Goal: Task Accomplishment & Management: Manage account settings

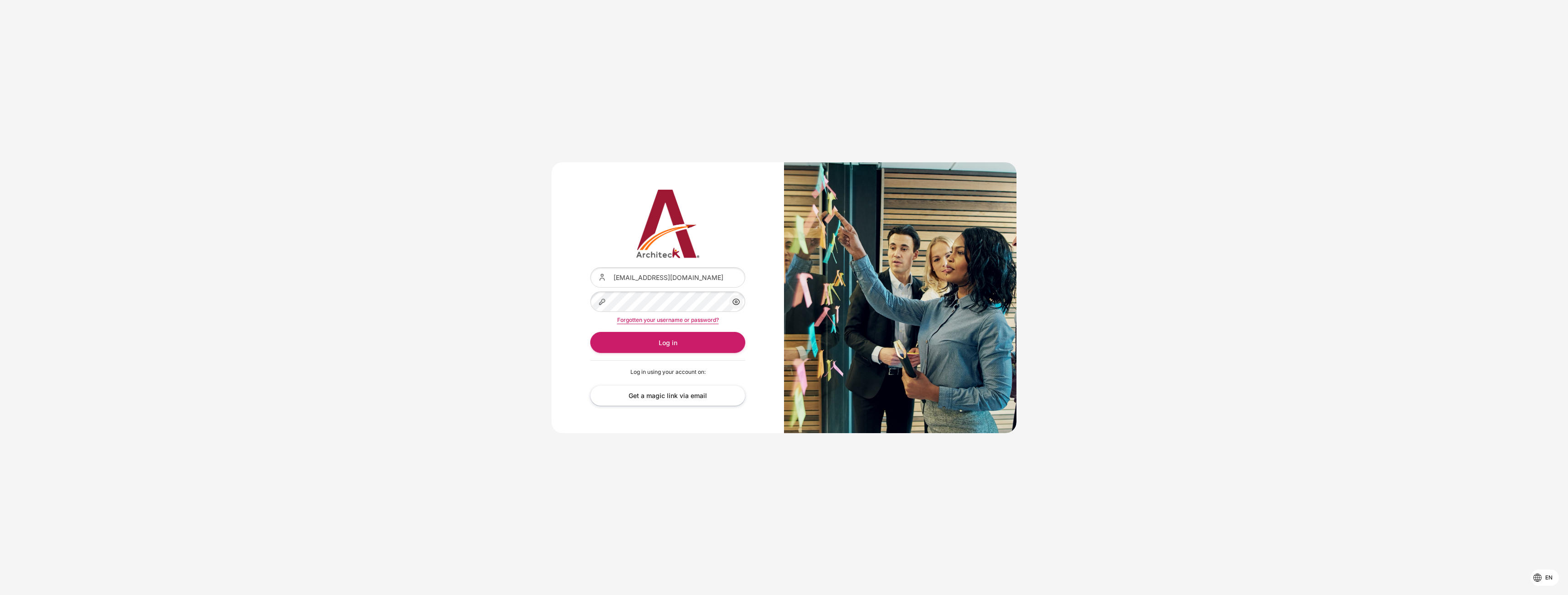
click at [590, 267] on div "Content" at bounding box center [590, 267] width 0 height 0
click at [647, 340] on button "Log in" at bounding box center [668, 342] width 155 height 21
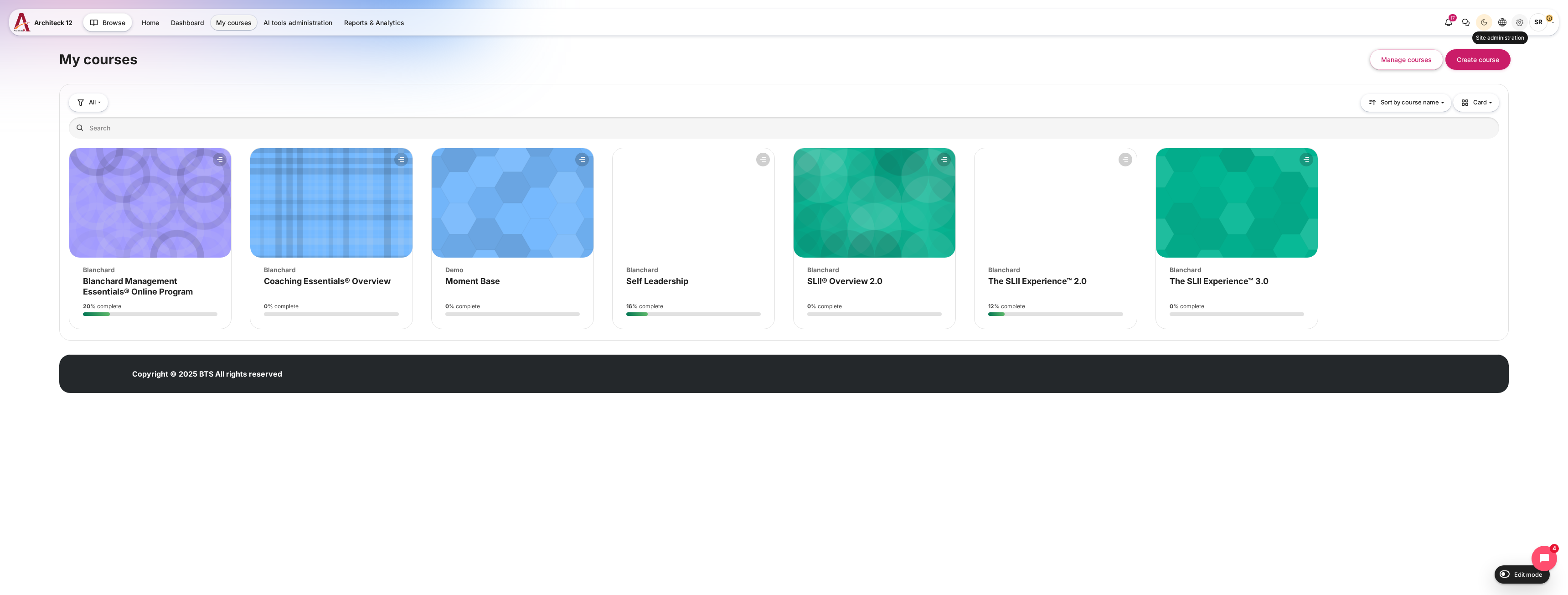
click at [1518, 26] on icon "Site administration" at bounding box center [1520, 23] width 11 height 11
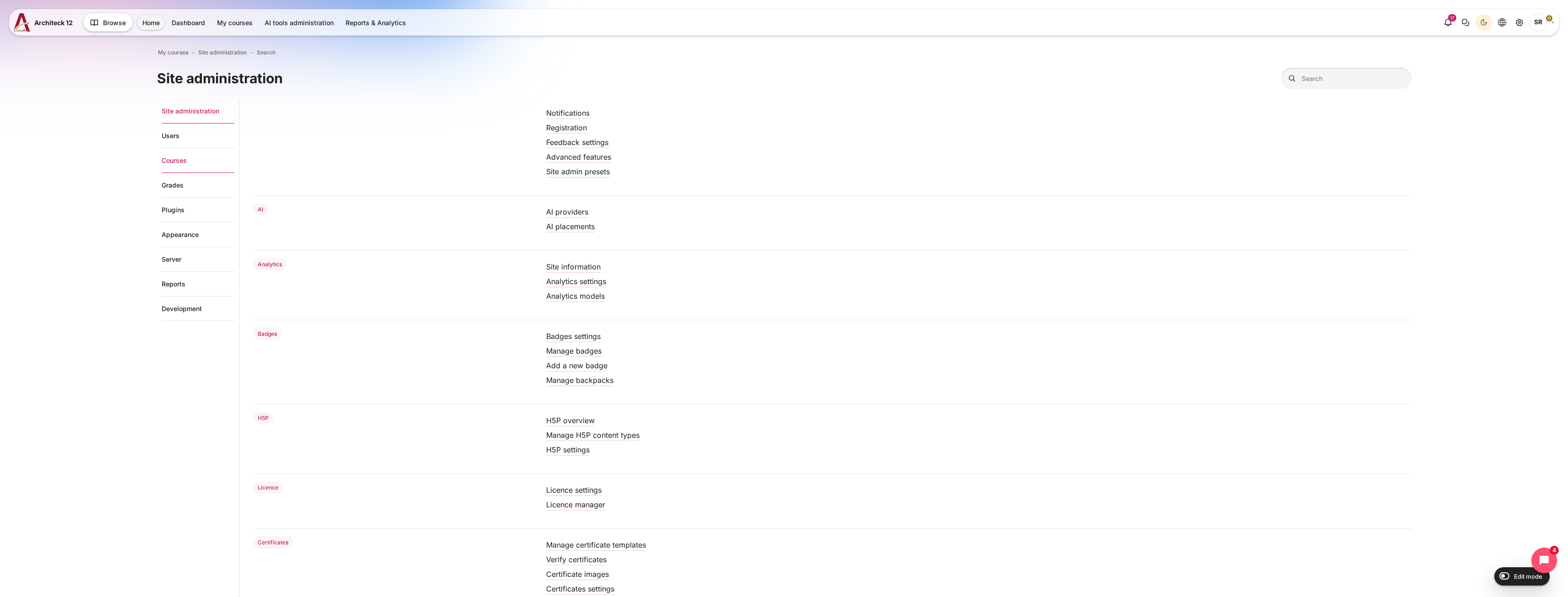
click at [187, 161] on link "Courses" at bounding box center [197, 161] width 73 height 24
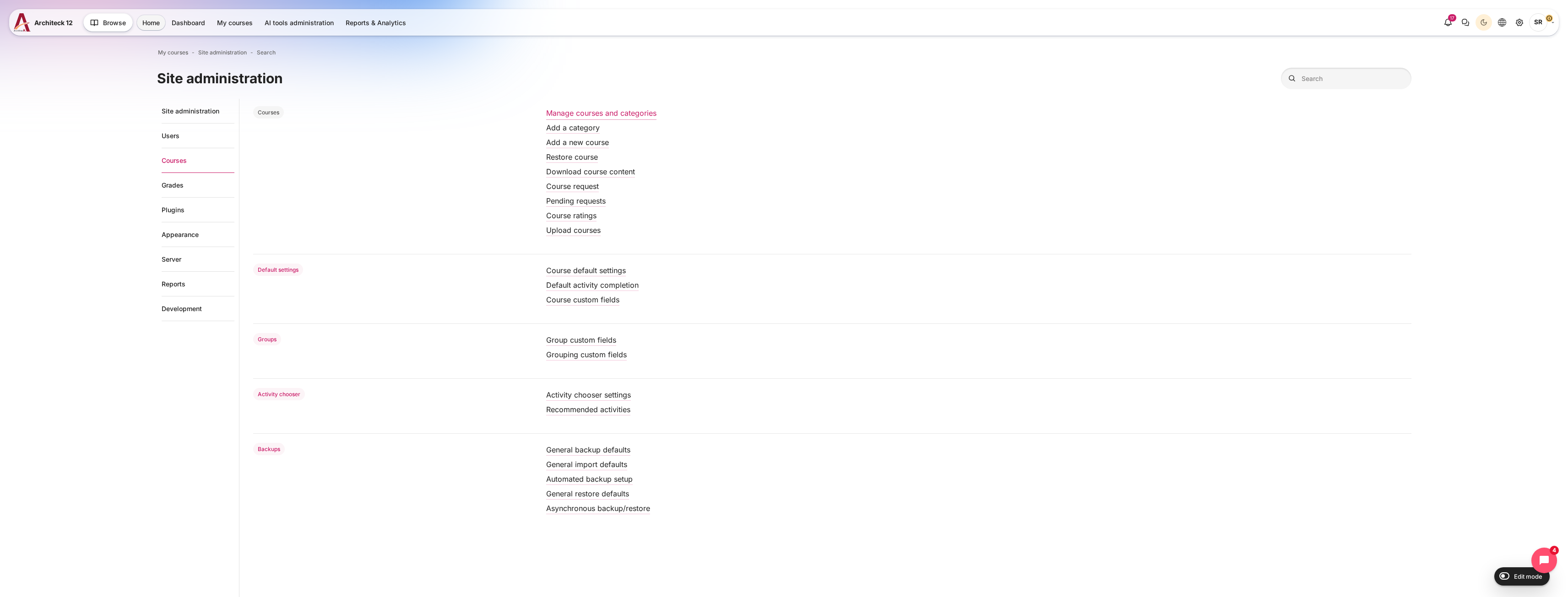
click at [567, 117] on link "Manage courses and categories" at bounding box center [601, 112] width 110 height 9
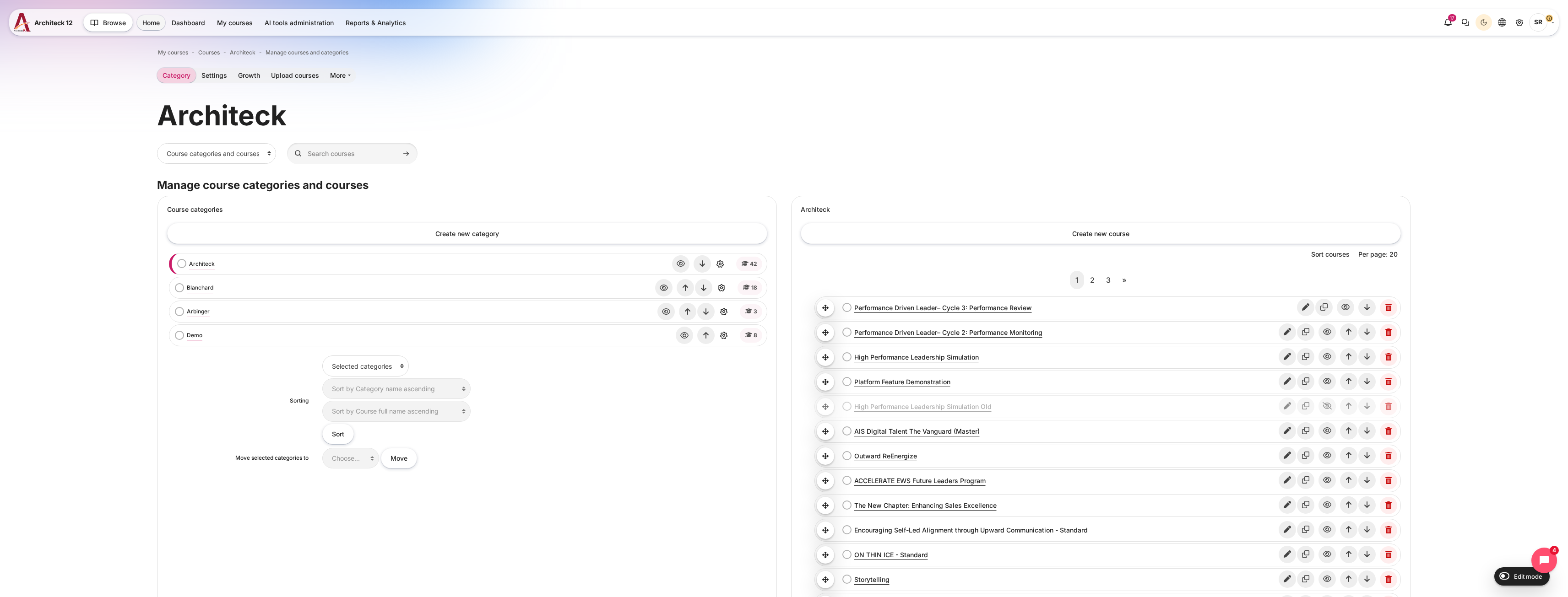
click at [210, 287] on link "Blanchard" at bounding box center [200, 287] width 26 height 8
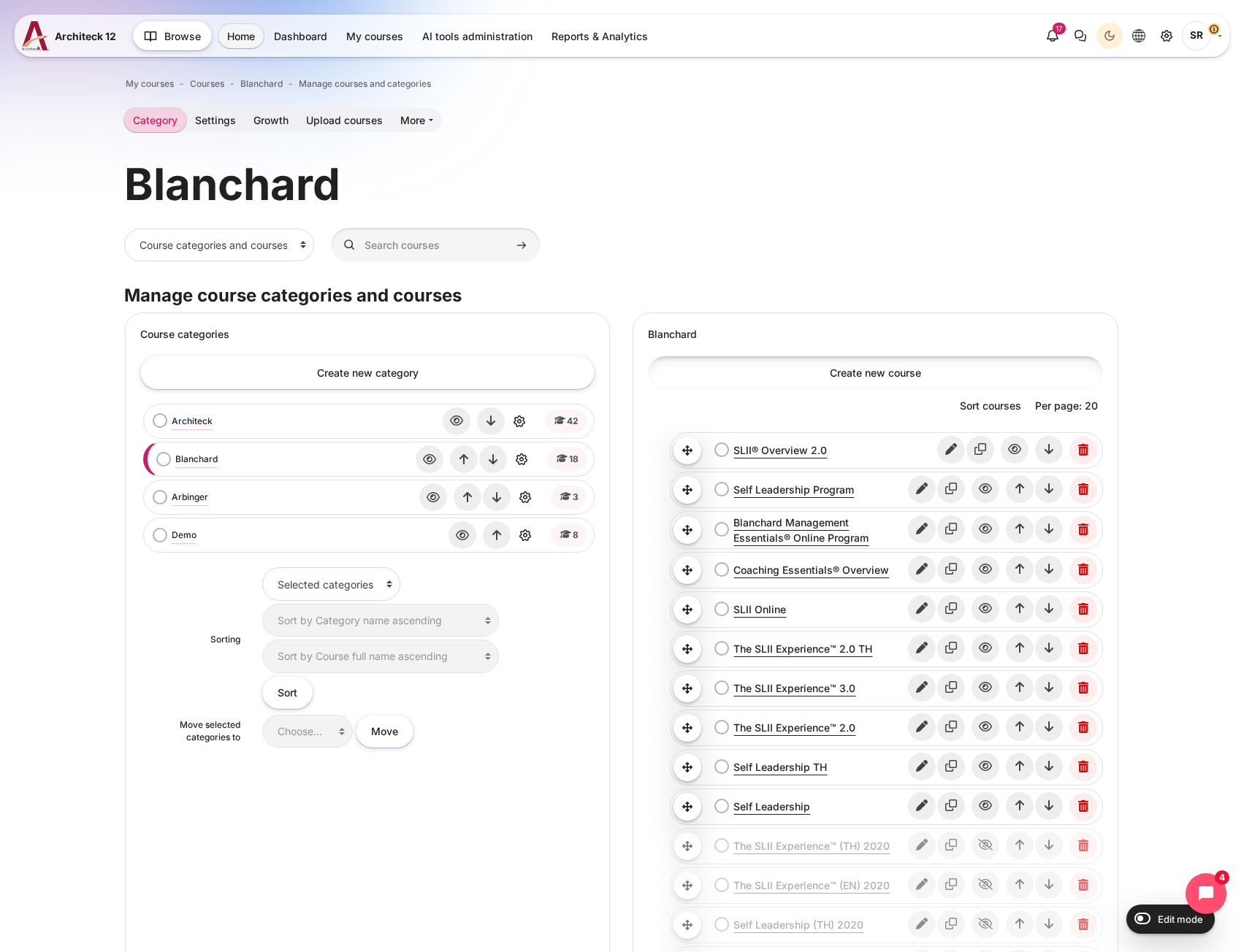
click at [857, 370] on link "Create new course" at bounding box center [875, 373] width 455 height 33
click at [799, 202] on header "Blanchard" at bounding box center [622, 184] width 995 height 57
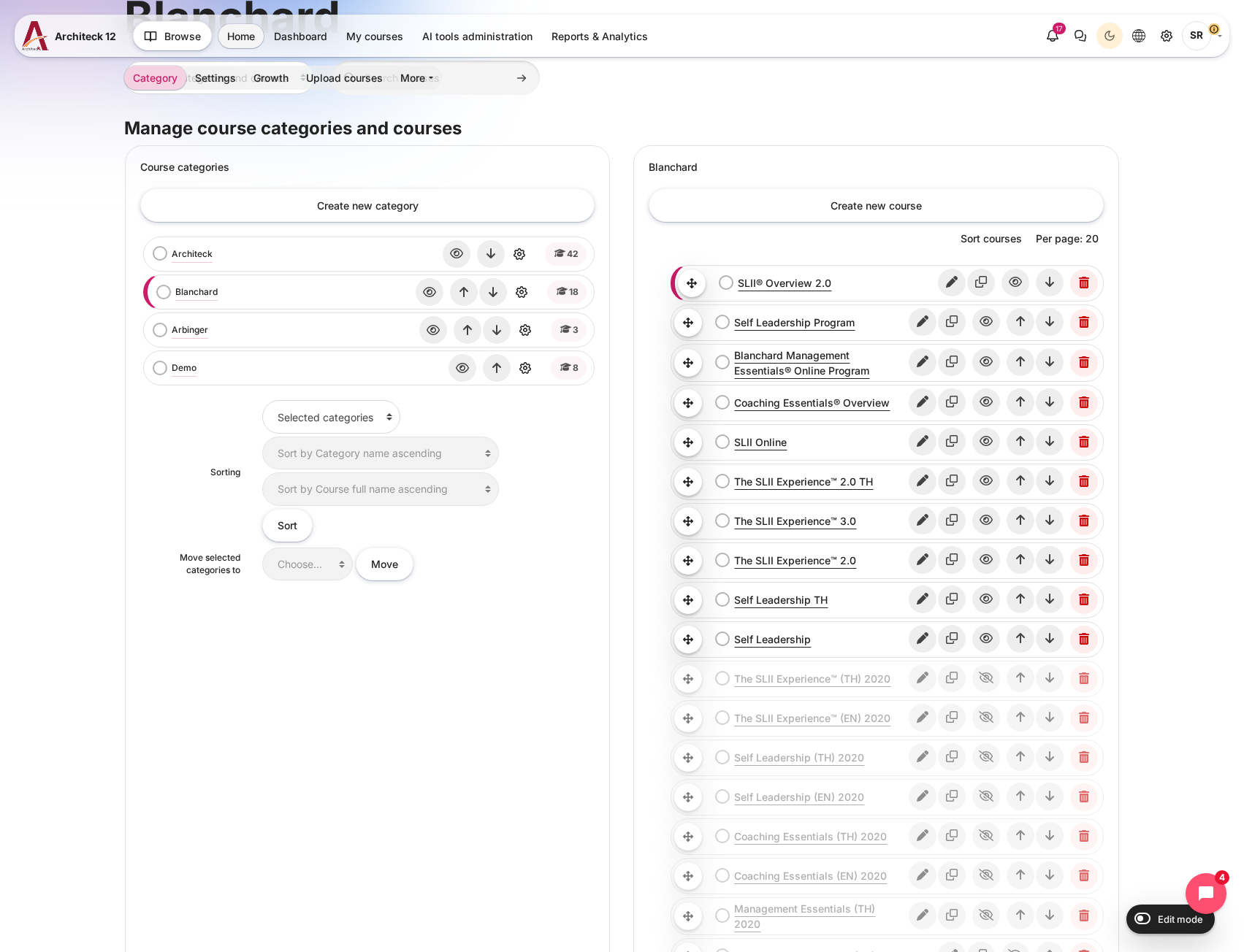
scroll to position [146, 0]
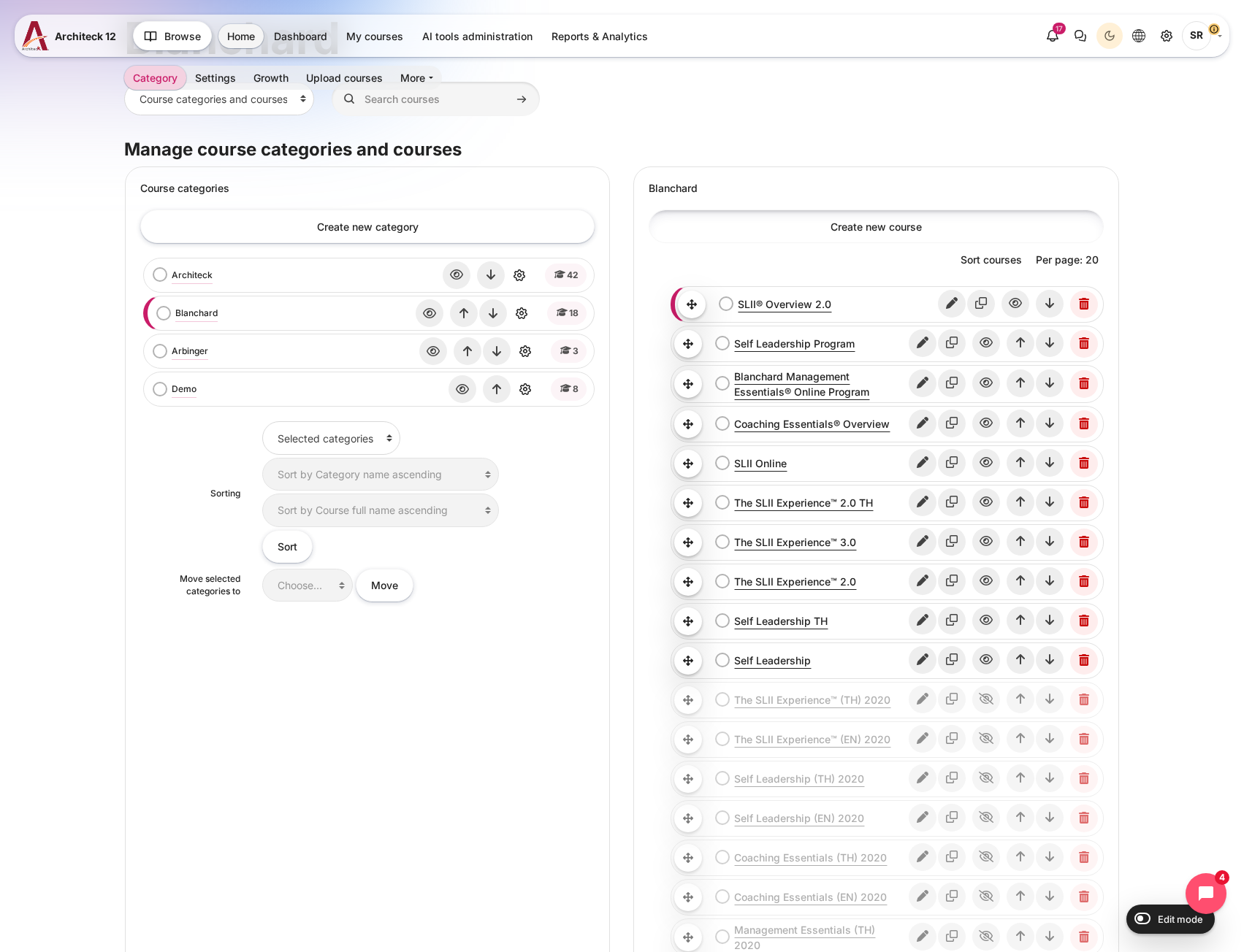
click at [848, 237] on link "Create new course" at bounding box center [876, 226] width 455 height 33
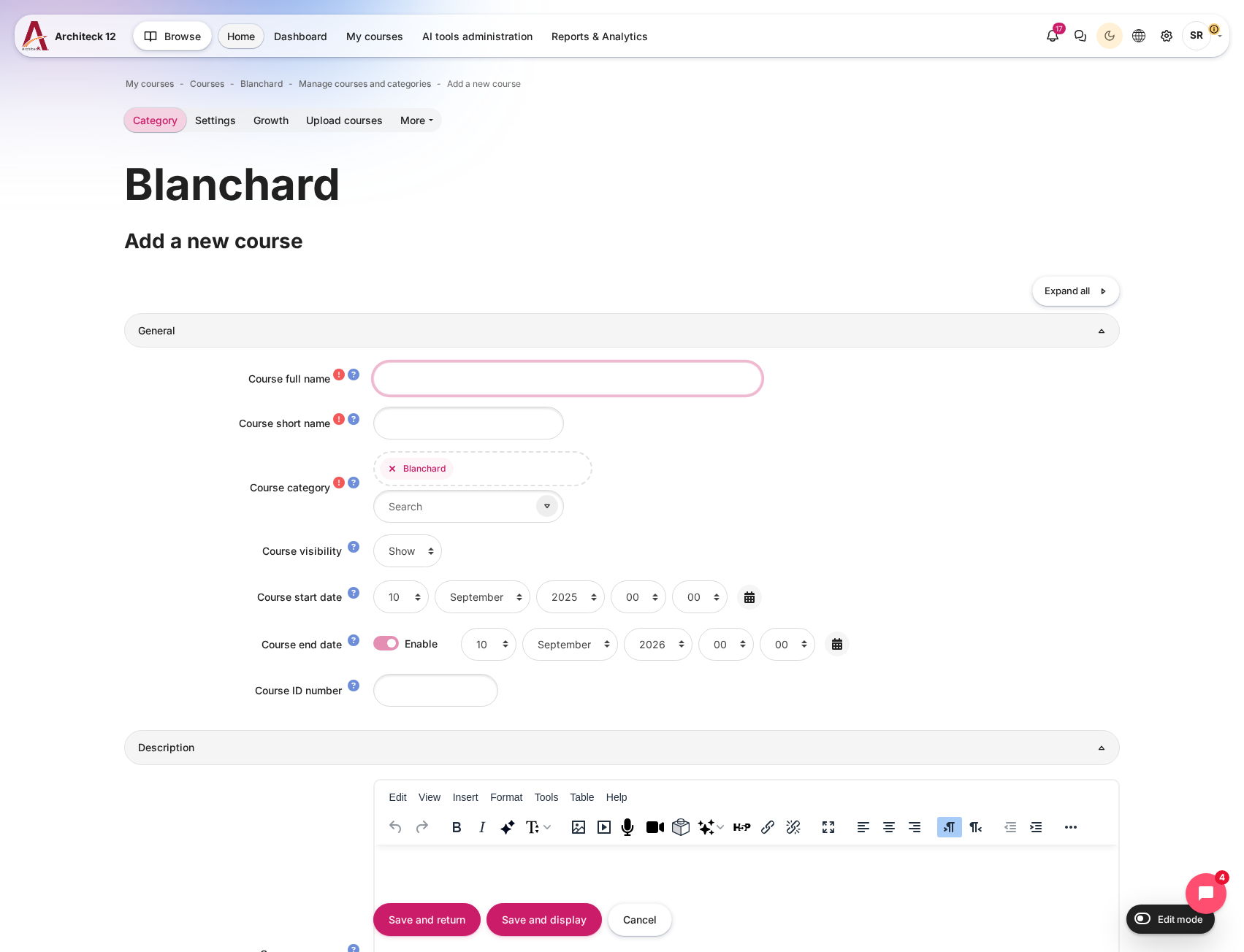
click at [464, 371] on input "Course full name" at bounding box center [568, 378] width 388 height 33
paste input "Management Essentials™ Overview"
type input "Management Essentials™ Overview"
click at [392, 428] on input "Course short name" at bounding box center [468, 423] width 190 height 33
paste input "Management Essentials™ Overview"
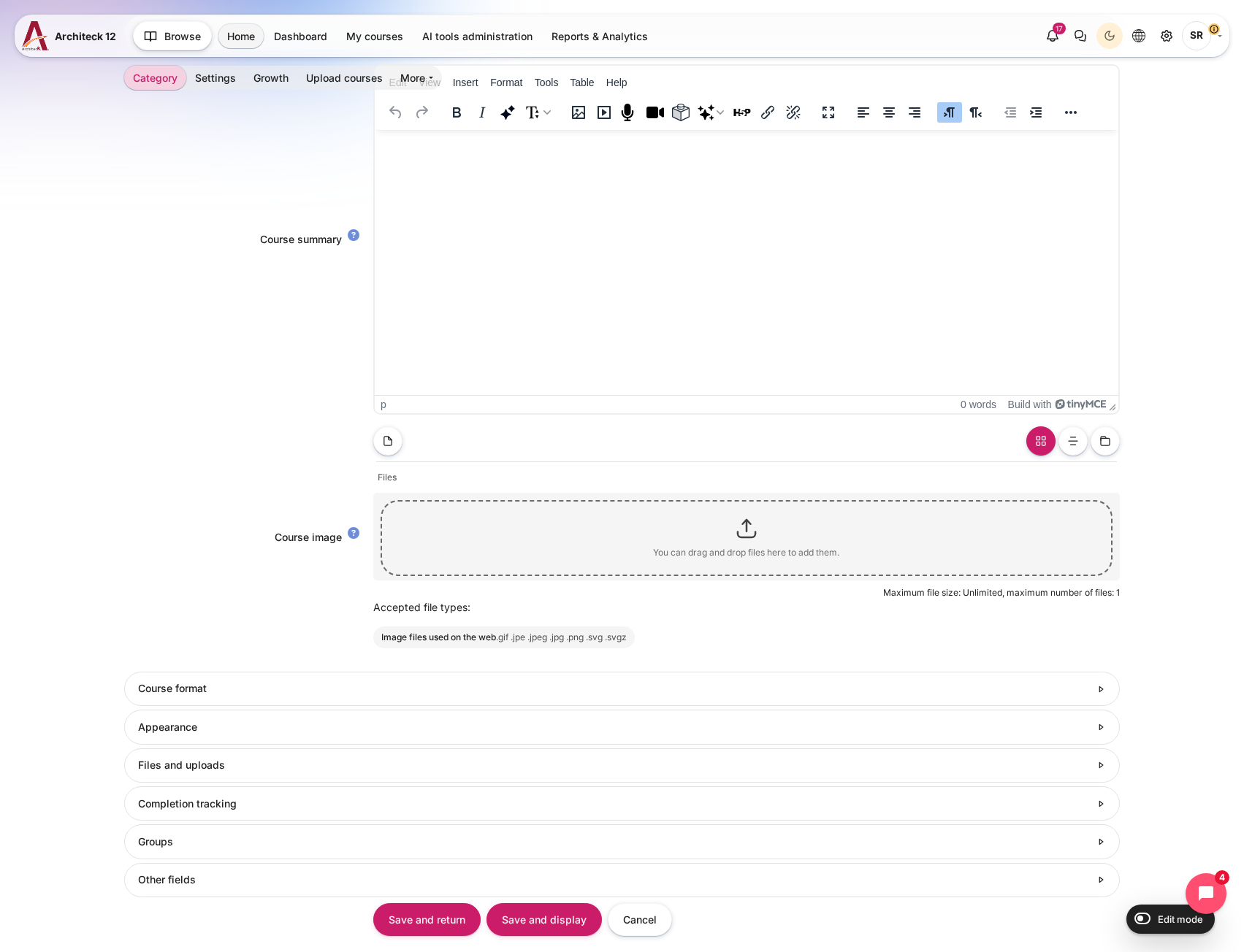
scroll to position [866, 0]
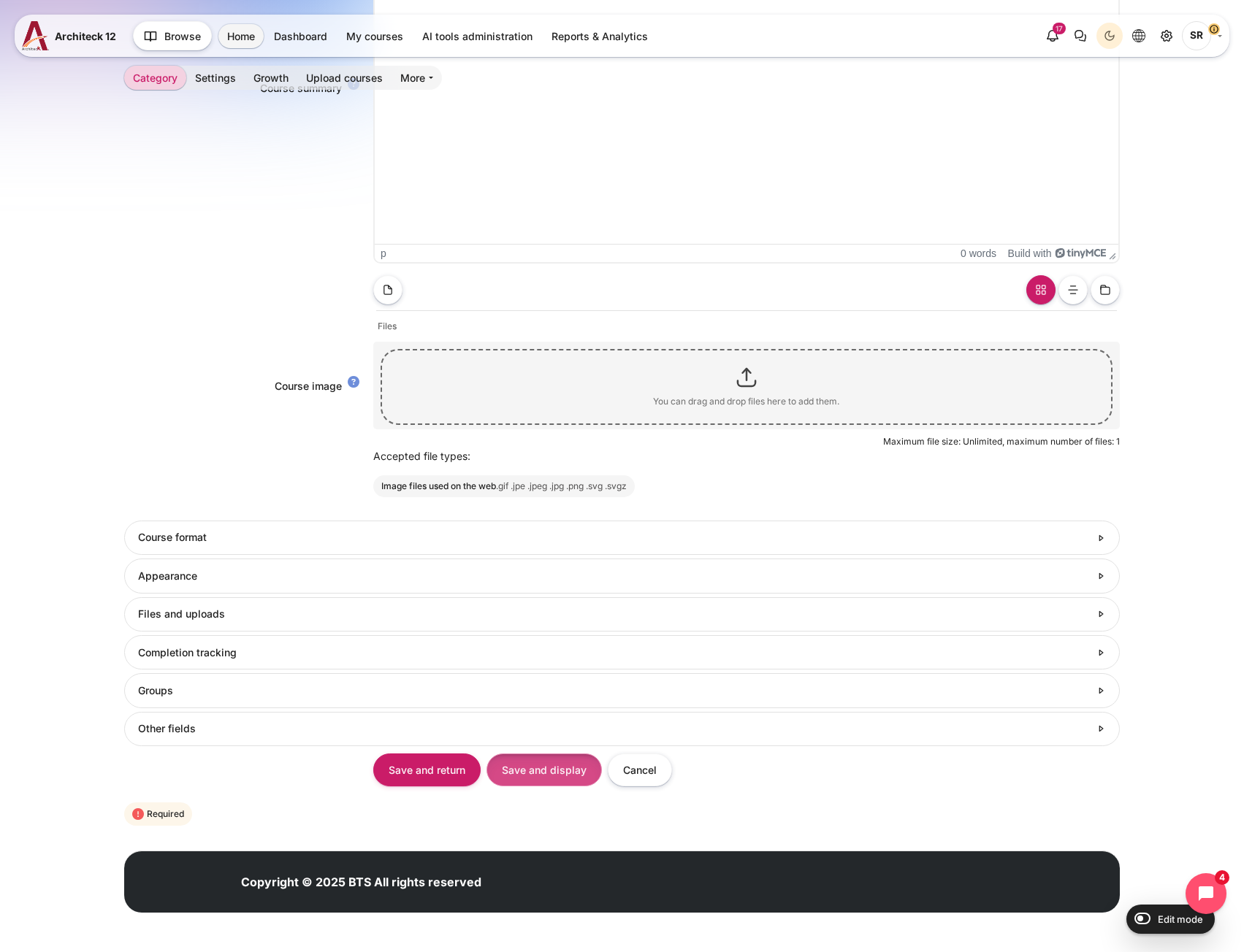
type input "Management Essentials™ Overview"
click at [528, 771] on input "Save and display" at bounding box center [544, 771] width 115 height 33
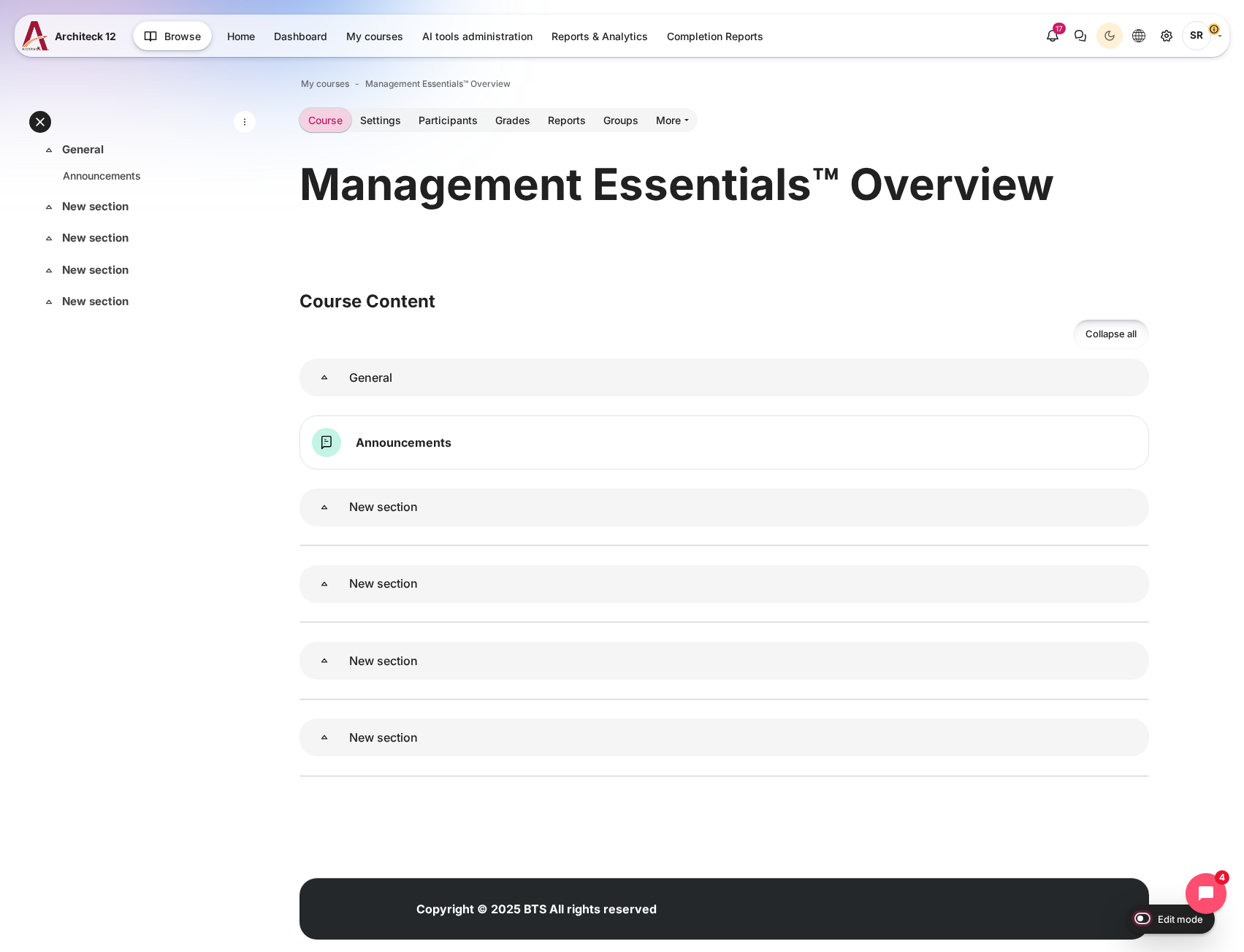
click at [1148, 919] on input "Edit mode" at bounding box center [1140, 918] width 25 height 15
checkbox input "true"
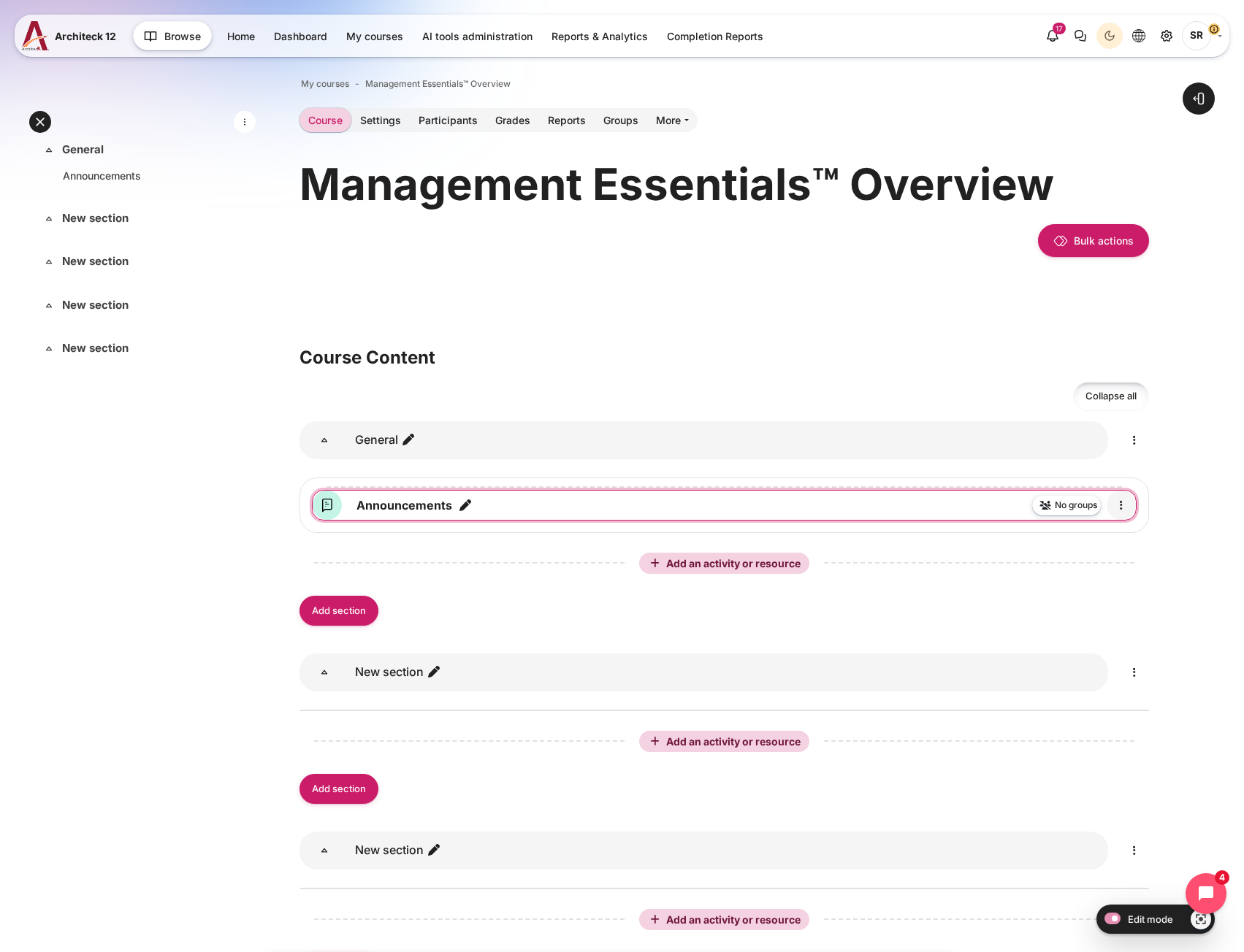
click at [1127, 505] on icon "Edit" at bounding box center [1121, 505] width 18 height 18
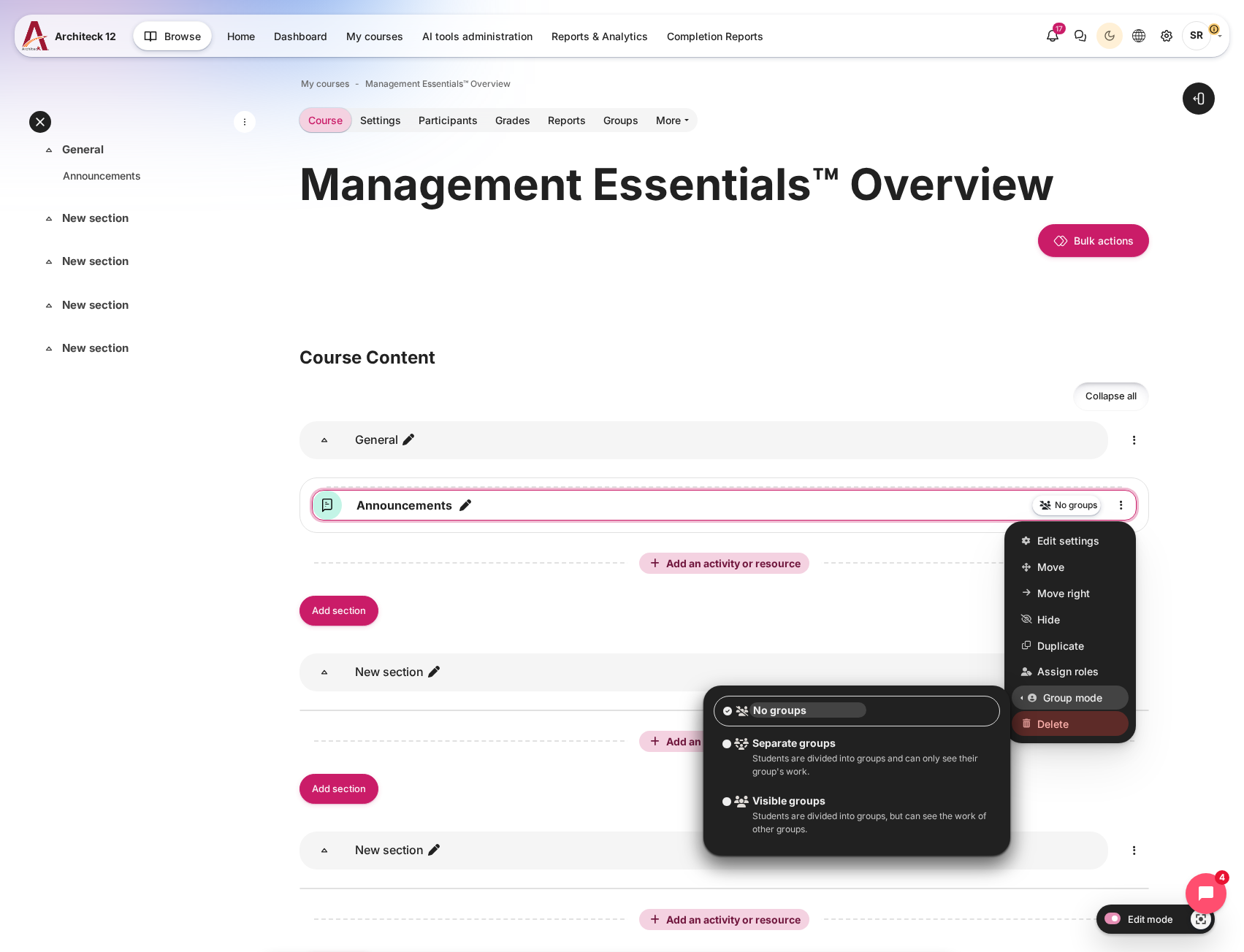
click at [1085, 729] on link "Delete" at bounding box center [1070, 724] width 117 height 24
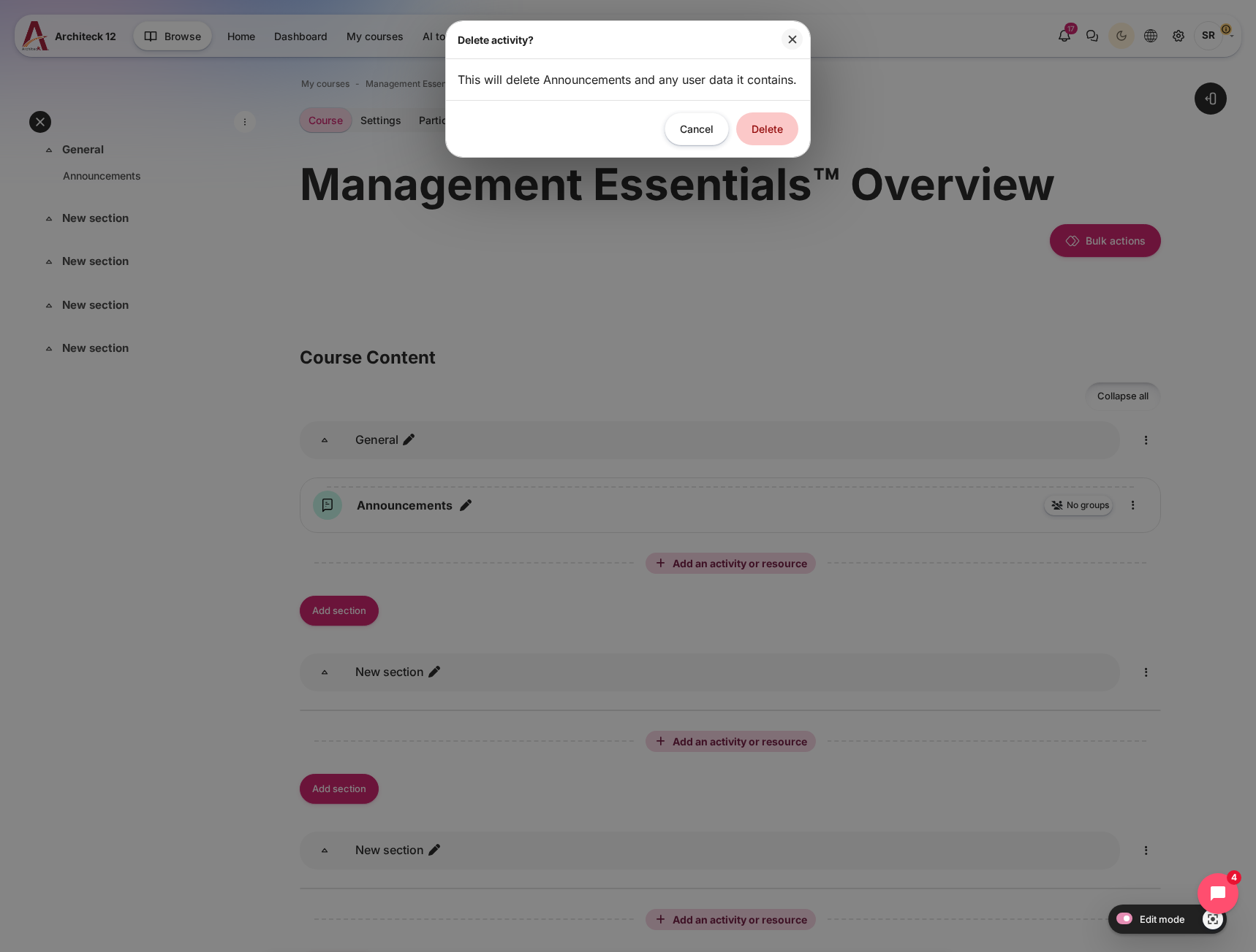
click at [766, 145] on button "Delete" at bounding box center [767, 129] width 62 height 33
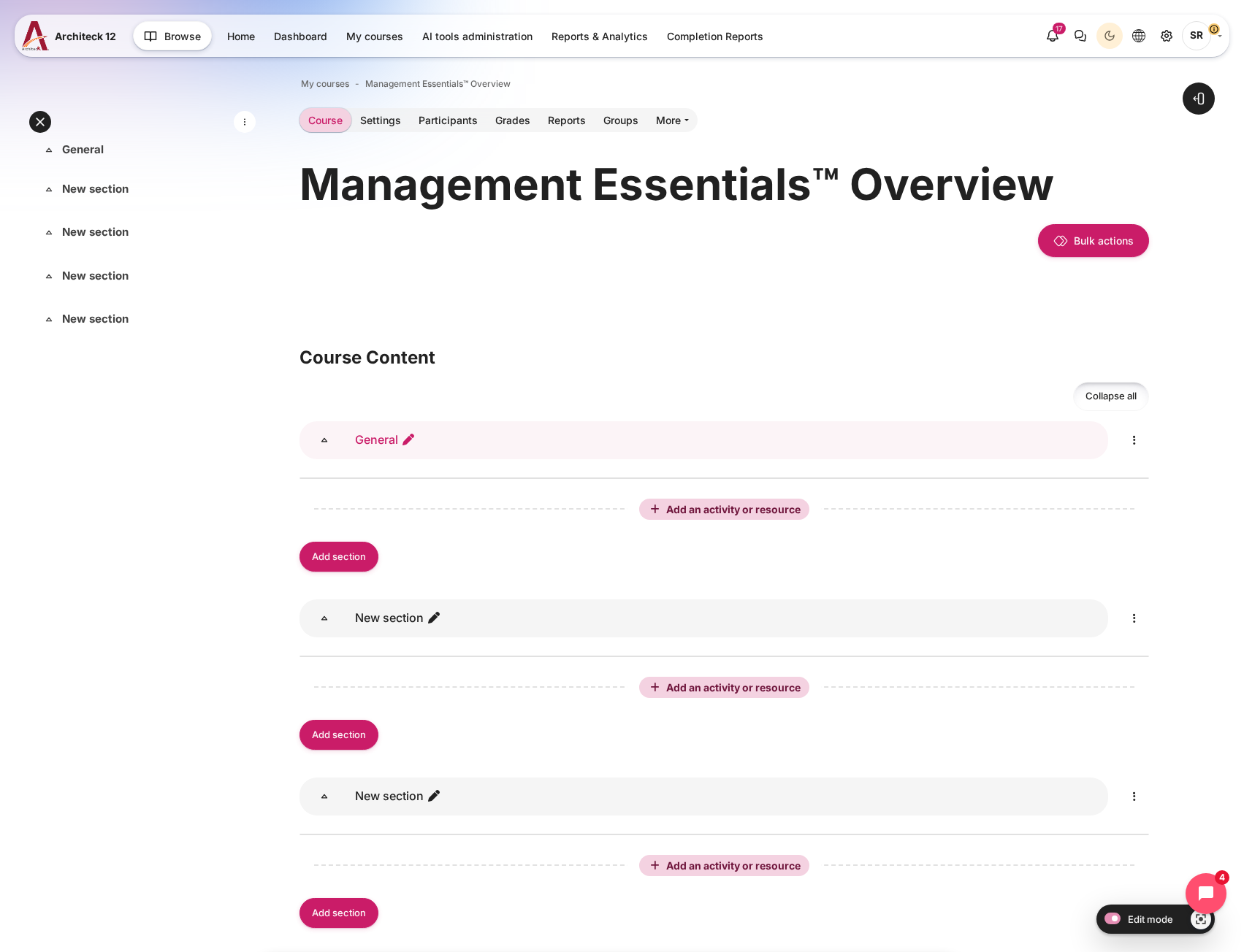
click at [409, 444] on icon "Edit section name" at bounding box center [408, 439] width 15 height 15
type input """
type input "Welcome"
click at [1134, 444] on icon "Edit" at bounding box center [1135, 441] width 18 height 18
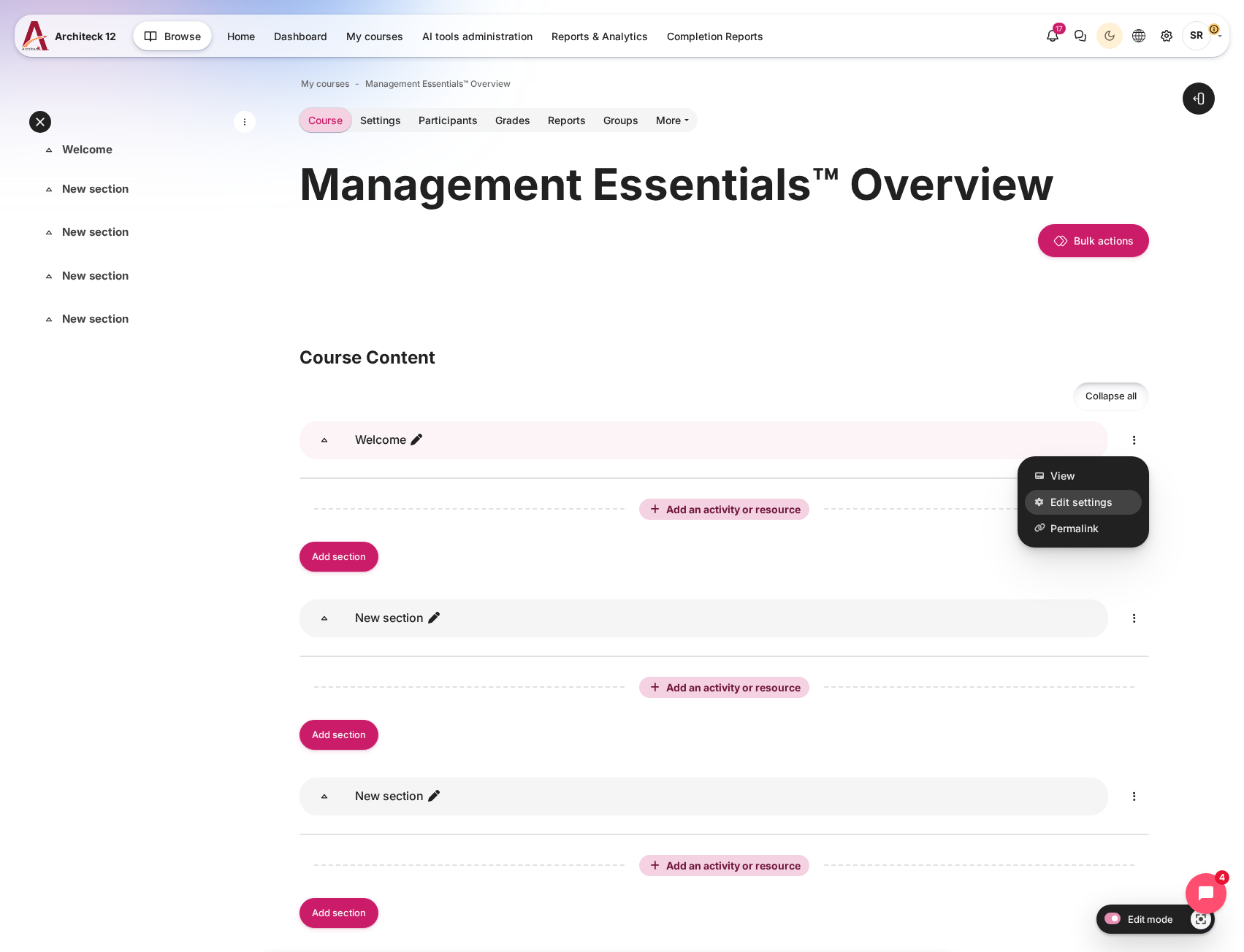
click at [1061, 496] on span "Edit settings" at bounding box center [1082, 502] width 62 height 16
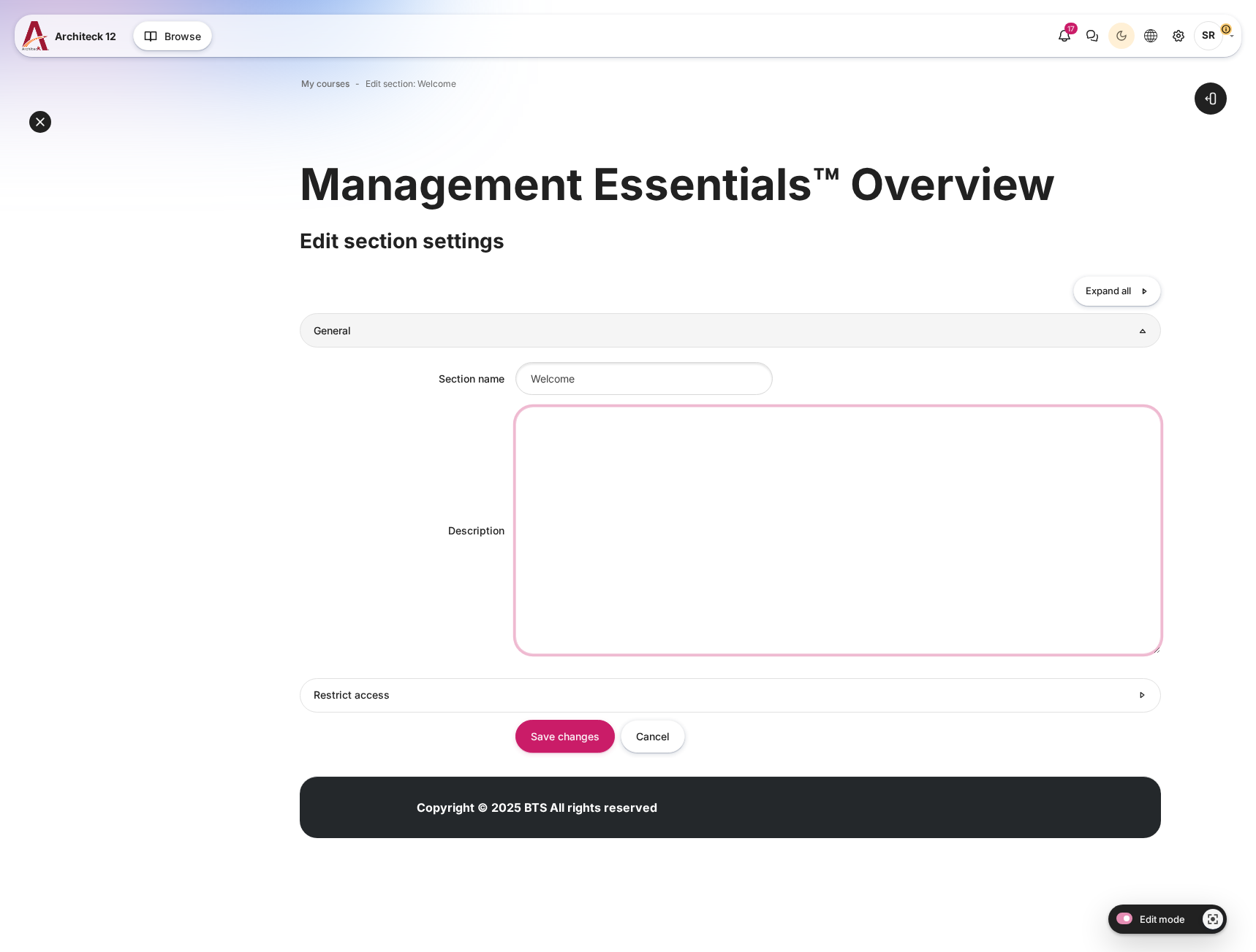
click at [632, 446] on textarea "Description" at bounding box center [838, 531] width 646 height 248
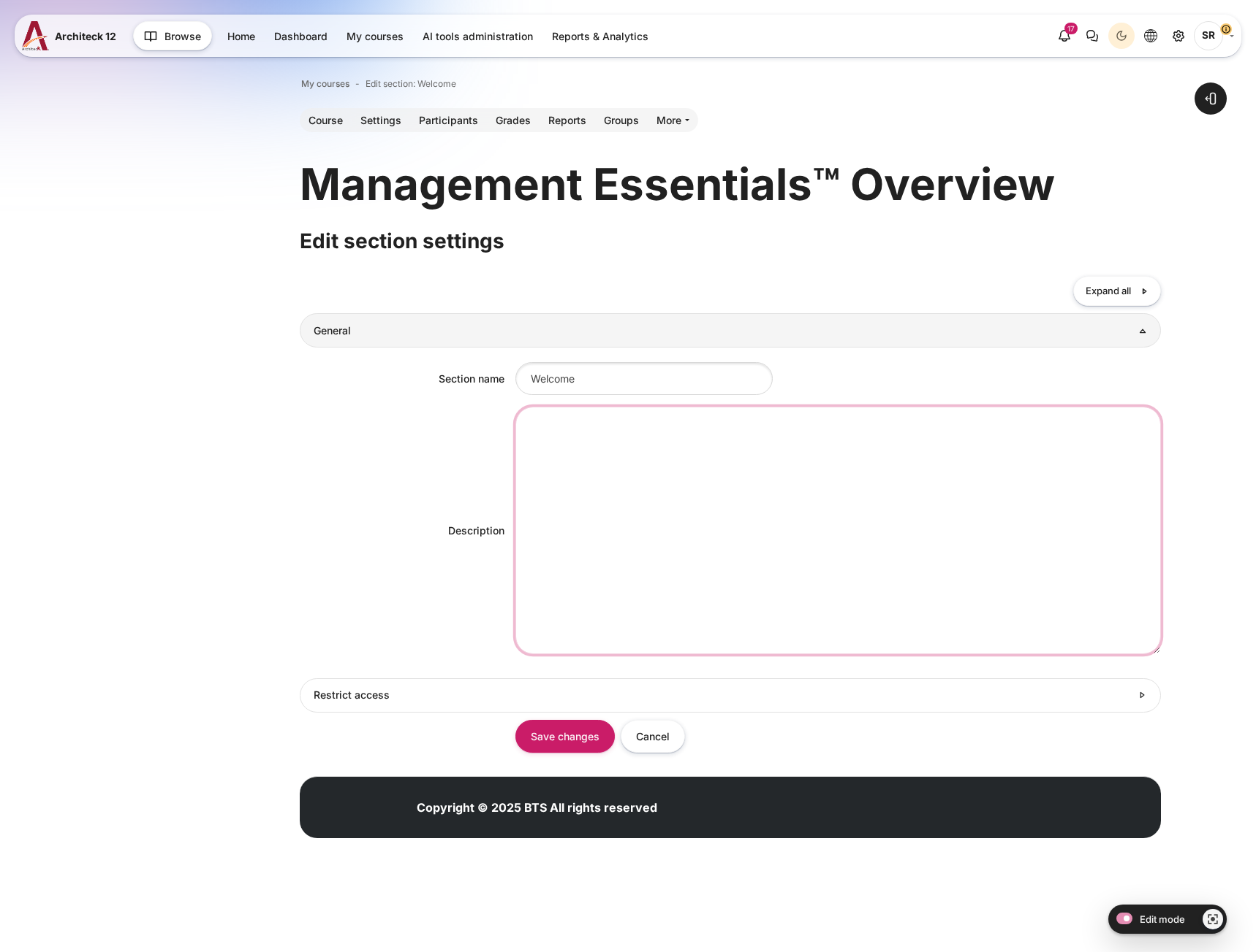
paste textarea "Welcome to [PERSON_NAME] Management Essentials®. This course will help you lear…"
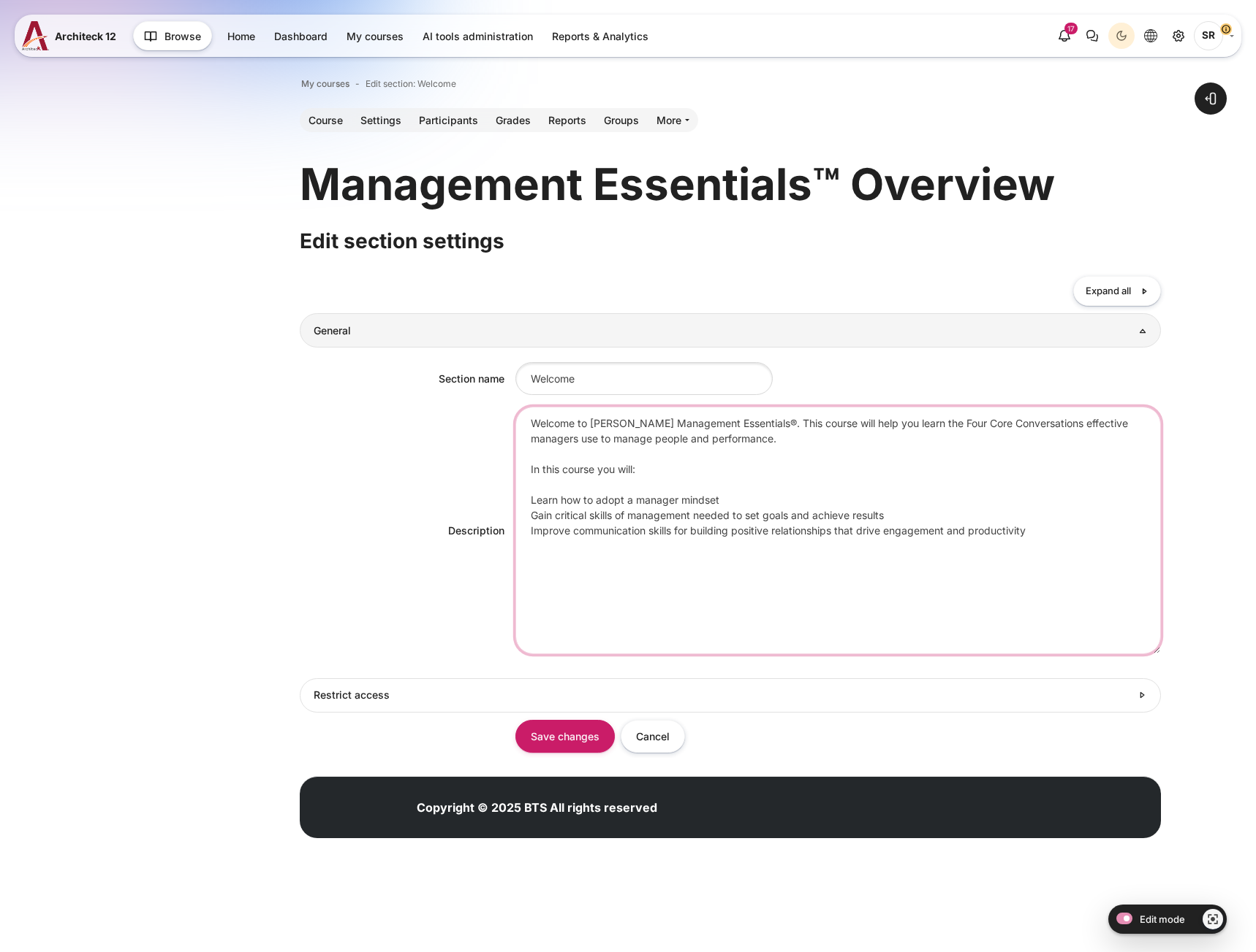
type textarea "Welcome to [PERSON_NAME] Management Essentials®. This course will help you lear…"
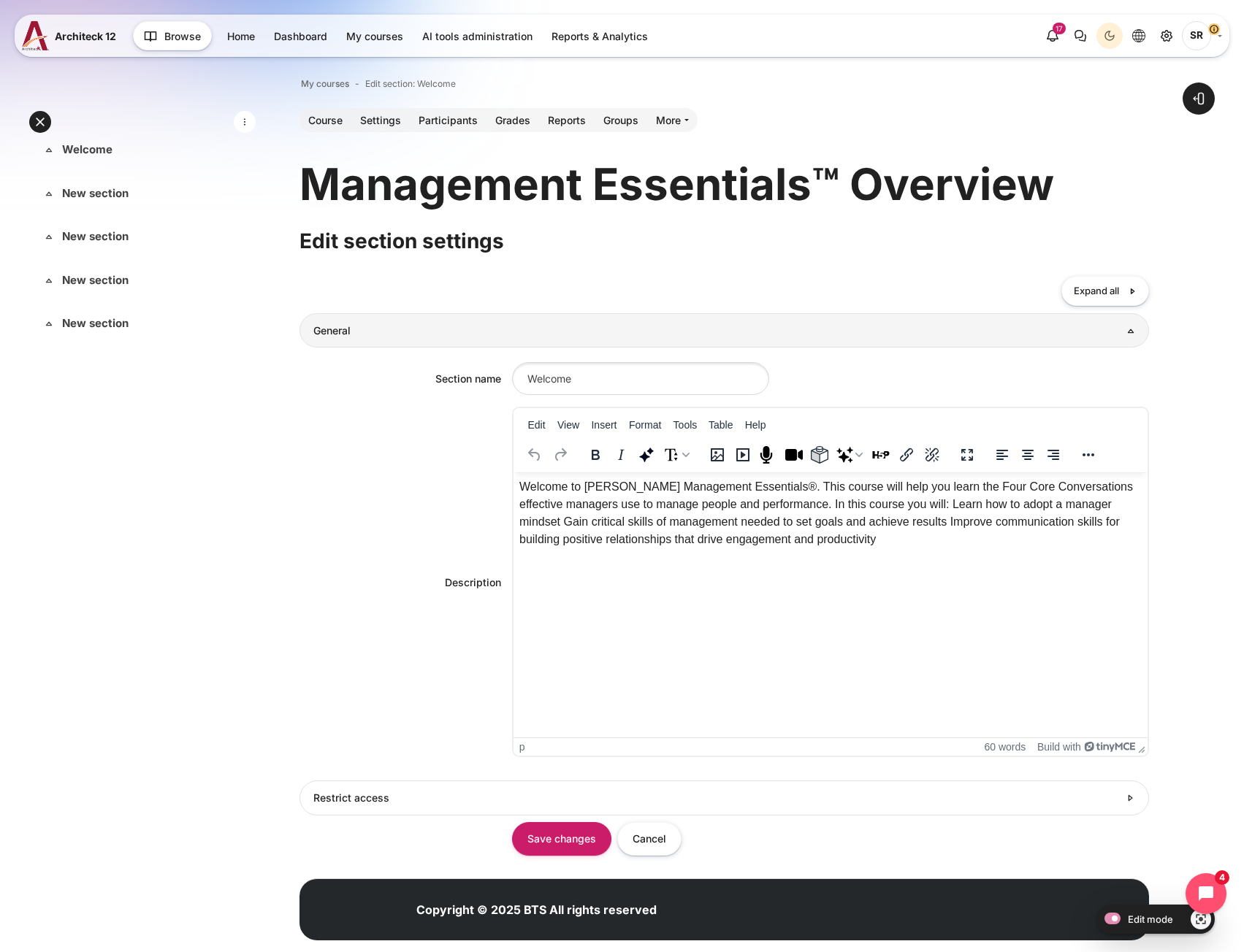
drag, startPoint x: 566, startPoint y: 470, endPoint x: 27, endPoint y: 99, distance: 654.3
click at [566, 470] on div "Content" at bounding box center [830, 454] width 634 height 30
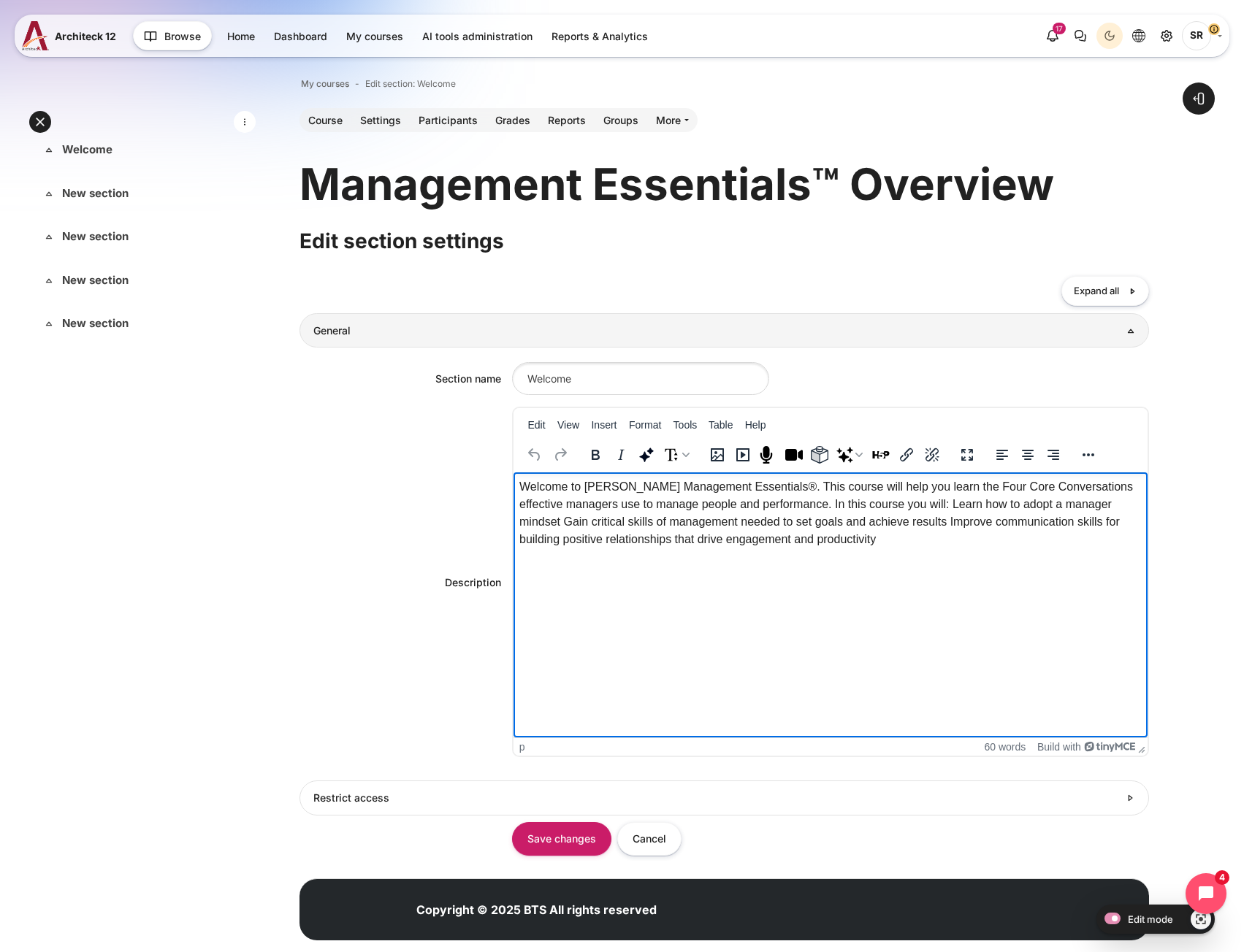
click at [563, 507] on p "Welcome to [PERSON_NAME] Management Essentials®. This course will help you lear…" at bounding box center [830, 513] width 622 height 70
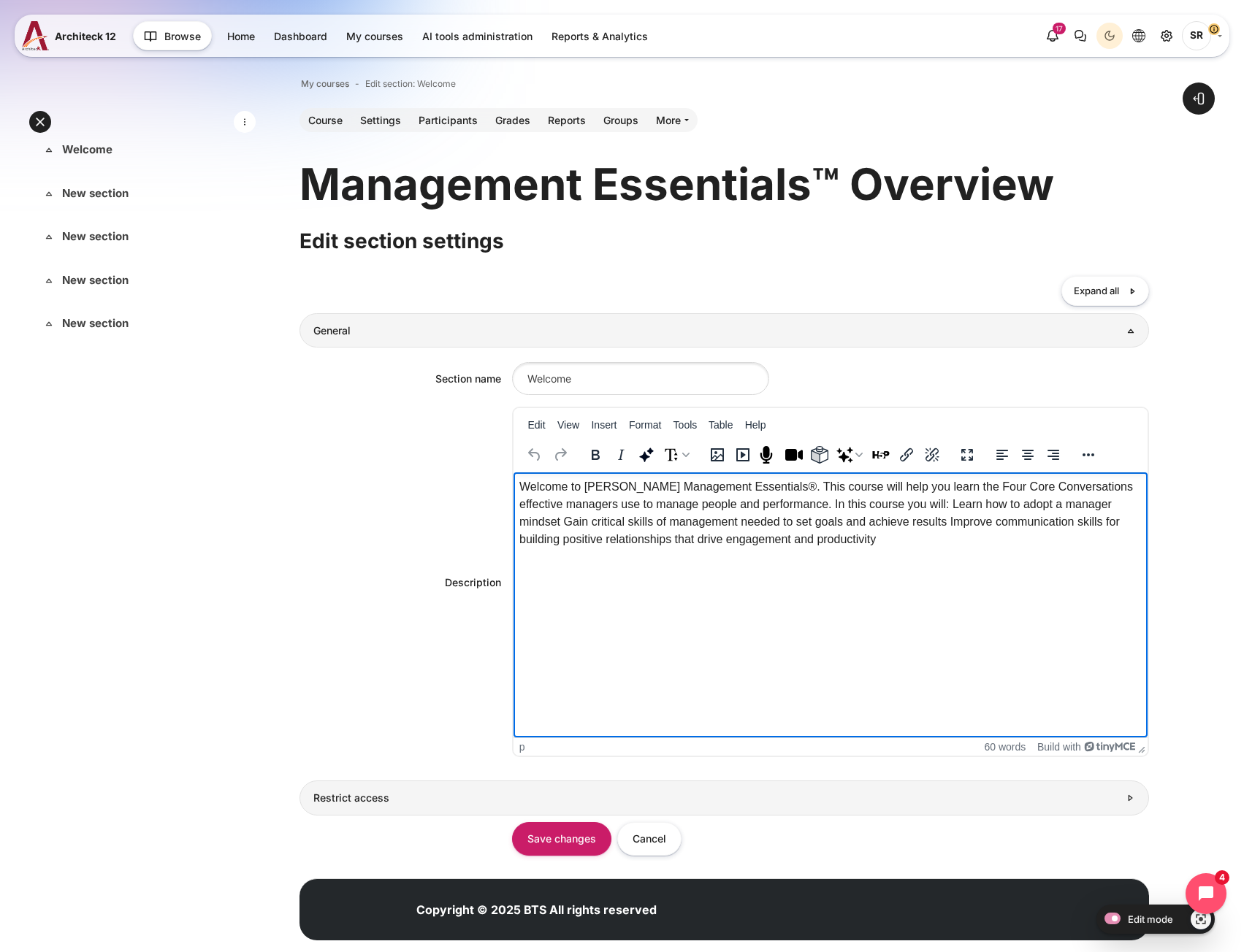
click at [483, 810] on link "Restrict access" at bounding box center [724, 798] width 850 height 34
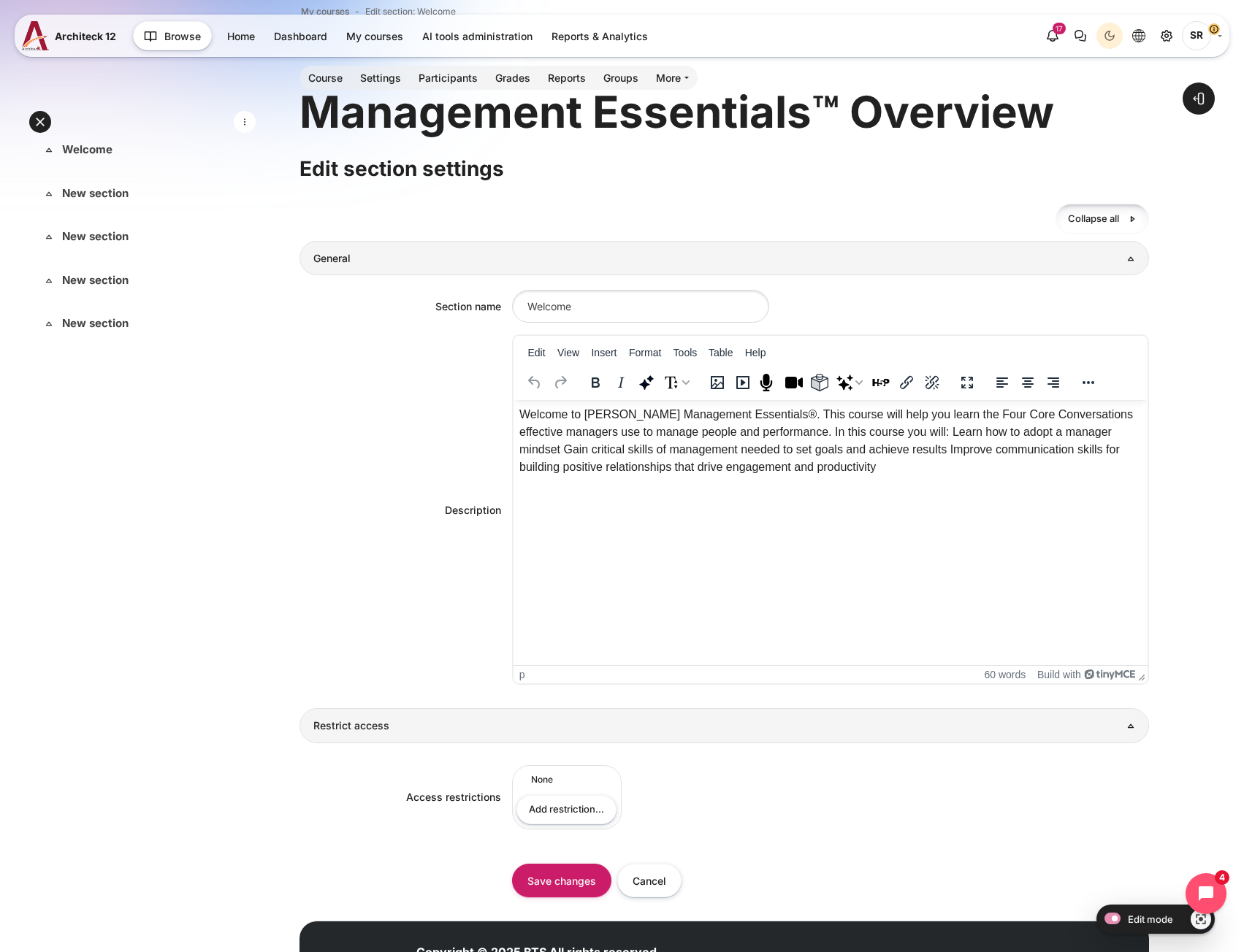
scroll to position [142, 0]
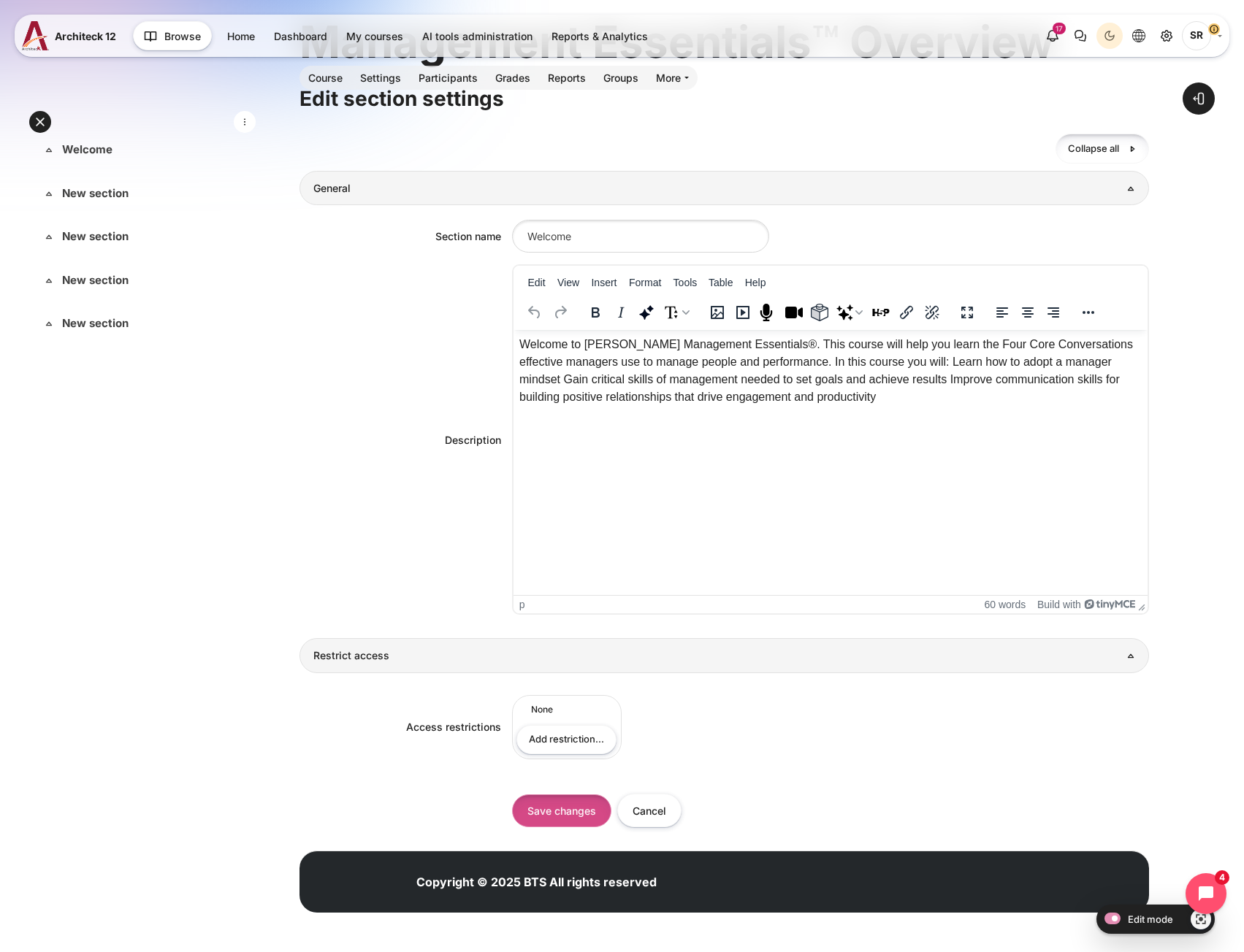
click at [564, 815] on input "Save changes" at bounding box center [562, 812] width 100 height 33
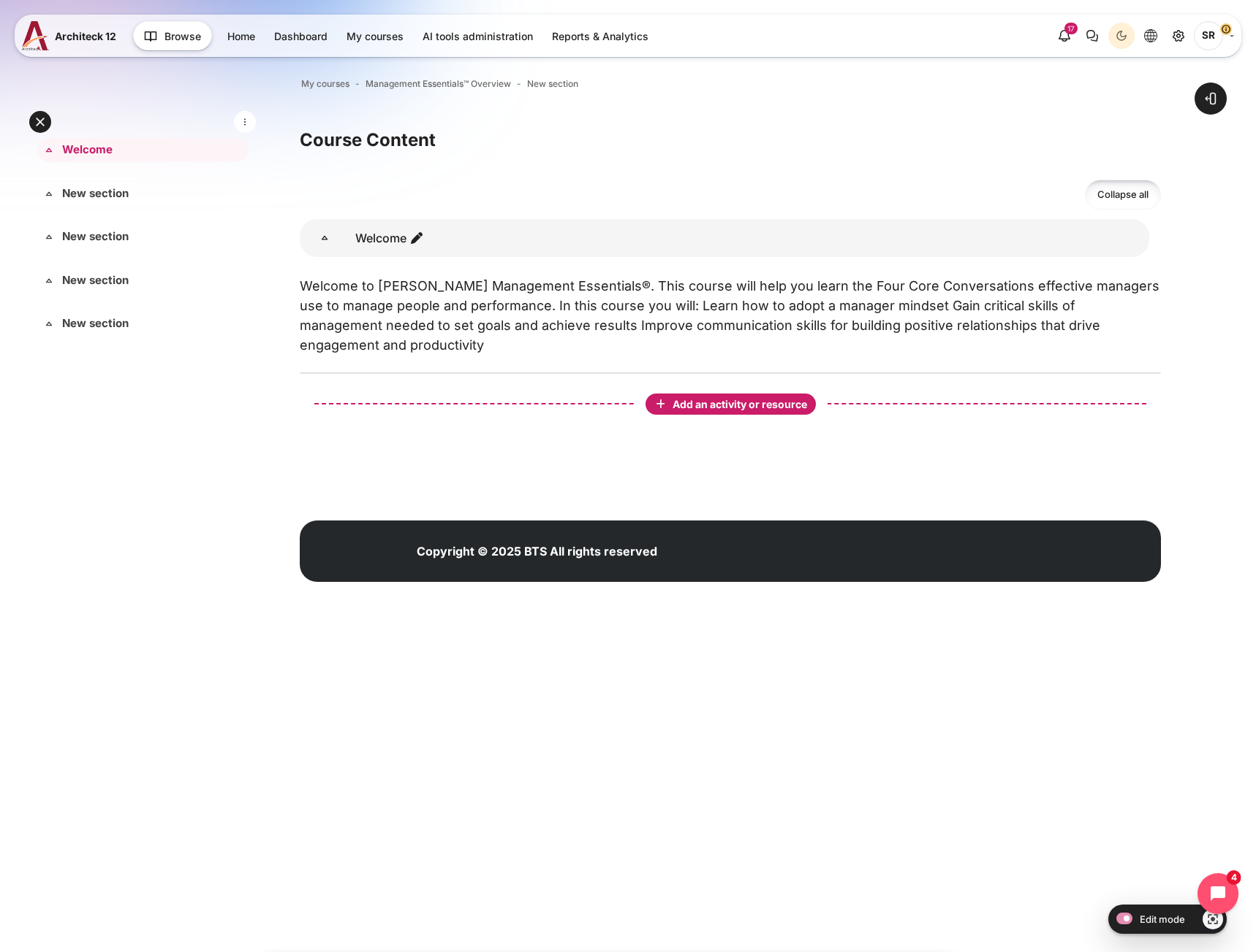
click at [676, 400] on span "Add an activity or resource" at bounding box center [741, 404] width 138 height 13
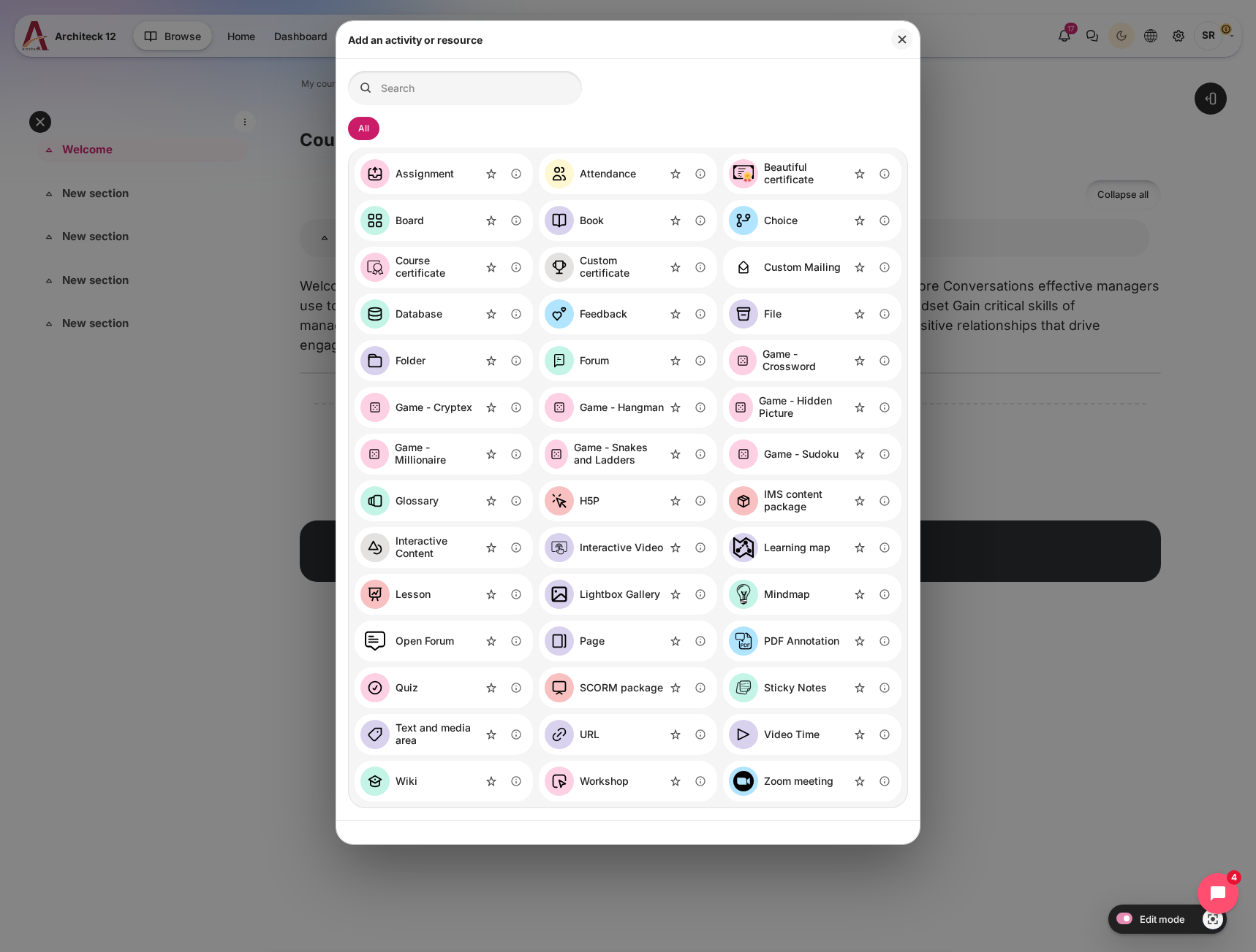
click at [607, 694] on link "SCORM package" at bounding box center [603, 688] width 118 height 29
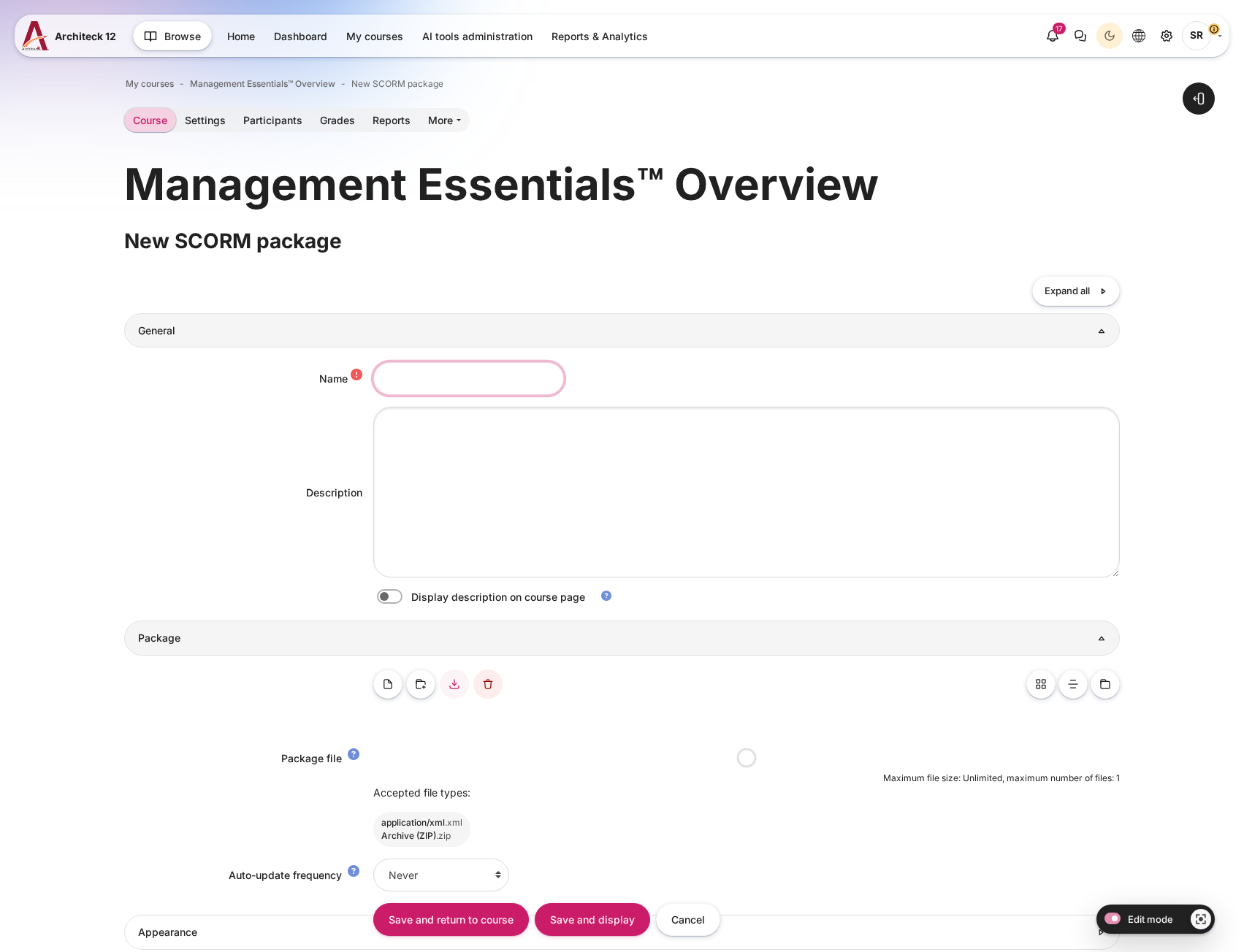
click at [435, 386] on input "Name" at bounding box center [468, 378] width 190 height 33
paste input "Blanchard Management Essentials® Overview"
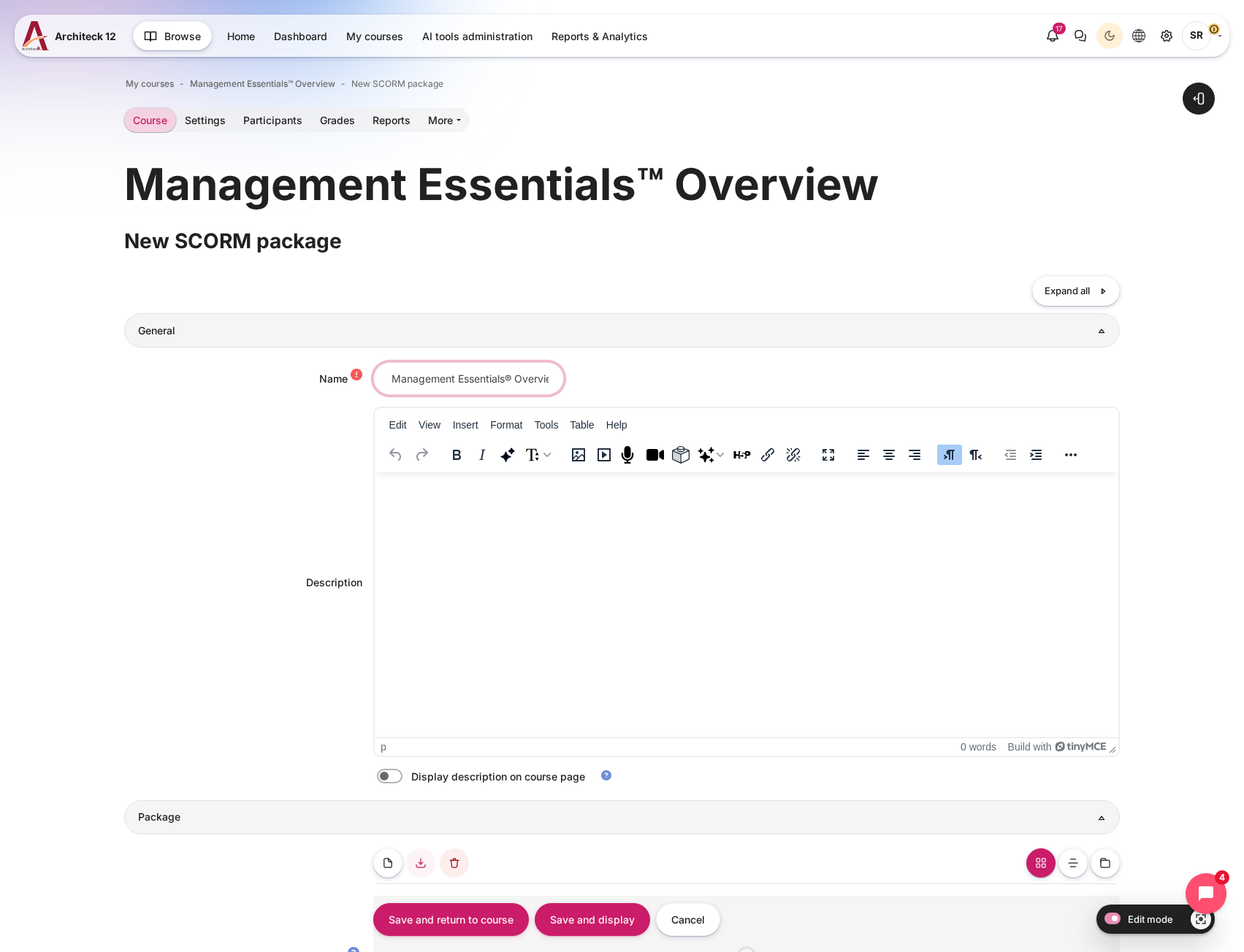
type input "Blanchard Management Essentials® Overview"
click at [501, 501] on html at bounding box center [745, 487] width 743 height 29
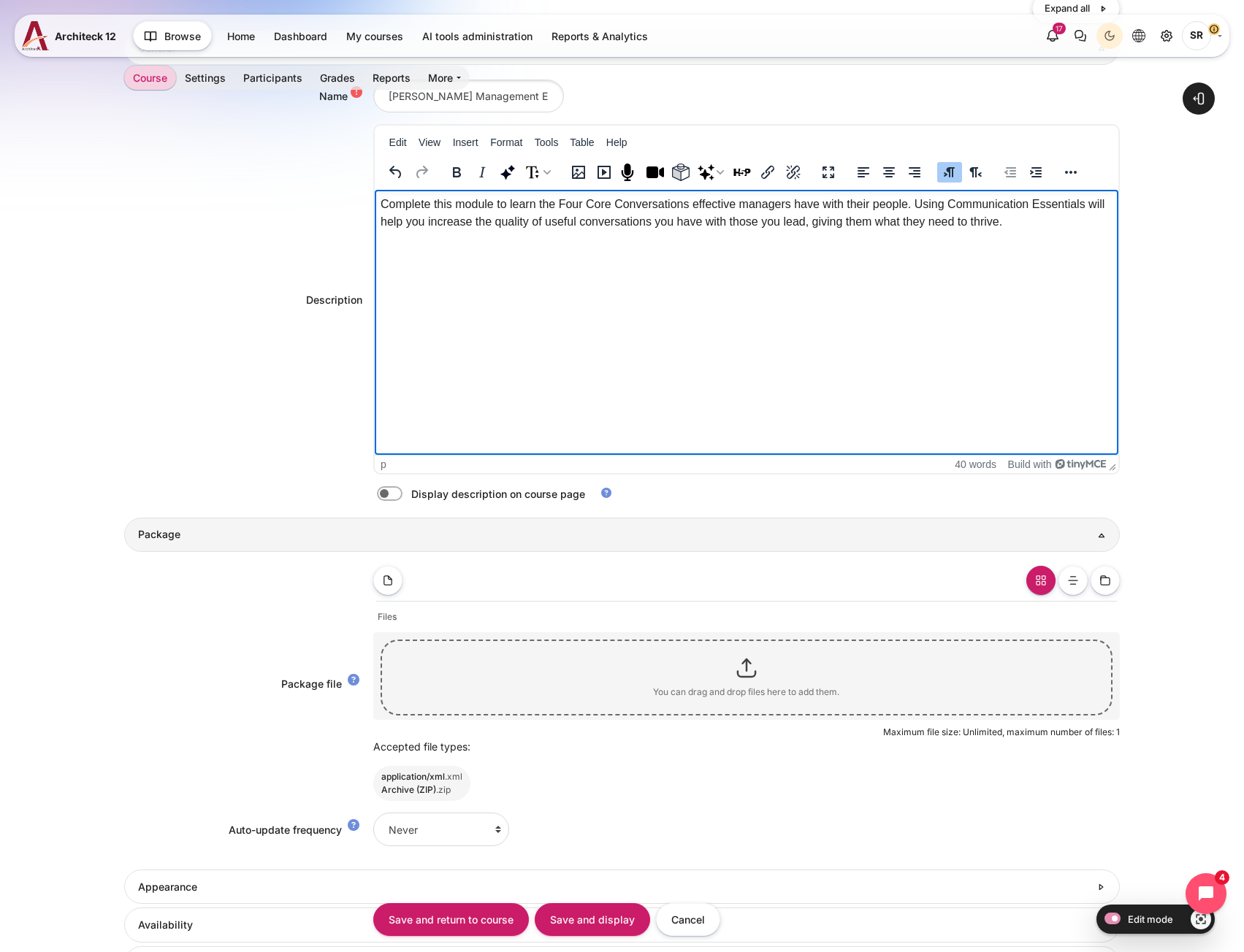
scroll to position [293, 0]
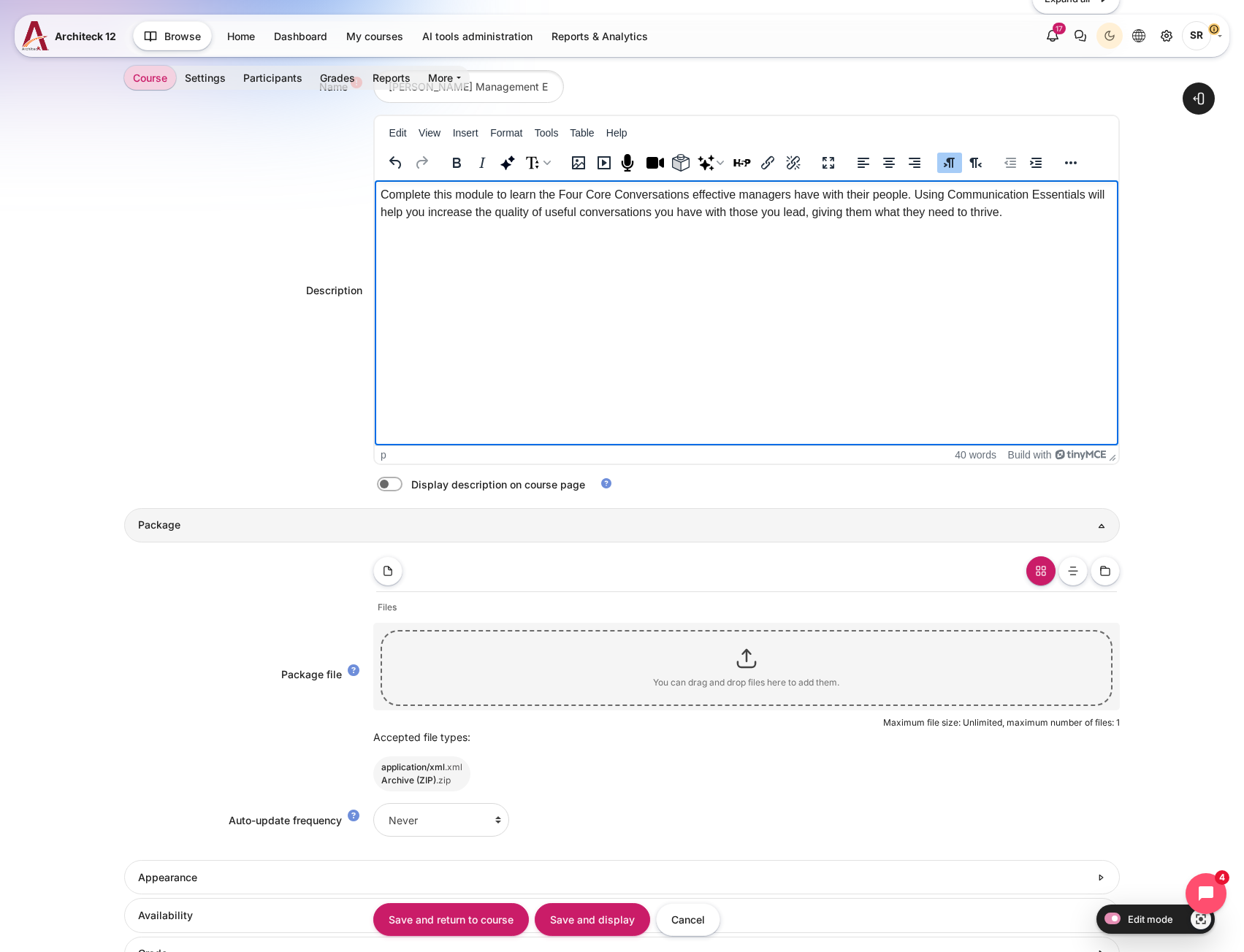
click at [409, 484] on label "Content" at bounding box center [410, 485] width 3 height 16
click at [403, 484] on input "Content" at bounding box center [416, 486] width 25 height 15
checkbox input "true"
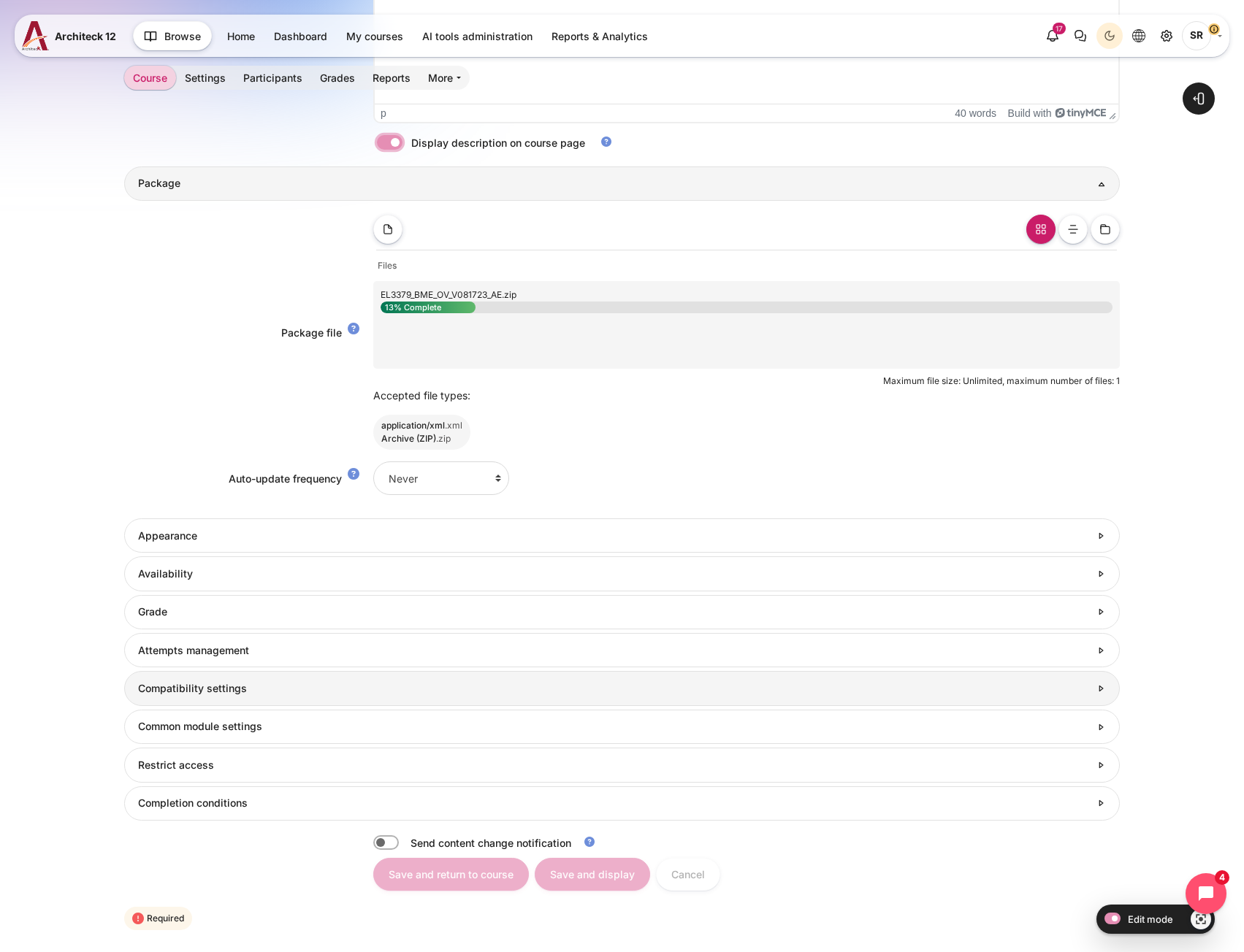
scroll to position [657, 0]
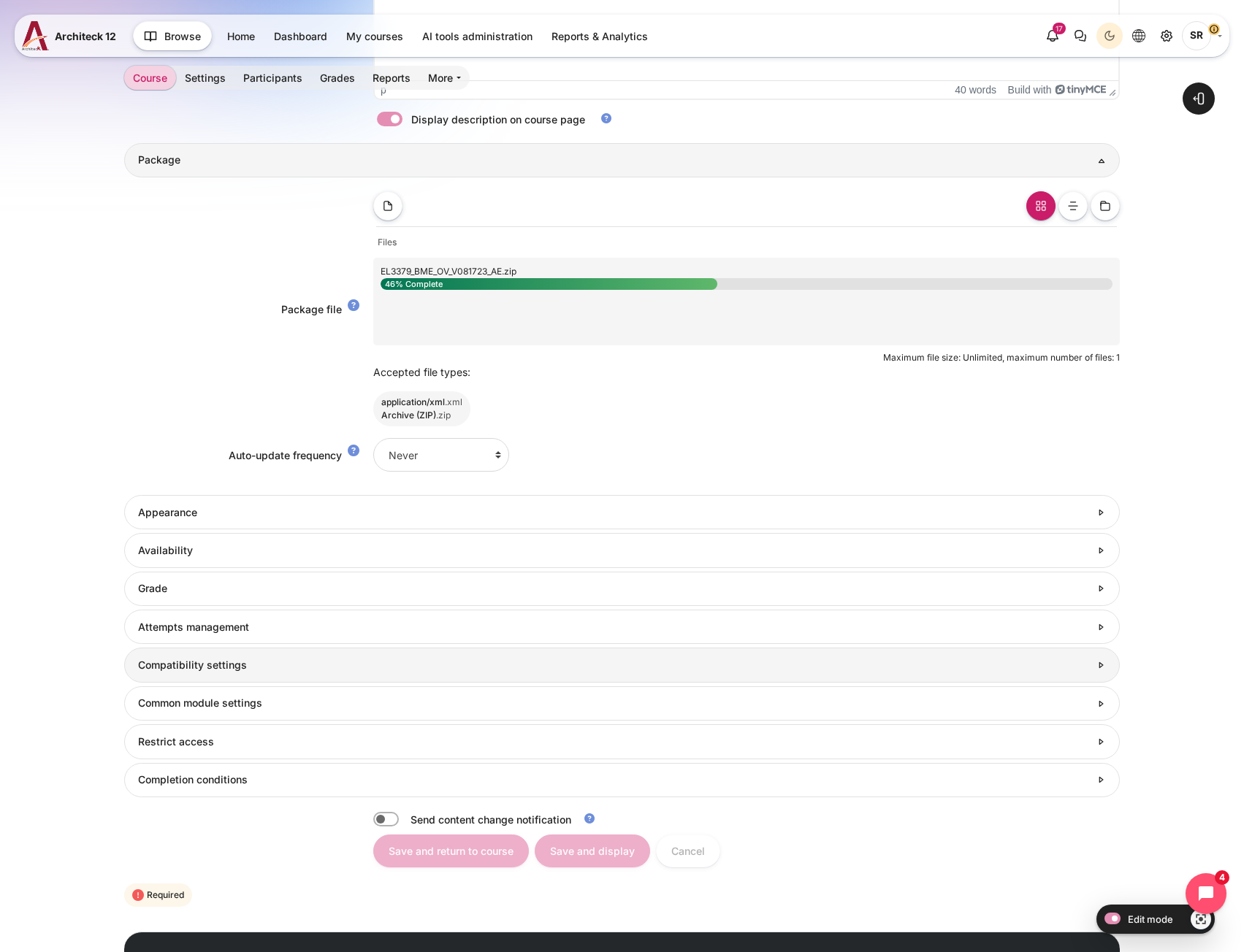
click at [196, 667] on h3 "Compatibility settings" at bounding box center [615, 664] width 952 height 13
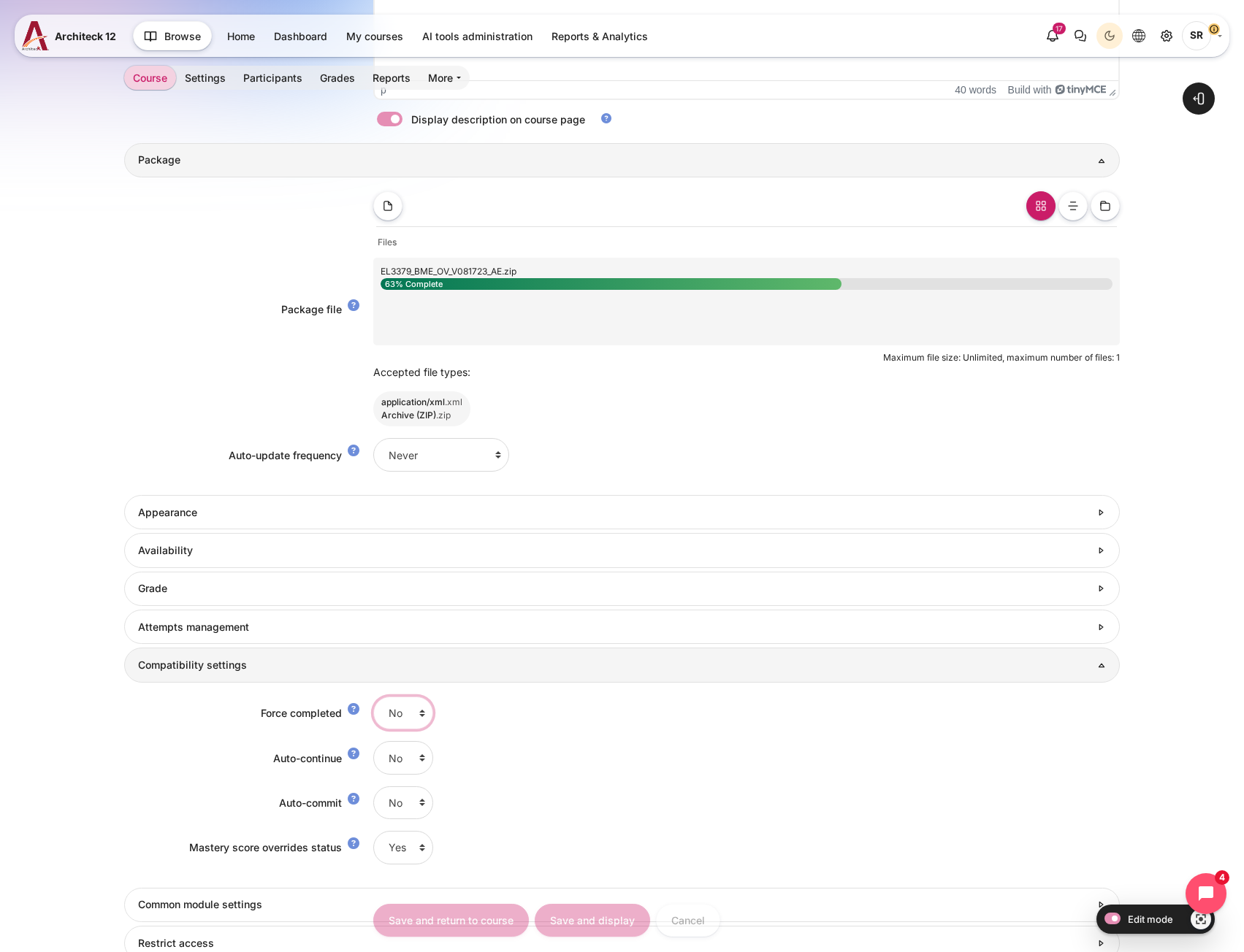
click at [416, 725] on select "No Yes" at bounding box center [403, 713] width 60 height 33
select select "1"
click at [374, 696] on select "No Yes" at bounding box center [403, 713] width 60 height 33
click at [400, 761] on select "No Yes" at bounding box center [403, 758] width 60 height 33
select select "1"
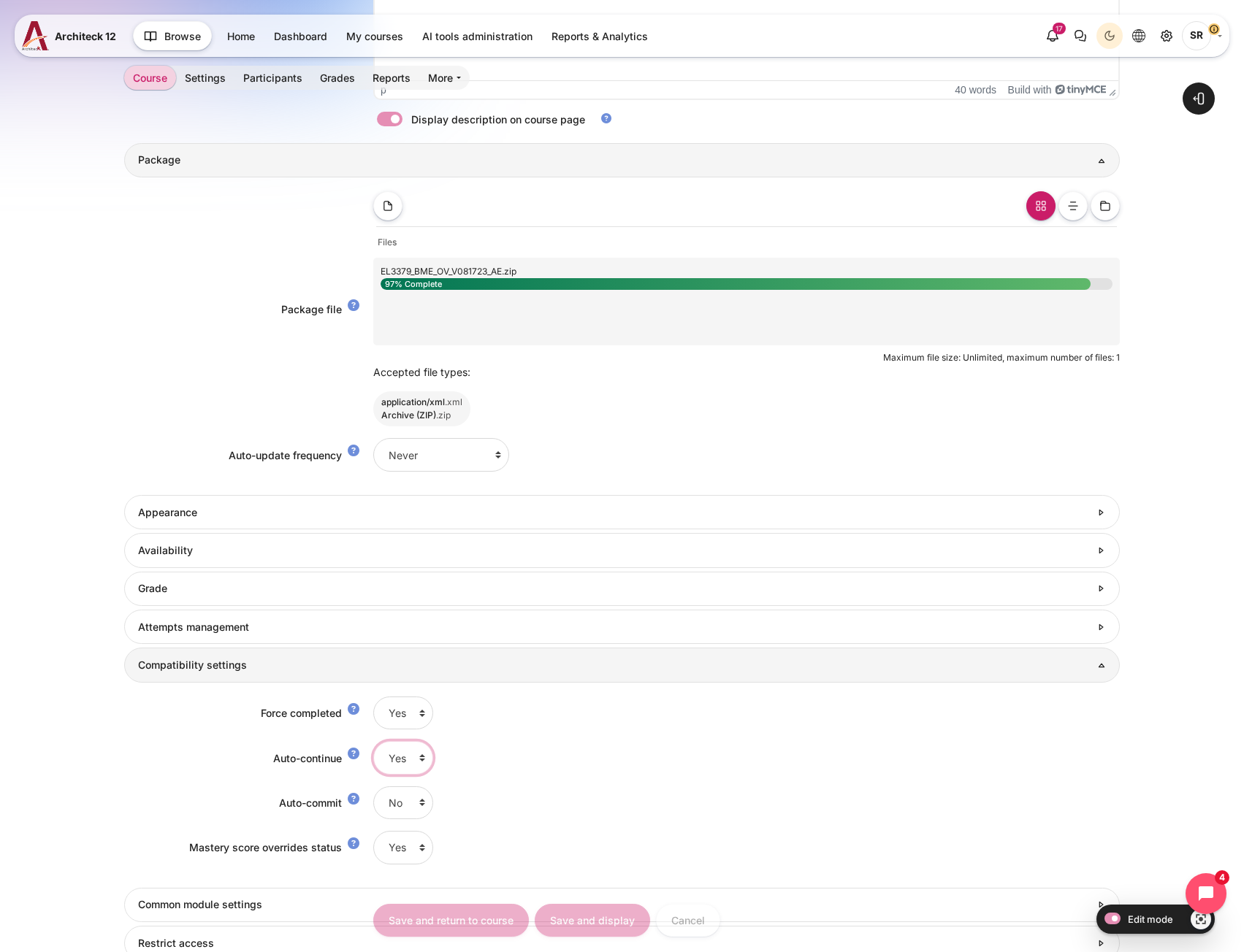
click at [374, 741] on select "No Yes" at bounding box center [403, 758] width 60 height 33
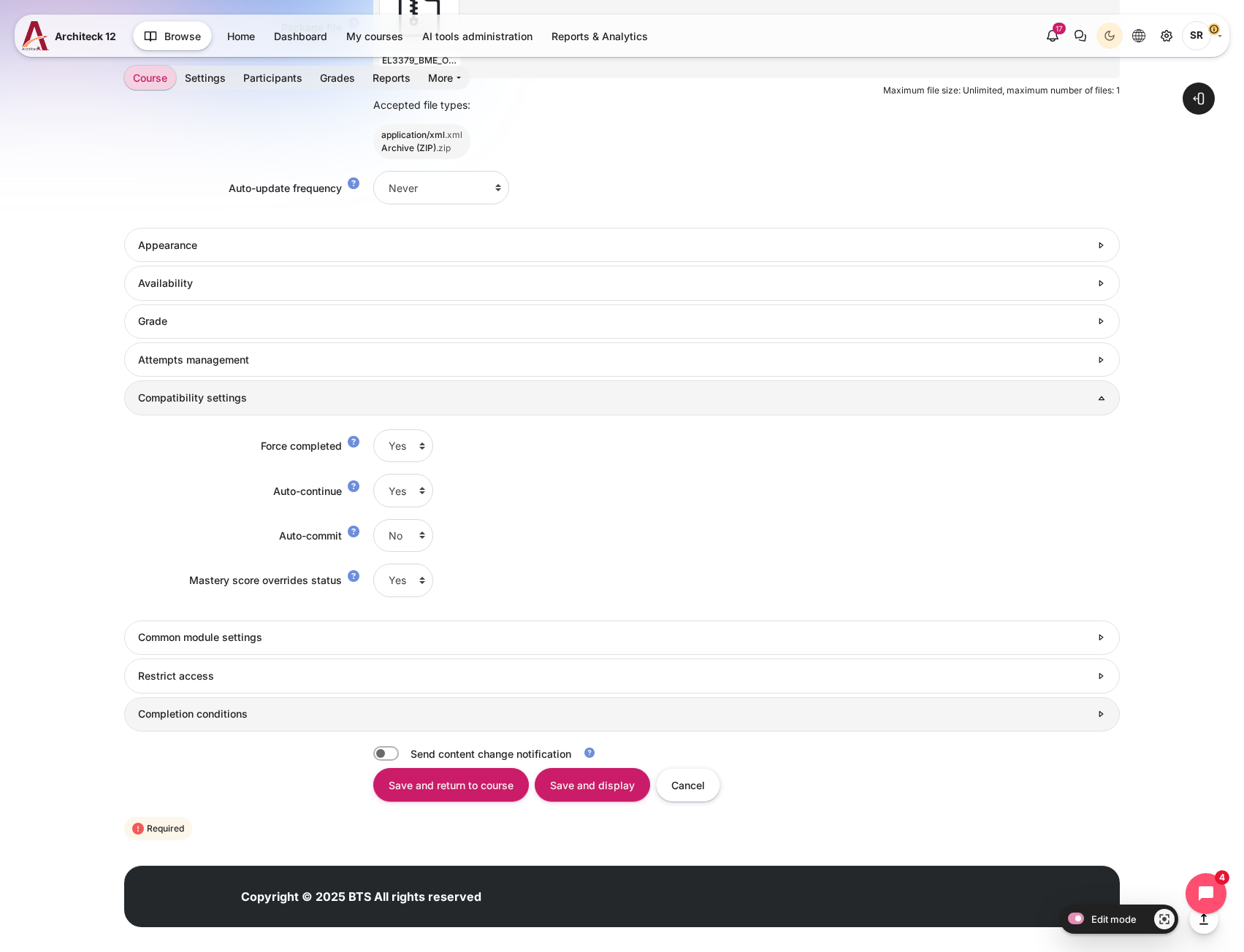
click at [205, 726] on link "Completion conditions" at bounding box center [622, 714] width 995 height 34
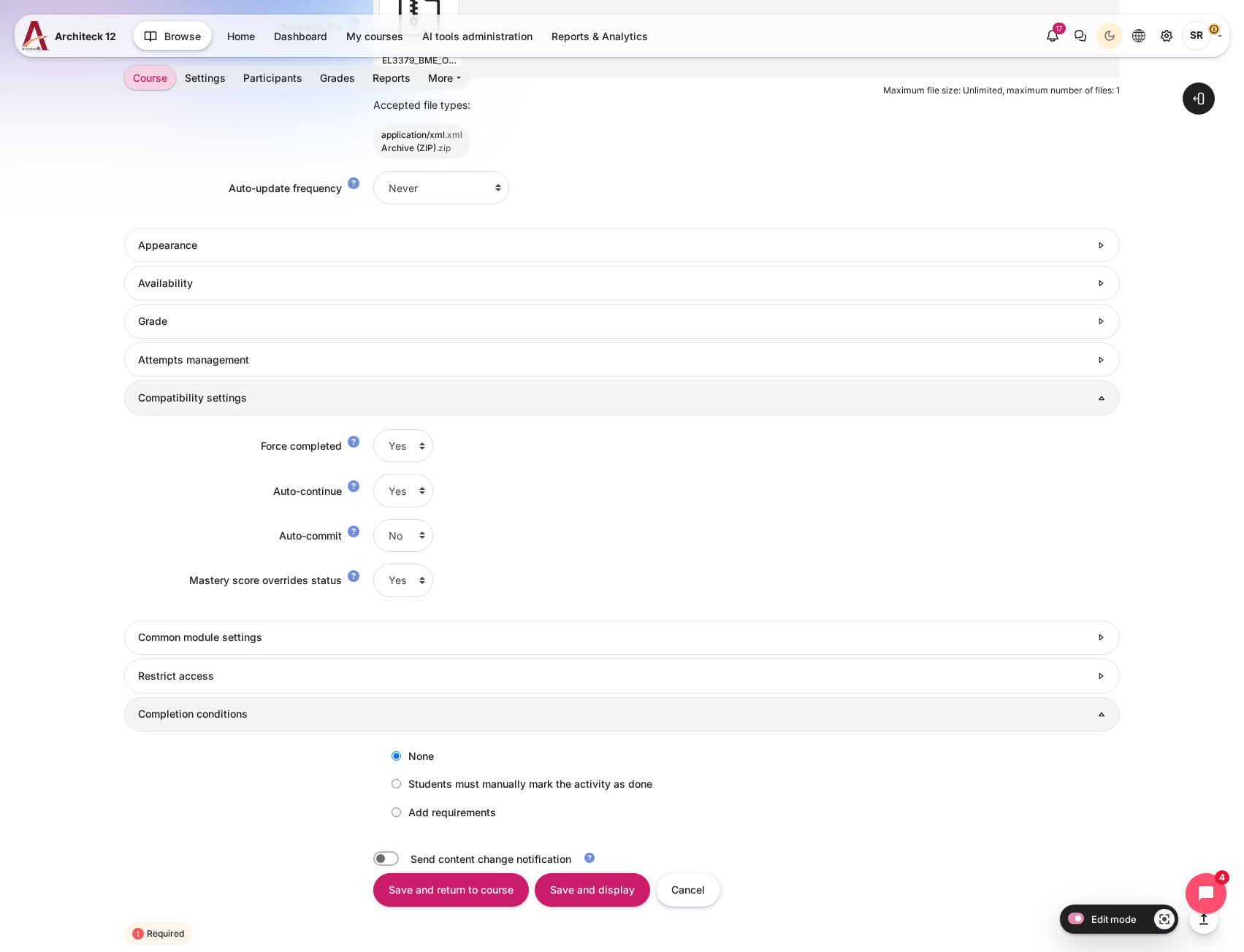
scroll to position [1074, 0]
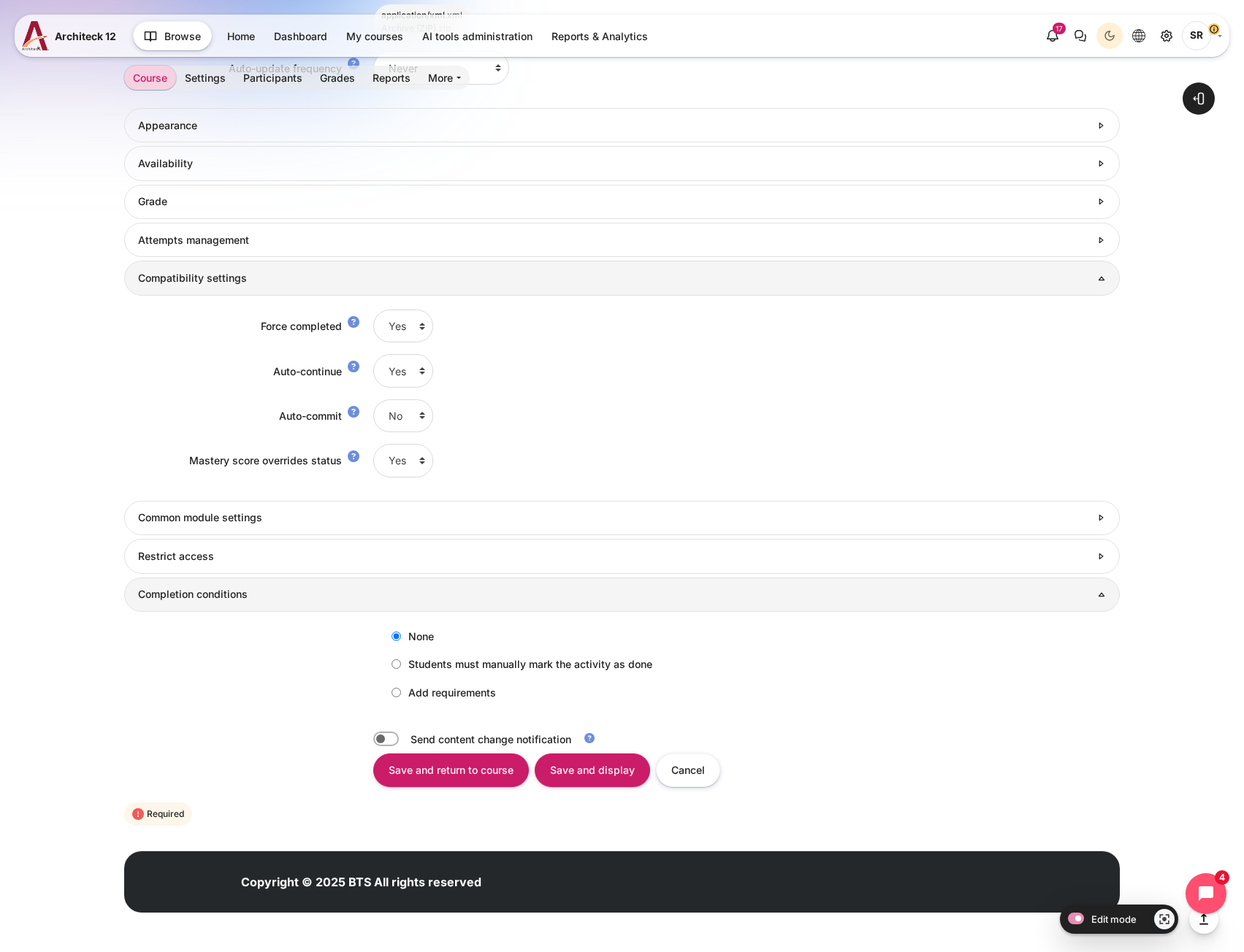
click at [394, 699] on label "Add requirements" at bounding box center [440, 693] width 112 height 24
click at [394, 697] on input "Add requirements" at bounding box center [396, 693] width 10 height 10
radio input "true"
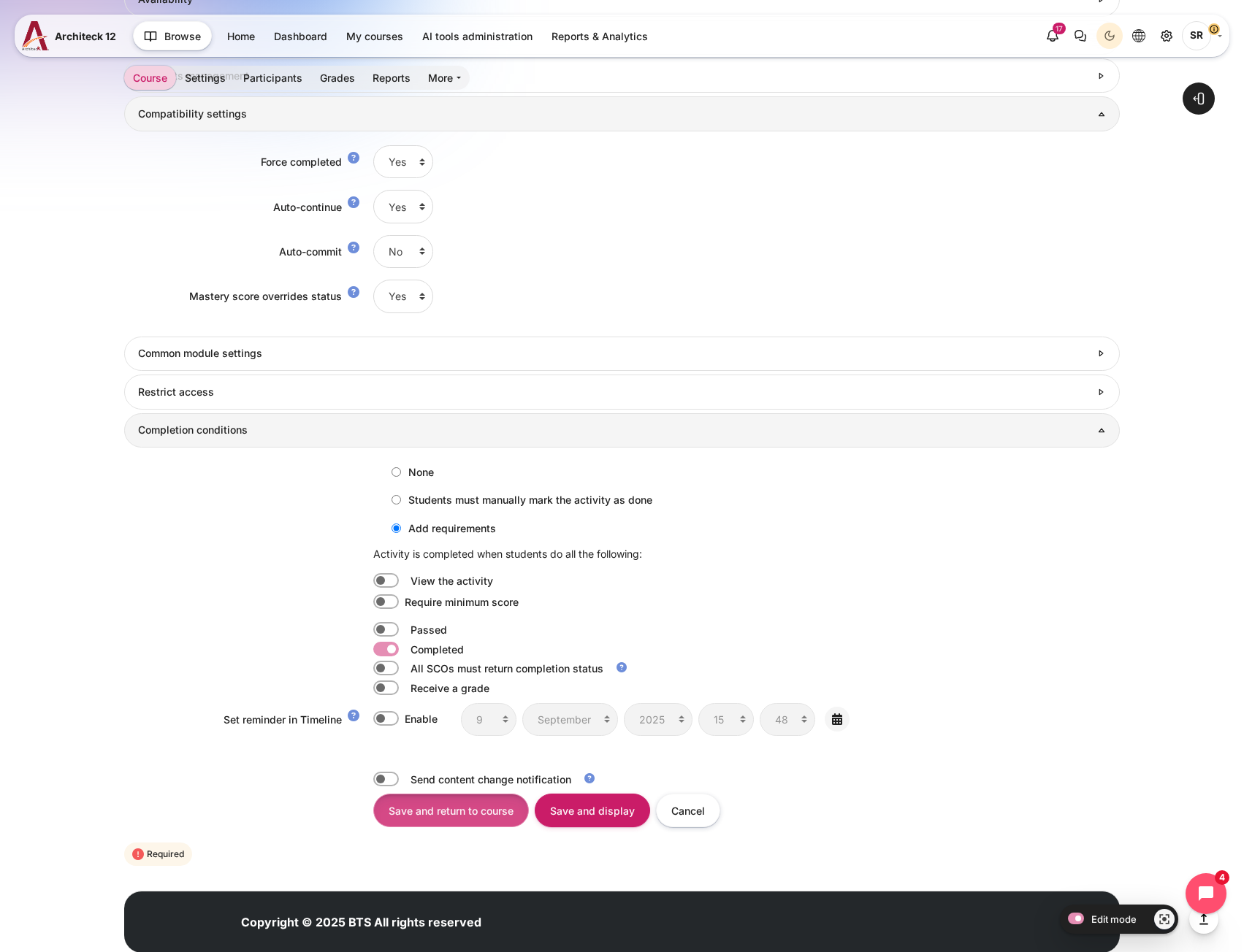
scroll to position [1278, 0]
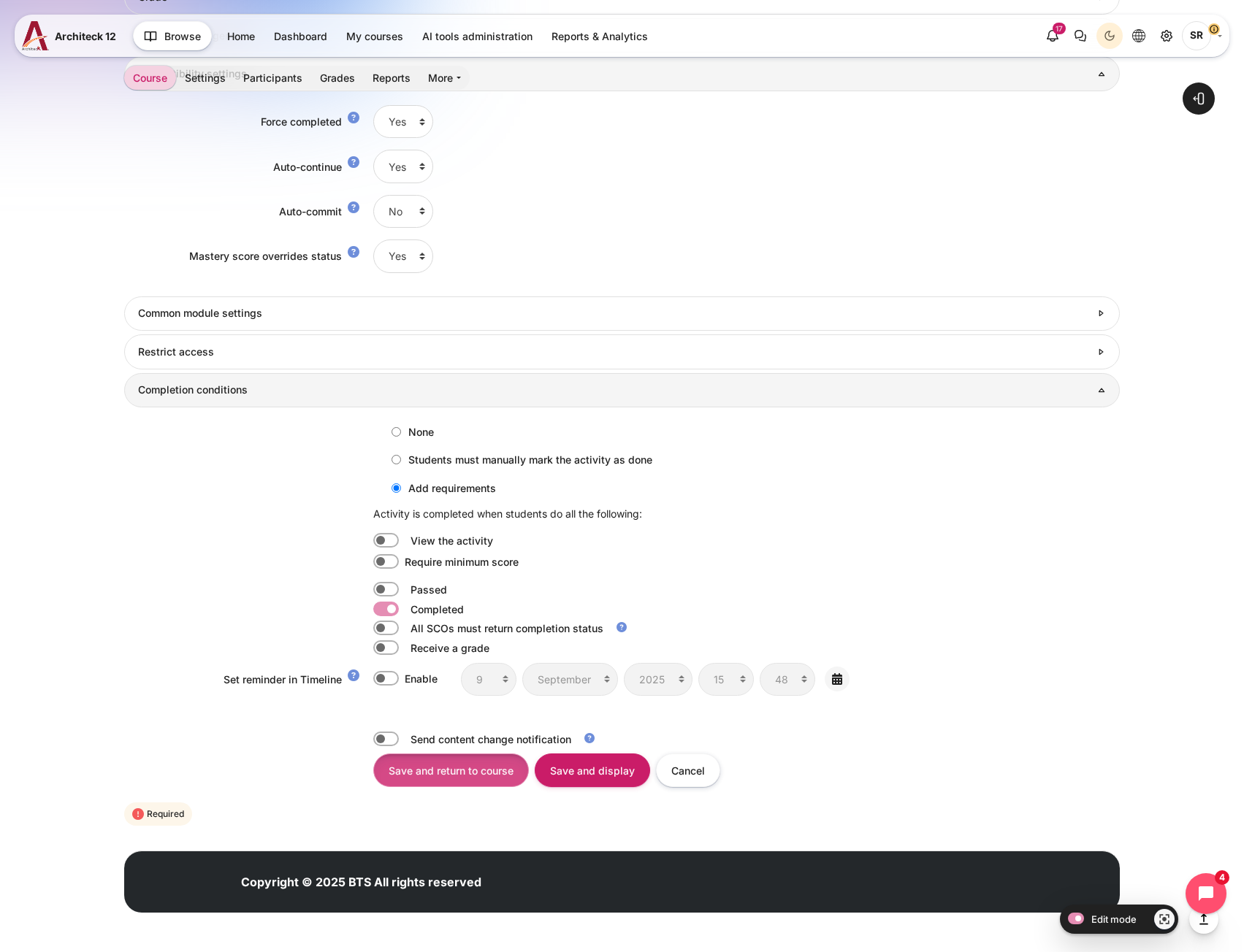
click at [385, 773] on input "Save and return to course" at bounding box center [452, 771] width 156 height 33
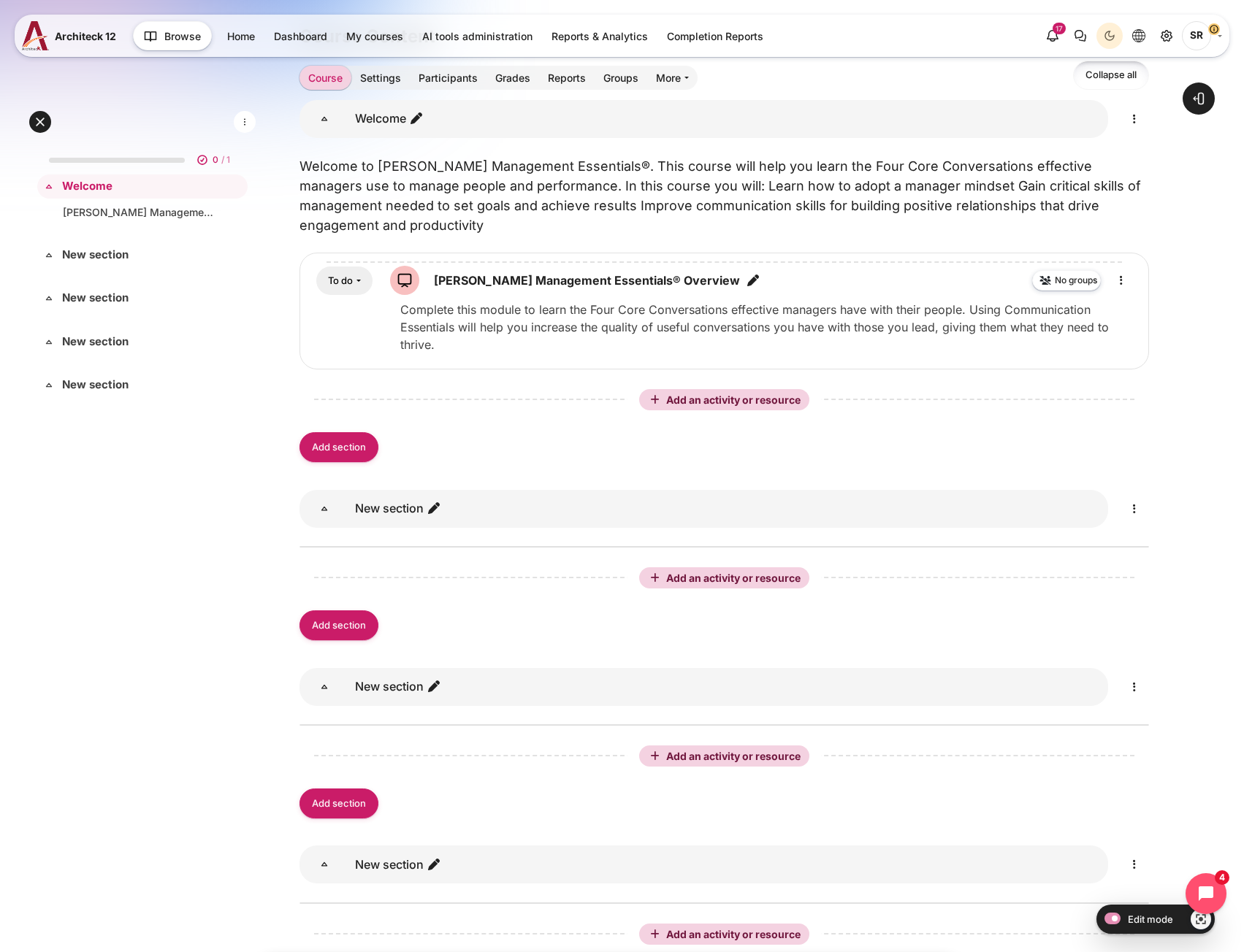
scroll to position [365, 0]
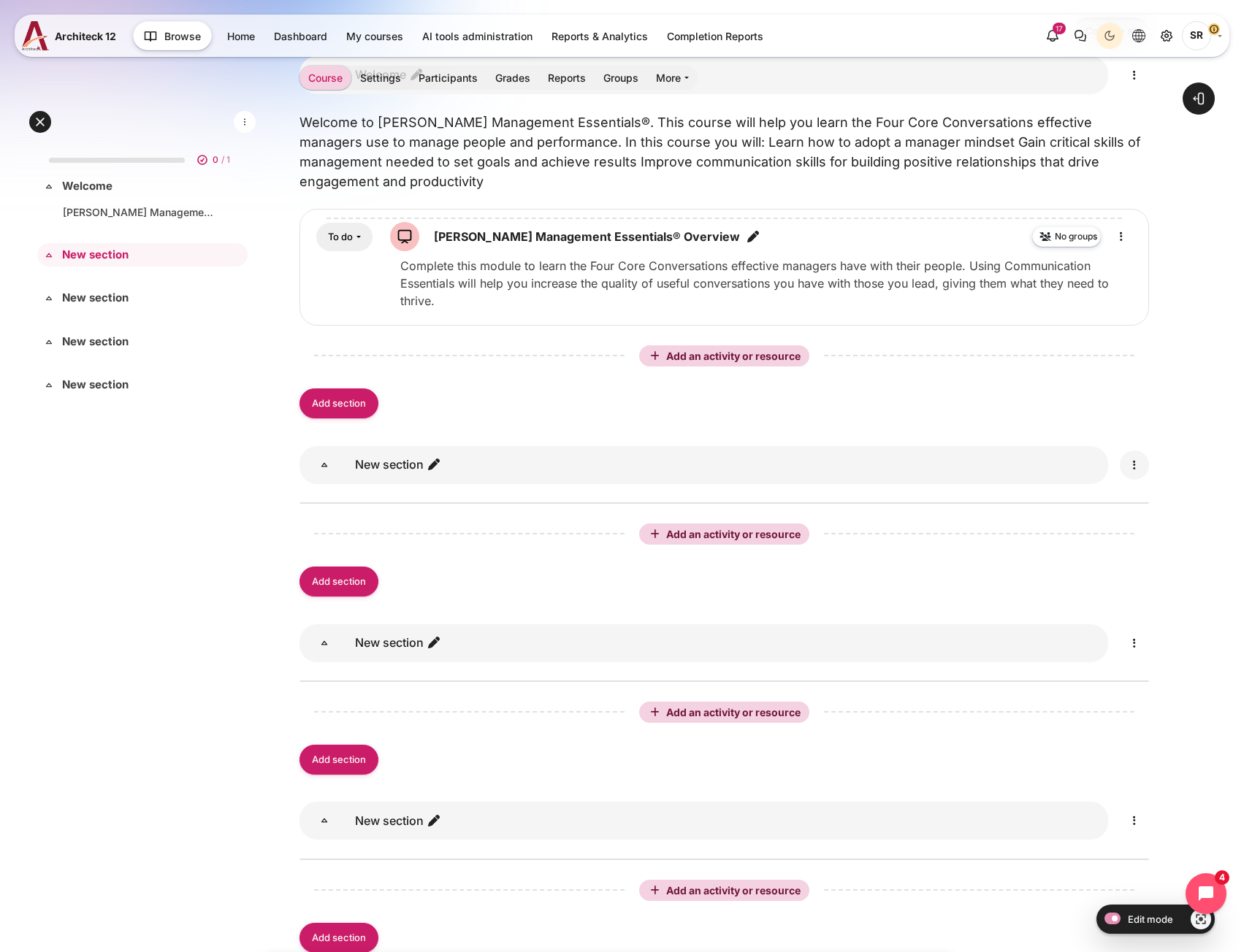
click at [1140, 465] on icon "Edit" at bounding box center [1135, 465] width 18 height 18
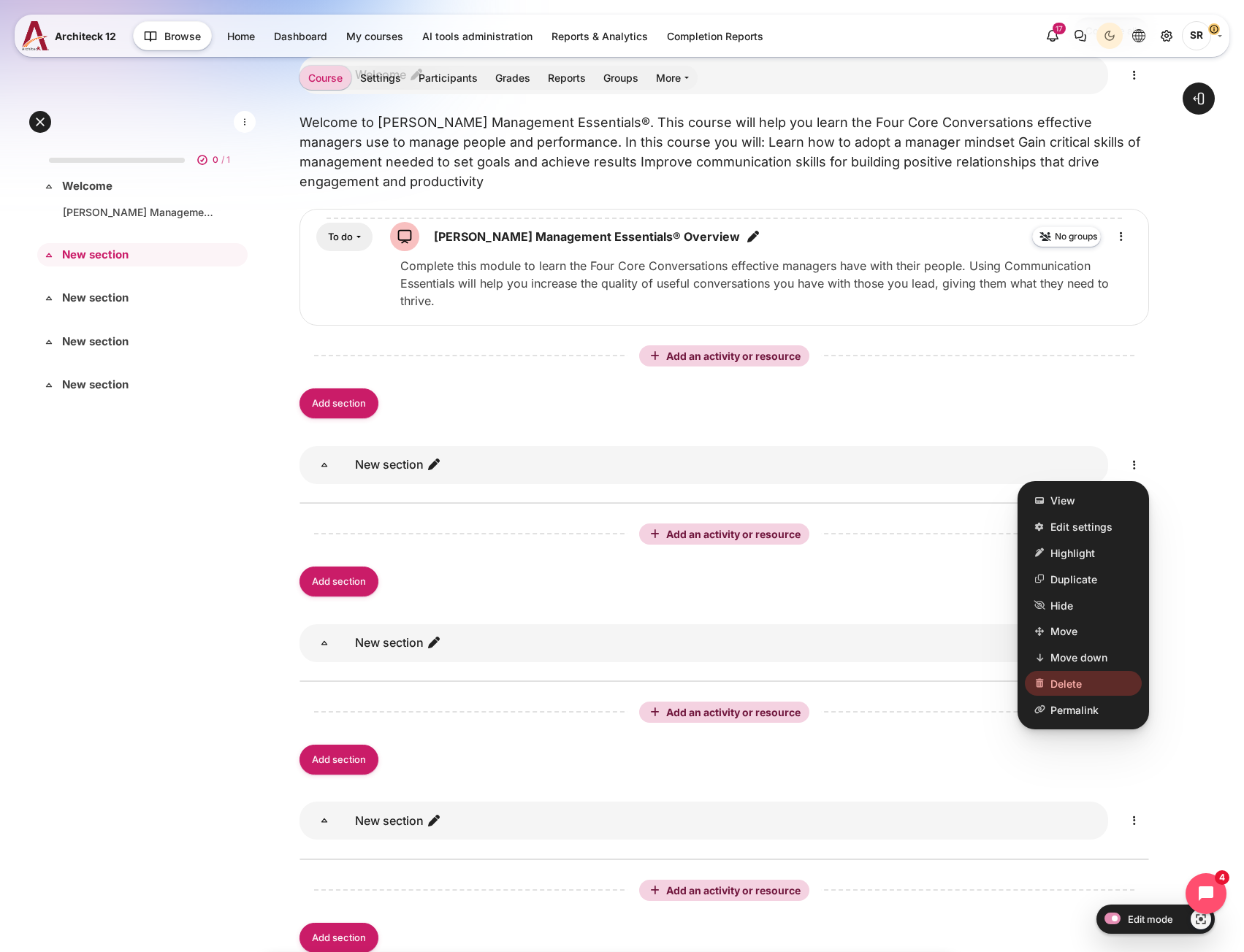
click at [1066, 688] on span "Delete" at bounding box center [1066, 684] width 31 height 16
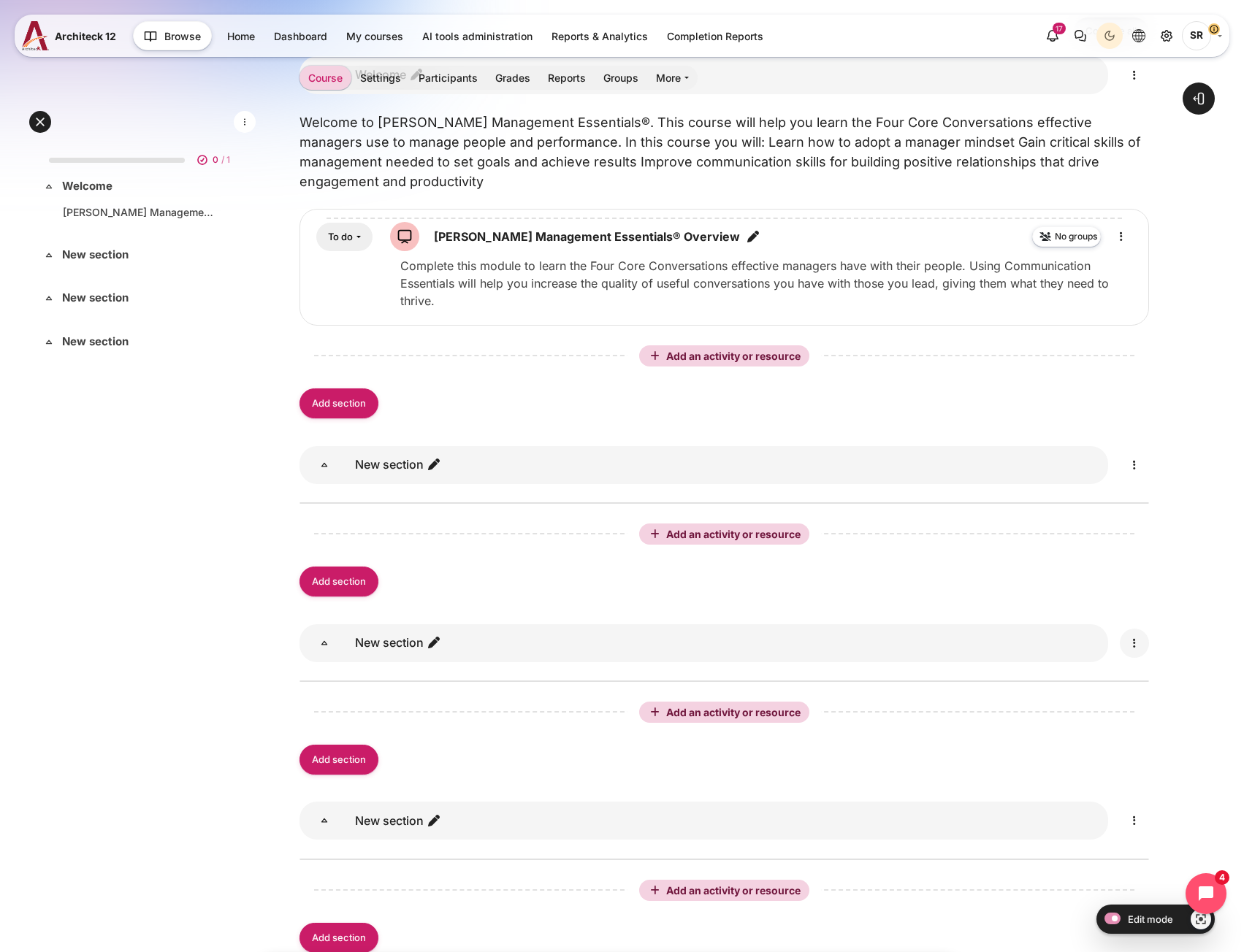
click at [1136, 638] on icon "Edit" at bounding box center [1135, 644] width 18 height 18
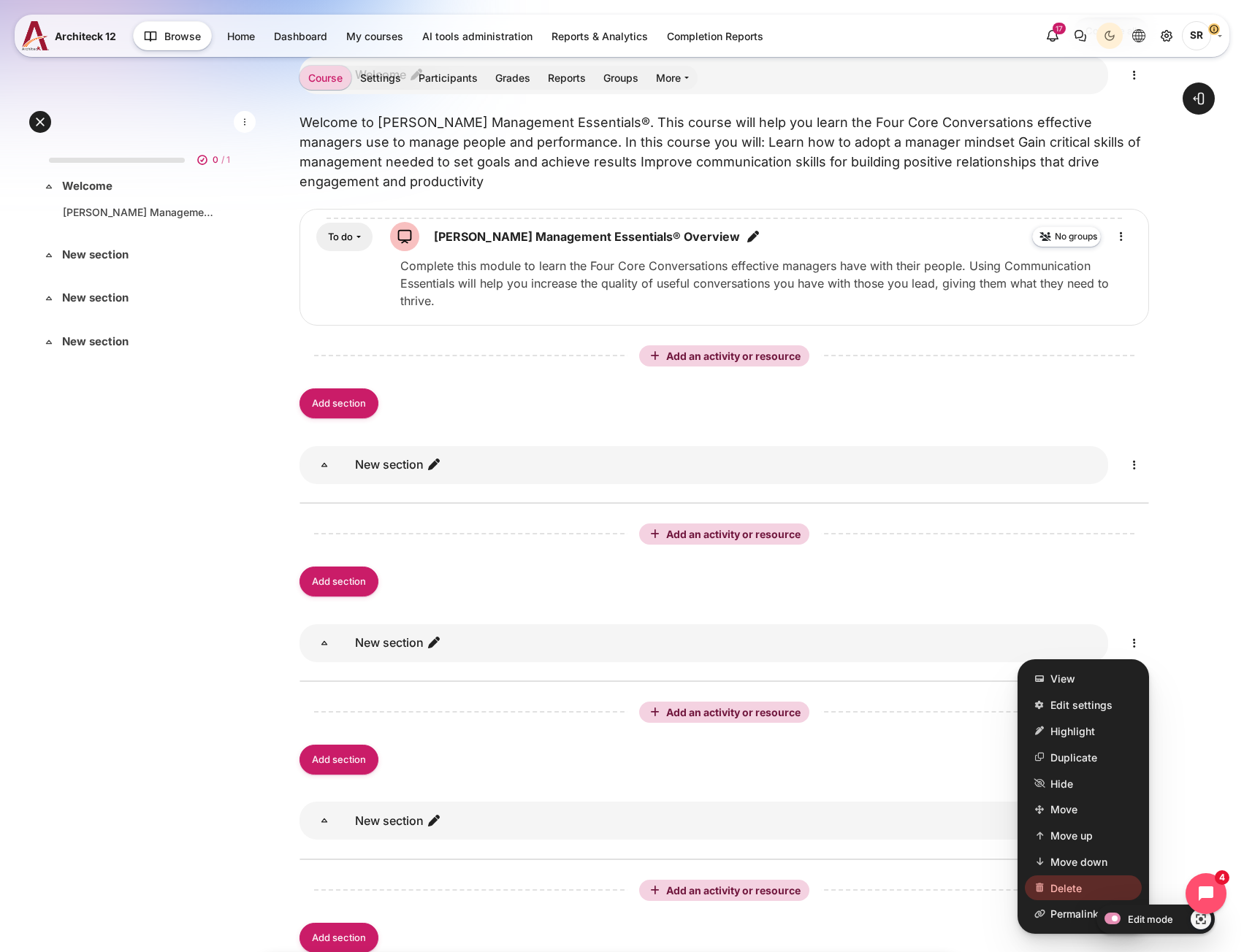
click at [1048, 892] on link "Delete" at bounding box center [1084, 888] width 117 height 24
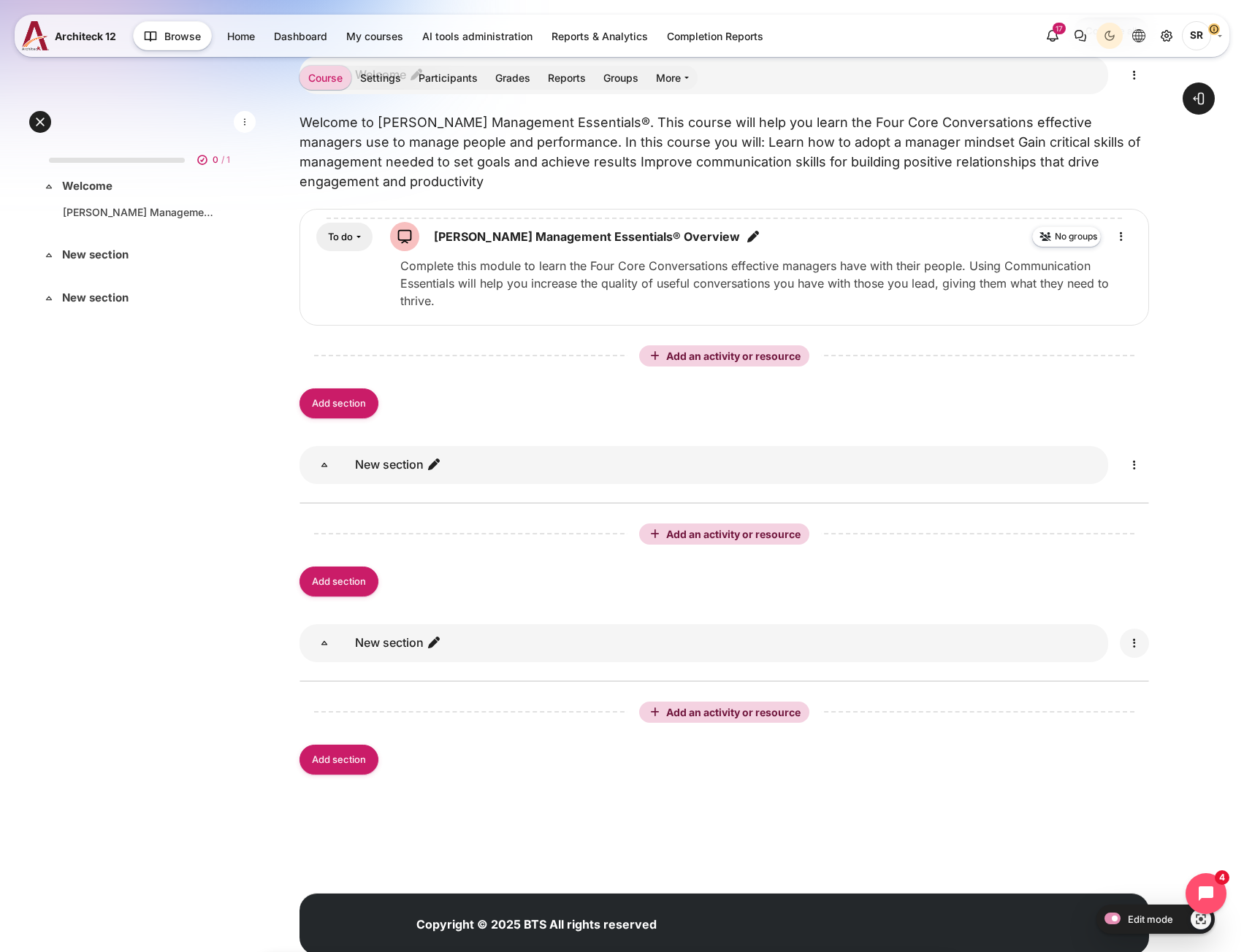
click at [1135, 650] on icon "Edit" at bounding box center [1135, 644] width 18 height 18
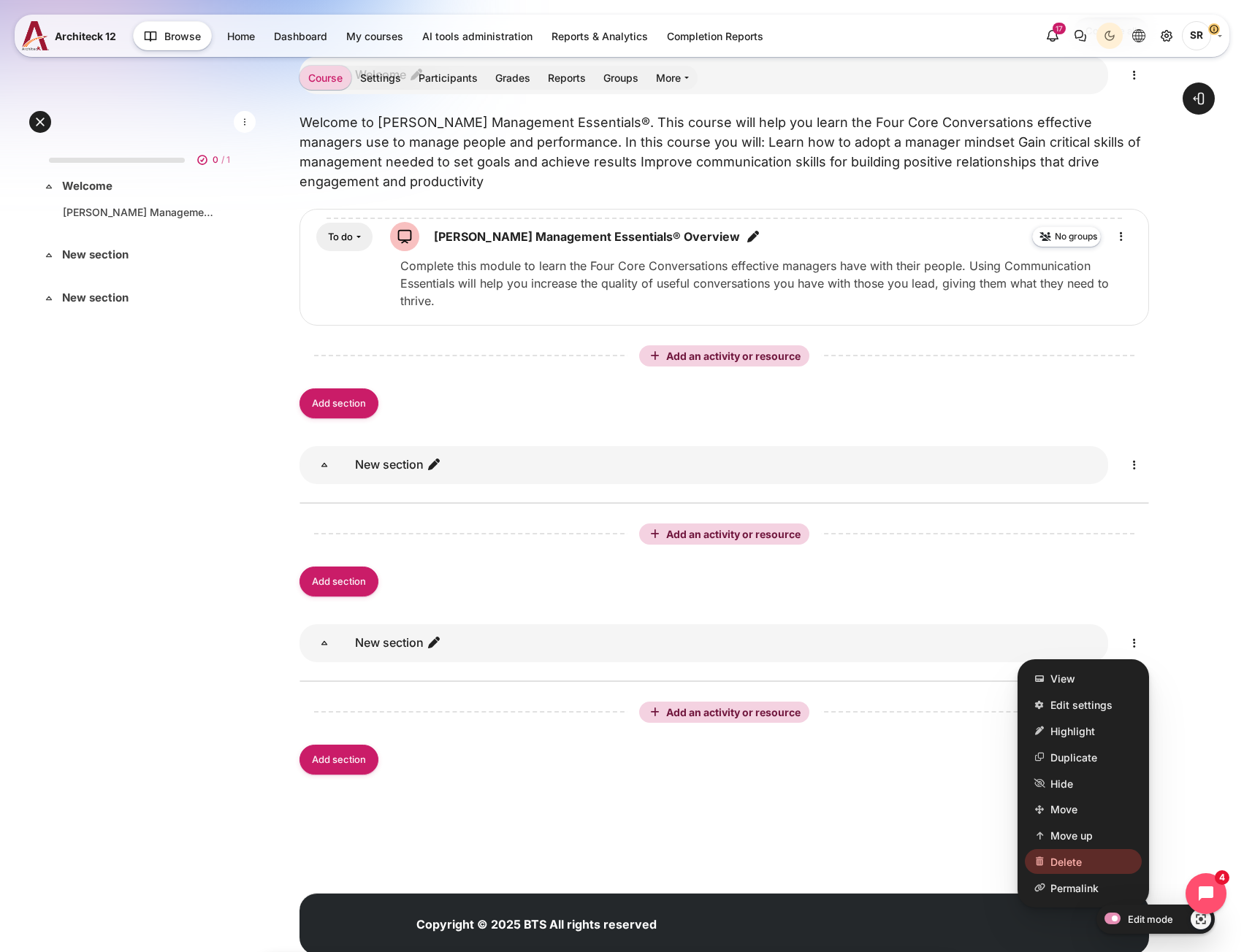
click at [1060, 858] on span "Delete" at bounding box center [1066, 861] width 31 height 16
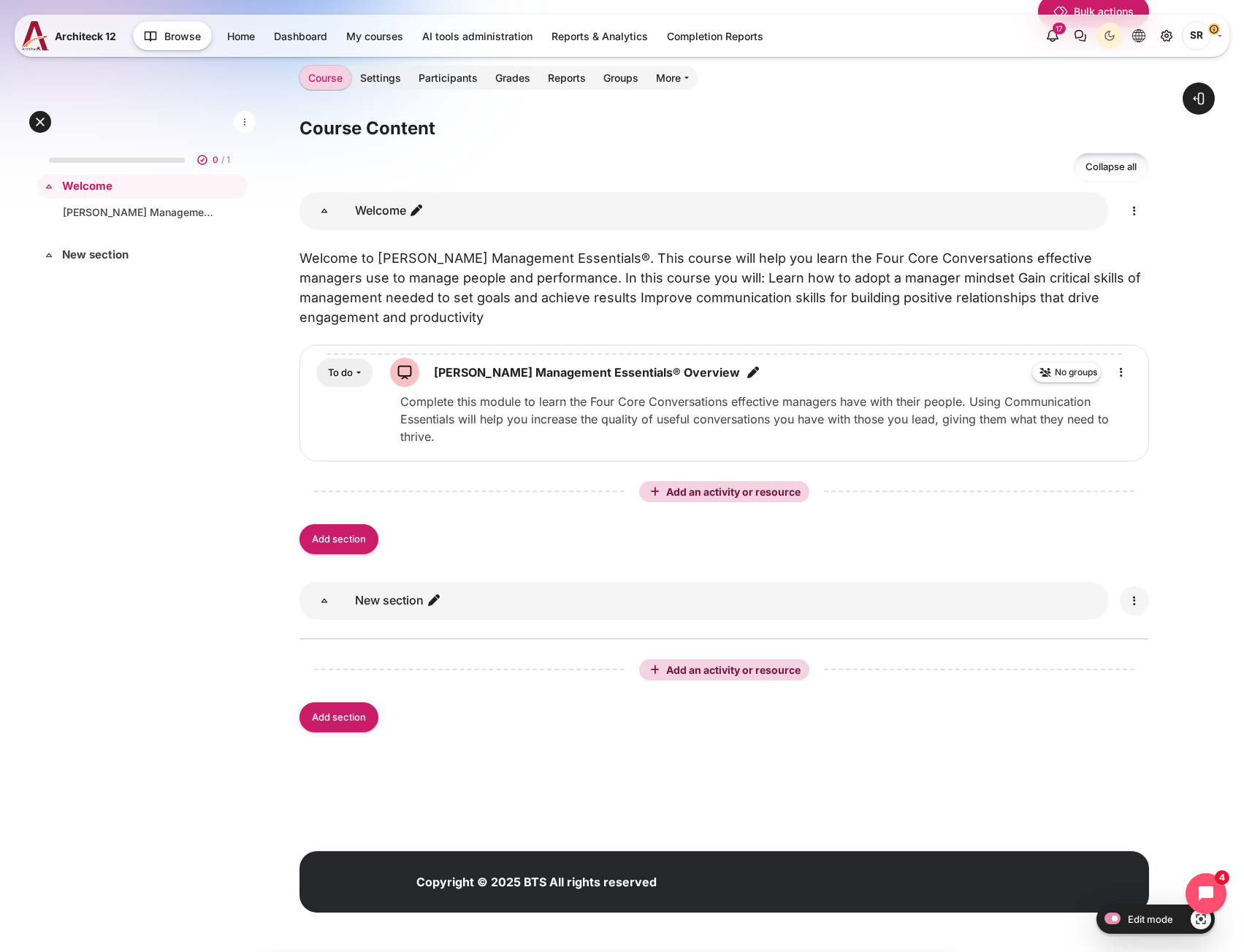
click at [1137, 610] on link "Content" at bounding box center [1135, 601] width 29 height 29
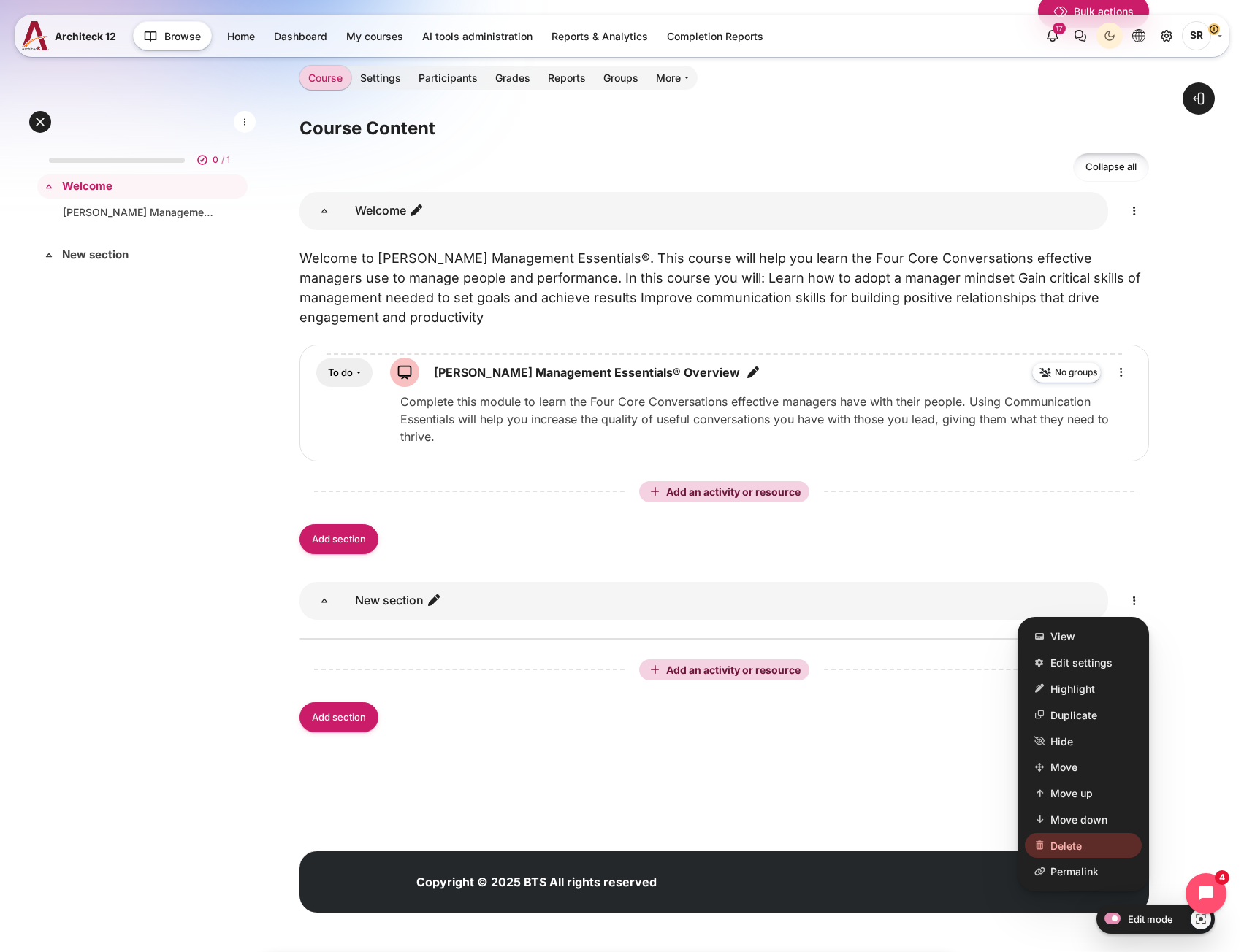
click at [1061, 851] on span "Delete" at bounding box center [1066, 846] width 31 height 16
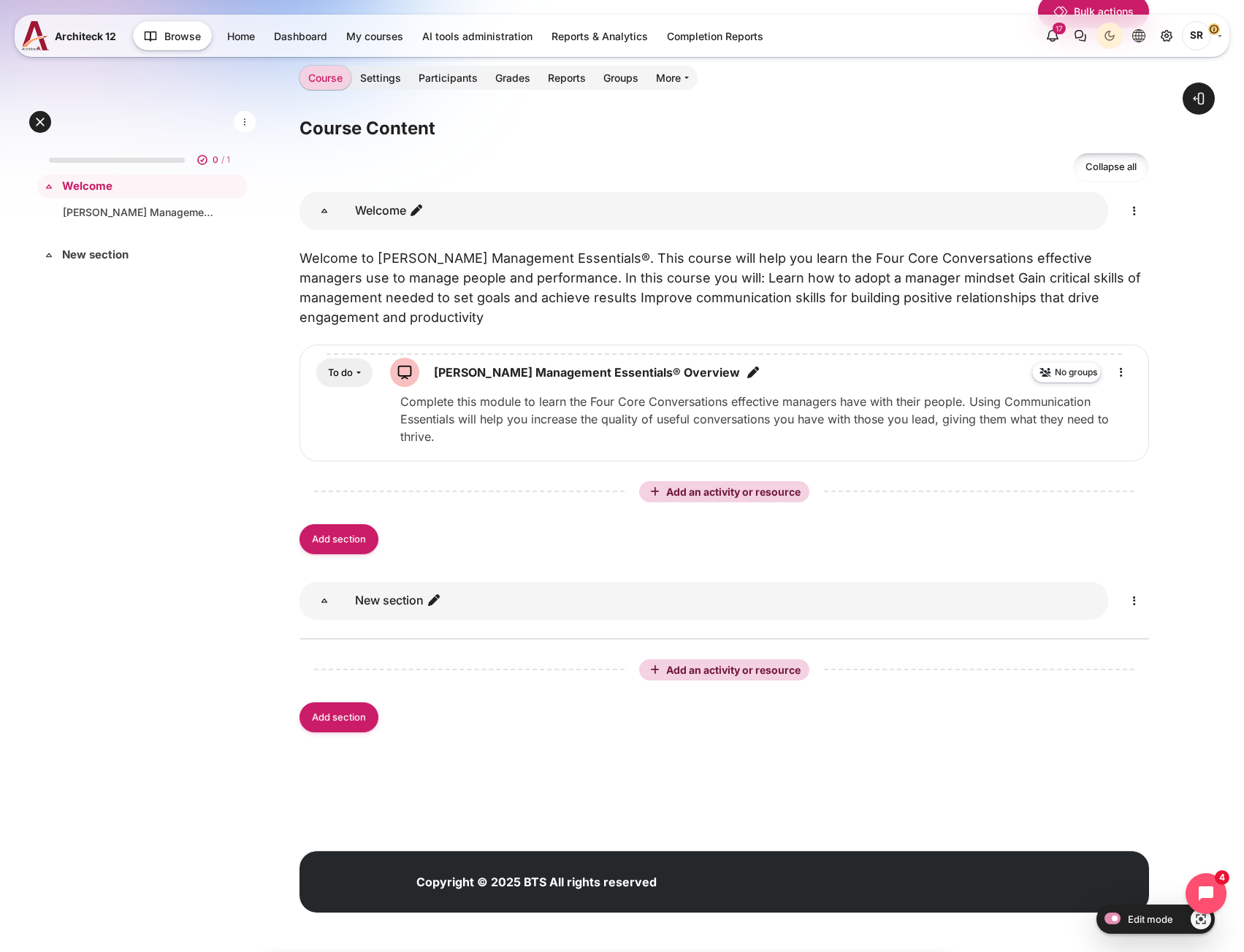
scroll to position [51, 0]
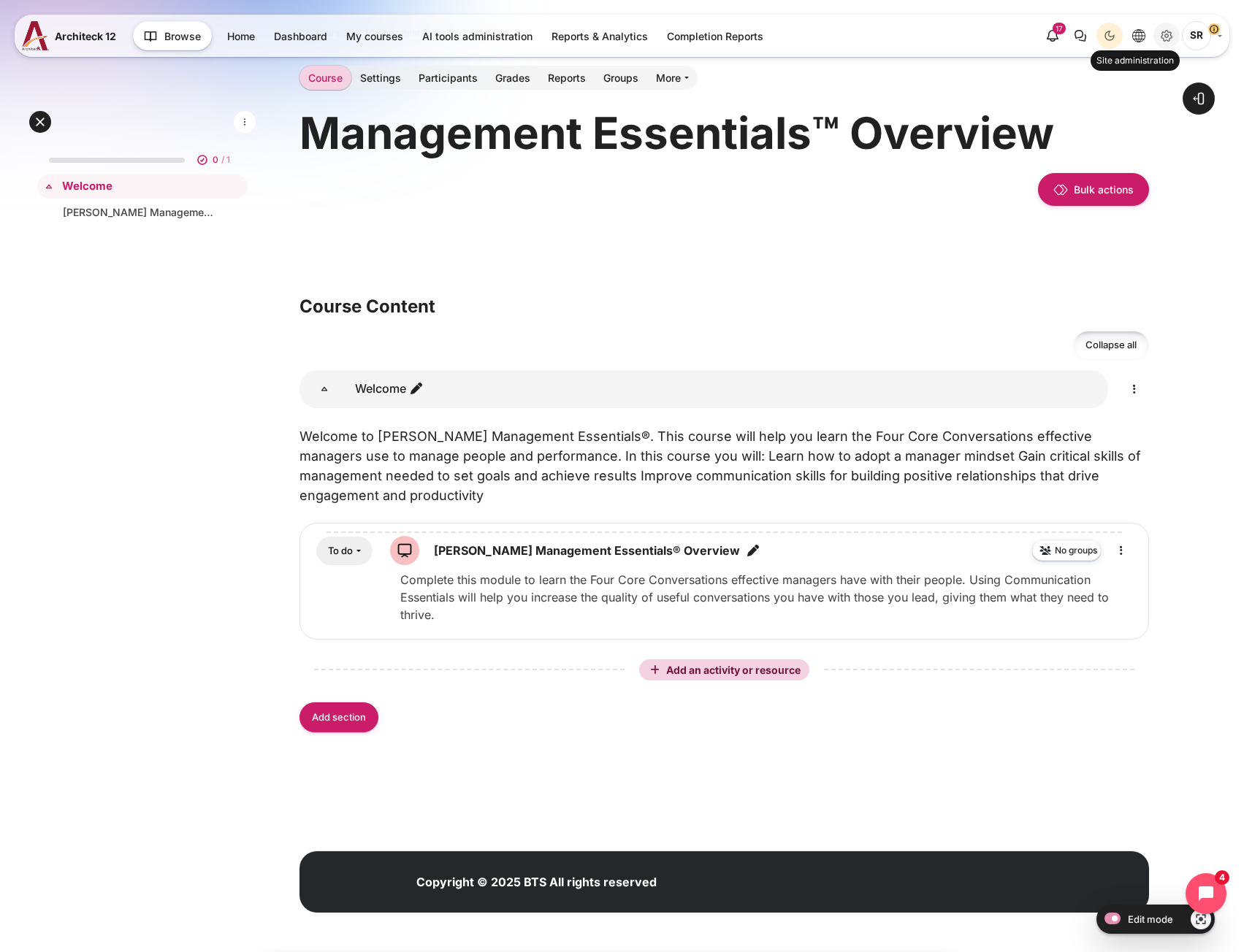
click at [1167, 39] on icon "Site administration" at bounding box center [1167, 35] width 11 height 11
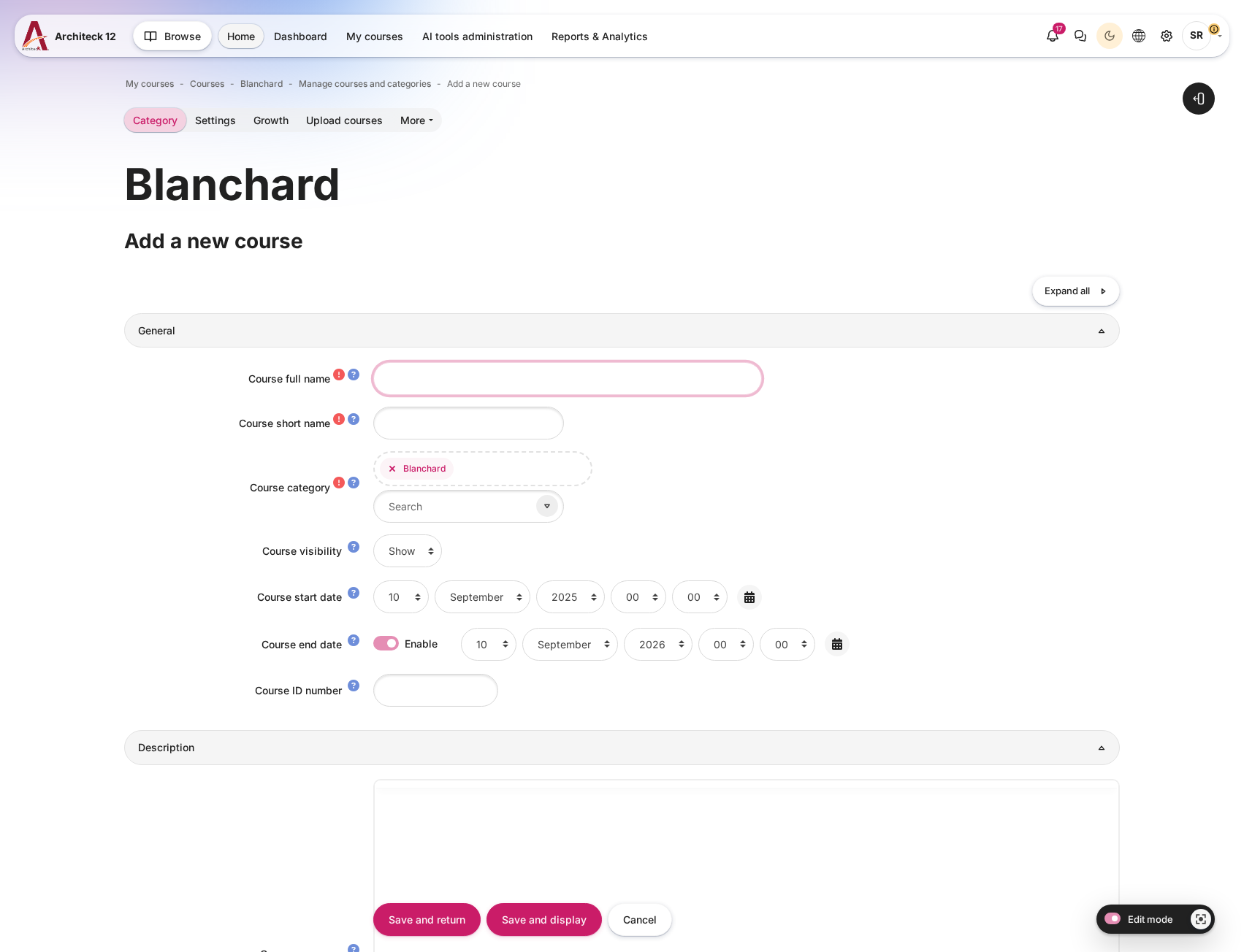
click at [448, 387] on input "Course full name" at bounding box center [568, 378] width 388 height 33
paste input "Self Leadership Program"
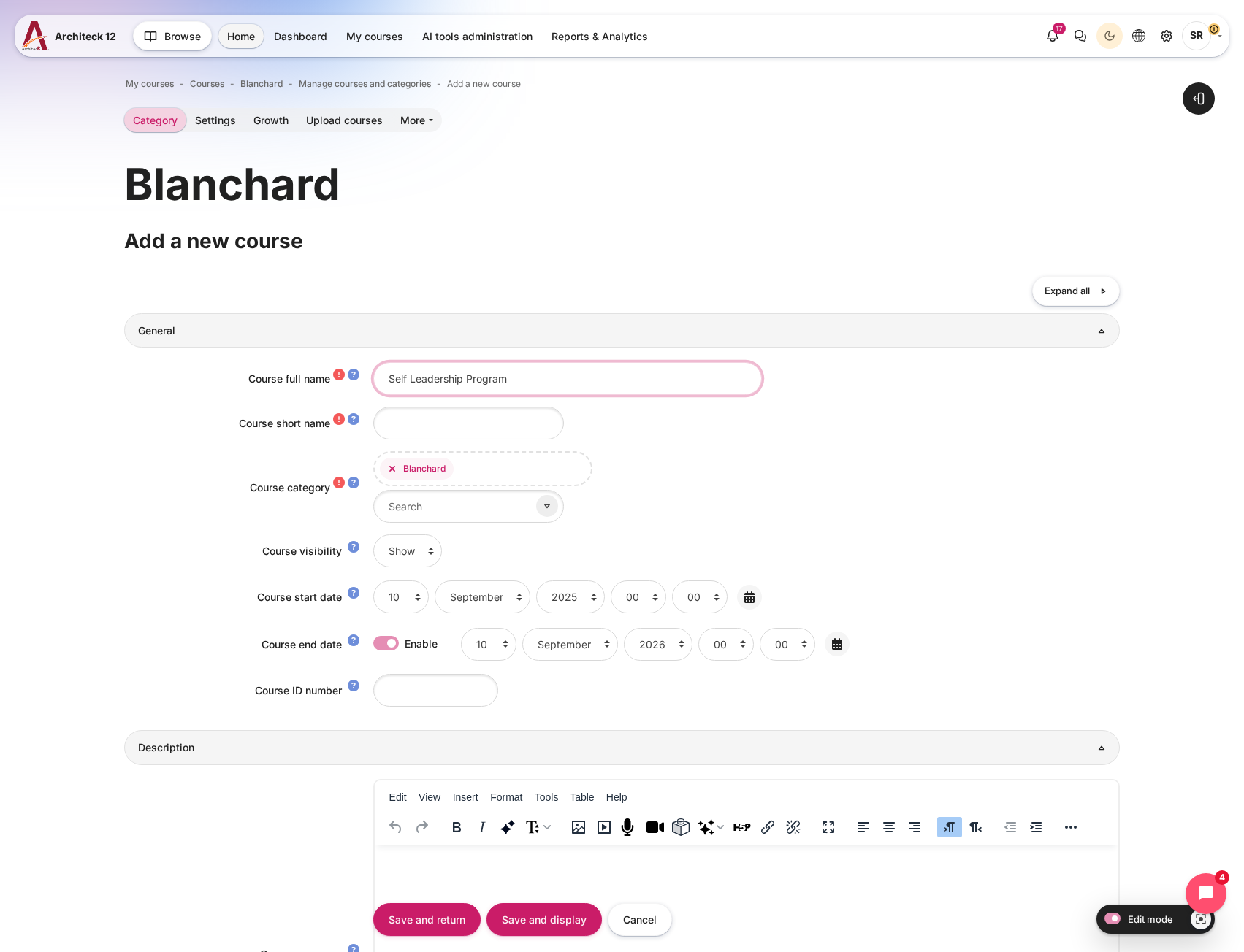
type input "Self Leadership Program"
click at [416, 433] on input "Course short name" at bounding box center [468, 423] width 190 height 33
paste input "Self Leadership Program"
drag, startPoint x: 503, startPoint y: 432, endPoint x: 257, endPoint y: 431, distance: 246.0
click at [257, 431] on div "Course short name Self Leadership Program" at bounding box center [622, 423] width 995 height 33
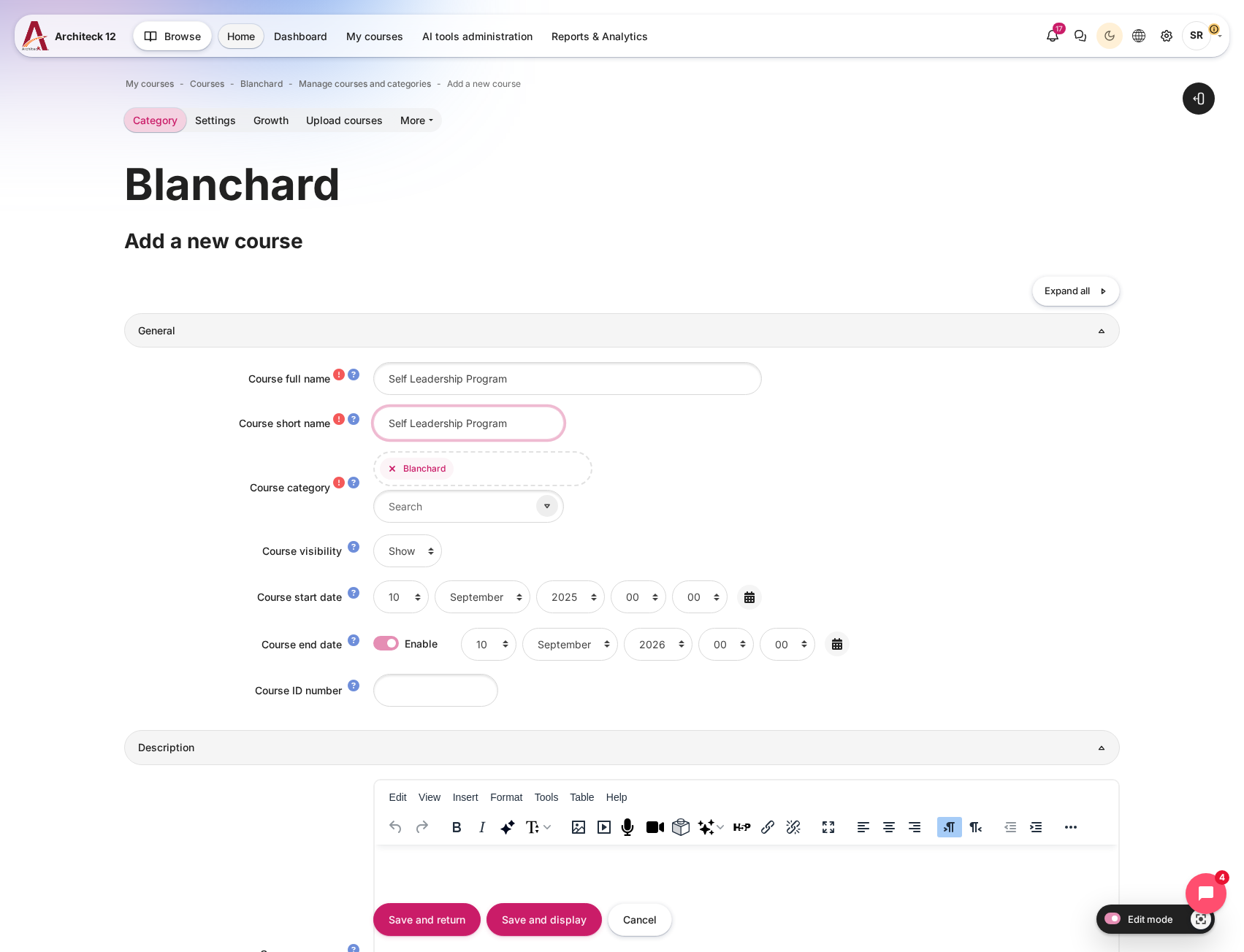
type input "Self Leadership Program"
drag, startPoint x: 554, startPoint y: 383, endPoint x: 58, endPoint y: 384, distance: 496.0
click at [85, 382] on div "Open block drawer" at bounding box center [622, 930] width 1244 height 1776
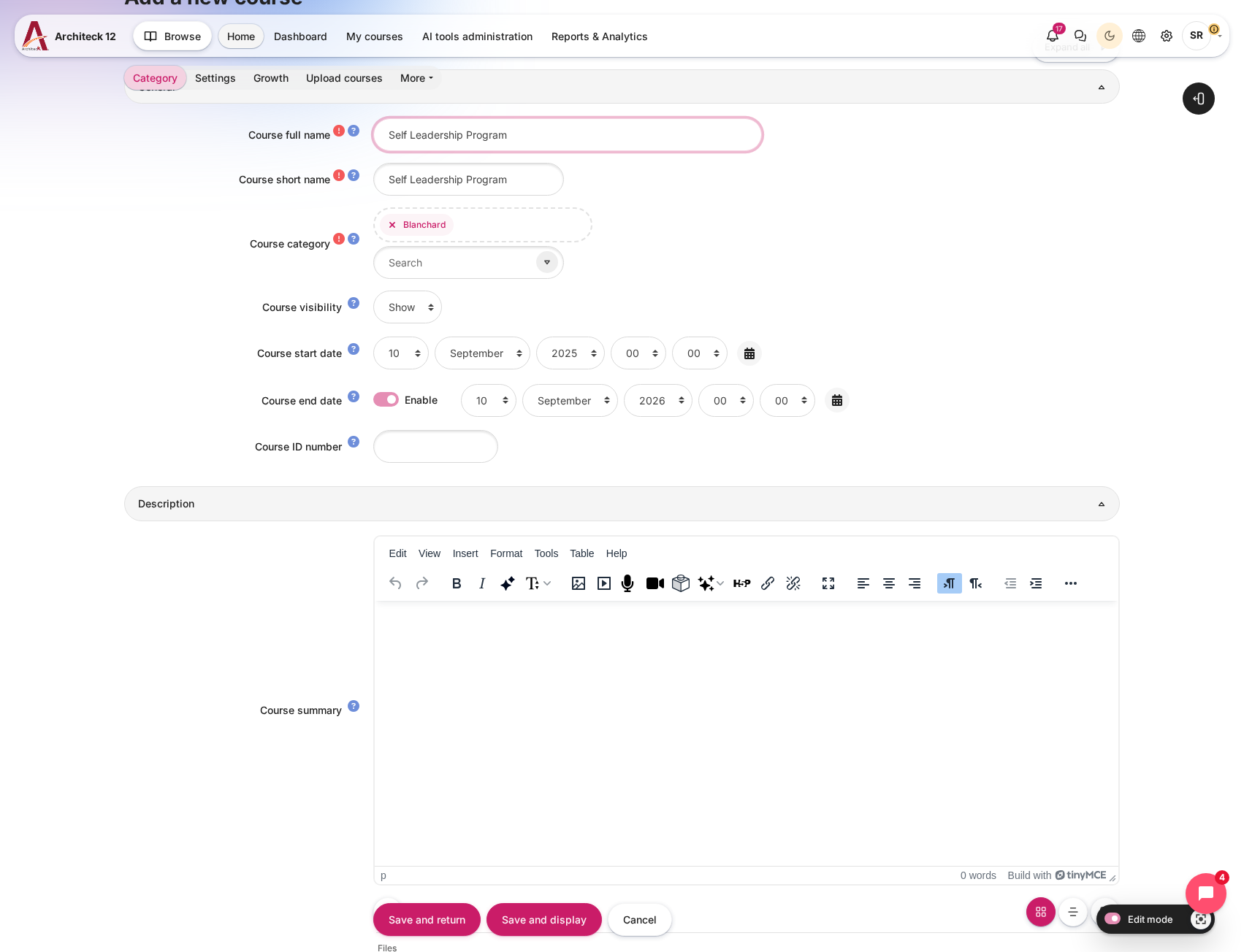
scroll to position [438, 0]
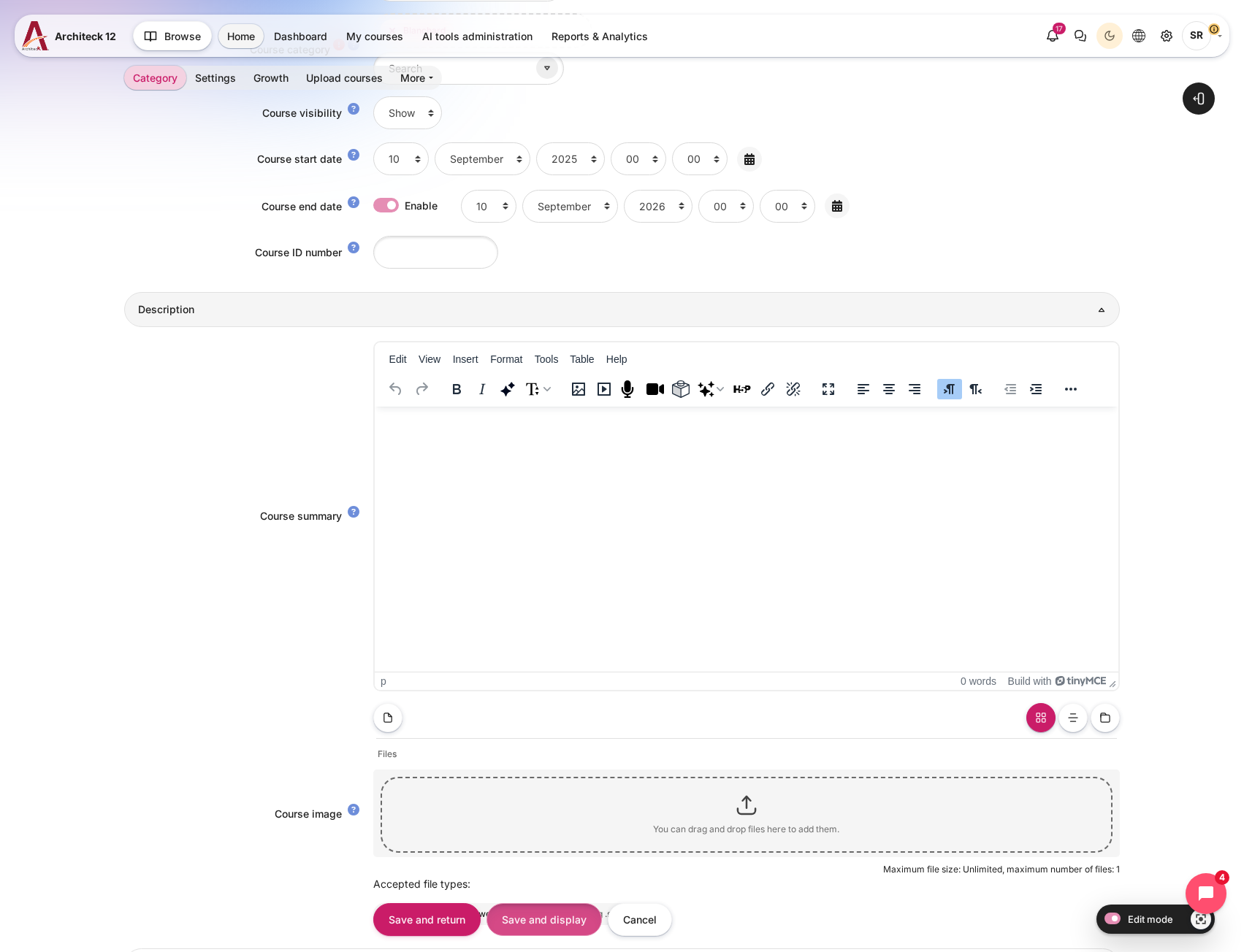
click at [535, 920] on input "Save and display" at bounding box center [544, 920] width 115 height 33
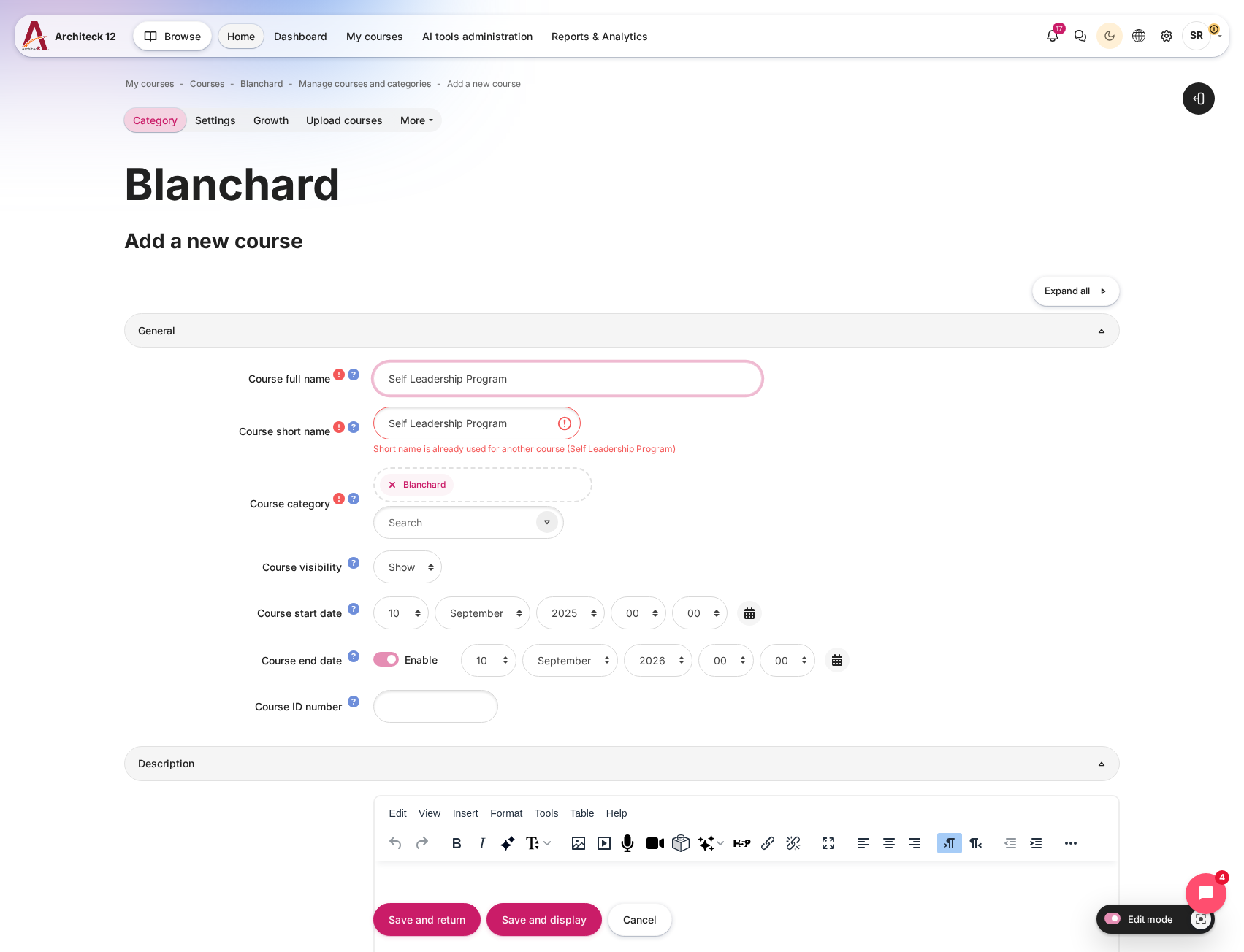
click at [555, 370] on input "Self Leadership Program" at bounding box center [568, 378] width 388 height 33
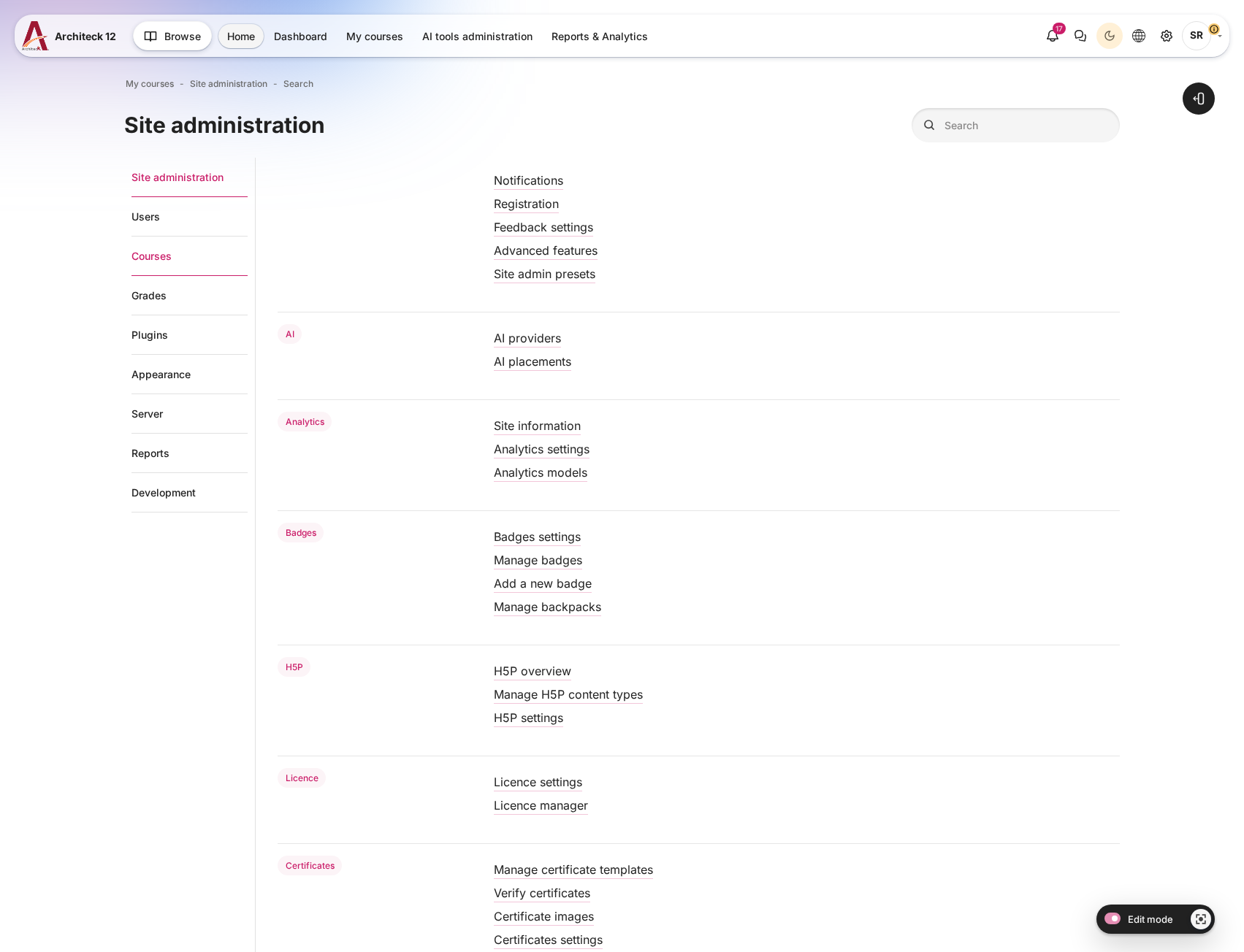
click at [138, 252] on link "Courses" at bounding box center [189, 257] width 116 height 39
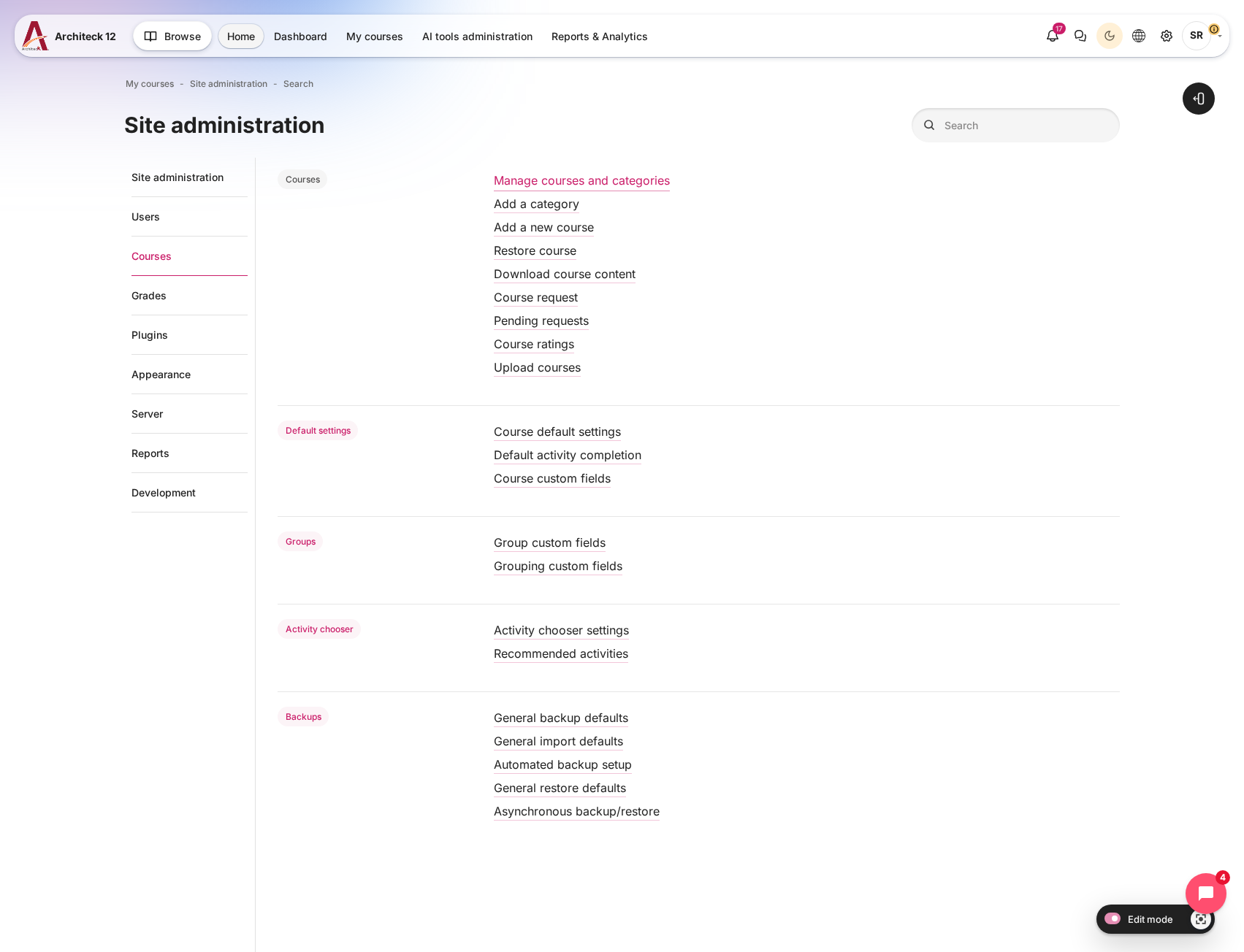
click at [582, 186] on link "Manage courses and categories" at bounding box center [582, 179] width 176 height 15
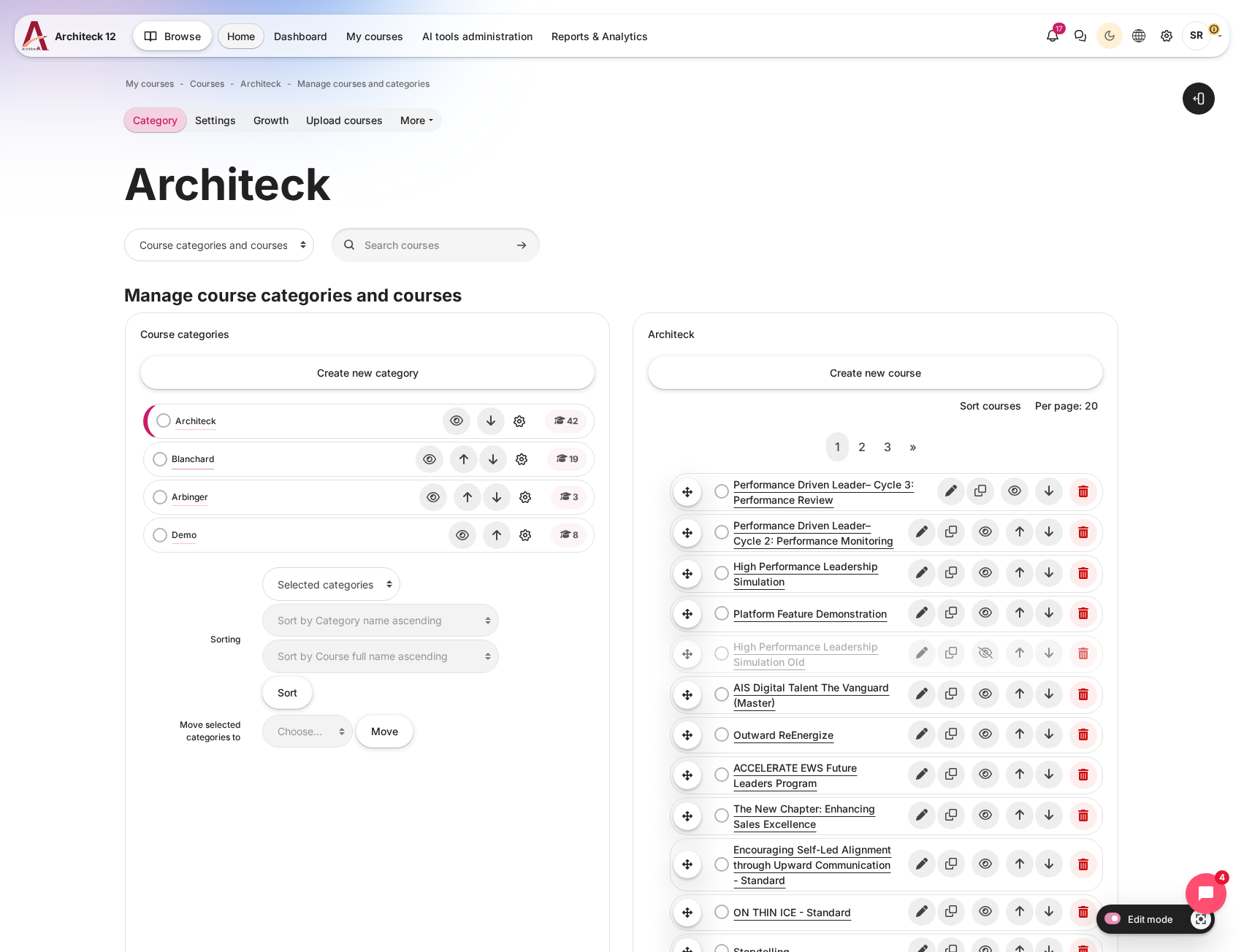
click at [191, 464] on link "Blanchard" at bounding box center [192, 458] width 42 height 13
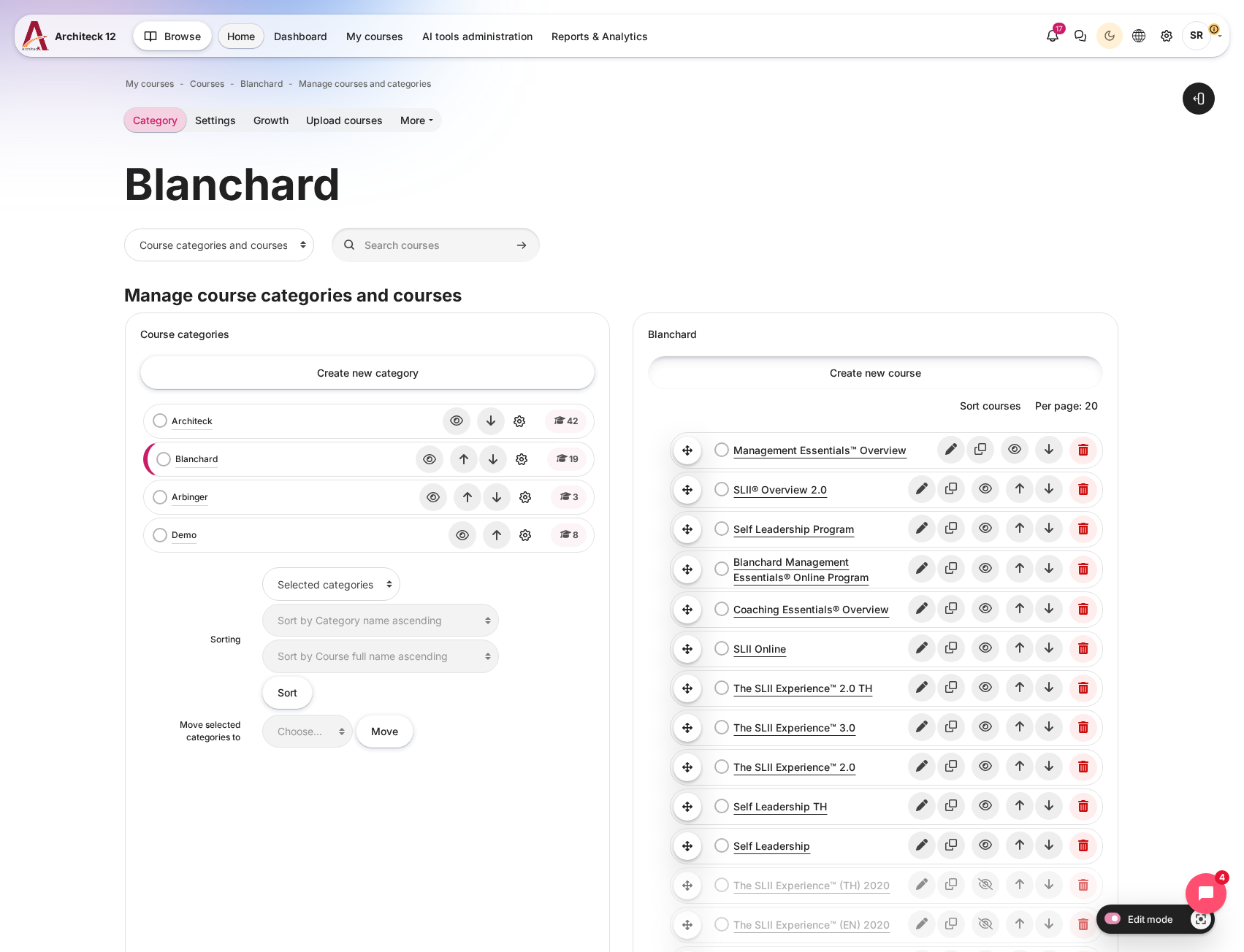
click at [805, 371] on link "Create new course" at bounding box center [875, 373] width 455 height 33
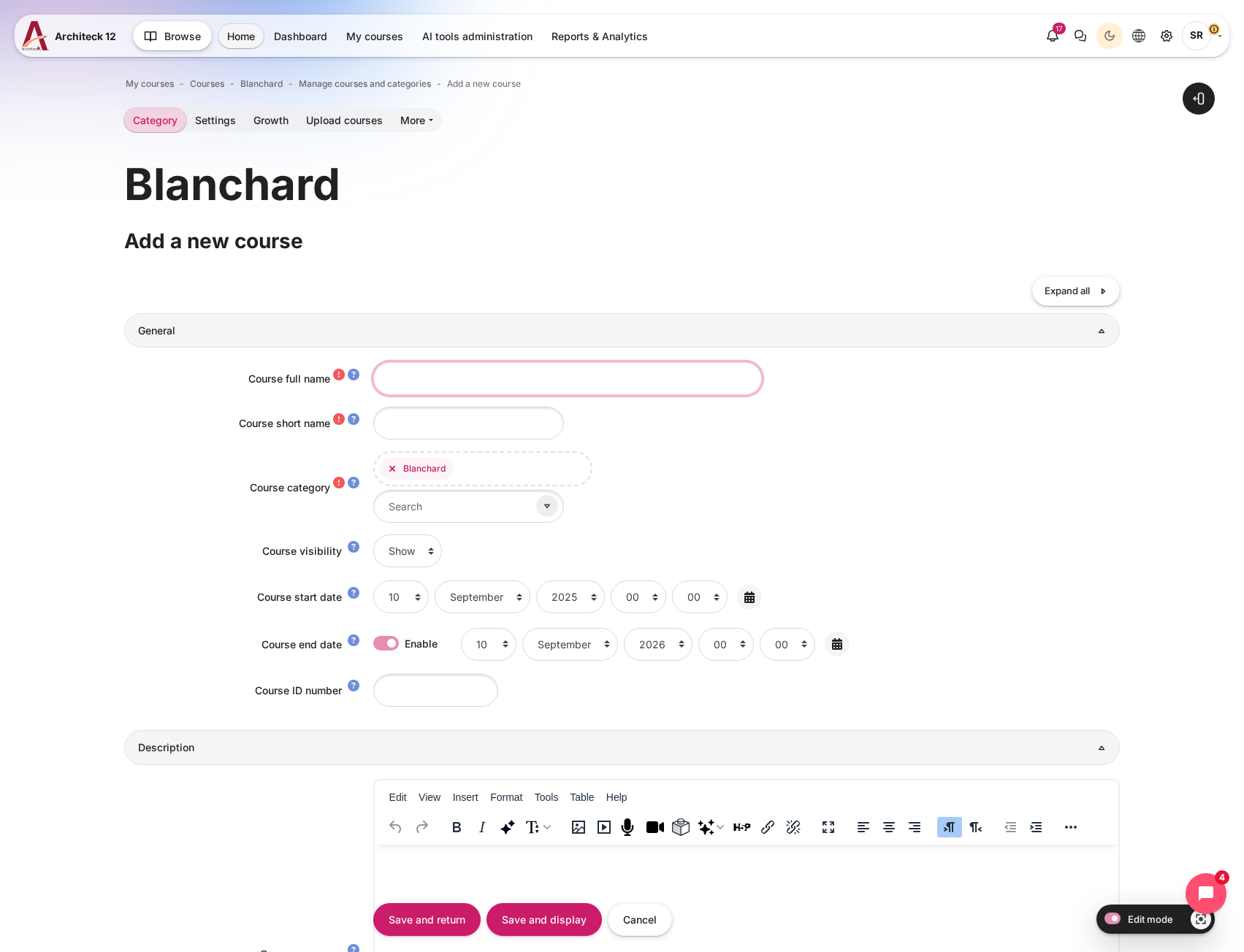
click at [444, 379] on input "Course full name" at bounding box center [568, 378] width 388 height 33
paste input "Self Leadership Overview"
type input "Self Leadership Overview"
click at [380, 432] on input "Course short name" at bounding box center [468, 423] width 190 height 33
paste input "Self Leadership Overview"
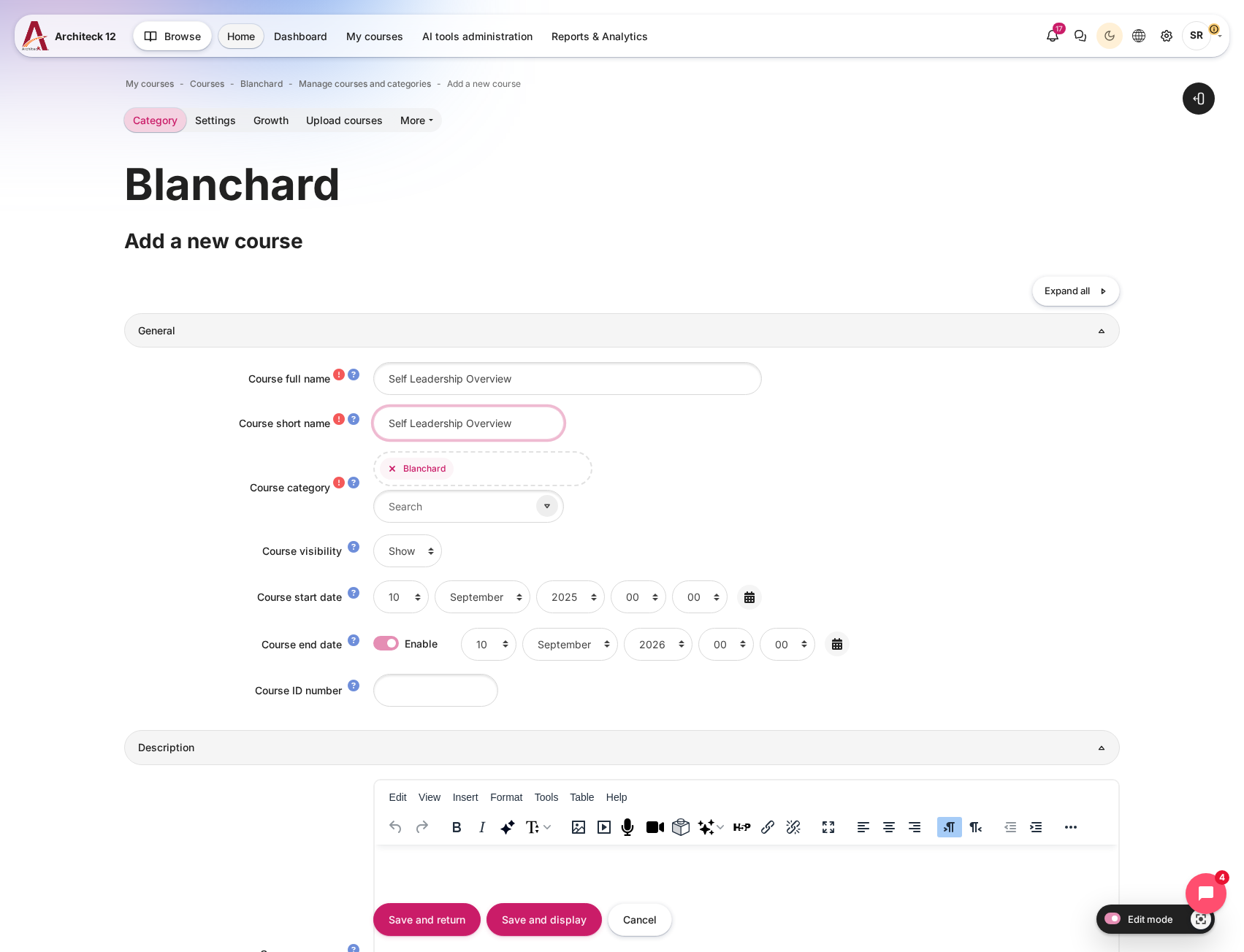
drag, startPoint x: 511, startPoint y: 421, endPoint x: 207, endPoint y: 417, distance: 304.0
click at [207, 417] on div "Course short name Self Leadership Overview" at bounding box center [622, 423] width 995 height 33
type input "Self Leadership Overview"
drag, startPoint x: 541, startPoint y: 374, endPoint x: 87, endPoint y: 411, distance: 455.5
click at [141, 365] on div "Course full name Self Leadership Overview" at bounding box center [622, 378] width 995 height 33
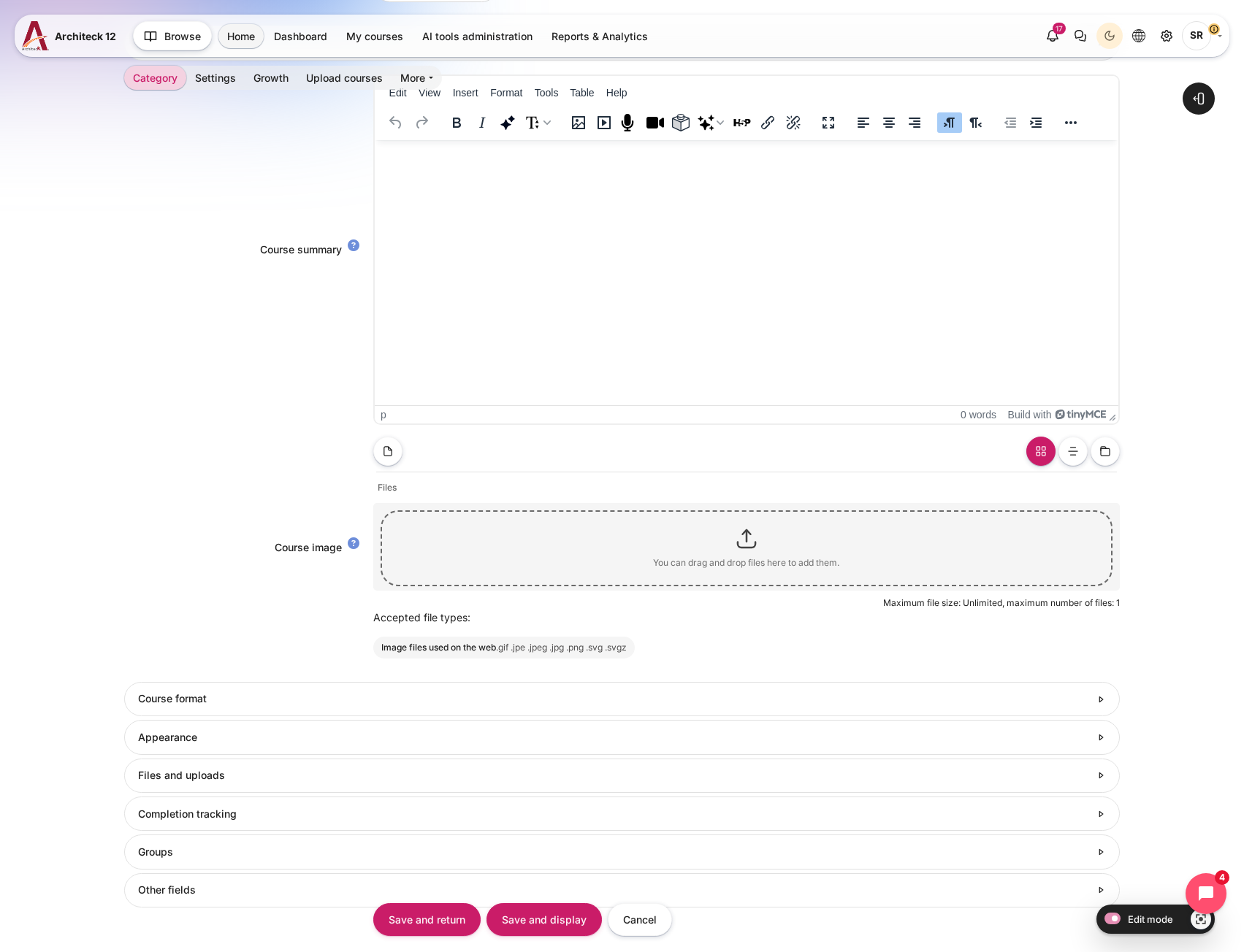
scroll to position [731, 0]
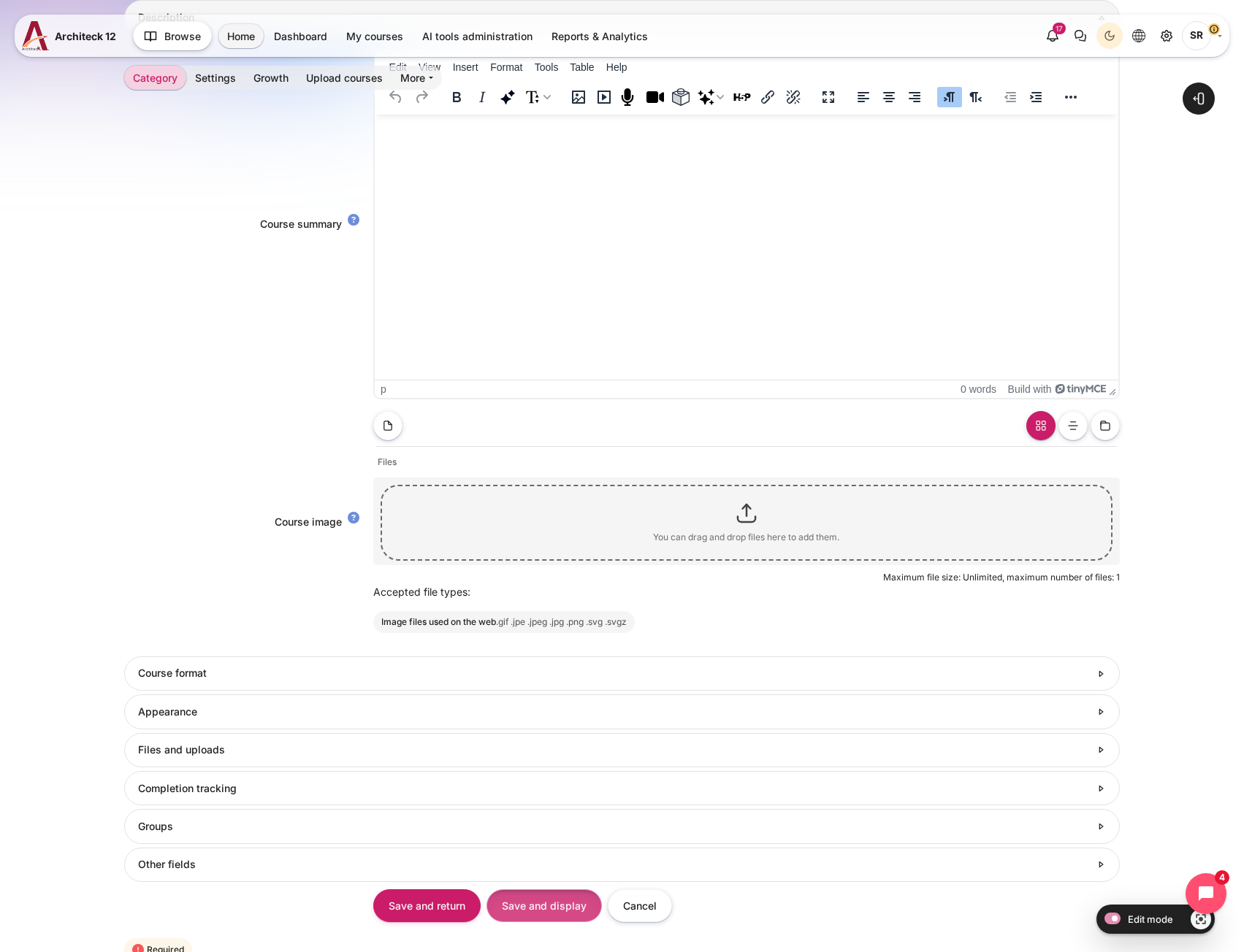
click at [513, 913] on input "Save and display" at bounding box center [544, 906] width 115 height 33
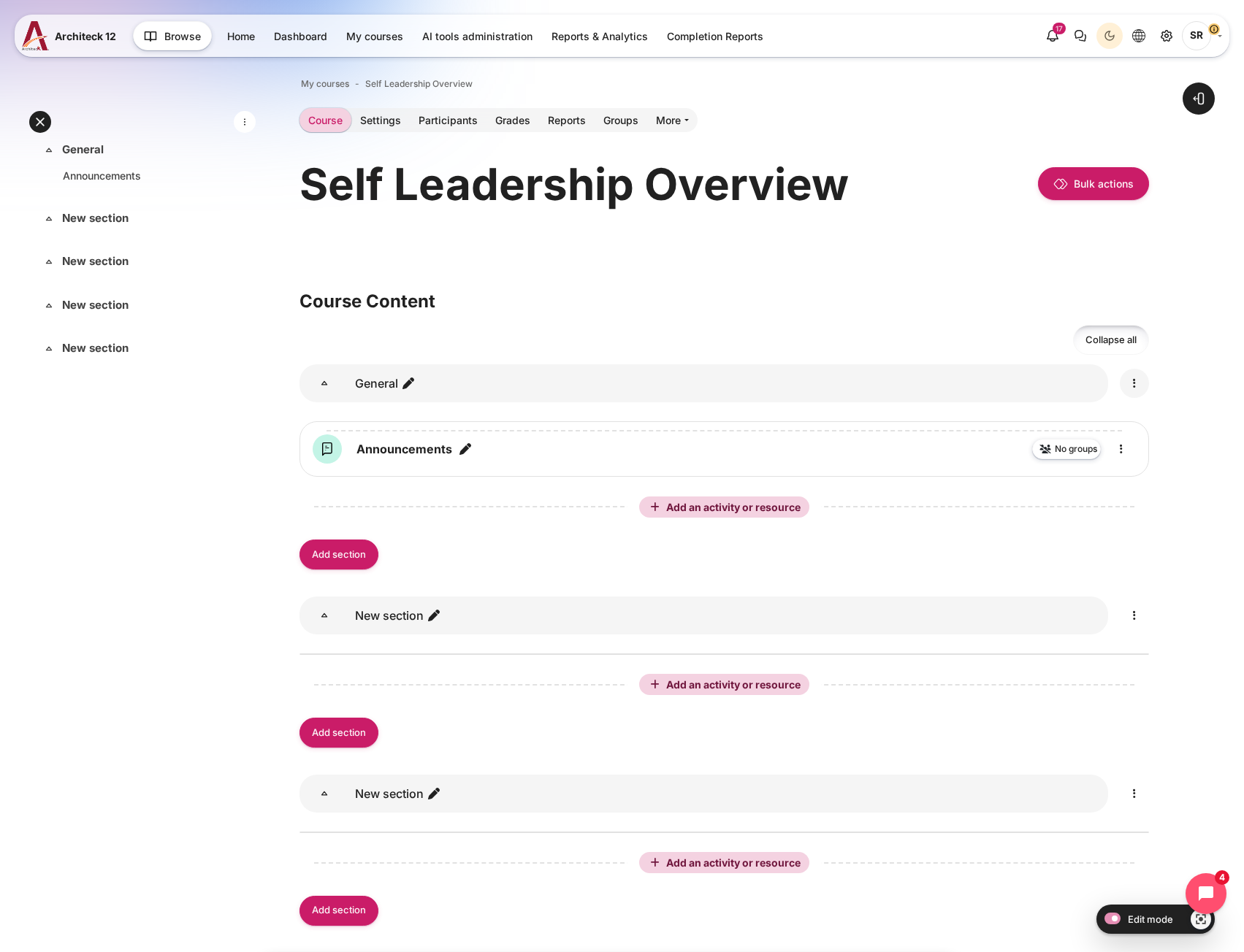
click at [1123, 388] on link "Content" at bounding box center [1135, 383] width 29 height 29
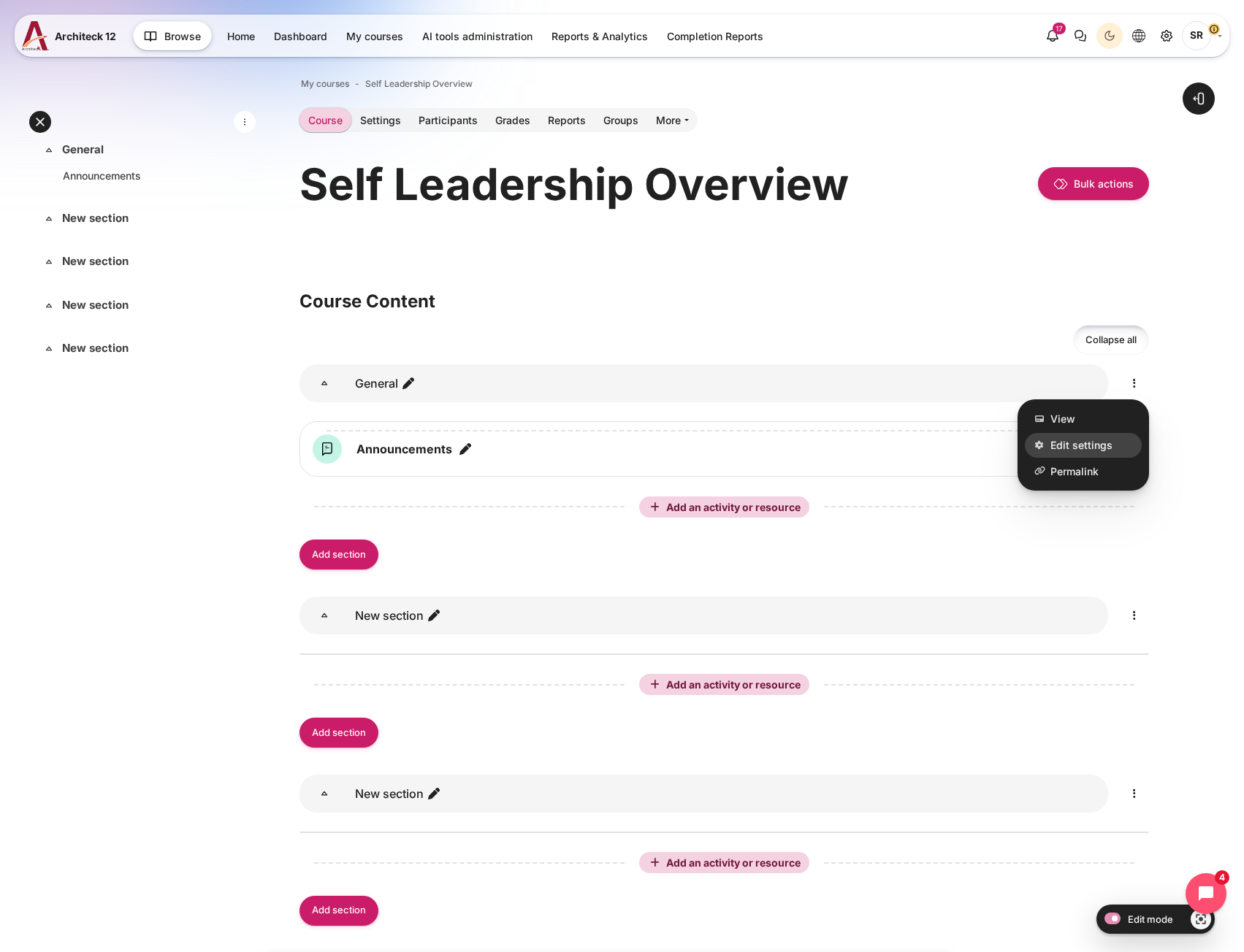
click at [1096, 437] on link "Edit settings" at bounding box center [1084, 445] width 117 height 24
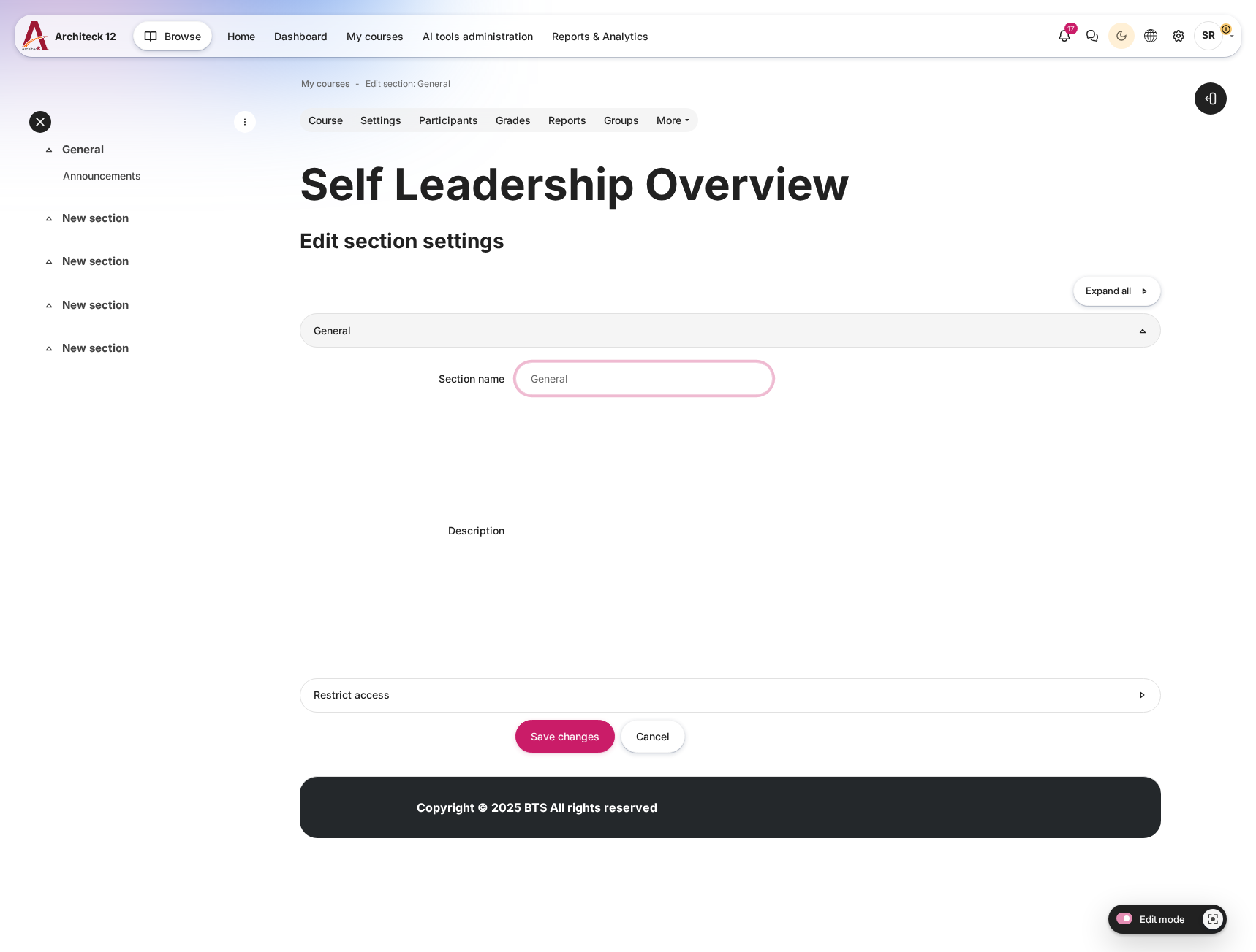
click at [575, 370] on input "Section name" at bounding box center [644, 378] width 258 height 33
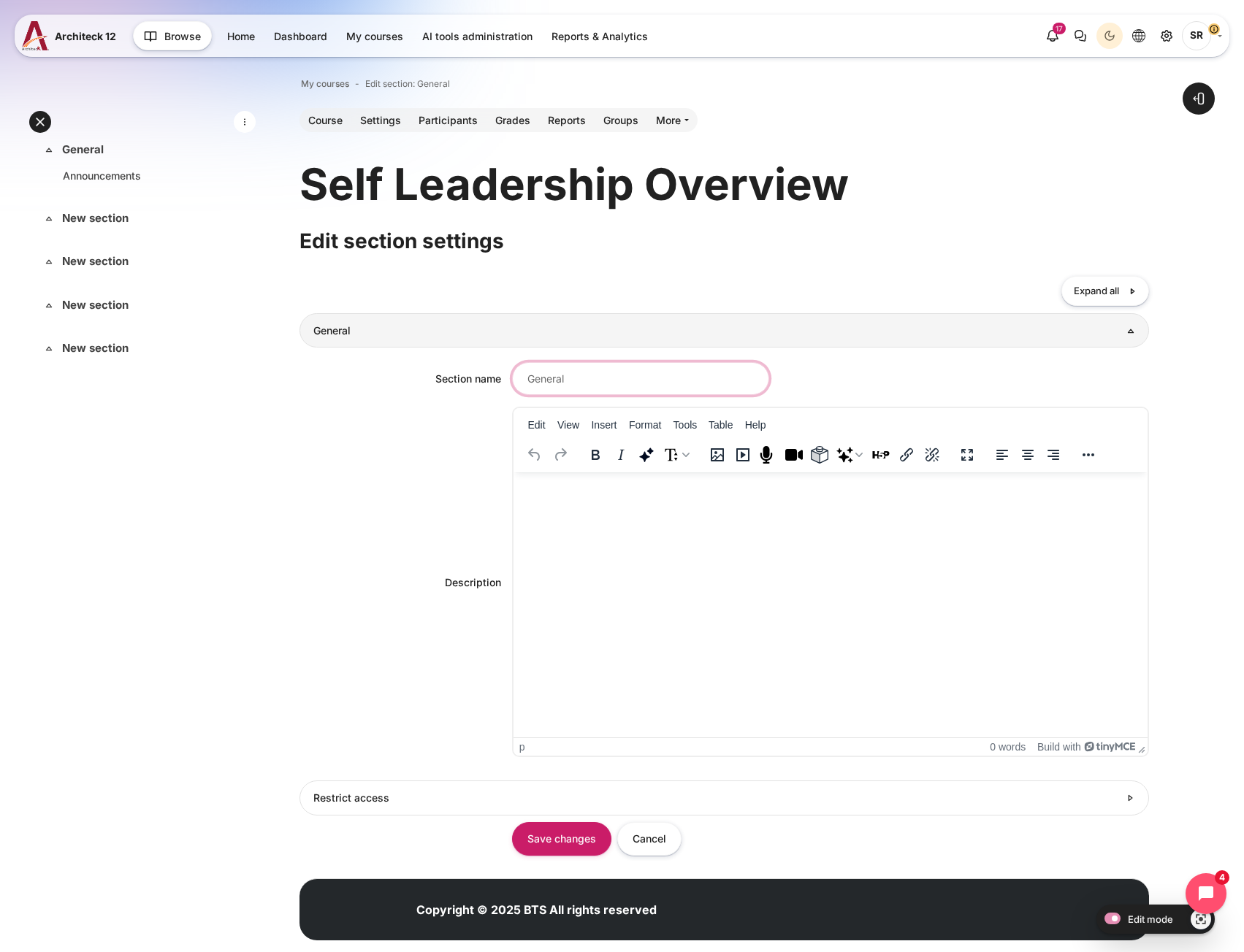
paste input "Complete this activity for a summary of the key concepts of Self Leadership."
type input "Complete this activity for a summary of the key concepts of Self Leadership."
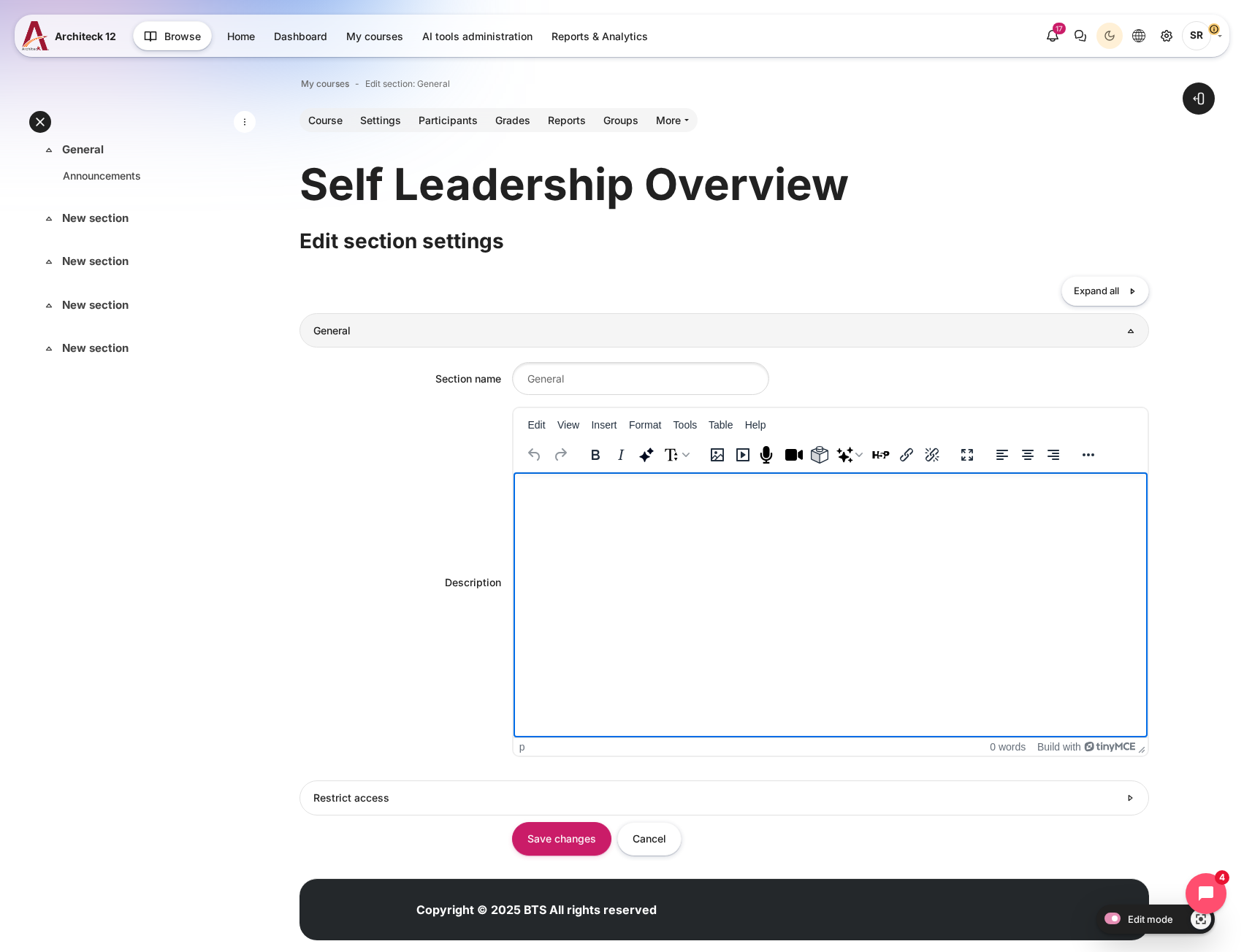
click at [572, 501] on html at bounding box center [830, 487] width 634 height 29
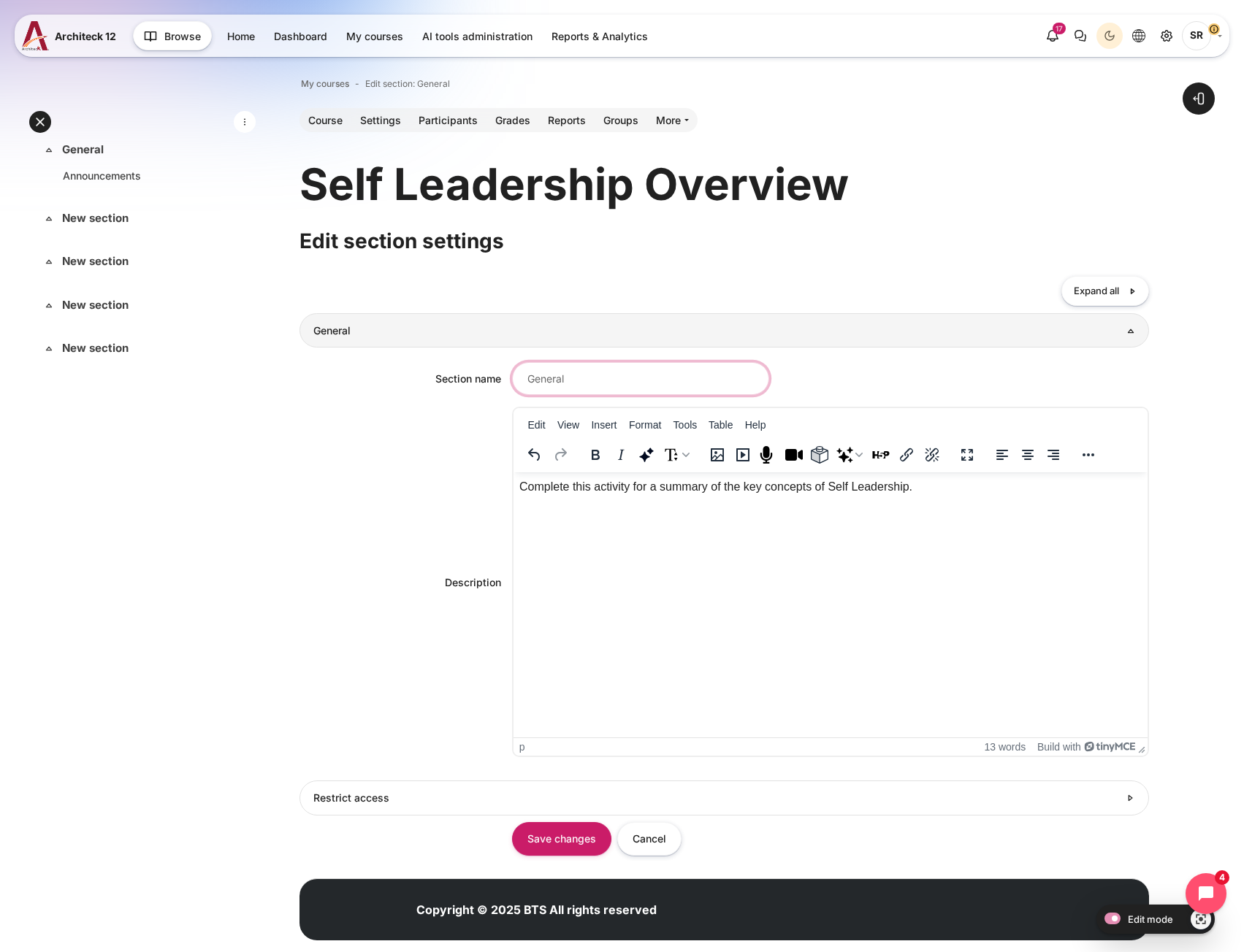
click at [595, 382] on input "Section name" at bounding box center [641, 378] width 258 height 33
type input "Self Leadership Overview"
click at [539, 833] on input "Save changes" at bounding box center [562, 839] width 100 height 33
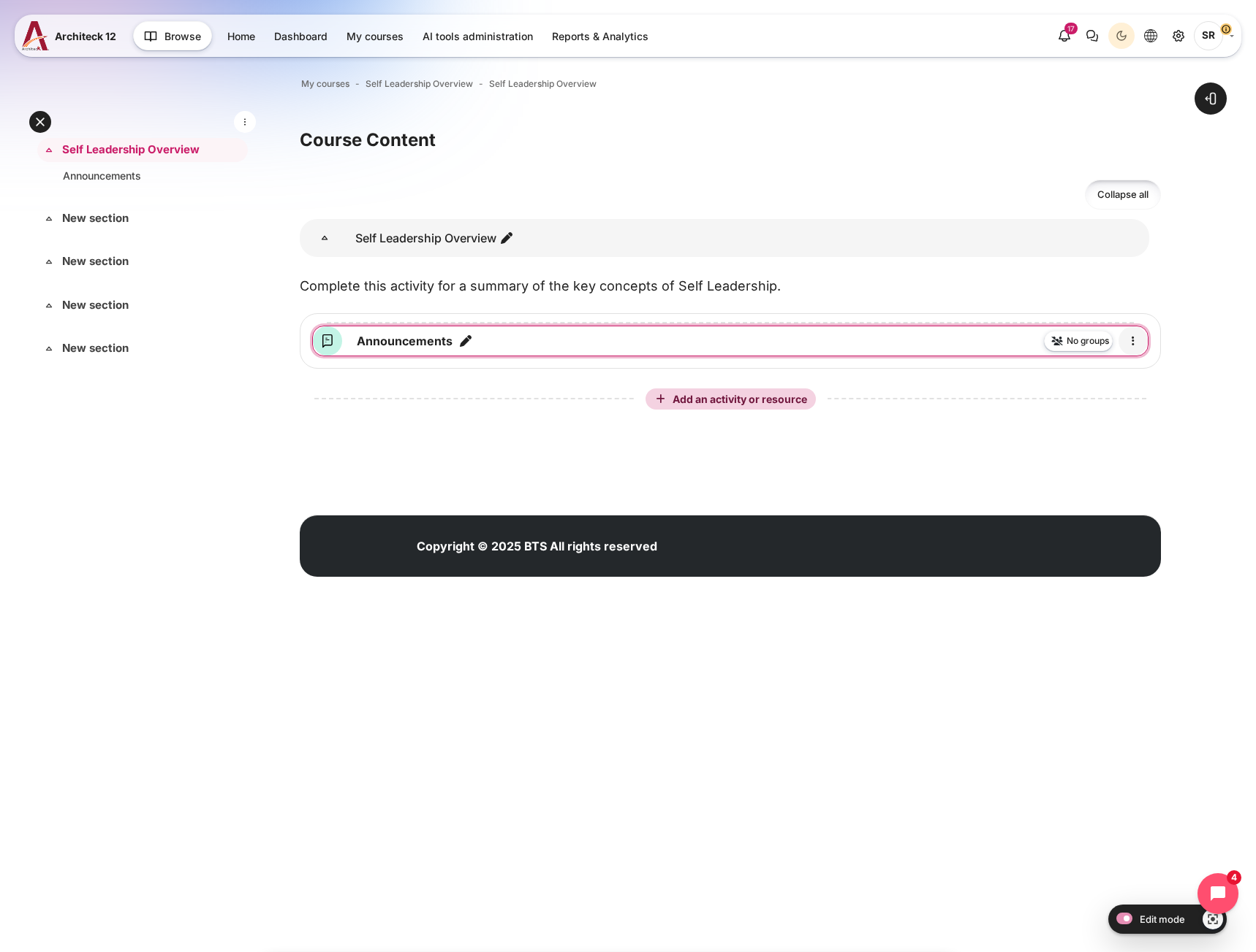
click at [1136, 344] on icon "Edit" at bounding box center [1133, 341] width 18 height 18
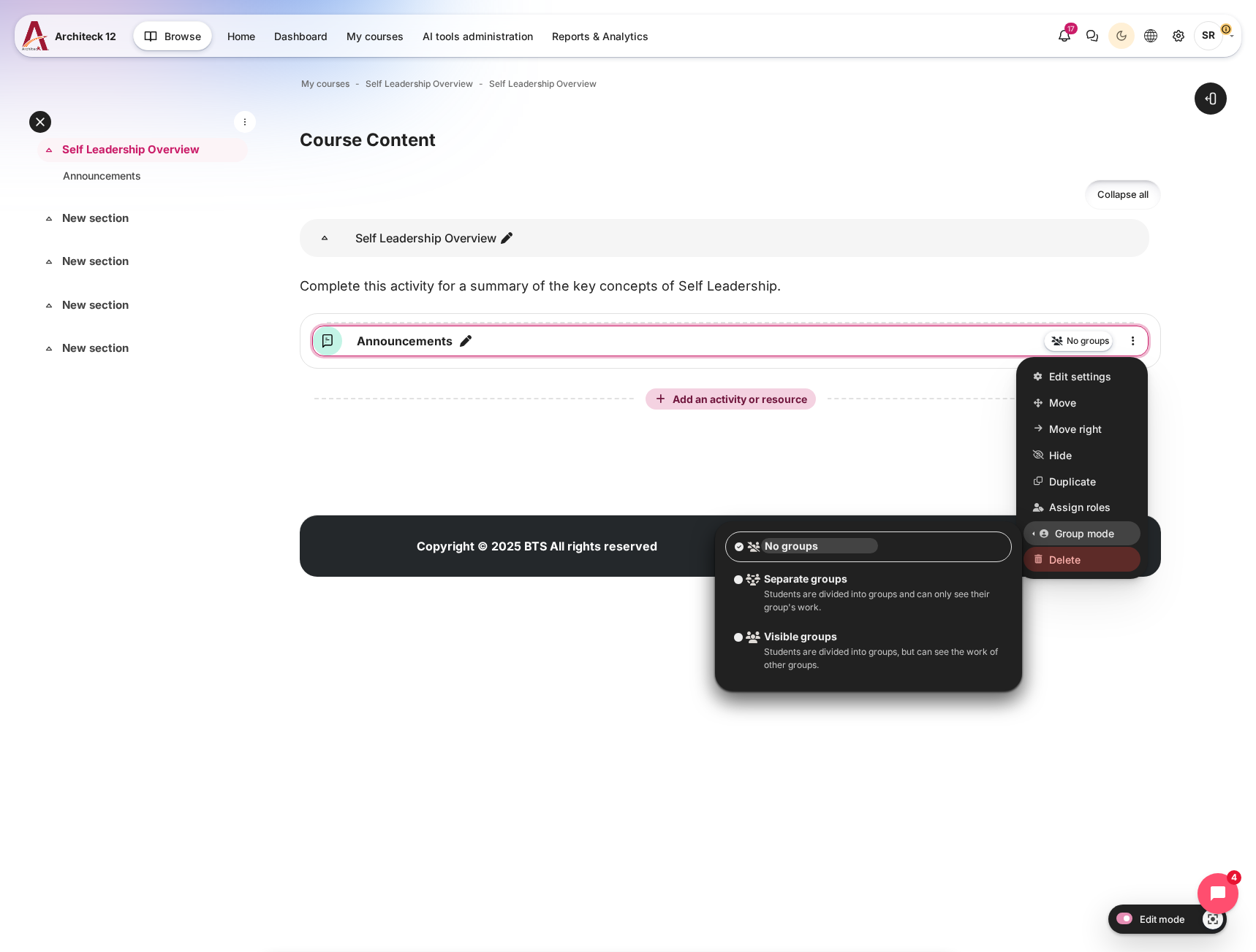
click at [1055, 562] on span "Delete" at bounding box center [1065, 560] width 31 height 16
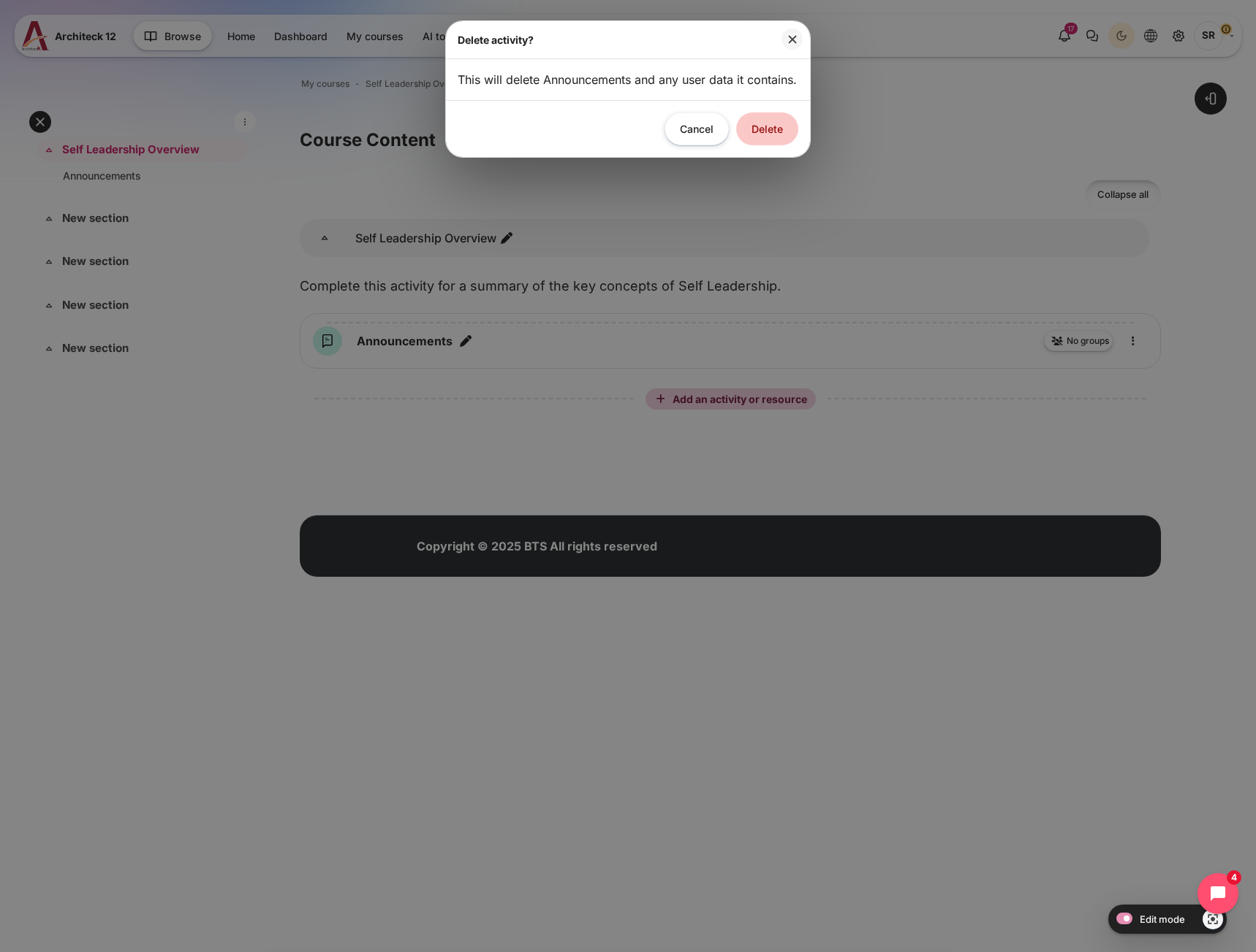
click at [759, 145] on button "Delete" at bounding box center [767, 129] width 62 height 33
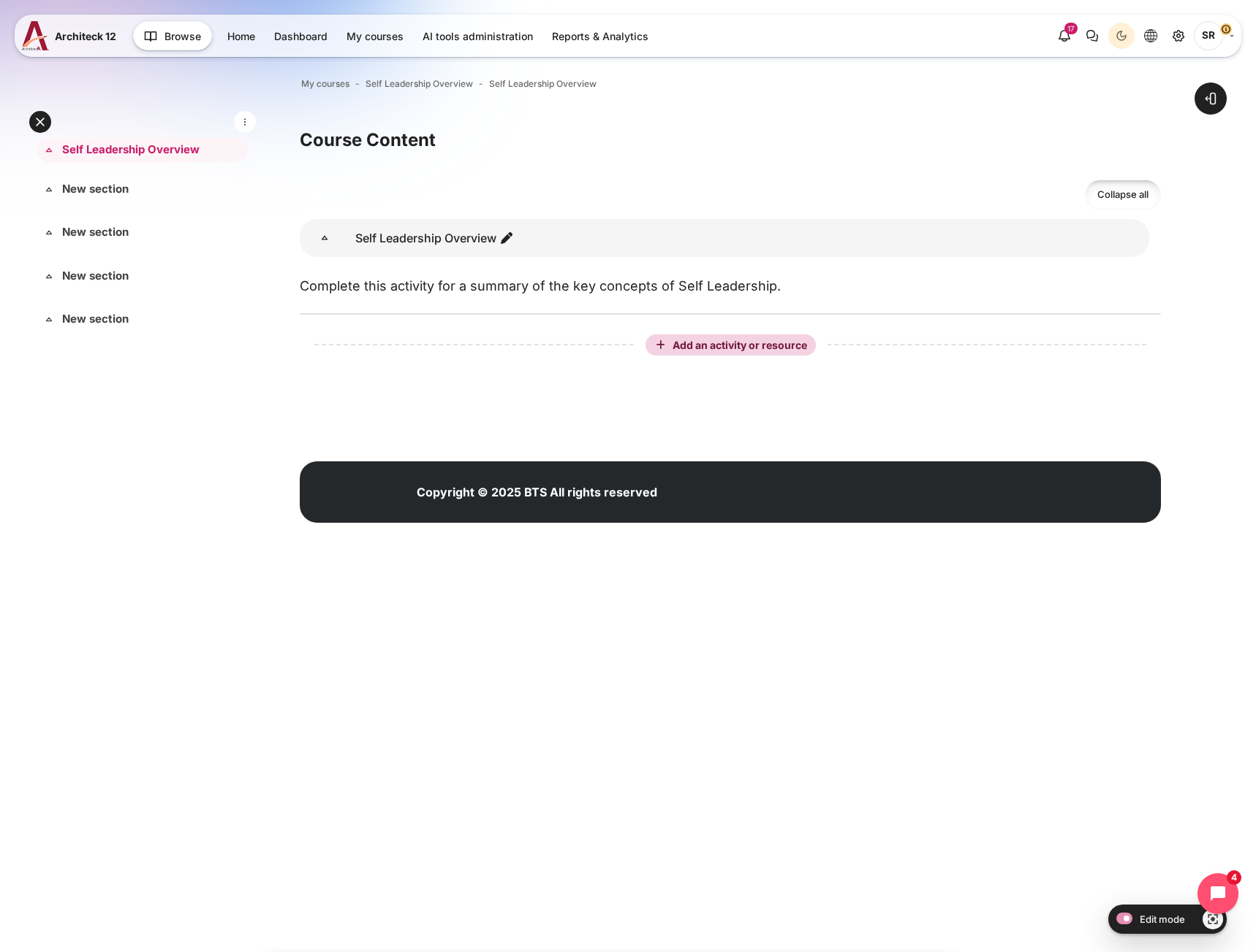
click at [163, 641] on div "Expand Collapse Self Leadership Overview Highlighted Expand Collapse" at bounding box center [142, 484] width 211 height 691
click at [714, 344] on span "Add an activity or resource" at bounding box center [741, 344] width 138 height 13
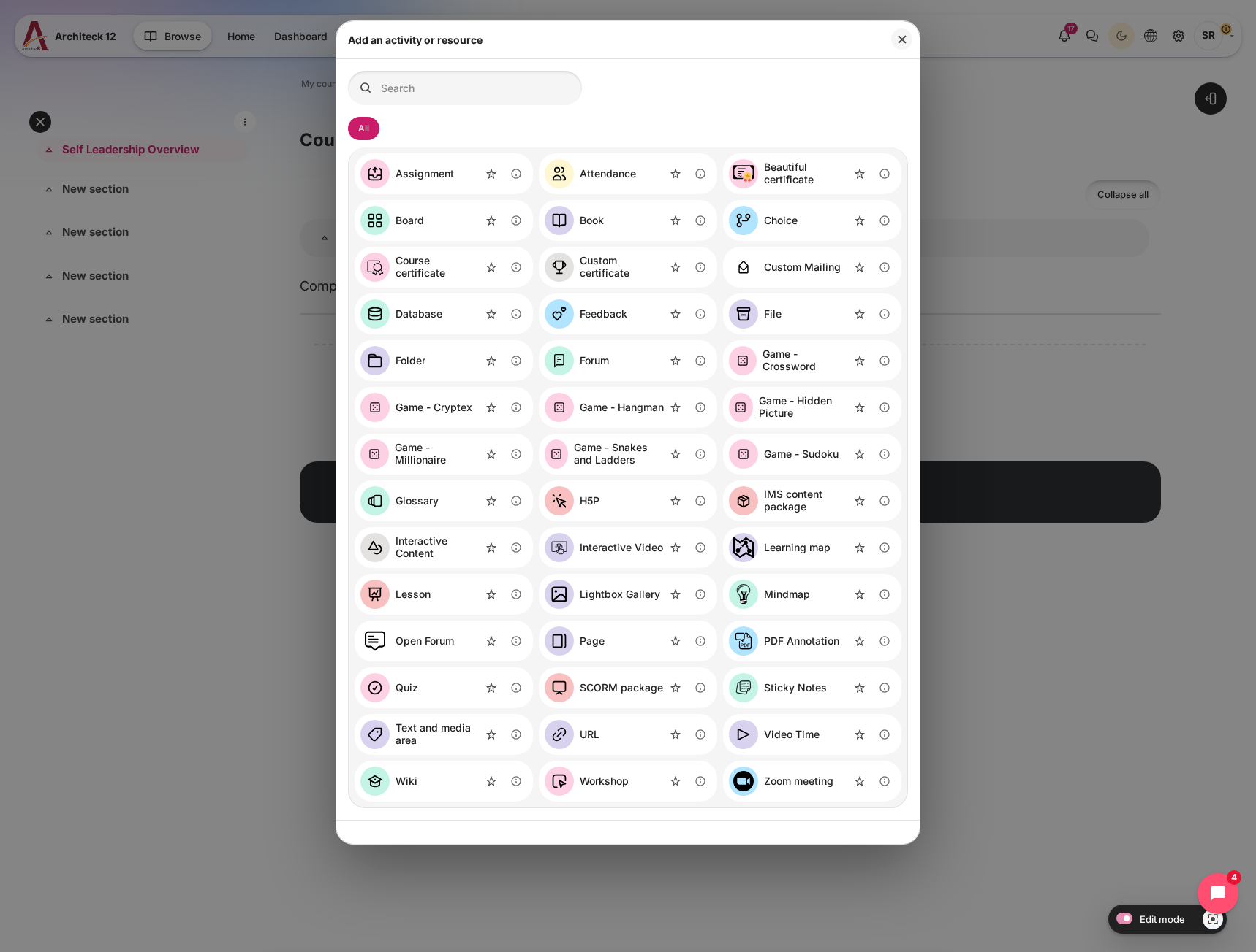
click at [649, 686] on div "SCORM package" at bounding box center [621, 688] width 83 height 13
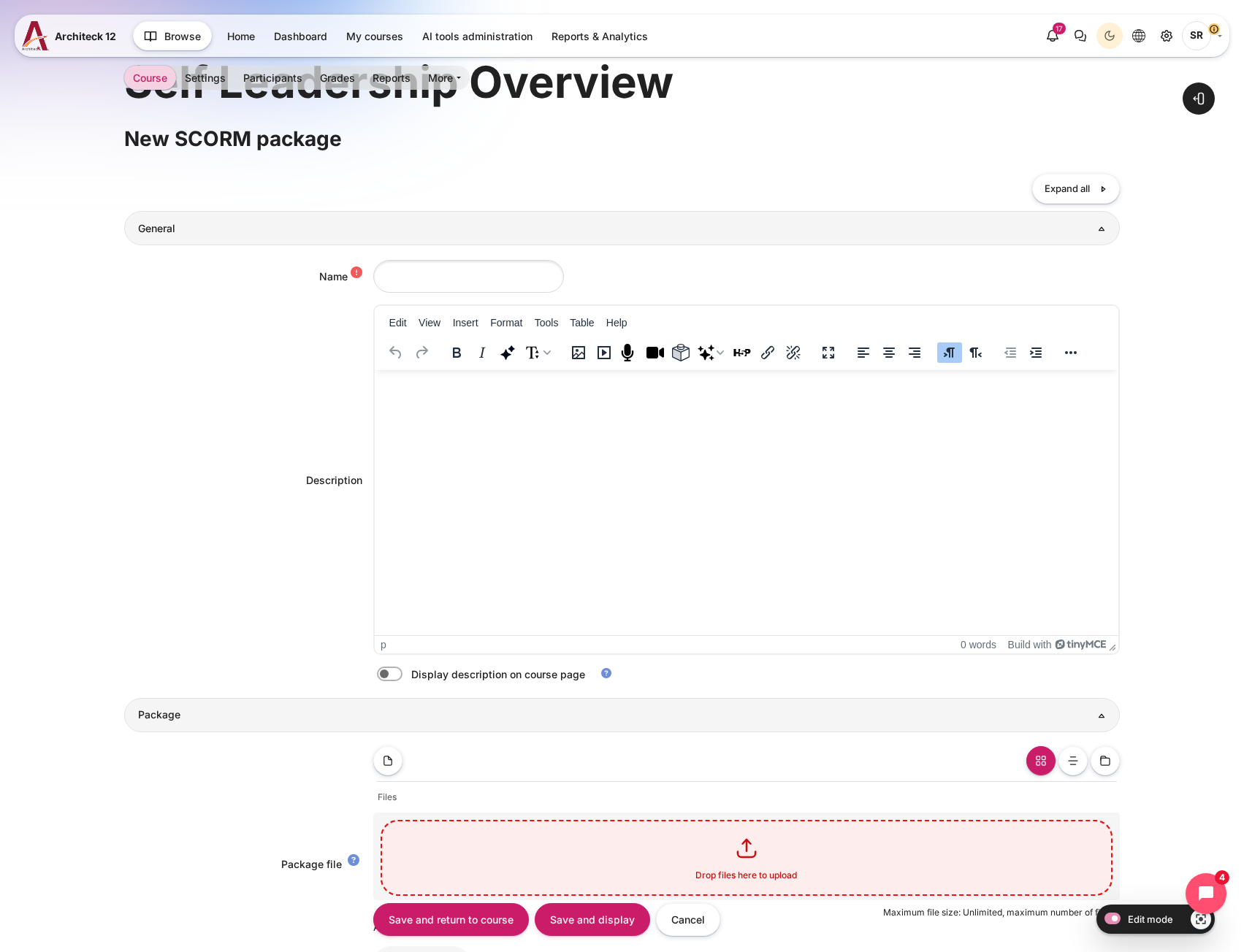
scroll to position [160, 0]
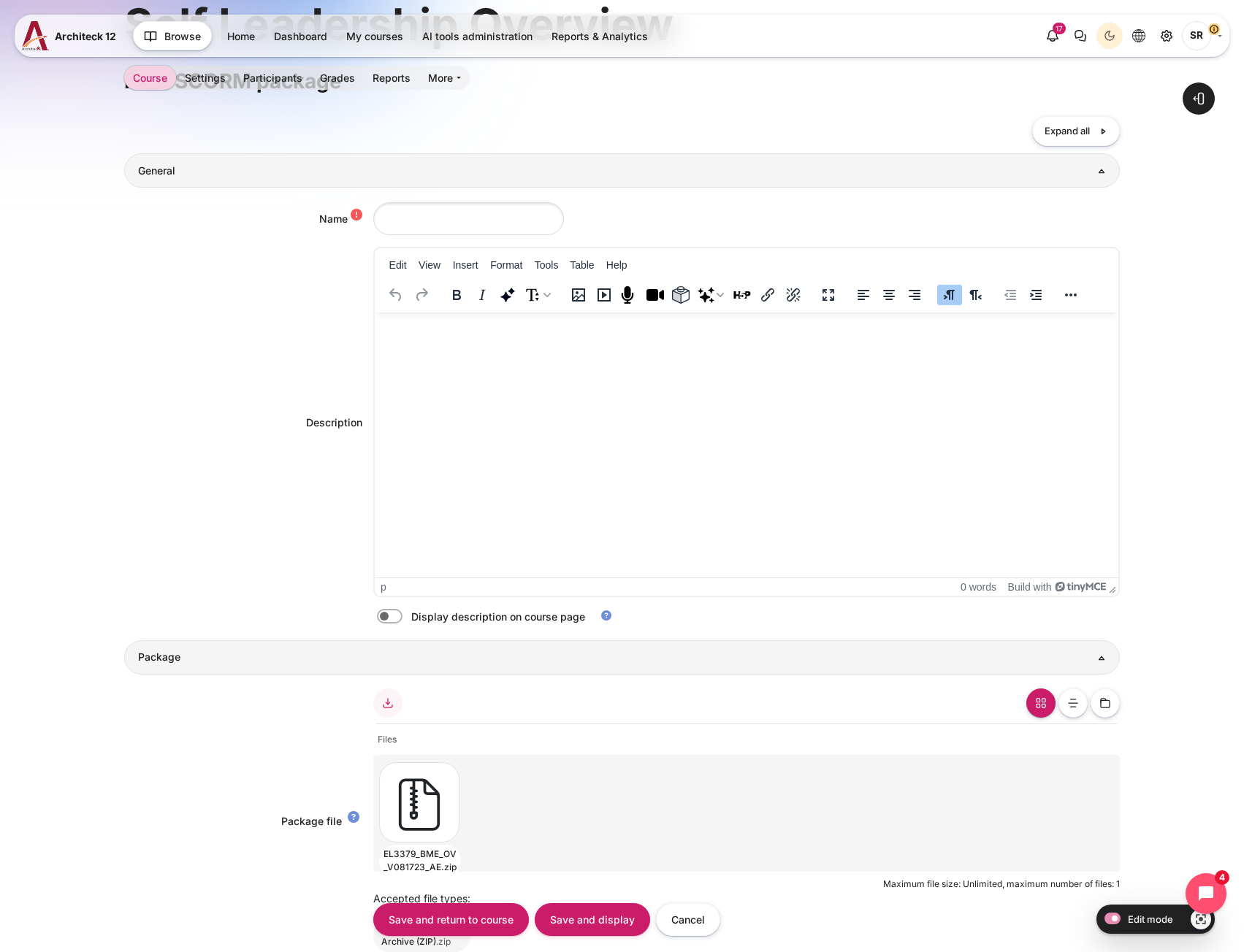
click at [413, 818] on div "Content" at bounding box center [417, 803] width 75 height 80
type input "EL3379_BME_OV_V081723_AE.zip"
type input "Songklod Riraroengjaratsaeng"
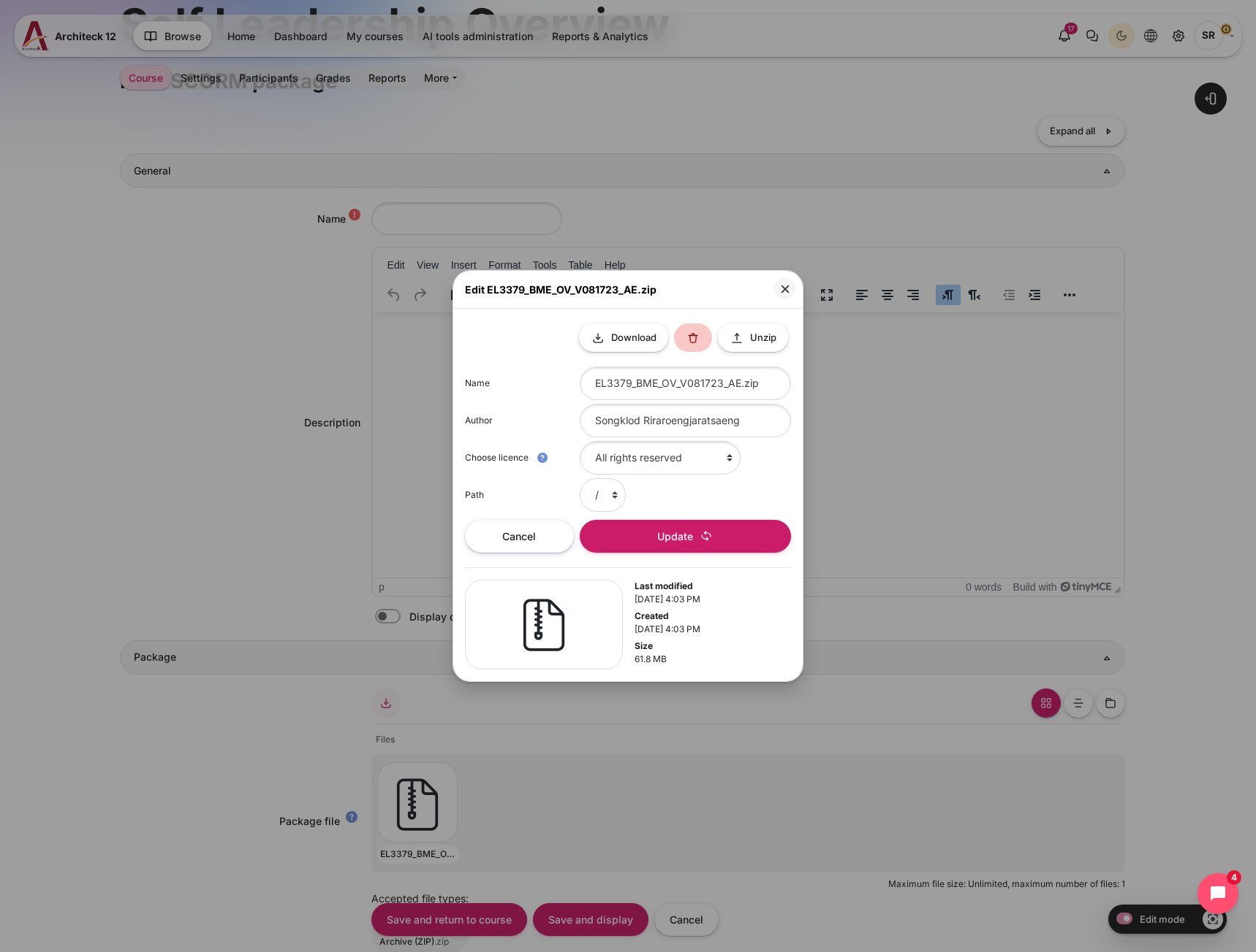
click at [674, 333] on button at bounding box center [692, 337] width 38 height 28
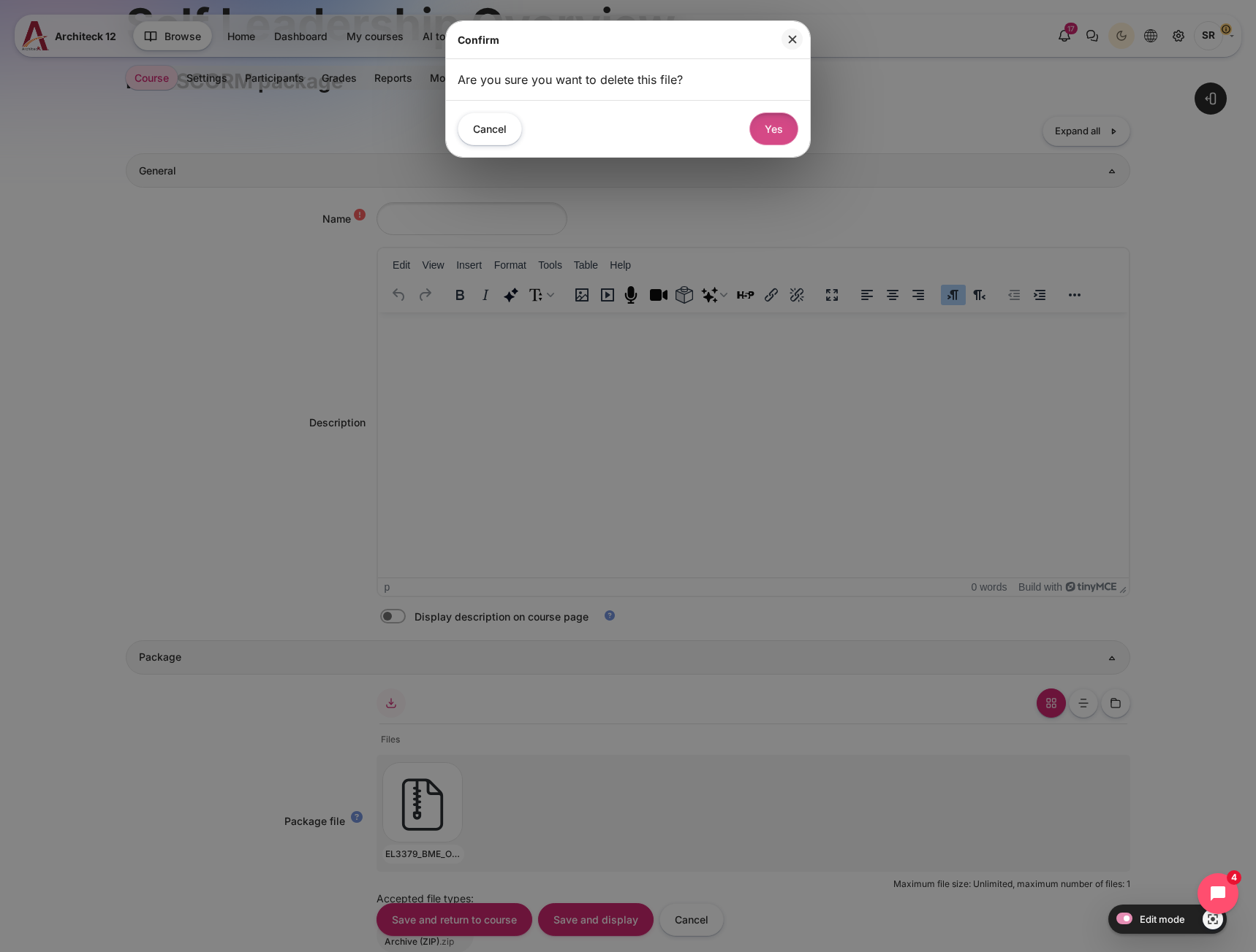
click at [772, 119] on button "Yes" at bounding box center [774, 129] width 49 height 33
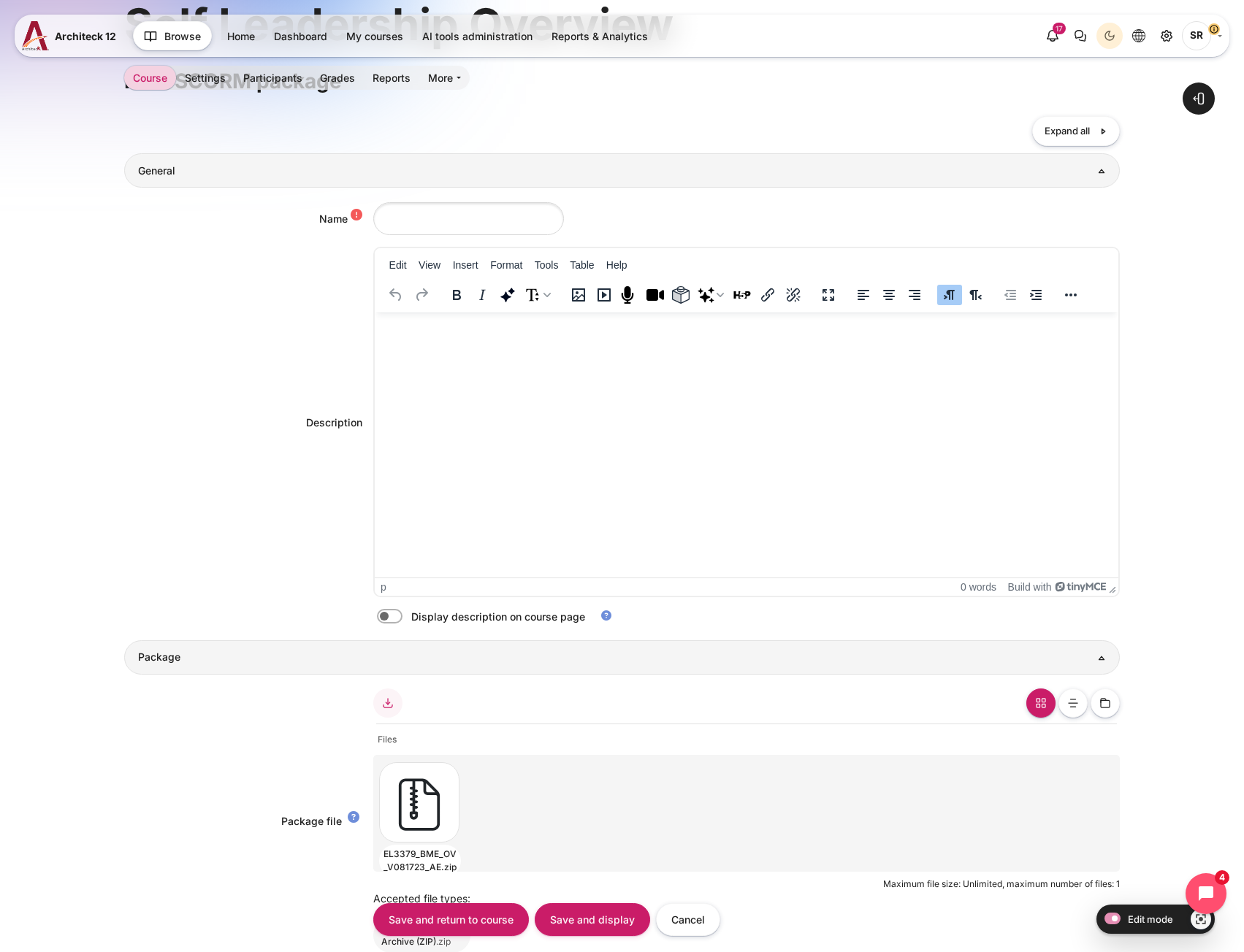
click at [411, 827] on div "Content" at bounding box center [417, 803] width 75 height 80
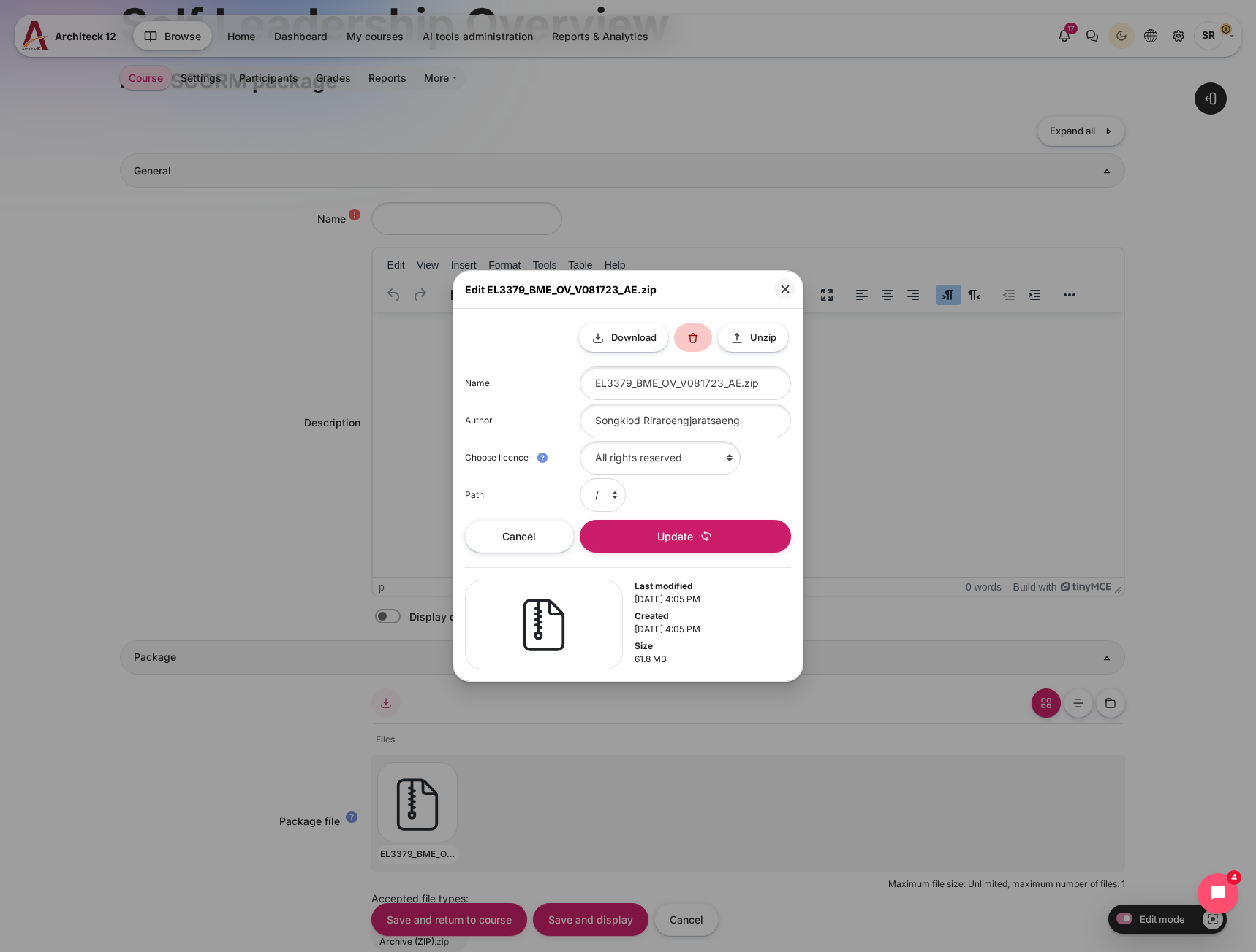
click at [690, 338] on button at bounding box center [692, 337] width 38 height 28
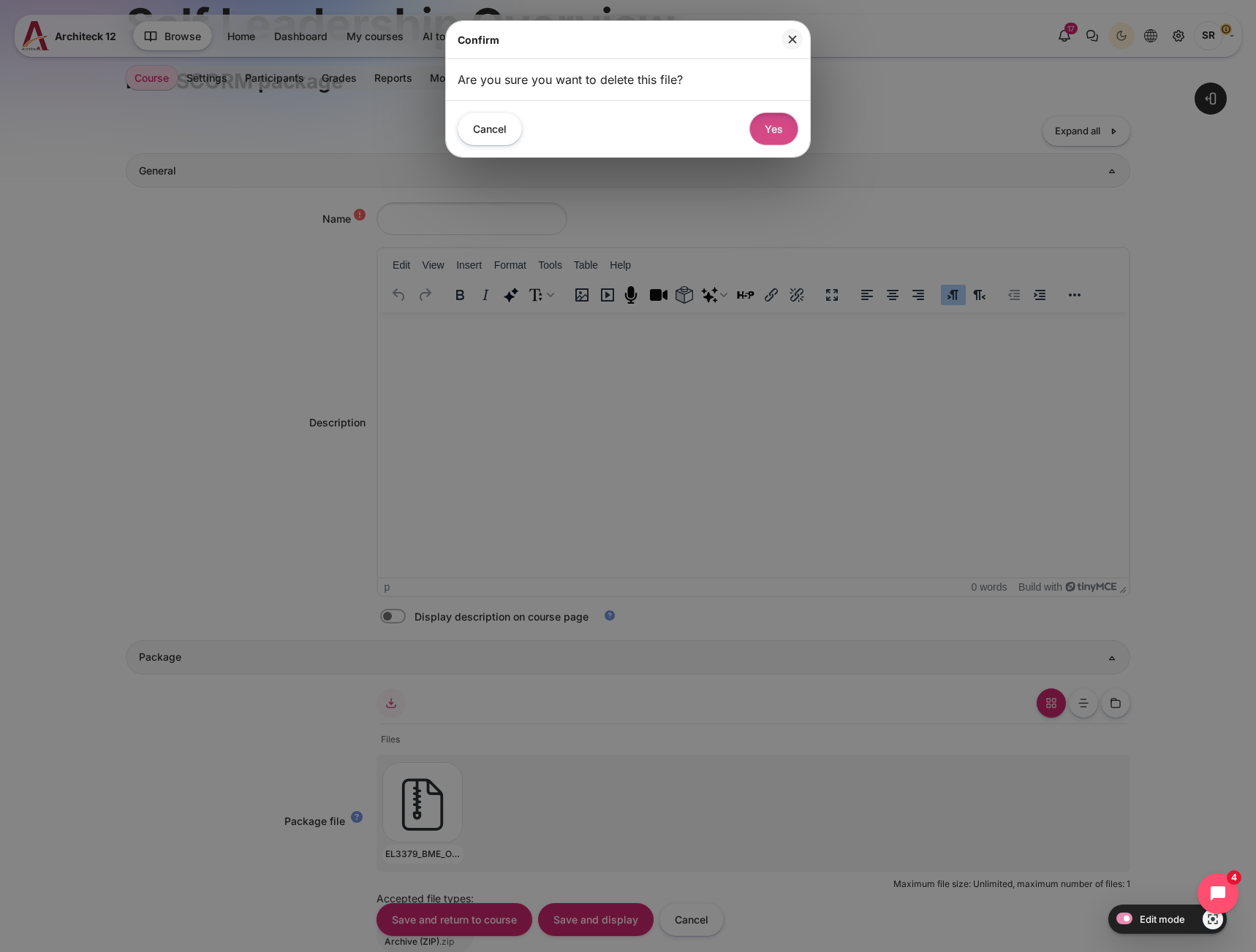
click at [755, 132] on button "Yes" at bounding box center [774, 129] width 49 height 33
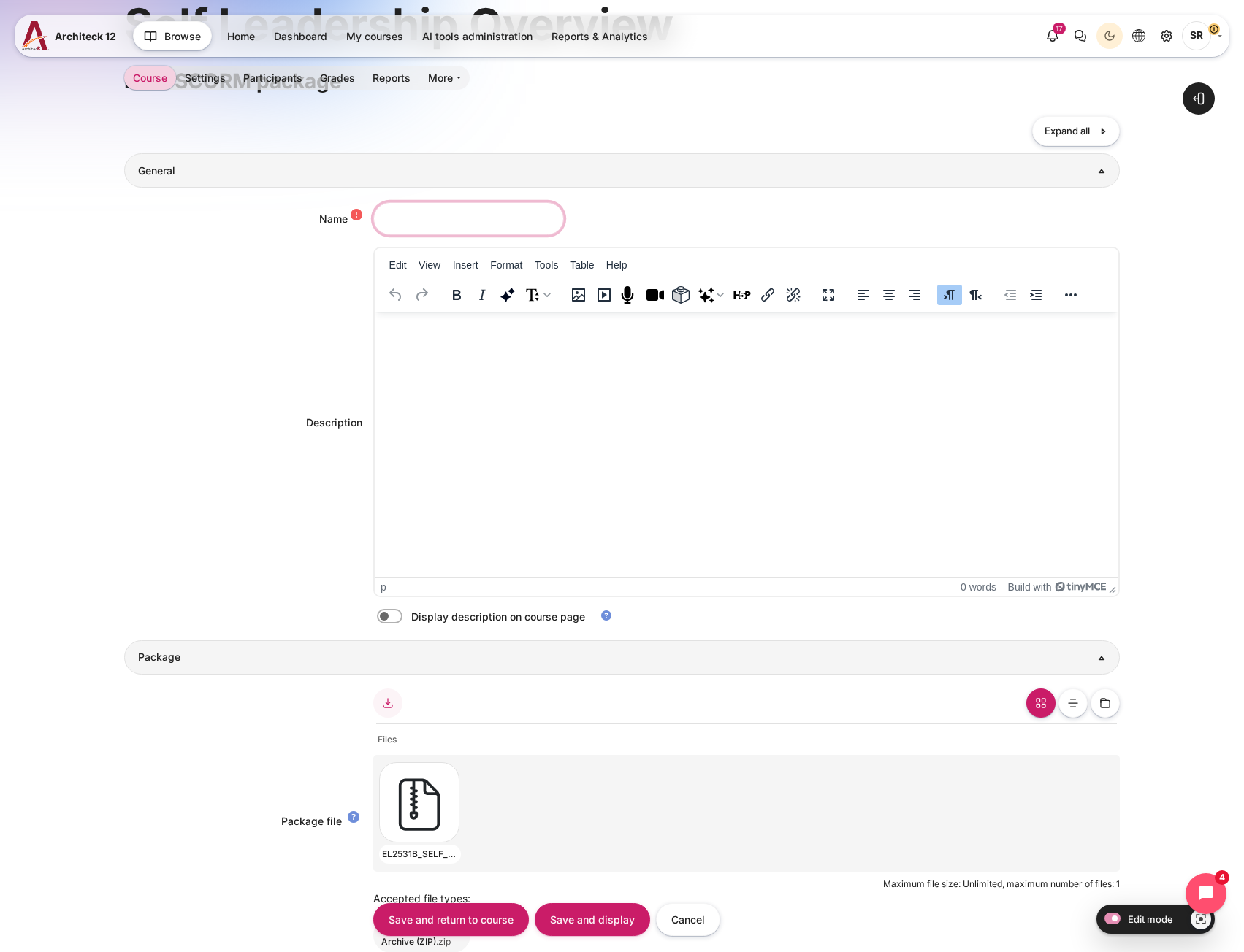
click at [403, 225] on input "Name" at bounding box center [468, 218] width 190 height 33
paste input "Self Leadership Overview"
type input "Self Leadership Overview"
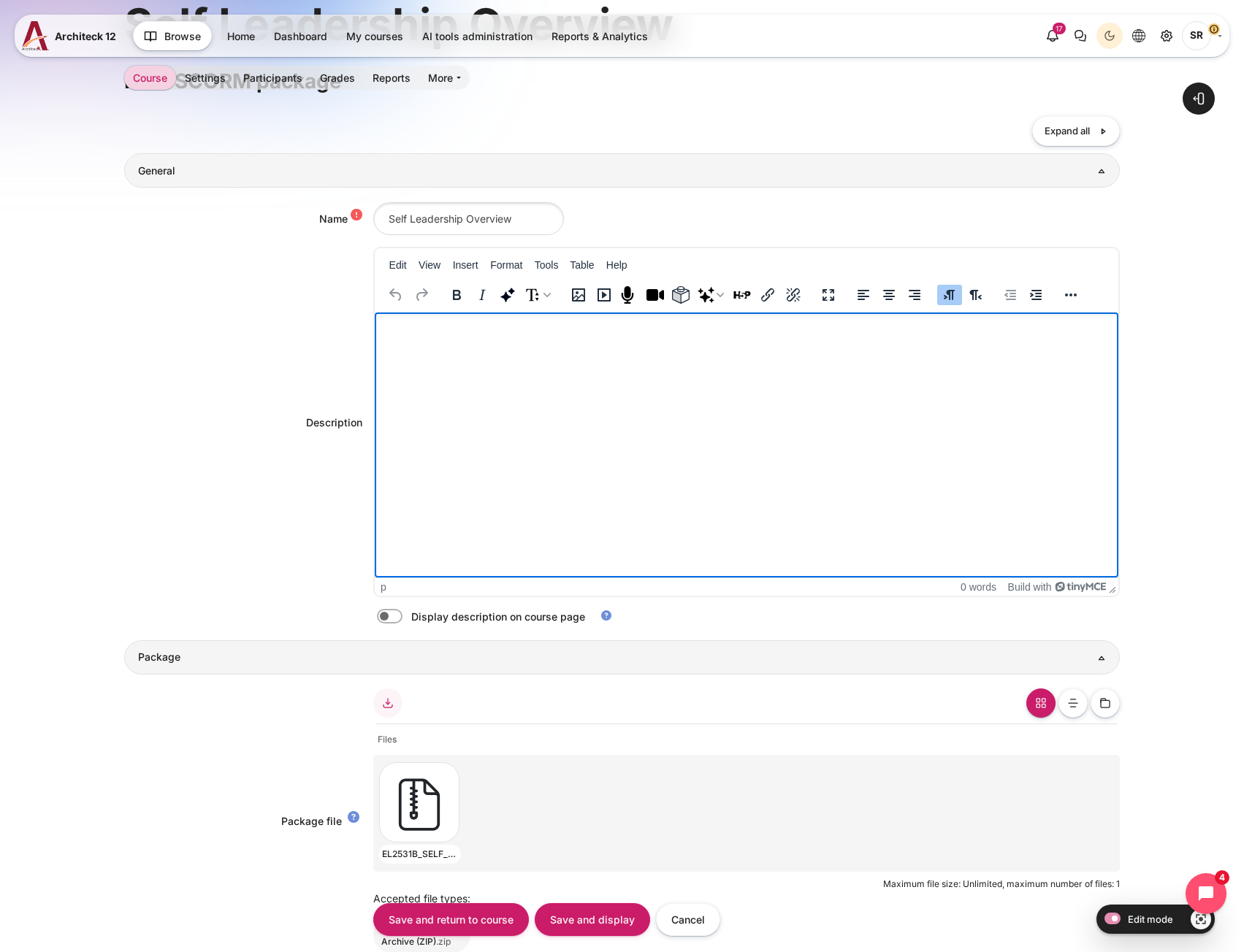
click at [620, 341] on html at bounding box center [745, 328] width 743 height 29
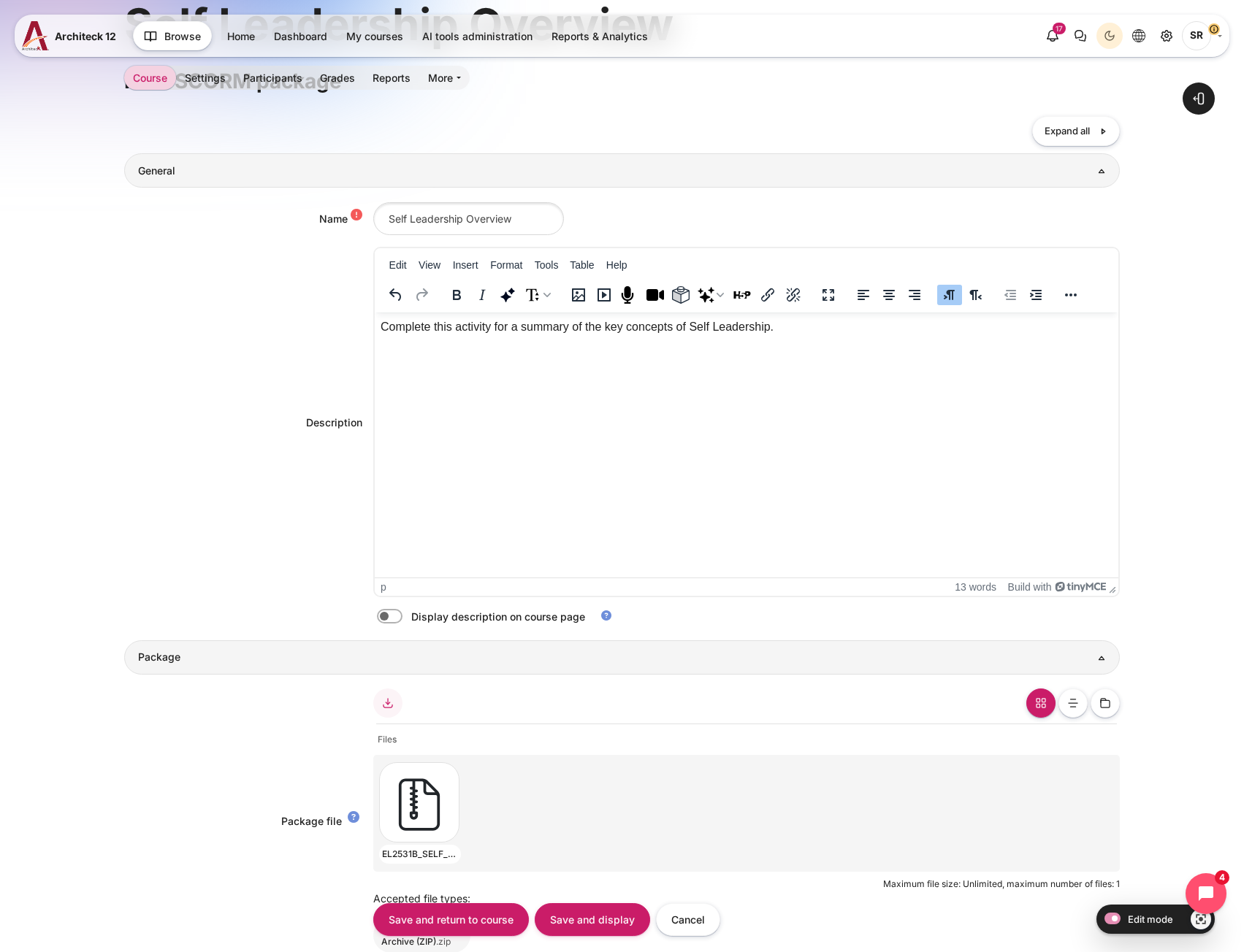
click at [409, 622] on label "Content" at bounding box center [410, 617] width 3 height 16
click at [403, 622] on input "Content" at bounding box center [416, 618] width 25 height 15
checkbox input "true"
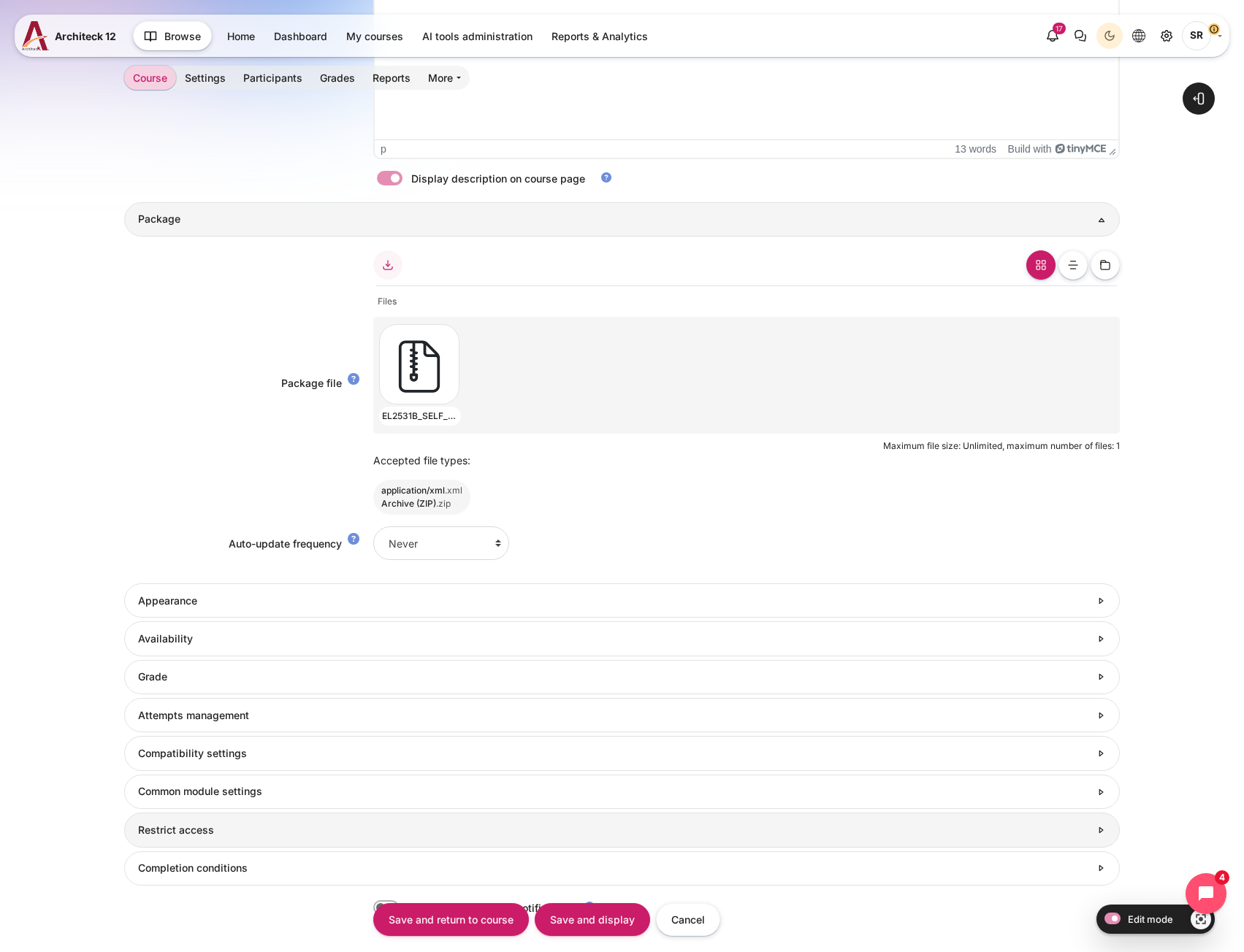
click at [167, 833] on h3 "Restrict access" at bounding box center [615, 830] width 952 height 13
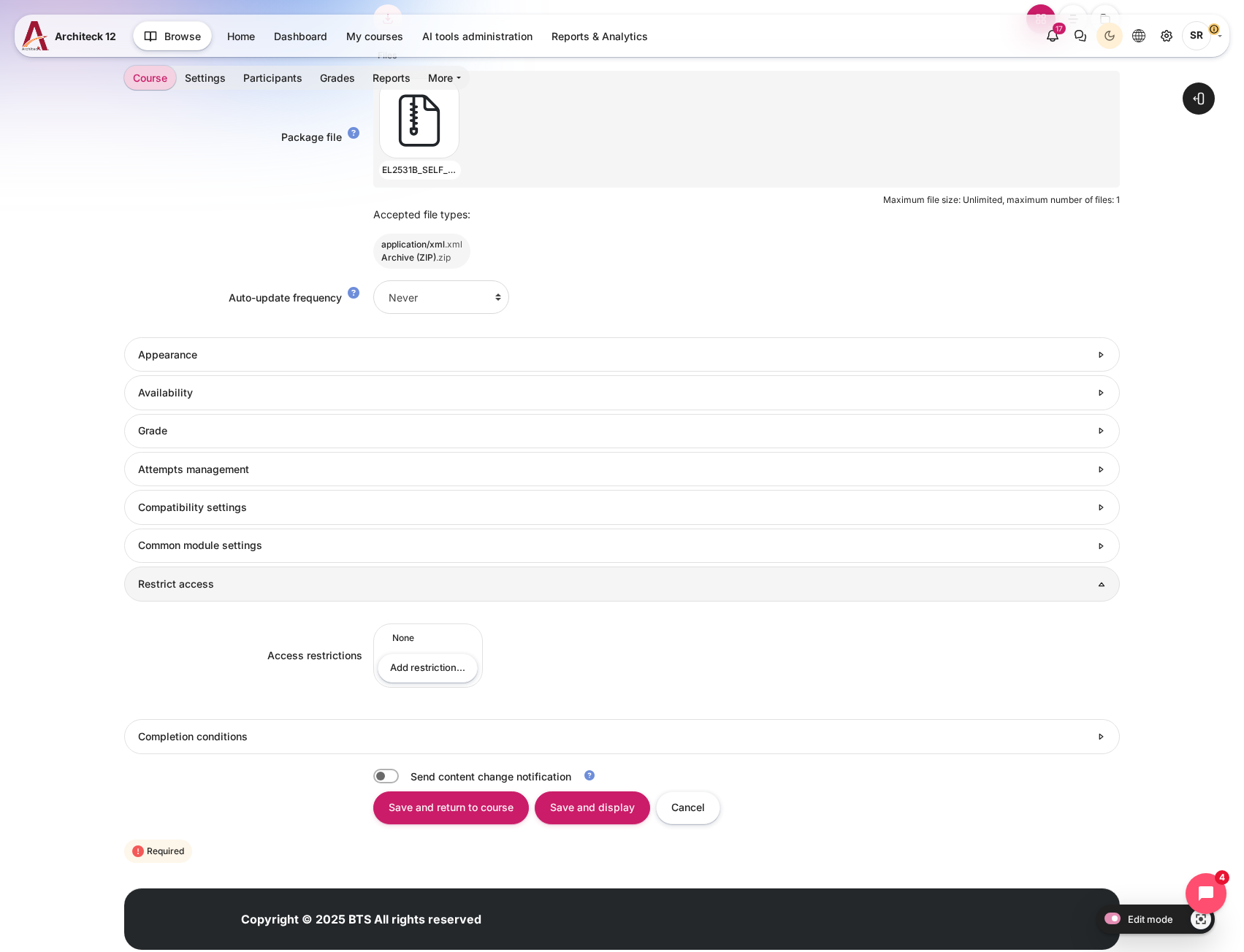
scroll to position [882, 0]
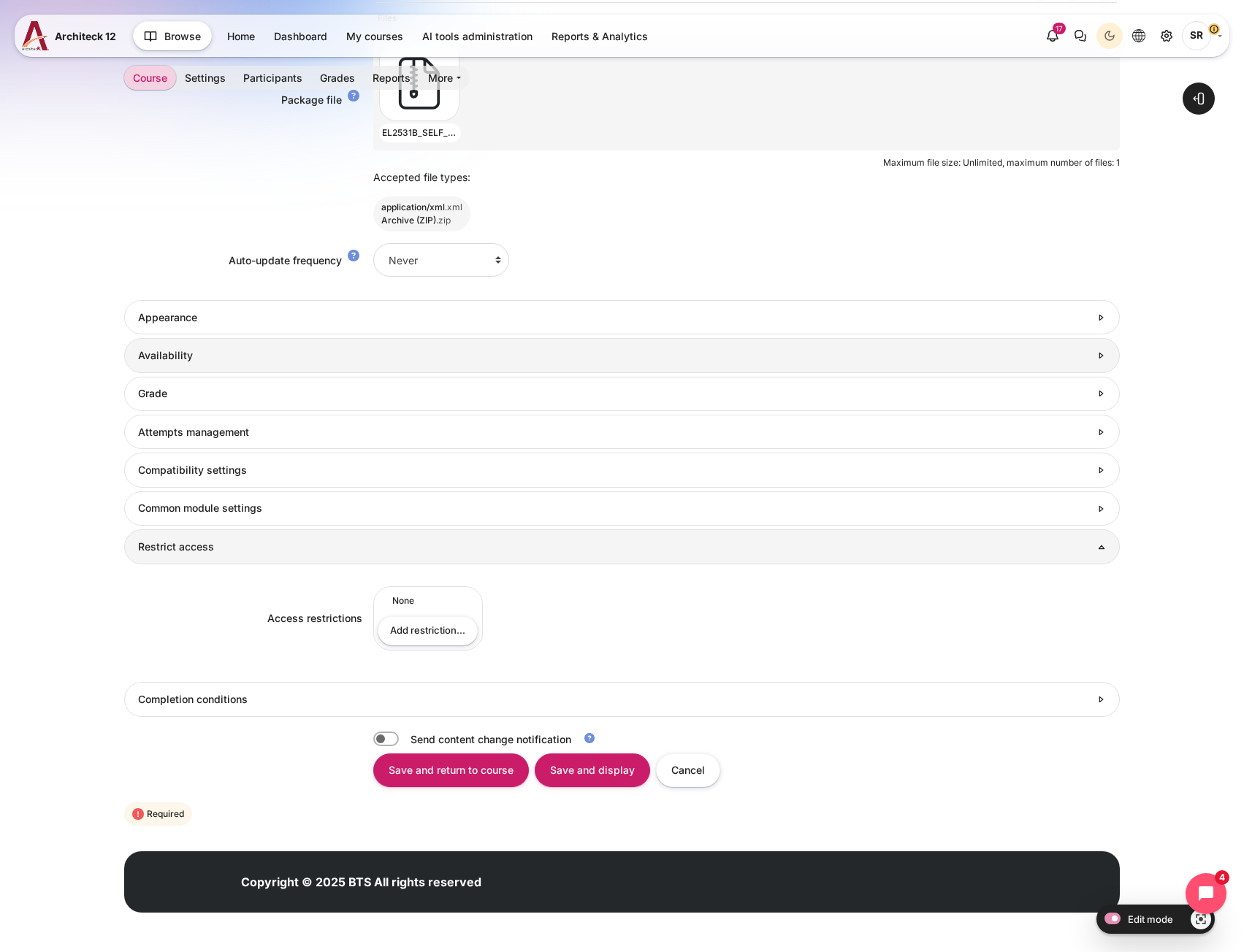
click at [217, 365] on link "Availability" at bounding box center [622, 355] width 995 height 34
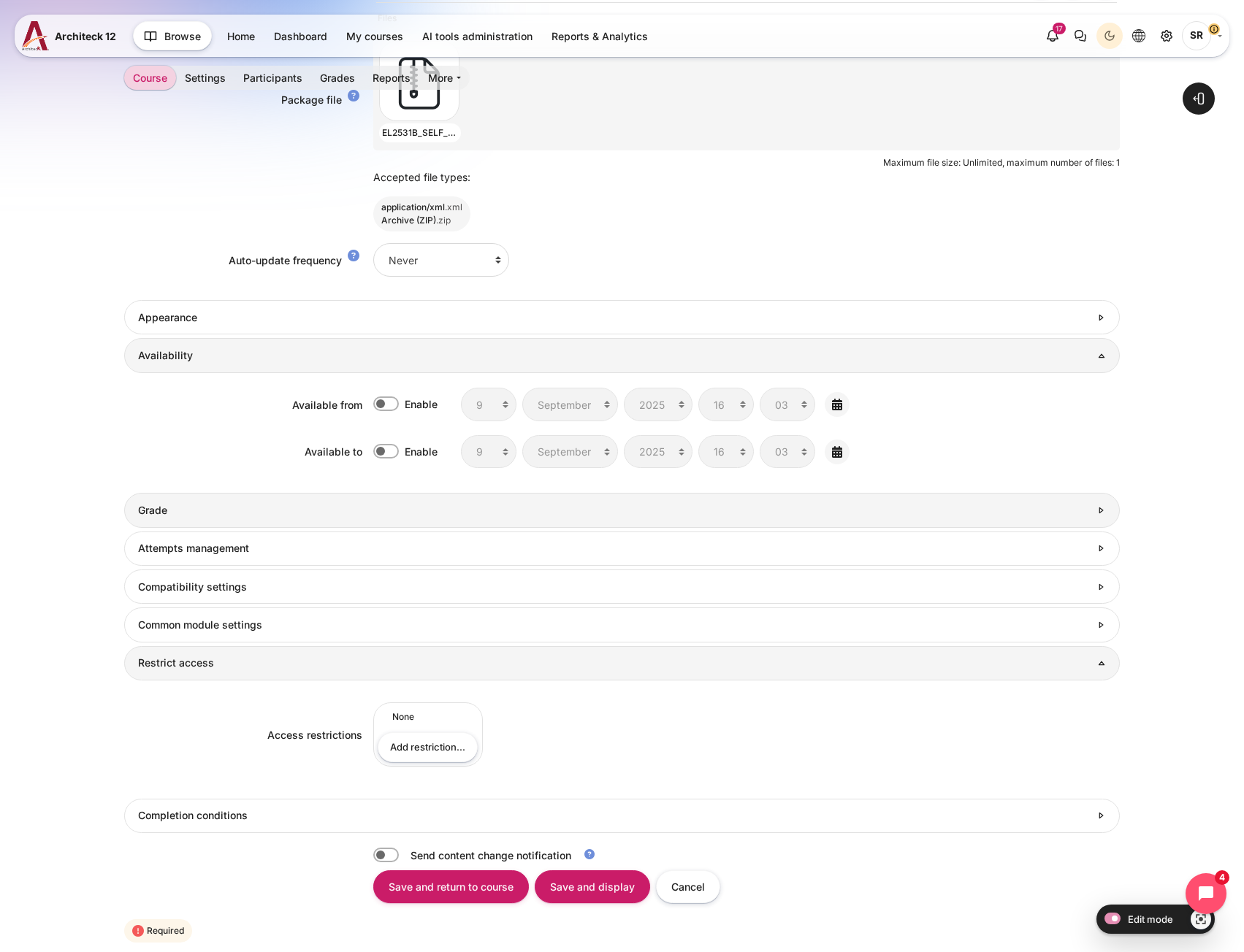
click at [261, 511] on h3 "Grade" at bounding box center [615, 510] width 952 height 13
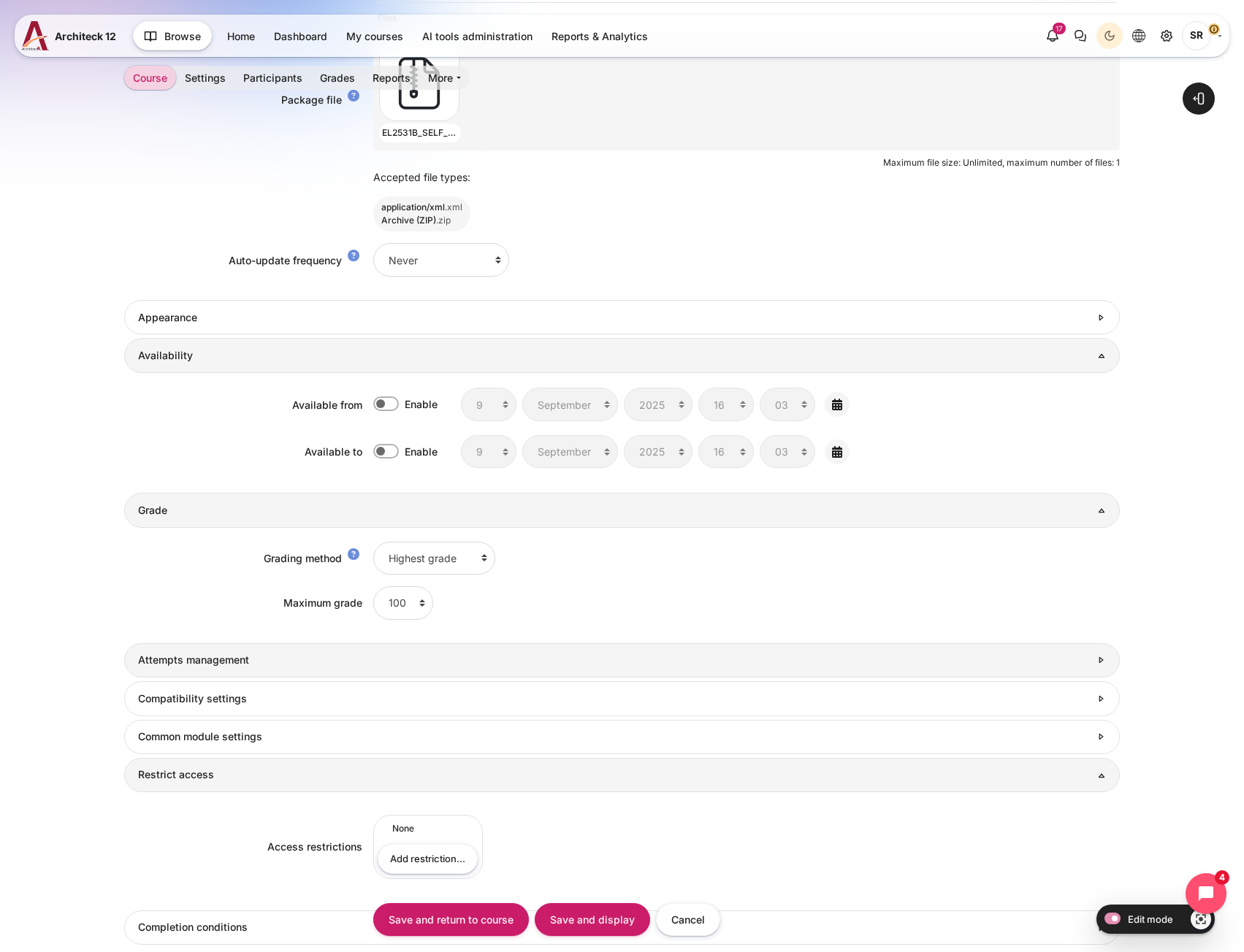
click at [196, 669] on link "Attempts management" at bounding box center [622, 660] width 995 height 34
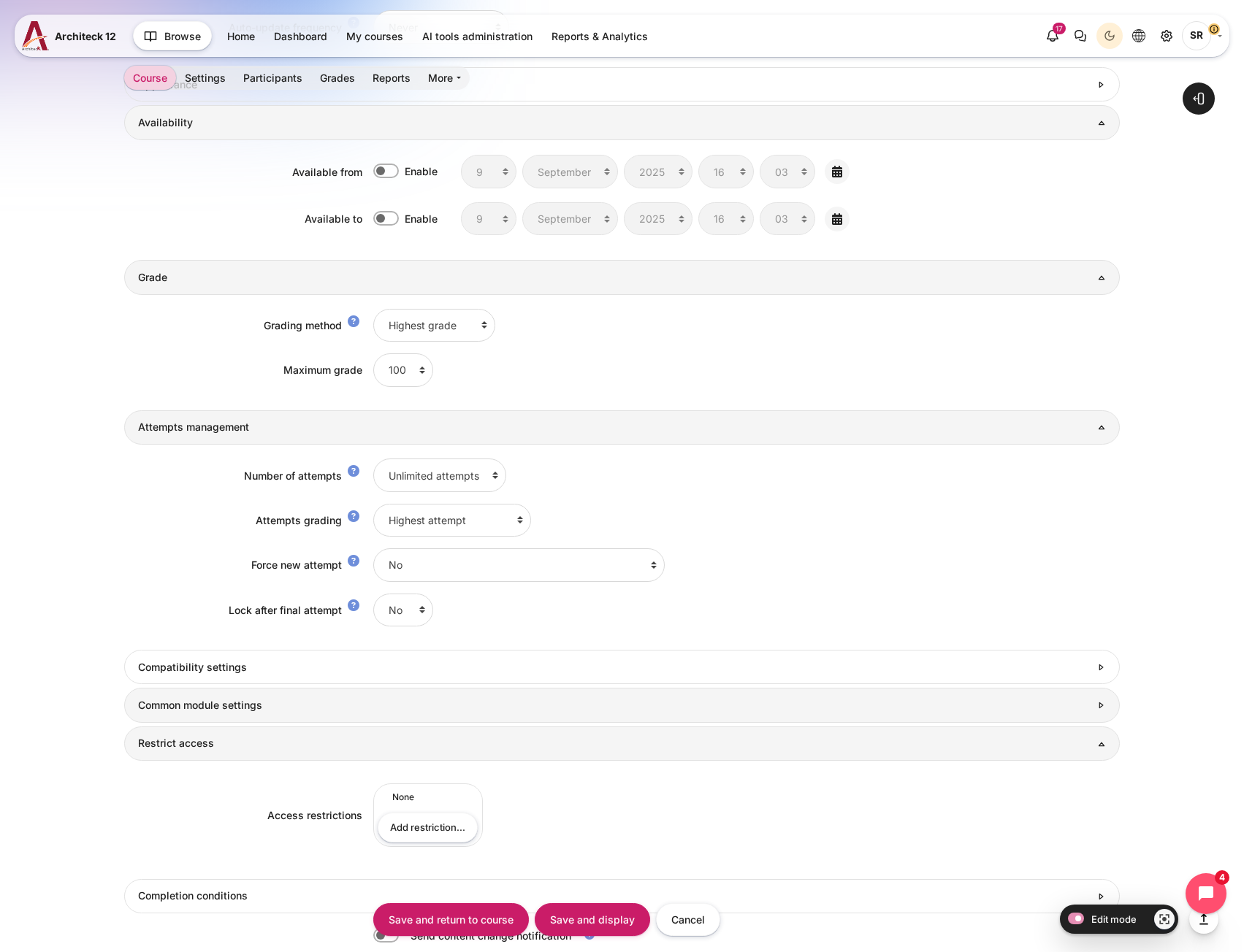
scroll to position [1173, 0]
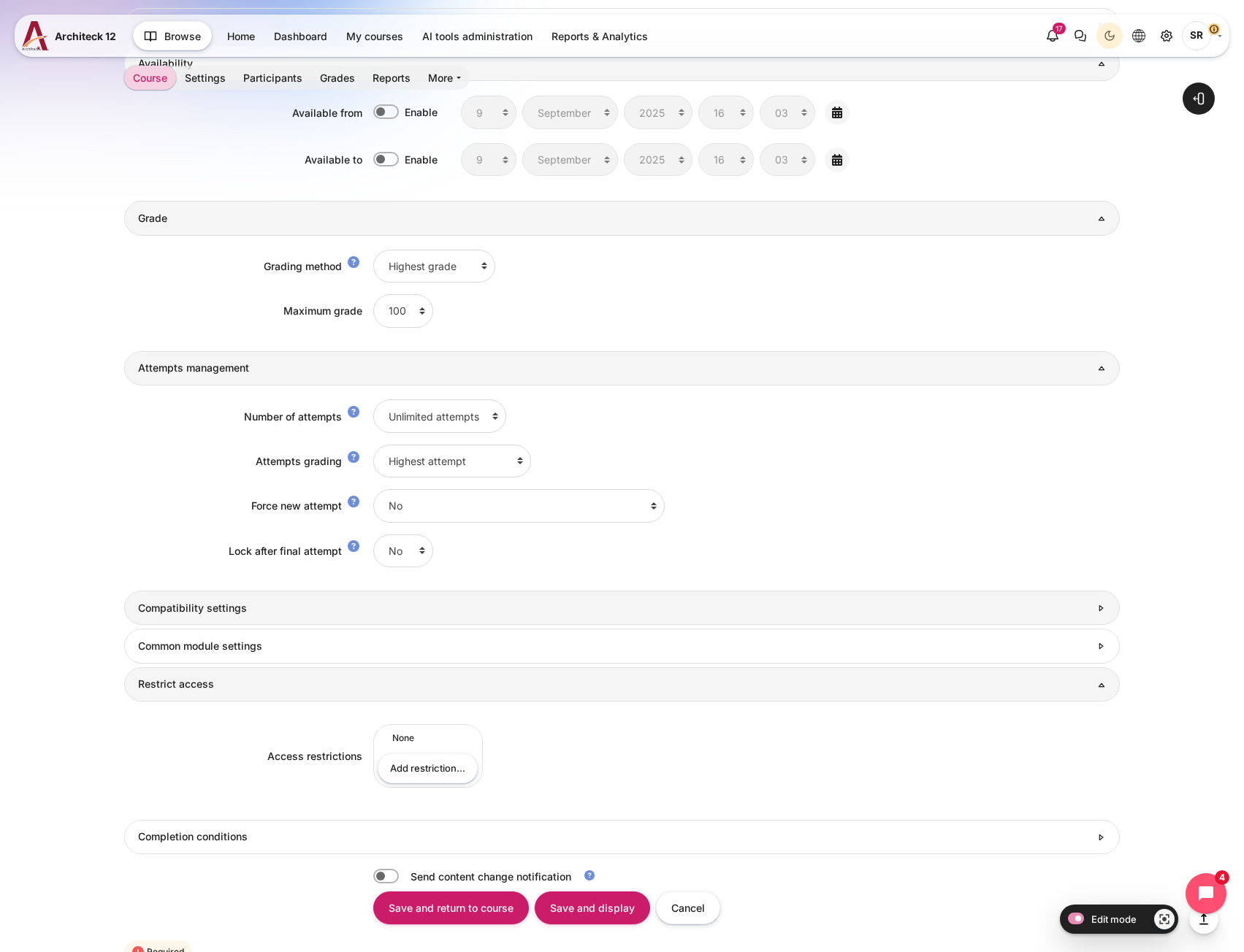
click at [251, 620] on link "Compatibility settings" at bounding box center [622, 608] width 995 height 34
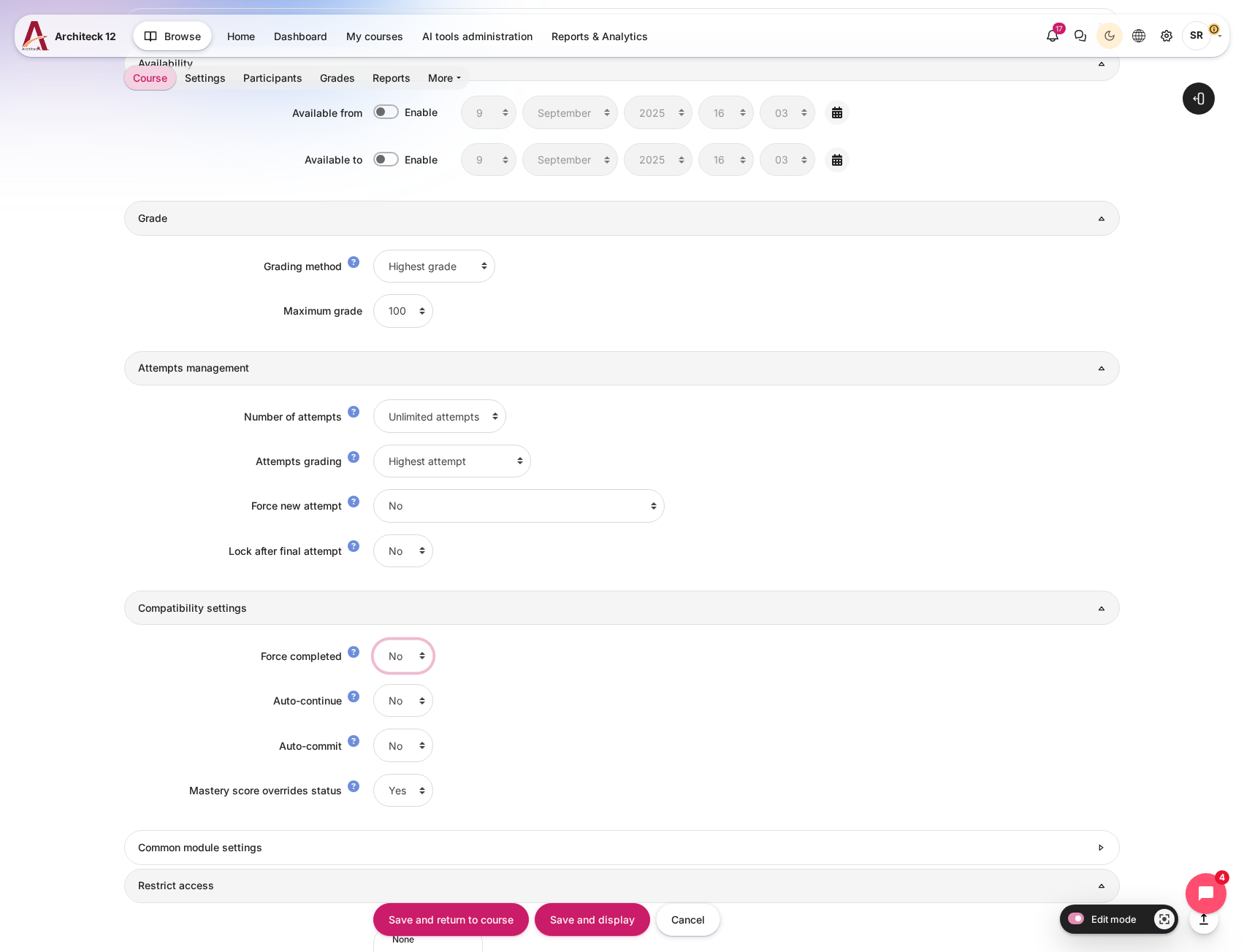
click at [406, 655] on select "No Yes" at bounding box center [403, 656] width 60 height 33
select select "1"
click at [374, 640] on select "No Yes" at bounding box center [403, 656] width 60 height 33
drag, startPoint x: 388, startPoint y: 705, endPoint x: 388, endPoint y: 714, distance: 9.0
click at [388, 705] on select "No Yes" at bounding box center [403, 701] width 60 height 33
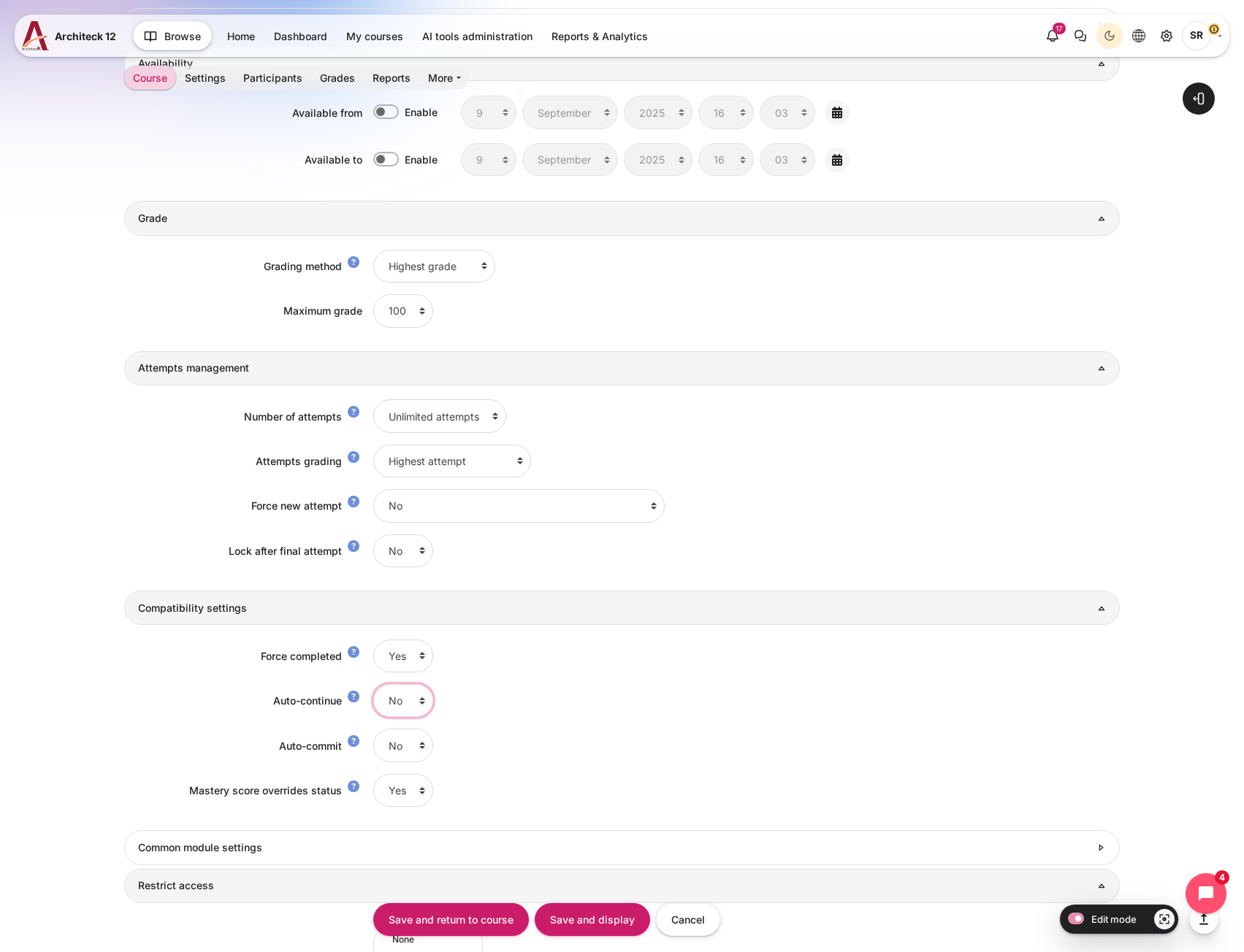
select select "1"
click at [374, 685] on select "No Yes" at bounding box center [403, 701] width 60 height 33
click at [20, 711] on div "Open block drawer" at bounding box center [622, 80] width 1244 height 2424
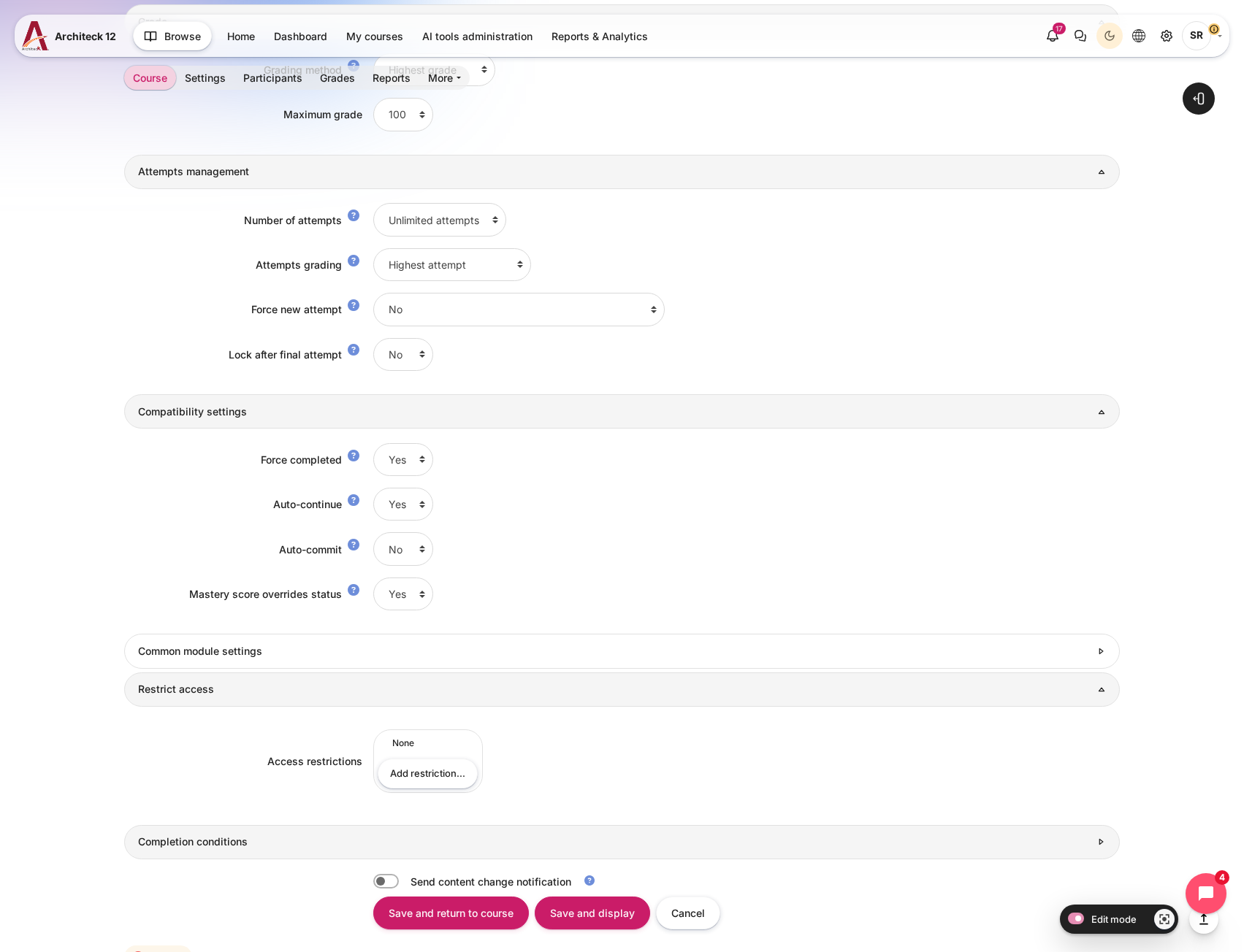
scroll to position [1514, 0]
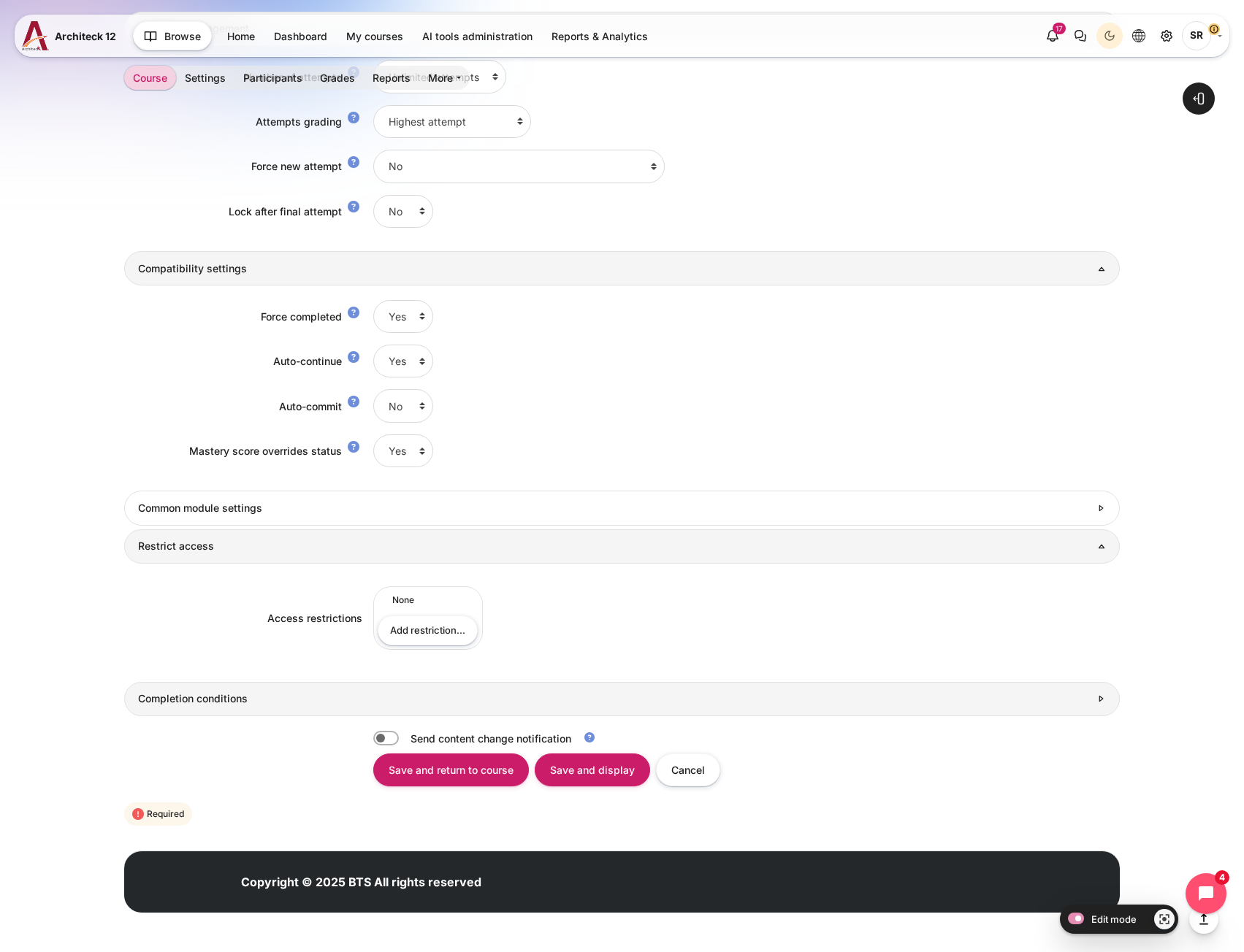
click at [261, 705] on h3 "Completion conditions" at bounding box center [615, 698] width 952 height 13
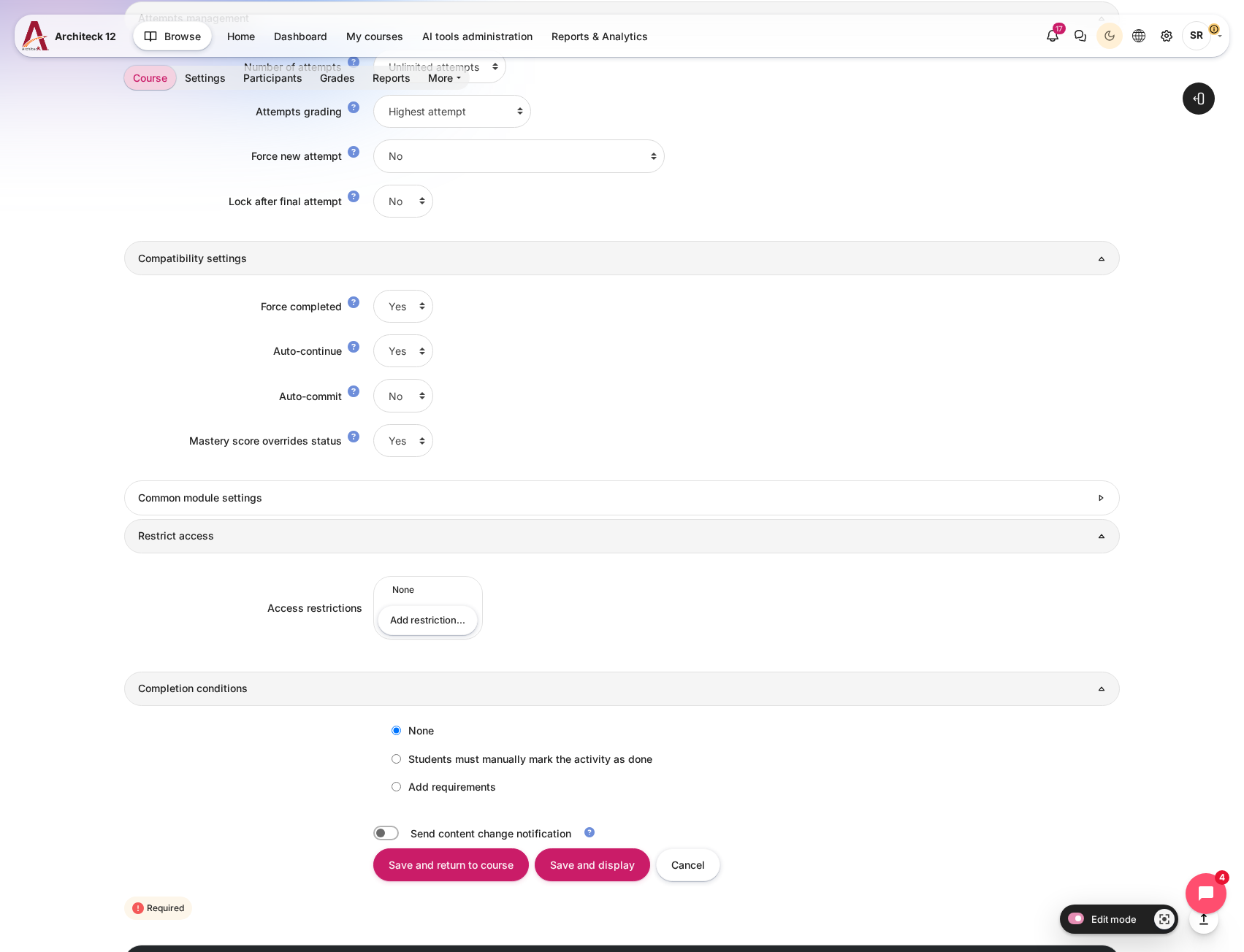
scroll to position [1618, 0]
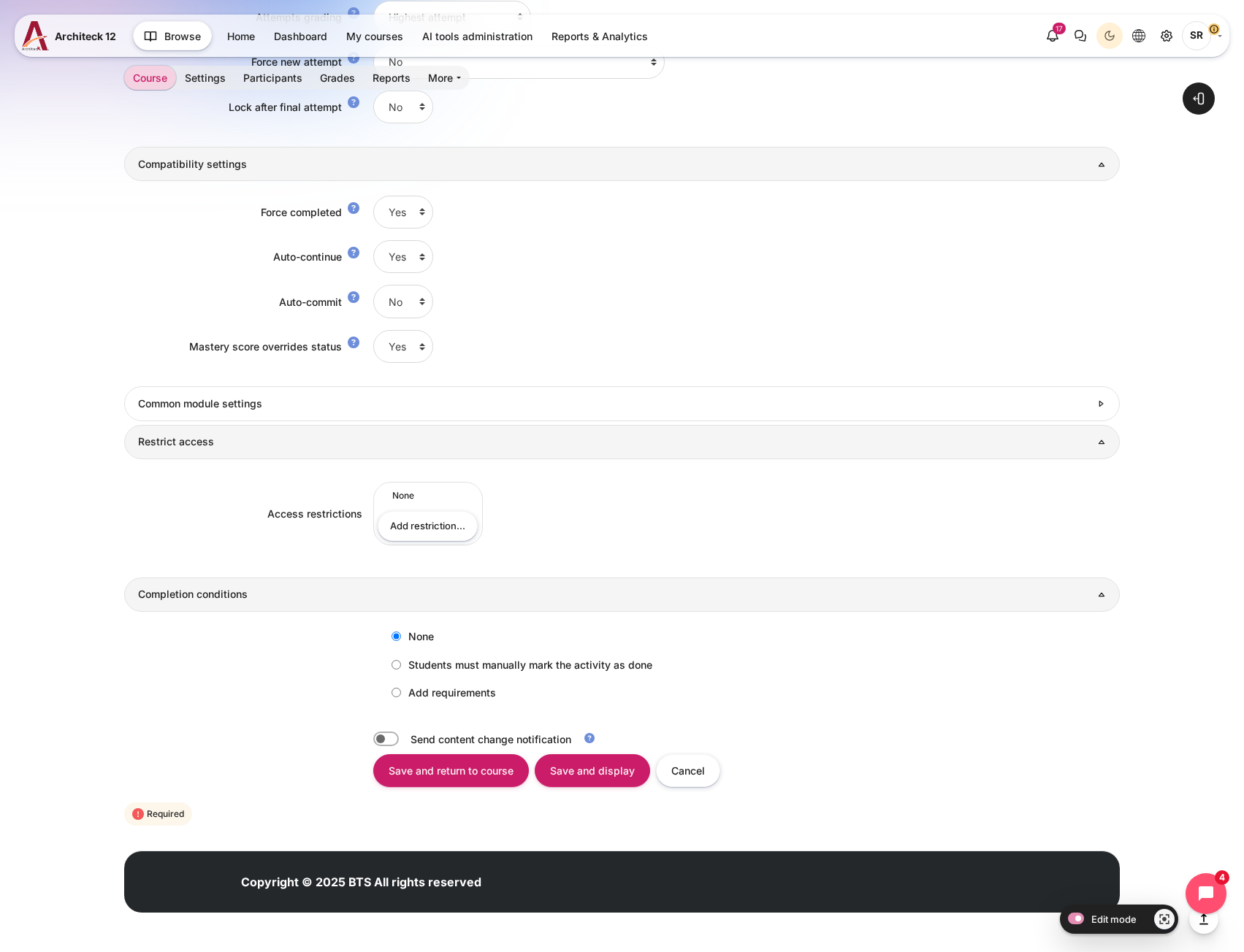
click at [413, 695] on label "Add requirements" at bounding box center [440, 693] width 112 height 24
click at [401, 695] on input "Add requirements" at bounding box center [396, 693] width 10 height 10
radio input "true"
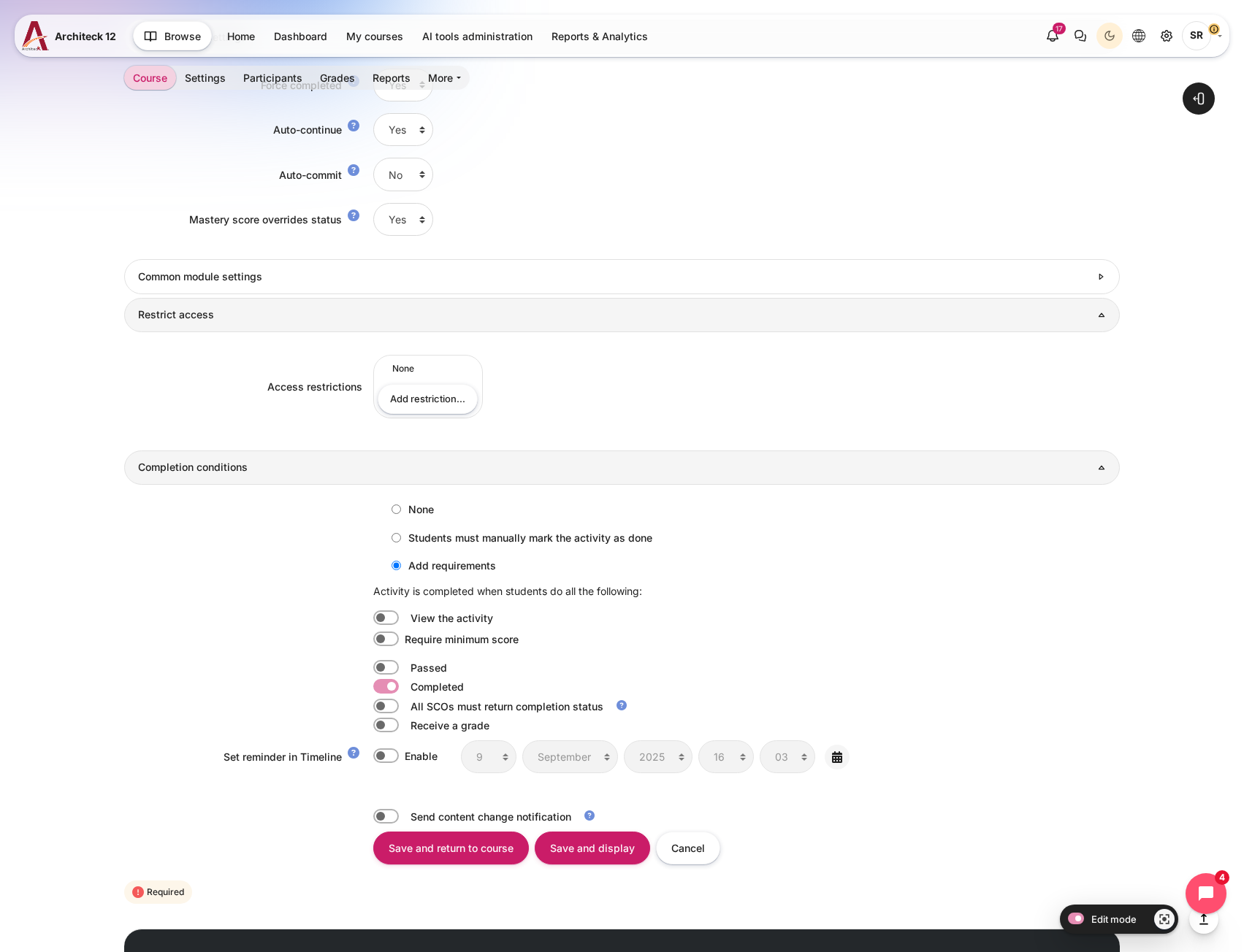
scroll to position [1823, 0]
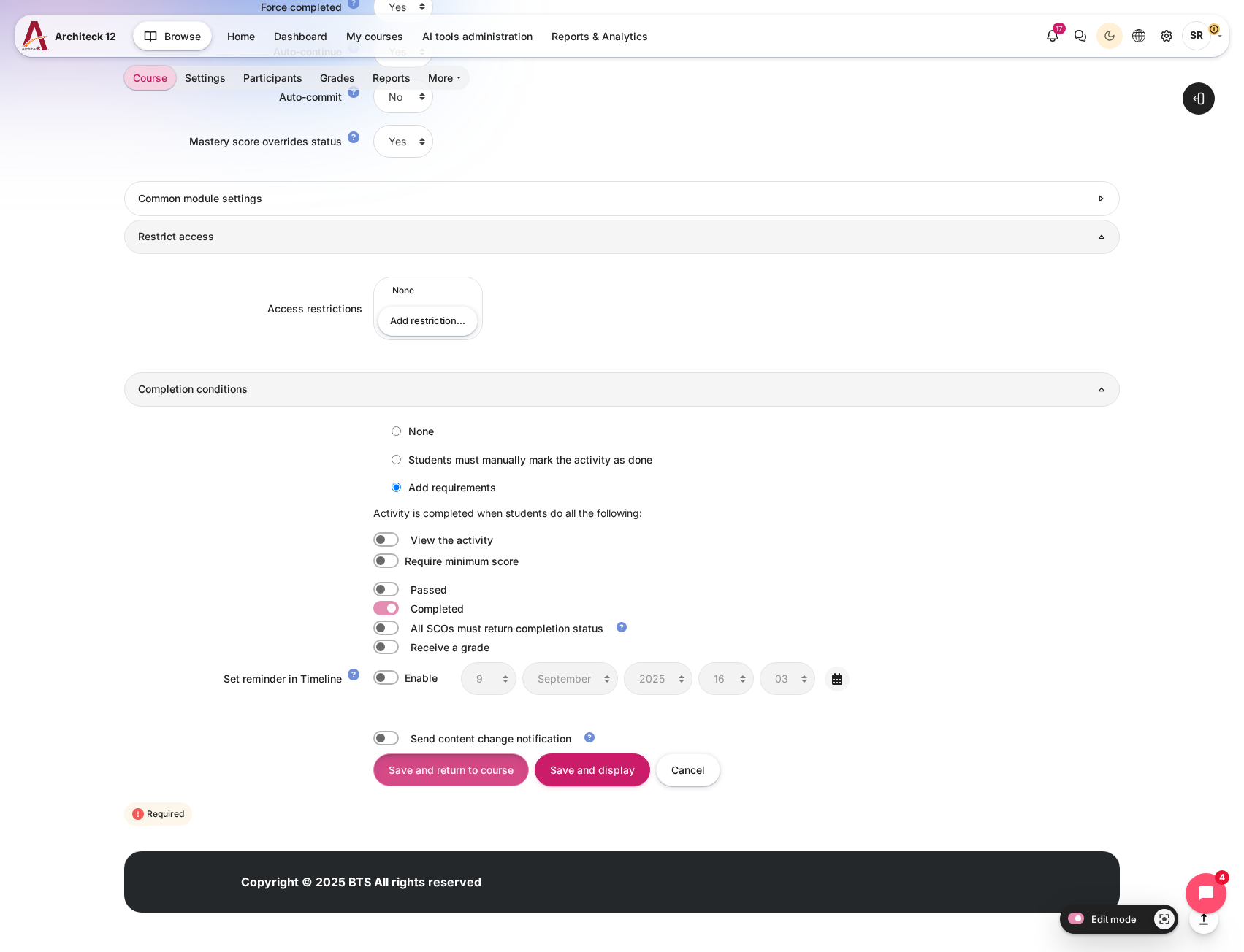
click at [472, 770] on input "Save and return to course" at bounding box center [452, 771] width 156 height 33
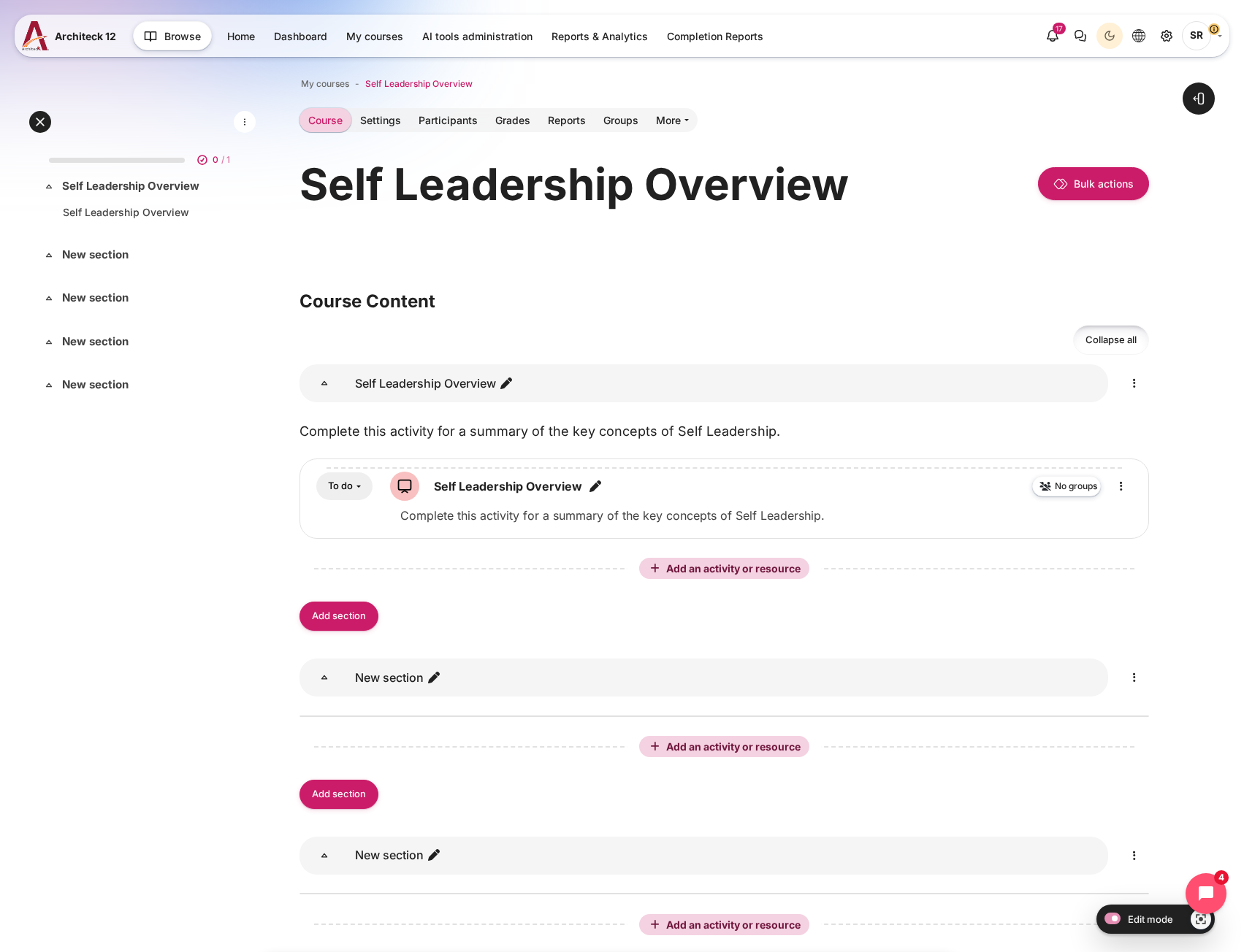
click at [402, 83] on span "Self Leadership Overview" at bounding box center [419, 83] width 107 height 13
click at [1136, 383] on icon "Edit" at bounding box center [1135, 383] width 18 height 18
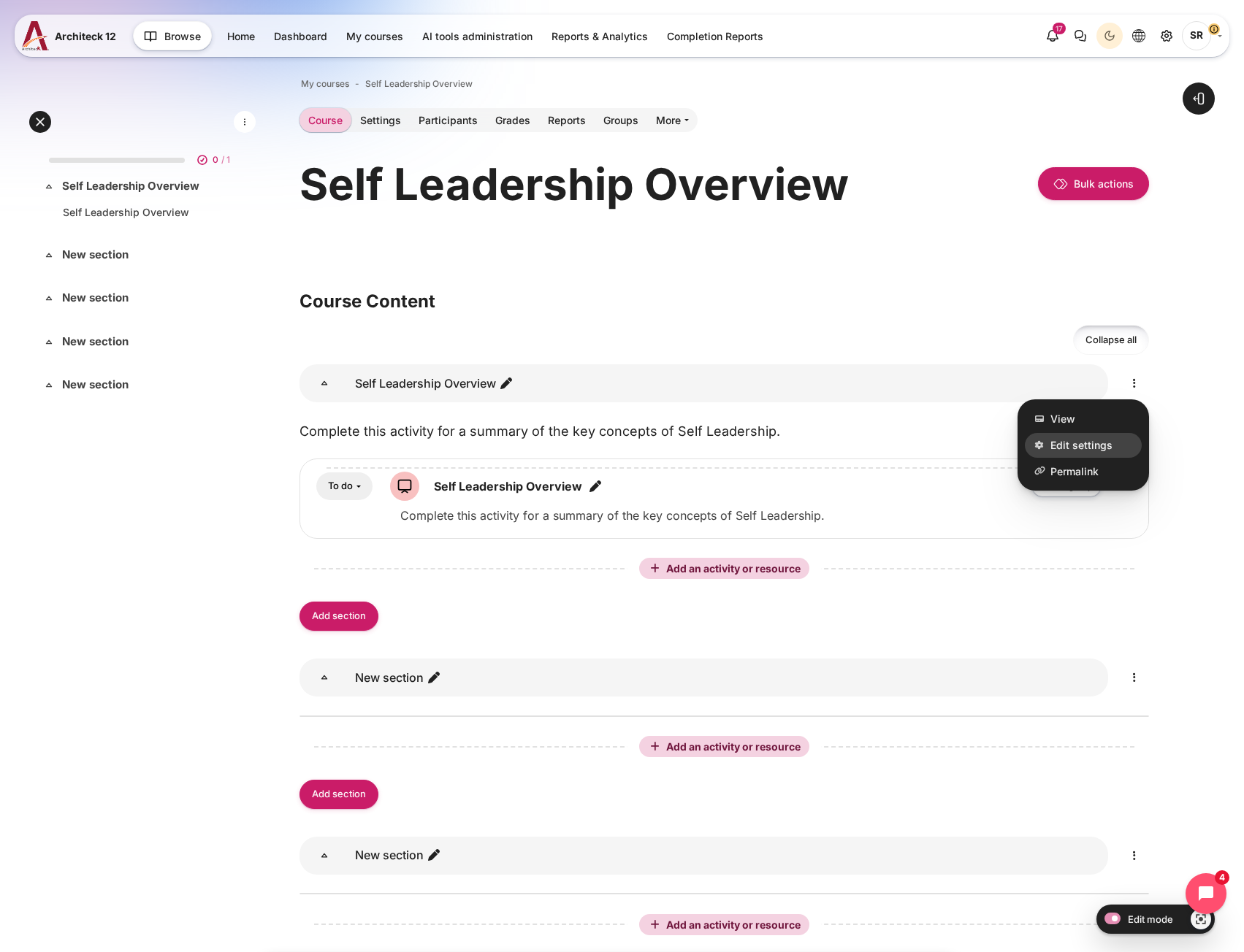
click at [1097, 446] on span "Edit settings" at bounding box center [1082, 446] width 62 height 16
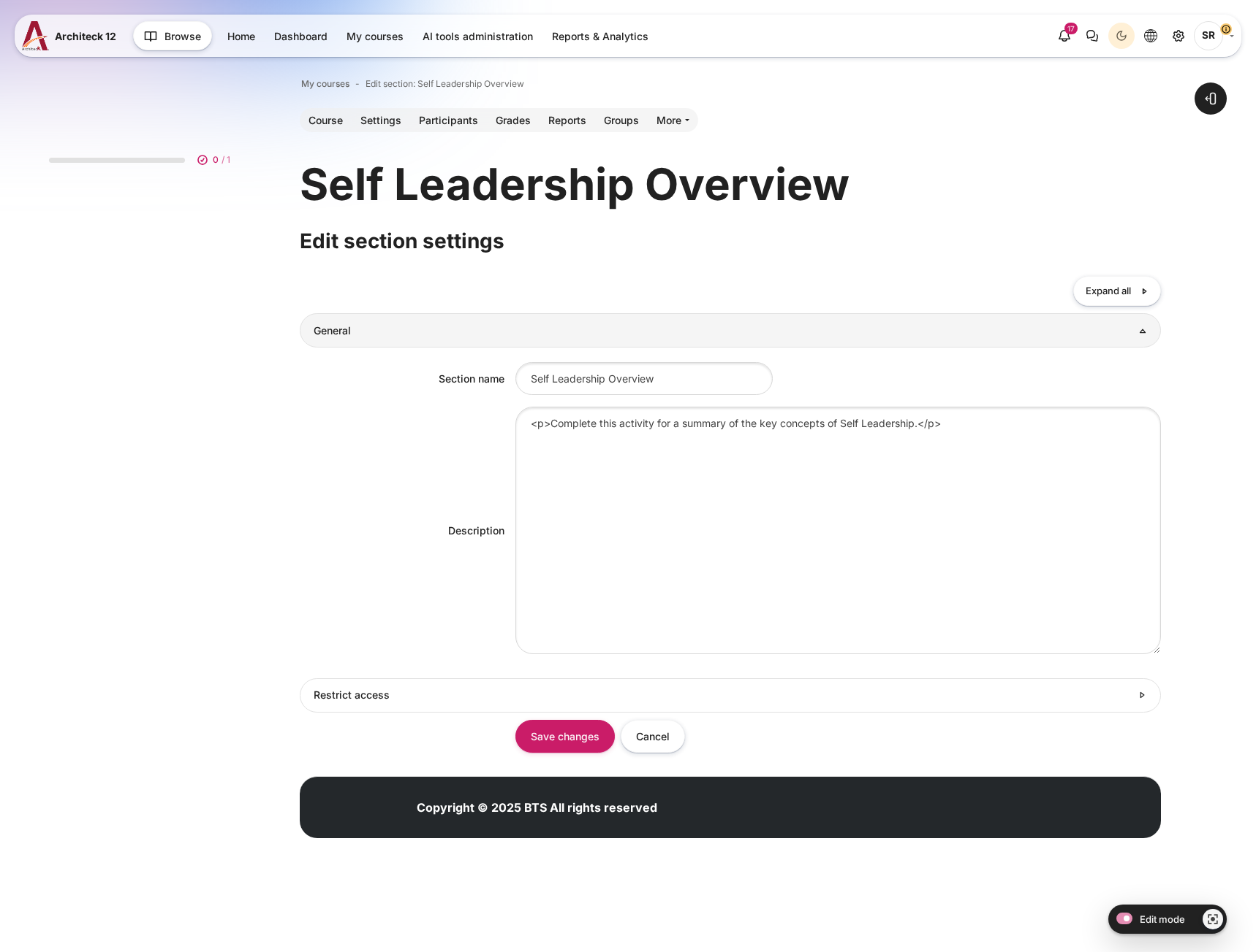
click at [668, 432] on div "<p>Complete this activity for a summary of the key concepts of Self Leadership.…" at bounding box center [838, 531] width 646 height 248
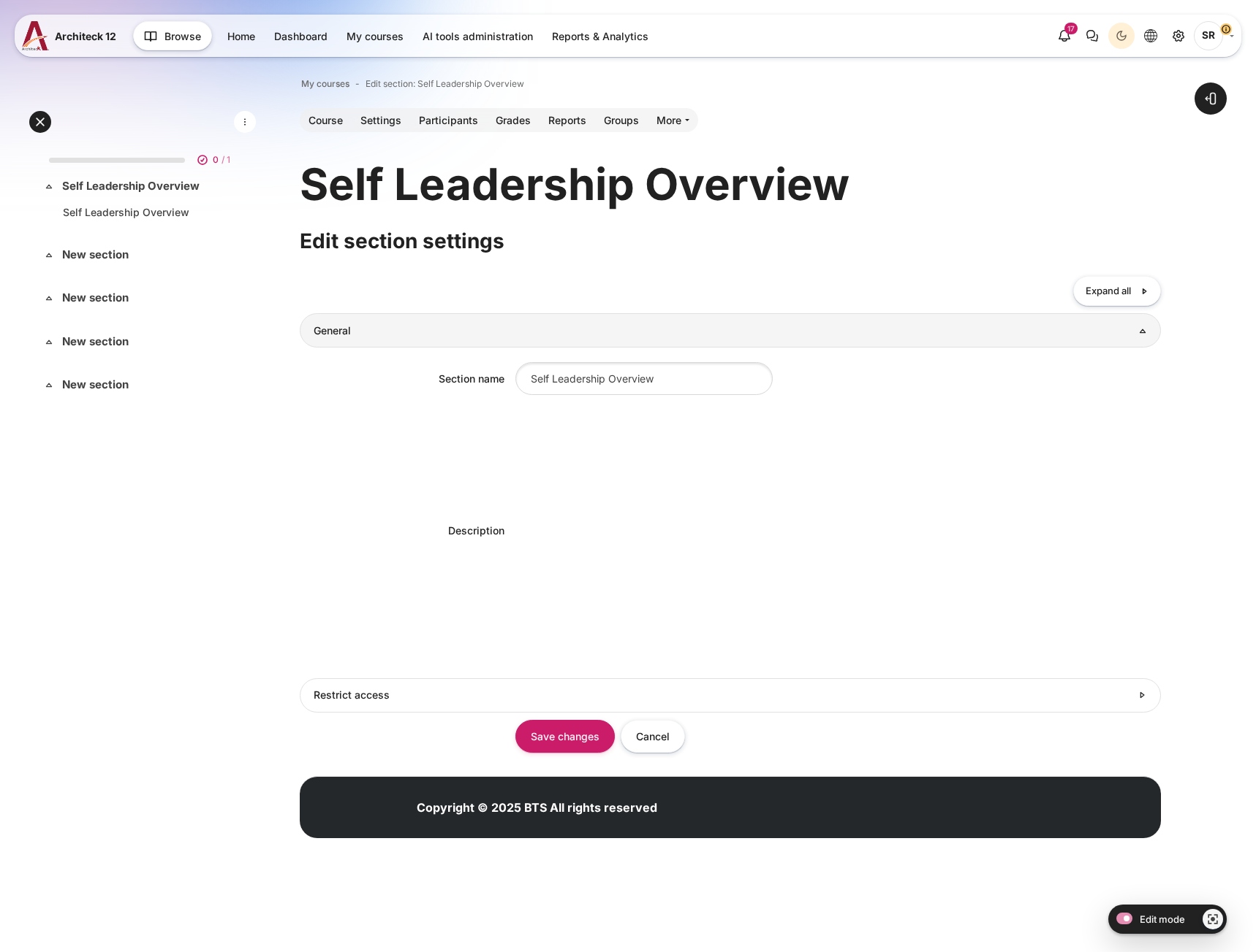
click at [668, 432] on div "<p>Complete this activity for a summary of the key concepts of Self Leadership.…" at bounding box center [838, 531] width 646 height 248
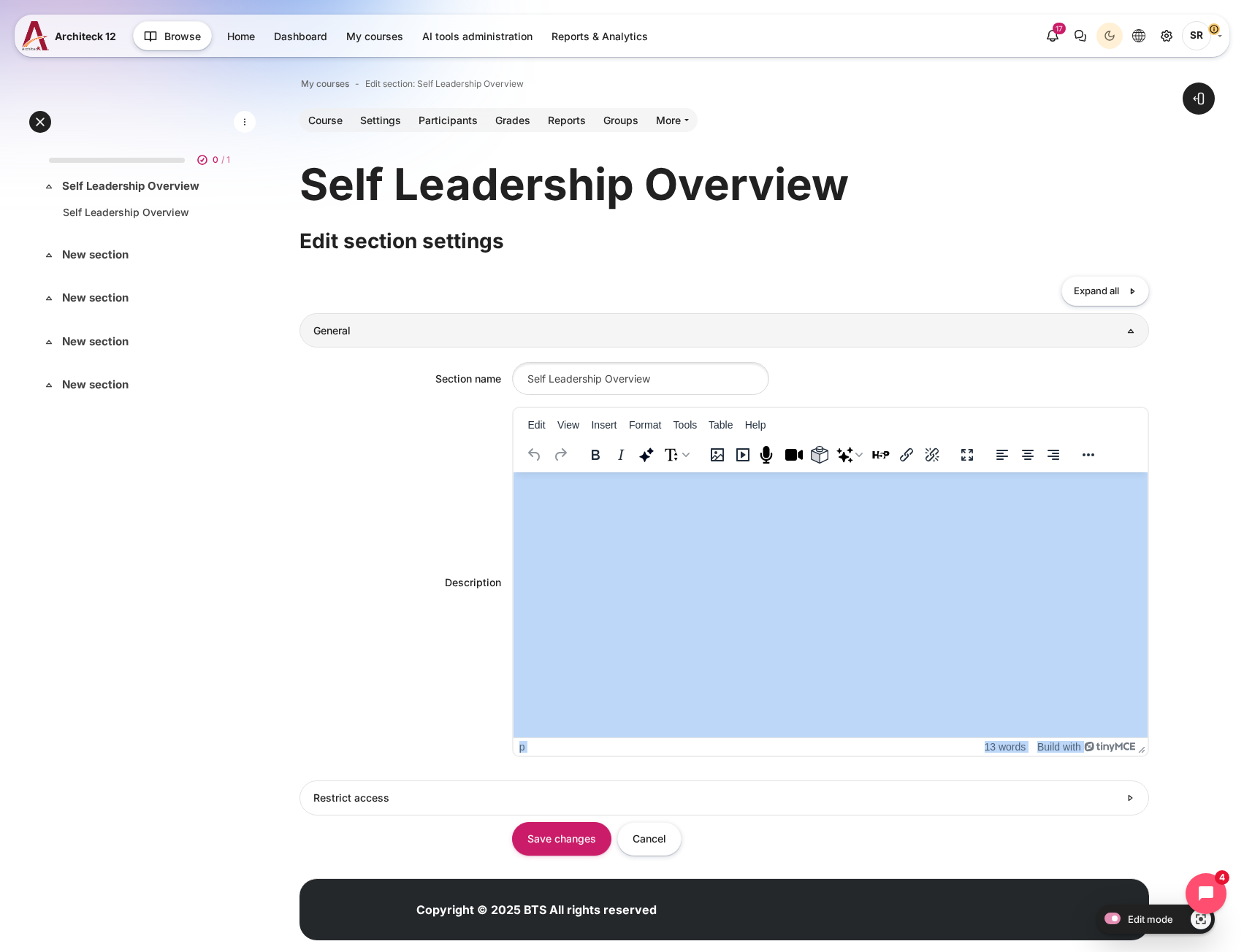
click at [648, 440] on div "Content" at bounding box center [830, 454] width 634 height 30
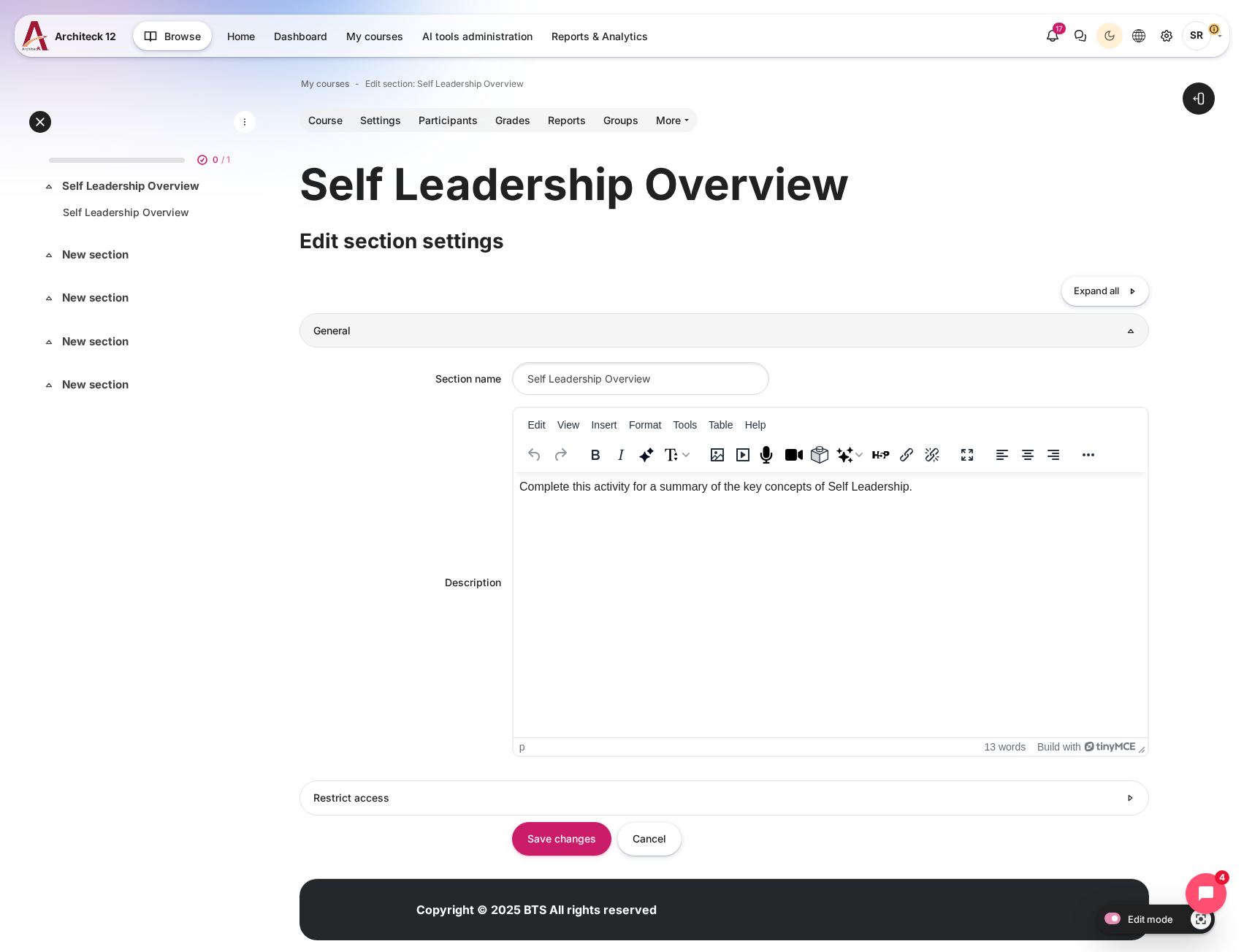
click at [612, 486] on p "Complete this activity for a summary of the key concepts of Self Leadership." at bounding box center [830, 487] width 622 height 18
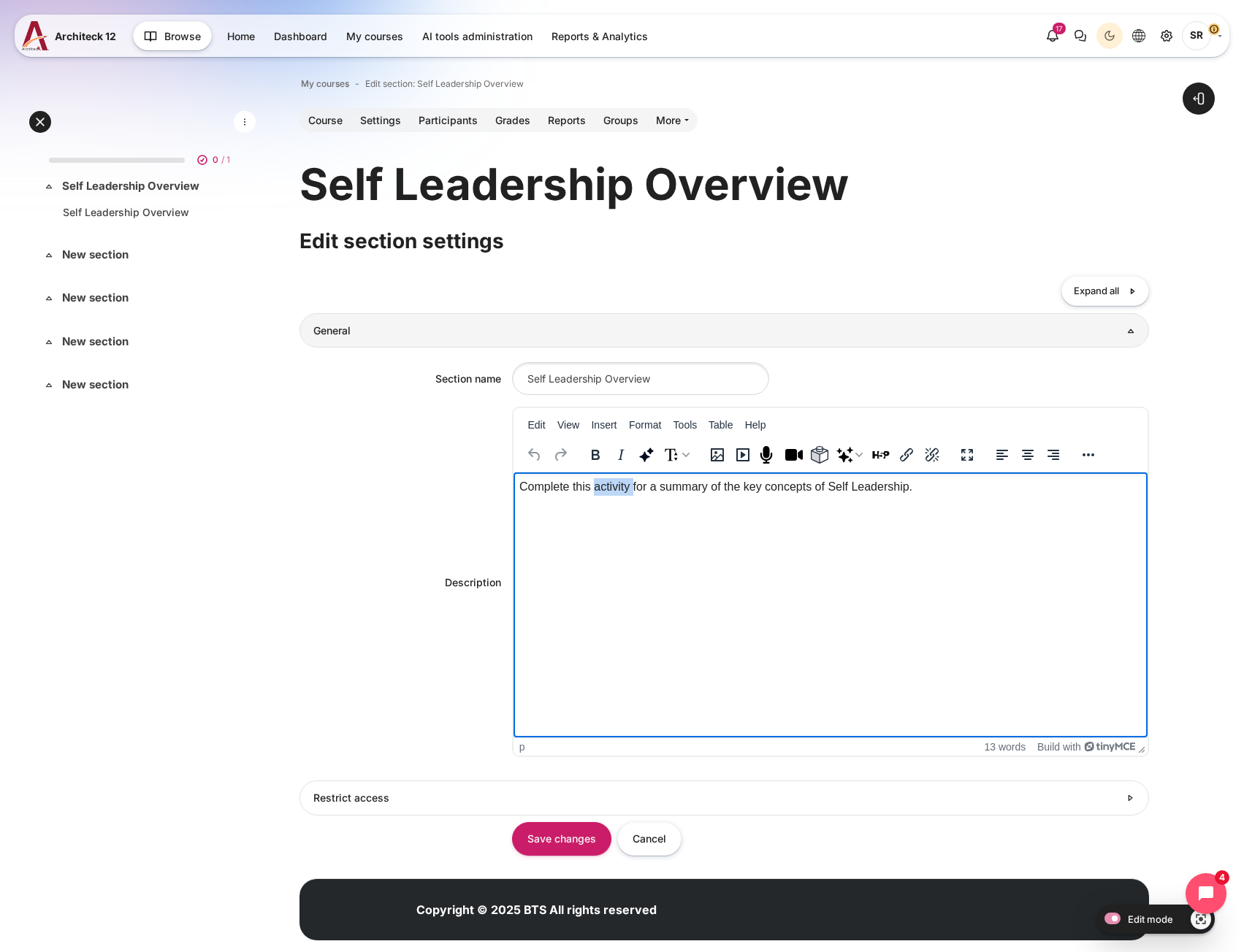
click at [612, 486] on p "Complete this activity for a summary of the key concepts of Self Leadership." at bounding box center [830, 487] width 622 height 18
click at [540, 830] on input "Save changes" at bounding box center [562, 839] width 100 height 33
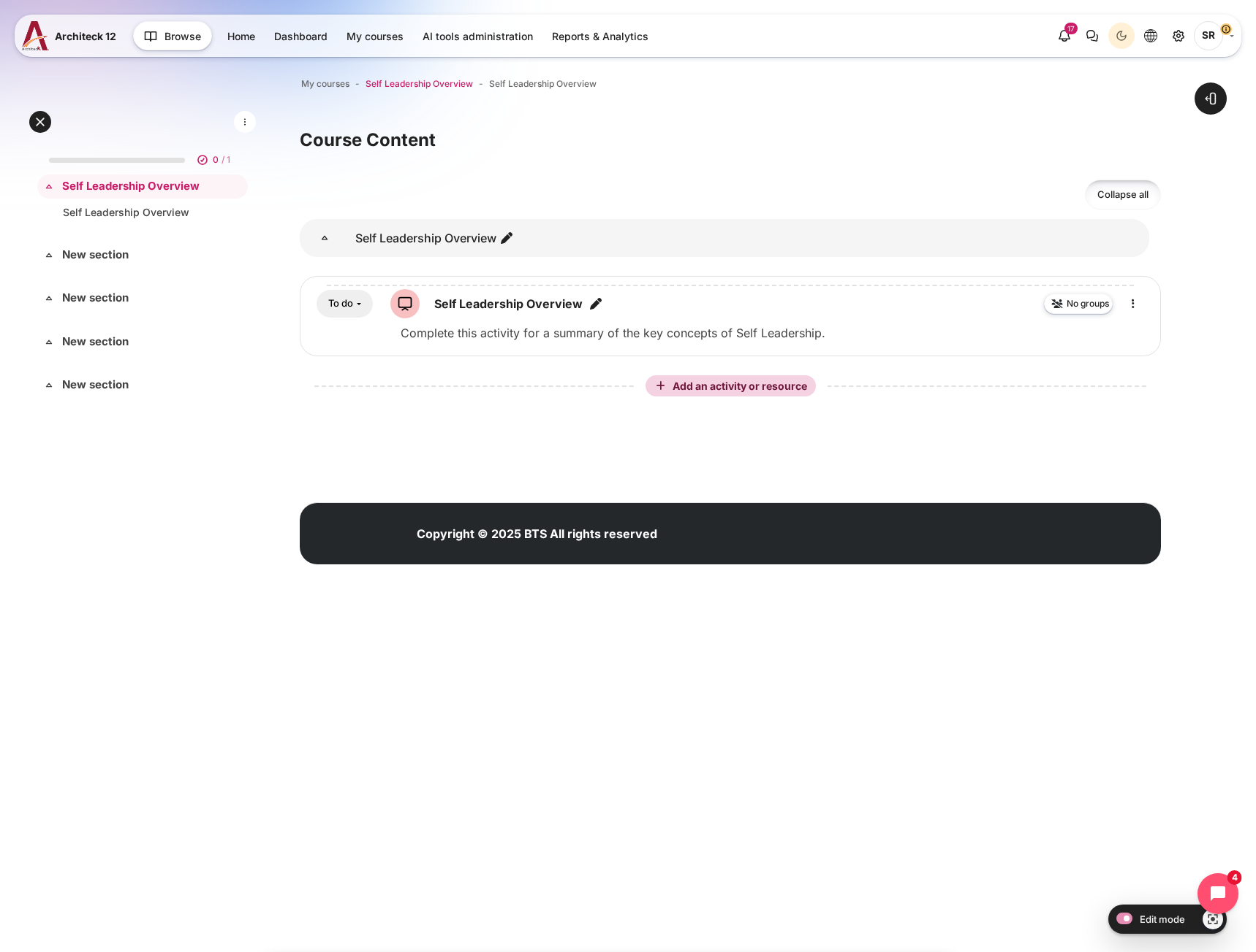
click at [425, 86] on span "Self Leadership Overview" at bounding box center [419, 83] width 107 height 13
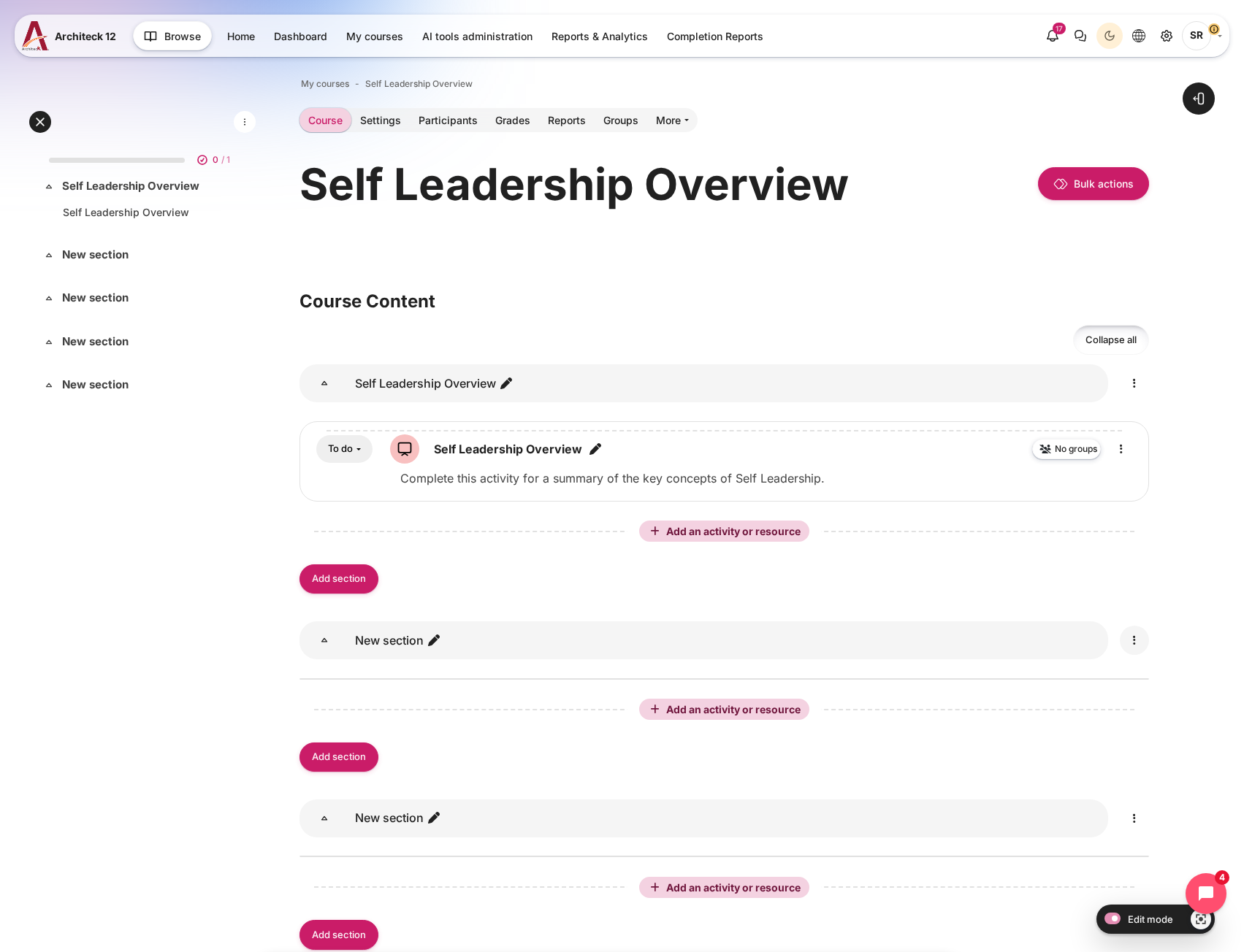
click at [1131, 641] on icon "Edit" at bounding box center [1135, 641] width 18 height 18
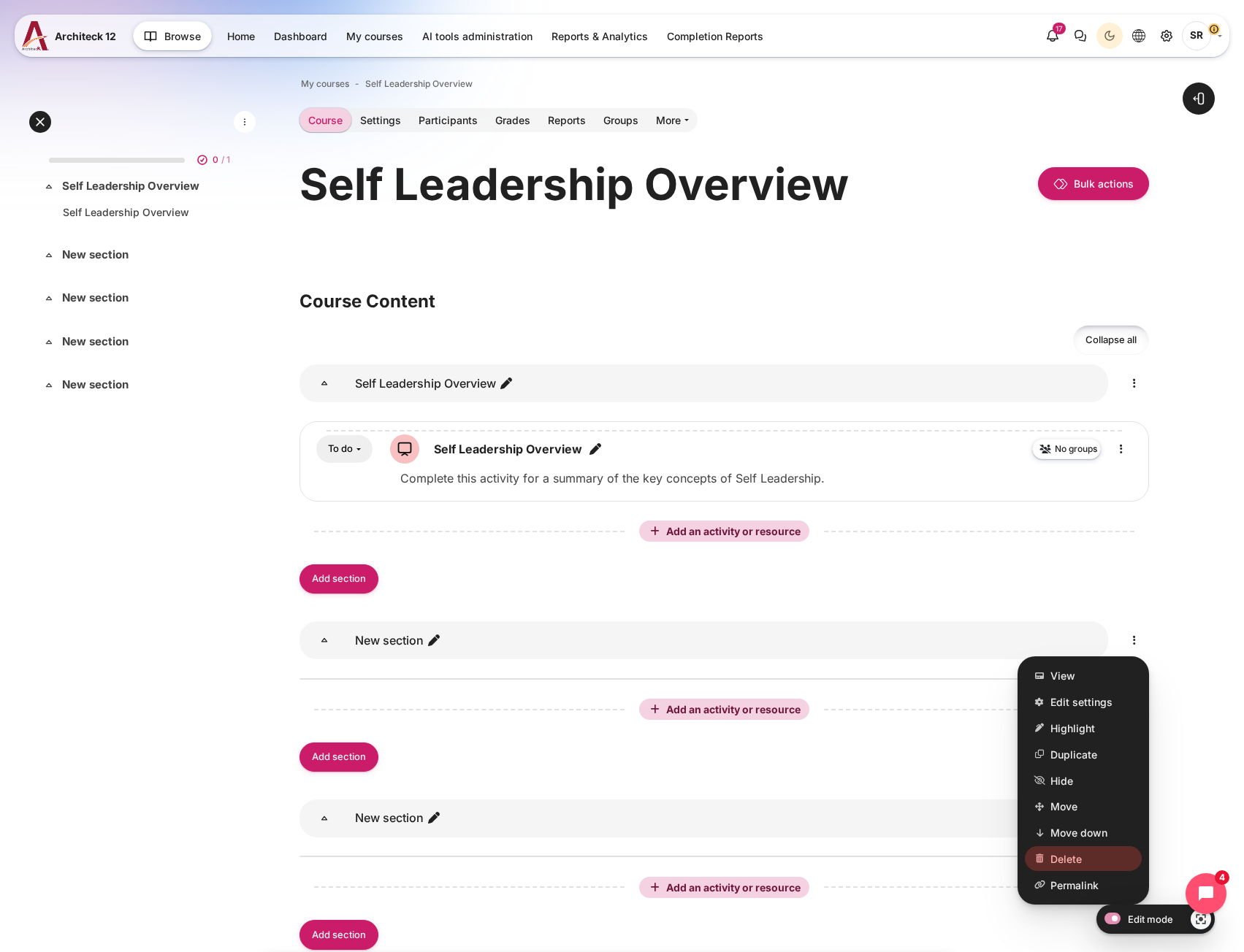
click at [1068, 866] on span "Delete" at bounding box center [1066, 859] width 31 height 16
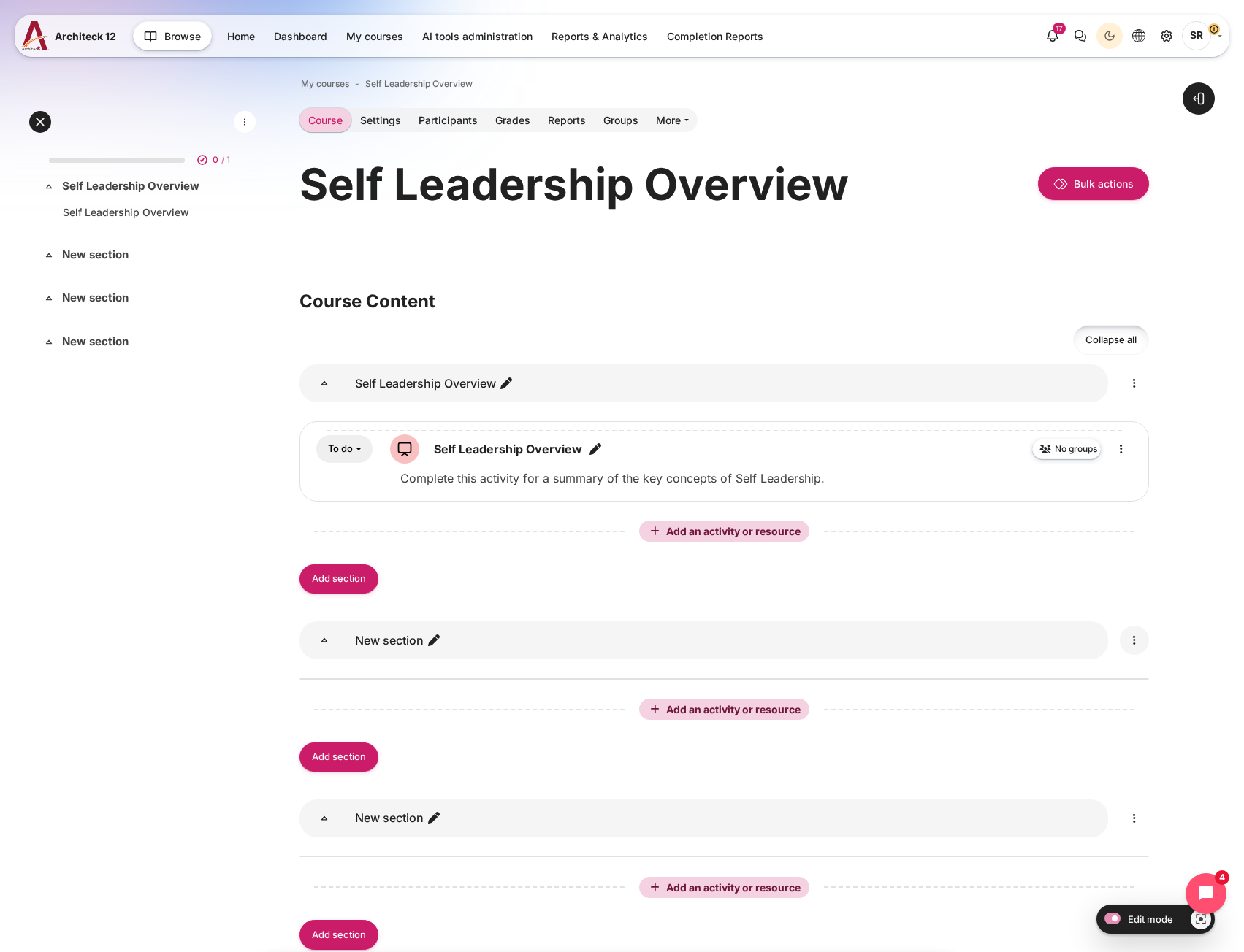
click at [1138, 650] on link "Content" at bounding box center [1135, 641] width 29 height 29
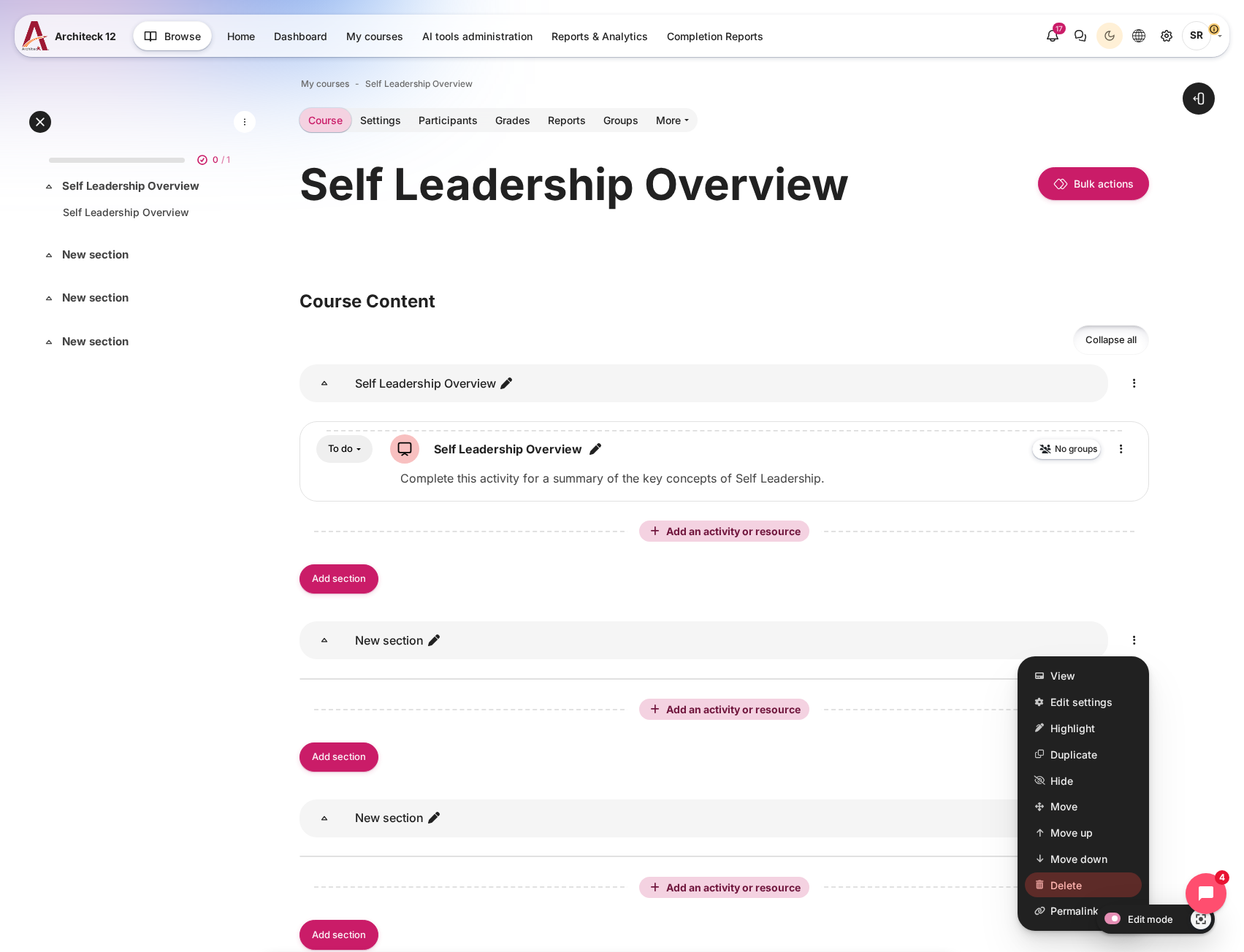
click at [1049, 887] on link "Delete" at bounding box center [1084, 885] width 117 height 24
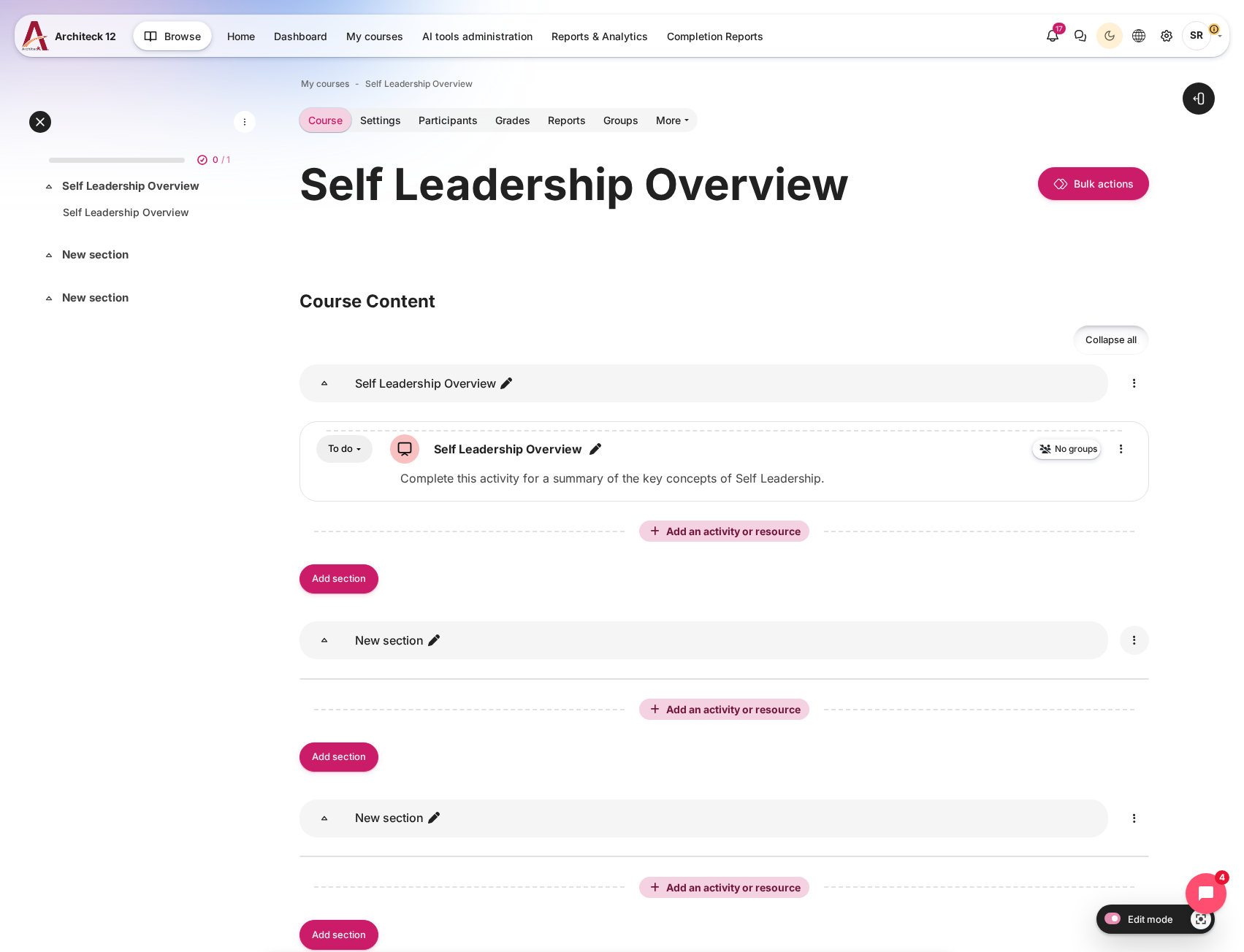
click at [1138, 643] on icon "Edit" at bounding box center [1135, 641] width 18 height 18
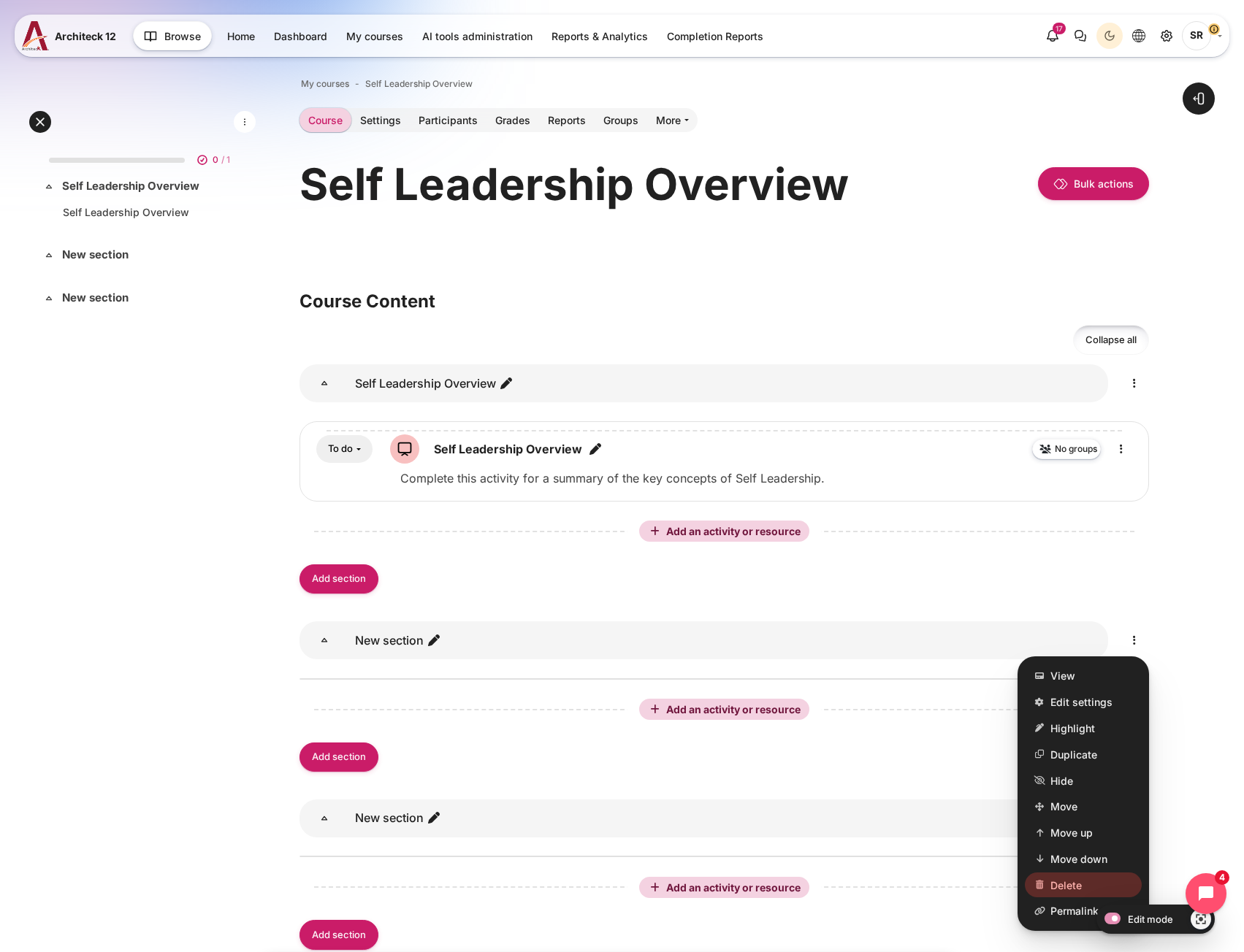
click at [1046, 880] on link "Delete" at bounding box center [1084, 885] width 117 height 24
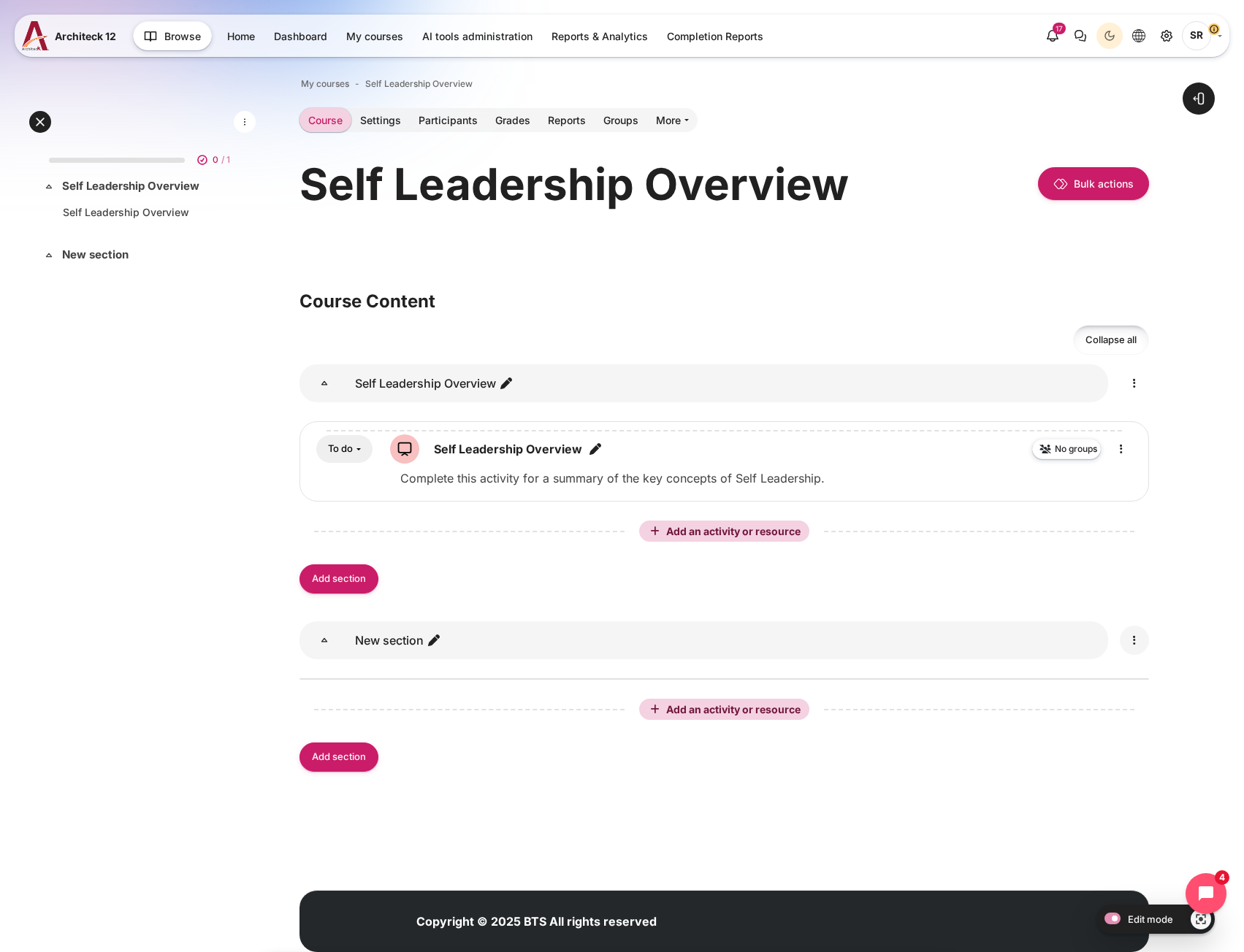
click at [1130, 644] on icon "Edit" at bounding box center [1135, 641] width 18 height 18
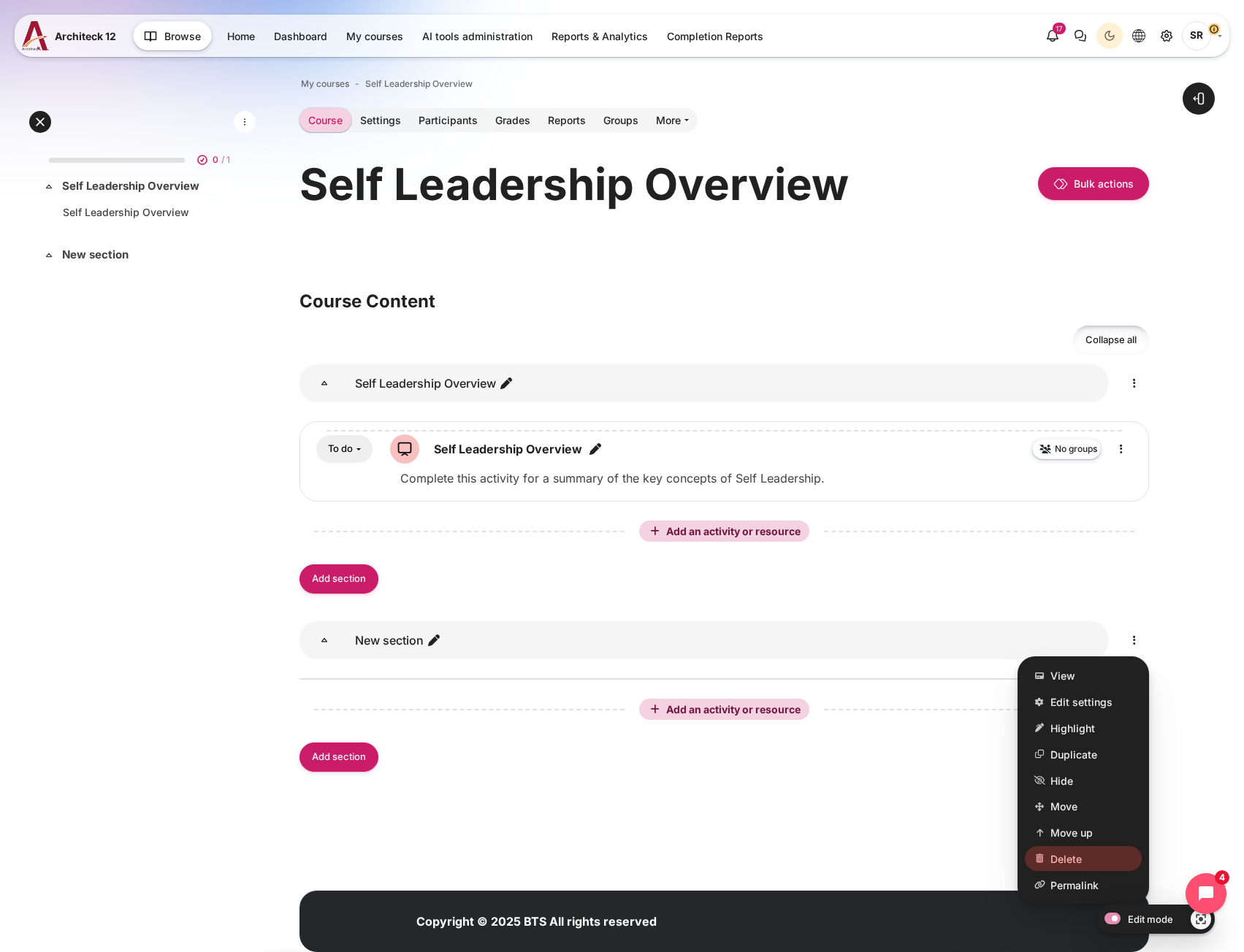
click at [1058, 855] on span "Delete" at bounding box center [1066, 859] width 31 height 16
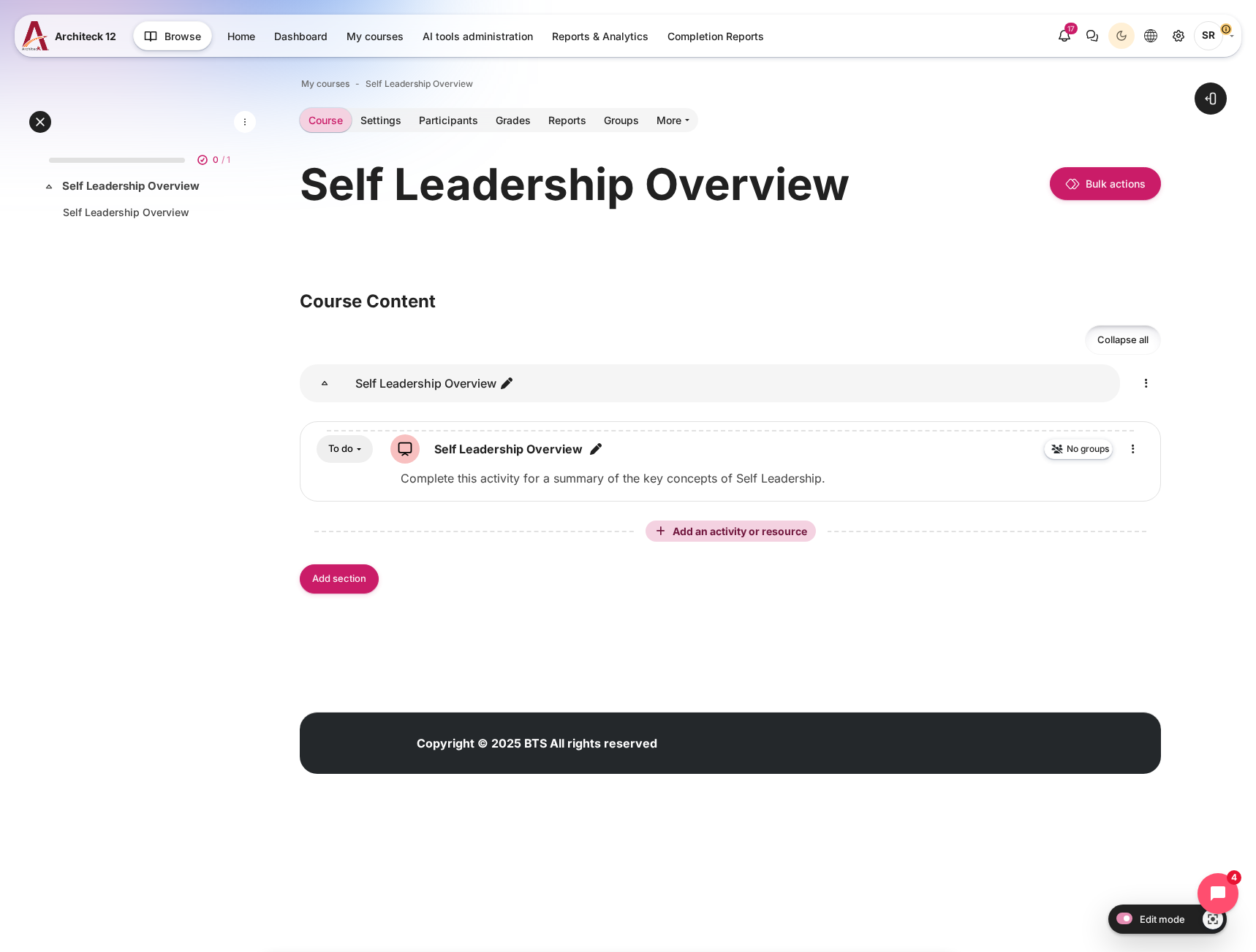
click at [138, 650] on div "0 / 1 Expand Collapse Self Leadership Overview Highlighted" at bounding box center [142, 484] width 211 height 691
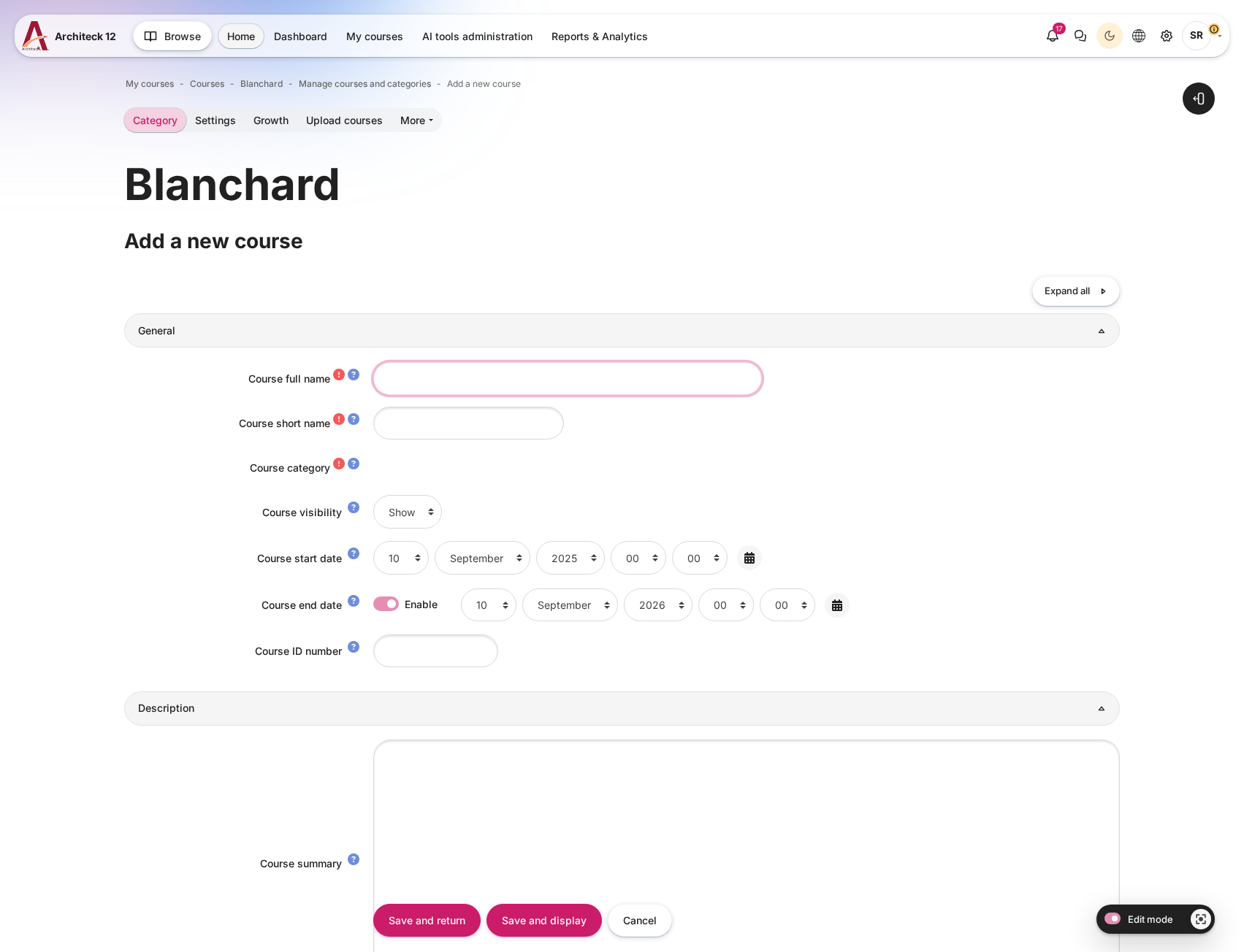
click at [427, 367] on input "Course full name" at bounding box center [568, 378] width 388 height 33
paste input "Communication Essentials Overview"
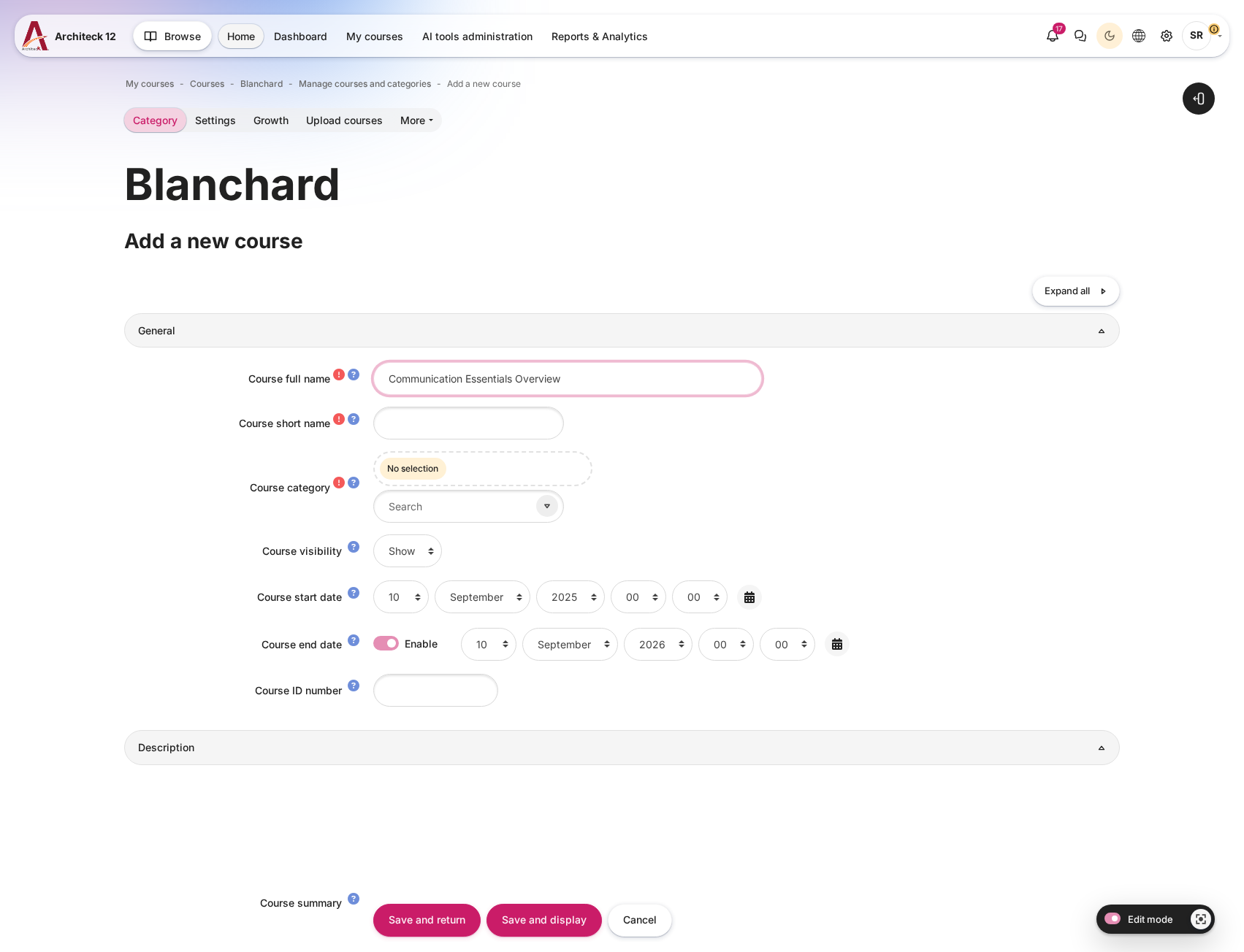
type input "Communication Essentials Overview"
click at [428, 420] on input "Course short name" at bounding box center [468, 423] width 190 height 33
paste input "Communication Essentials Overview"
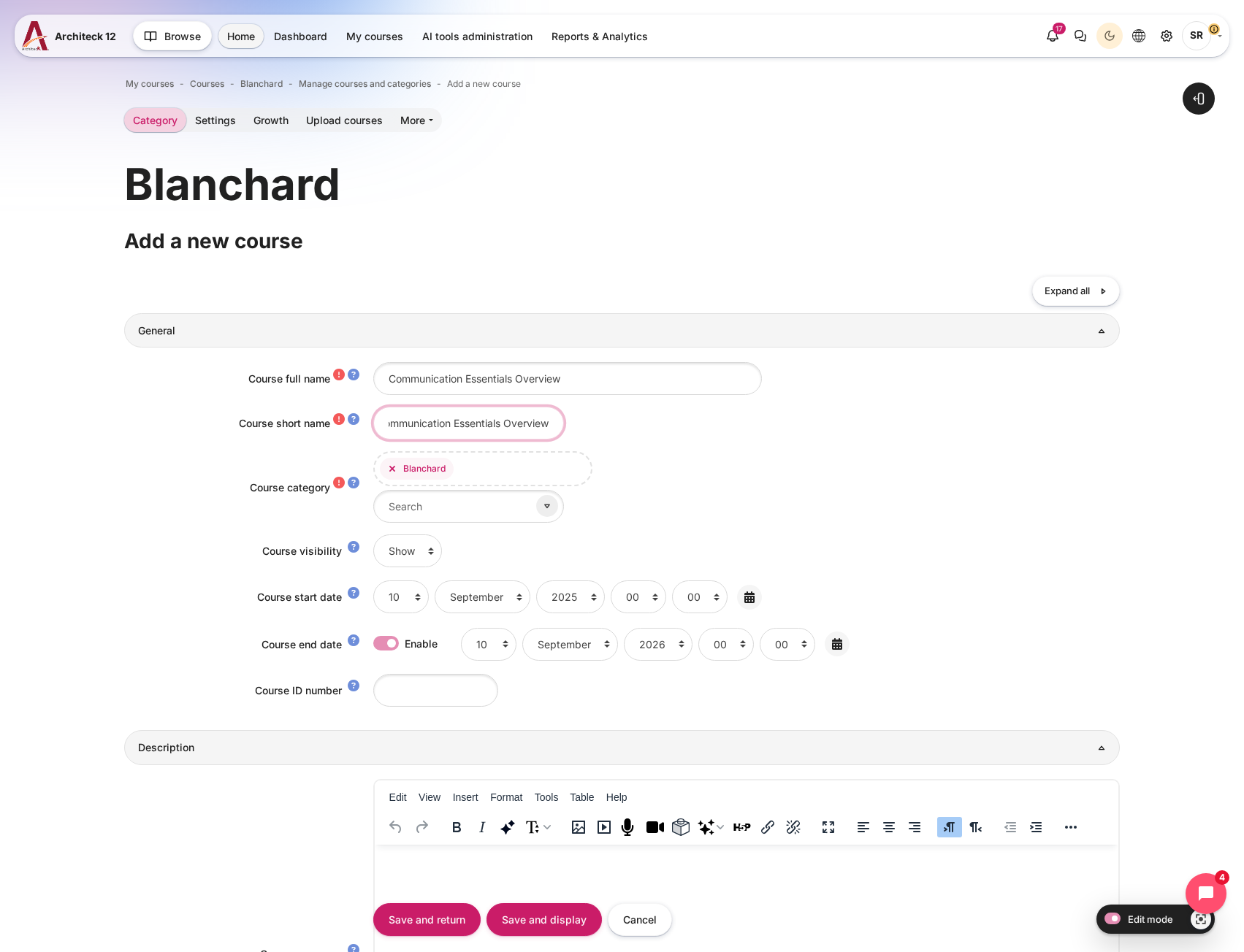
drag, startPoint x: 367, startPoint y: 429, endPoint x: 223, endPoint y: 435, distance: 144.1
click at [223, 435] on div "Course short name Communication Essentials Overview" at bounding box center [622, 423] width 995 height 33
type input "Communication Essentials Overview"
click at [528, 917] on input "Save and display" at bounding box center [544, 920] width 115 height 33
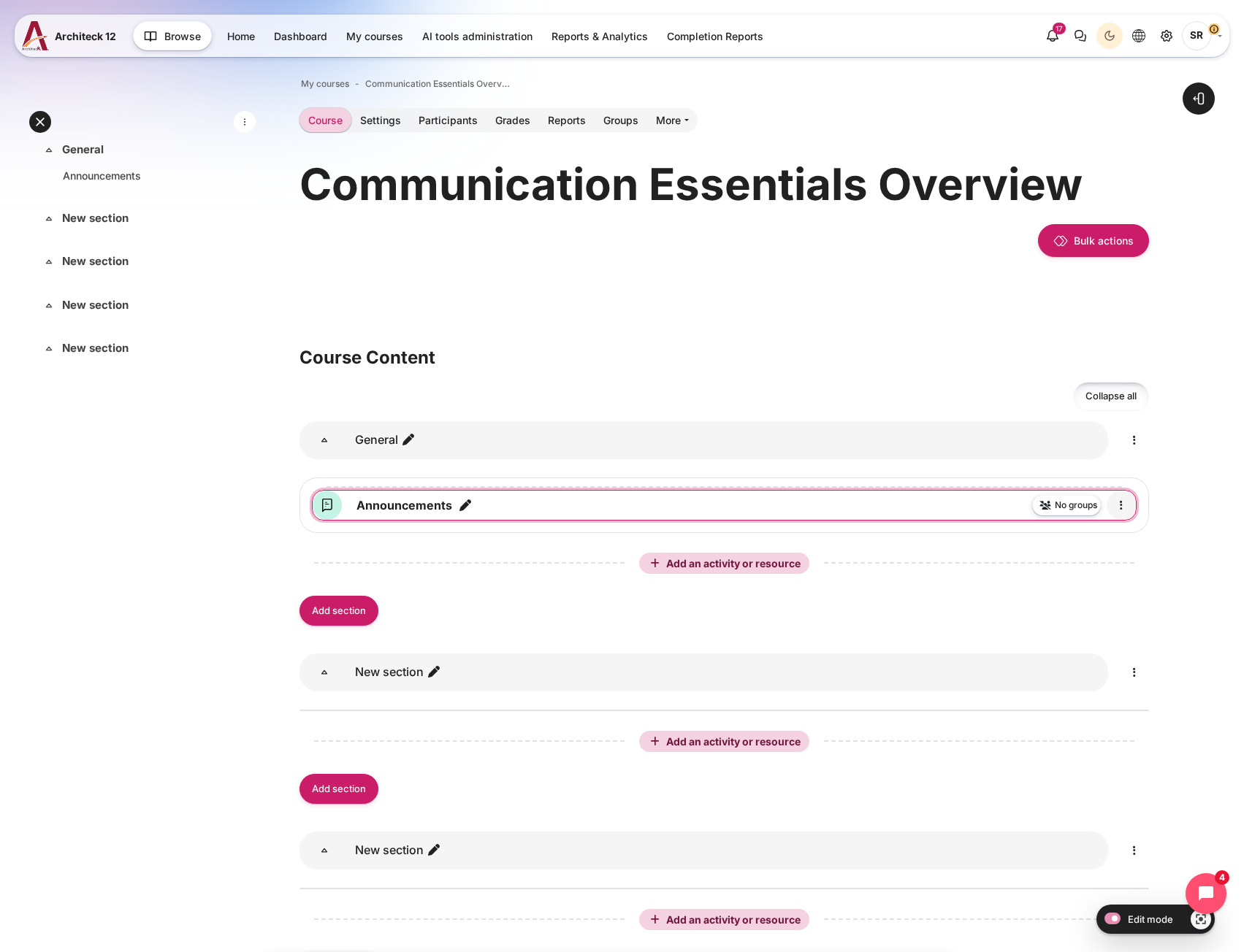
click at [1124, 503] on icon "Edit" at bounding box center [1121, 505] width 18 height 18
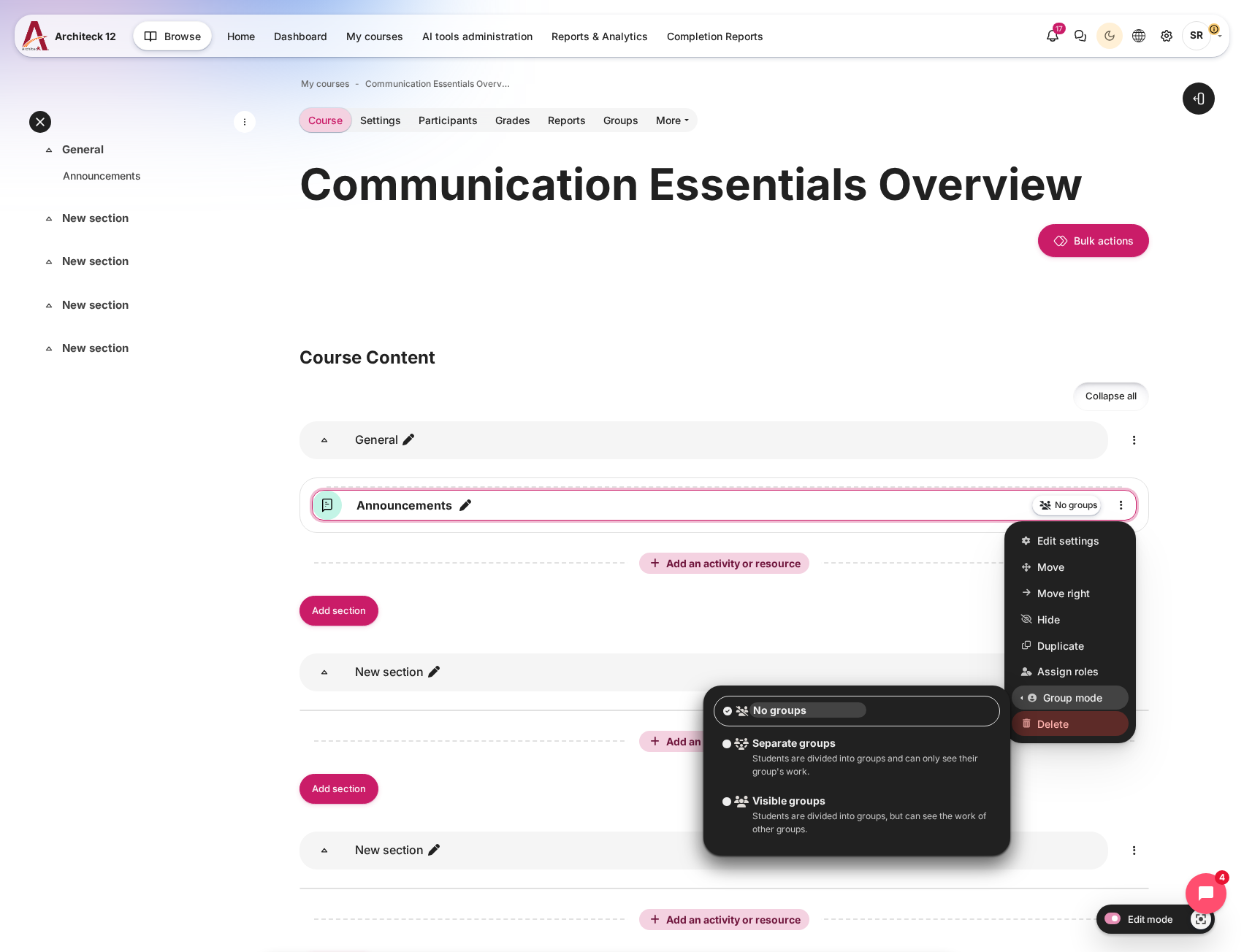
click at [1087, 728] on link "Delete" at bounding box center [1070, 724] width 117 height 24
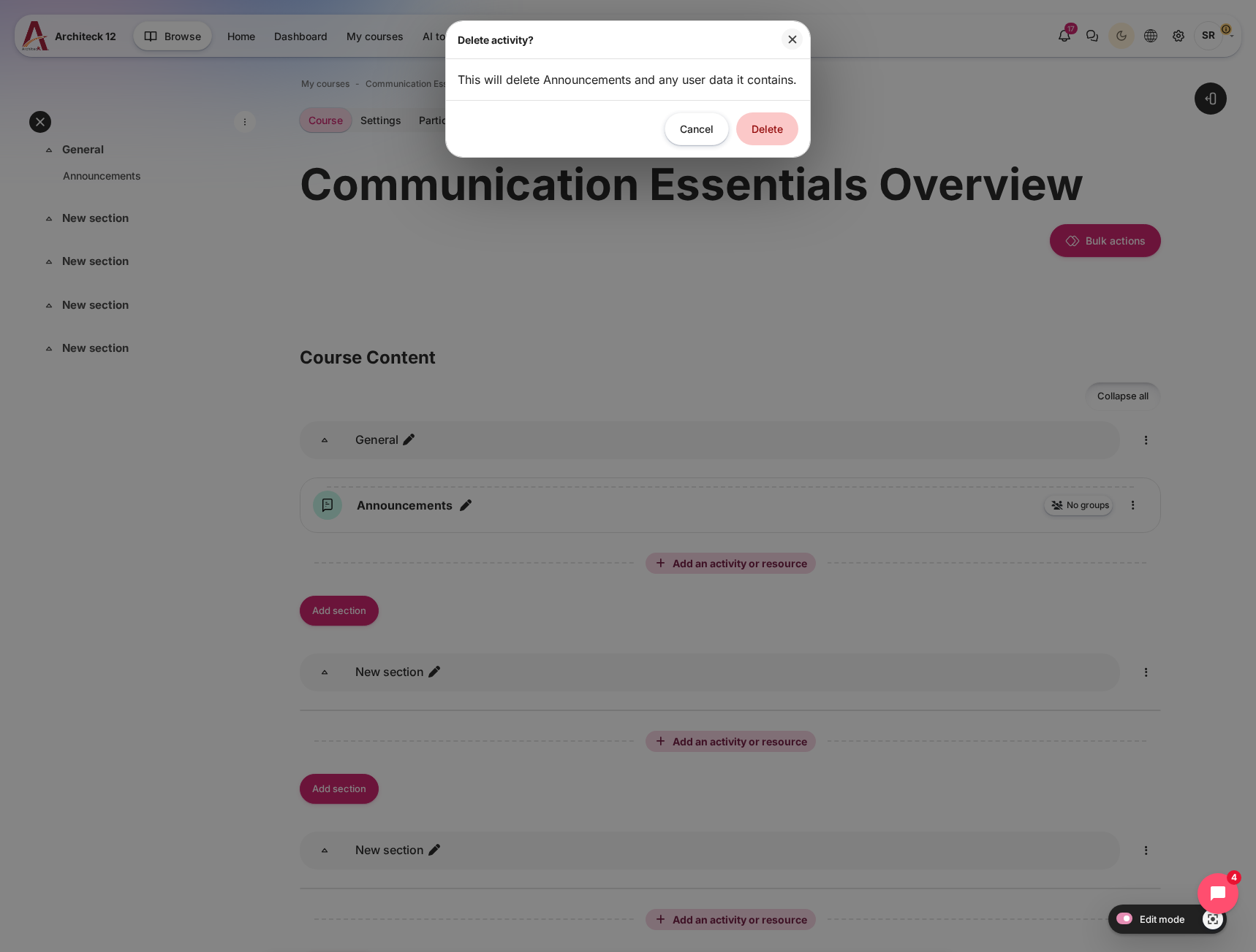
click at [780, 145] on button "Delete" at bounding box center [767, 129] width 62 height 33
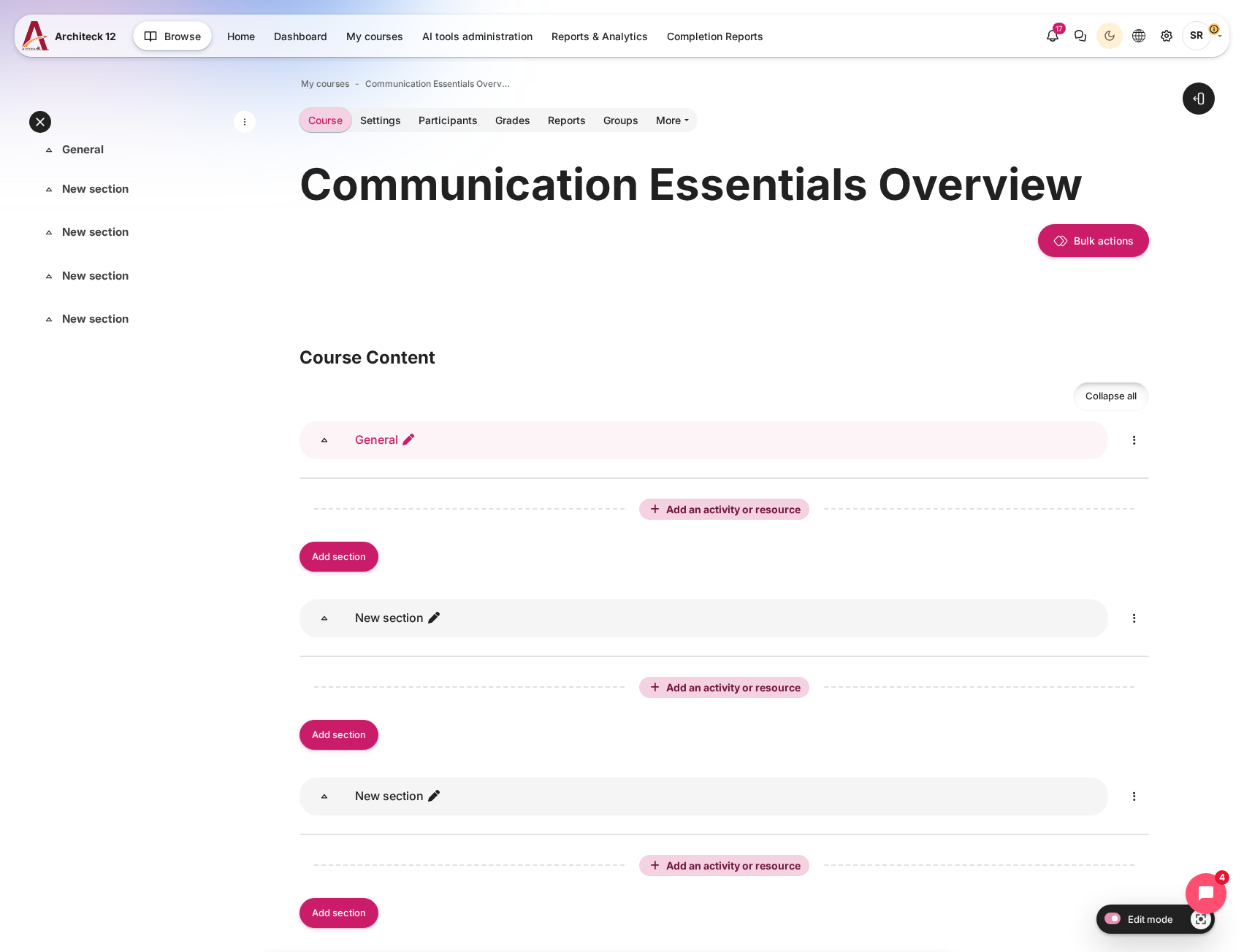
click at [403, 438] on icon "Edit section name" at bounding box center [408, 439] width 15 height 15
type input "Debrief Materiaks"
click at [467, 442] on icon "Edit section name" at bounding box center [463, 439] width 15 height 15
click at [443, 441] on input "Debrief Materiaks" at bounding box center [444, 440] width 190 height 33
drag, startPoint x: 438, startPoint y: 440, endPoint x: 459, endPoint y: 444, distance: 21.4
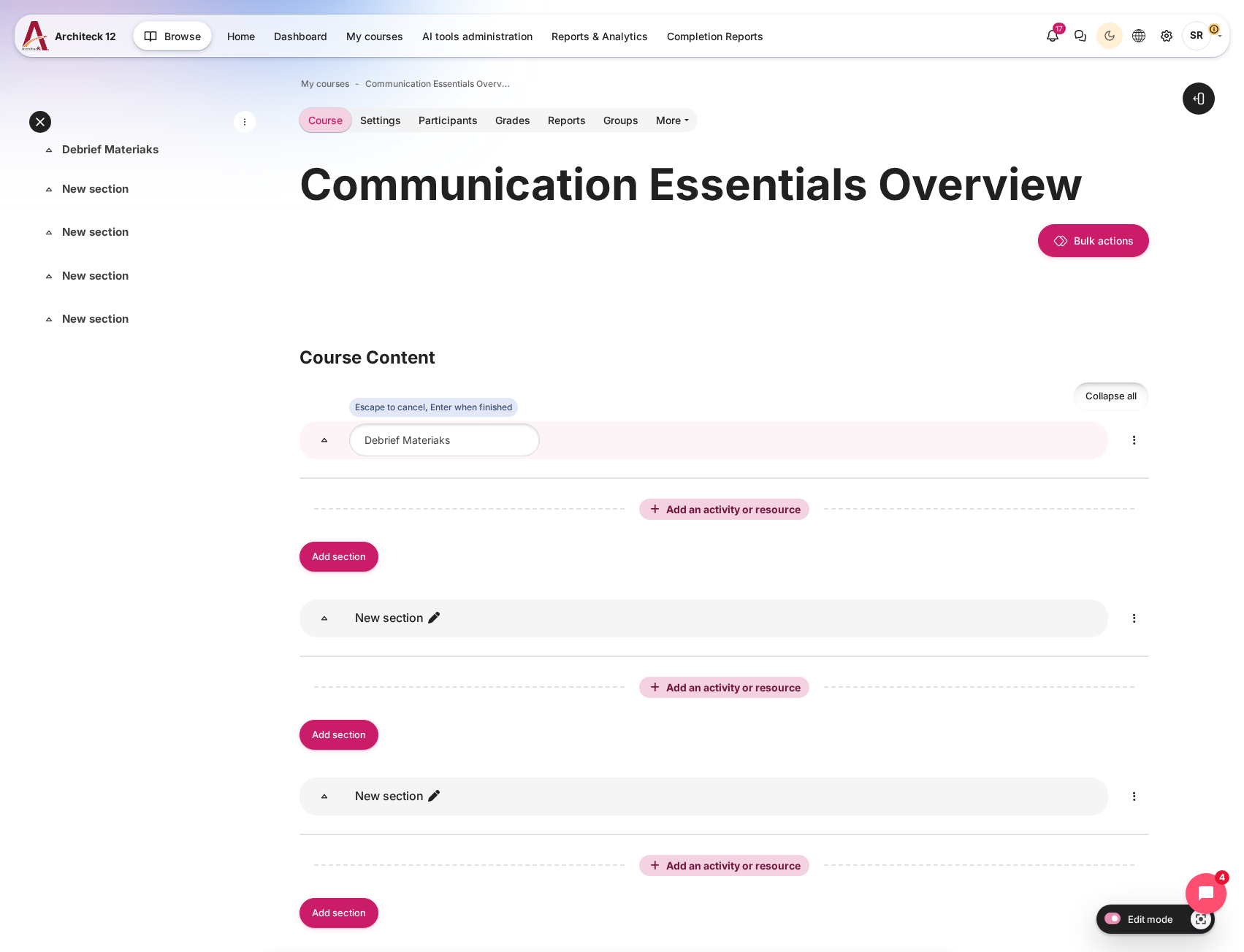
click at [458, 444] on input "Debrief Materiaks" at bounding box center [444, 440] width 190 height 33
type input "Debrief Materials"
click at [1140, 440] on icon "Edit" at bounding box center [1135, 441] width 18 height 18
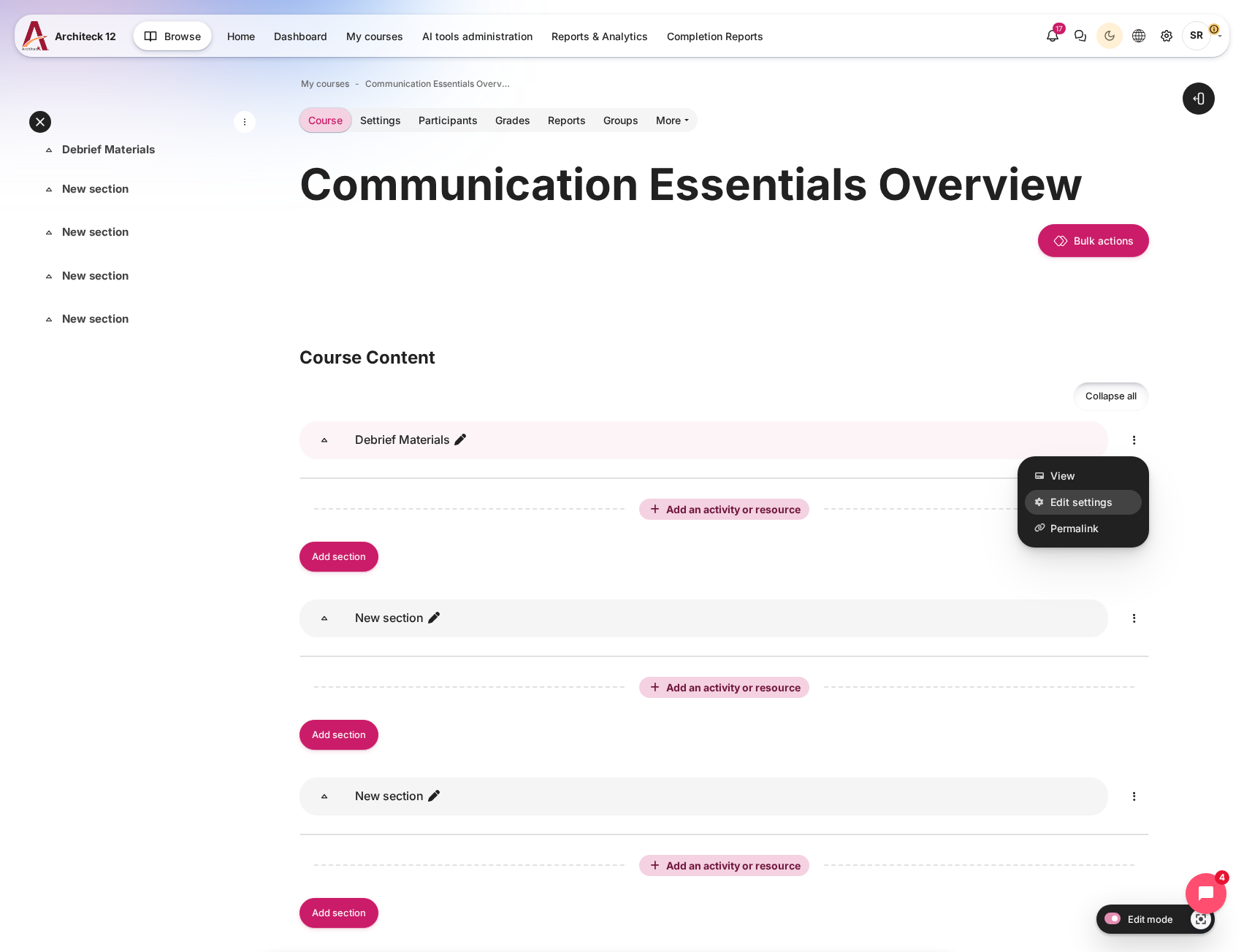
click at [1090, 498] on span "Edit settings" at bounding box center [1082, 502] width 62 height 16
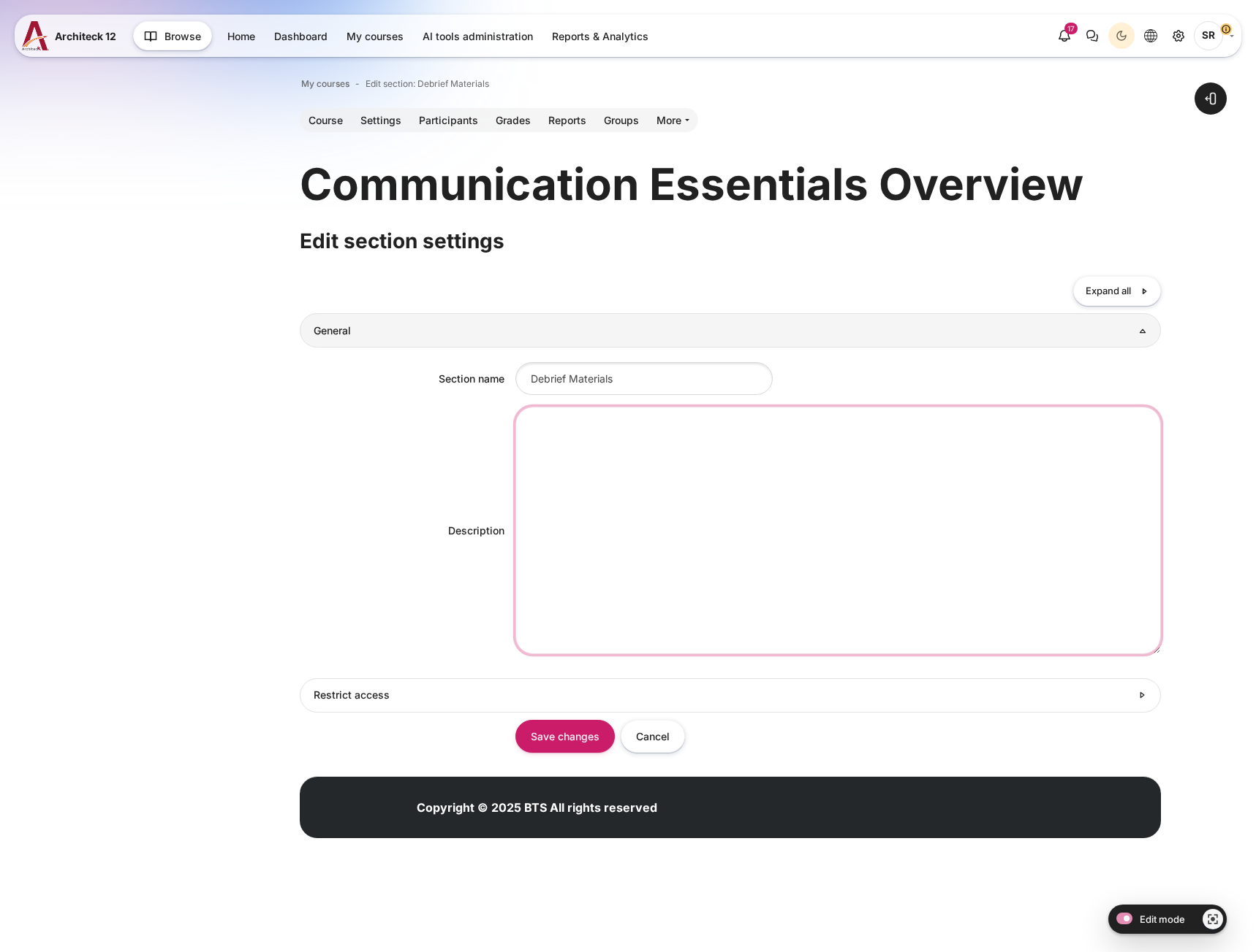
click at [621, 423] on textarea "Description" at bounding box center [838, 531] width 646 height 248
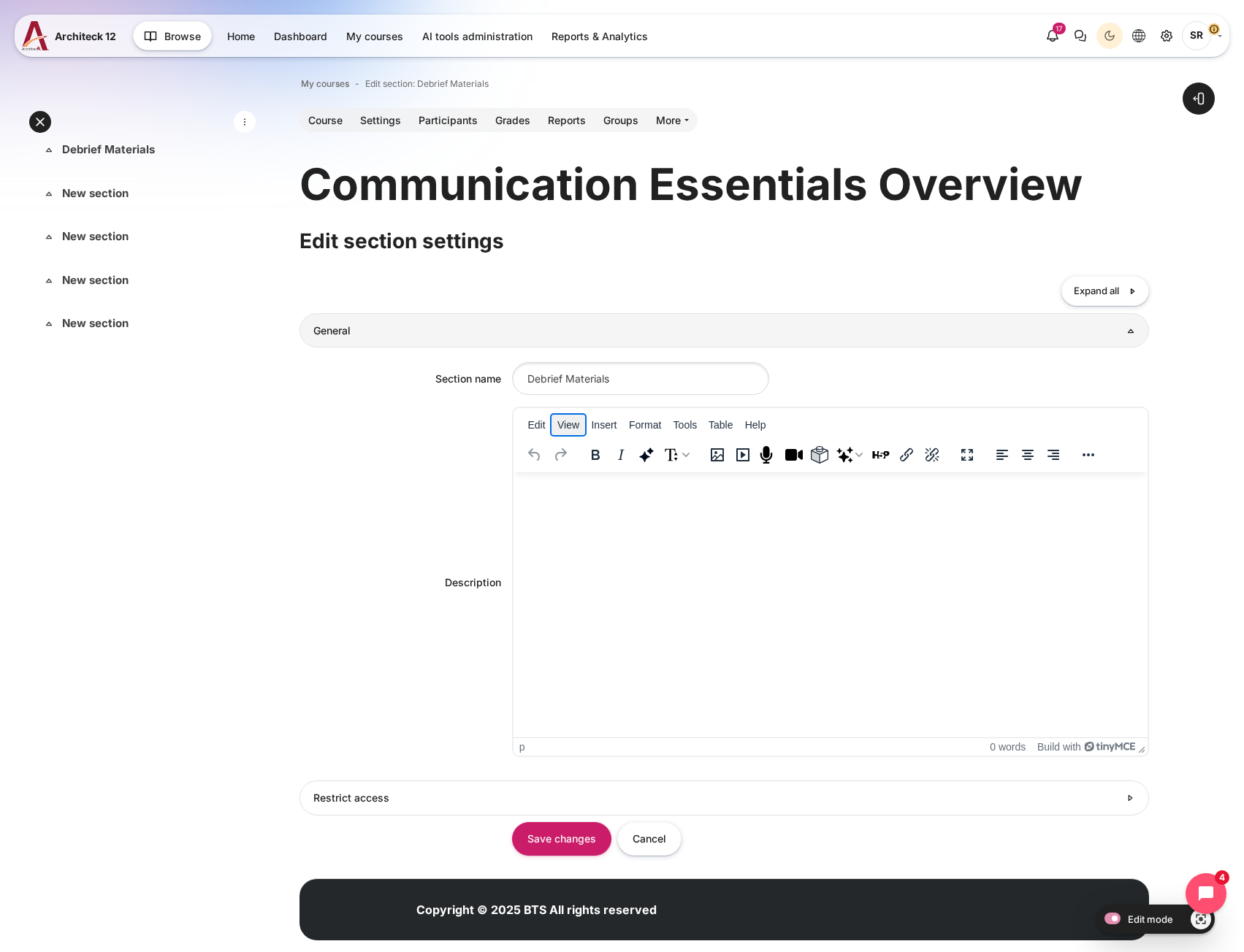
click at [569, 435] on button "View" at bounding box center [568, 424] width 33 height 20
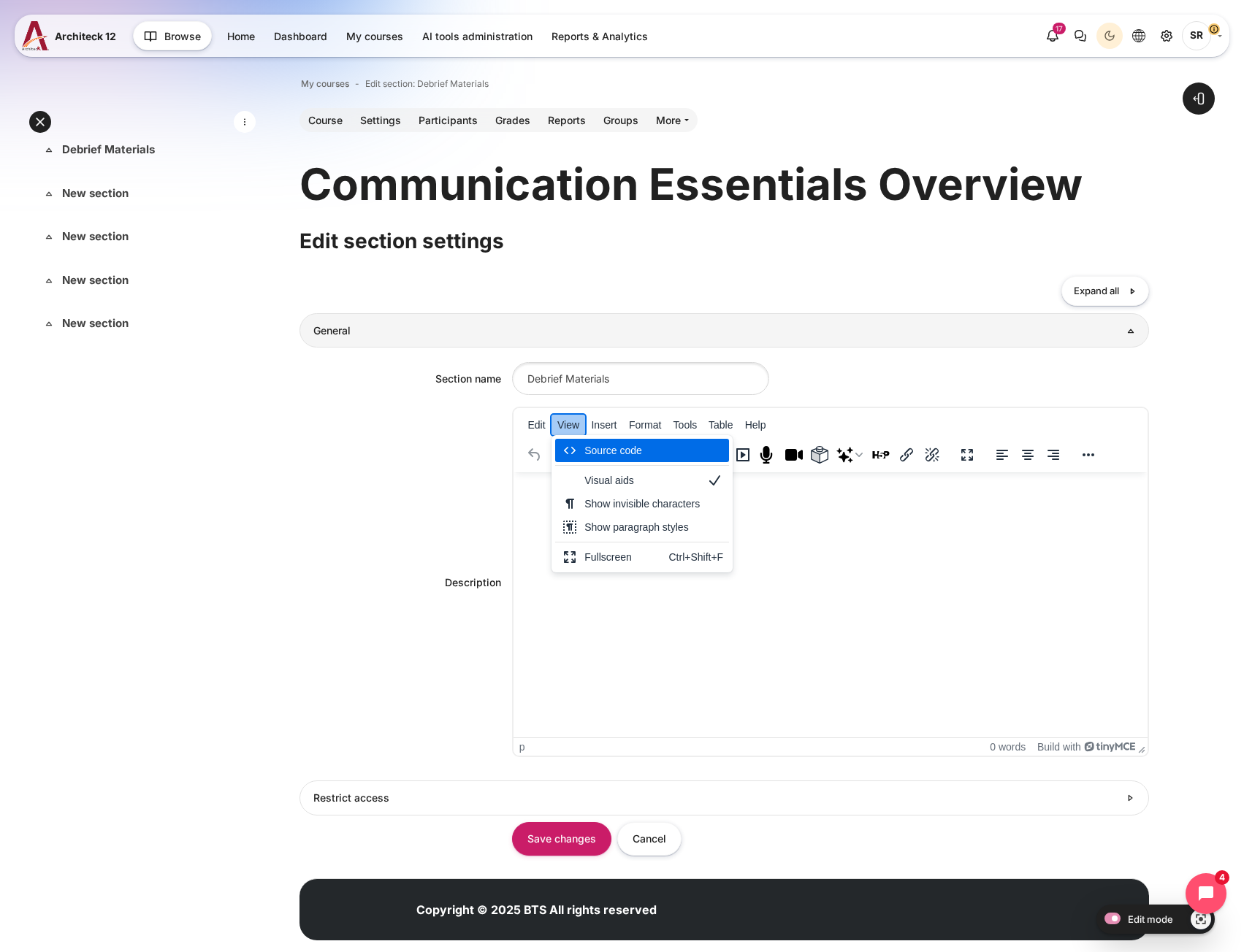
click at [568, 429] on button "View" at bounding box center [568, 424] width 33 height 20
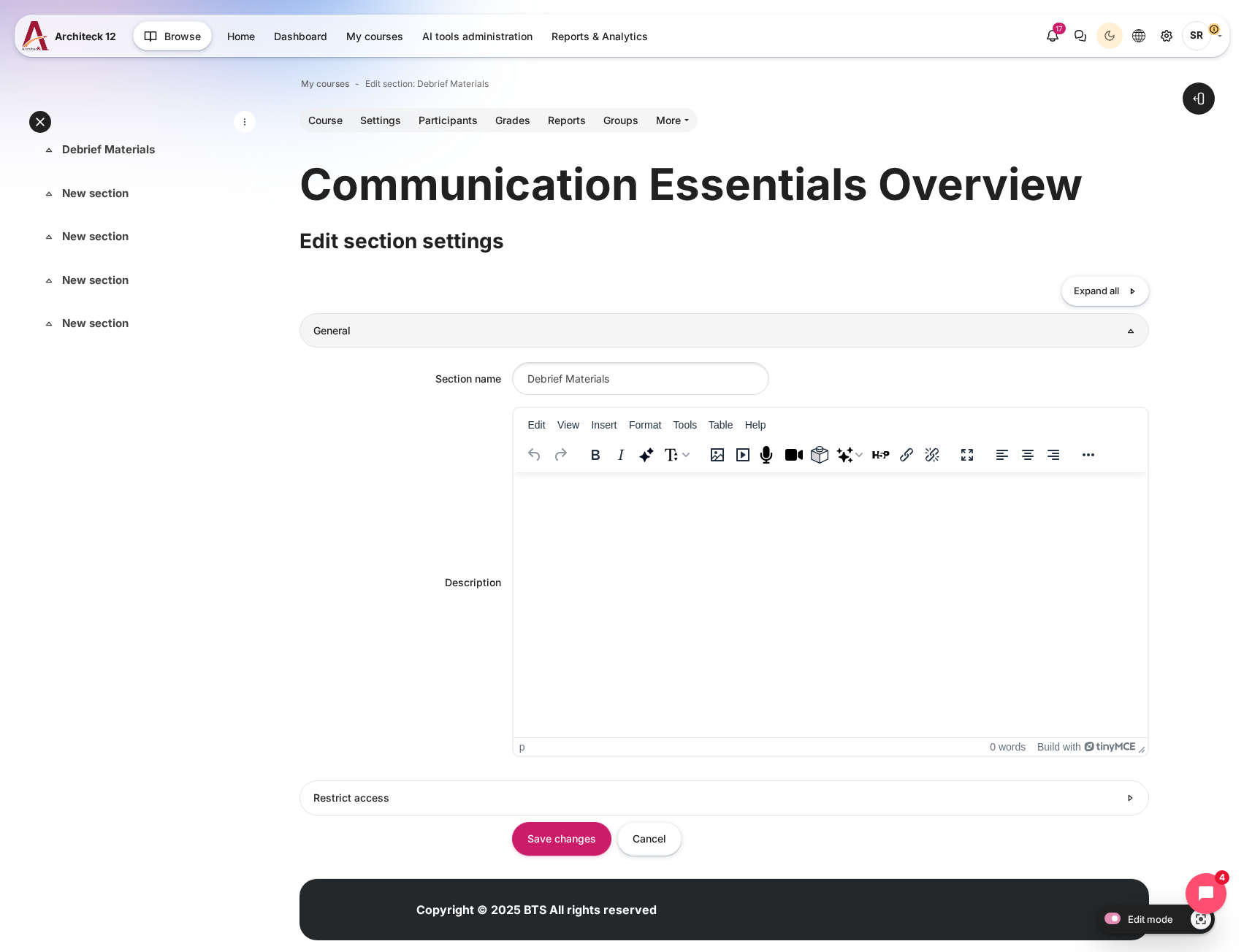
click at [557, 487] on p "Rich text area. Press ALT-0 for help." at bounding box center [830, 487] width 622 height 18
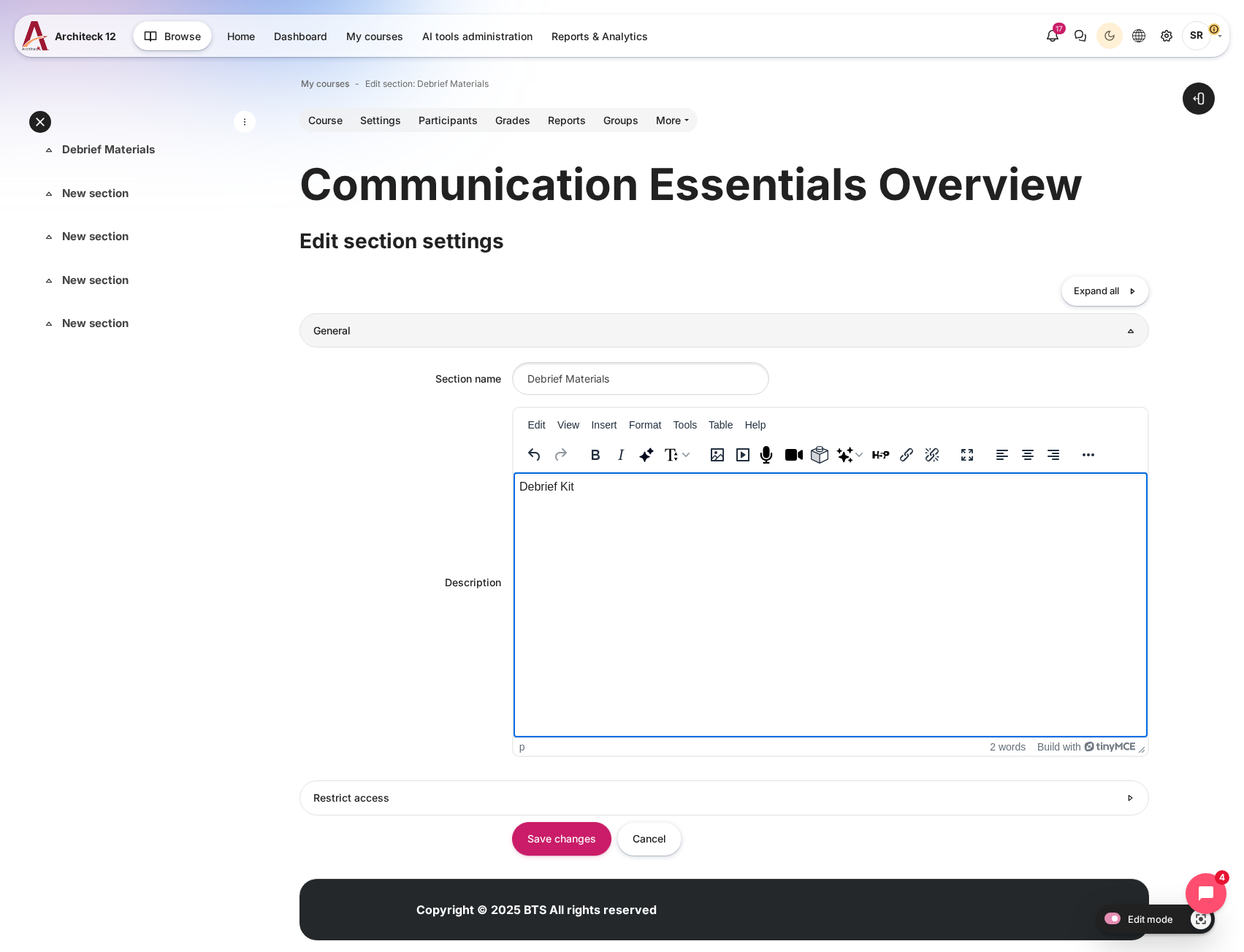
click at [610, 536] on html "Debrief Kit" at bounding box center [830, 504] width 634 height 64
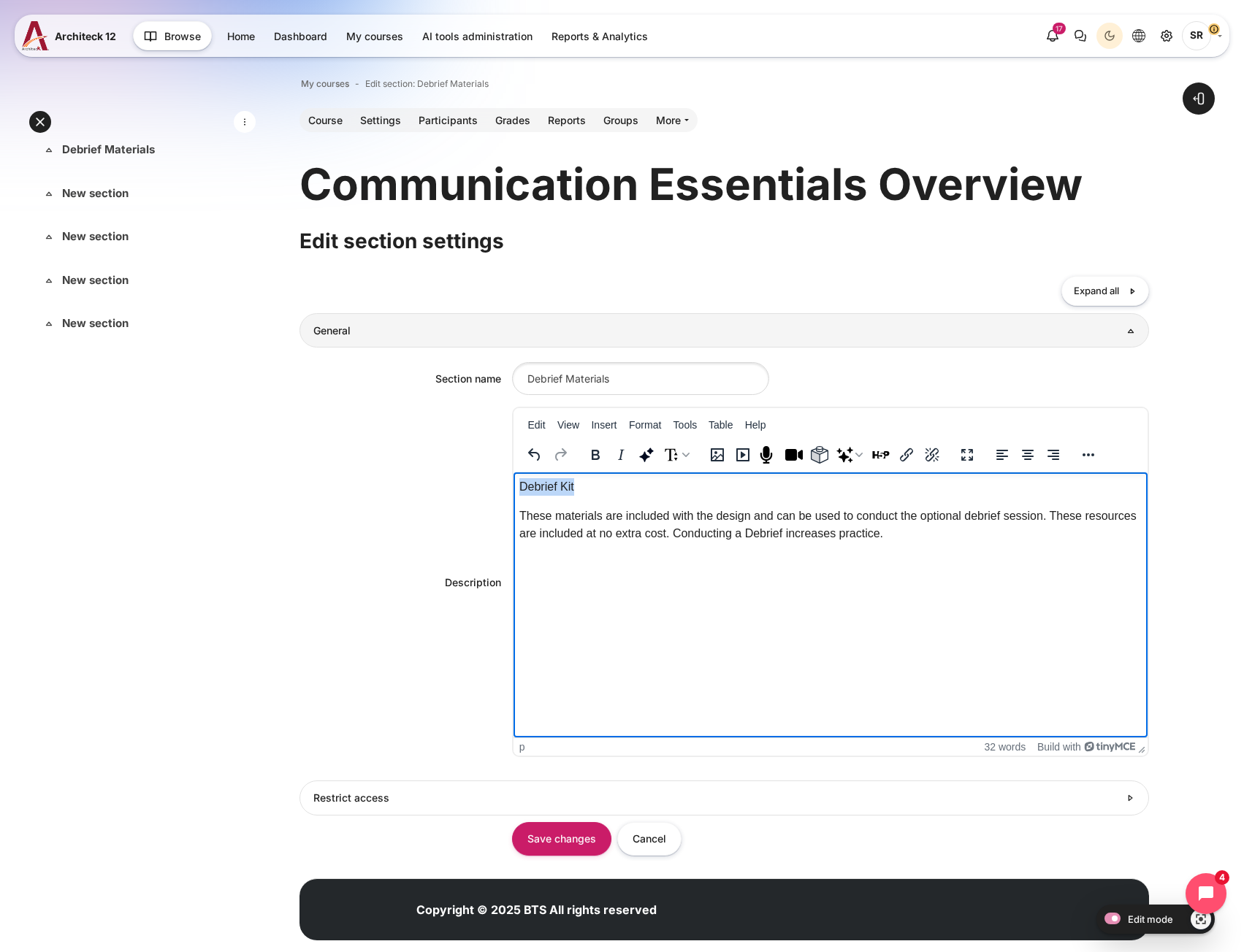
drag, startPoint x: 575, startPoint y: 487, endPoint x: 513, endPoint y: 486, distance: 62.0
click at [513, 486] on html "Debrief Kit These materials are included with the design and can be used to con…" at bounding box center [830, 513] width 634 height 82
click at [588, 456] on icon "Bold" at bounding box center [595, 456] width 18 height 18
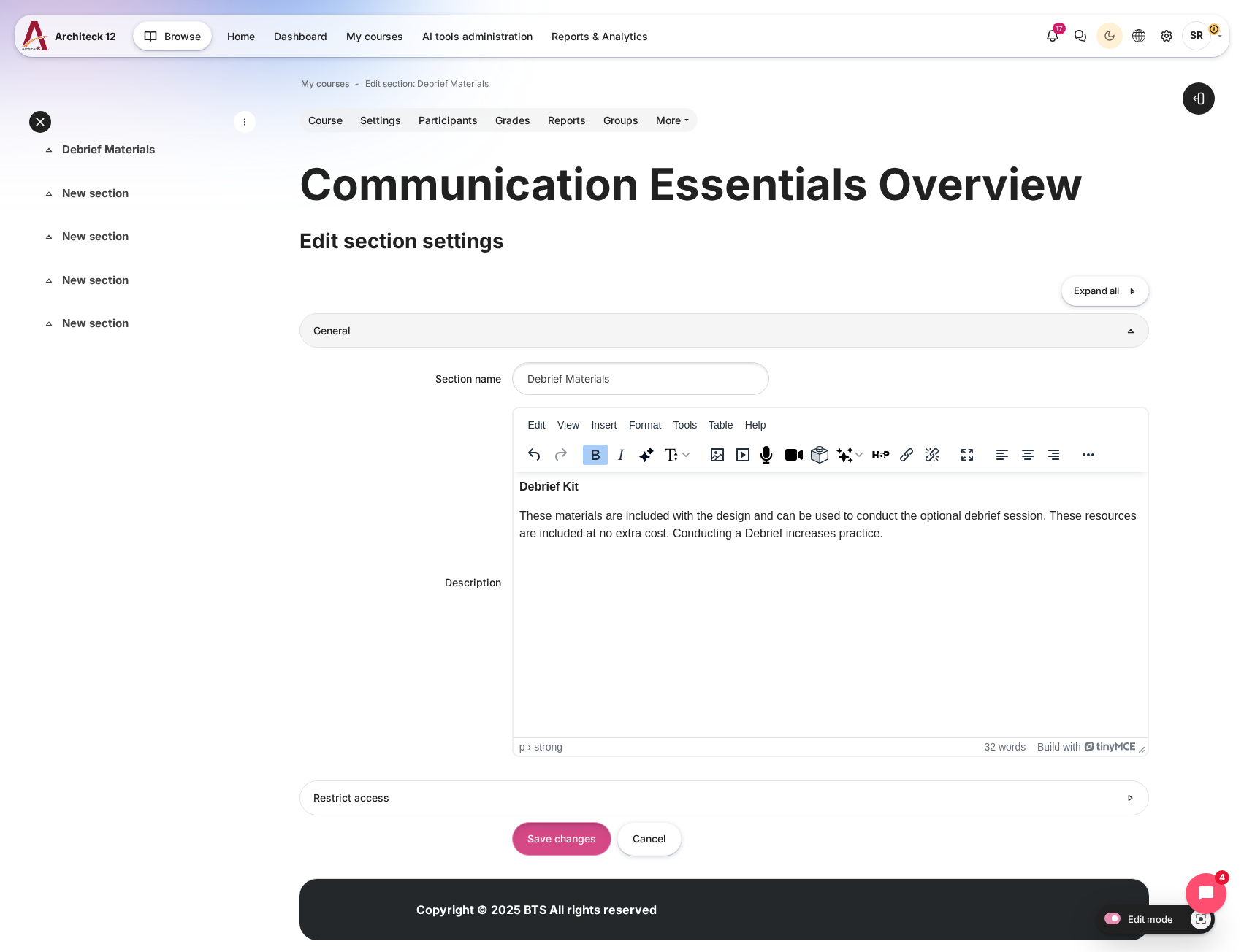
click at [582, 846] on input "Save changes" at bounding box center [562, 839] width 100 height 33
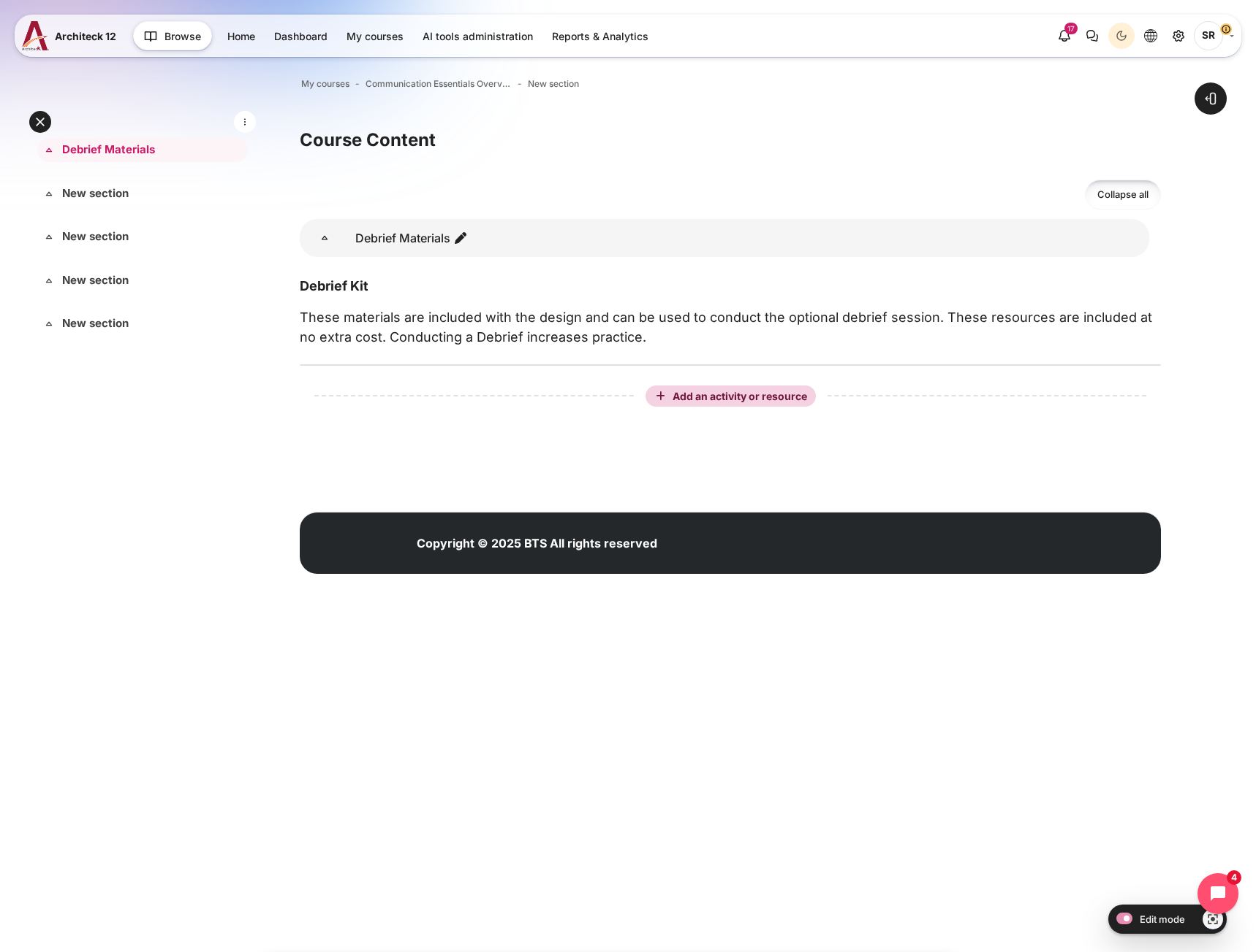
click at [368, 463] on div "Blocks" at bounding box center [730, 468] width 861 height 44
click at [760, 398] on span "Add an activity or resource" at bounding box center [741, 396] width 138 height 13
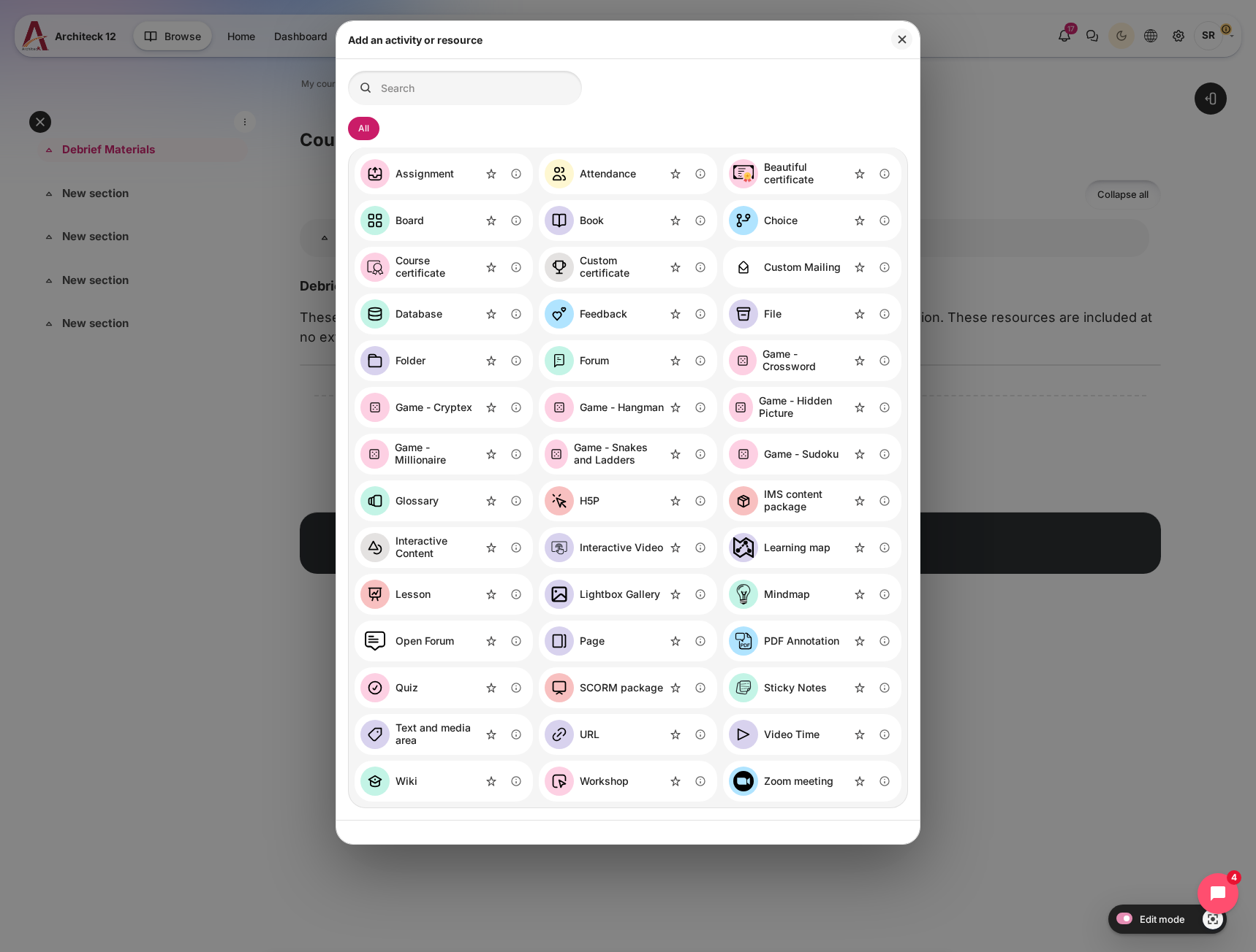
click at [770, 316] on div "File" at bounding box center [773, 314] width 18 height 13
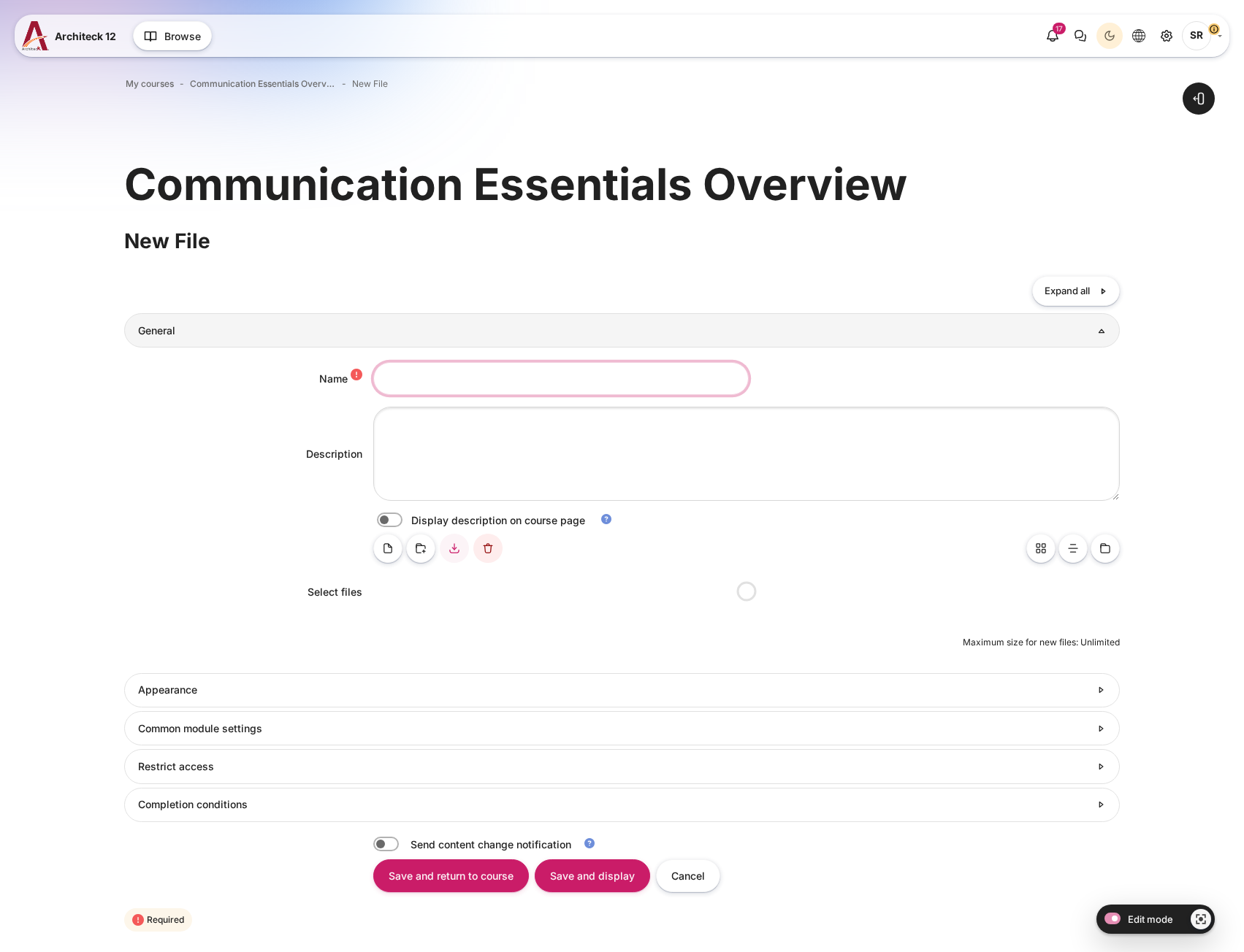
click at [435, 386] on input "Name" at bounding box center [561, 378] width 376 height 33
paste input "Communication Essentials Debrief PowerPoint"
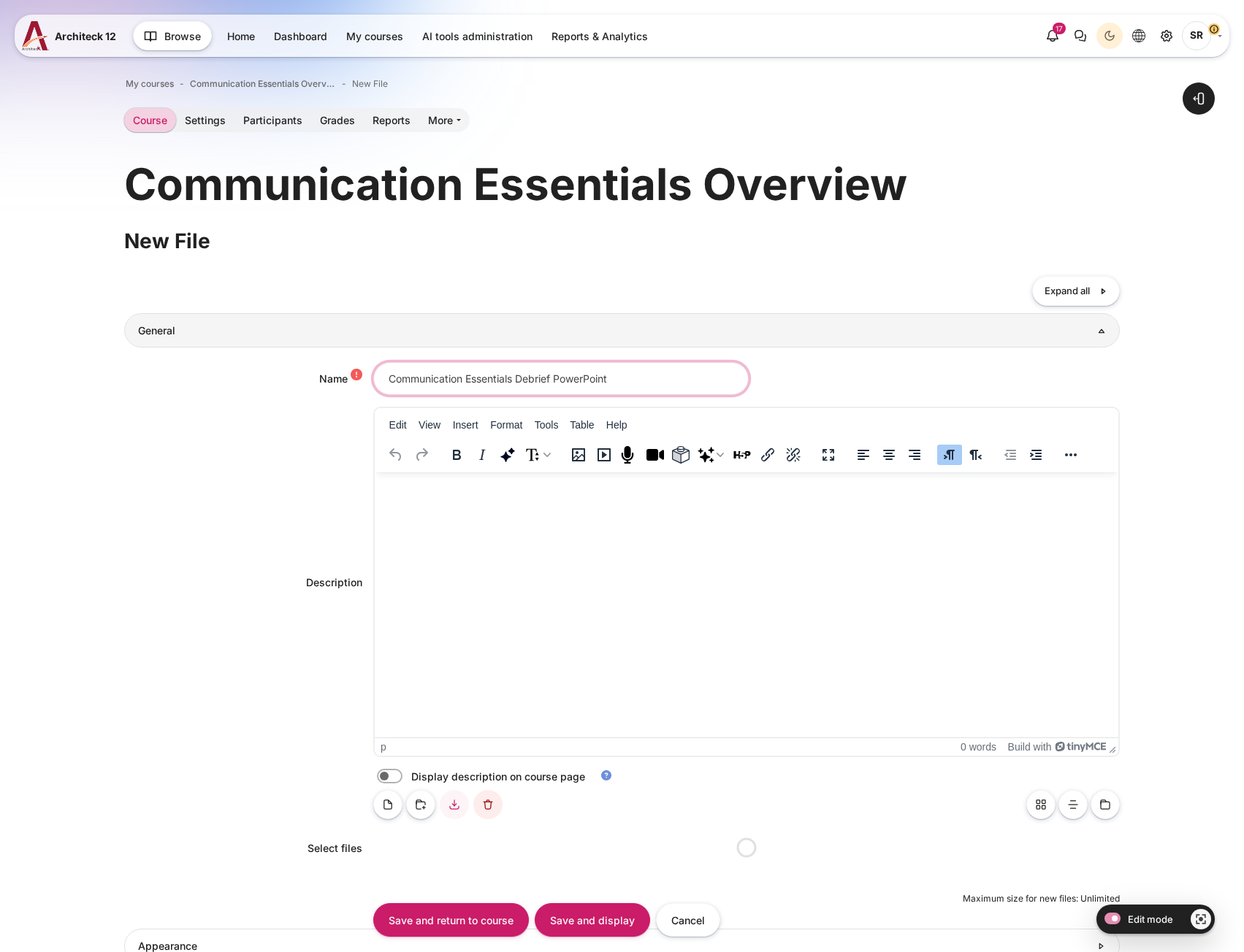
drag, startPoint x: -24, startPoint y: 354, endPoint x: -40, endPoint y: 357, distance: 16.3
click at [0, 357] on html "Skip to main content Add a block Blocks Architeck 12 42 3" at bounding box center [622, 656] width 1244 height 1314
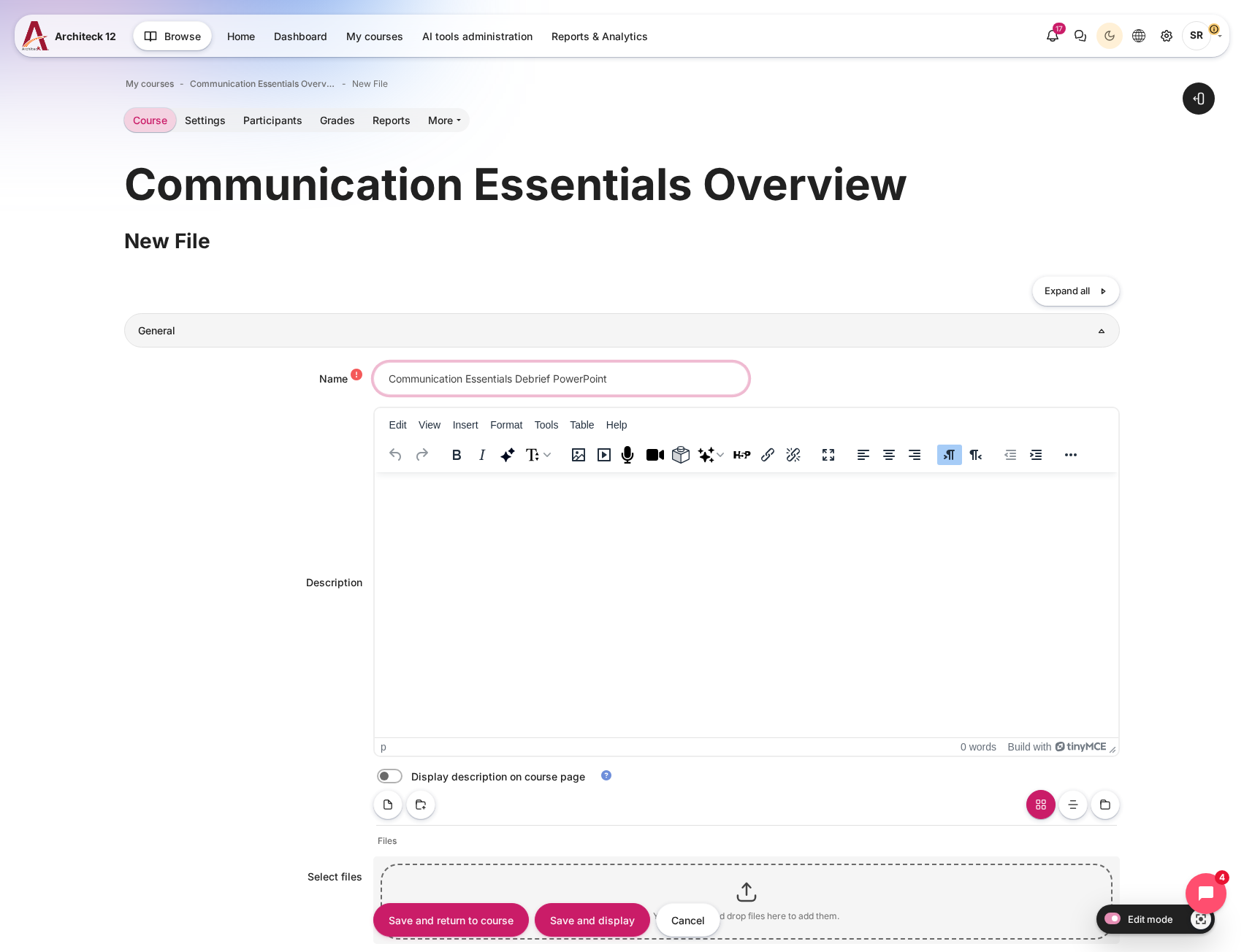
type input "Communication Essentials Debrief PowerPoint"
click at [472, 501] on html at bounding box center [745, 487] width 743 height 29
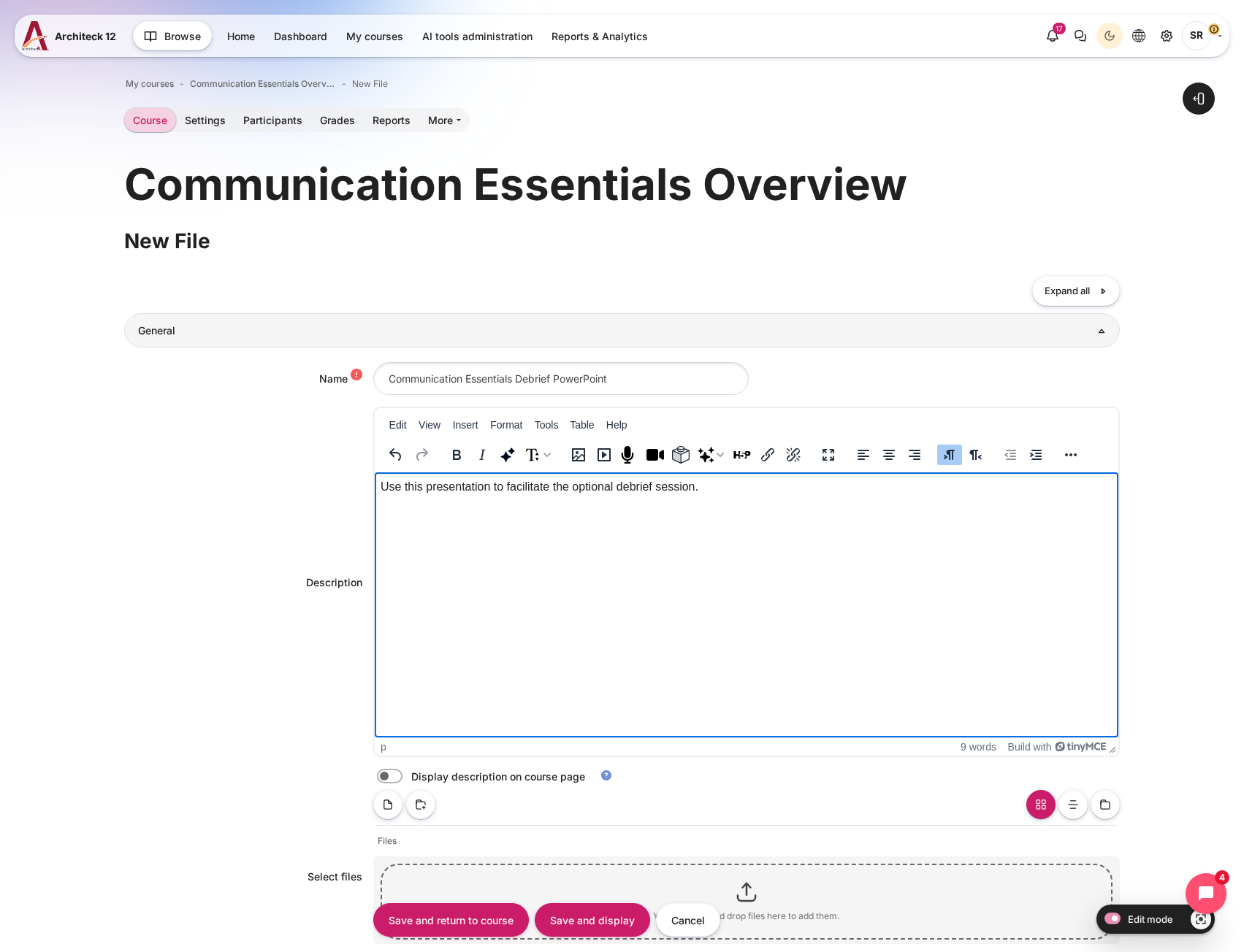
click at [409, 775] on label "Content" at bounding box center [410, 777] width 3 height 16
click at [403, 775] on input "Content" at bounding box center [416, 778] width 25 height 15
checkbox input "true"
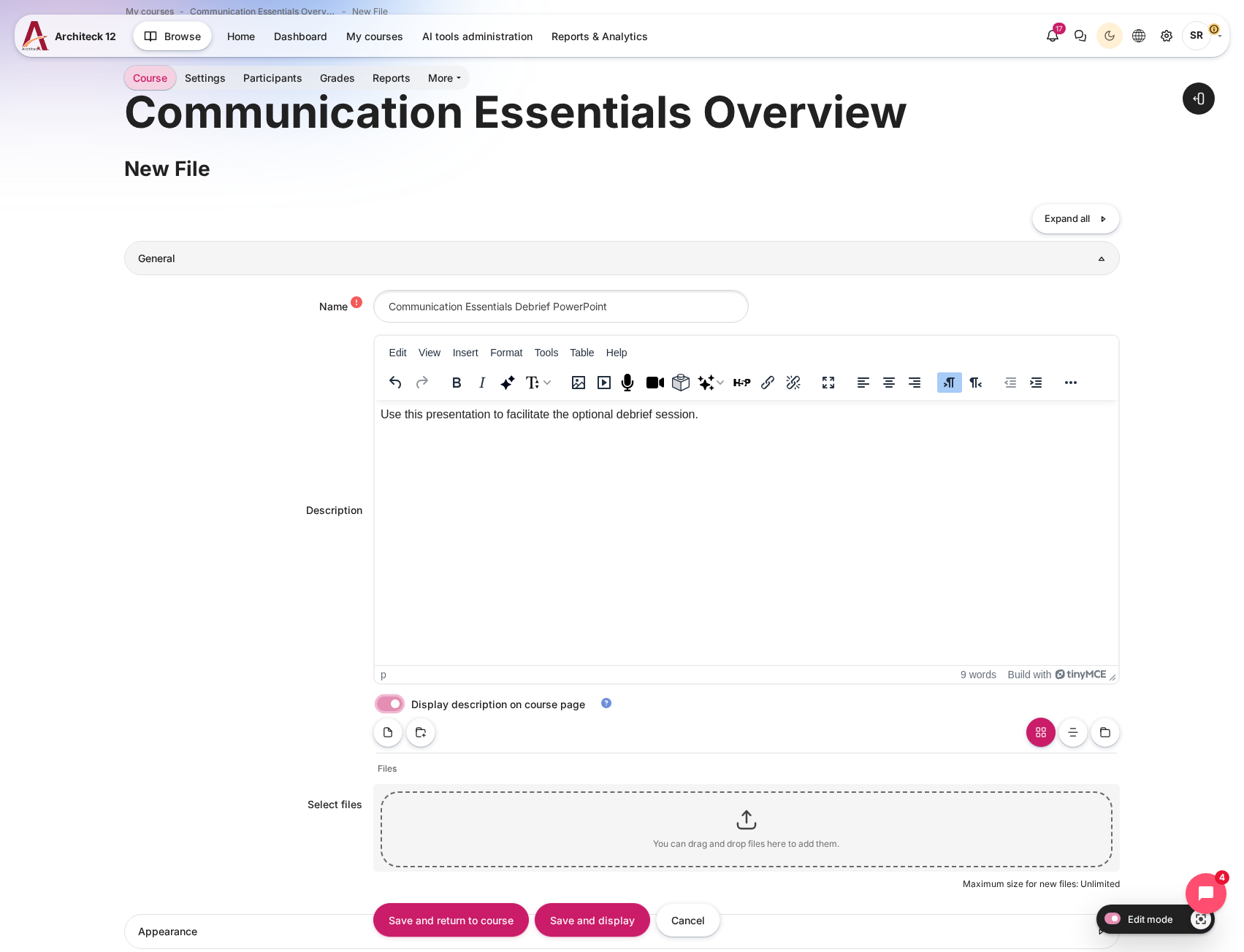
scroll to position [365, 0]
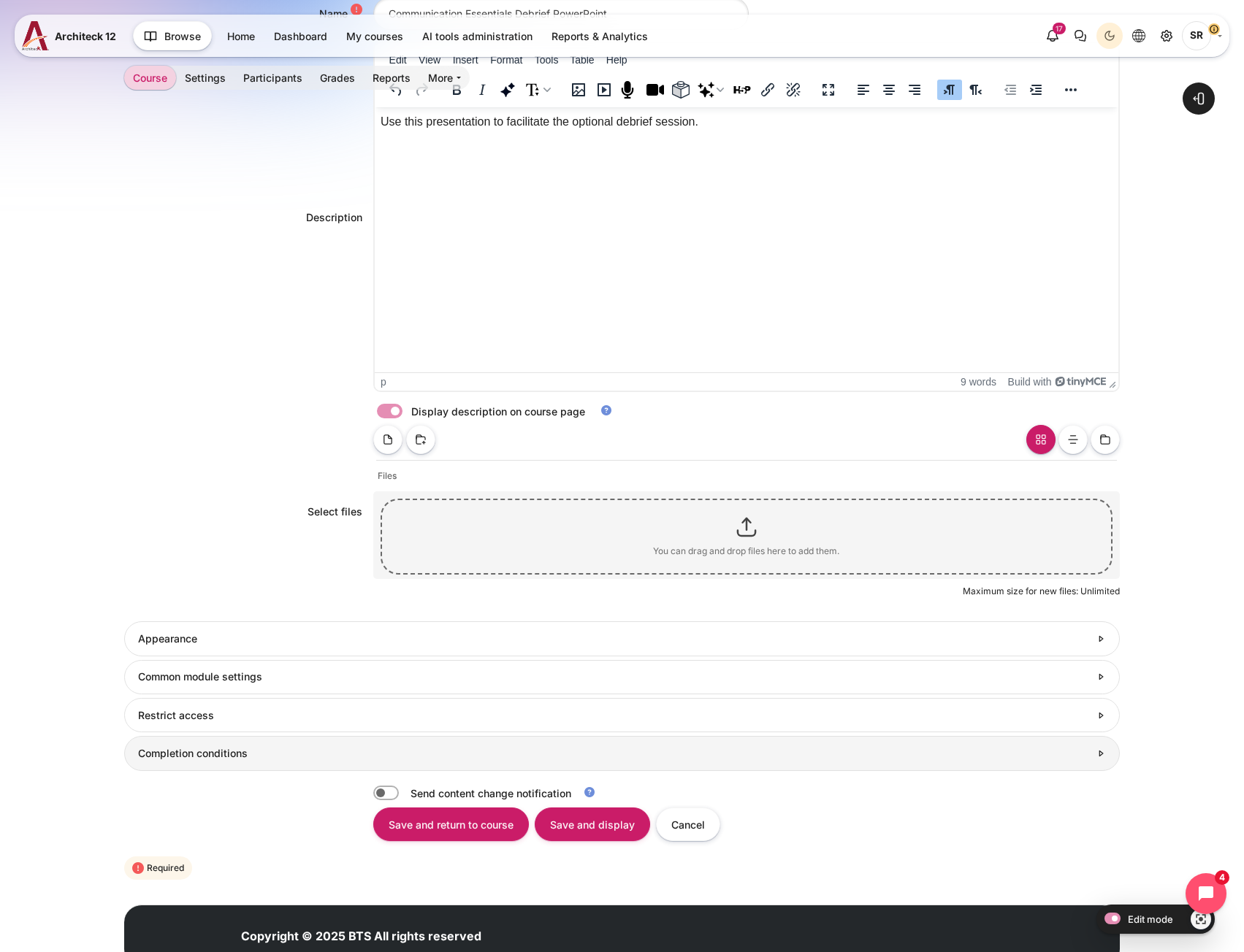
click at [171, 761] on h3 "Completion conditions" at bounding box center [615, 753] width 952 height 13
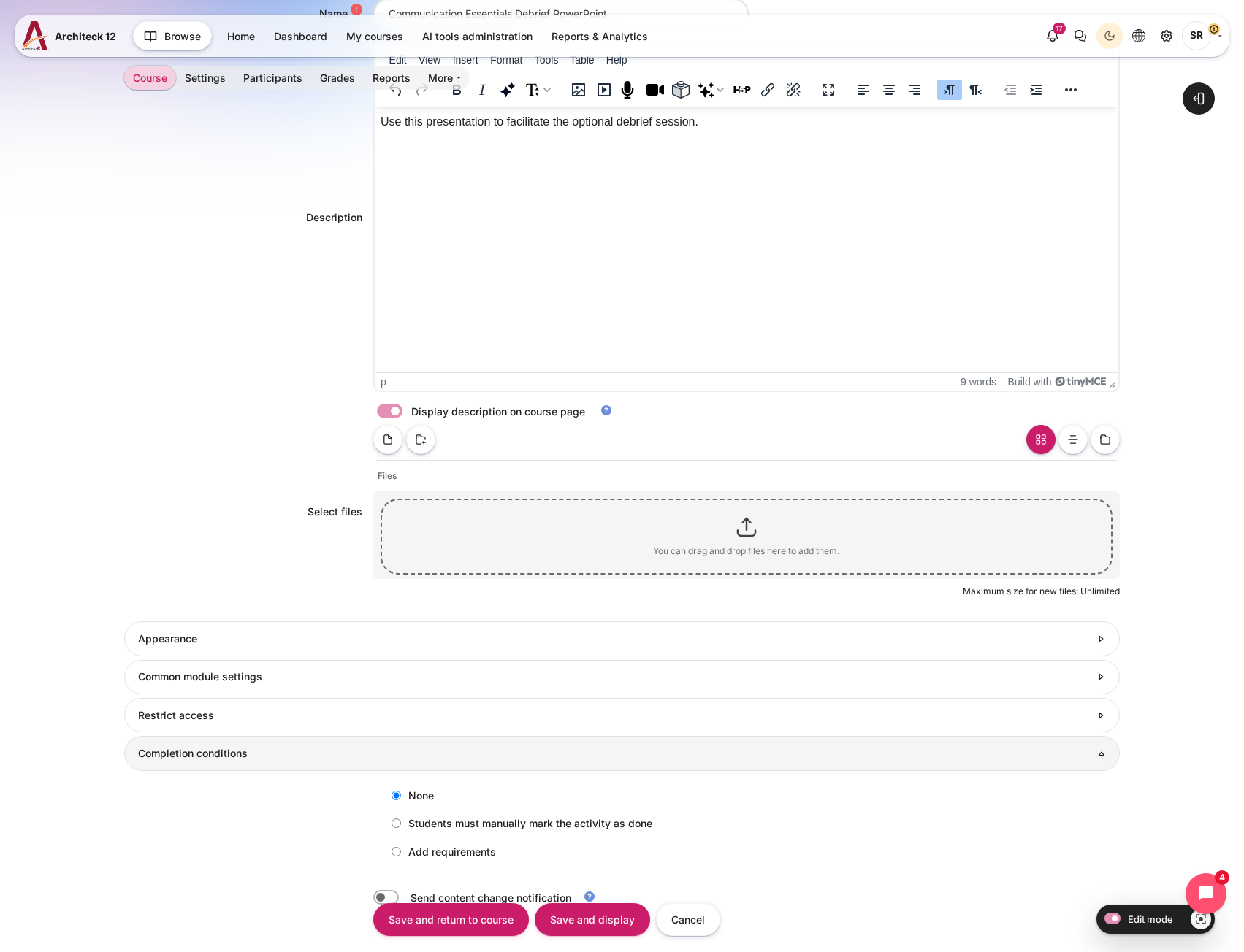
click at [414, 855] on label "Add requirements" at bounding box center [440, 852] width 112 height 24
click at [401, 855] on input "Add requirements" at bounding box center [396, 853] width 10 height 10
radio input "true"
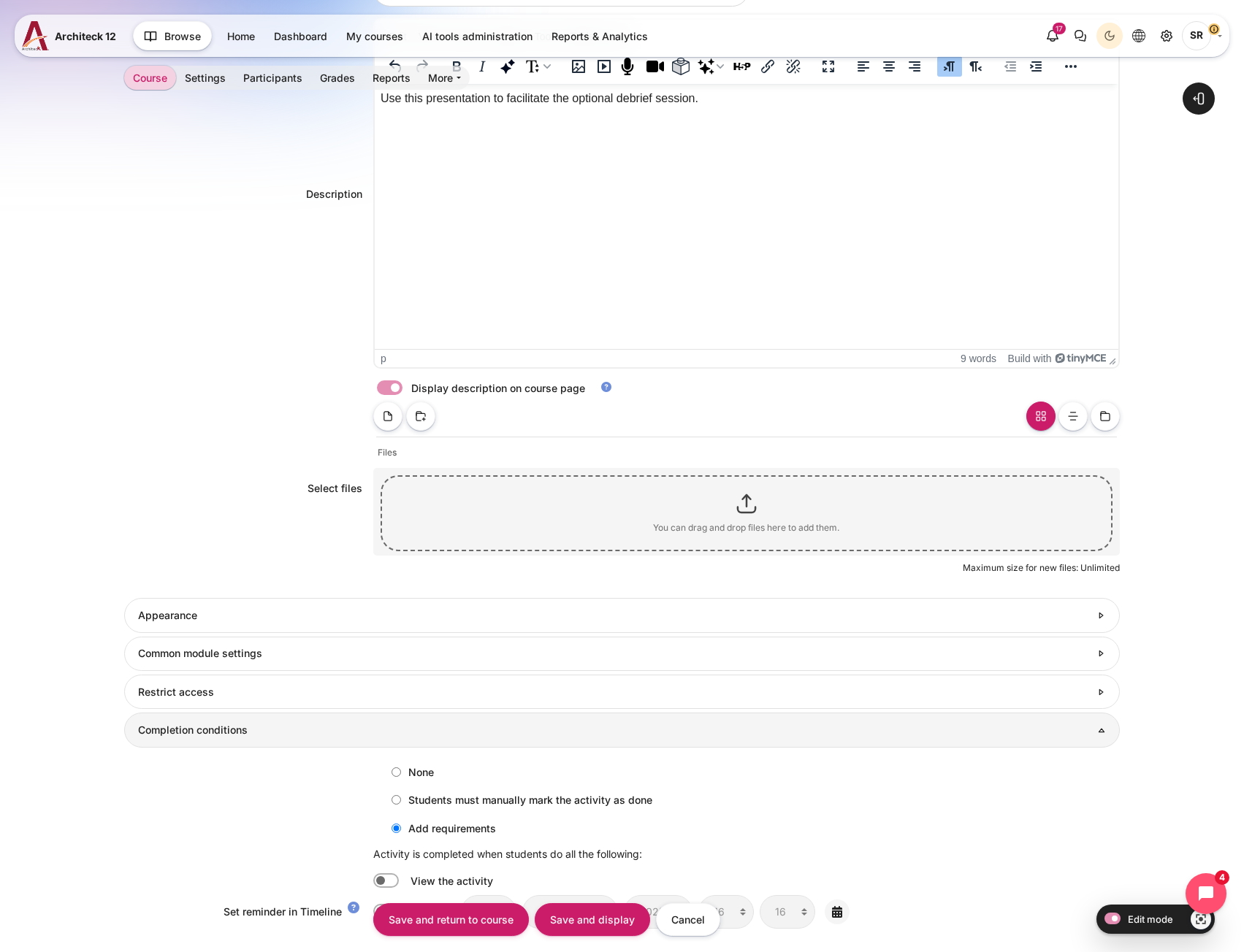
scroll to position [584, 0]
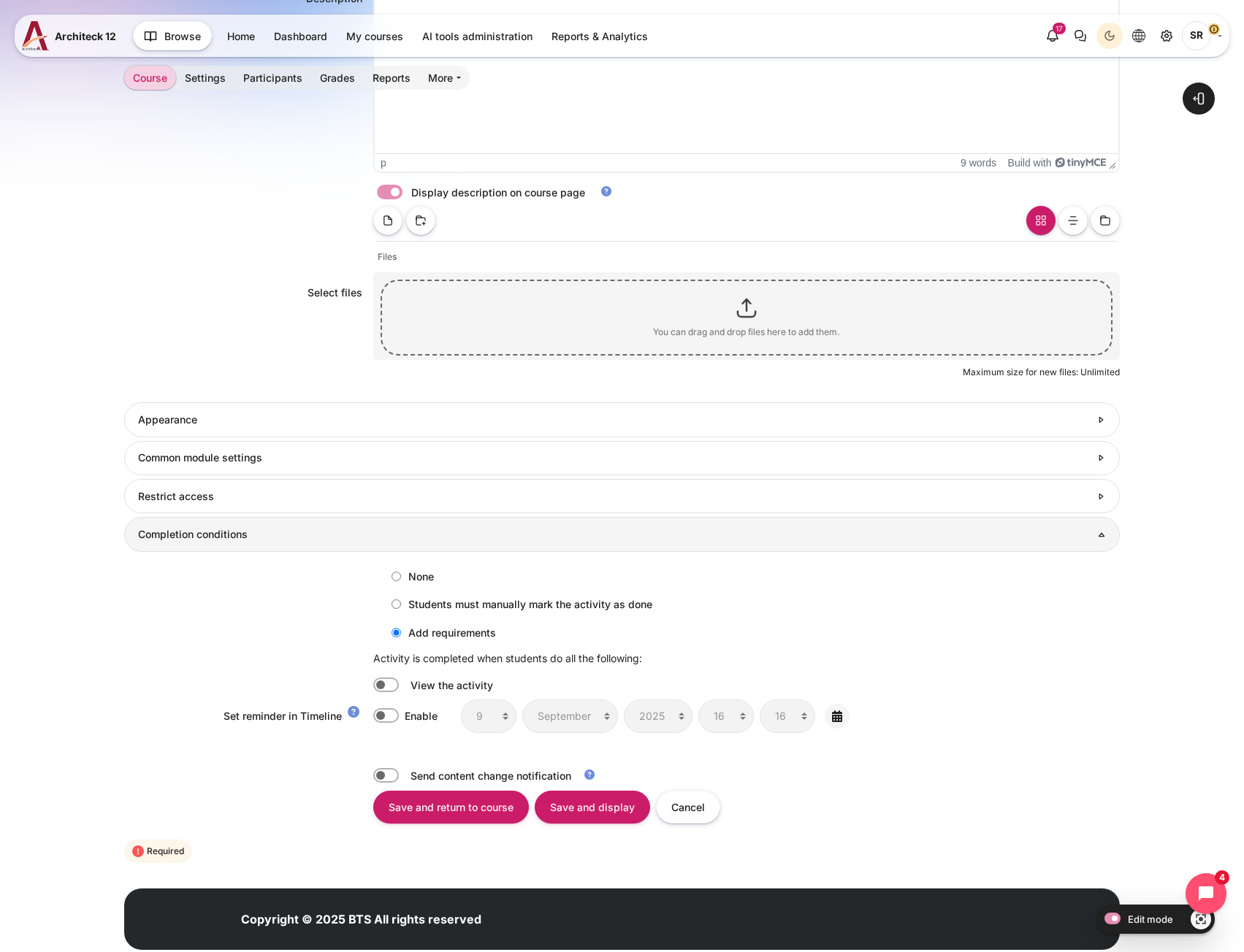
click at [405, 682] on label "Content" at bounding box center [406, 686] width 3 height 16
click at [395, 682] on input "Content" at bounding box center [386, 685] width 25 height 15
checkbox input "true"
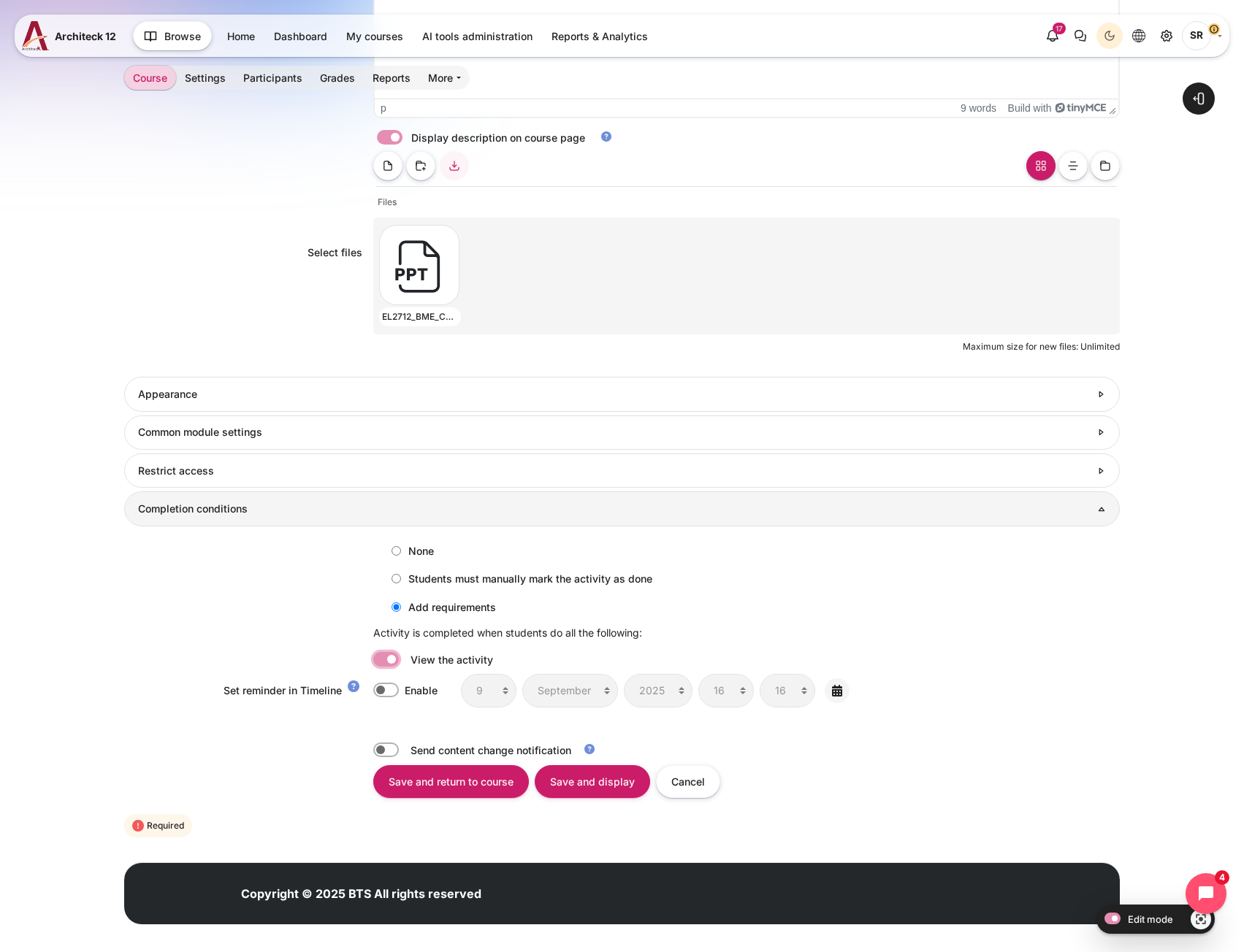
scroll to position [651, 0]
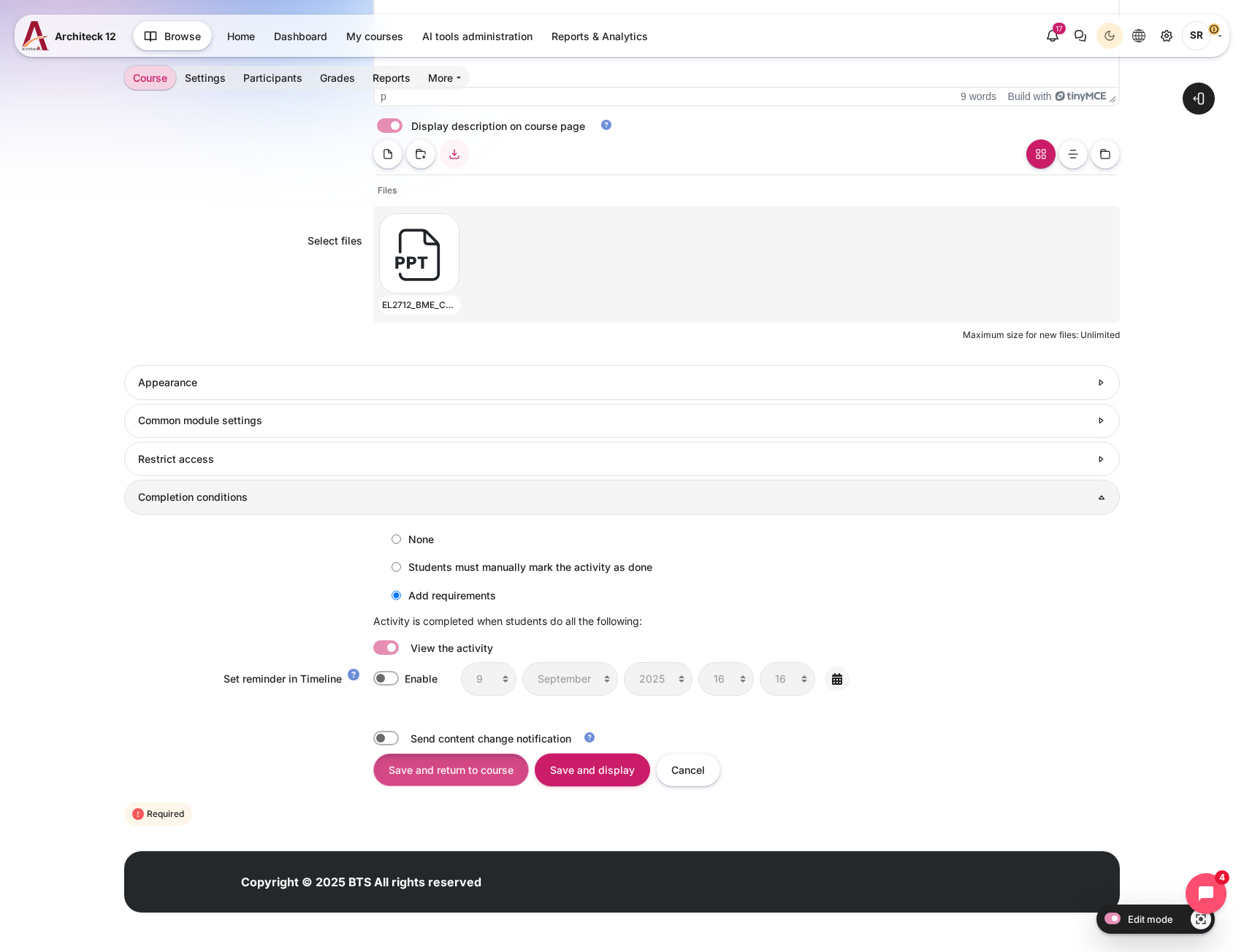
click at [494, 778] on input "Save and return to course" at bounding box center [452, 771] width 156 height 33
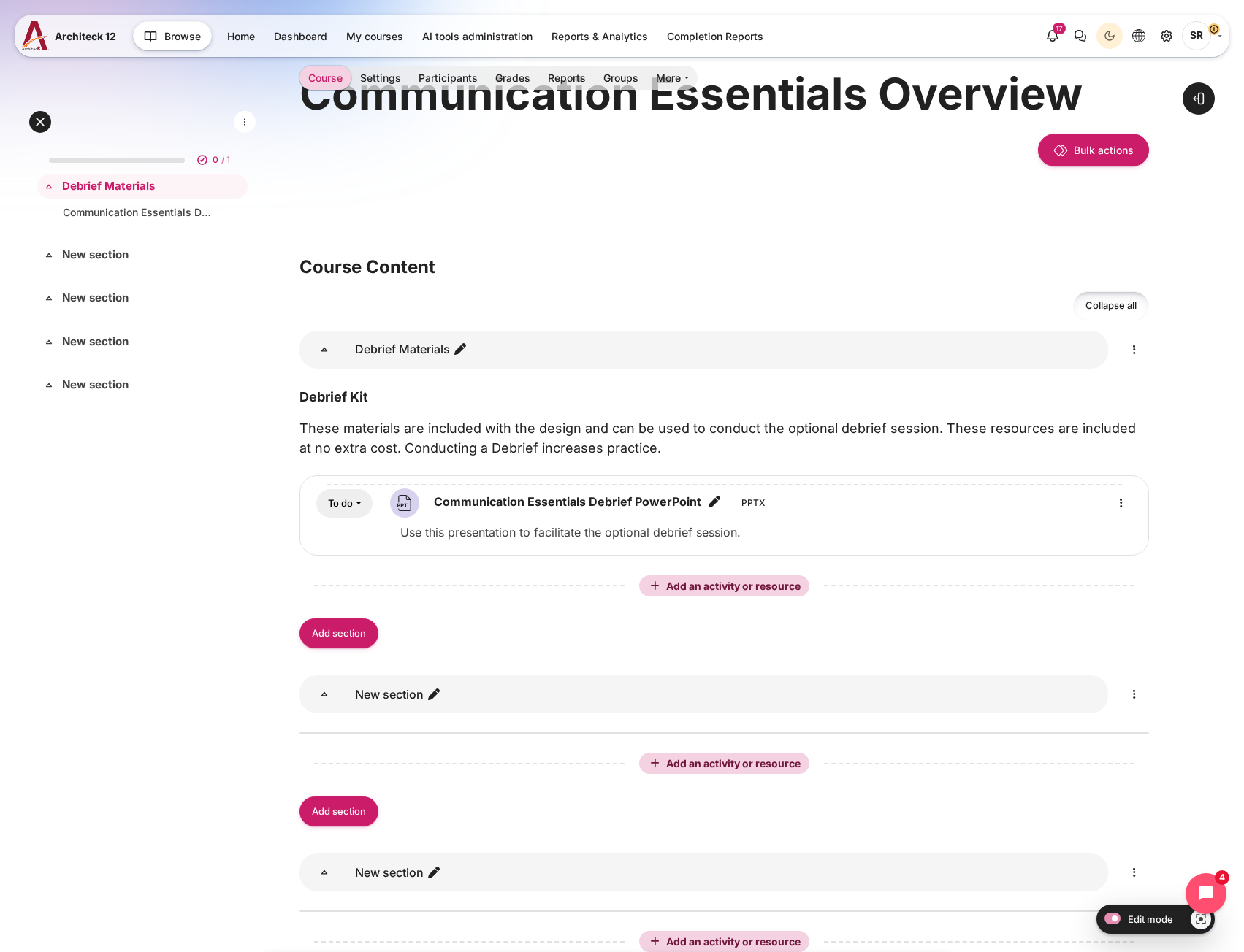
scroll to position [219, 0]
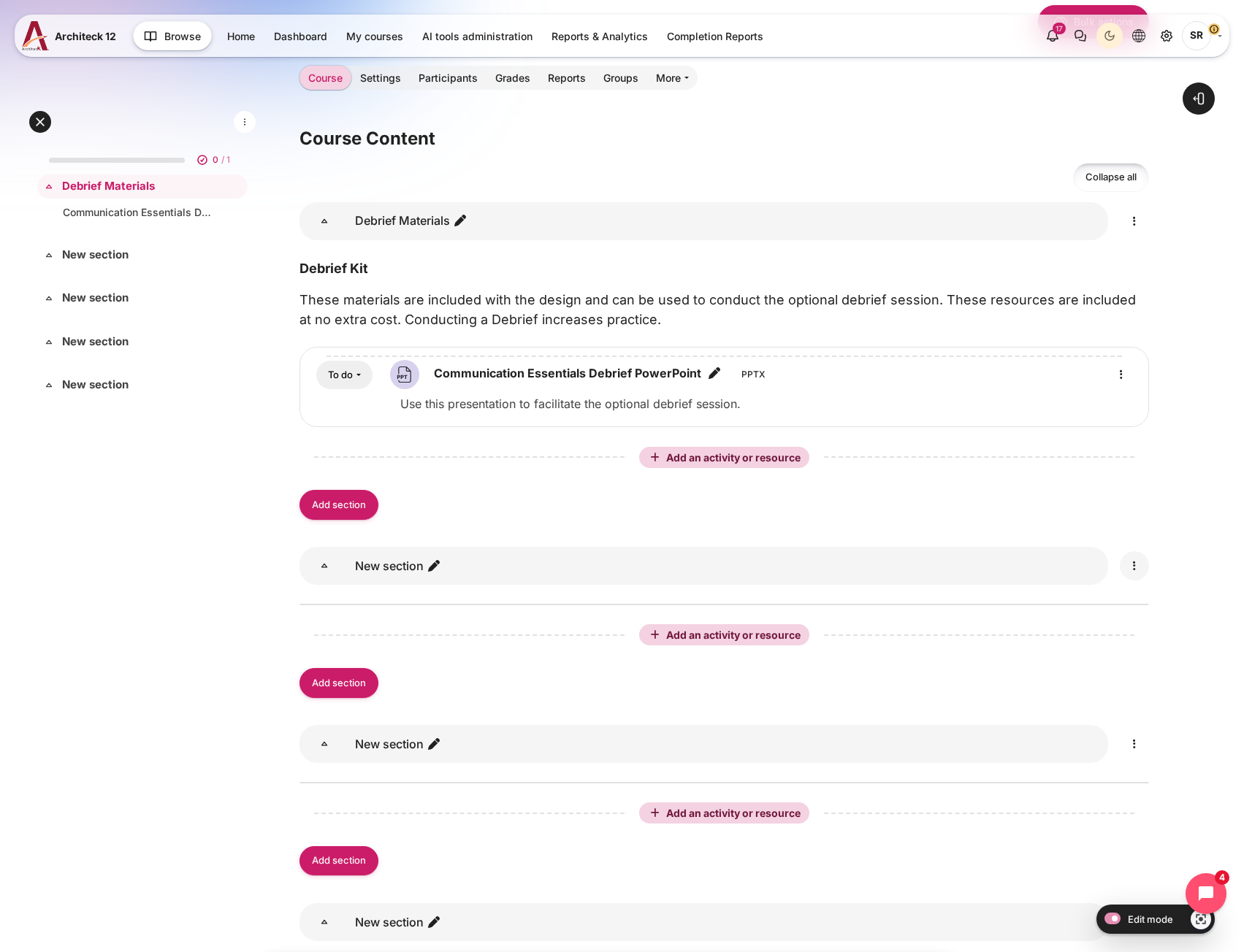
click at [1136, 570] on icon "Edit" at bounding box center [1135, 566] width 18 height 18
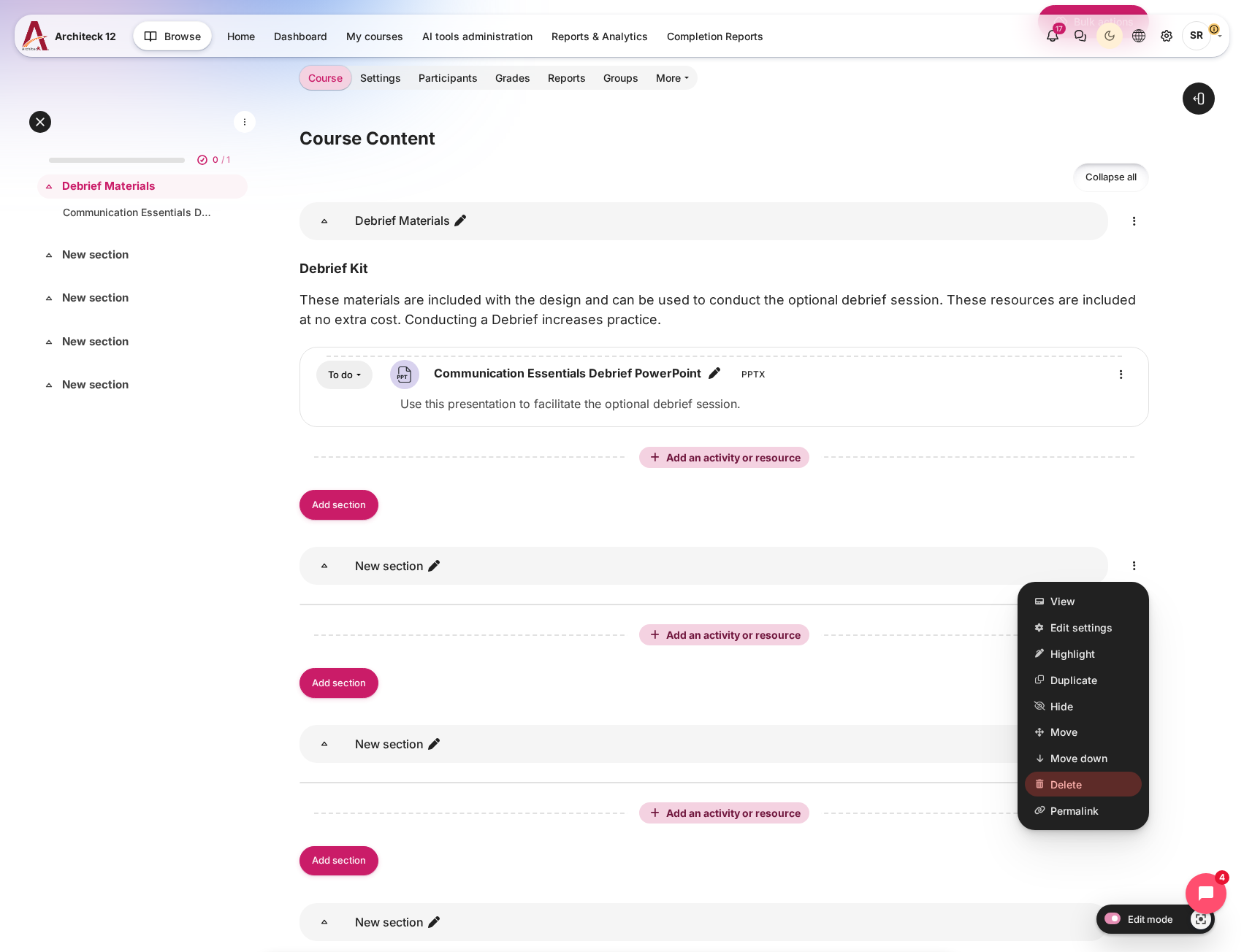
click at [1062, 785] on span "Delete" at bounding box center [1066, 785] width 31 height 16
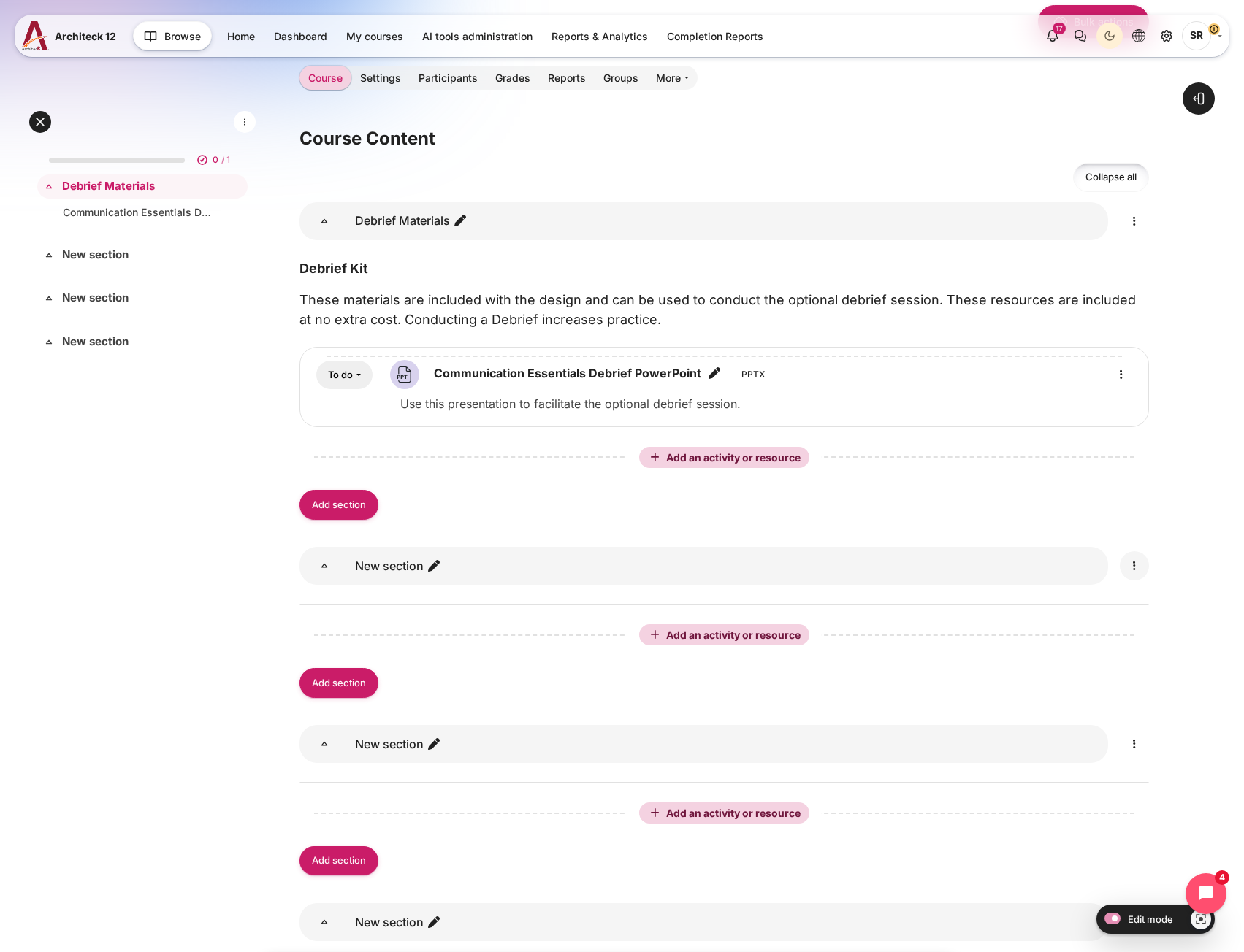
click at [1132, 575] on link "Content" at bounding box center [1135, 566] width 29 height 29
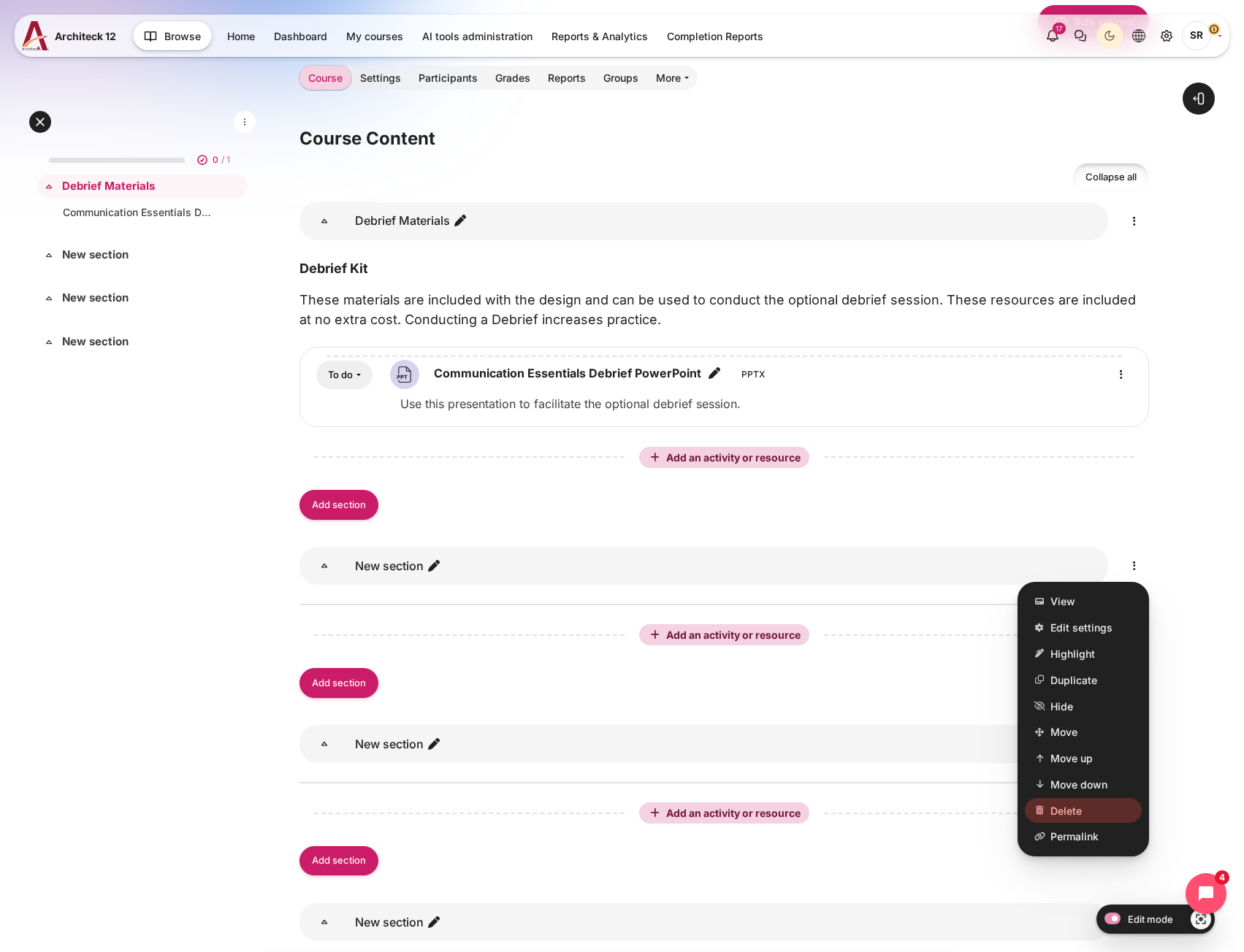
click at [1075, 805] on span "Delete" at bounding box center [1066, 812] width 31 height 16
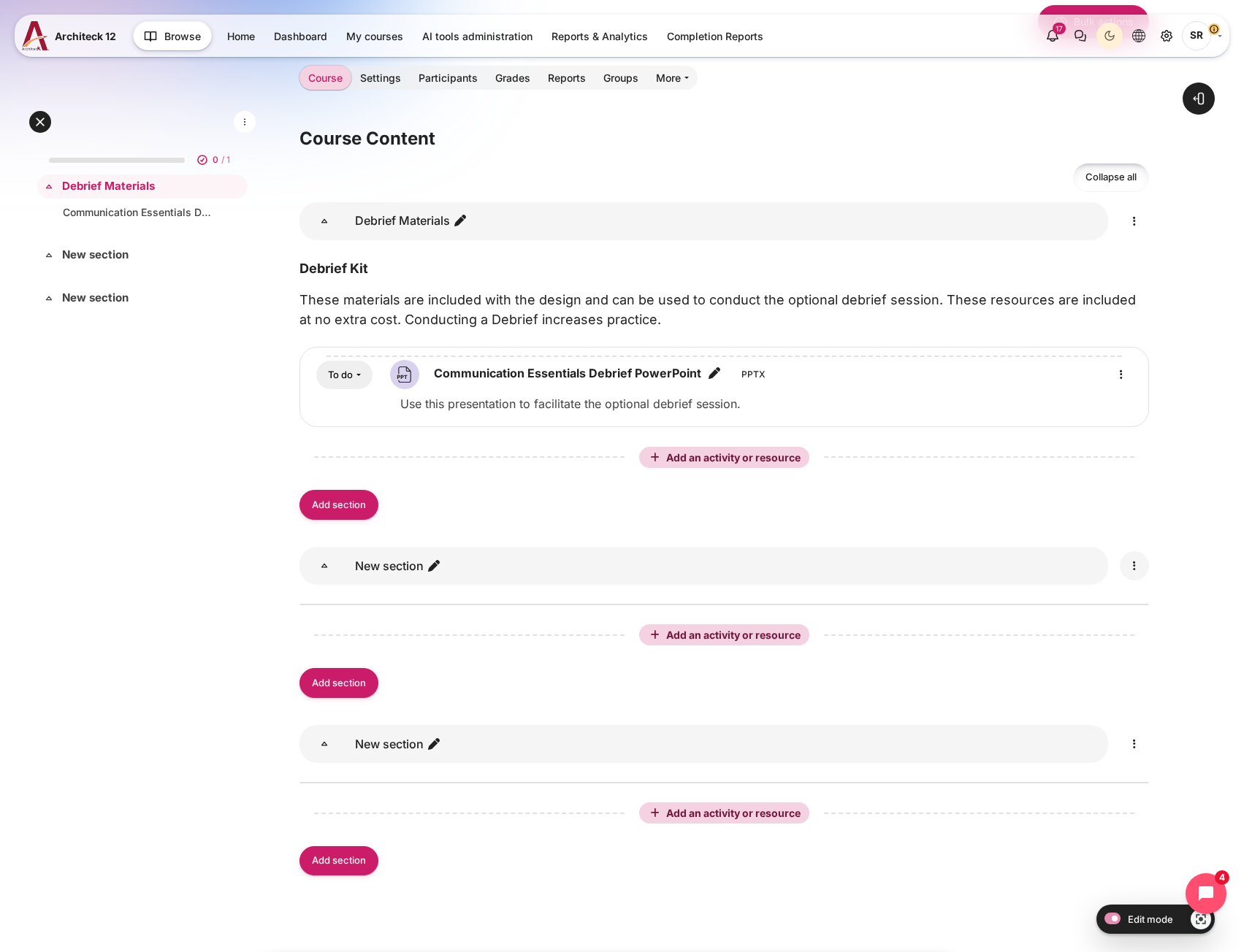
click at [1139, 566] on icon "Edit" at bounding box center [1135, 566] width 18 height 18
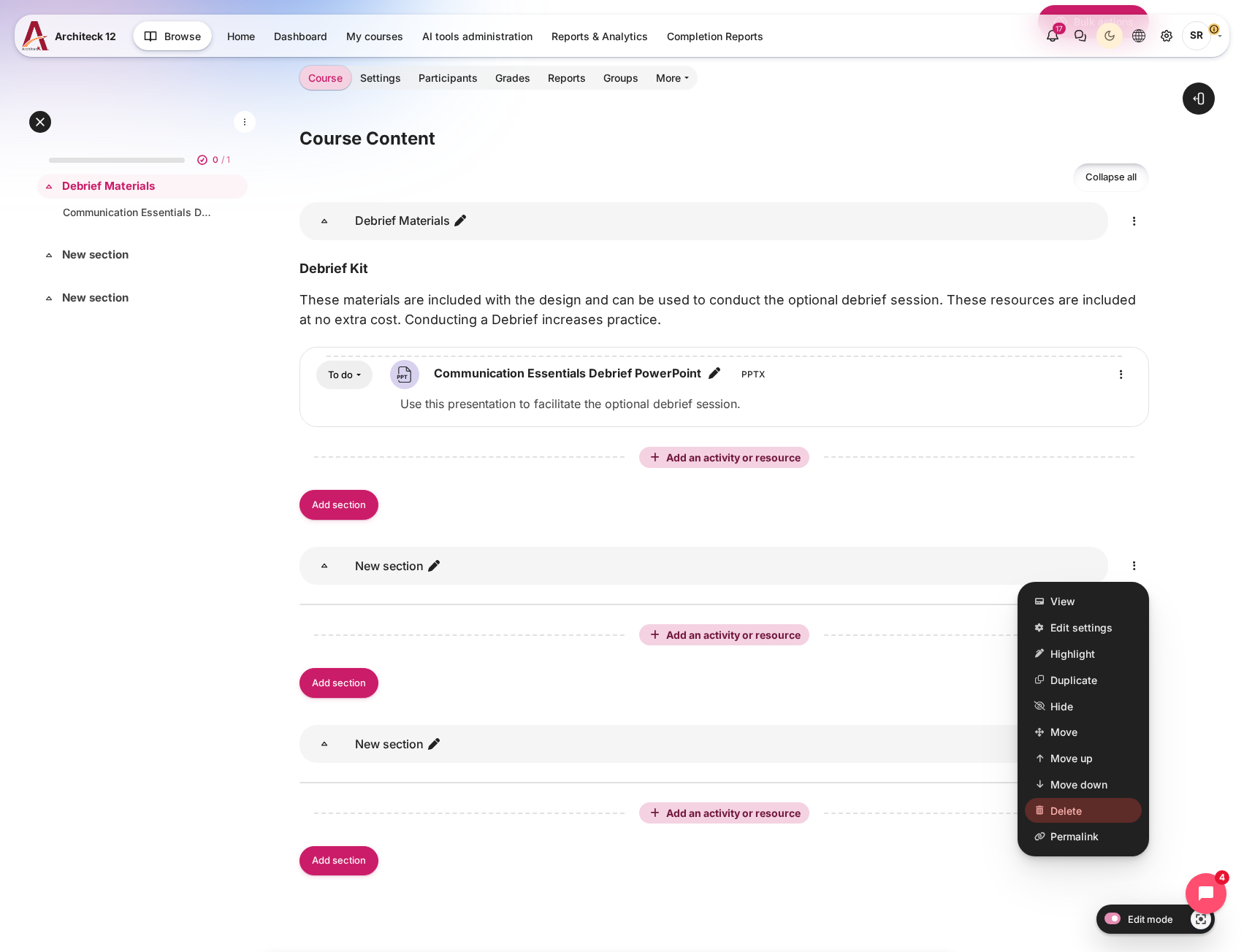
click at [1081, 812] on span "Delete" at bounding box center [1066, 812] width 31 height 16
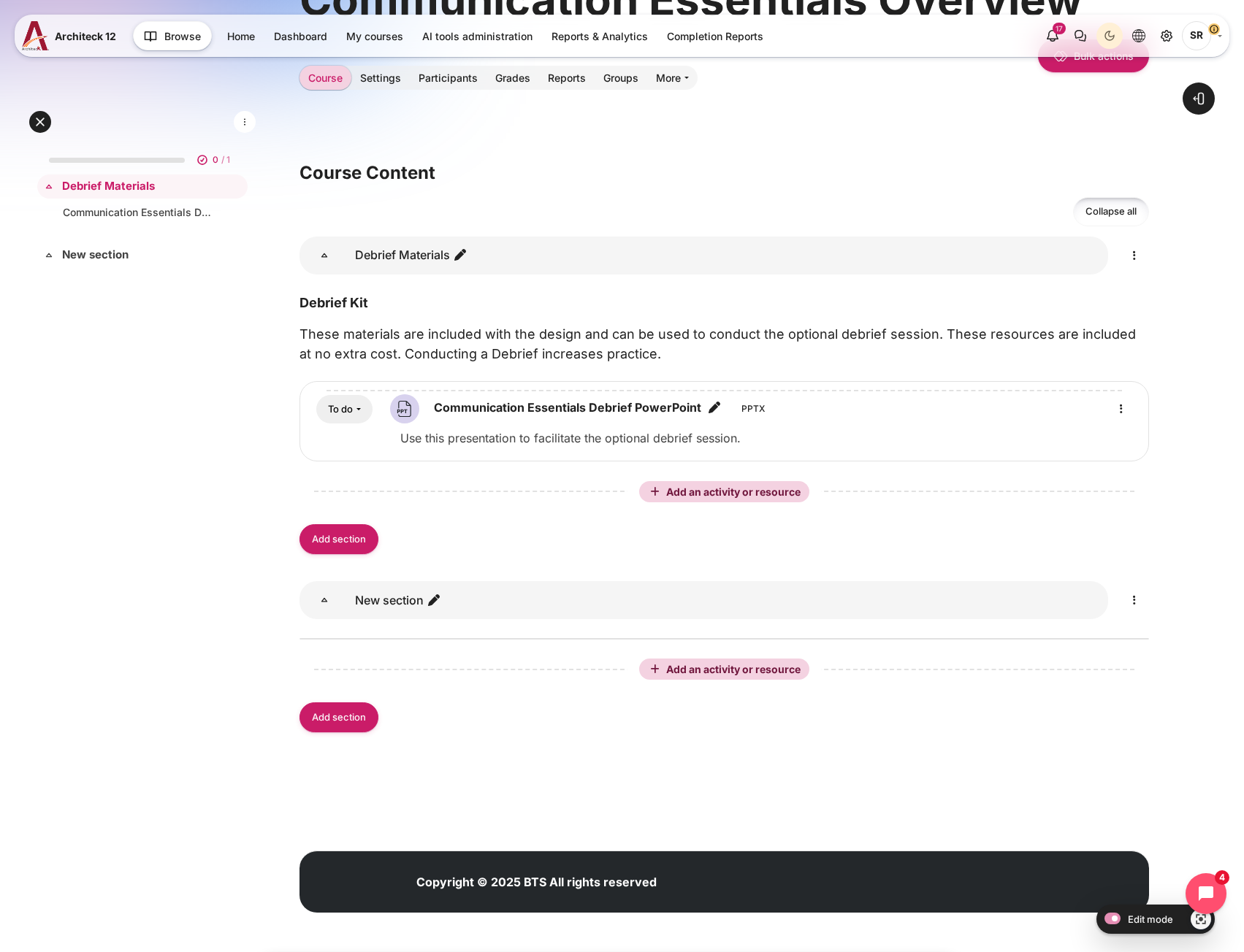
scroll to position [184, 0]
click at [1132, 601] on icon "Edit" at bounding box center [1135, 601] width 18 height 18
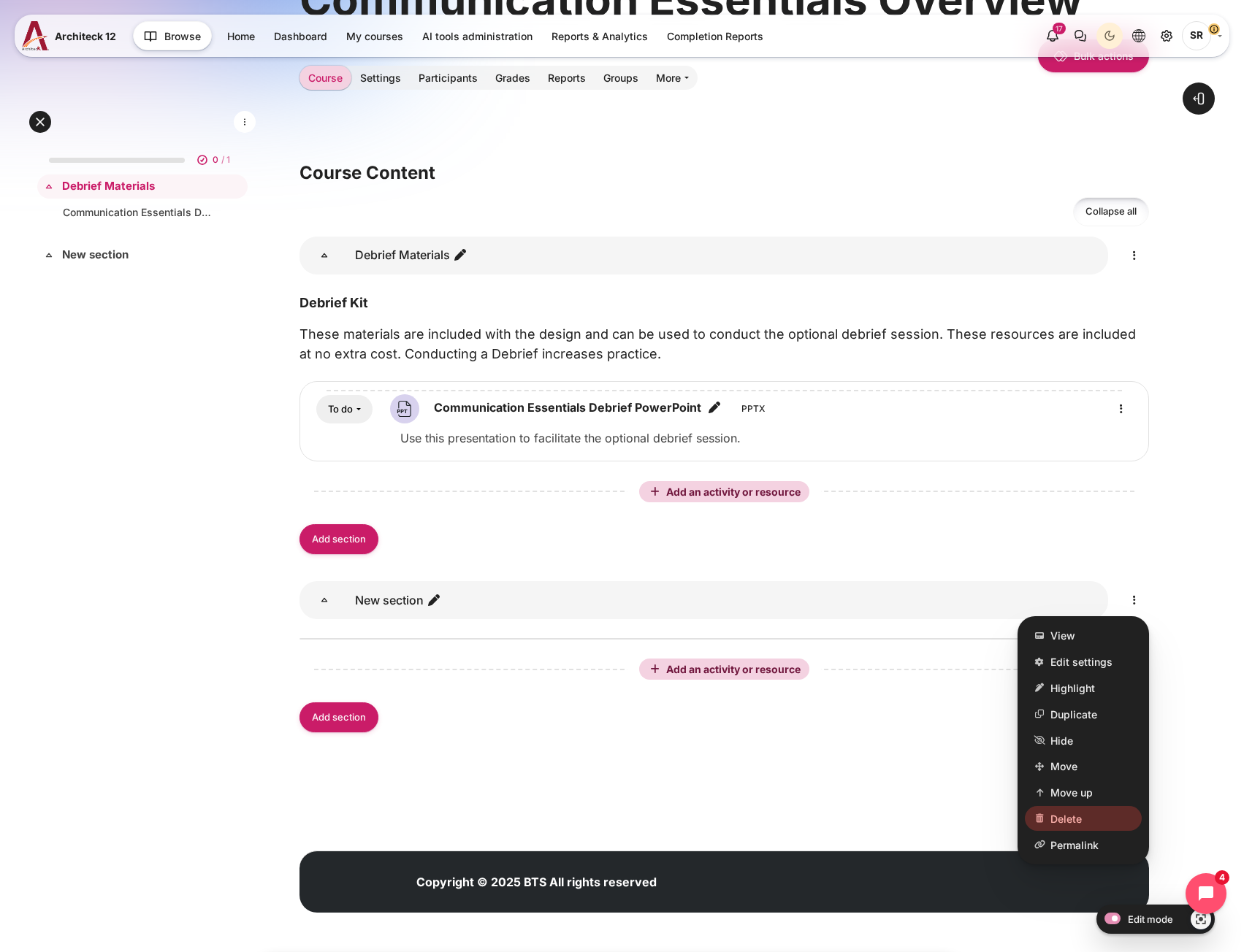
click at [1072, 820] on span "Delete" at bounding box center [1066, 819] width 31 height 16
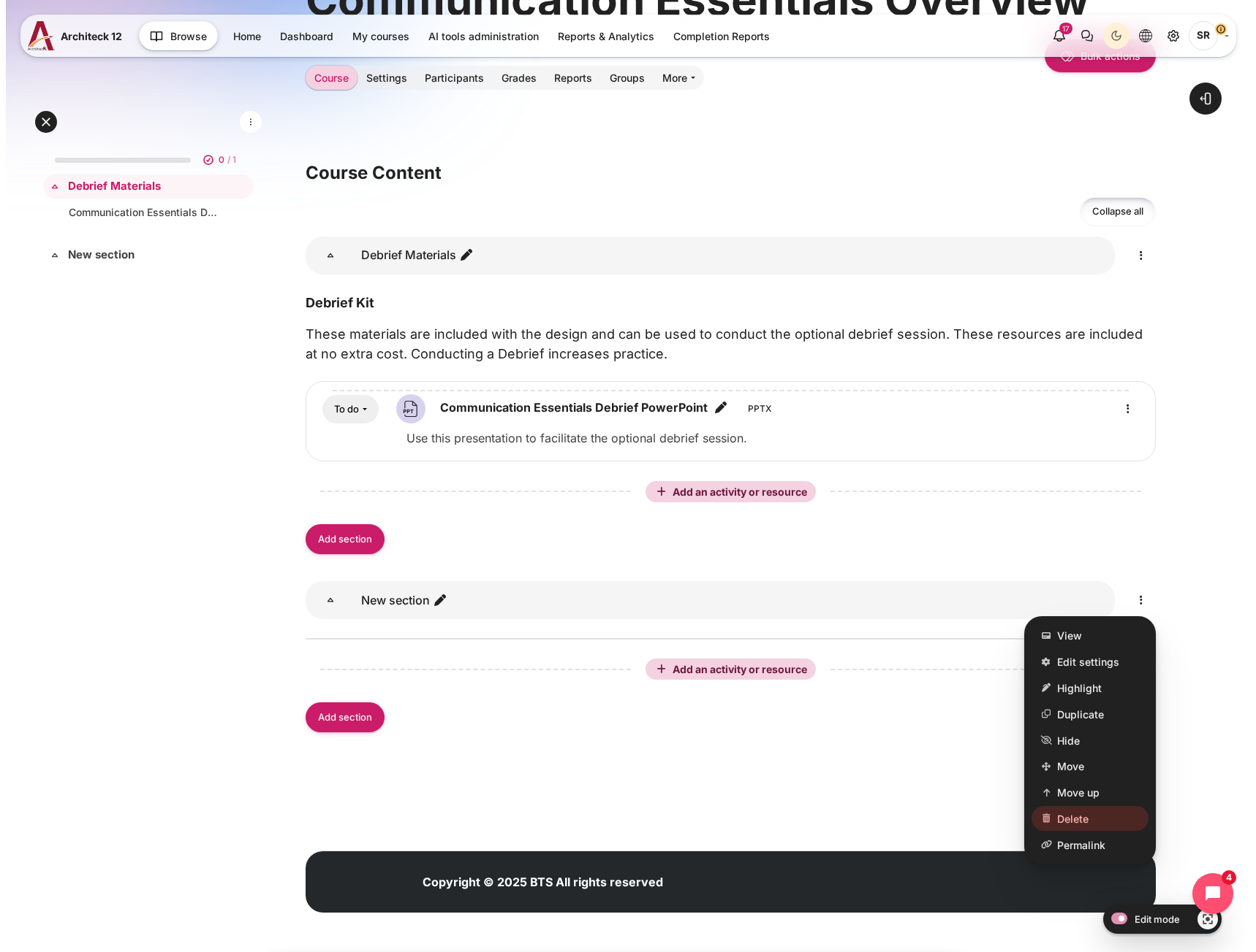
scroll to position [7, 0]
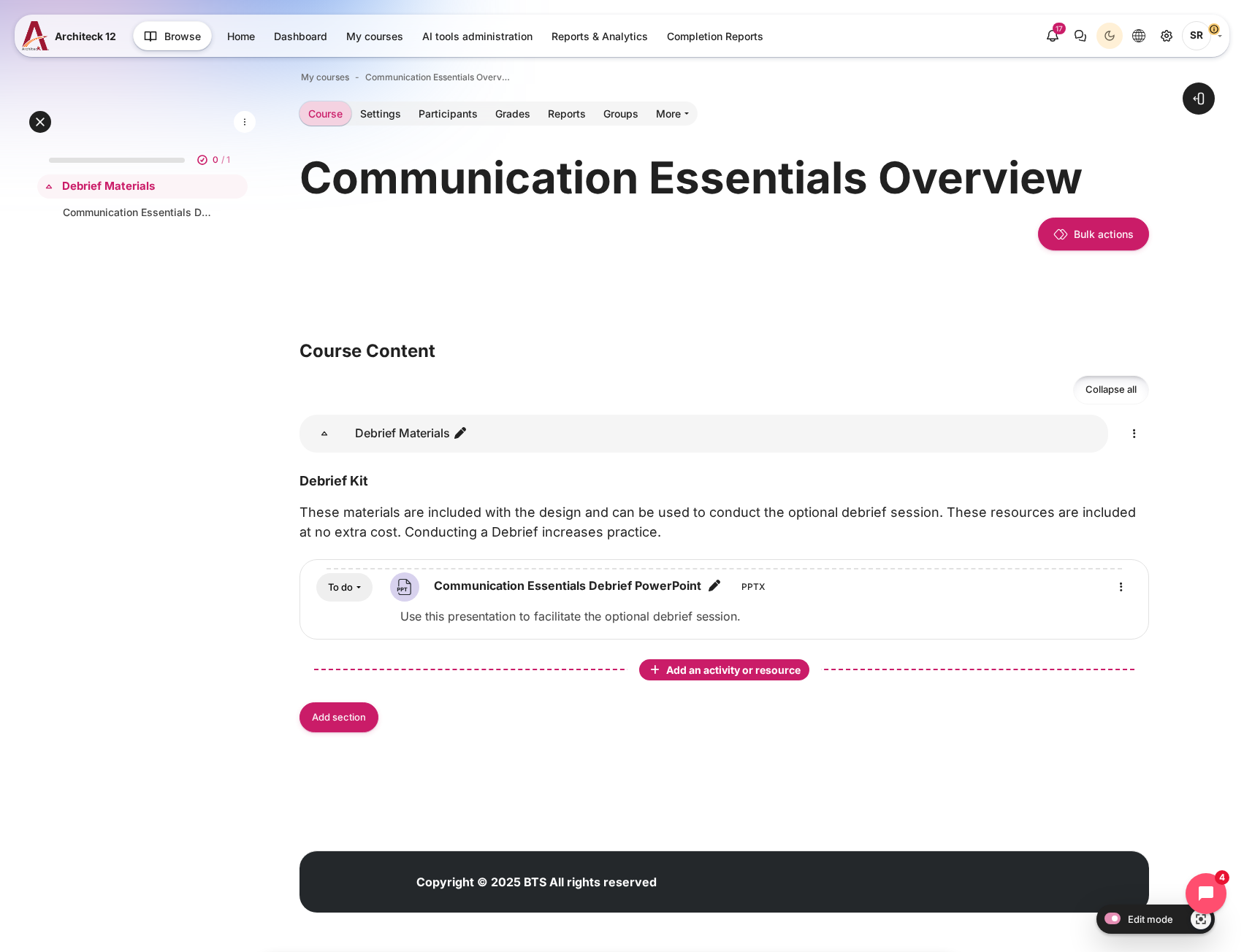
click at [727, 670] on span "Add an activity or resource" at bounding box center [735, 670] width 138 height 13
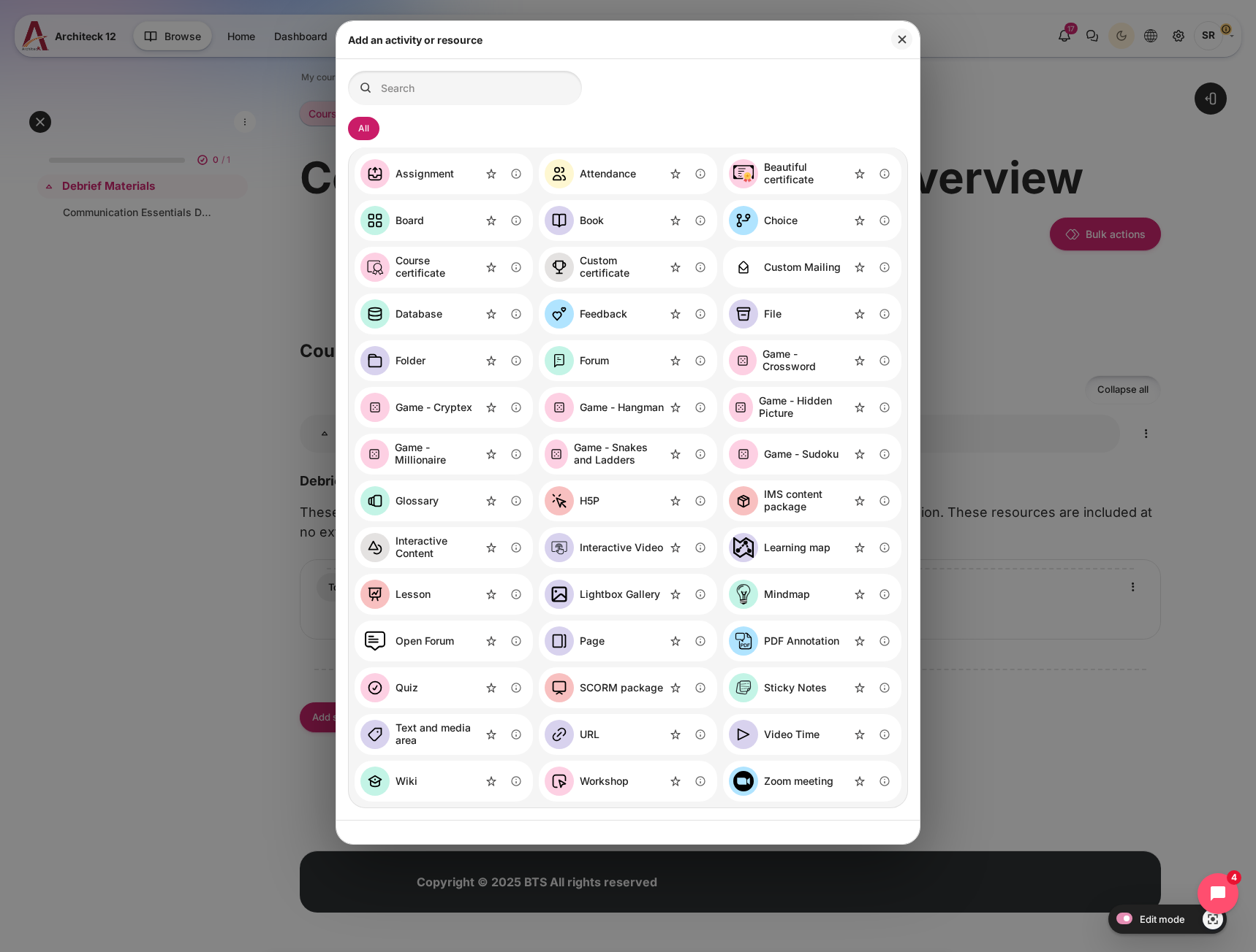
click at [791, 326] on div "File" at bounding box center [812, 314] width 179 height 41
click at [770, 308] on div "File" at bounding box center [773, 314] width 18 height 13
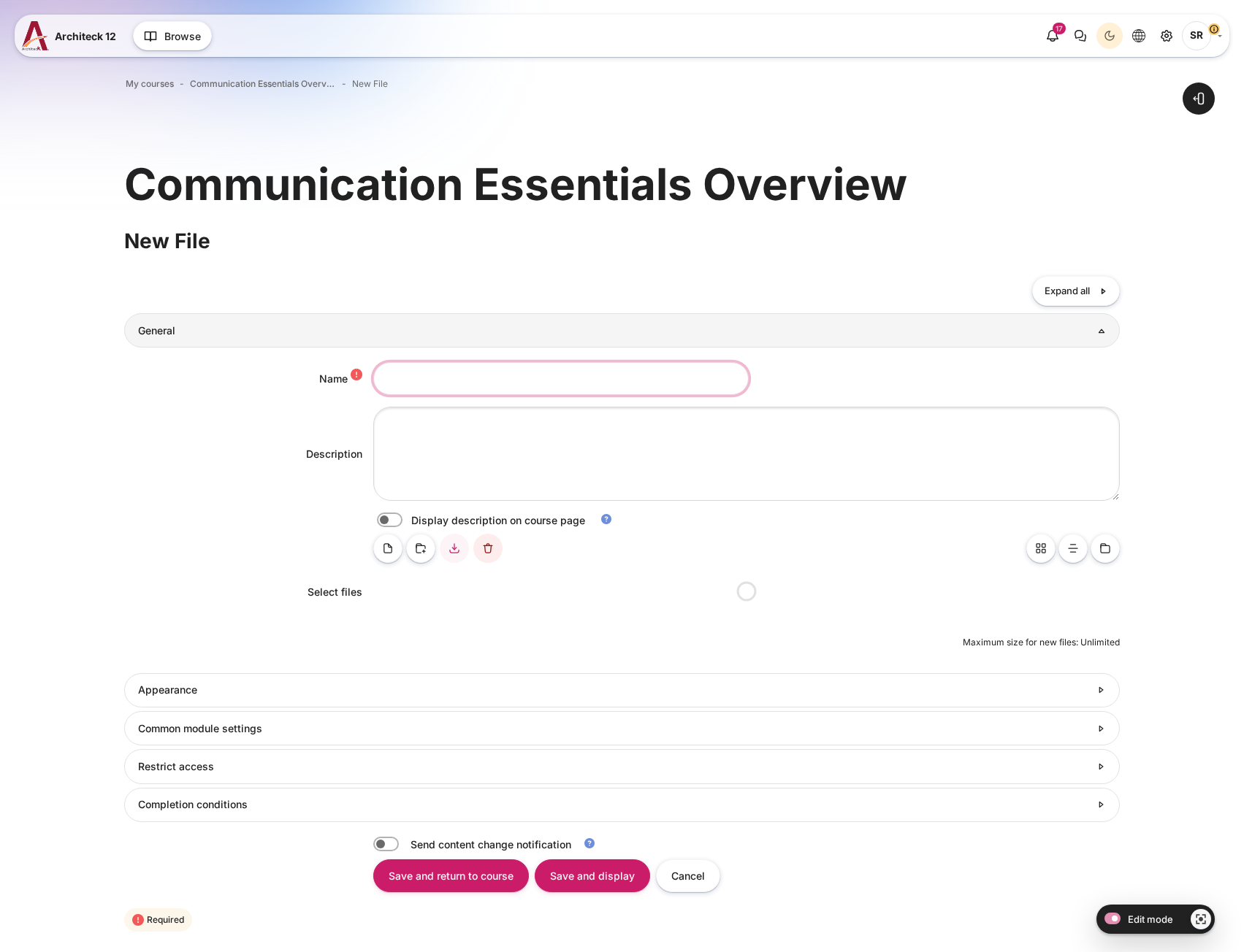
click at [427, 385] on input "Name" at bounding box center [561, 378] width 376 height 33
paste input "Thumbnail Communication Essentials Debrief Worksheet"
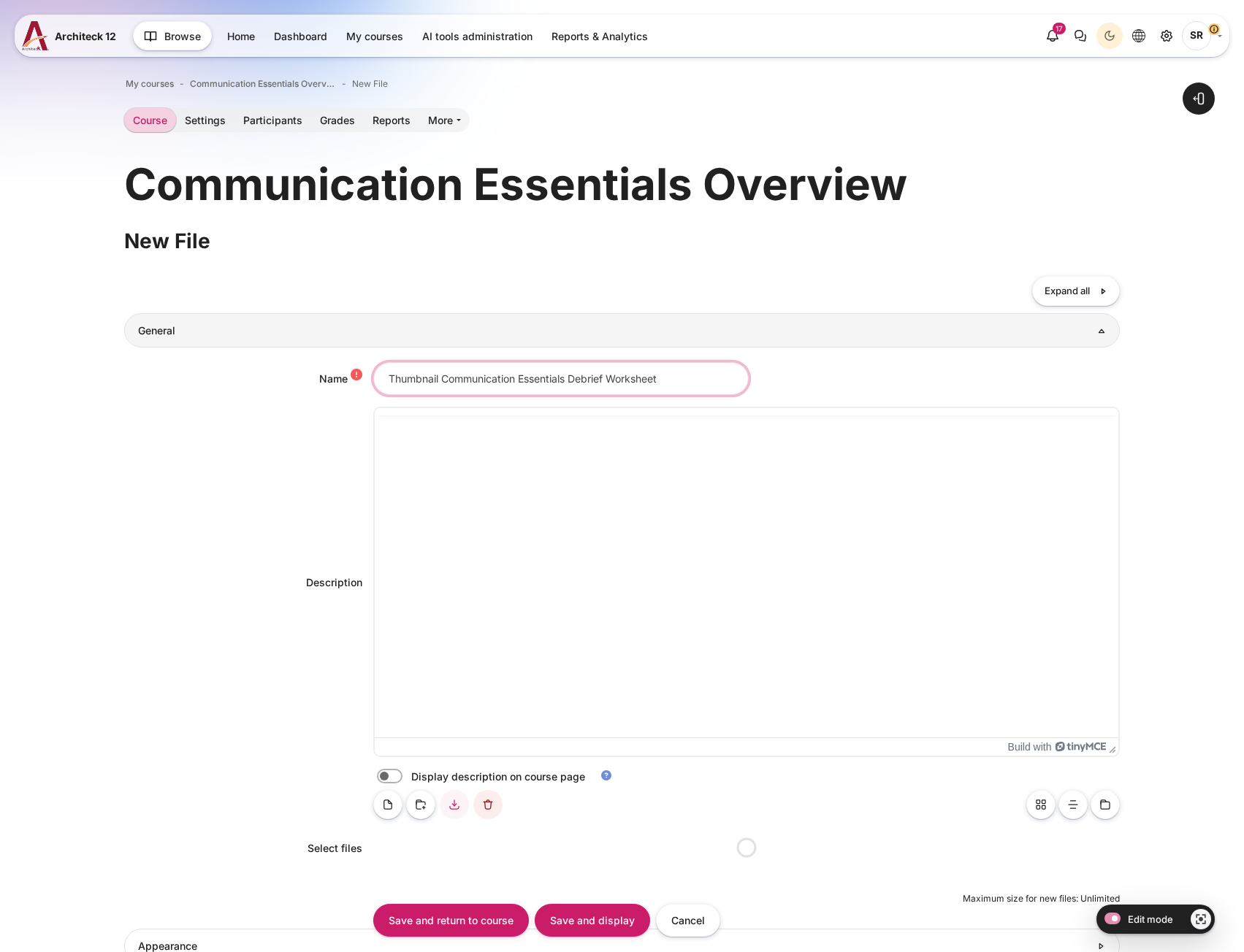
drag, startPoint x: 607, startPoint y: 382, endPoint x: 8, endPoint y: 389, distance: 599.0
click at [8, 389] on div "Open block drawer" at bounding box center [622, 678] width 1244 height 1272
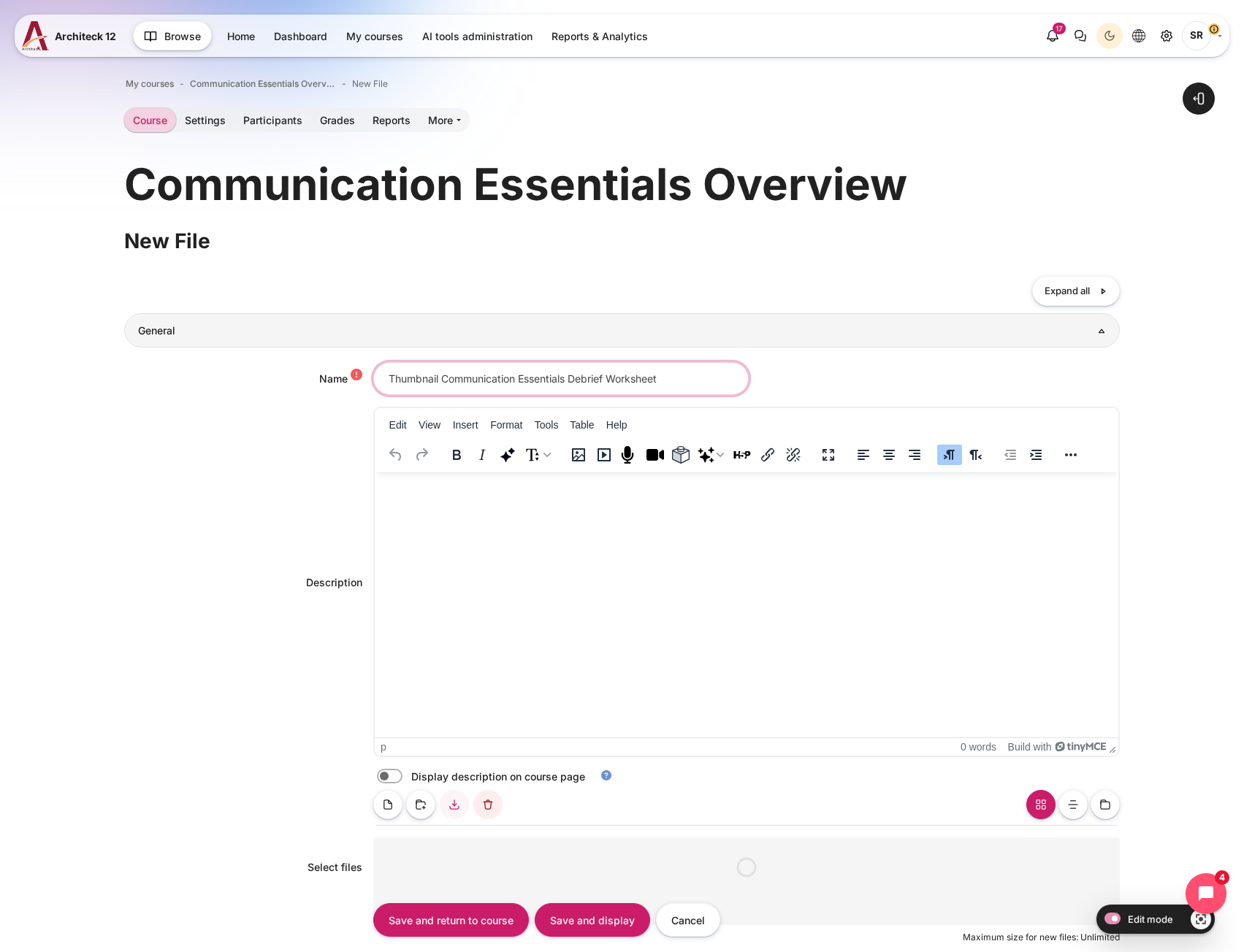
type input "Thumbnail Communication Essentials Debrief Worksheet"
click at [465, 501] on html at bounding box center [745, 487] width 743 height 29
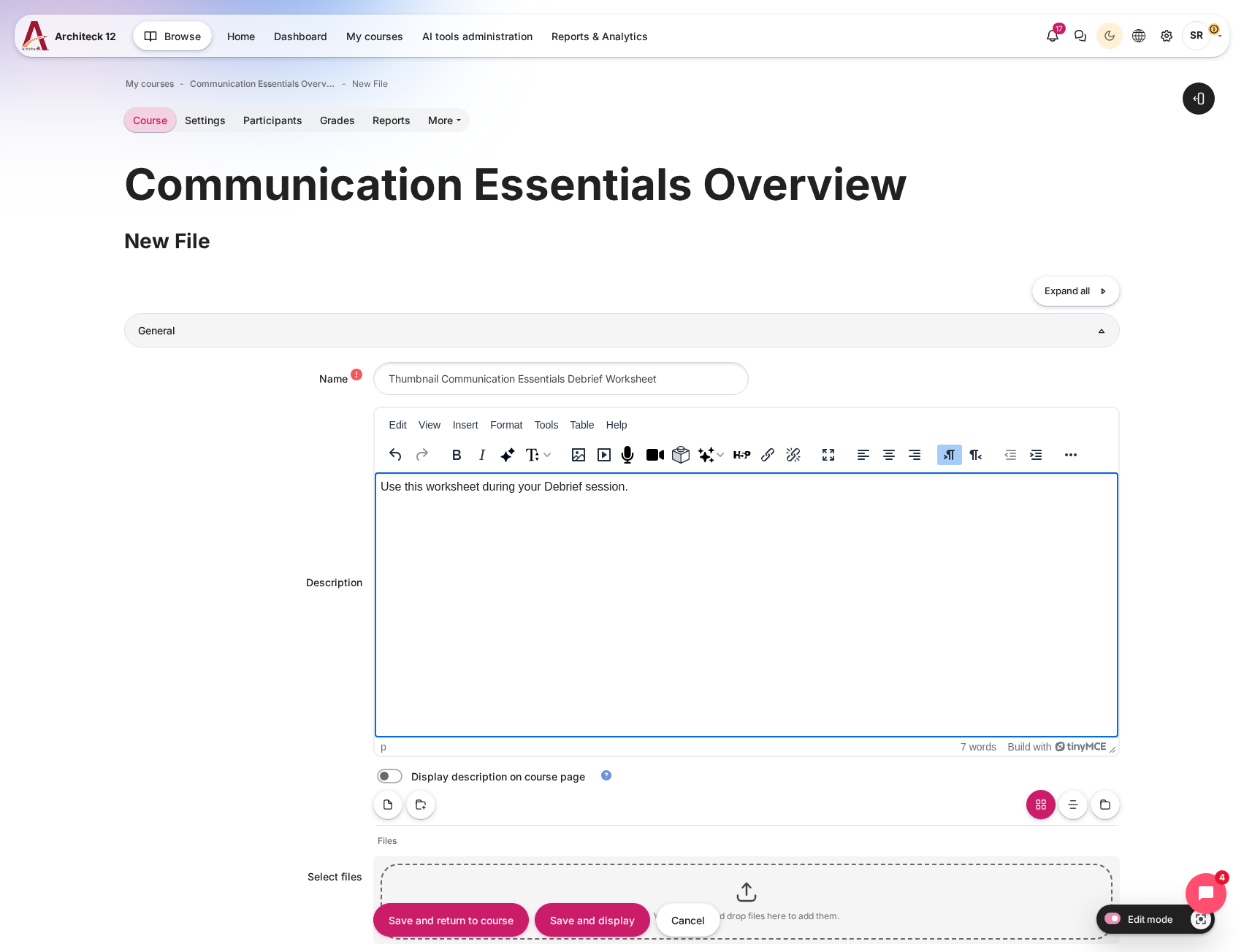
click at [409, 775] on label "Content" at bounding box center [410, 777] width 3 height 16
click at [403, 775] on input "Content" at bounding box center [416, 778] width 25 height 15
checkbox input "true"
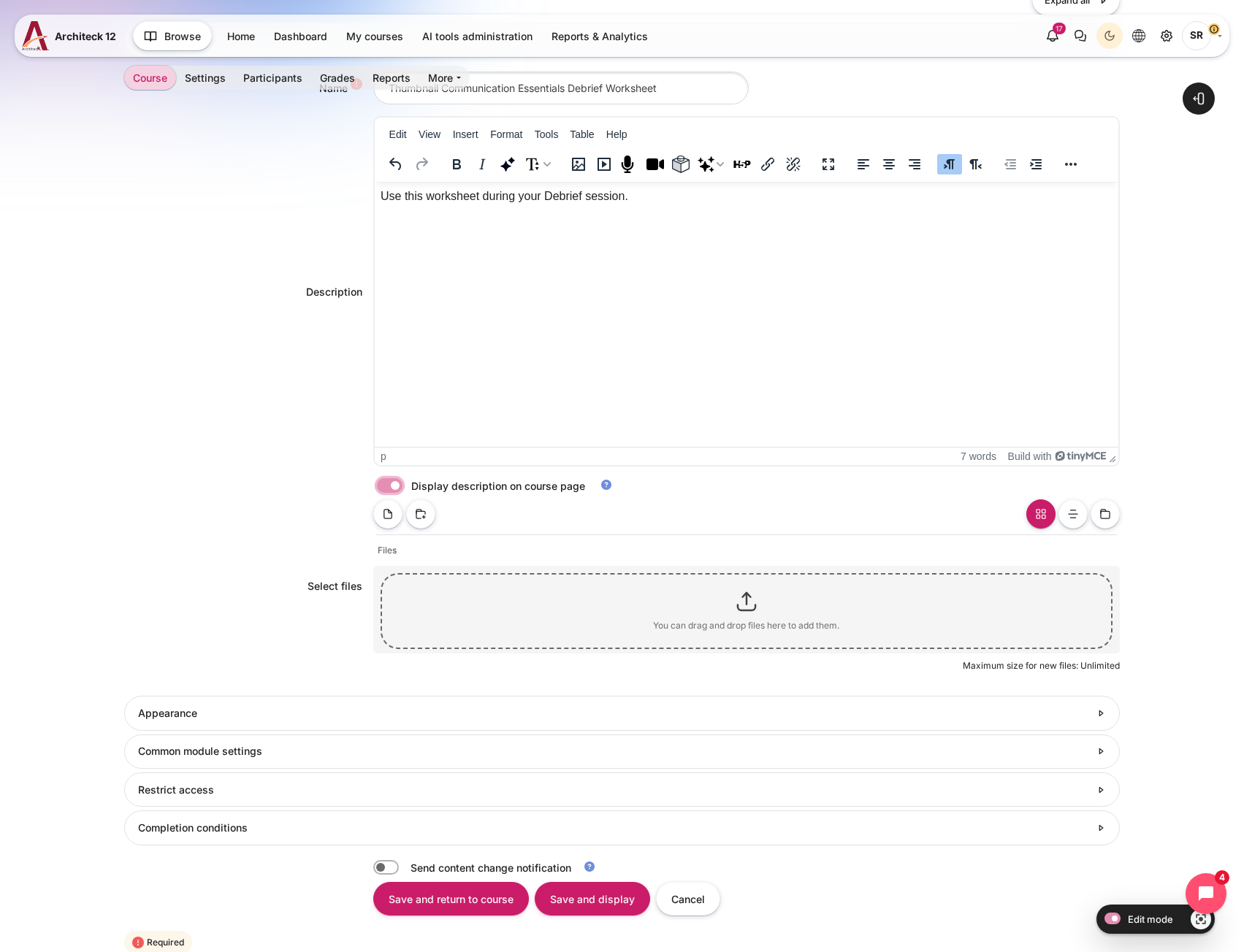
scroll to position [293, 0]
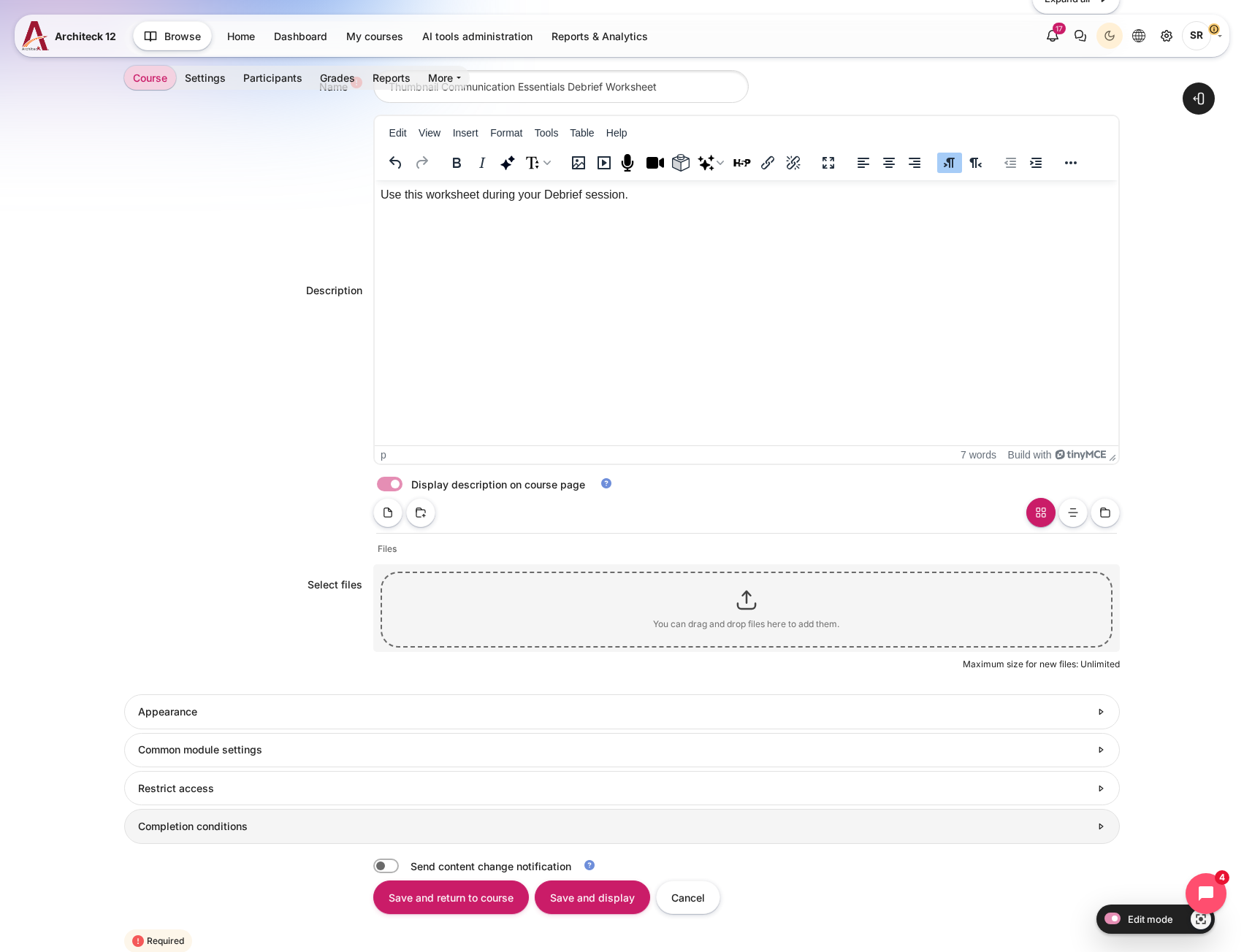
click at [199, 826] on h3 "Completion conditions" at bounding box center [615, 826] width 952 height 13
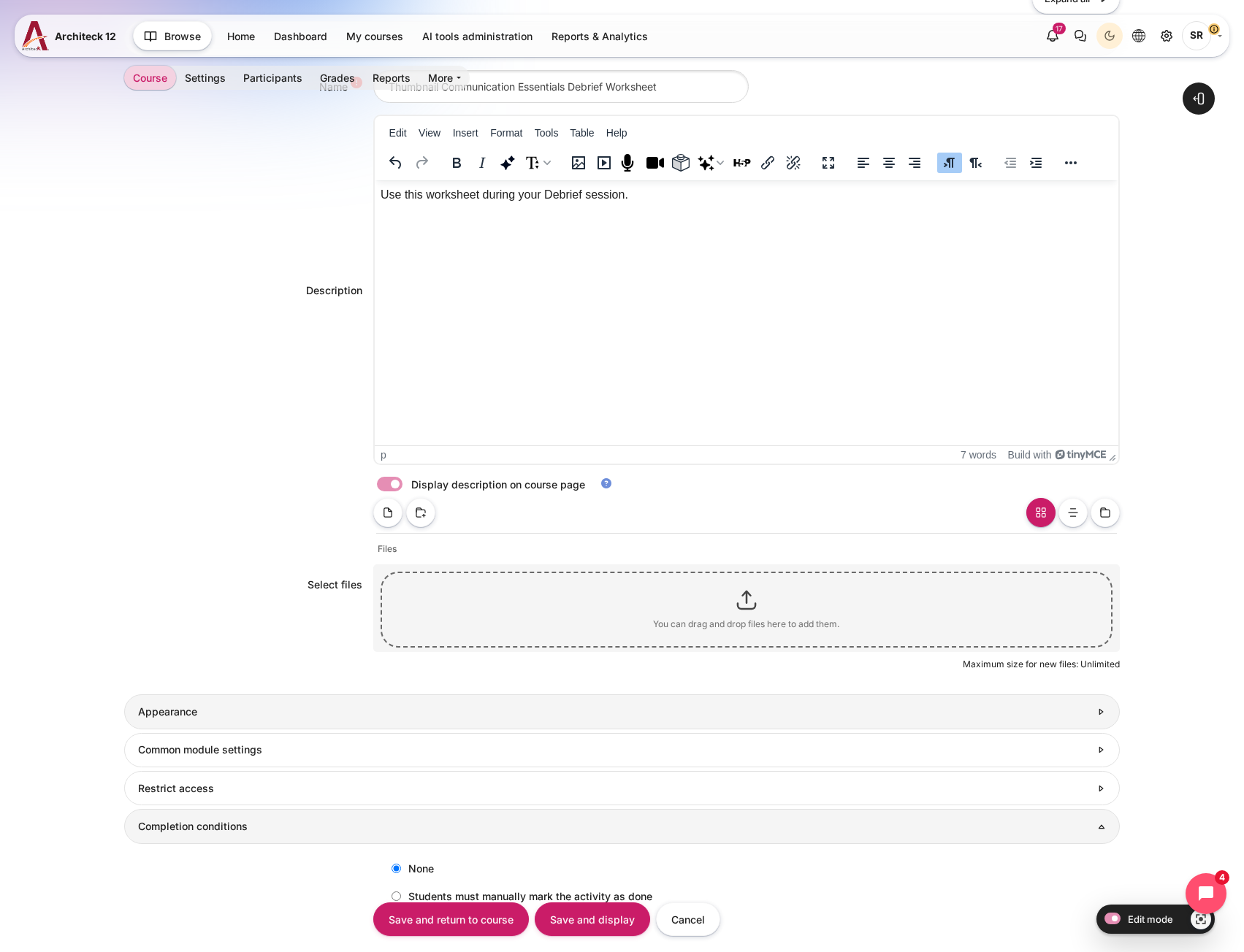
scroll to position [525, 0]
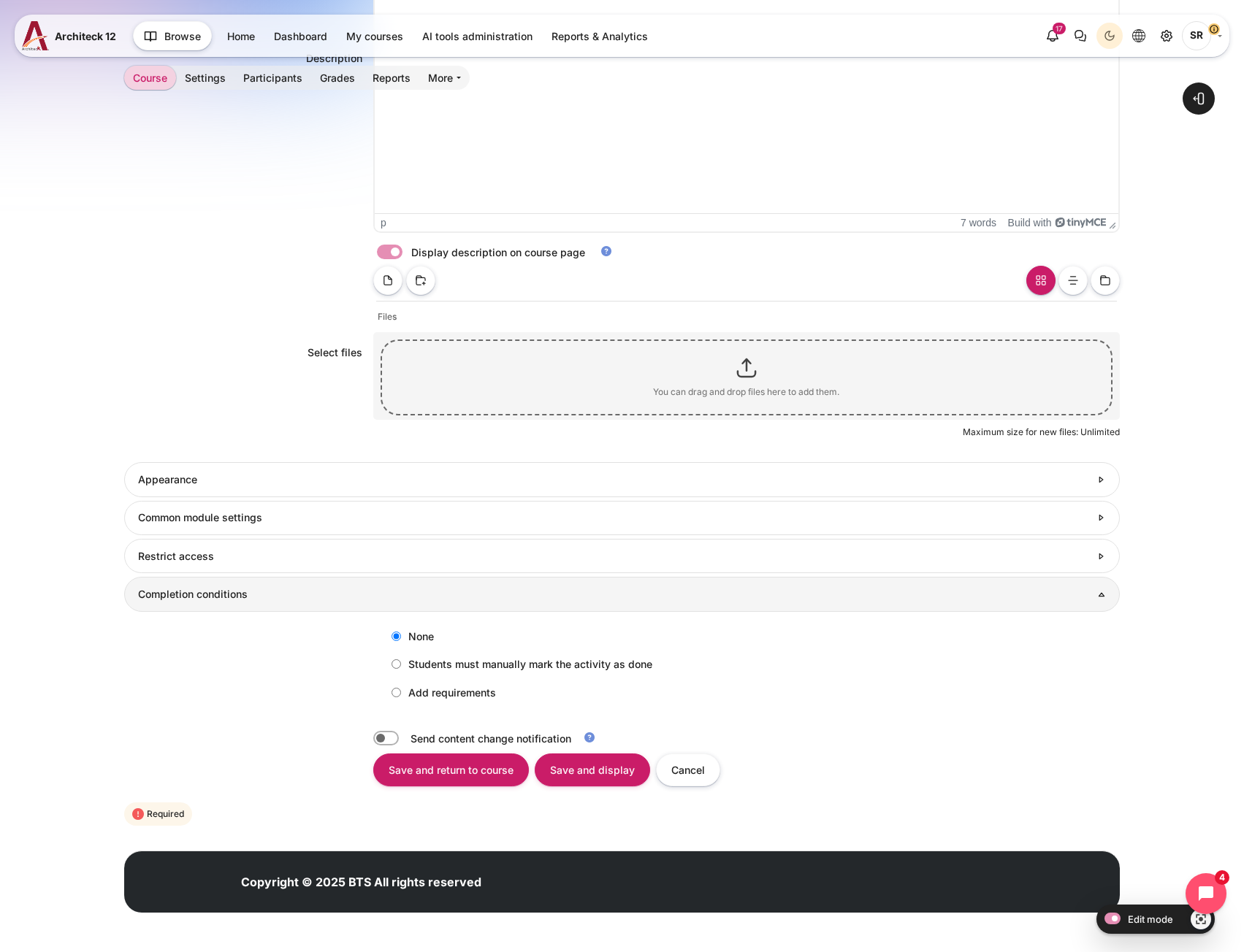
click at [423, 696] on label "Add requirements" at bounding box center [440, 693] width 112 height 24
click at [401, 696] on input "Add requirements" at bounding box center [396, 693] width 10 height 10
radio input "true"
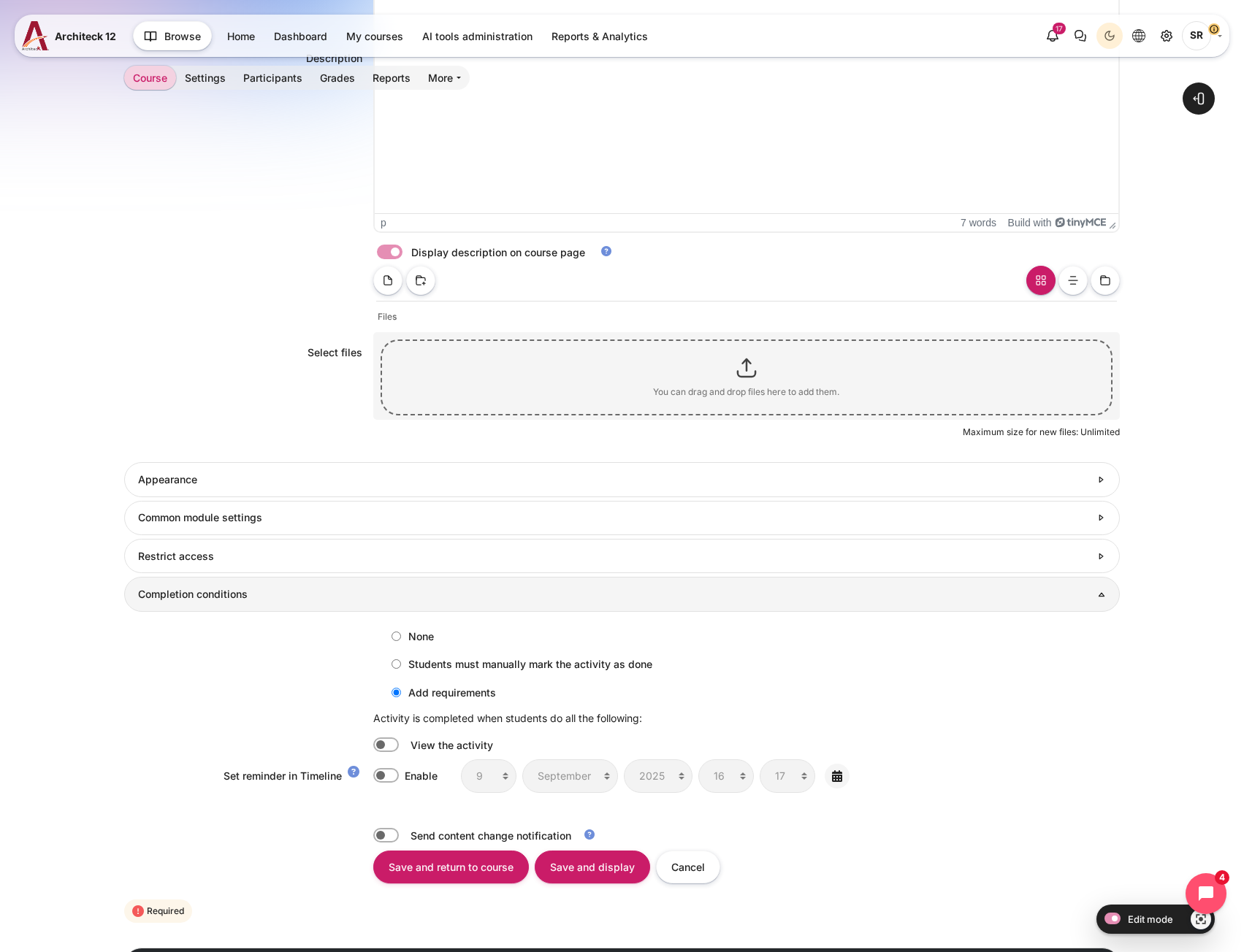
click at [405, 743] on label "Content" at bounding box center [406, 745] width 3 height 16
click at [388, 743] on input "Content" at bounding box center [386, 744] width 25 height 15
checkbox input "true"
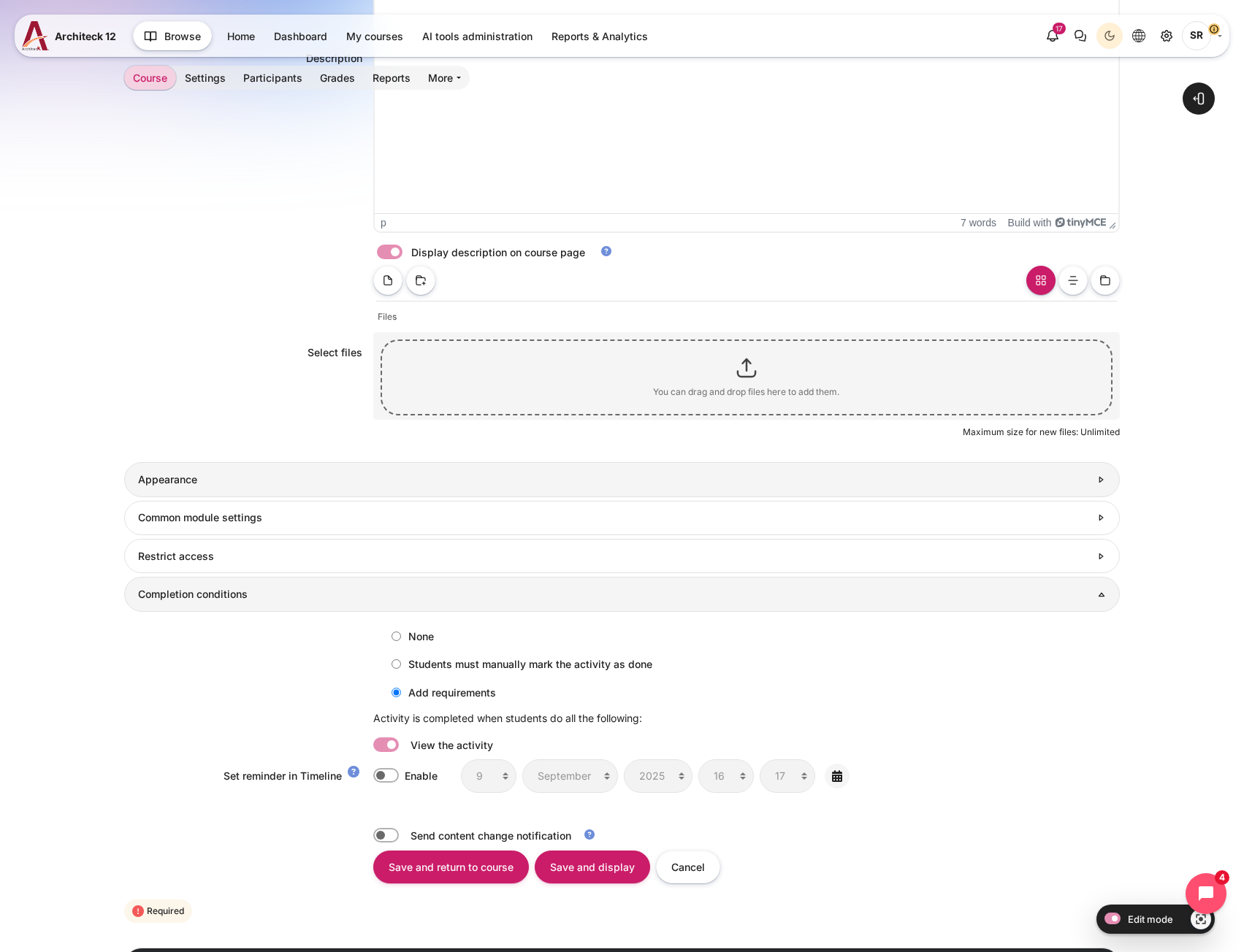
click at [224, 474] on h3 "Appearance" at bounding box center [615, 479] width 952 height 13
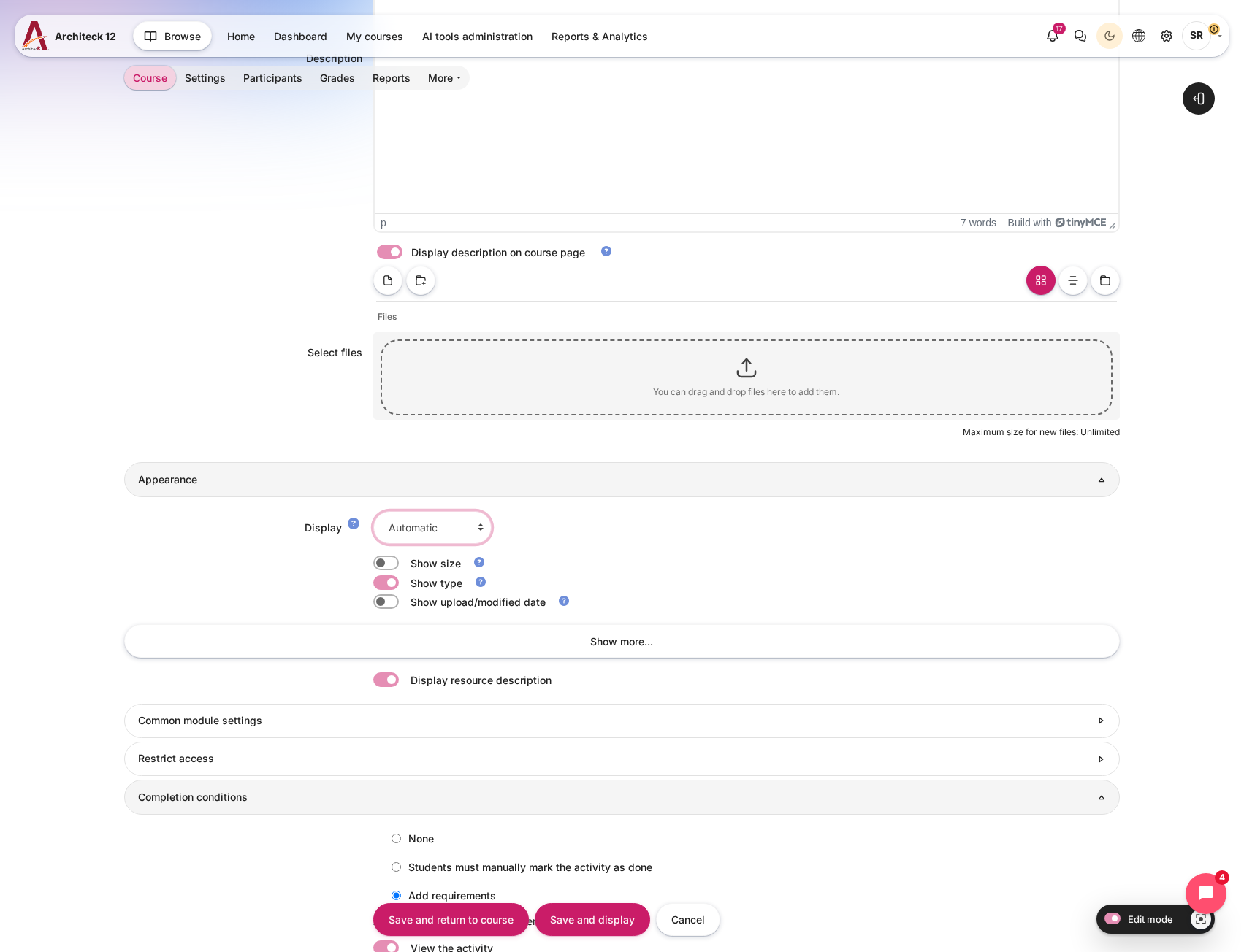
click at [420, 532] on select "Automatic Embed Force download Open In pop-up" at bounding box center [432, 528] width 118 height 33
select select "4"
click at [374, 511] on select "Automatic Embed Force download Open In pop-up" at bounding box center [432, 528] width 118 height 33
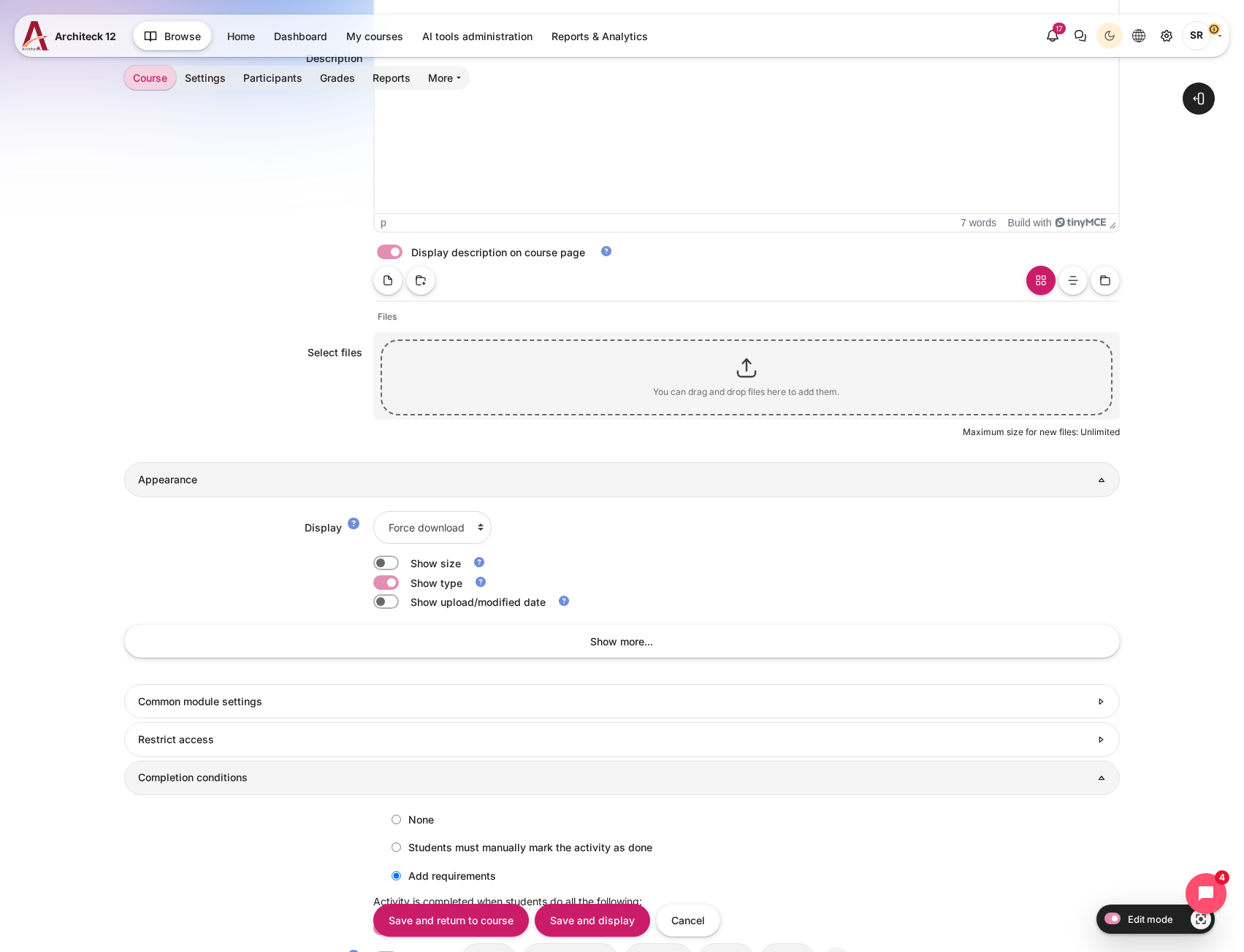
click at [127, 336] on div "Select files Select files" at bounding box center [622, 352] width 995 height 173
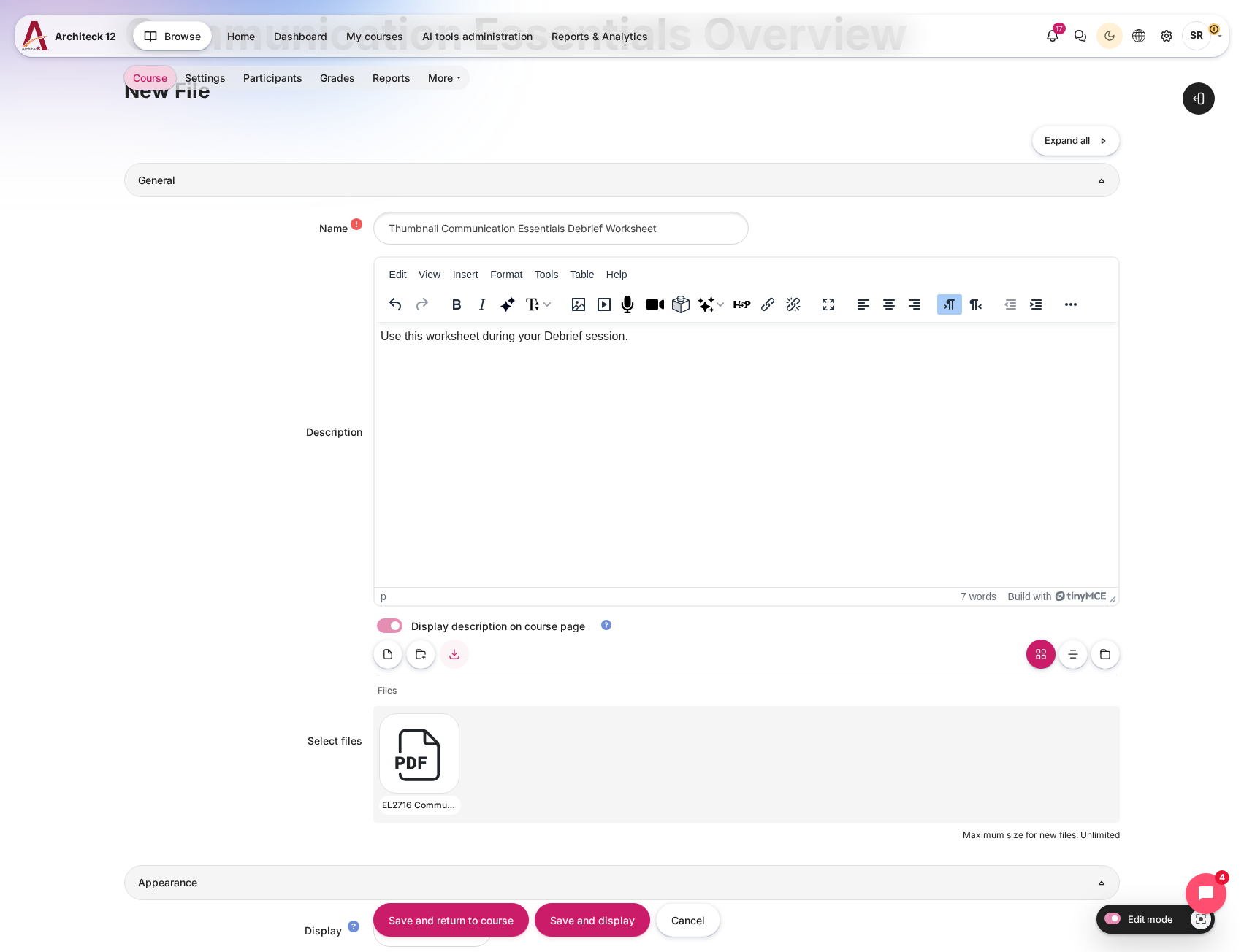
scroll to position [511, 0]
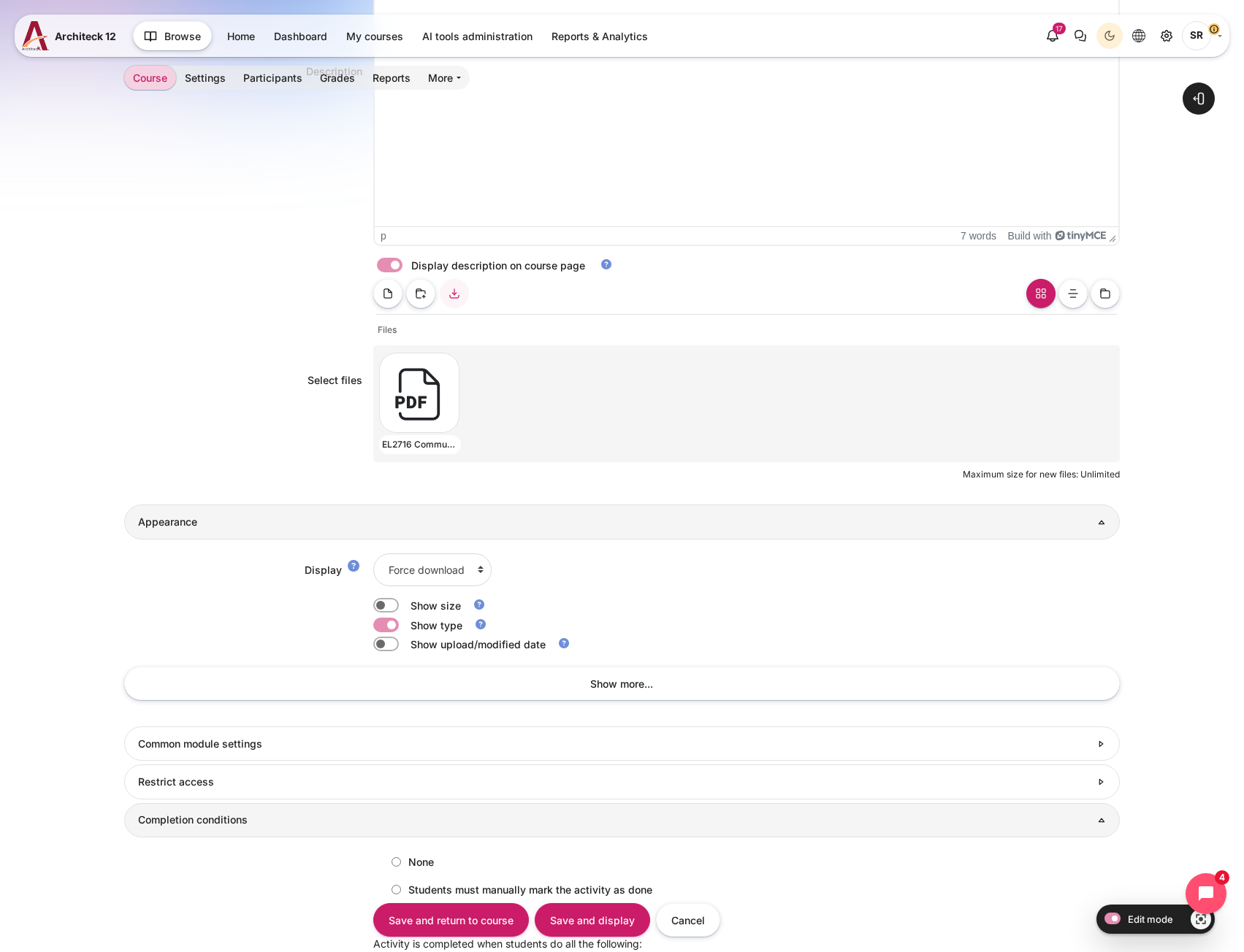
click at [229, 816] on h3 "Completion conditions" at bounding box center [622, 819] width 968 height 13
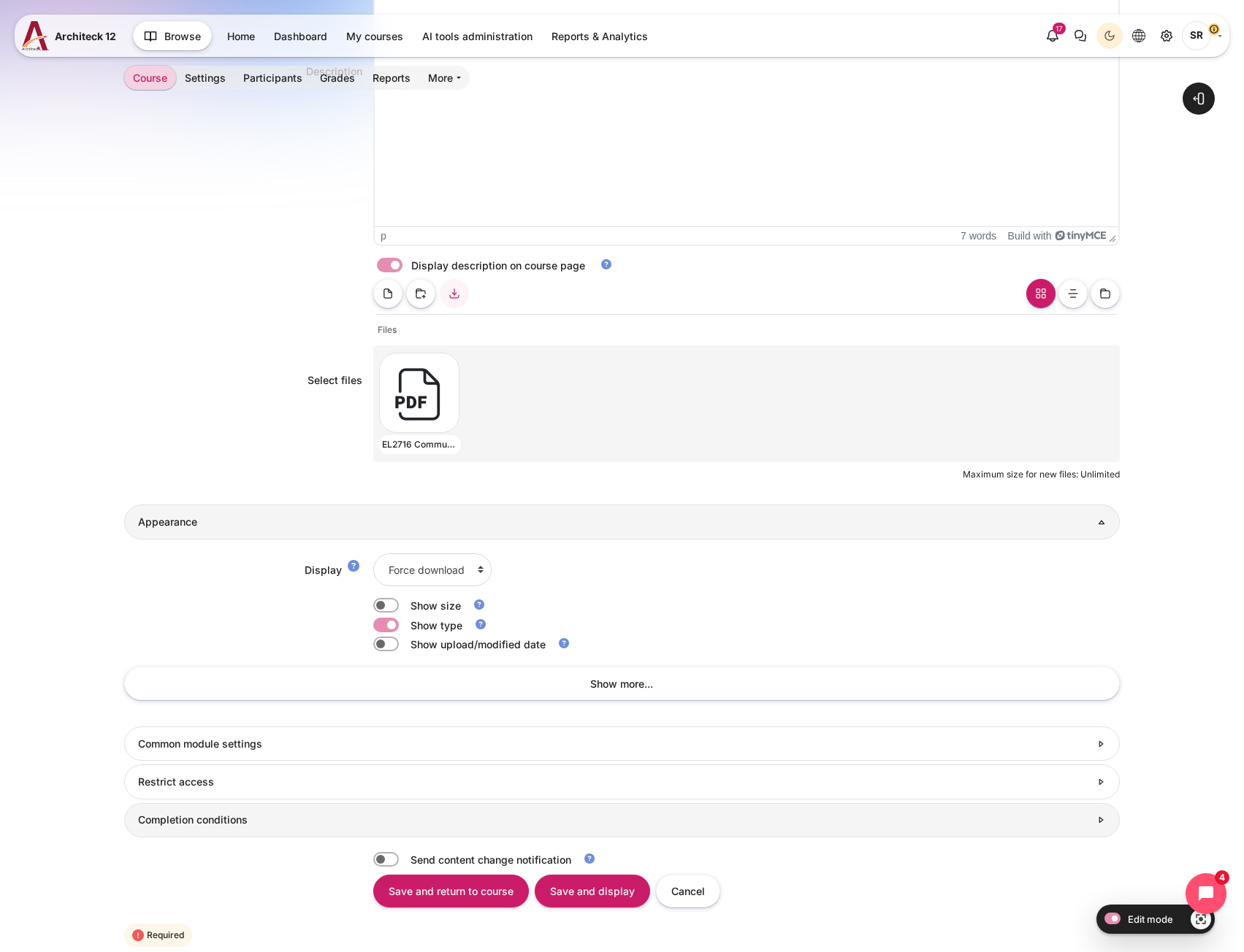
click at [189, 819] on h3 "Completion conditions" at bounding box center [615, 819] width 952 height 13
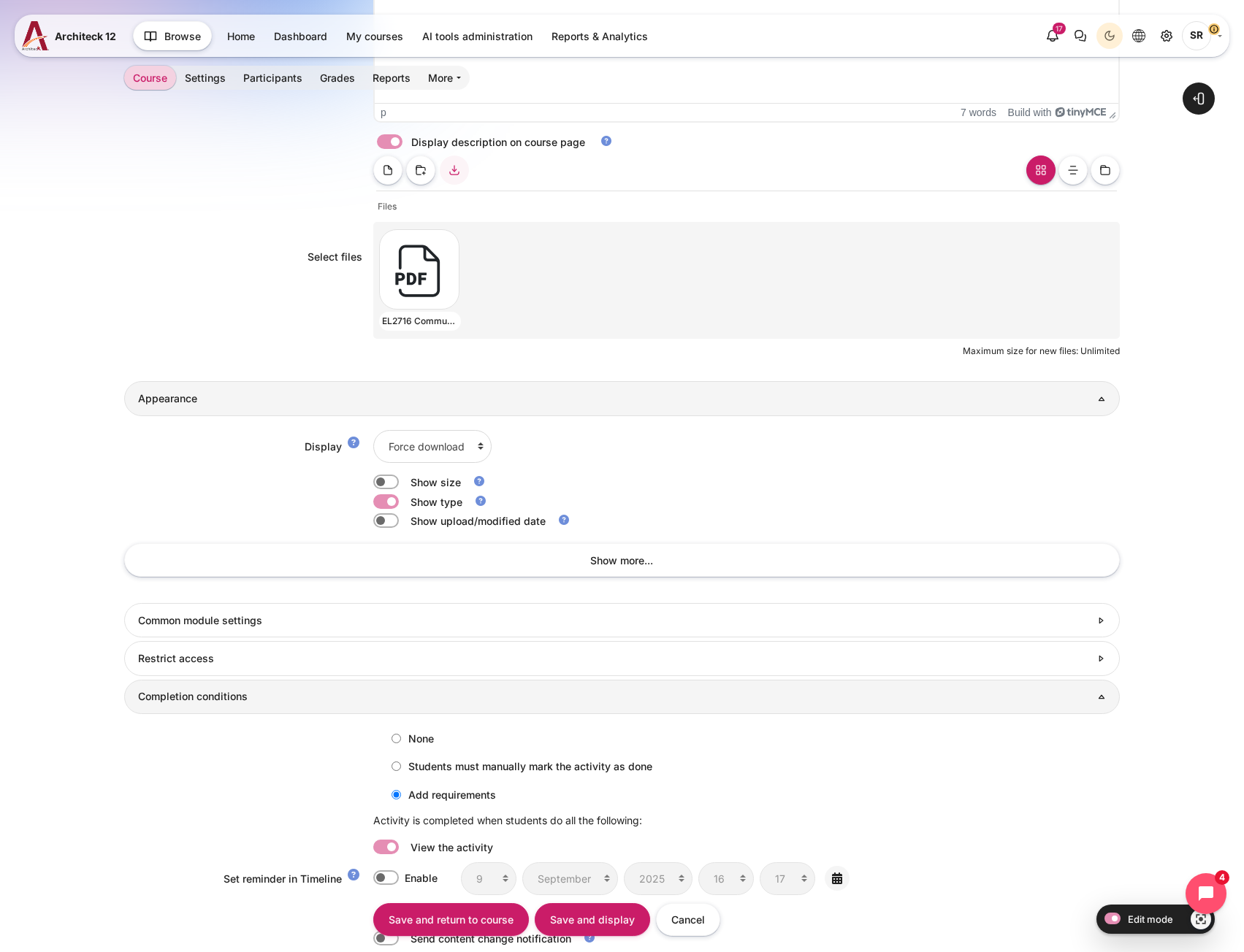
scroll to position [833, 0]
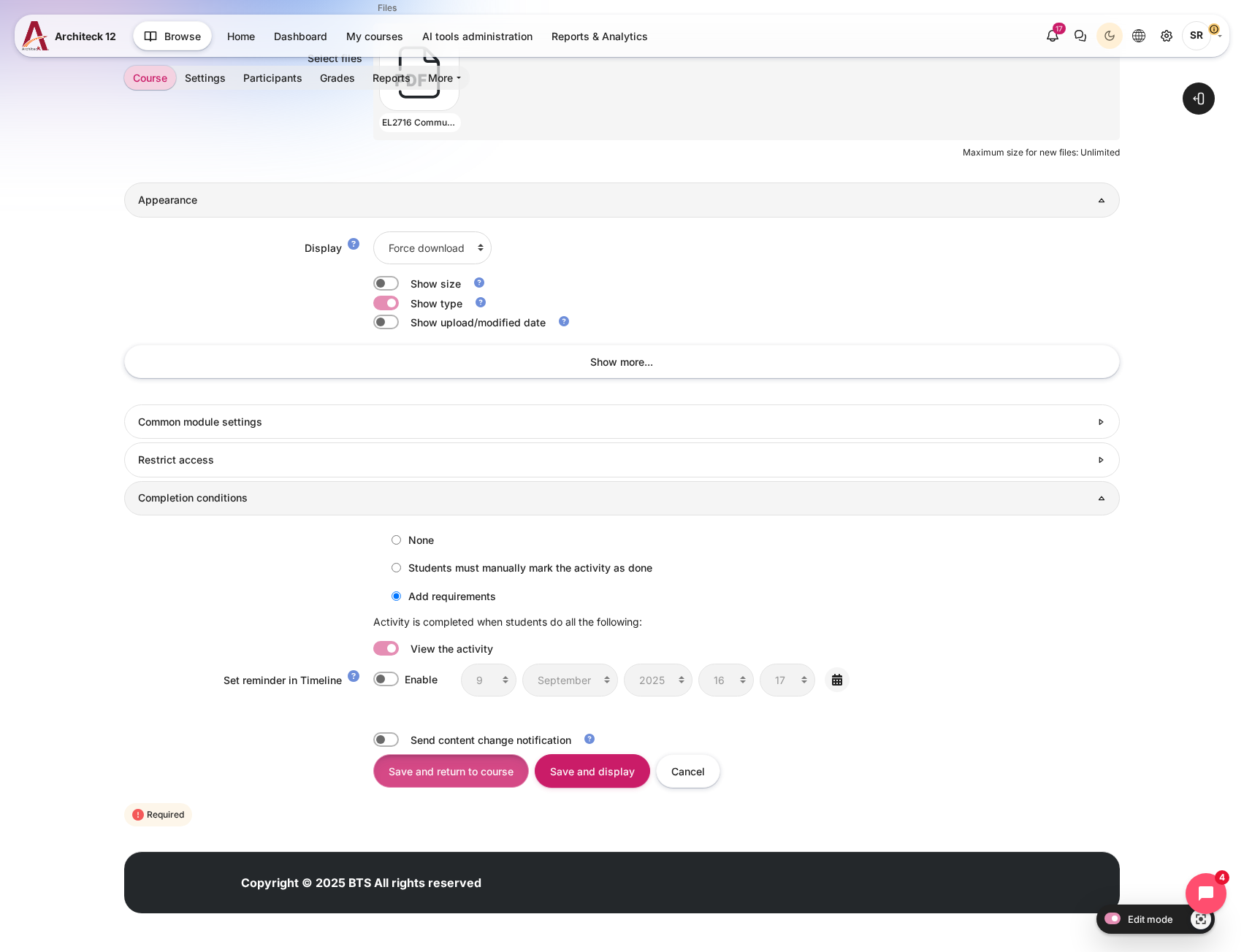
click at [471, 779] on input "Save and return to course" at bounding box center [452, 772] width 156 height 33
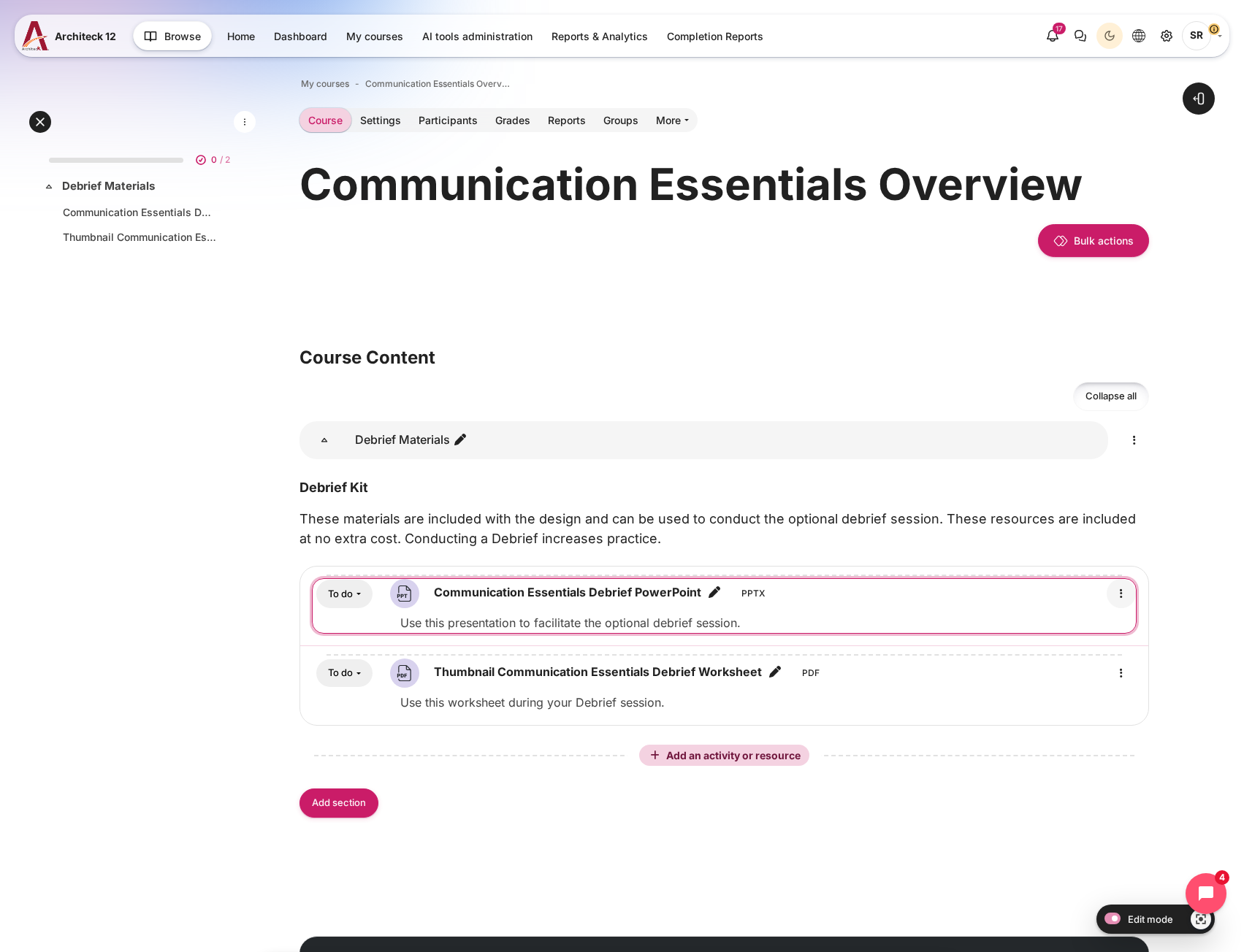
click at [1126, 594] on icon "Edit" at bounding box center [1121, 594] width 18 height 18
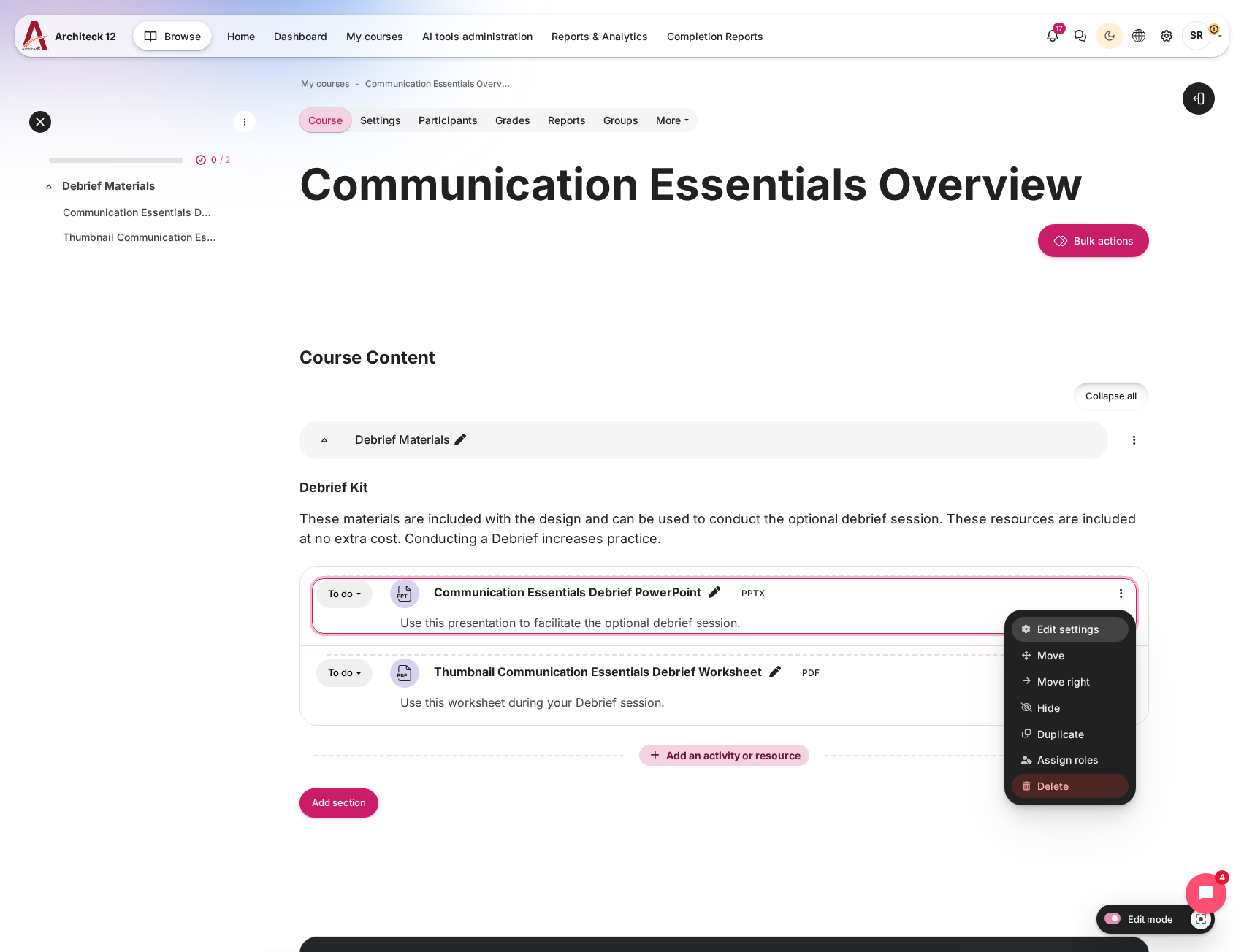
click at [1086, 630] on span "Edit settings" at bounding box center [1068, 630] width 62 height 16
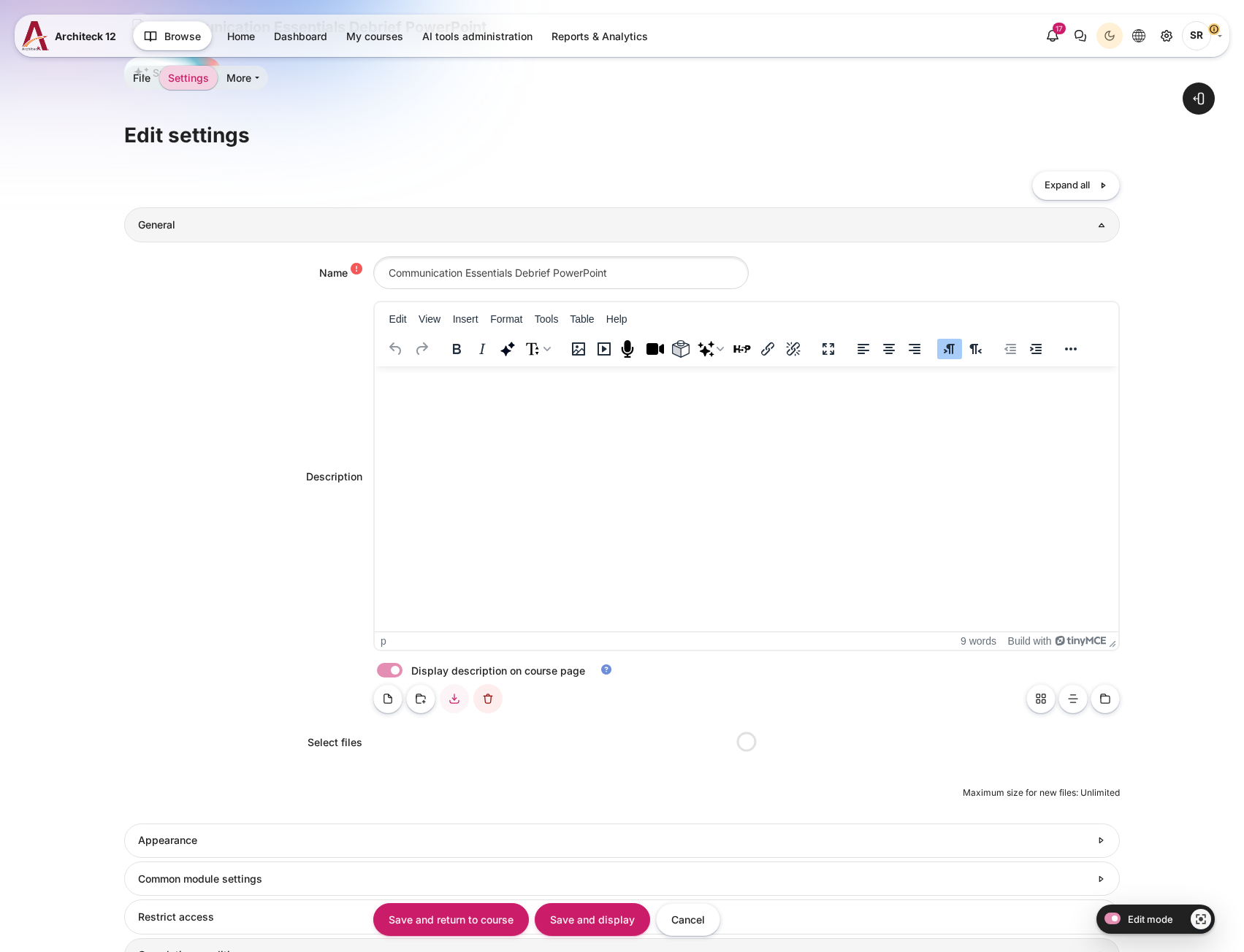
scroll to position [400, 0]
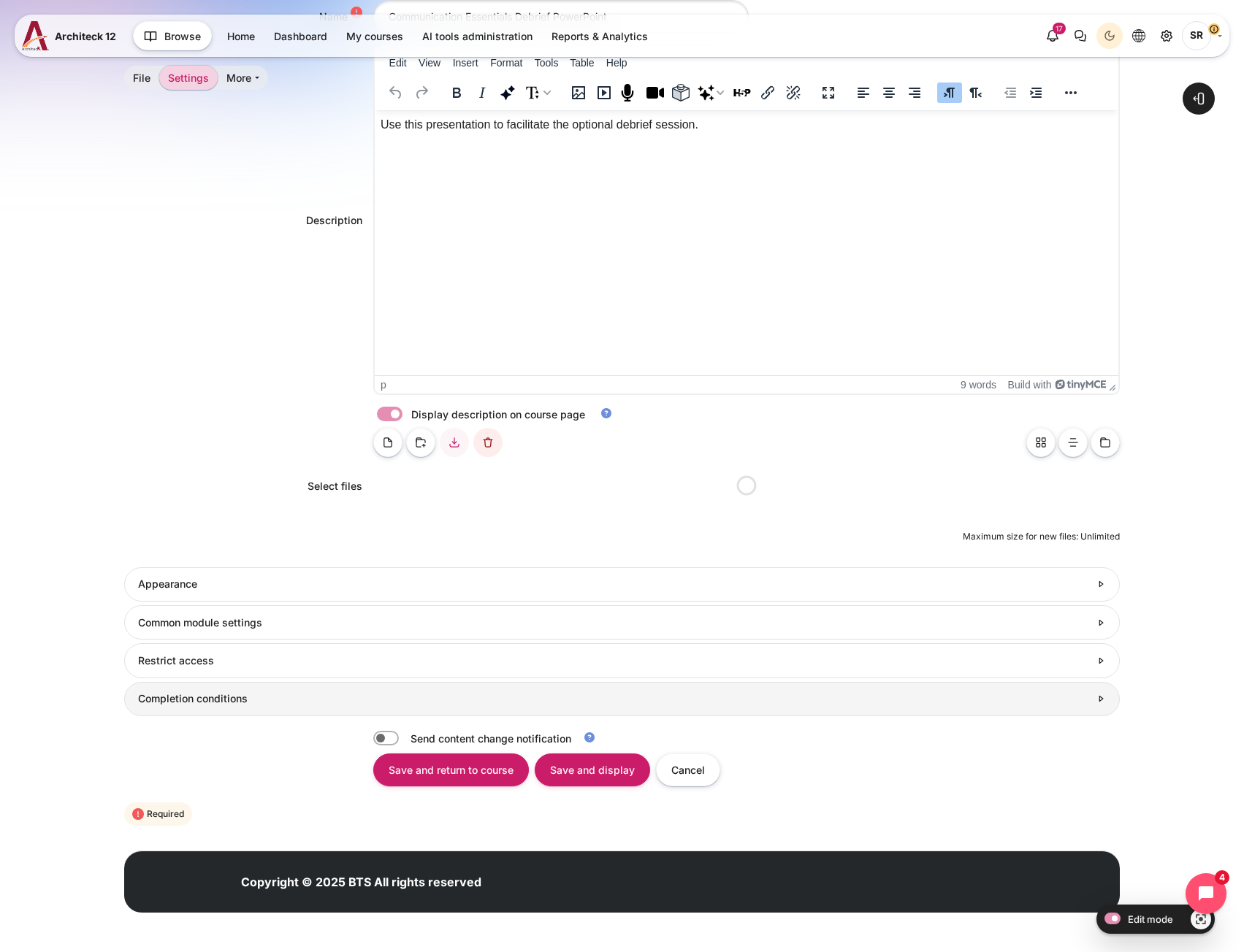
click at [211, 694] on h3 "Completion conditions" at bounding box center [615, 698] width 952 height 13
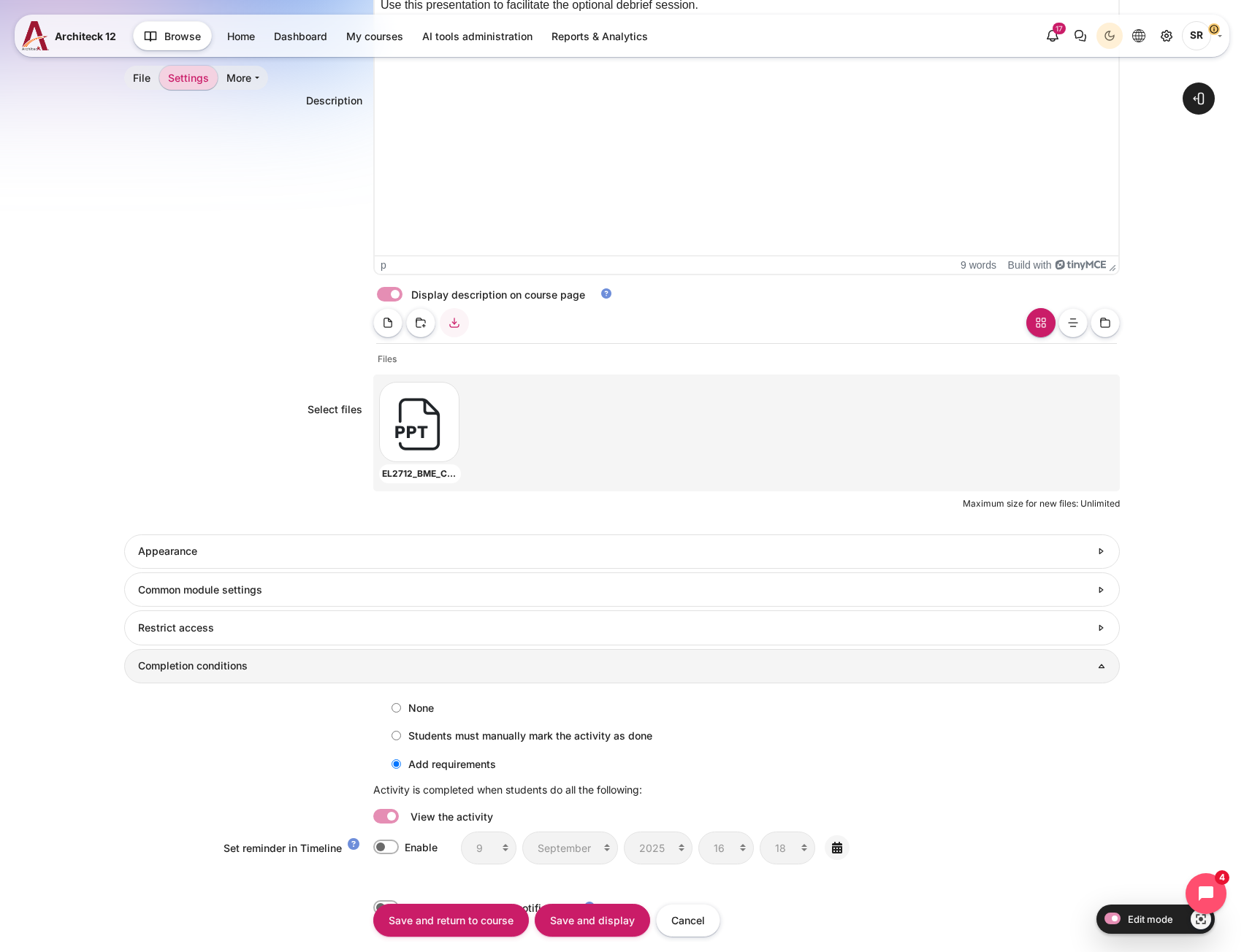
scroll to position [545, 0]
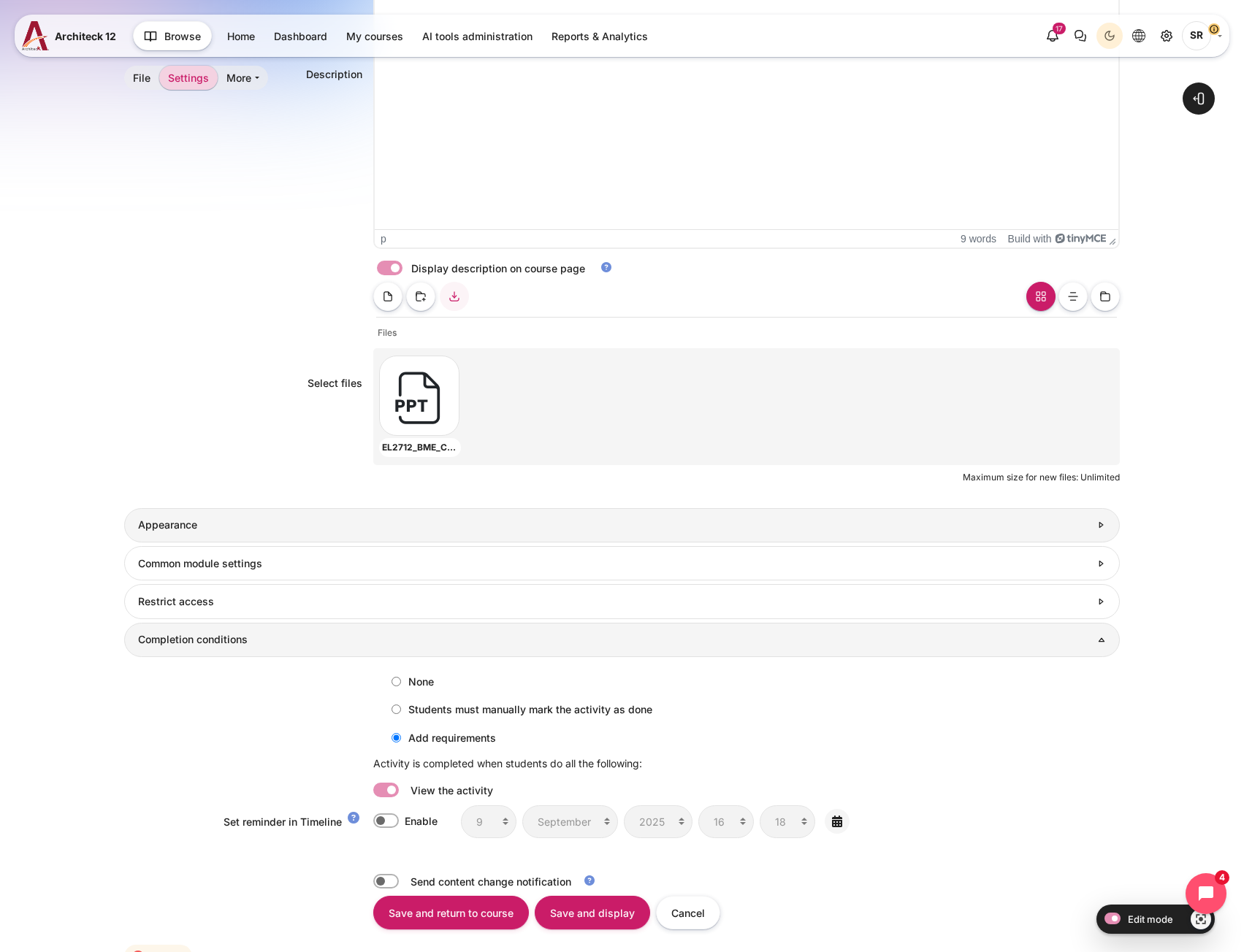
click at [240, 521] on h3 "Appearance" at bounding box center [615, 525] width 952 height 13
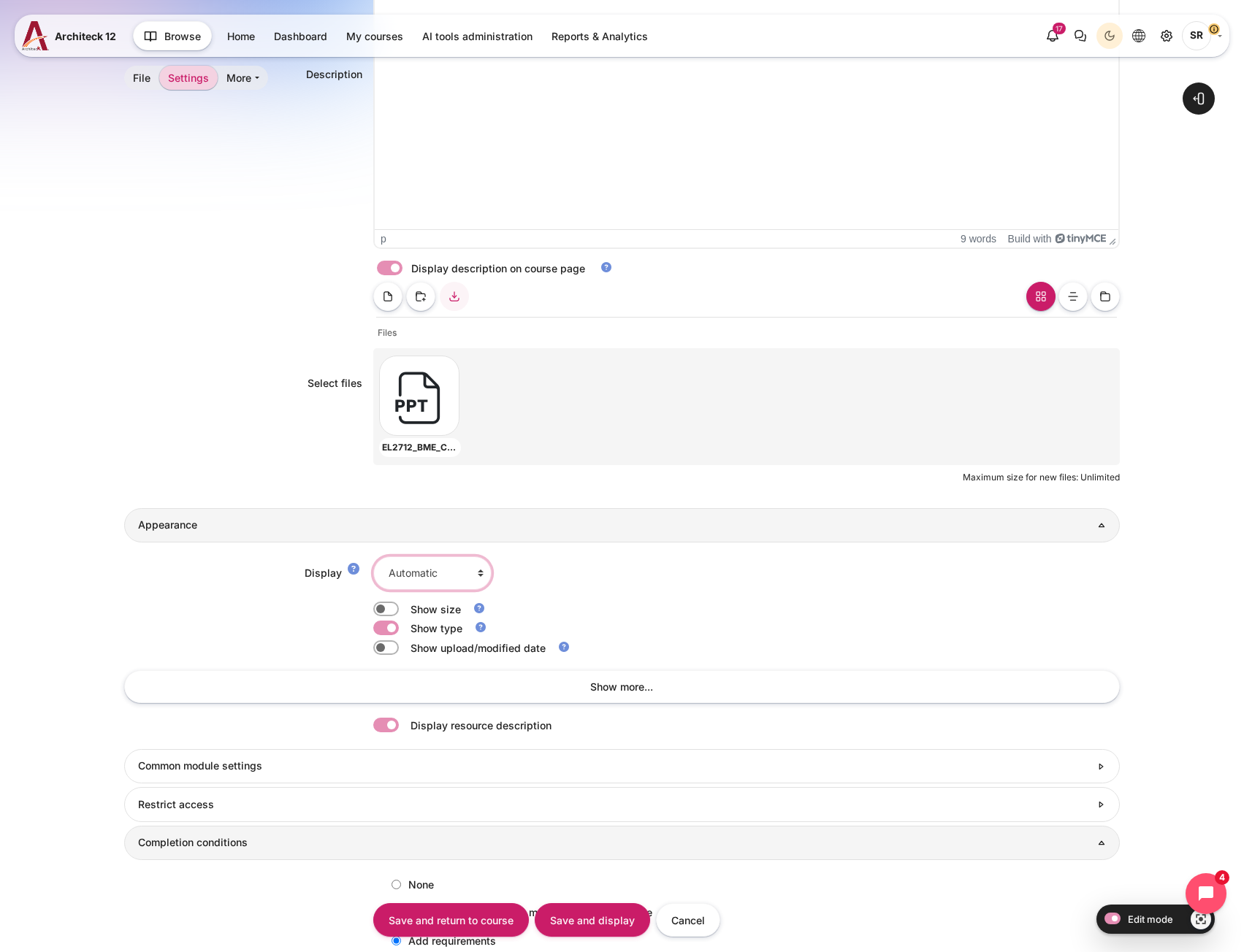
click at [407, 577] on select "Automatic Embed Force download Open In pop-up" at bounding box center [432, 574] width 118 height 33
select select "4"
click at [374, 557] on select "Automatic Embed Force download Open In pop-up" at bounding box center [432, 574] width 118 height 33
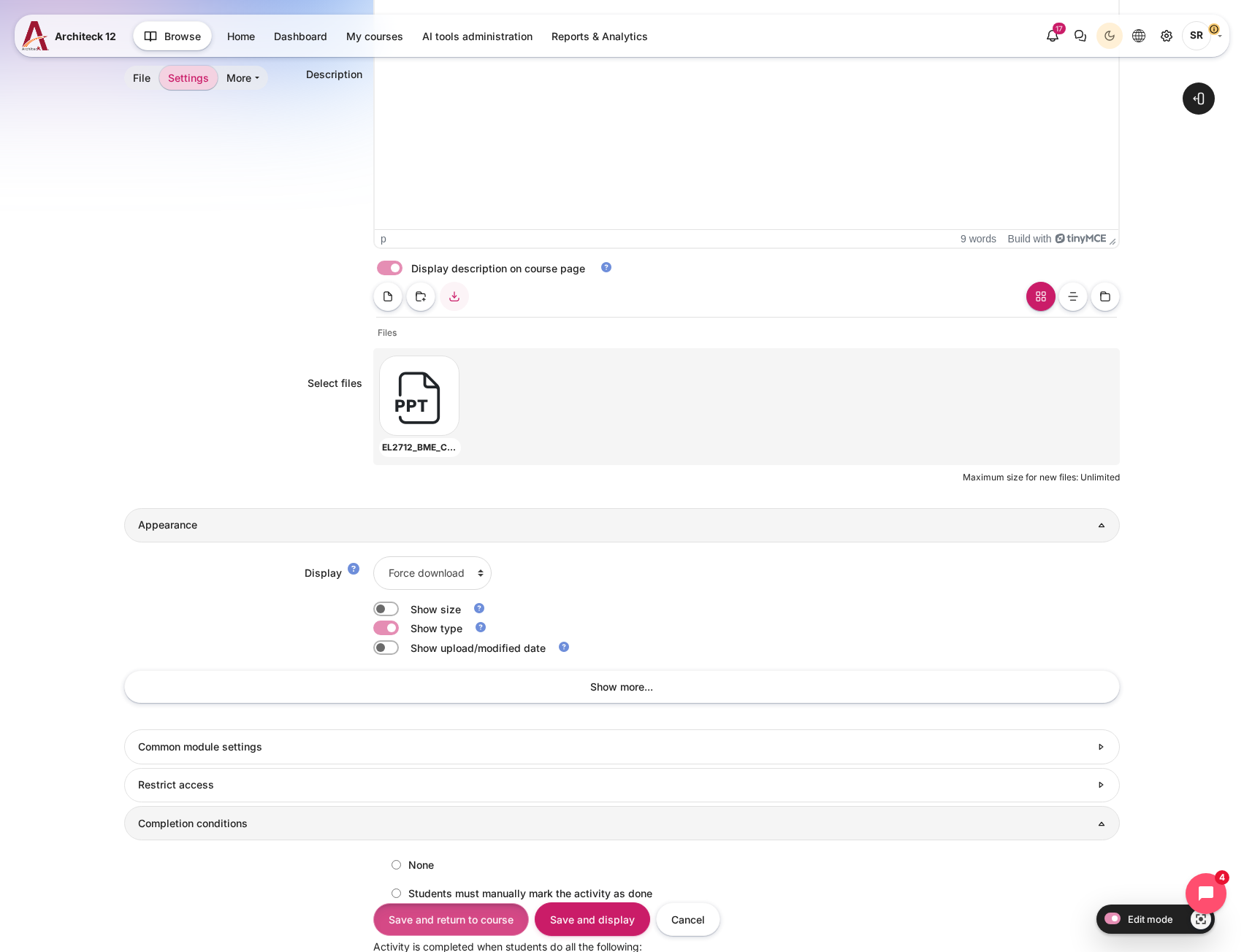
click at [435, 916] on input "Save and return to course" at bounding box center [452, 920] width 156 height 33
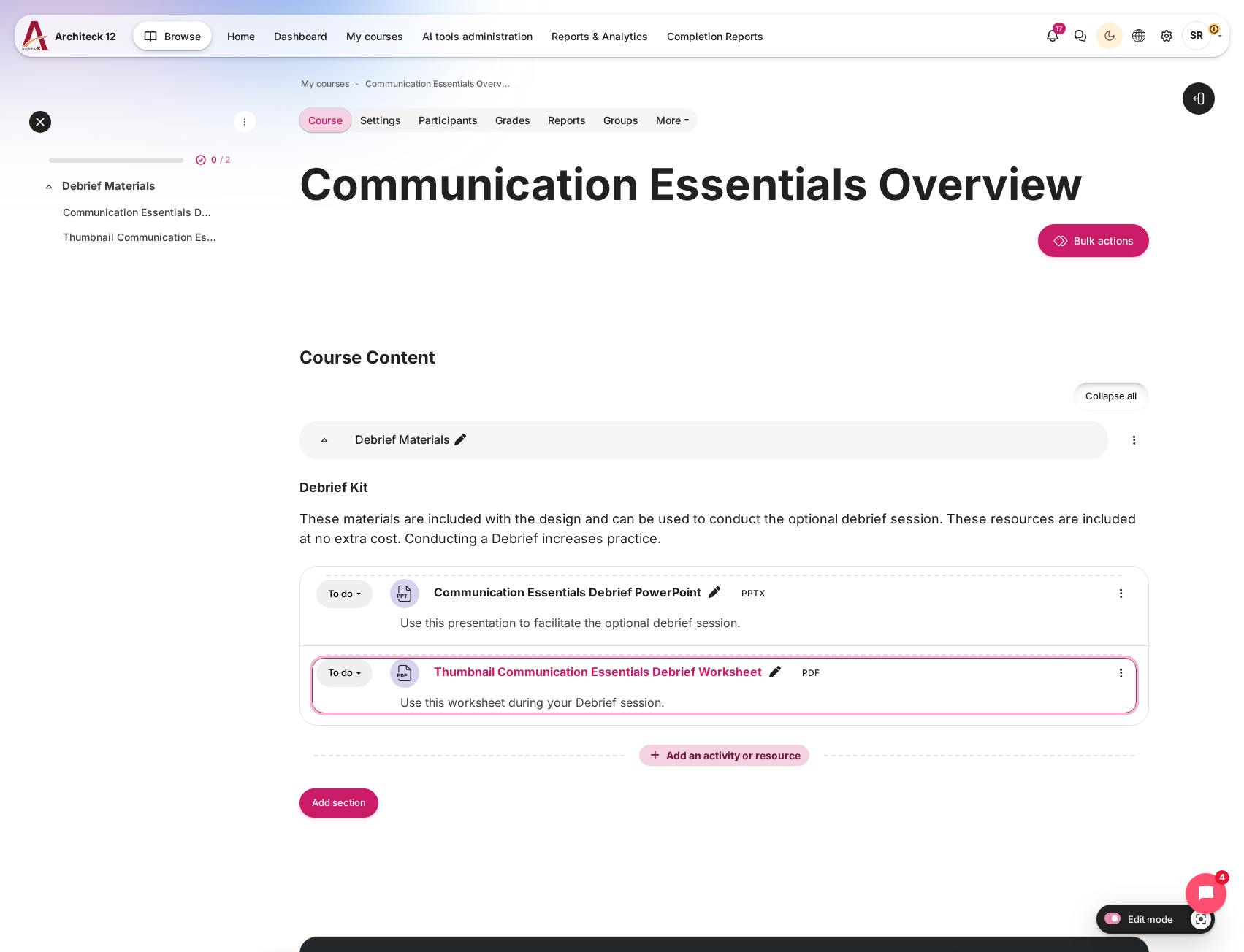
click at [549, 679] on link "Thumbnail Communication Essentials Debrief Worksheet File" at bounding box center [598, 672] width 328 height 18
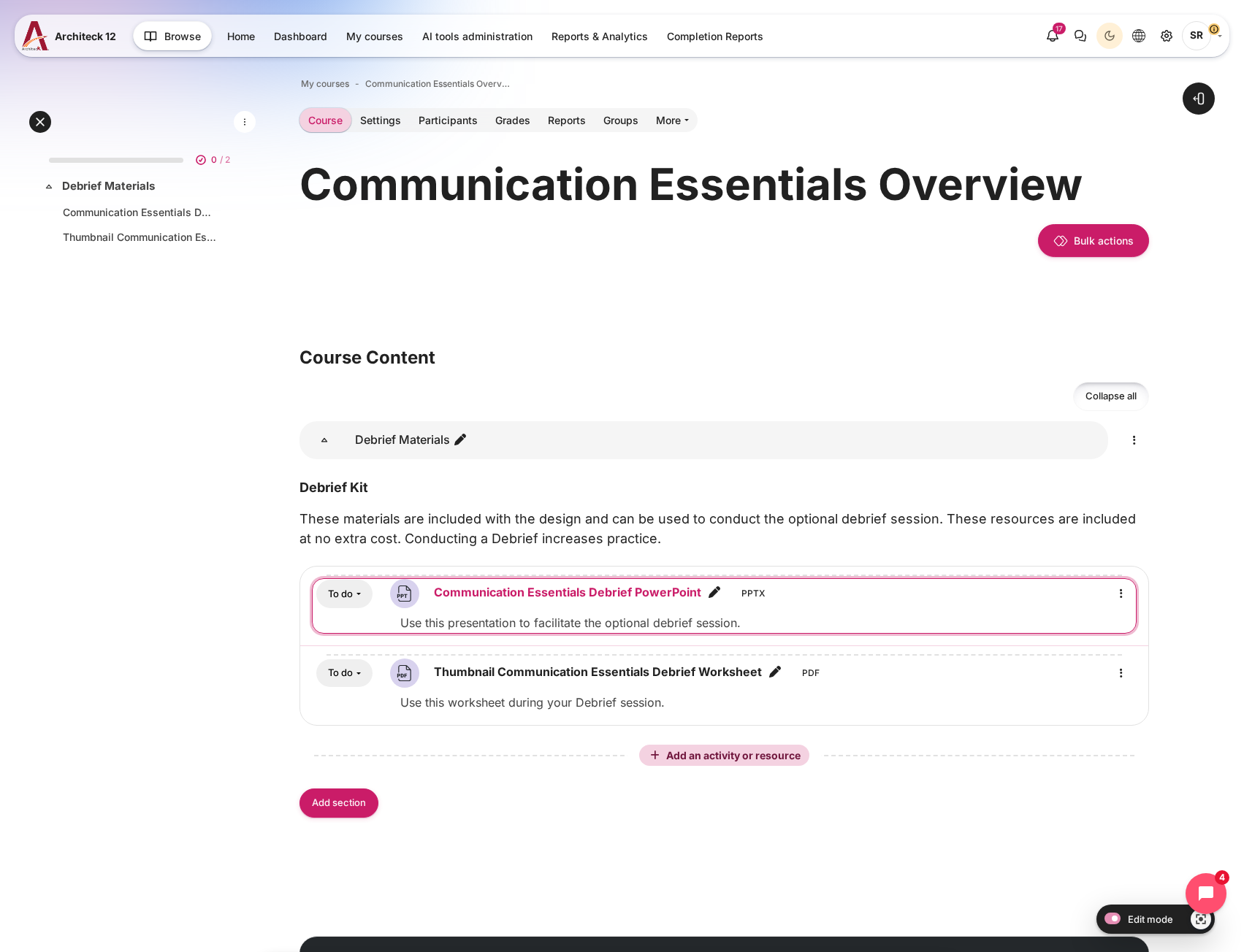
click at [551, 595] on link "Communication Essentials Debrief PowerPoint File" at bounding box center [568, 592] width 267 height 18
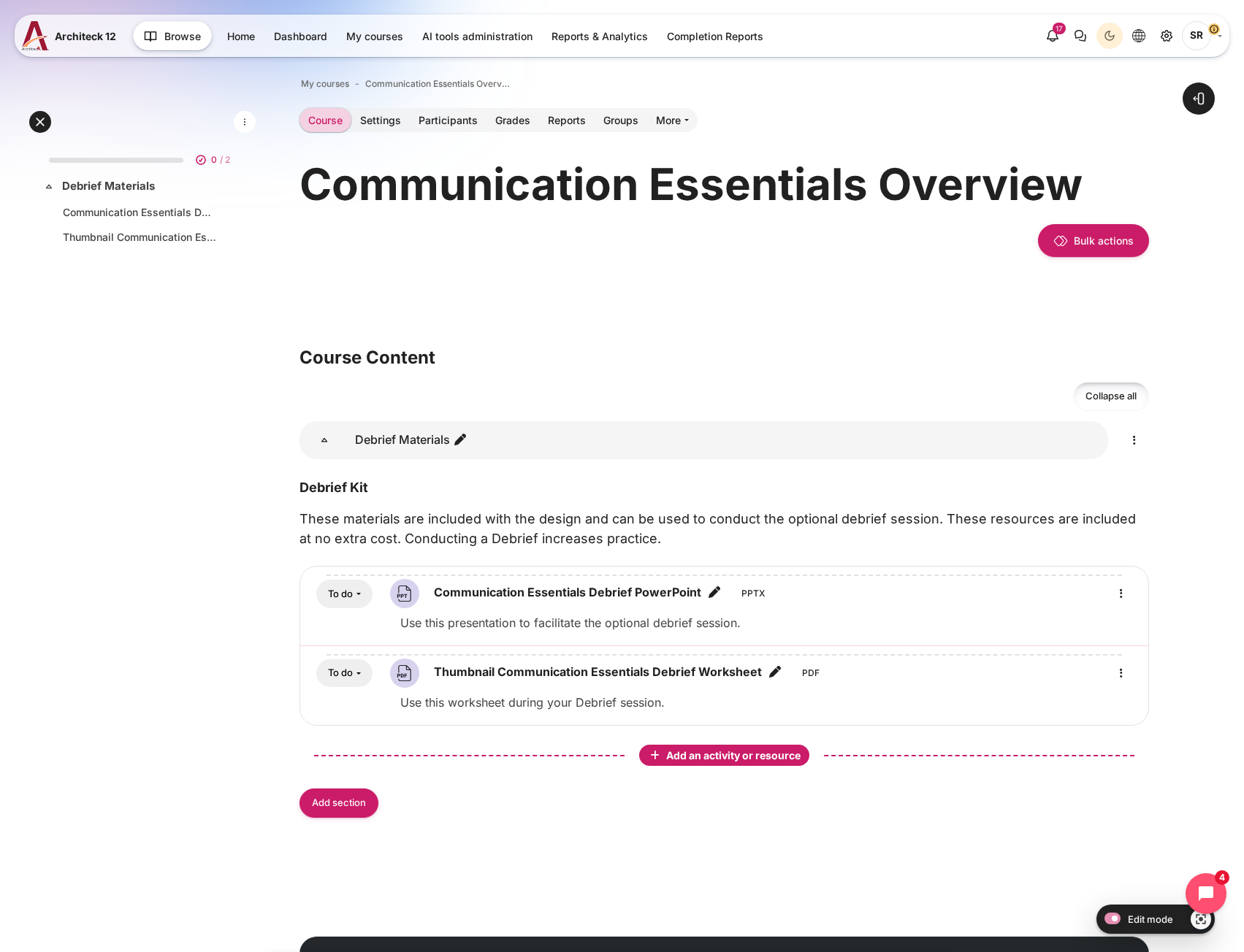
click at [714, 758] on span "Add an activity or resource" at bounding box center [735, 755] width 138 height 13
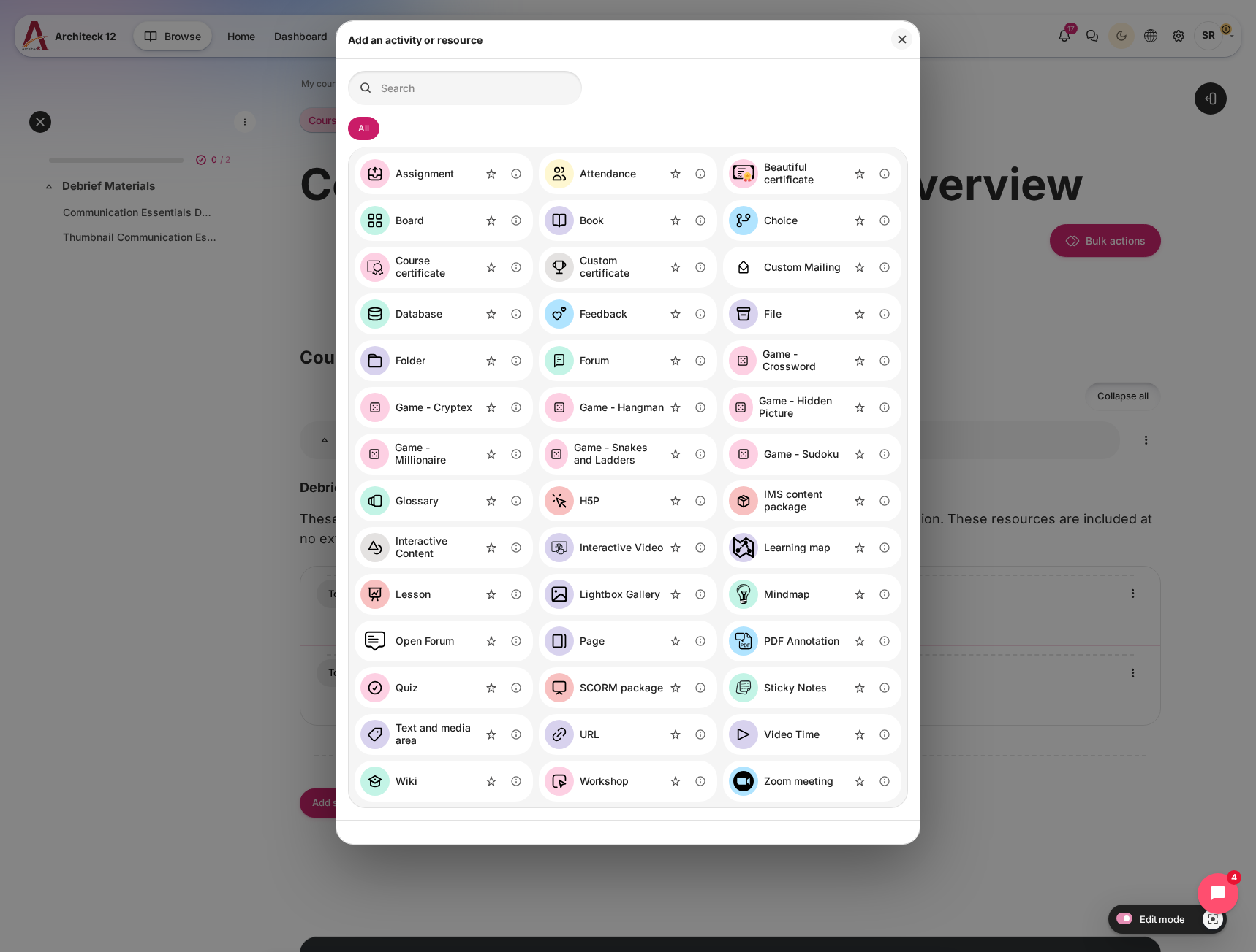
click at [778, 315] on div "File" at bounding box center [773, 314] width 18 height 13
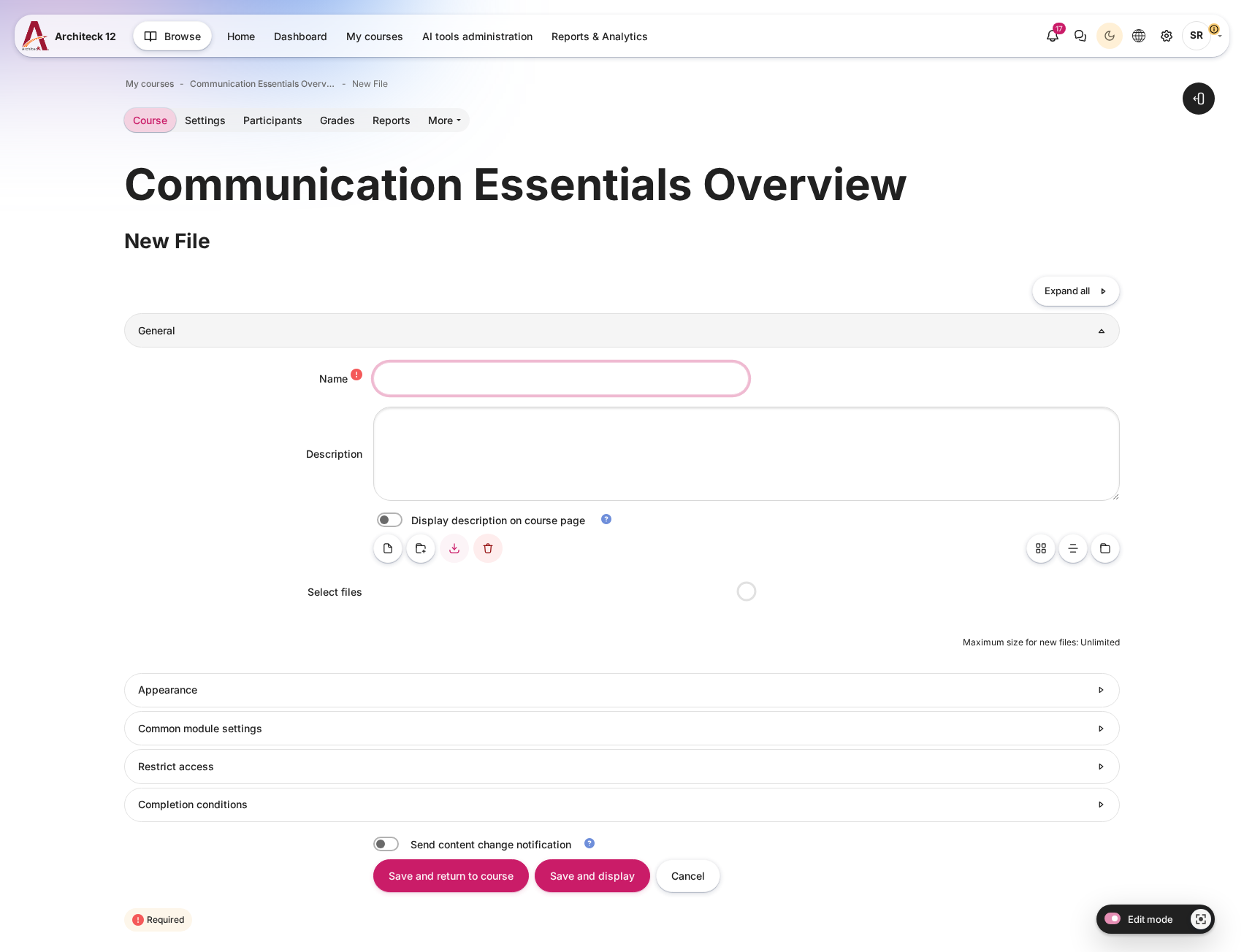
click at [423, 385] on input "Name" at bounding box center [561, 378] width 376 height 33
paste input "Communication Essentials Debrief Leaders Notes"
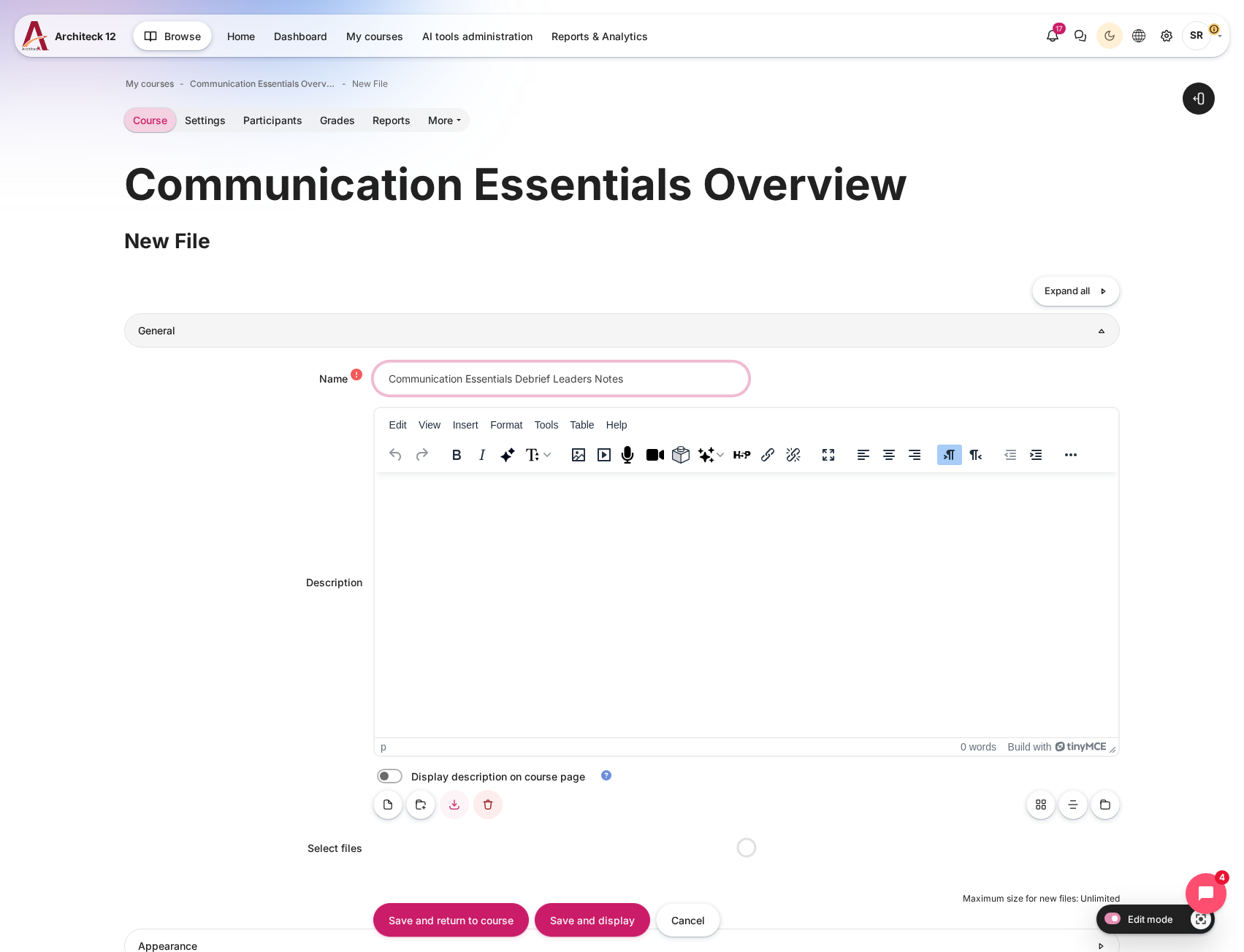
type input "Communication Essentials Debrief Leaders Notes"
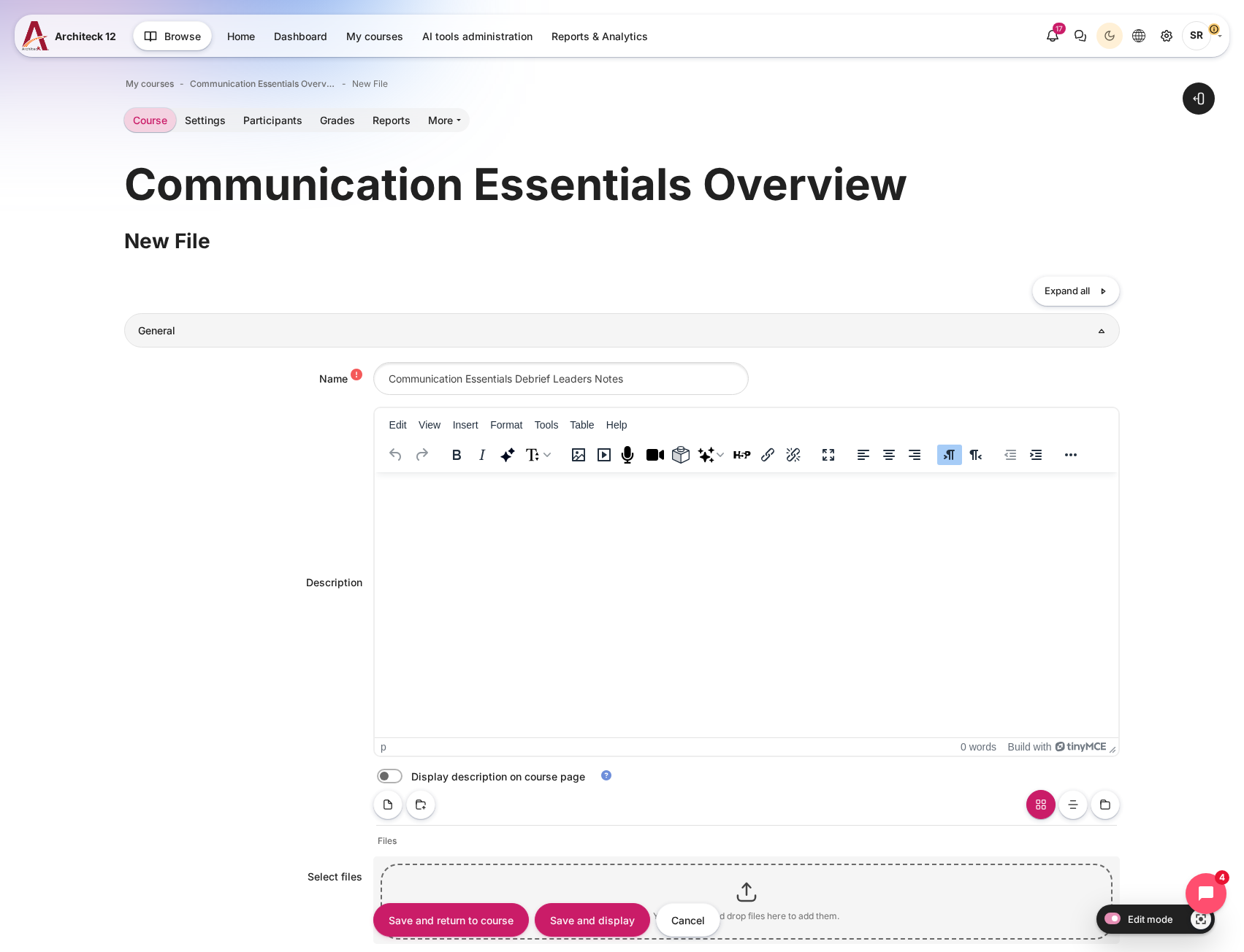
click at [460, 500] on html at bounding box center [745, 487] width 743 height 29
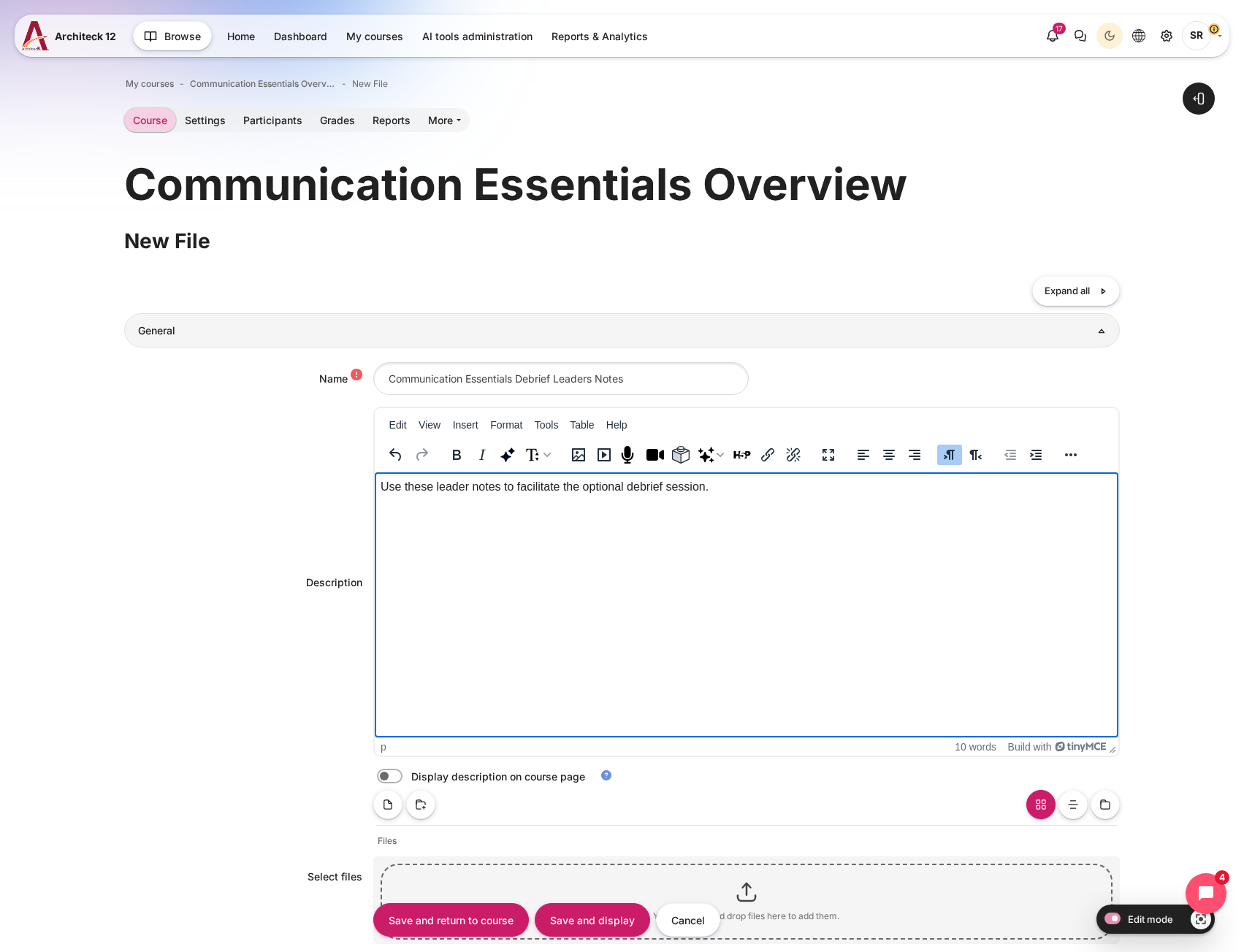
click at [409, 770] on label "Content" at bounding box center [410, 777] width 3 height 16
click at [403, 772] on input "Content" at bounding box center [416, 778] width 25 height 15
checkbox input "true"
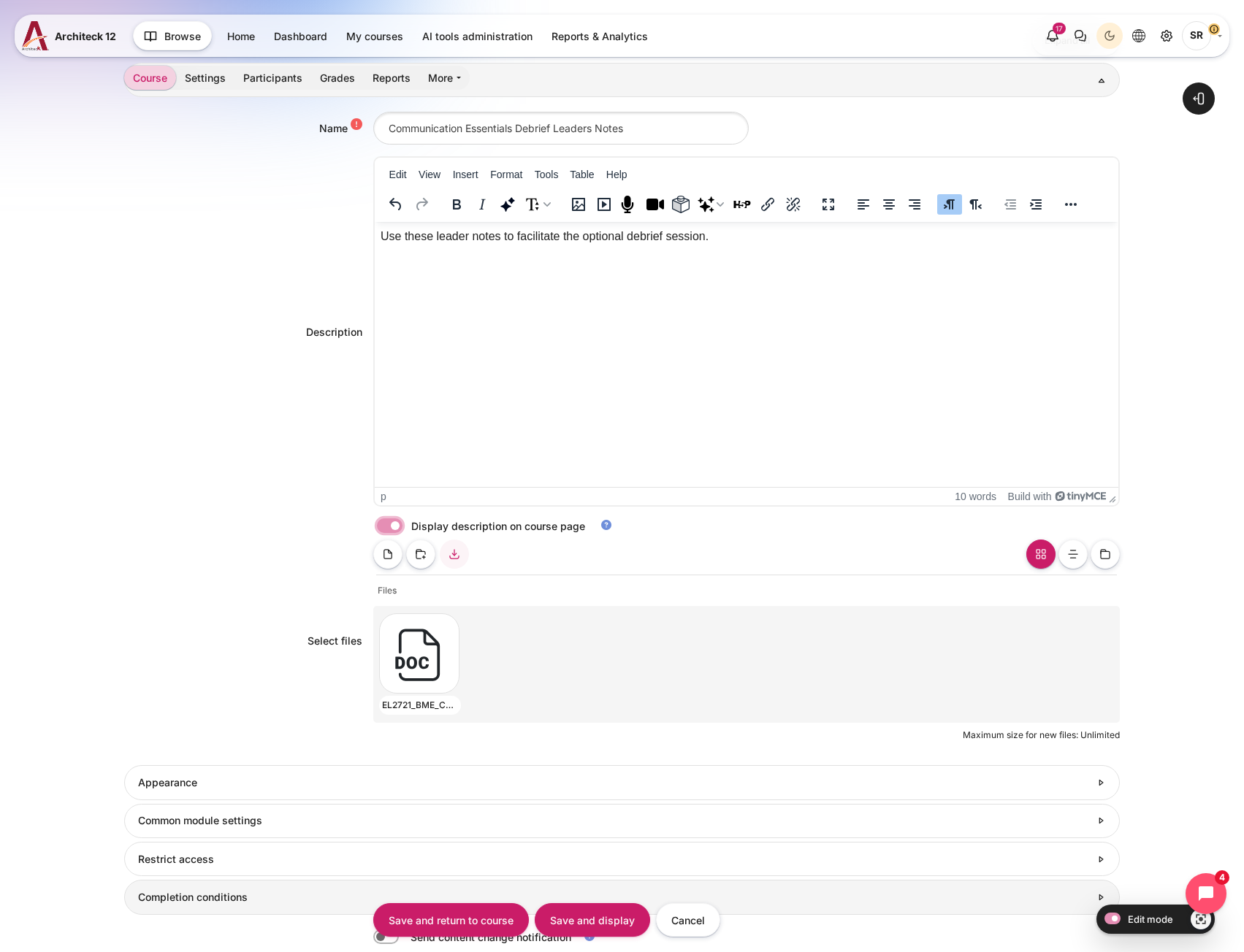
scroll to position [449, 0]
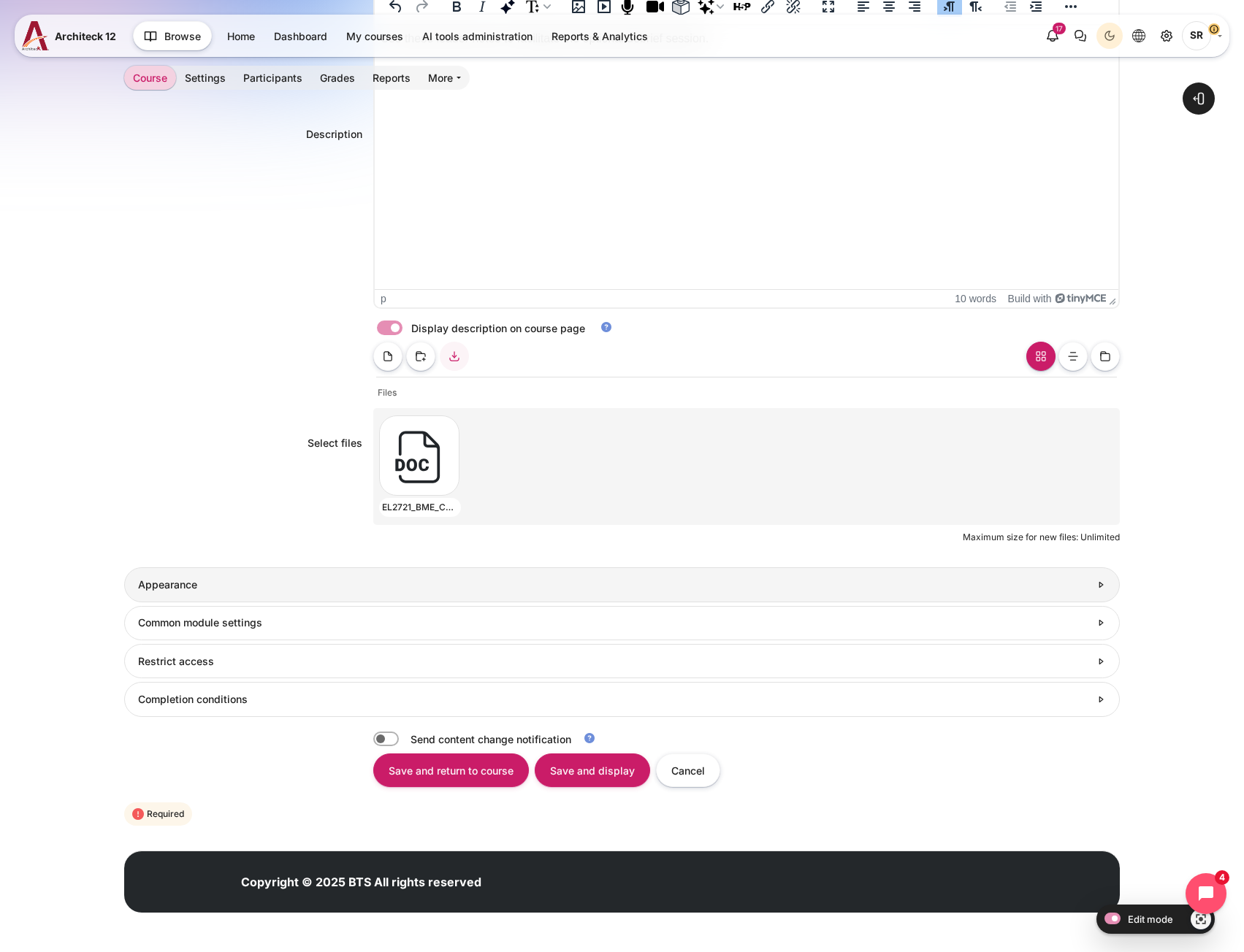
click at [188, 590] on h3 "Appearance" at bounding box center [615, 584] width 952 height 13
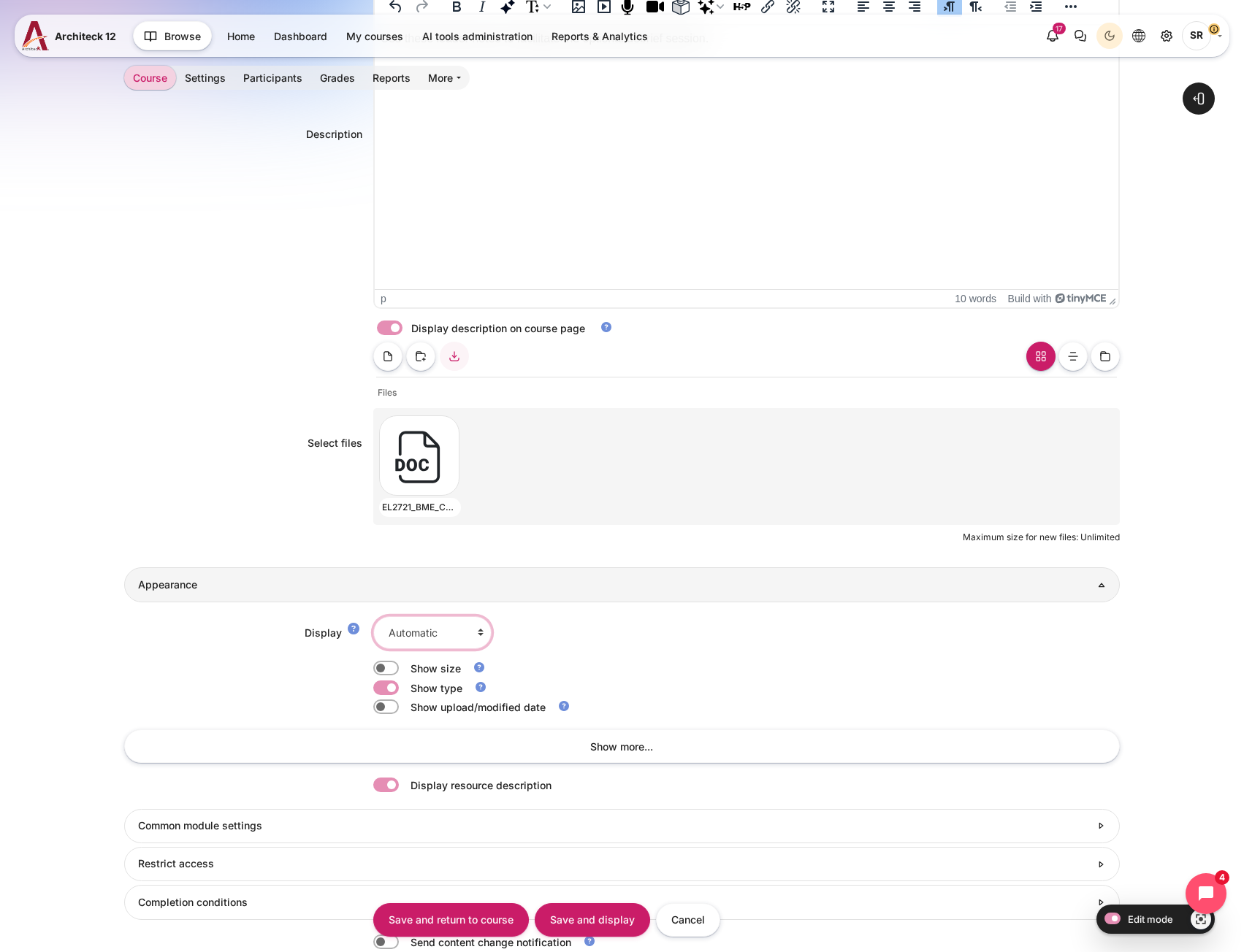
click at [429, 634] on select "Automatic Embed Force download Open In pop-up" at bounding box center [432, 633] width 118 height 33
select select "4"
click at [374, 616] on select "Automatic Embed Force download Open In pop-up" at bounding box center [432, 633] width 118 height 33
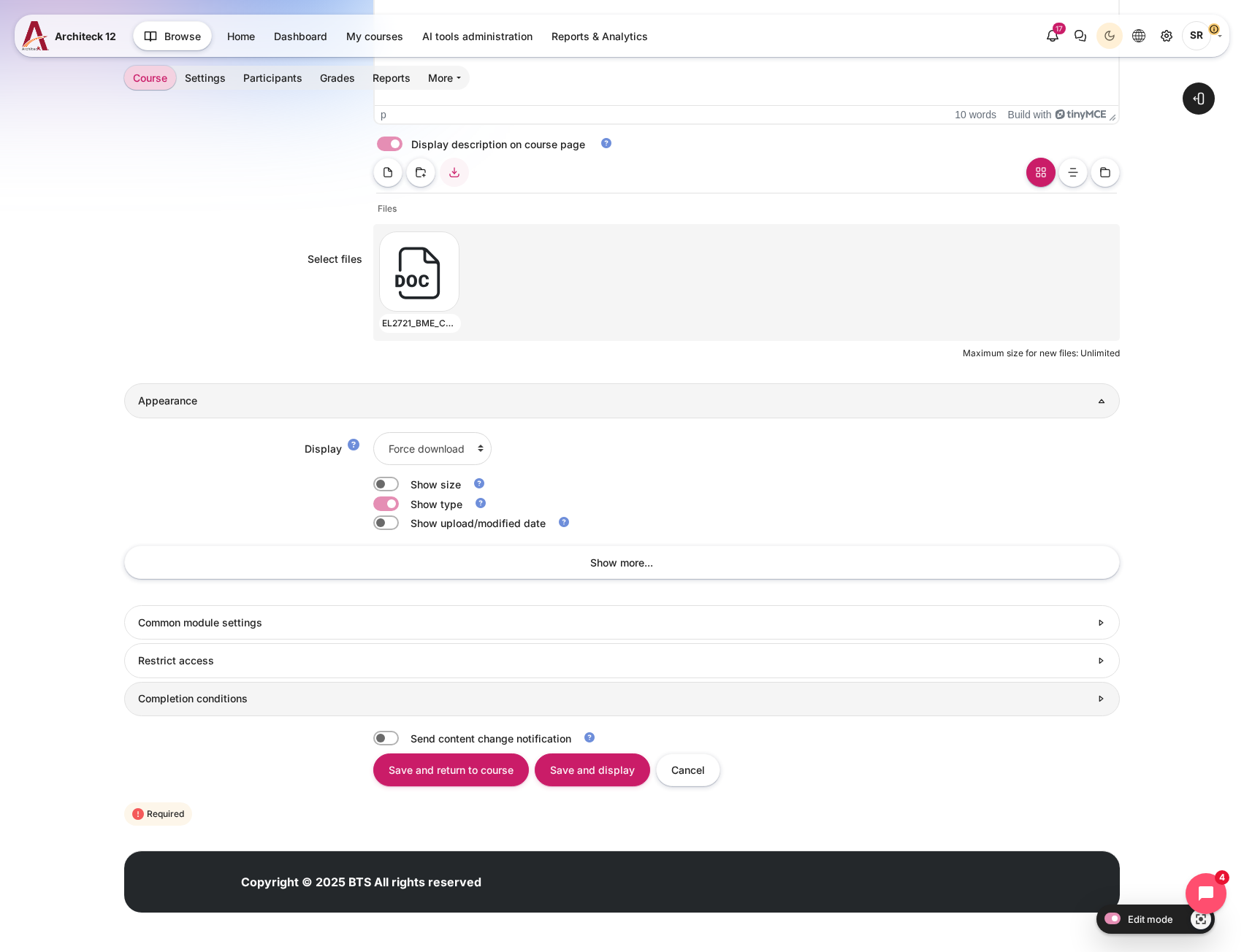
click at [219, 708] on link "Completion conditions" at bounding box center [622, 698] width 995 height 34
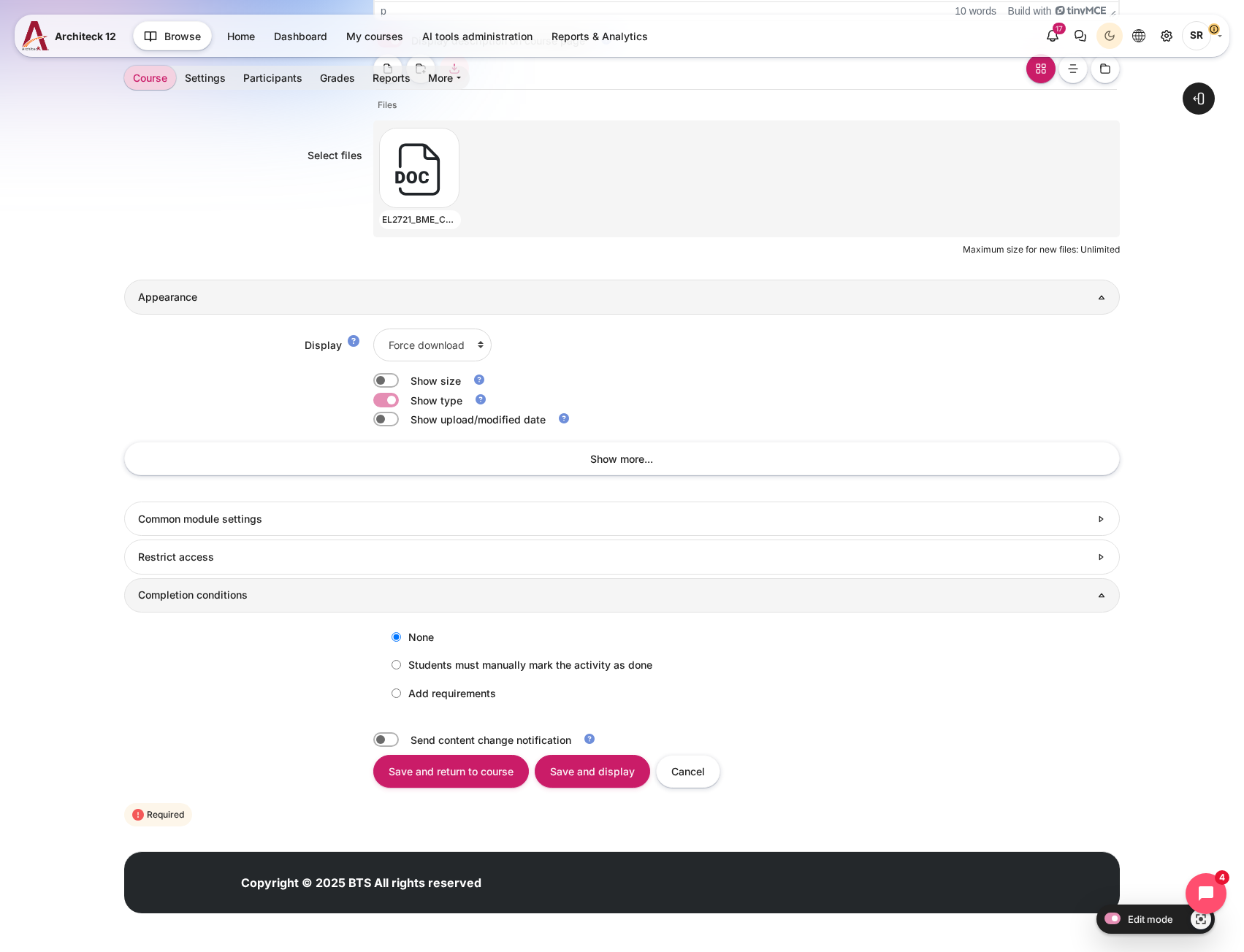
scroll to position [737, 0]
click at [412, 700] on label "Add requirements" at bounding box center [440, 693] width 112 height 24
click at [401, 697] on input "Add requirements" at bounding box center [396, 693] width 10 height 10
radio input "true"
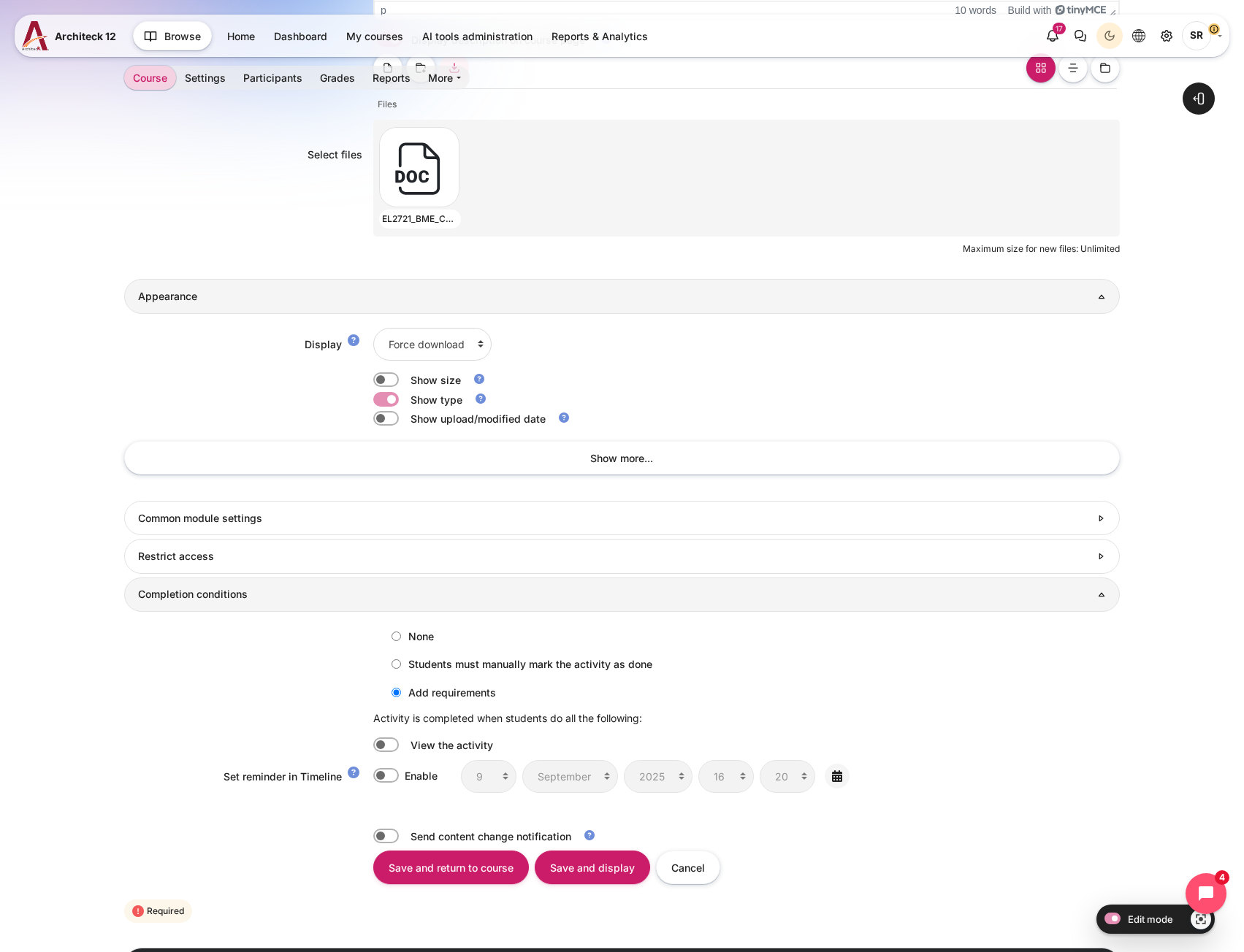
click at [405, 747] on label "Content" at bounding box center [406, 745] width 3 height 16
click at [388, 747] on input "Content" at bounding box center [386, 744] width 25 height 15
checkbox input "true"
click at [461, 872] on input "Save and return to course" at bounding box center [452, 867] width 156 height 33
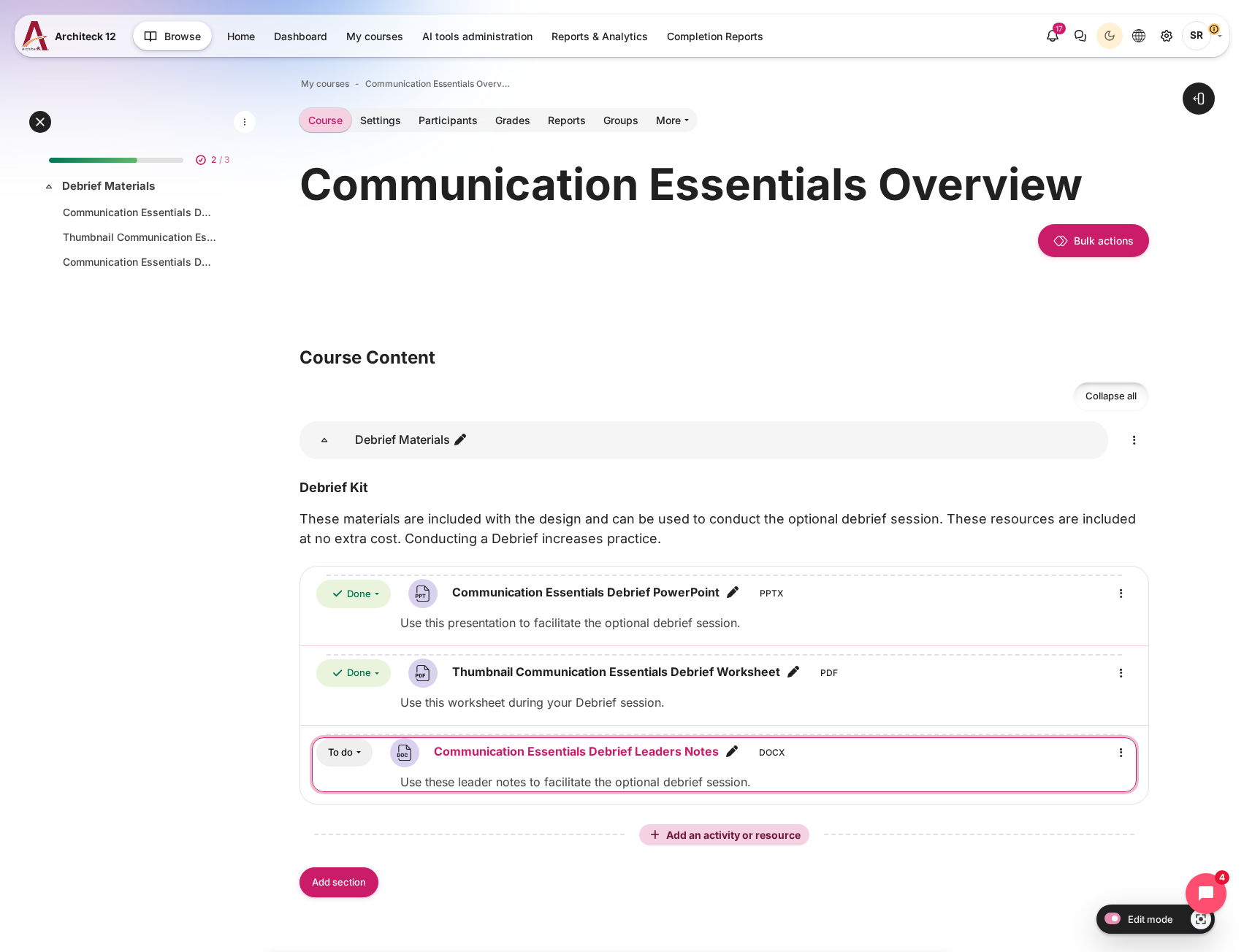
click at [579, 750] on link "Communication Essentials Debrief Leaders Notes File" at bounding box center [577, 752] width 285 height 18
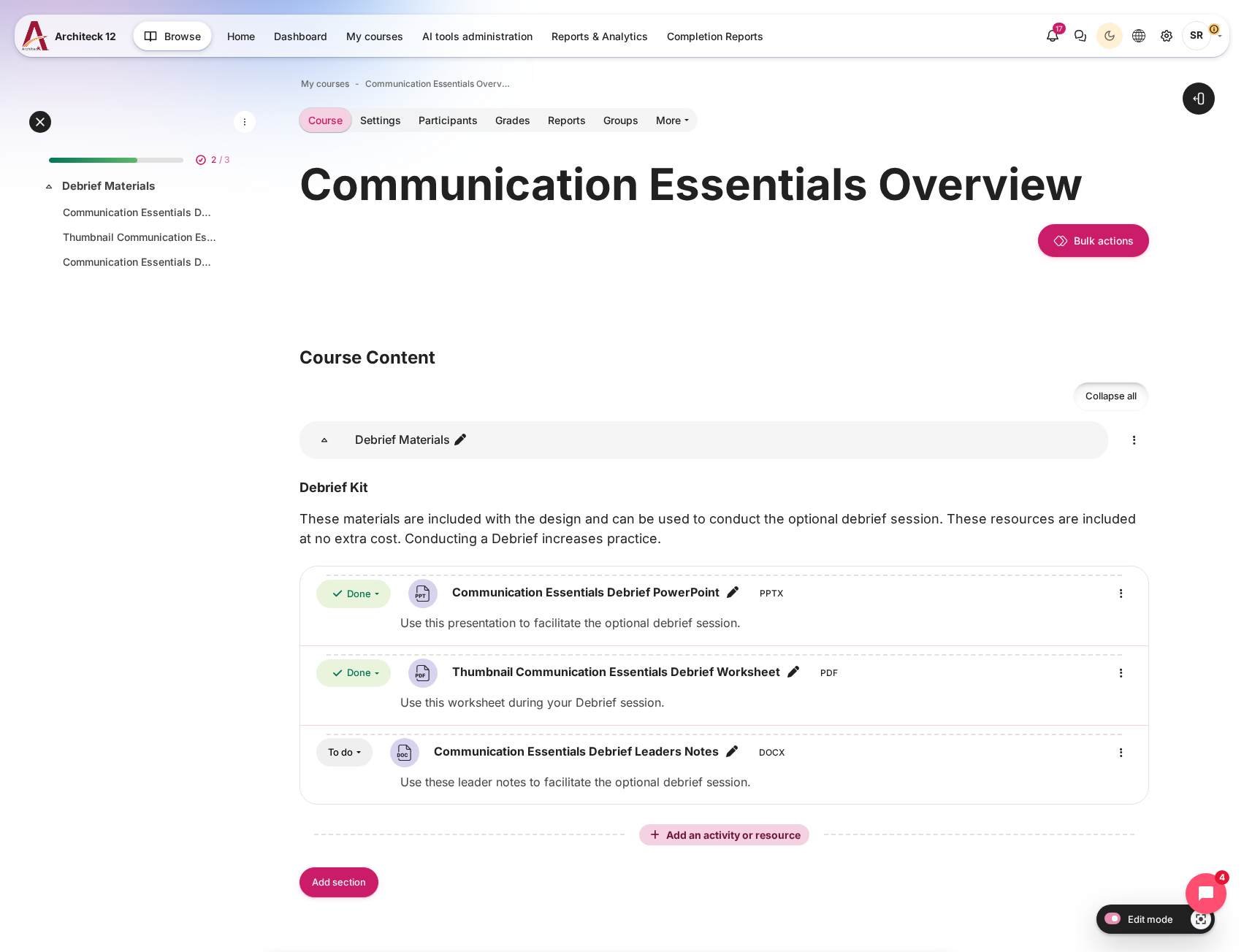
drag, startPoint x: 130, startPoint y: 586, endPoint x: 130, endPoint y: 575, distance: 11.0
click at [130, 586] on div "2 / 3 Expand Collapse Debrief Materials Highlighted" at bounding box center [142, 484] width 211 height 691
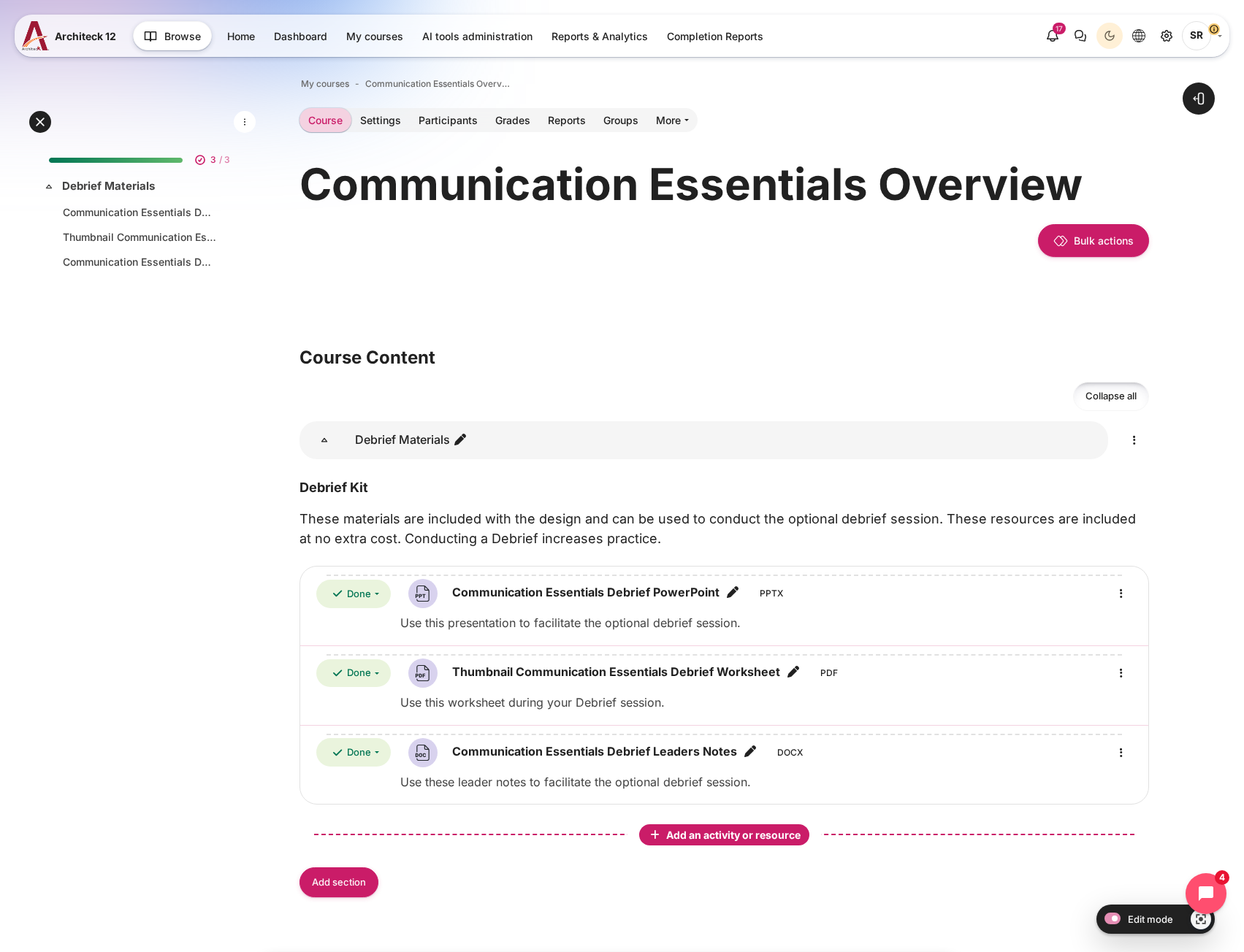
click at [688, 836] on span "Add an activity or resource" at bounding box center [735, 835] width 138 height 13
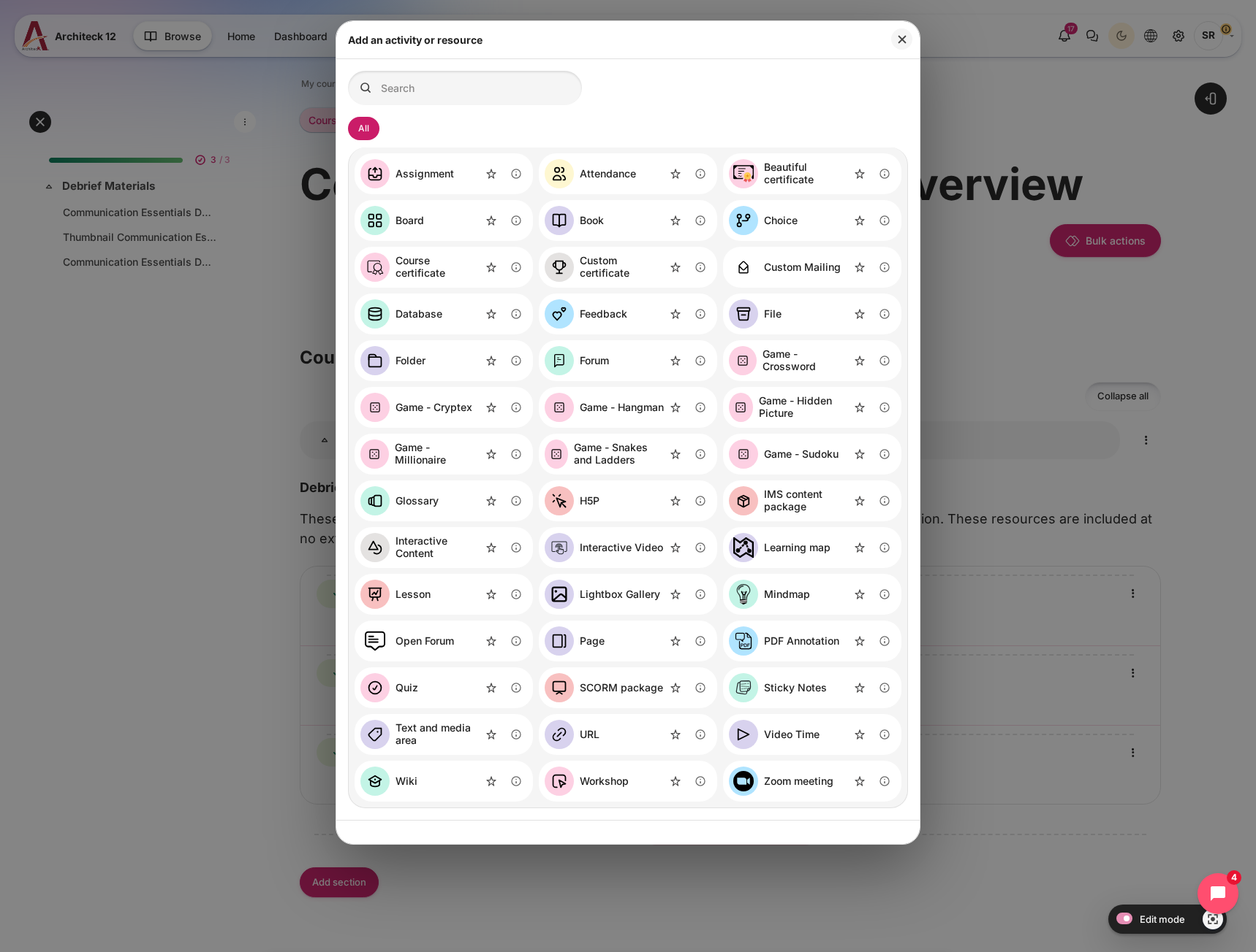
click at [778, 310] on div "File" at bounding box center [773, 314] width 18 height 13
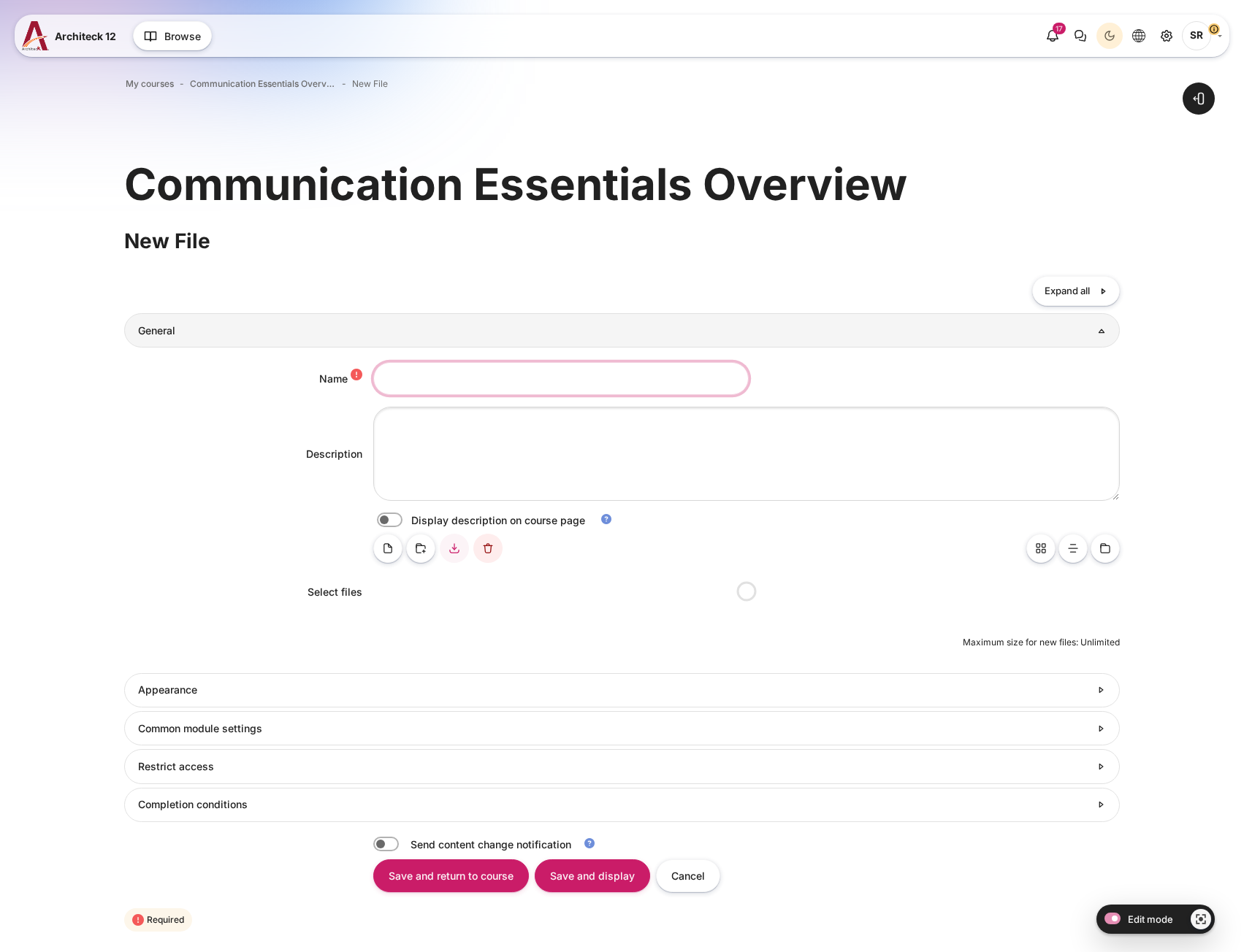
click at [426, 371] on input "Name" at bounding box center [561, 378] width 376 height 33
paste input "eLearning Course Completion Certificate"
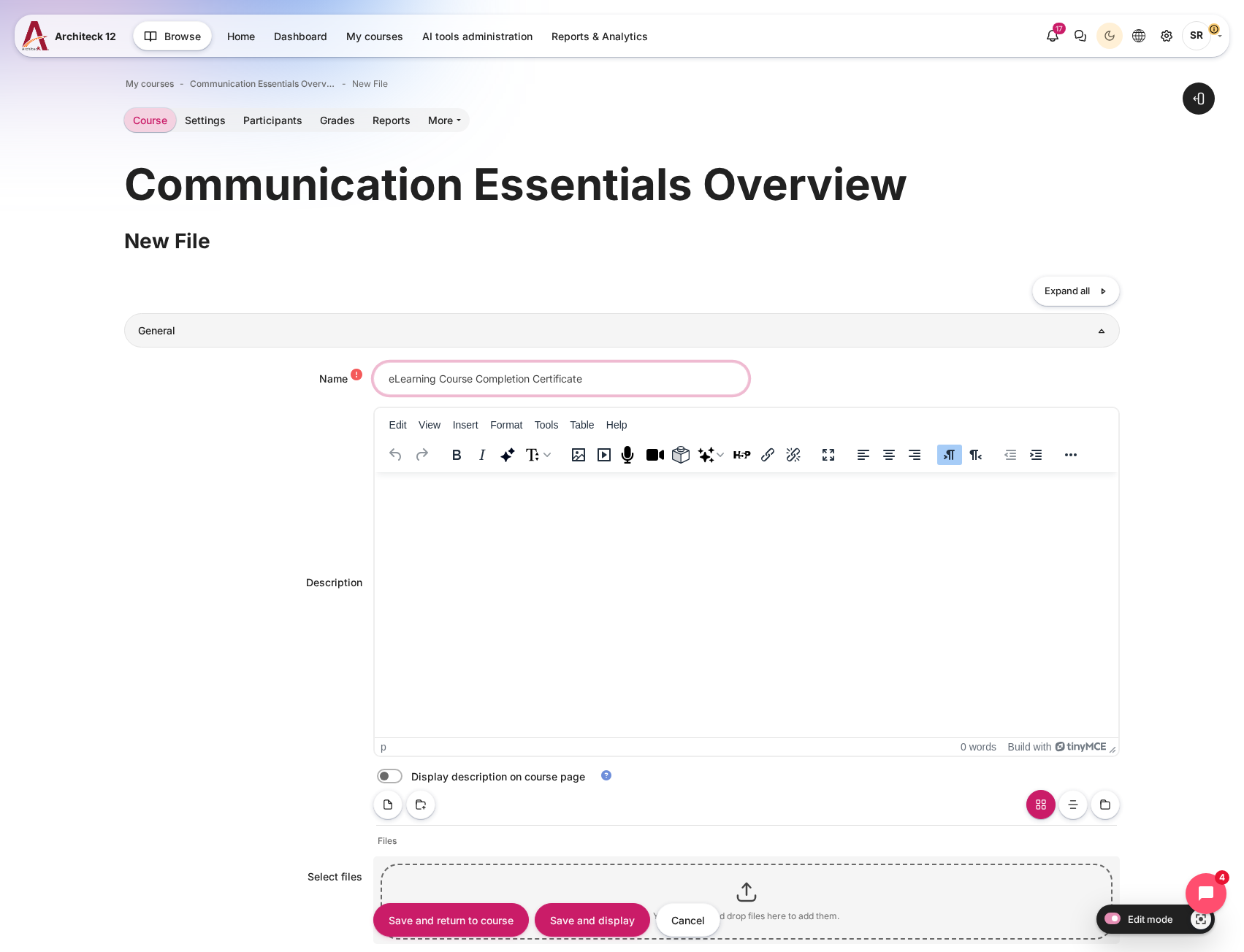
type input "eLearning Course Completion Certificate"
click at [474, 501] on html at bounding box center [745, 487] width 743 height 29
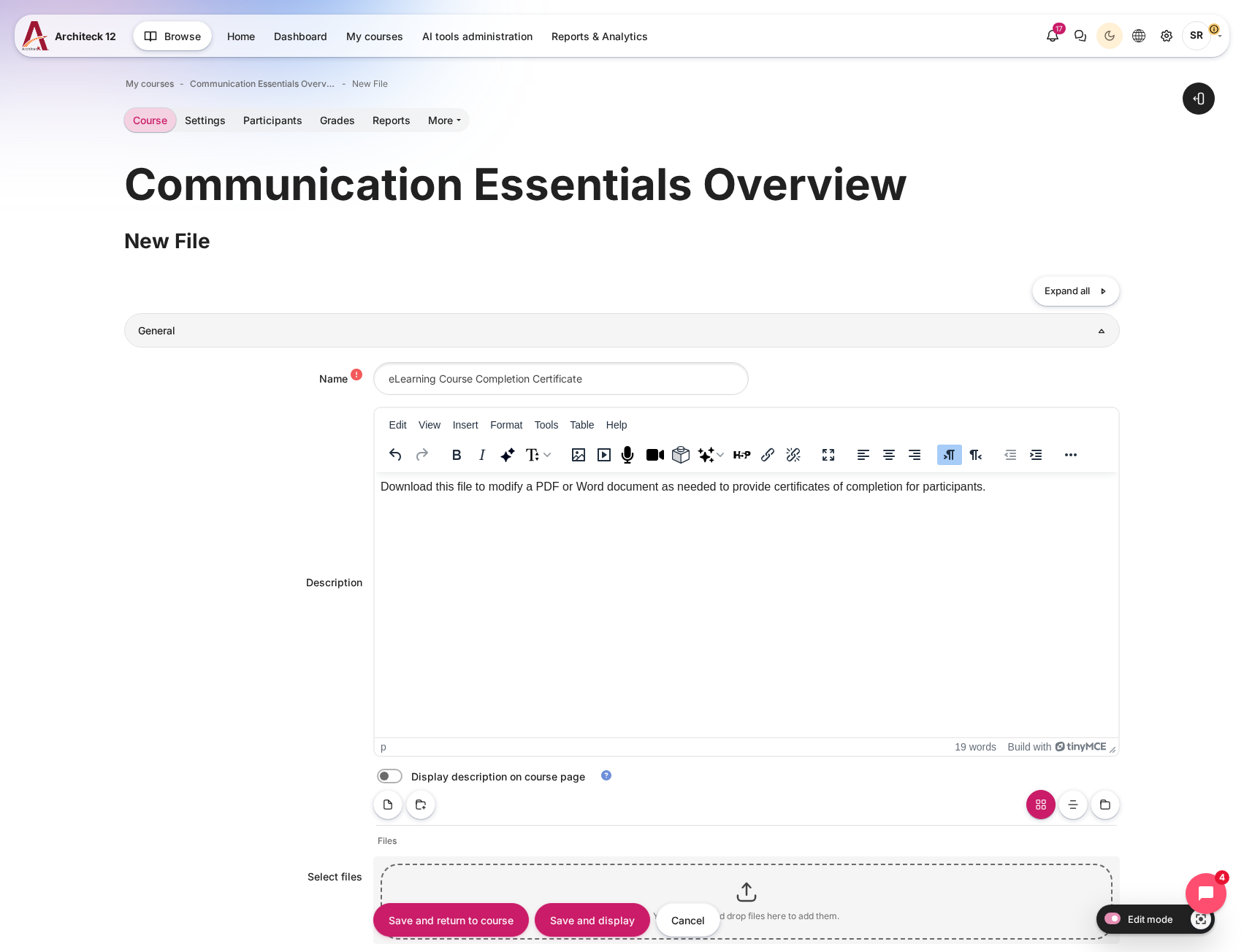
click at [409, 773] on label "Content" at bounding box center [410, 777] width 3 height 16
click at [403, 773] on input "Content" at bounding box center [416, 778] width 25 height 15
checkbox input "true"
click at [592, 377] on input "eLearning Course Completion Certificate" at bounding box center [561, 378] width 376 height 33
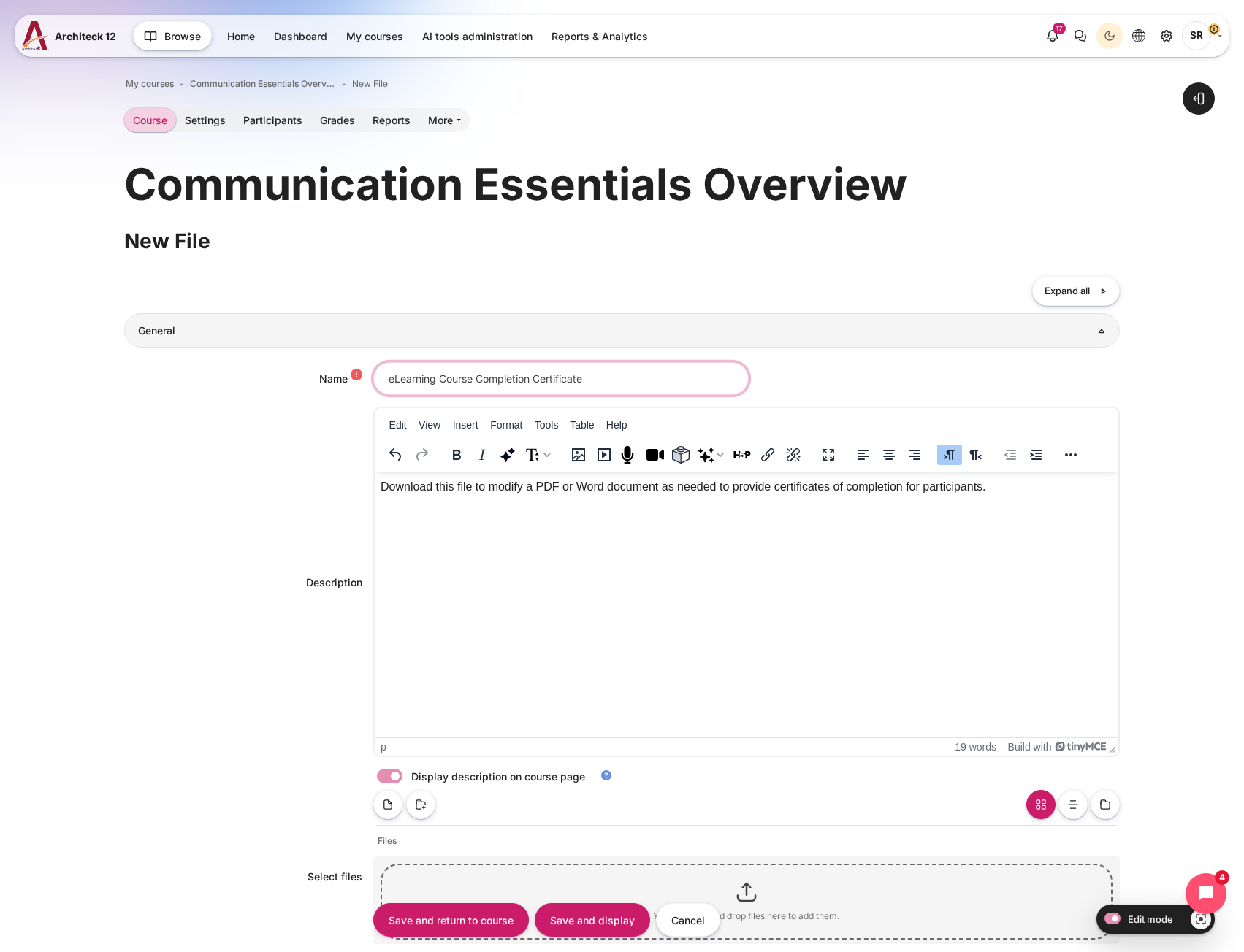
click at [592, 377] on input "eLearning Course Completion Certificate" at bounding box center [561, 378] width 376 height 33
click at [283, 89] on span "Communication Essentials Overview" at bounding box center [263, 83] width 146 height 13
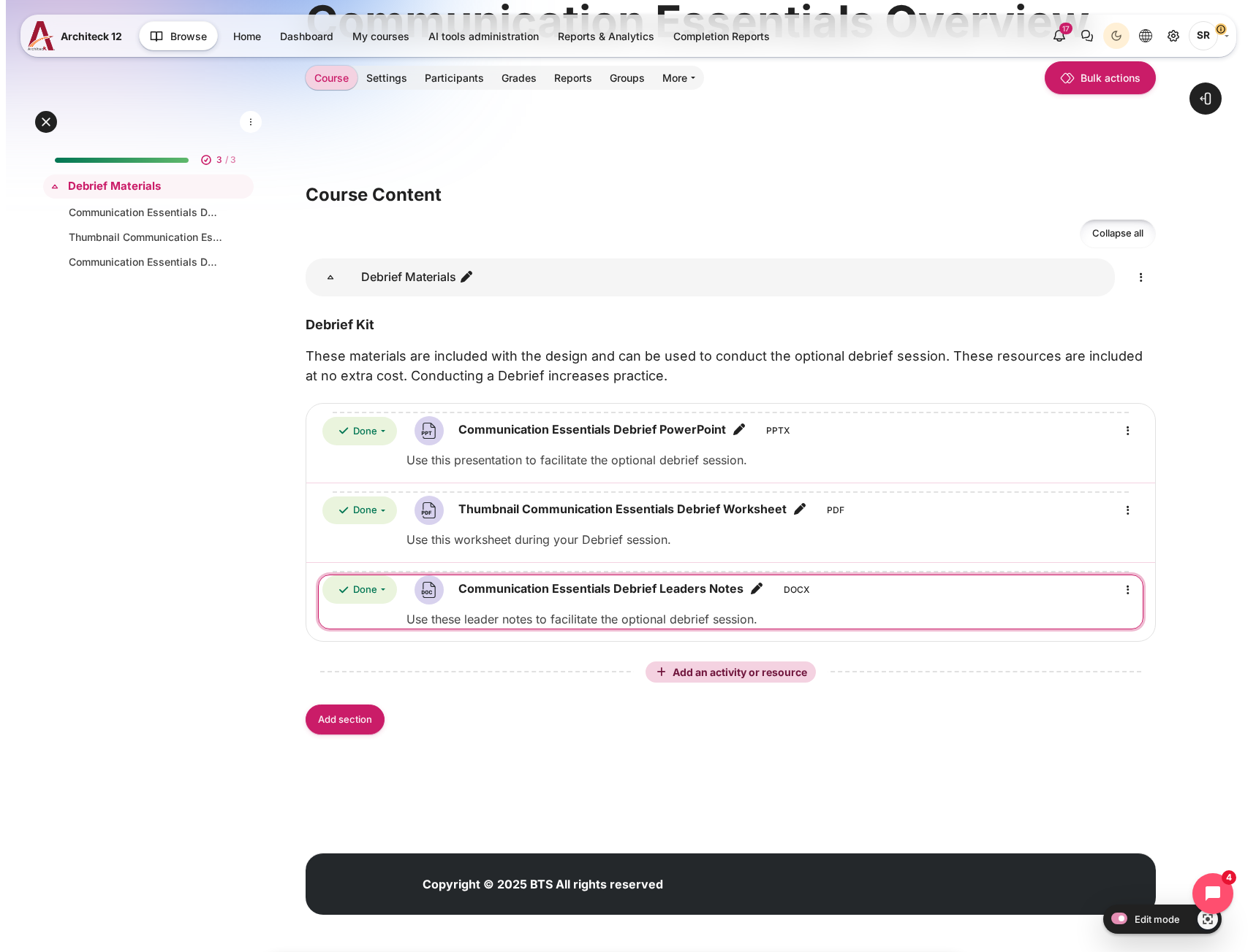
scroll to position [165, 0]
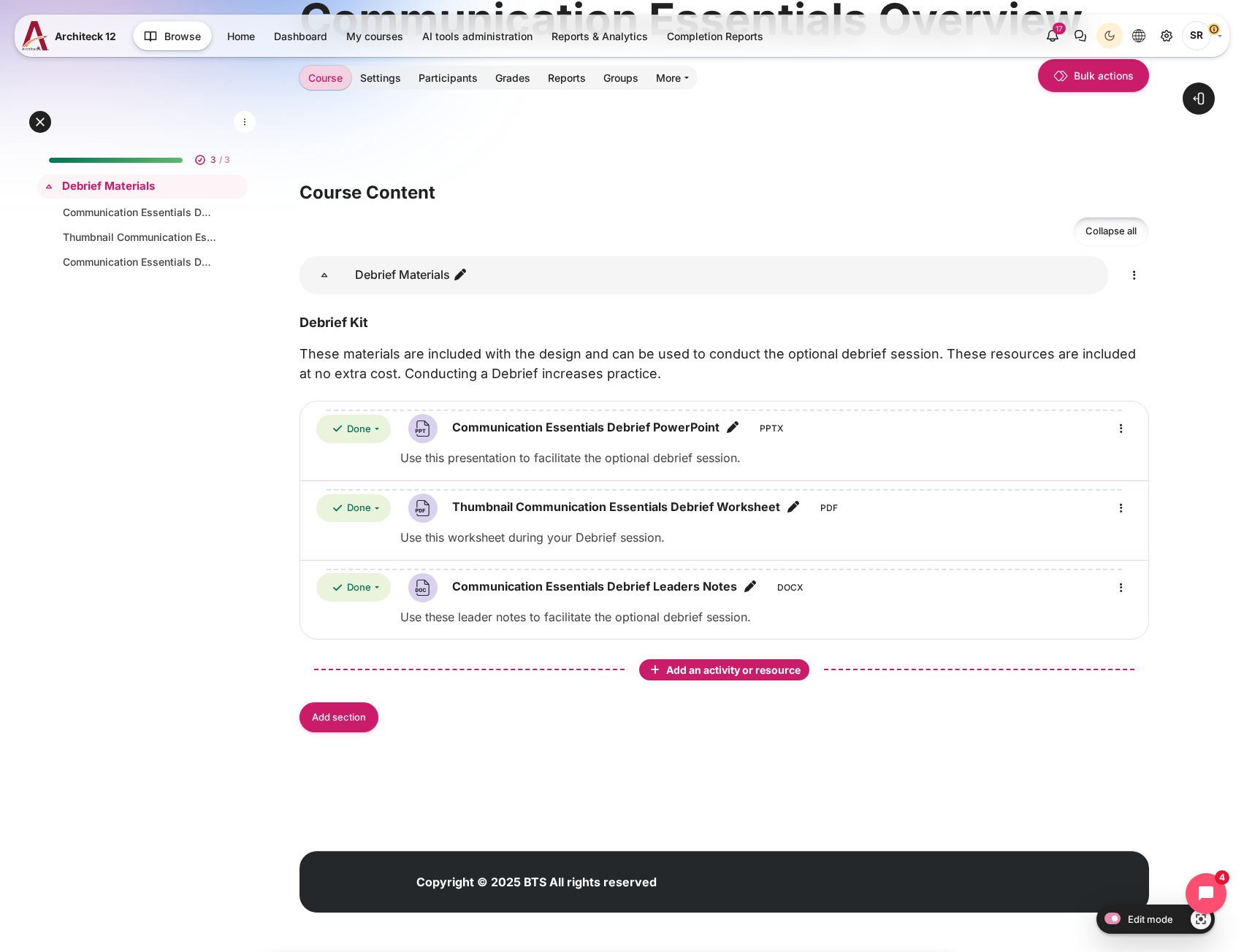
click at [696, 673] on span "Add an activity or resource" at bounding box center [735, 670] width 138 height 13
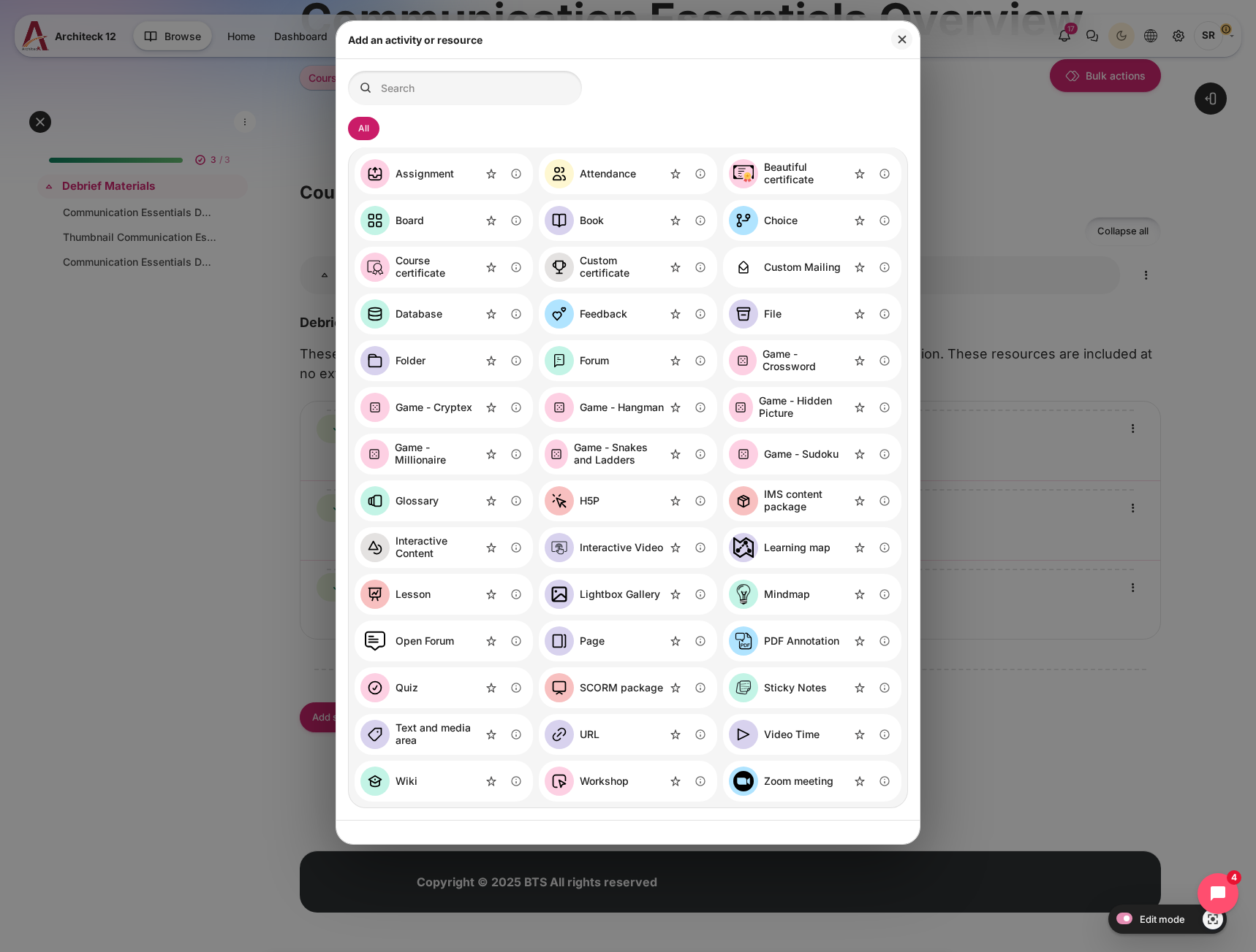
click at [586, 683] on div "SCORM package" at bounding box center [621, 688] width 83 height 13
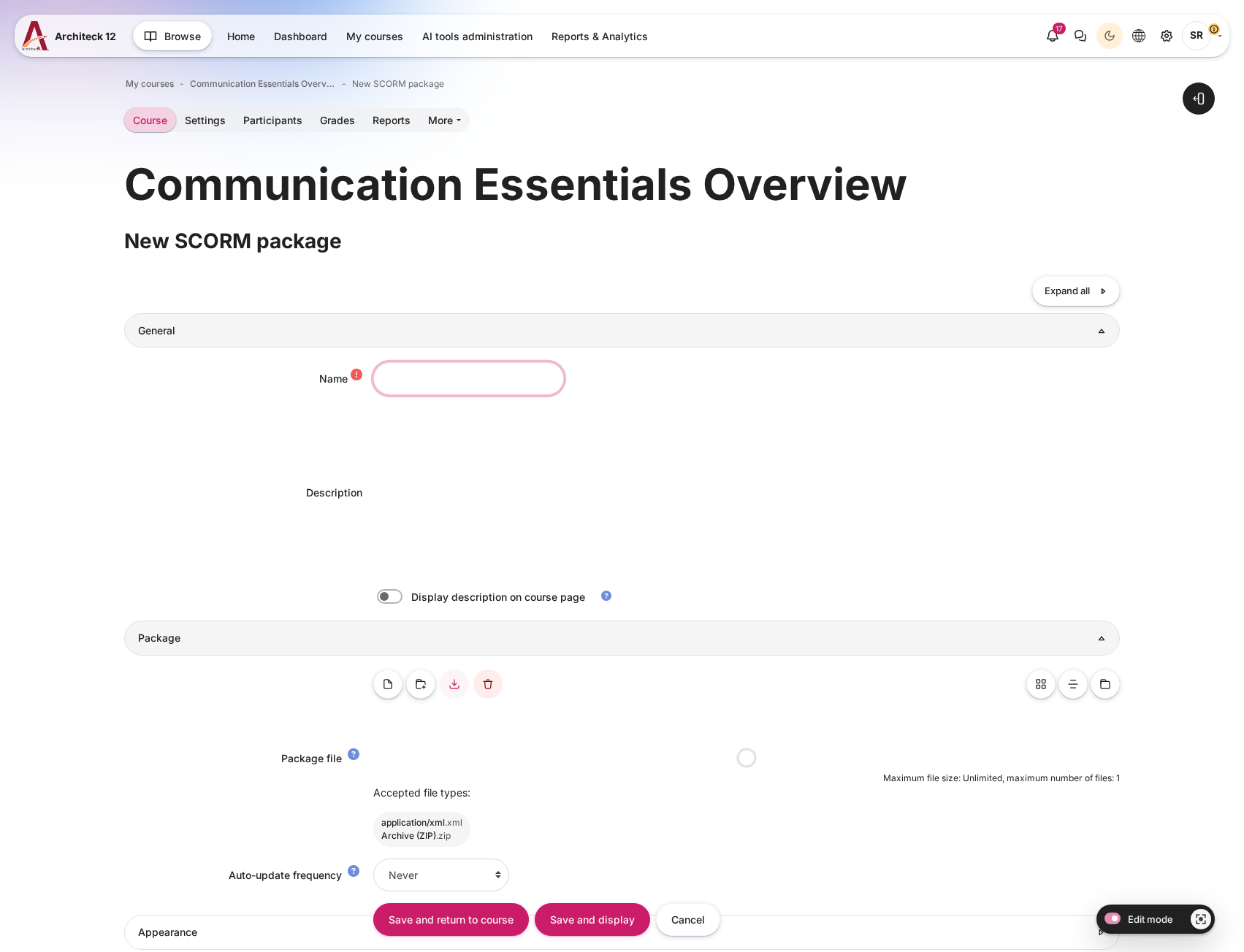
click at [435, 367] on input "Name" at bounding box center [468, 378] width 190 height 33
paste input "eLearning Course Completion Certificate"
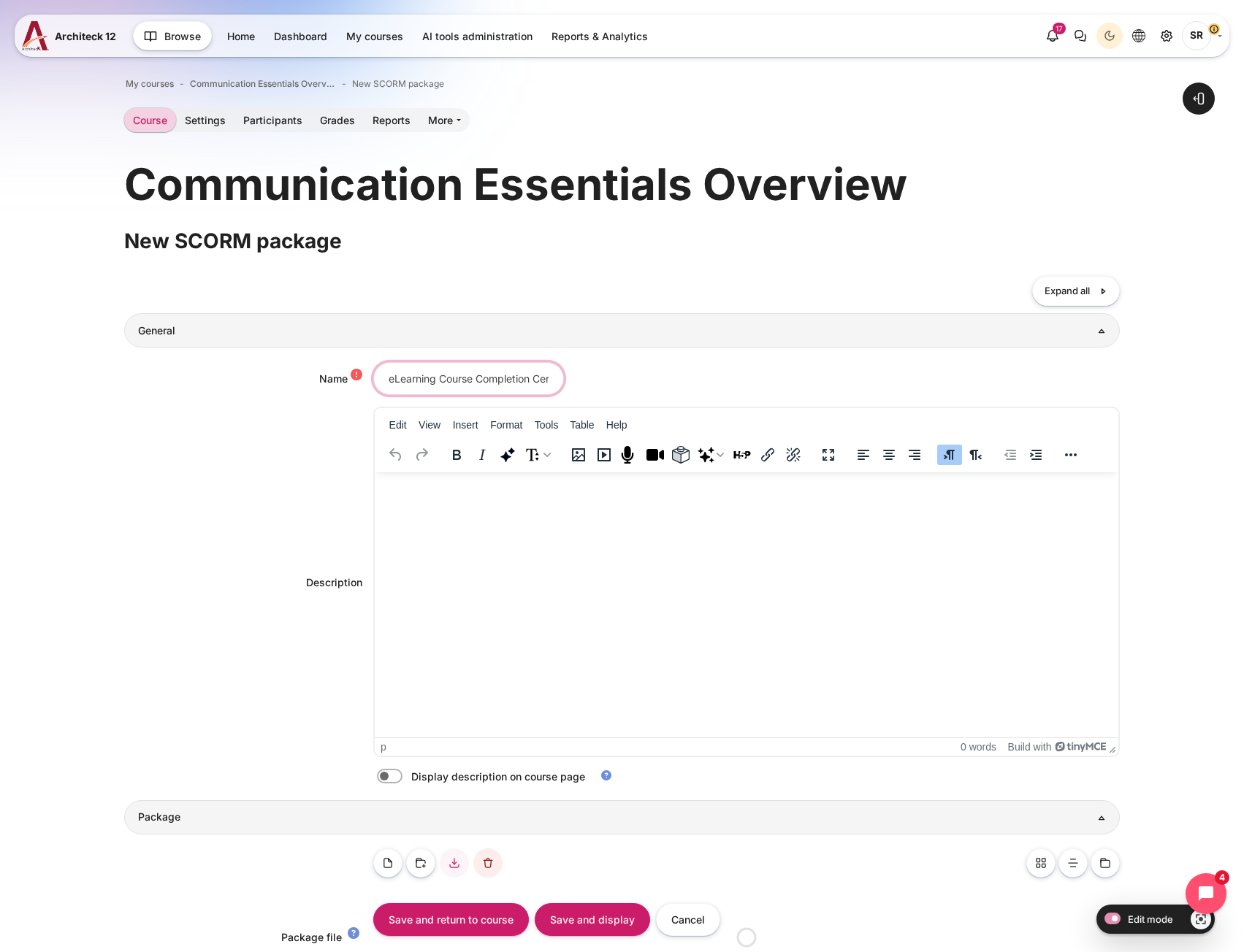
drag, startPoint x: 464, startPoint y: 372, endPoint x: -27, endPoint y: 375, distance: 491.0
click at [0, 375] on html "Skip to main content Add a block Blocks Architeck 12 42 3" at bounding box center [622, 816] width 1244 height 1633
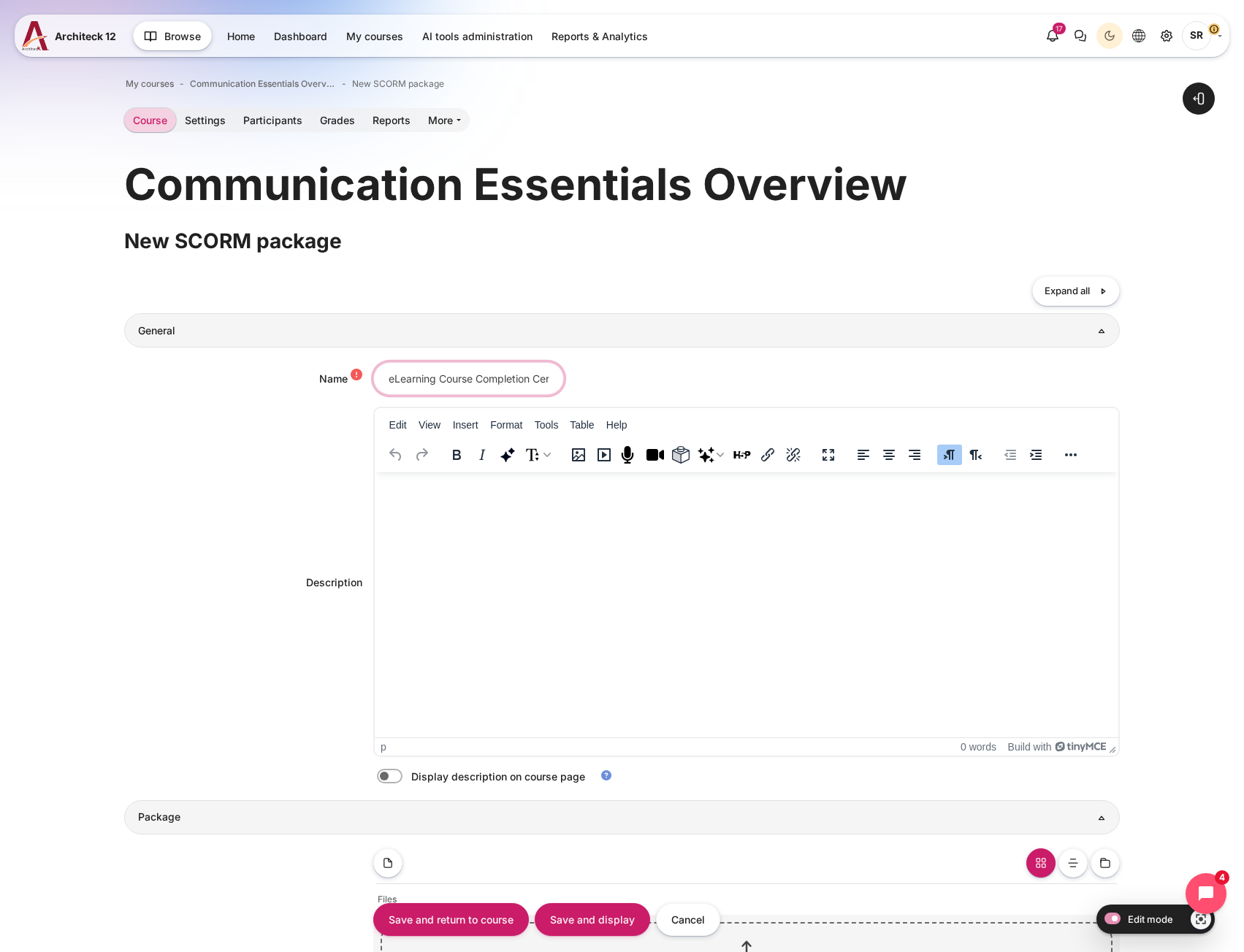
type input "eLearning Course Completion Certificate"
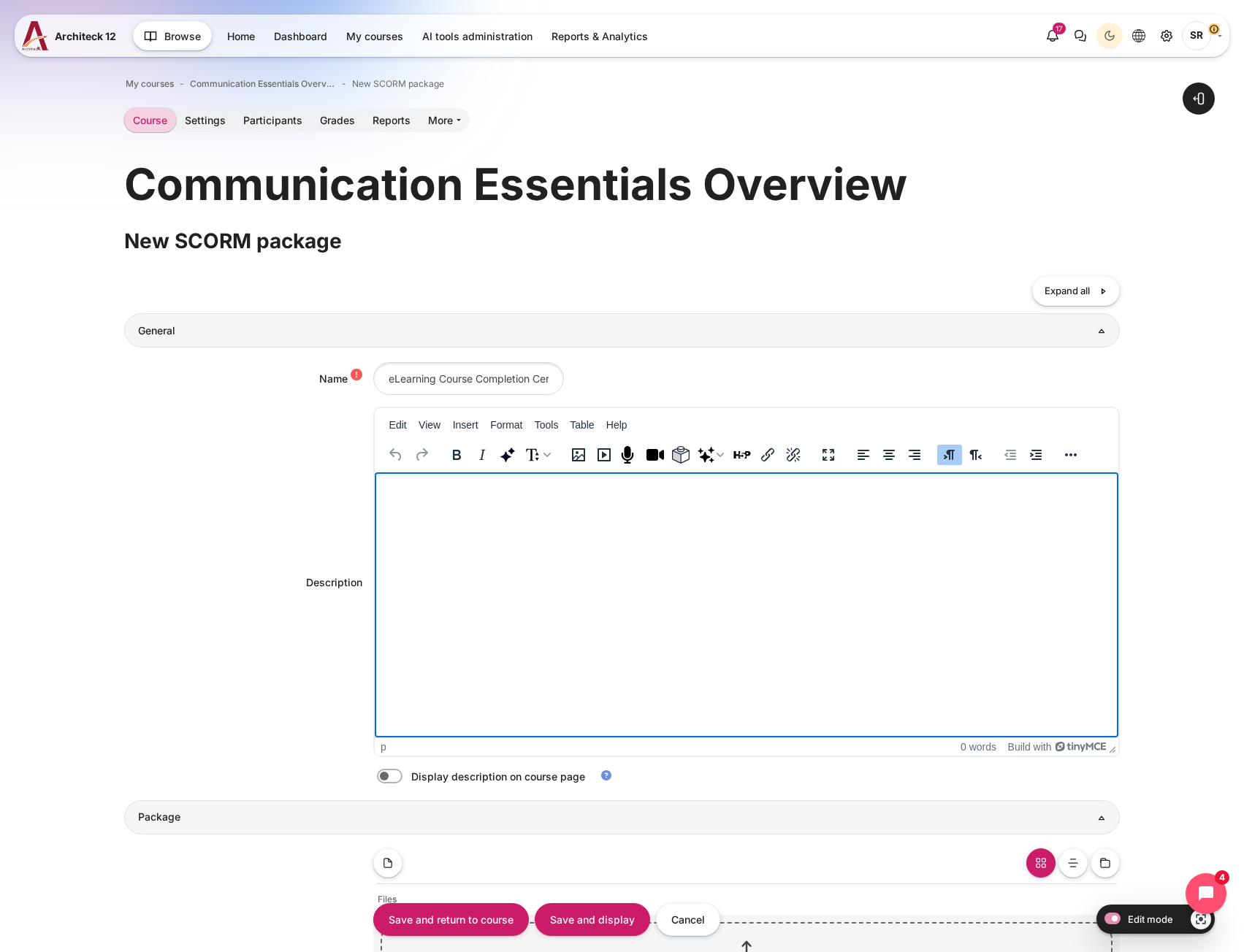
click at [415, 501] on html at bounding box center [745, 487] width 743 height 29
click at [409, 772] on label "Content" at bounding box center [410, 777] width 3 height 16
click at [403, 772] on input "Content" at bounding box center [416, 778] width 25 height 15
checkbox input "true"
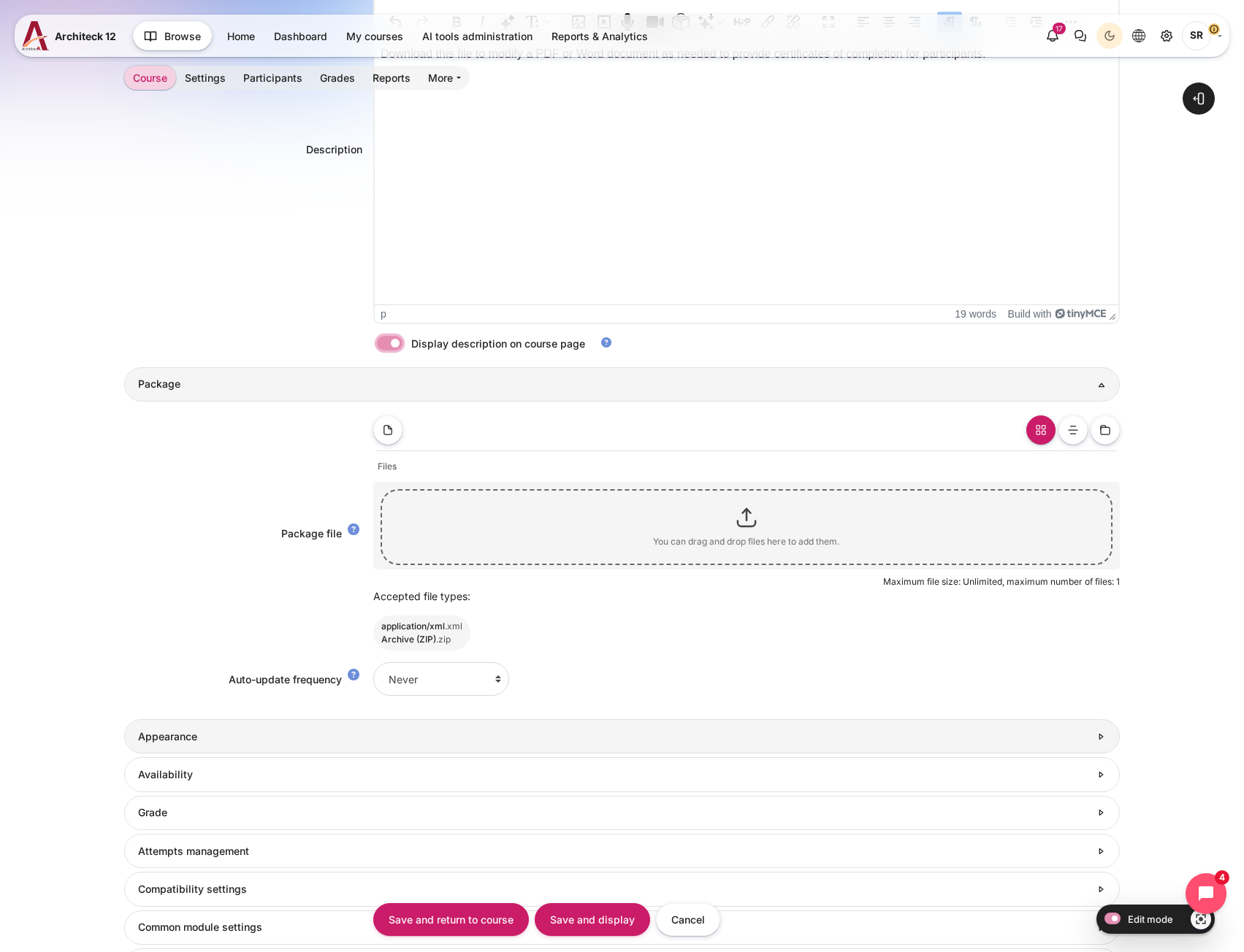
scroll to position [438, 0]
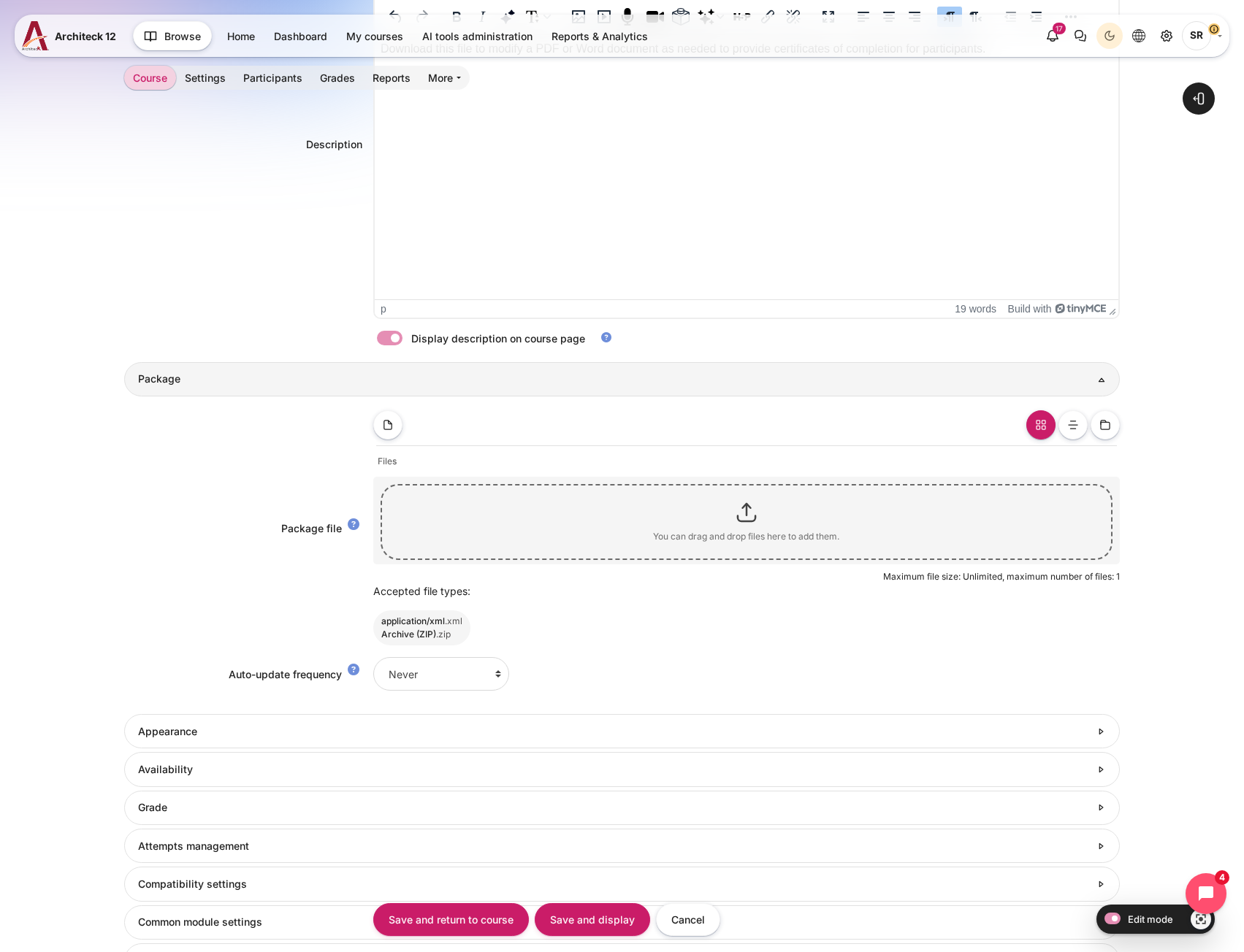
click at [238, 560] on div "Package file Package file" at bounding box center [622, 528] width 995 height 235
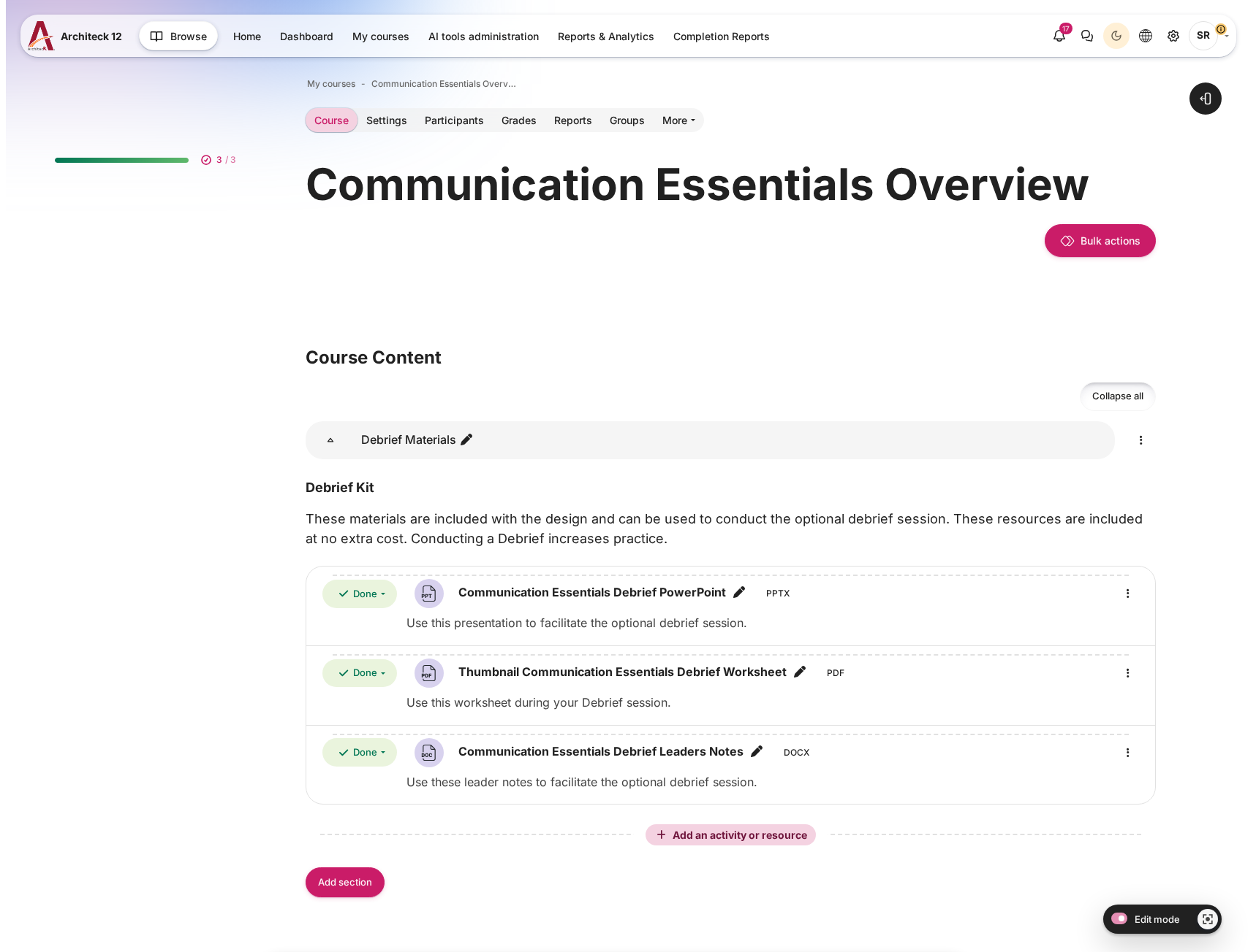
scroll to position [163, 0]
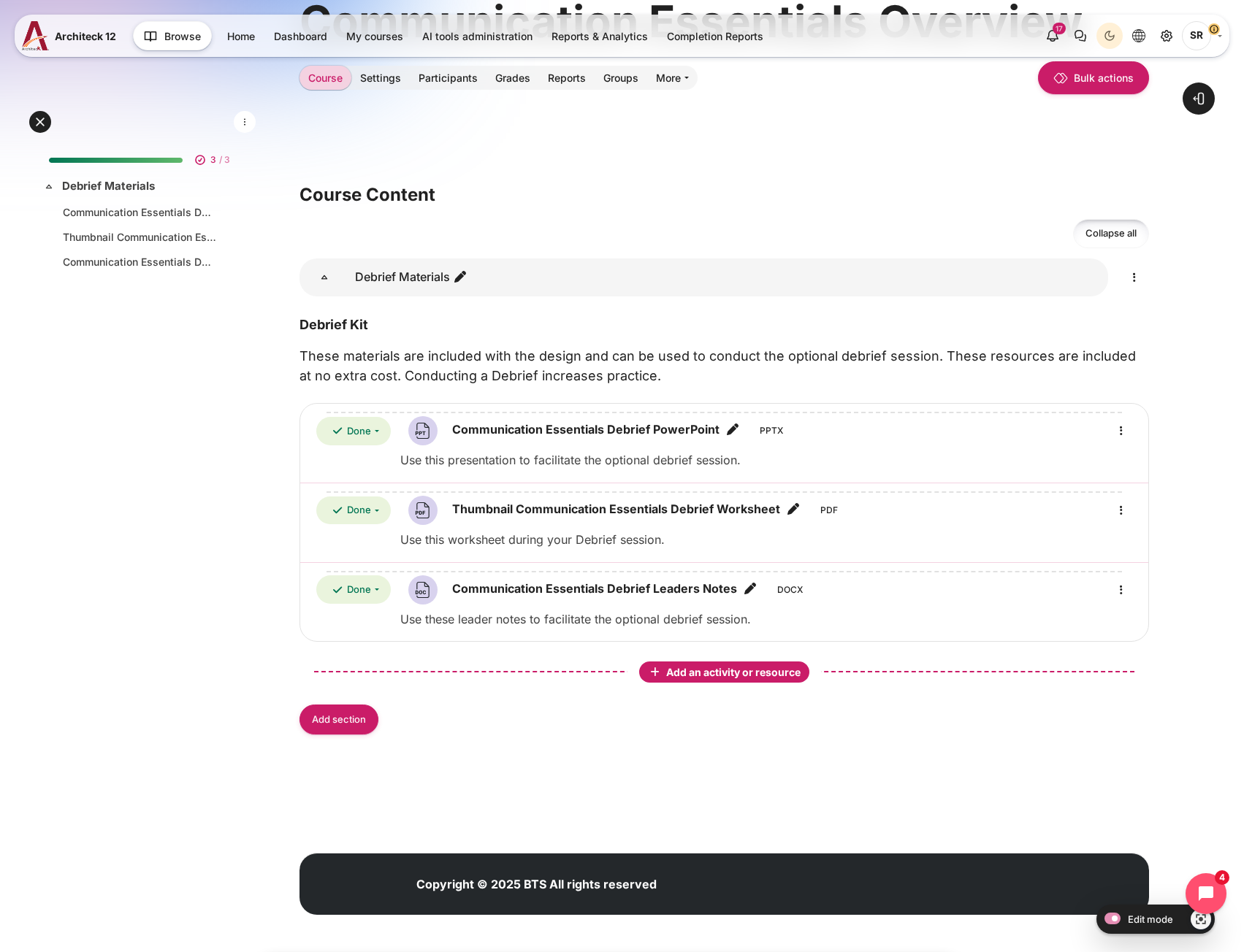
click at [744, 675] on span "Add an activity or resource" at bounding box center [735, 672] width 138 height 13
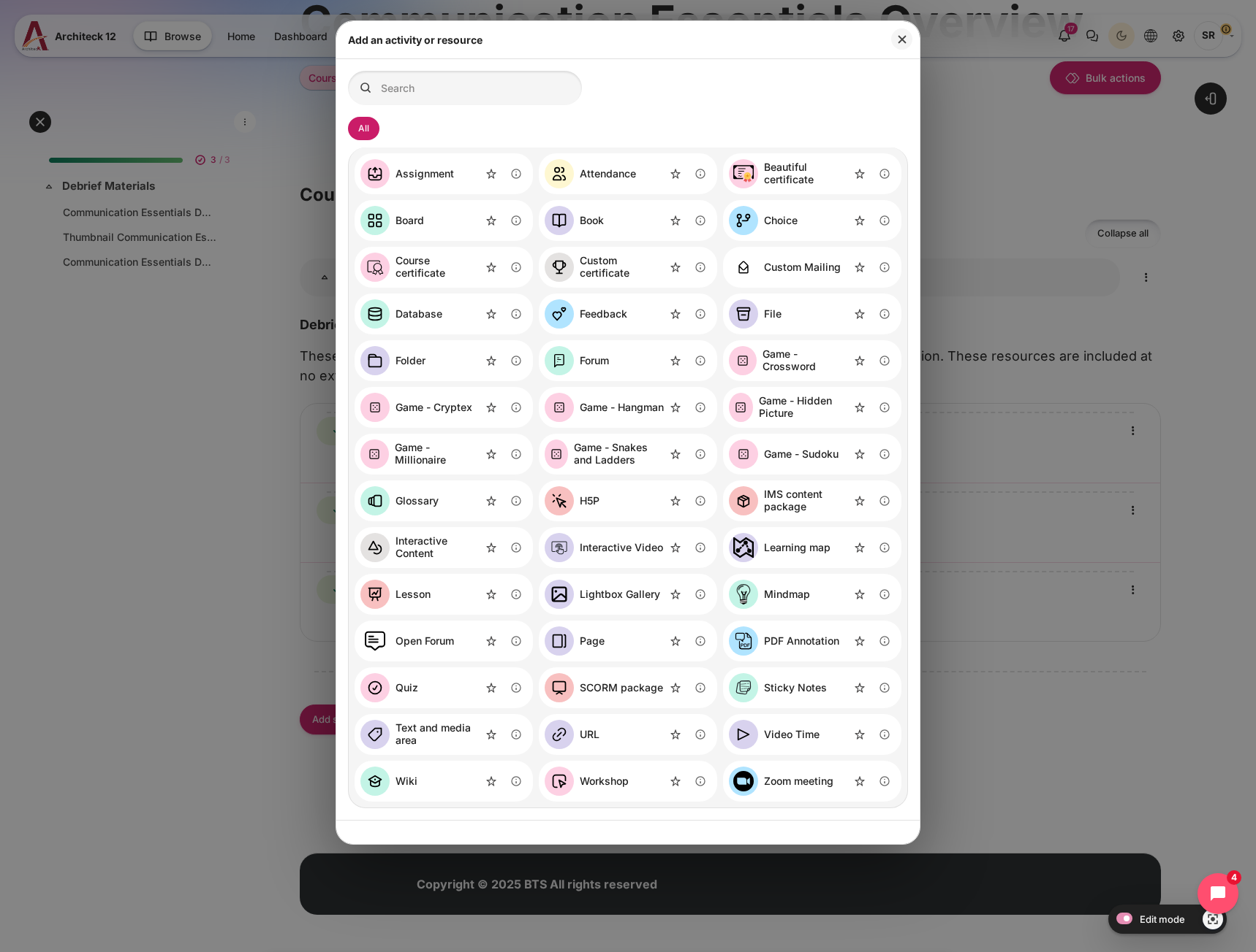
click at [798, 310] on div "File" at bounding box center [812, 314] width 179 height 41
click at [773, 304] on link "File" at bounding box center [755, 314] width 53 height 29
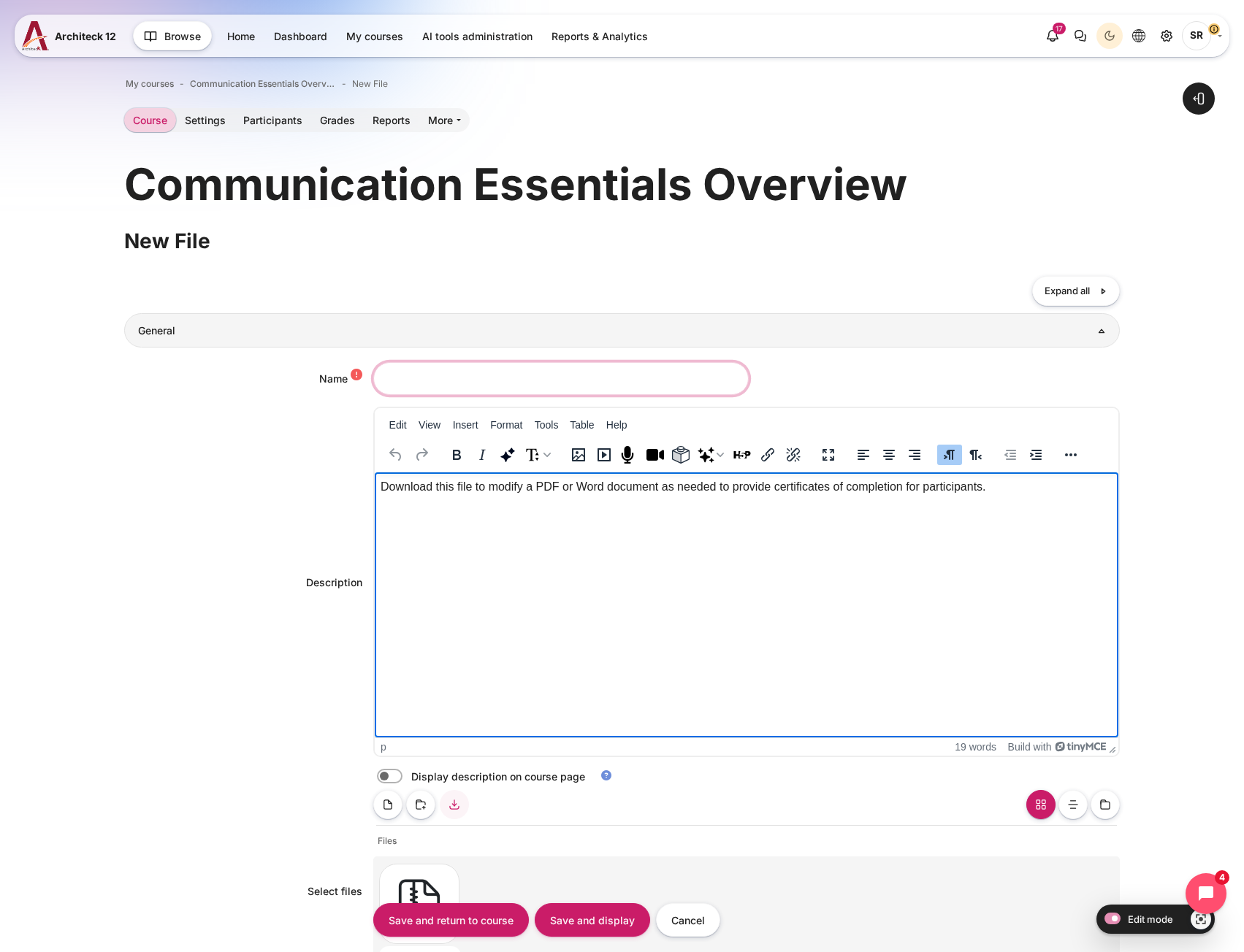
click at [426, 379] on input "Name" at bounding box center [561, 378] width 376 height 33
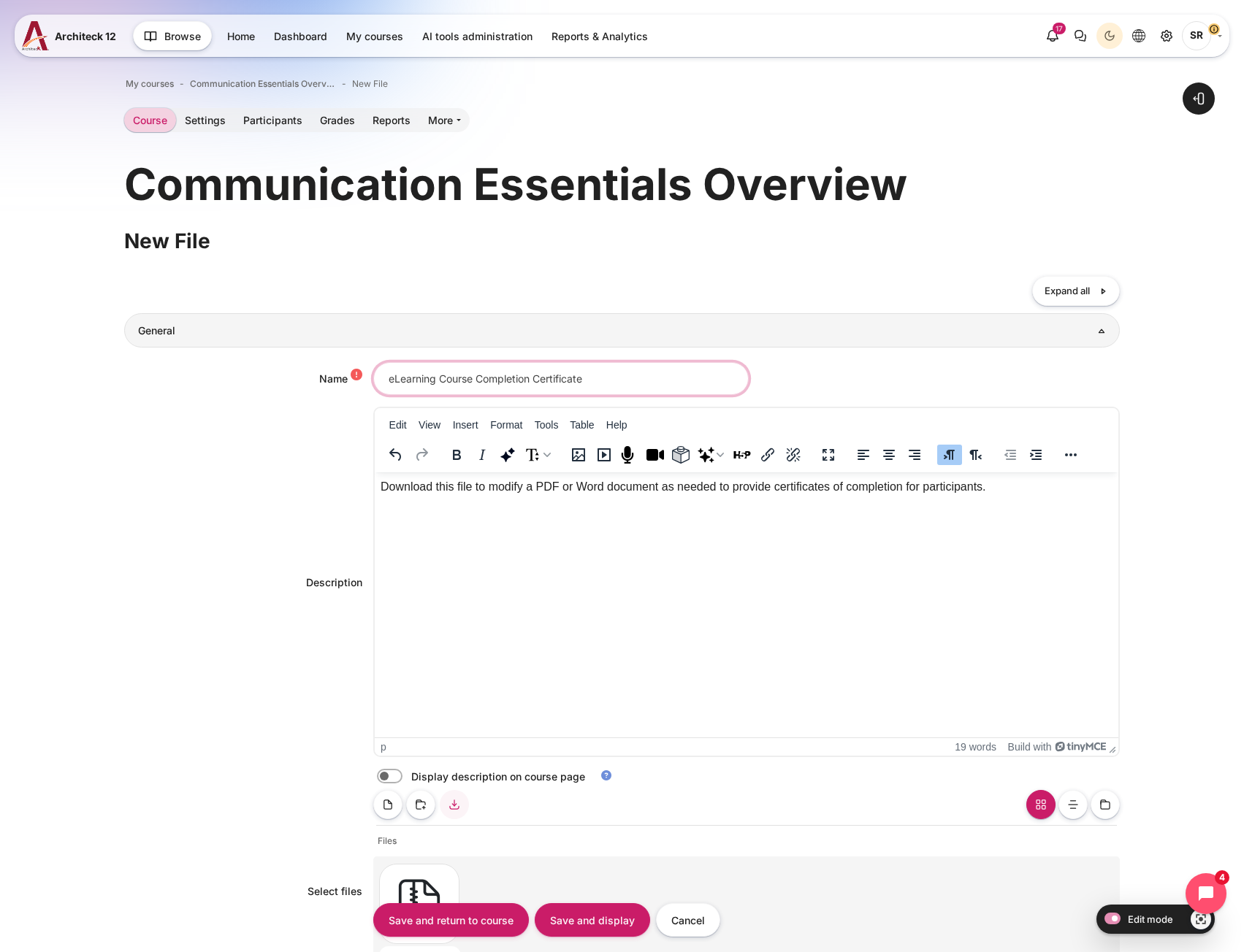
drag, startPoint x: 557, startPoint y: 377, endPoint x: 12, endPoint y: 390, distance: 545.2
click at [12, 390] on div "Open block drawer" at bounding box center [622, 721] width 1244 height 1359
type input "eLearning Course Completion Certificate"
click at [599, 377] on input "eLearning Course Completion Certificate" at bounding box center [561, 378] width 376 height 33
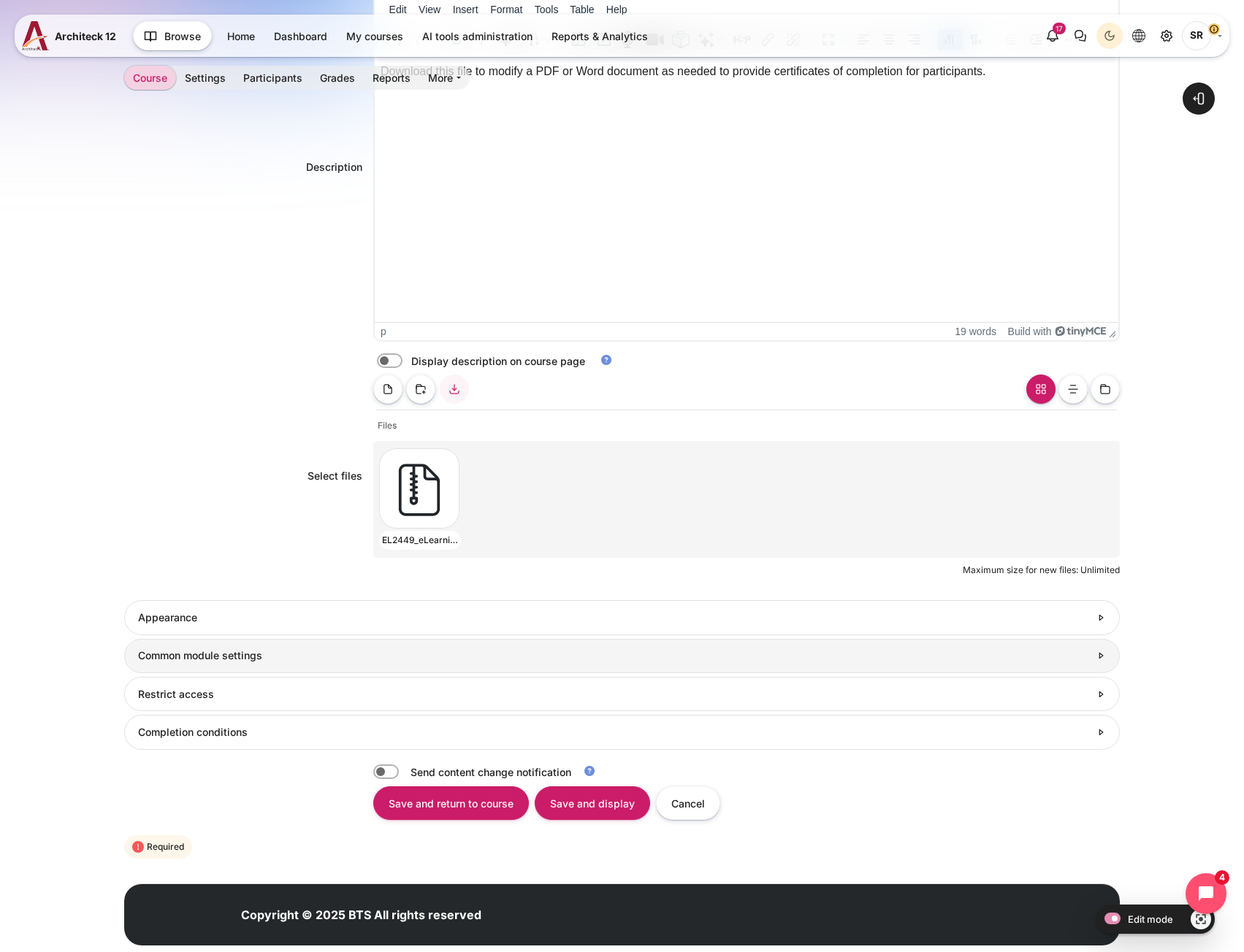
scroll to position [449, 0]
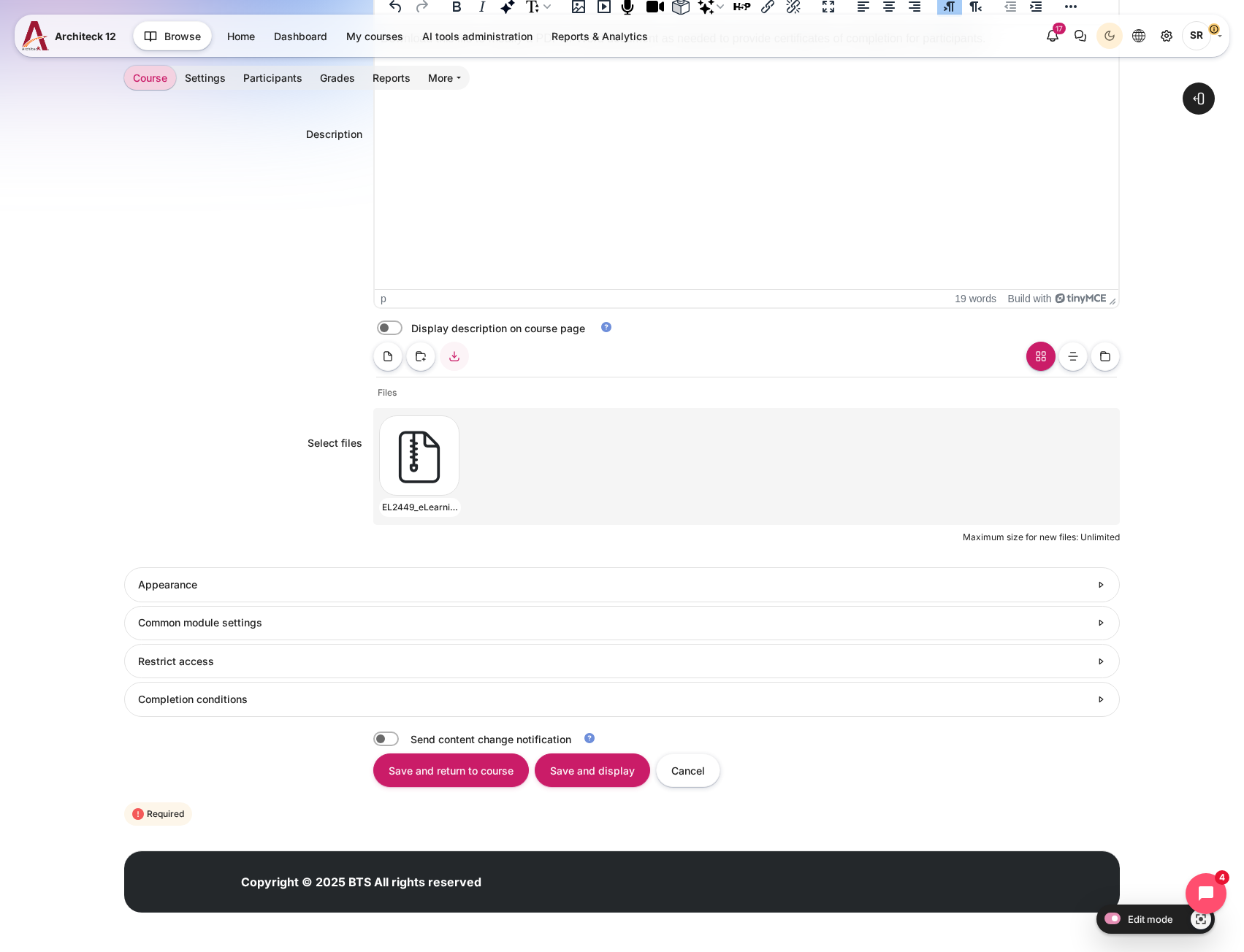
click at [409, 326] on label "Content" at bounding box center [410, 329] width 3 height 16
click at [403, 326] on input "Content" at bounding box center [416, 330] width 25 height 15
checkbox input "true"
click at [281, 587] on h3 "Appearance" at bounding box center [615, 584] width 952 height 13
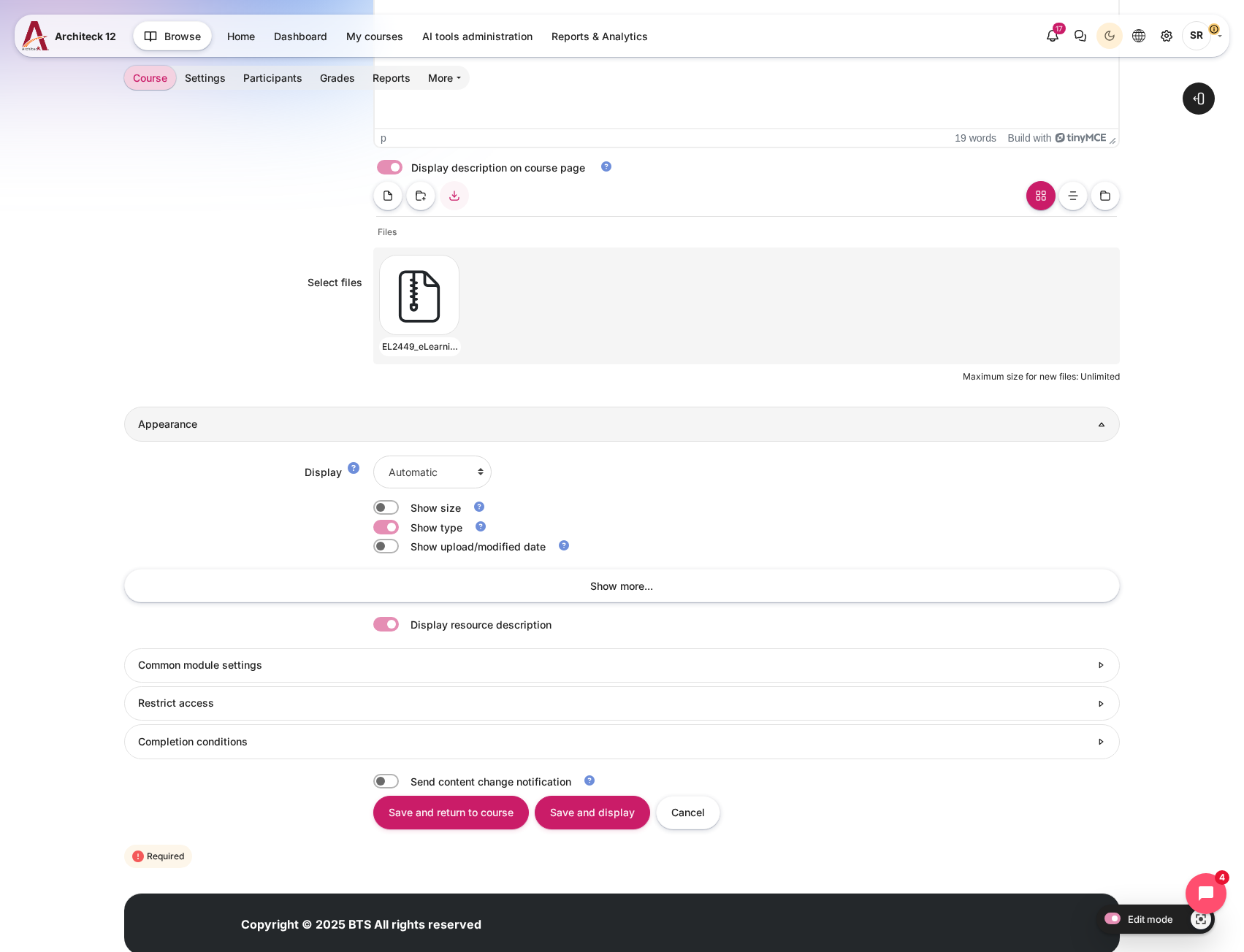
scroll to position [652, 0]
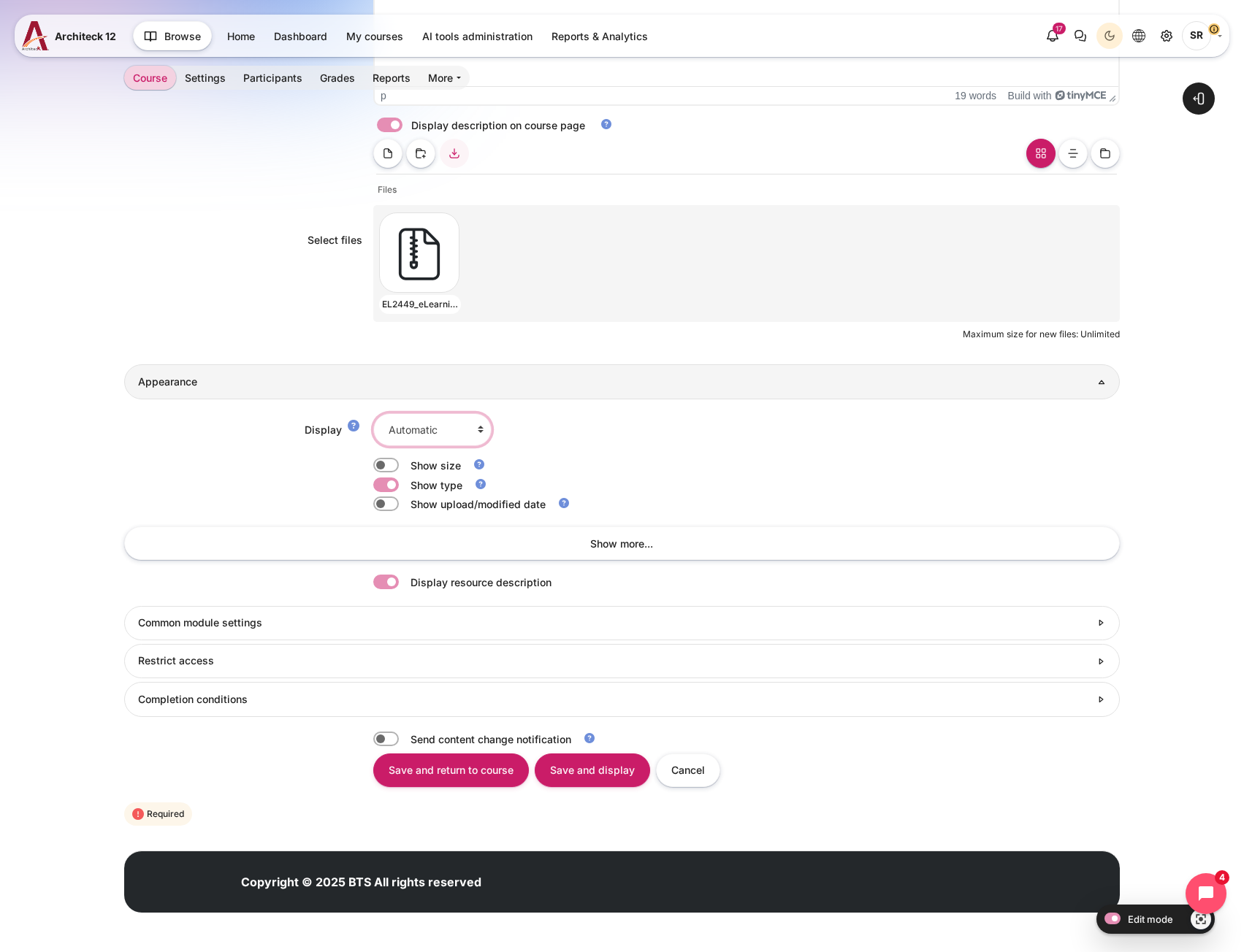
click at [424, 420] on select "Automatic Embed Force download Open In pop-up" at bounding box center [432, 430] width 118 height 33
select select "4"
click at [374, 432] on select "Automatic Embed Force download Open In pop-up" at bounding box center [432, 430] width 118 height 33
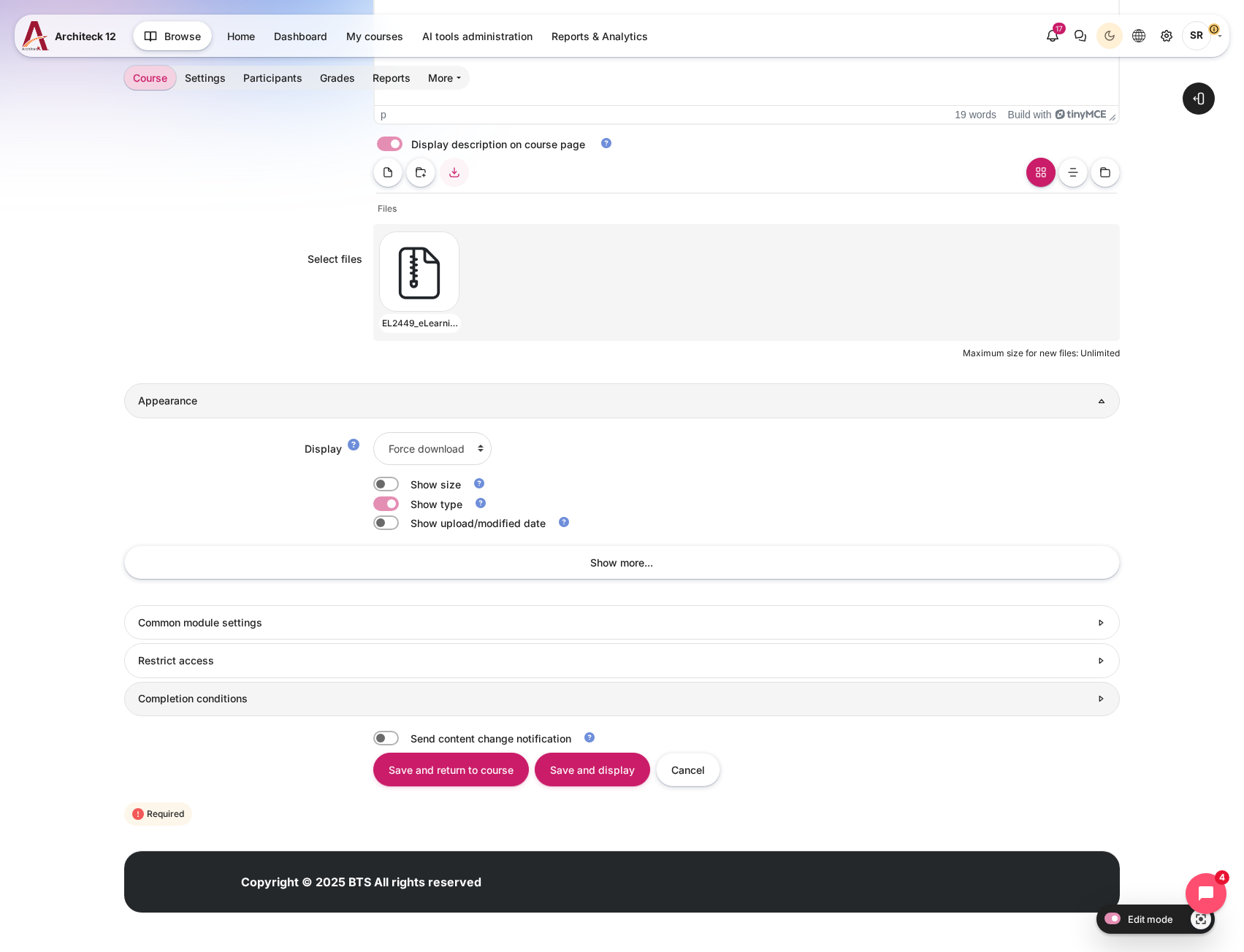
click at [285, 699] on h3 "Completion conditions" at bounding box center [615, 698] width 952 height 13
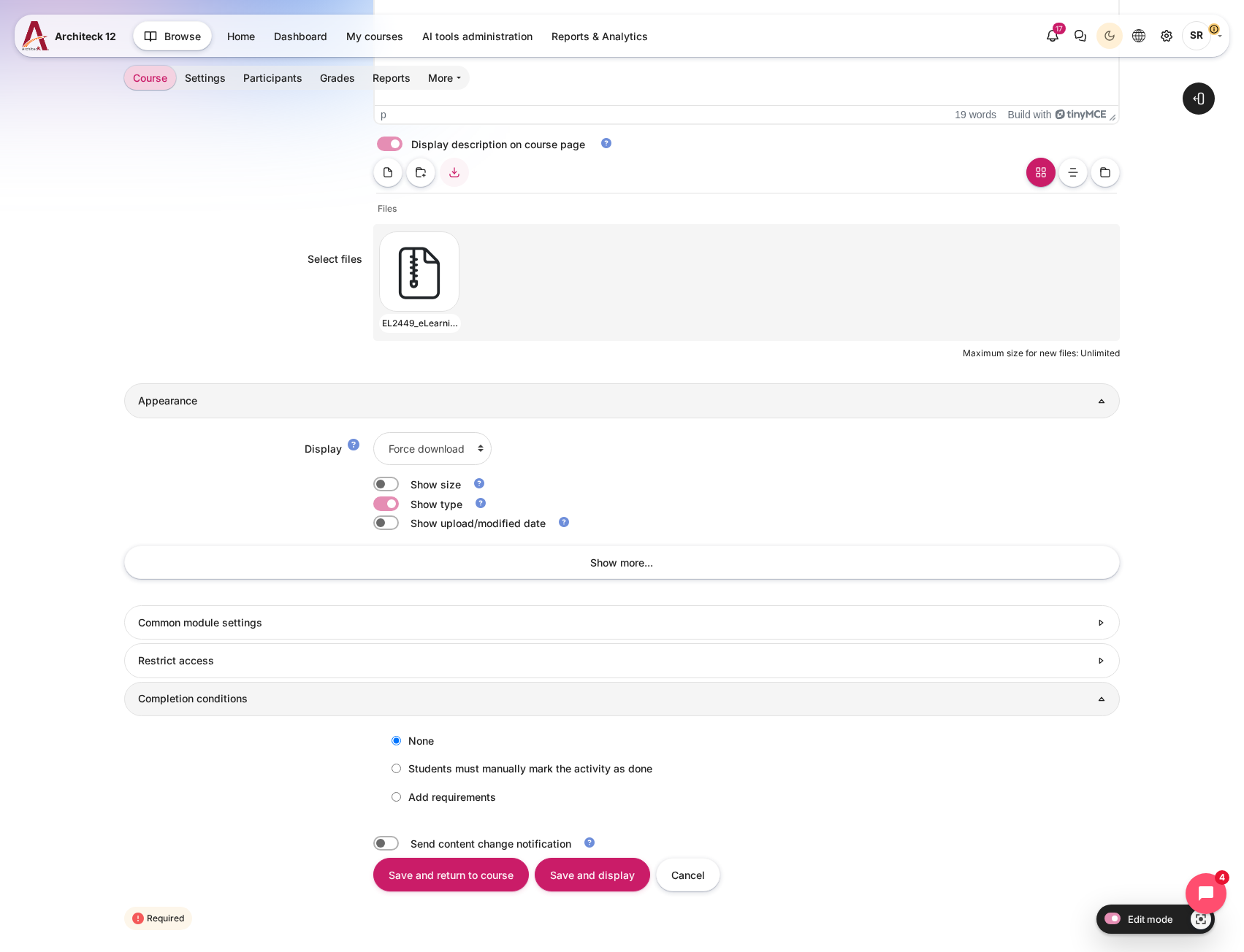
click at [411, 789] on label "Add requirements" at bounding box center [440, 797] width 112 height 24
click at [401, 792] on input "Add requirements" at bounding box center [396, 797] width 10 height 10
radio input "true"
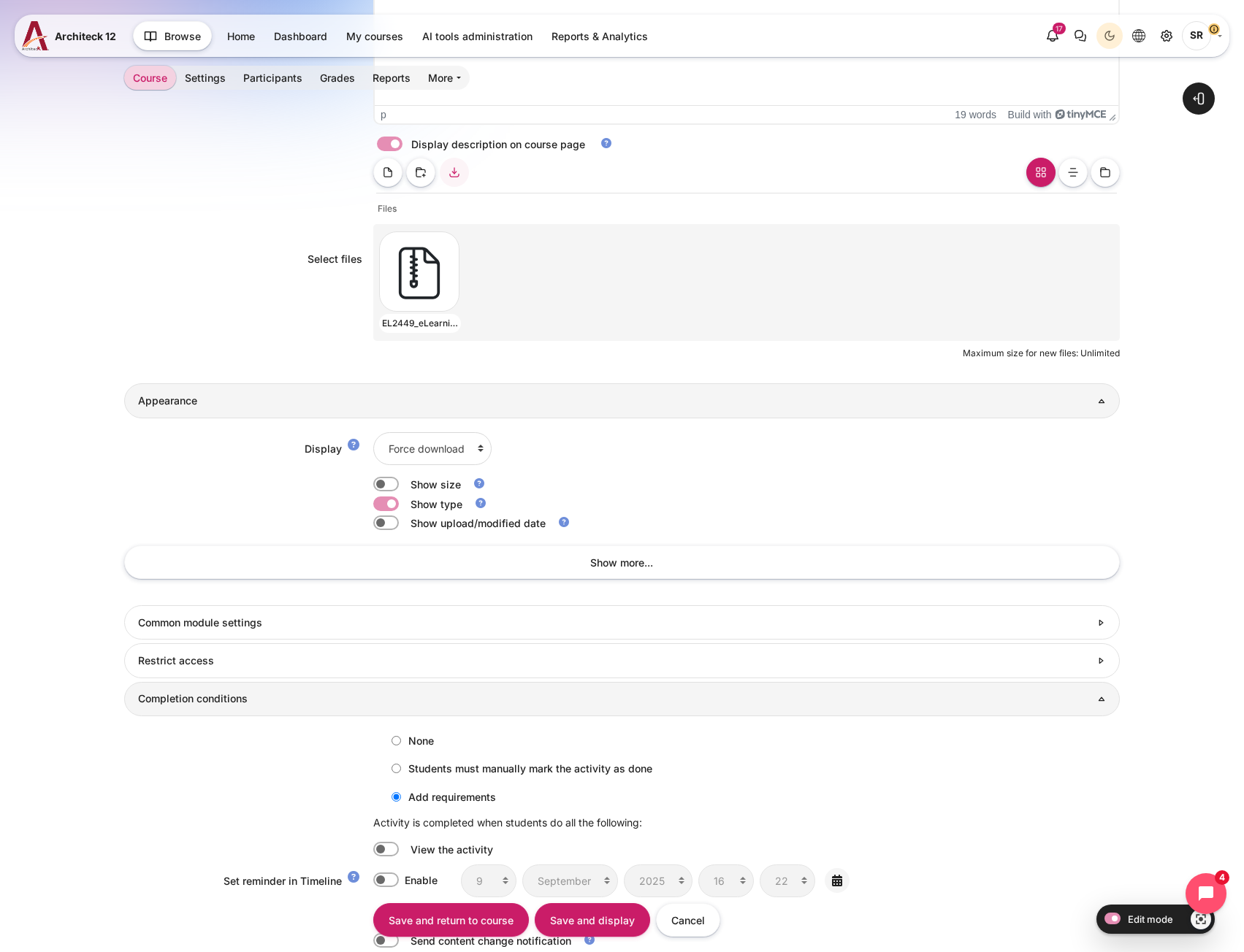
click at [405, 848] on label "Content" at bounding box center [406, 850] width 3 height 16
click at [385, 848] on input "Content" at bounding box center [386, 849] width 25 height 15
checkbox input "true"
click at [400, 917] on input "Save and return to course" at bounding box center [452, 920] width 156 height 33
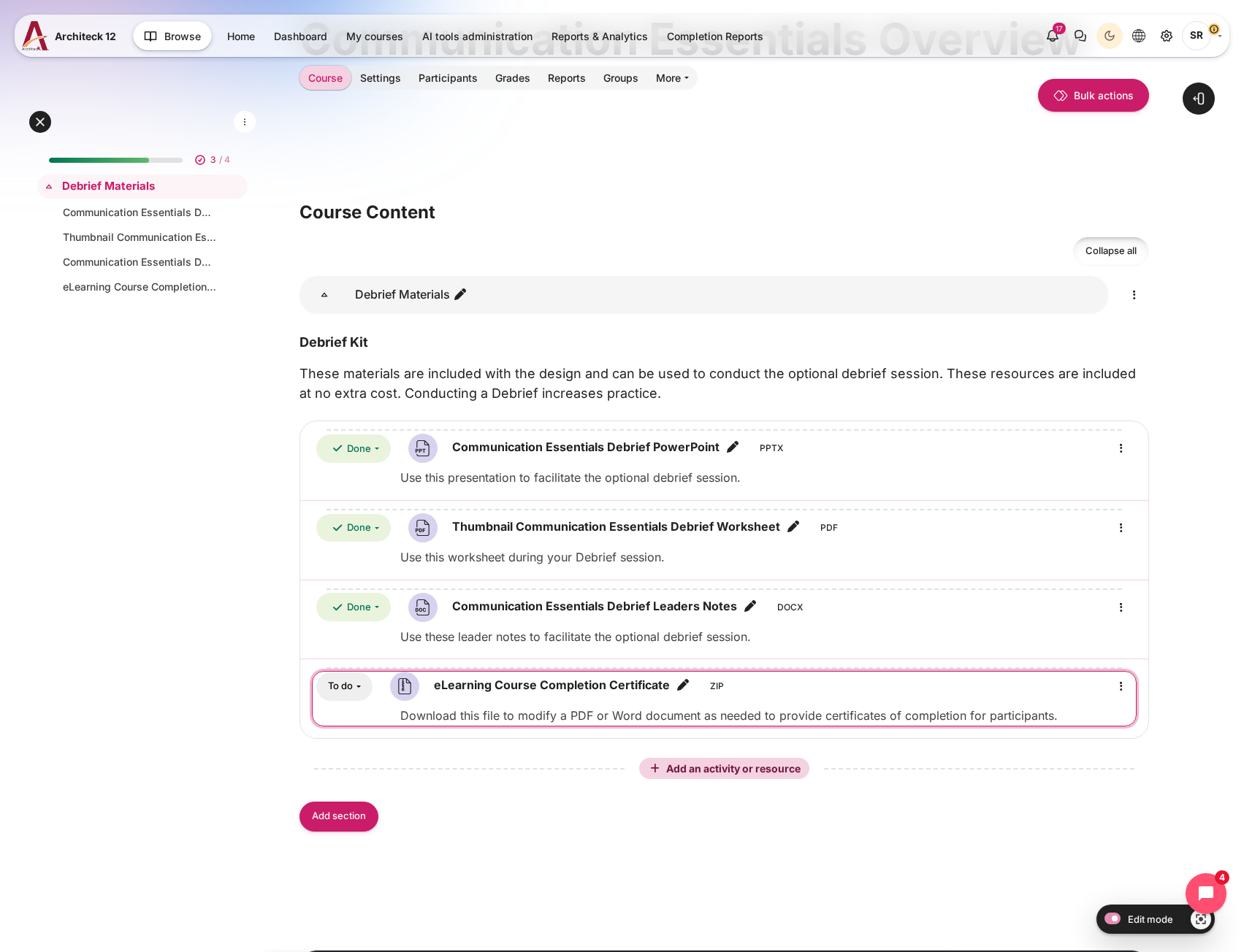
scroll to position [146, 0]
click at [526, 684] on link "eLearning Course Completion Certificate File" at bounding box center [552, 685] width 236 height 18
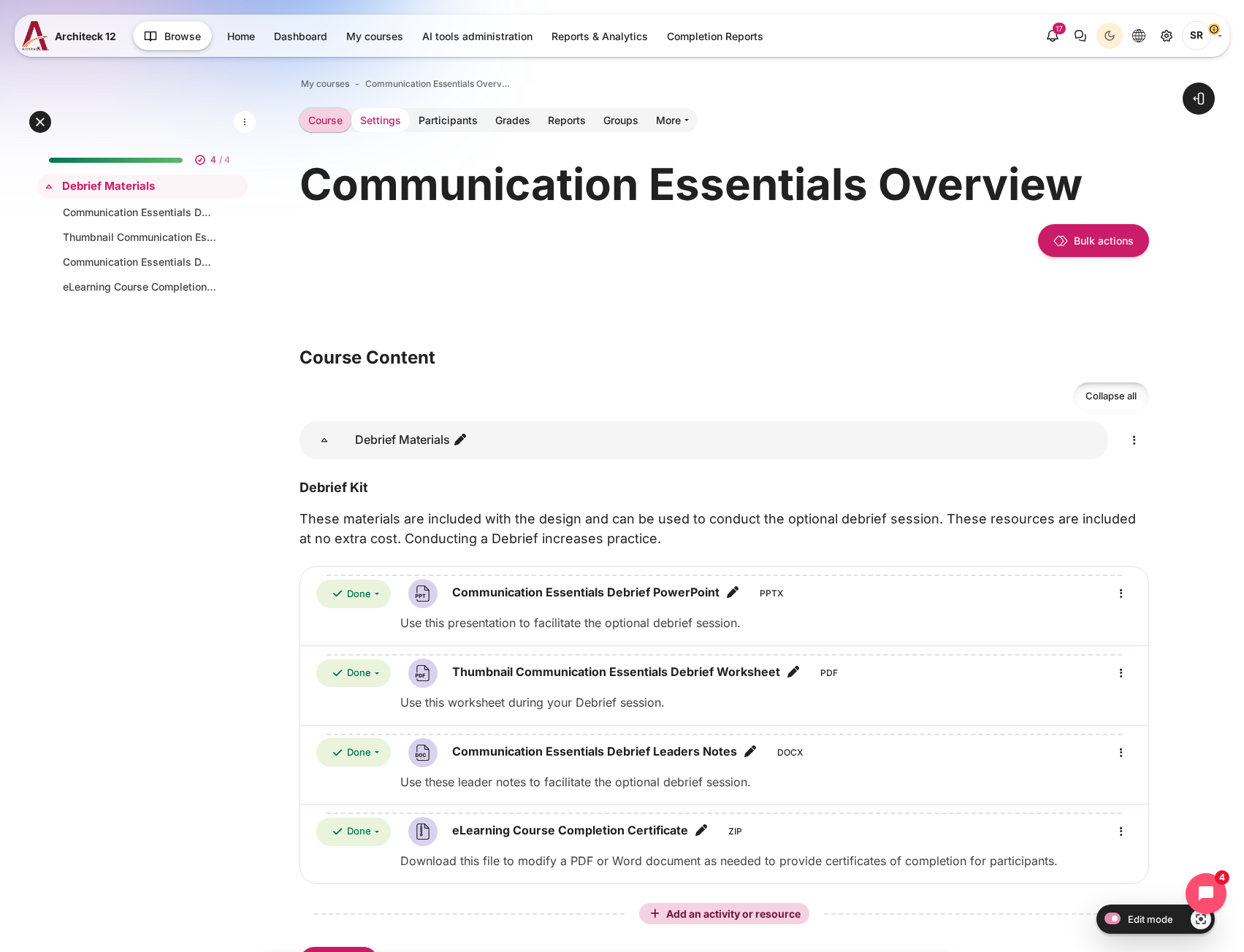
click at [391, 124] on link "Settings" at bounding box center [381, 120] width 59 height 24
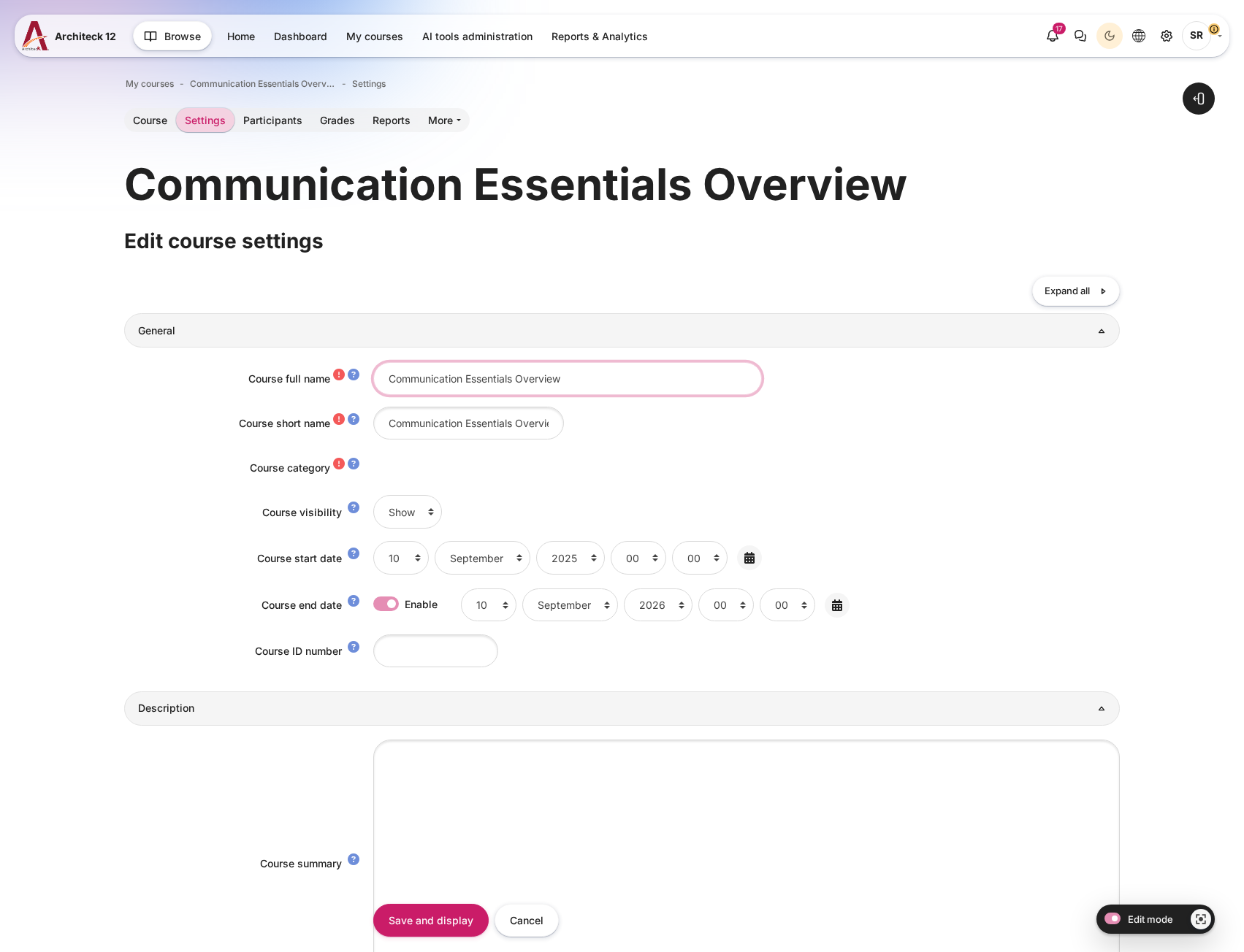
click at [461, 384] on input "Communication Essentials Overview" at bounding box center [568, 378] width 388 height 33
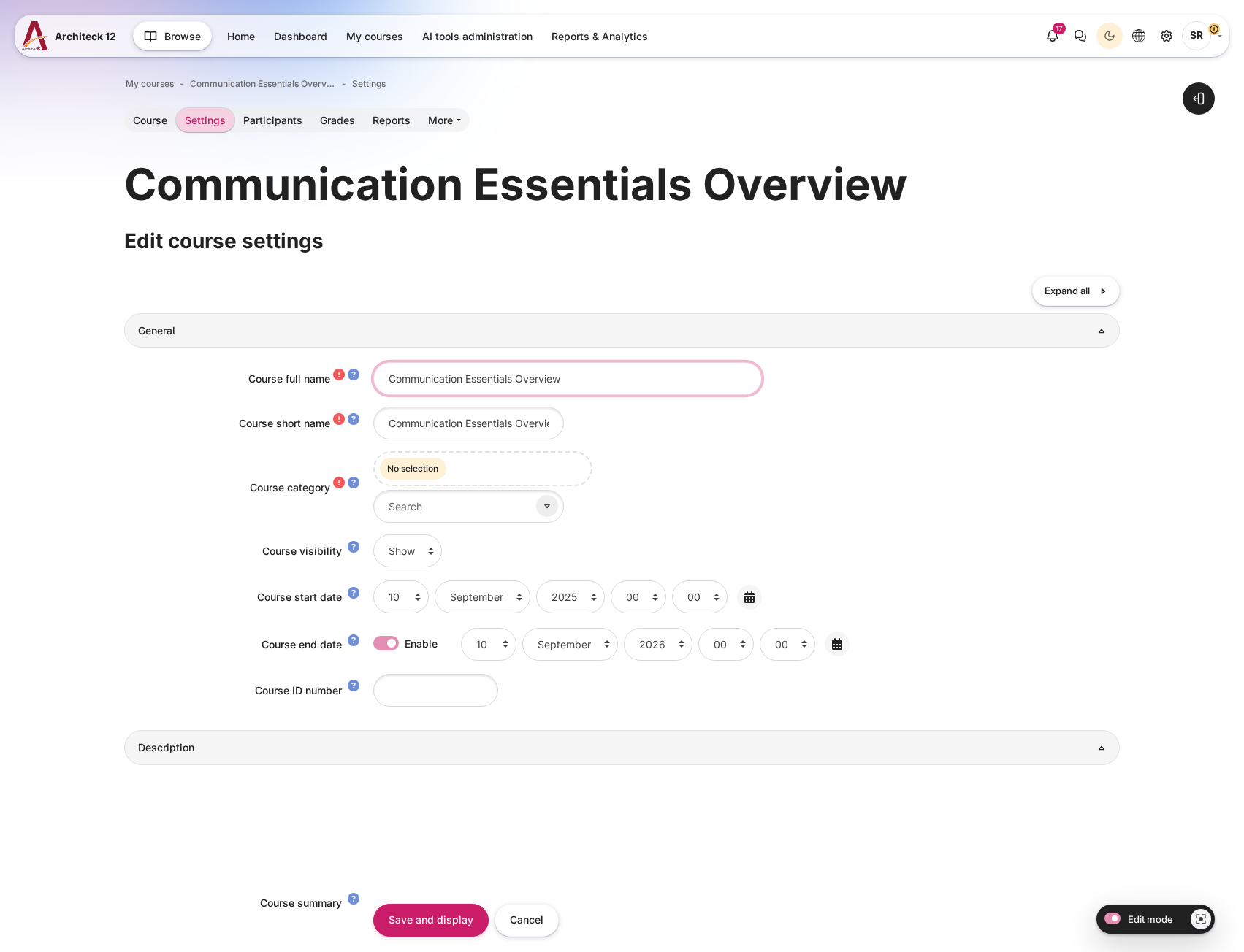
click at [461, 384] on input "Communication Essentials Overview" at bounding box center [568, 378] width 388 height 33
paste input "nline Module"
type input "Communication Essentials Online Module"
click at [450, 434] on input "Communication Essentials Overview" at bounding box center [468, 423] width 190 height 33
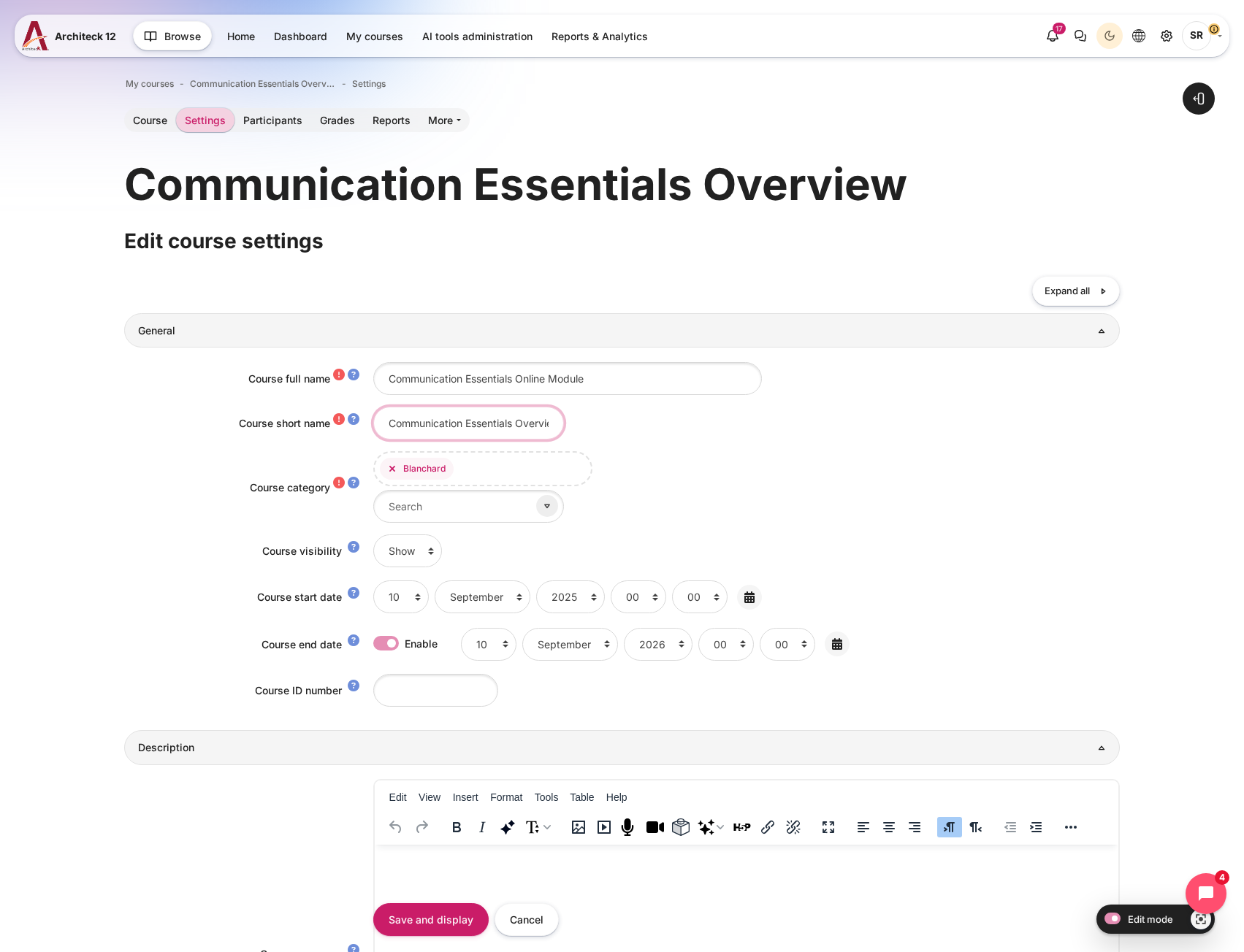
click at [450, 434] on input "Communication Essentials Overview" at bounding box center [468, 423] width 190 height 33
paste input "nline Module"
drag, startPoint x: 496, startPoint y: 419, endPoint x: 253, endPoint y: 436, distance: 243.6
click at [253, 436] on div "Course short name Communication Essentials Online Module" at bounding box center [622, 423] width 995 height 33
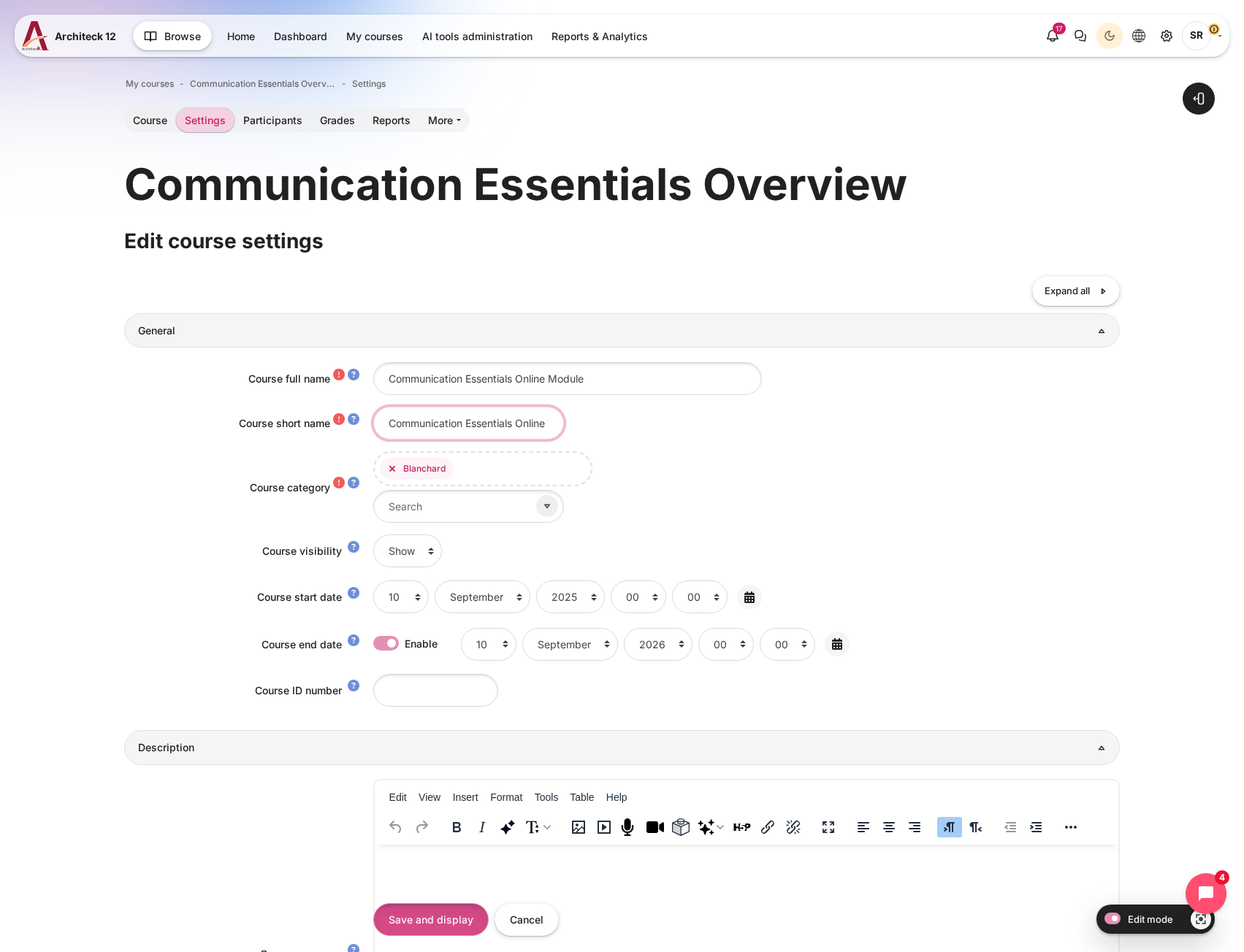
type input "Communication Essentials Online Module"
click at [410, 919] on input "Save and display" at bounding box center [431, 920] width 115 height 33
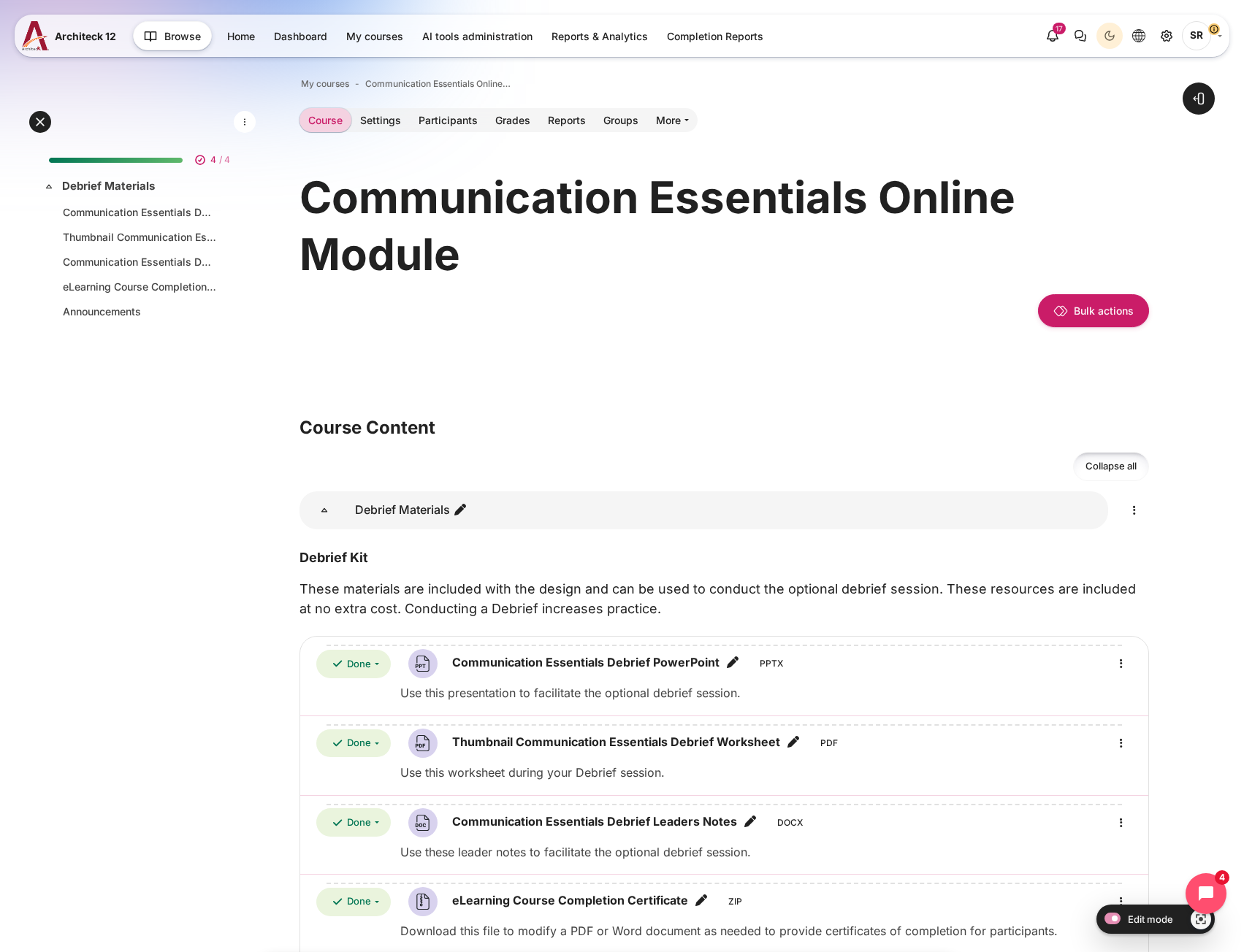
click at [845, 366] on div "Communication Essentials Online Module Bulk actions" at bounding box center [724, 268] width 850 height 225
click at [1165, 45] on link "Site administration" at bounding box center [1166, 35] width 26 height 26
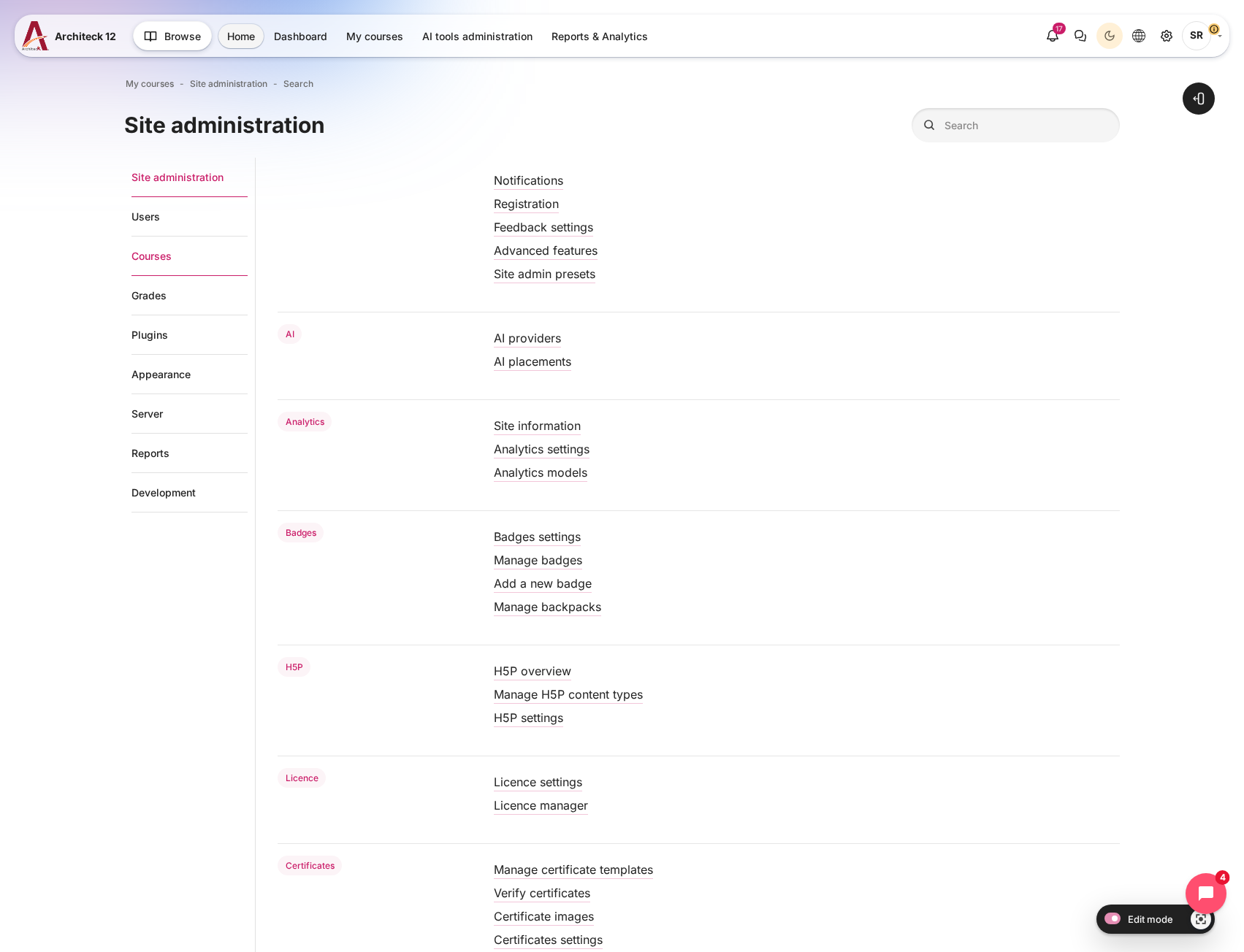
click at [177, 258] on link "Courses" at bounding box center [189, 257] width 116 height 39
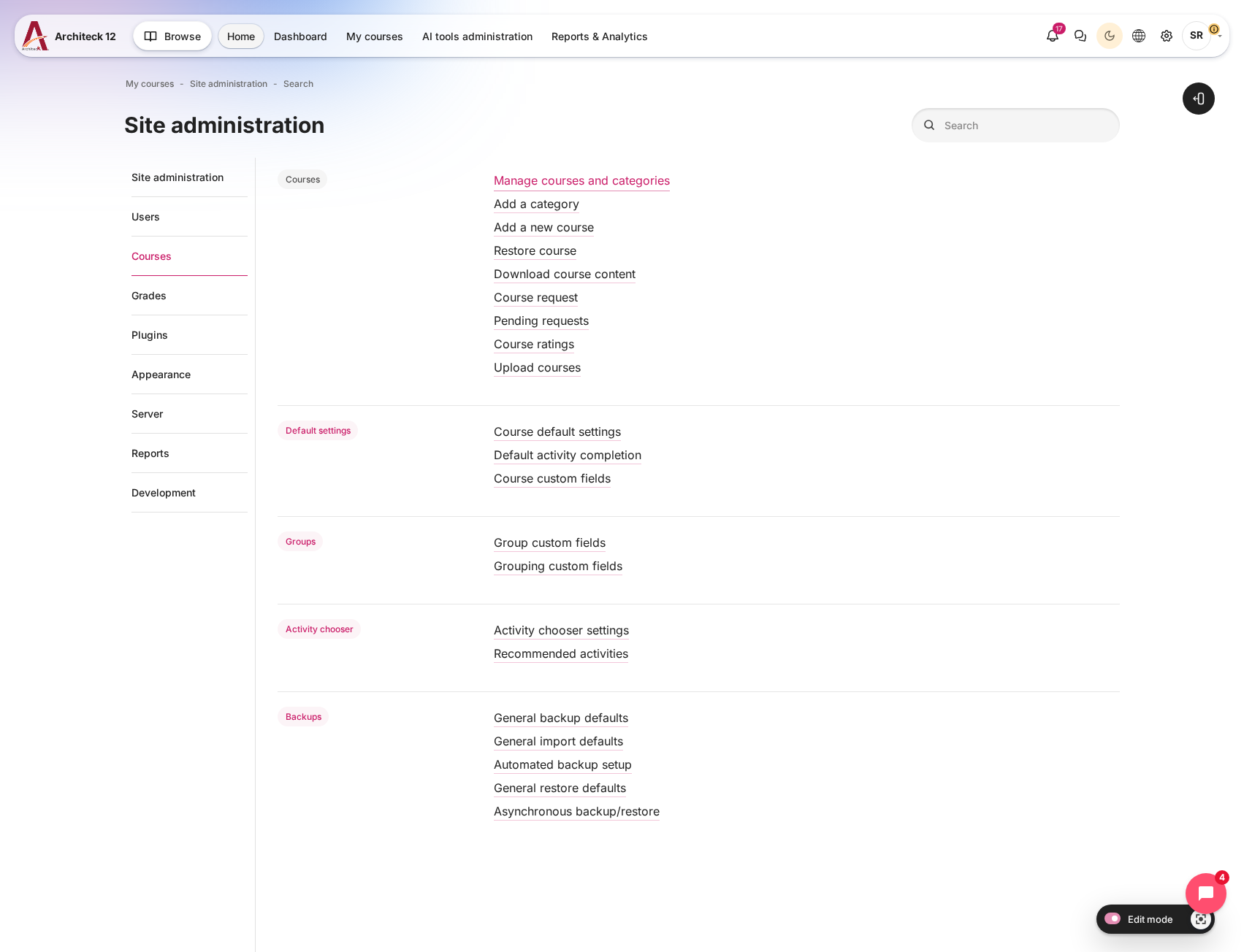
click at [596, 180] on link "Manage courses and categories" at bounding box center [582, 179] width 176 height 15
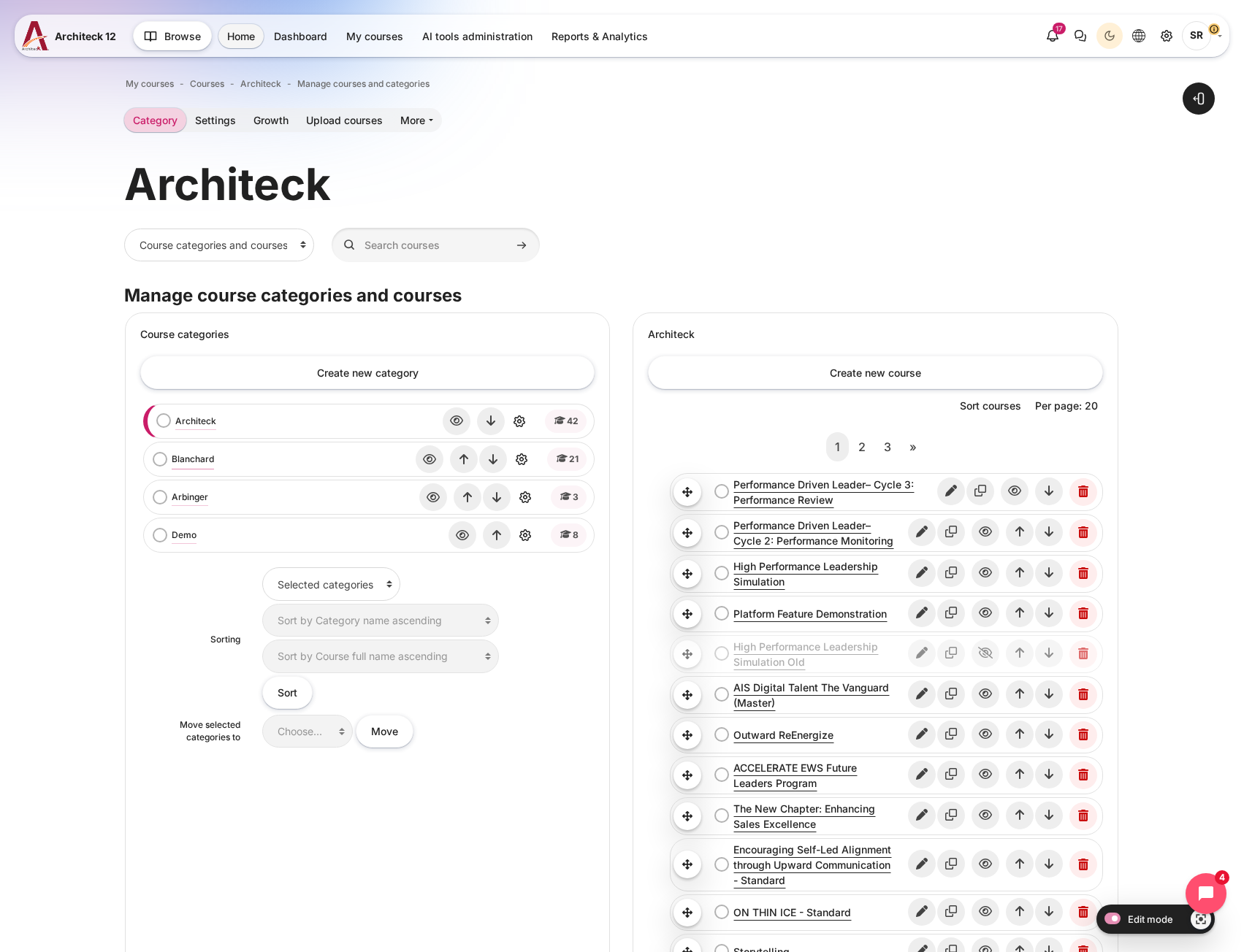
click at [193, 460] on link "Blanchard" at bounding box center [192, 458] width 42 height 13
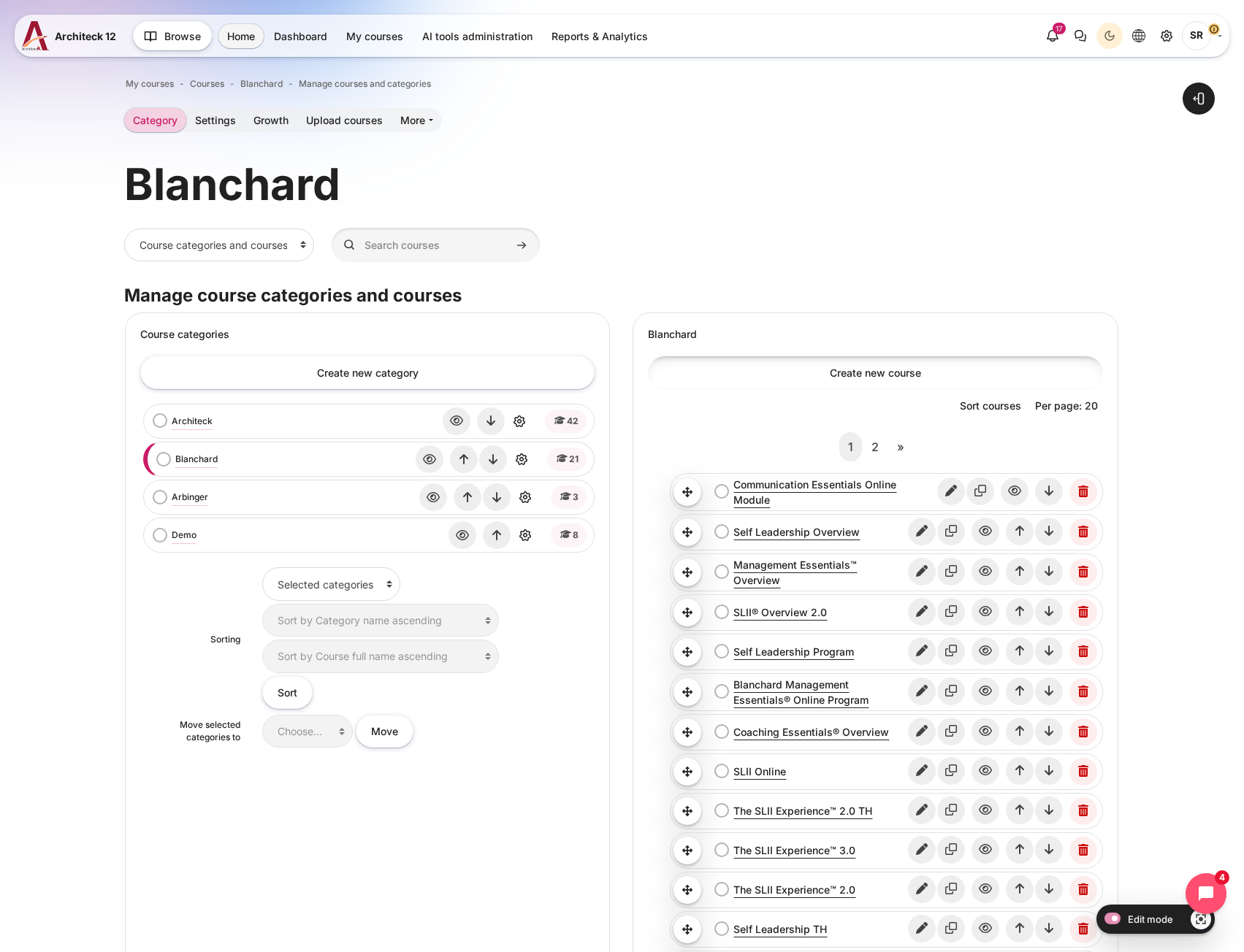
click at [790, 374] on link "Create new course" at bounding box center [875, 373] width 455 height 33
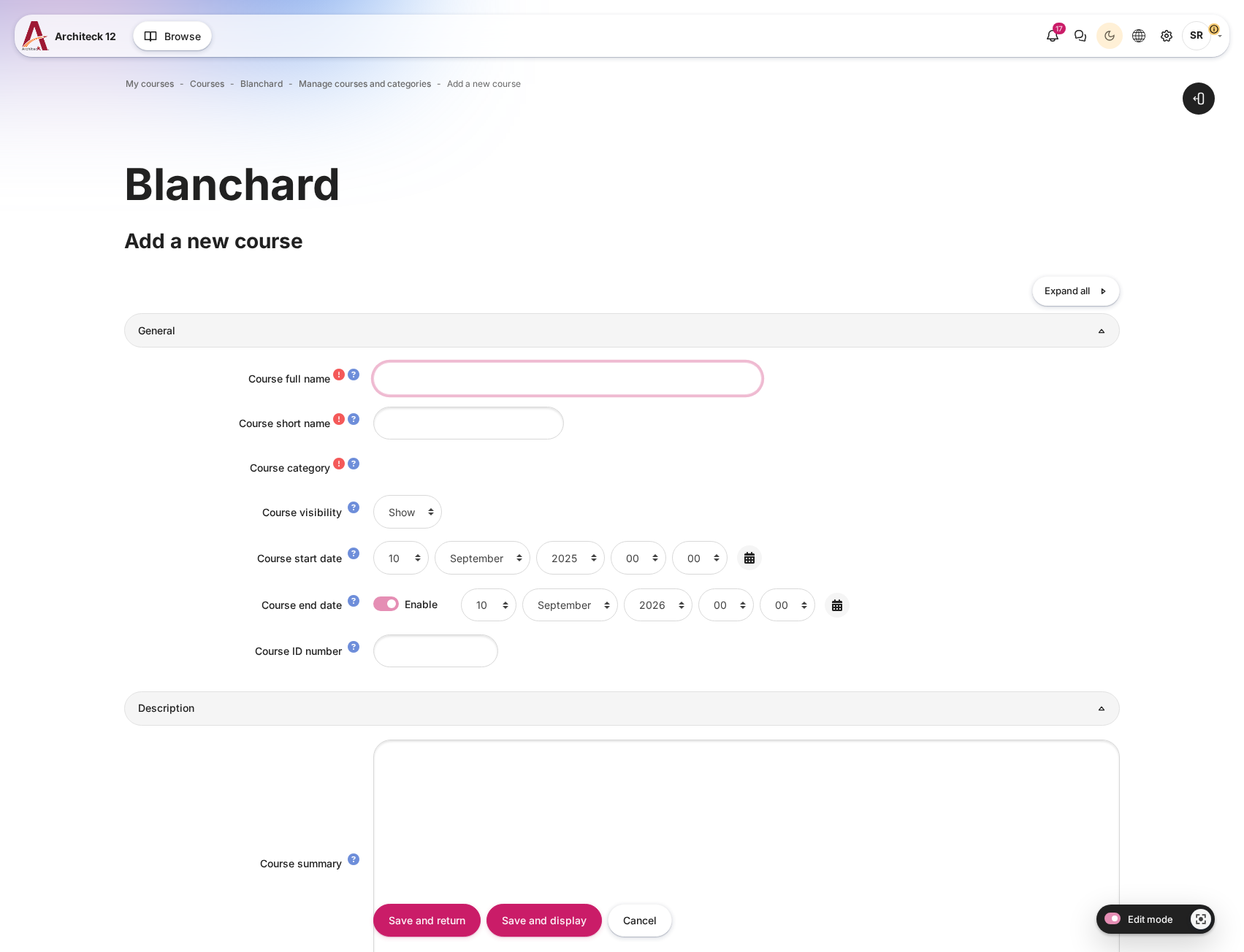
click at [438, 383] on input "Course full name" at bounding box center [568, 378] width 388 height 33
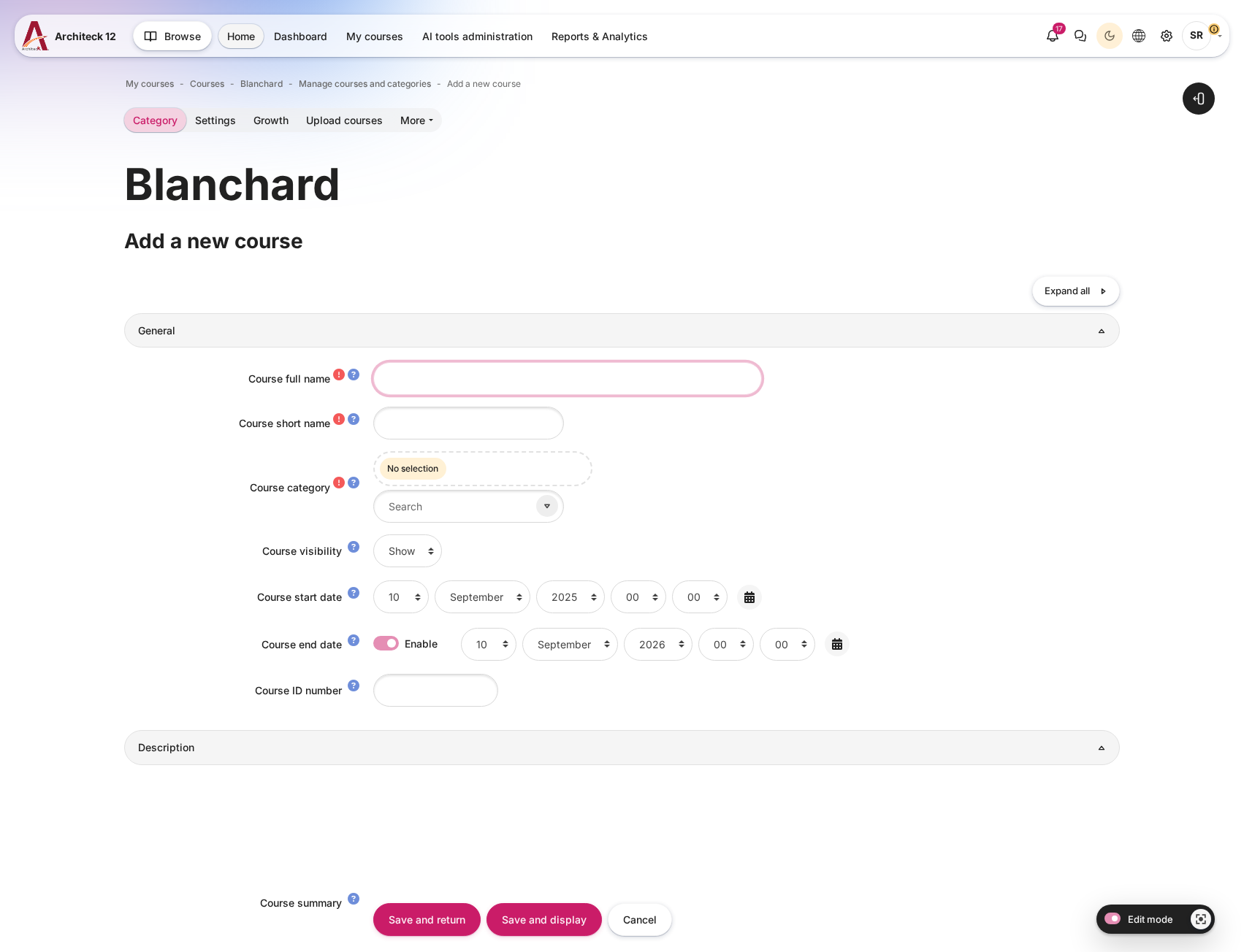
click at [424, 391] on input "Course full name" at bounding box center [568, 378] width 388 height 33
click at [424, 379] on input "Course full name" at bounding box center [568, 378] width 388 height 33
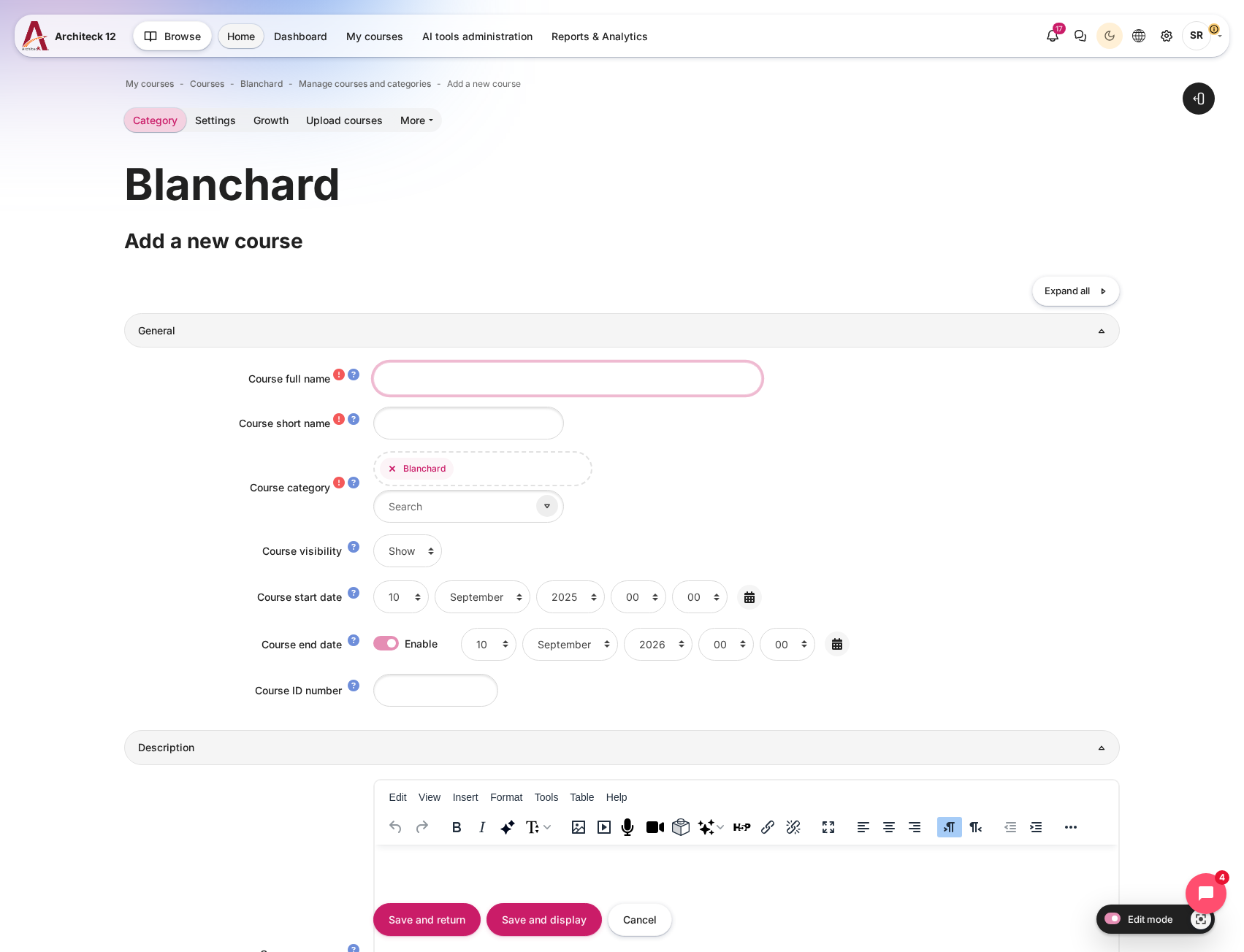
click at [510, 379] on input "Course full name" at bounding box center [568, 378] width 388 height 33
click at [428, 385] on input "Course full name" at bounding box center [568, 378] width 388 height 33
paste input "Building Trust Overview"
type input "Building Trust Overview"
click at [425, 430] on input "Course short name" at bounding box center [468, 423] width 190 height 33
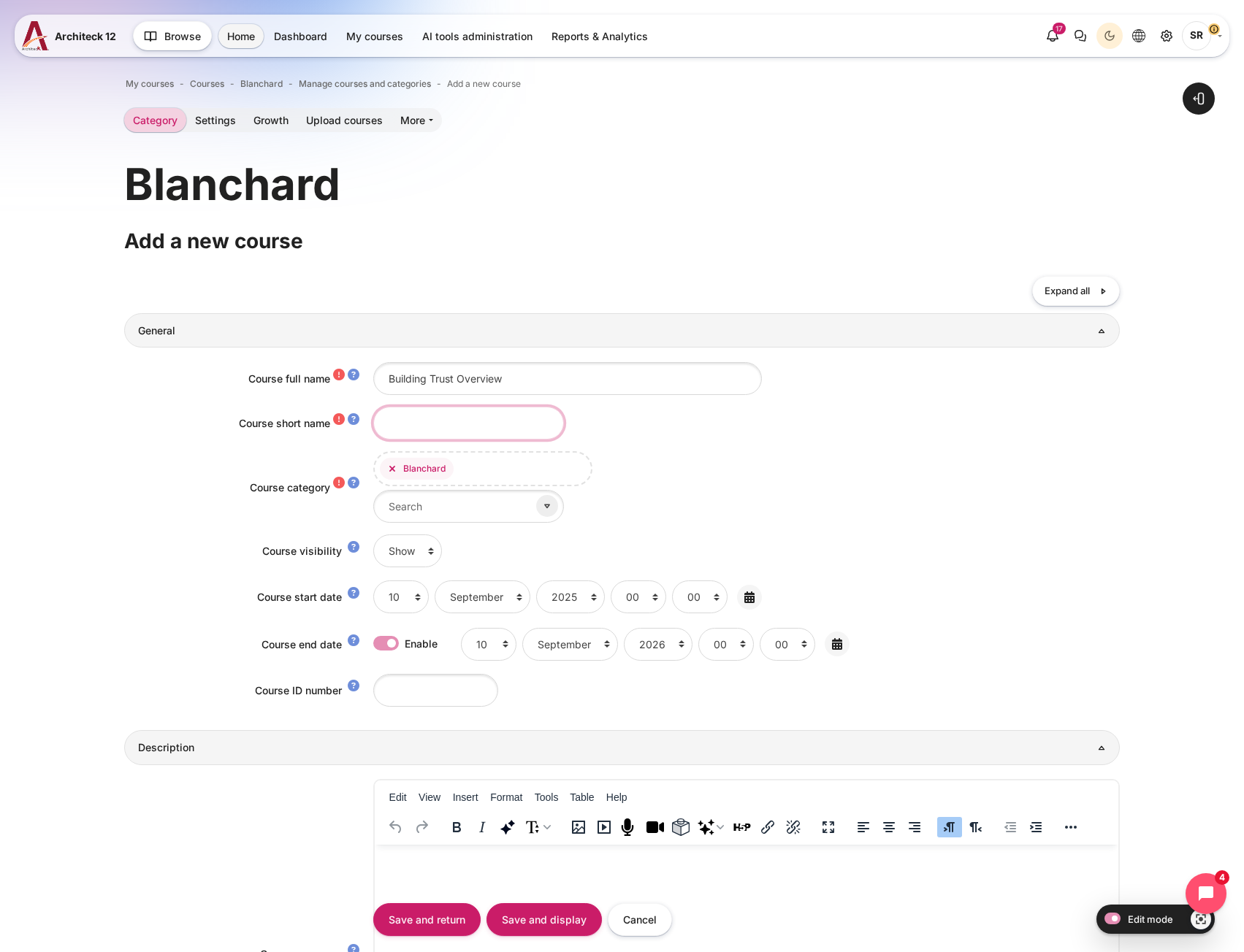
paste input "Building Trust Overview"
type input "Building Trust Overview"
click at [110, 589] on div "Open block drawer" at bounding box center [622, 930] width 1244 height 1776
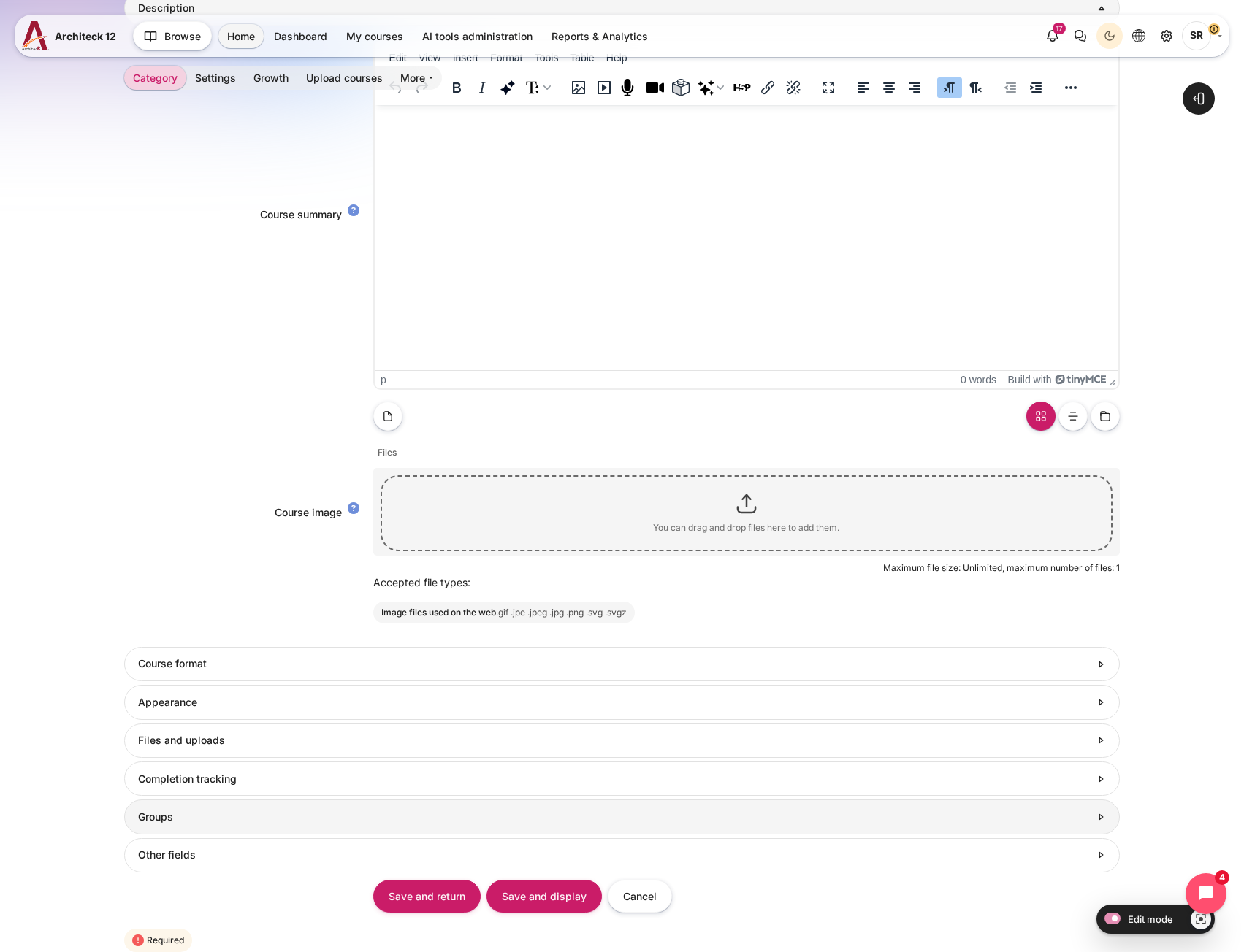
scroll to position [866, 0]
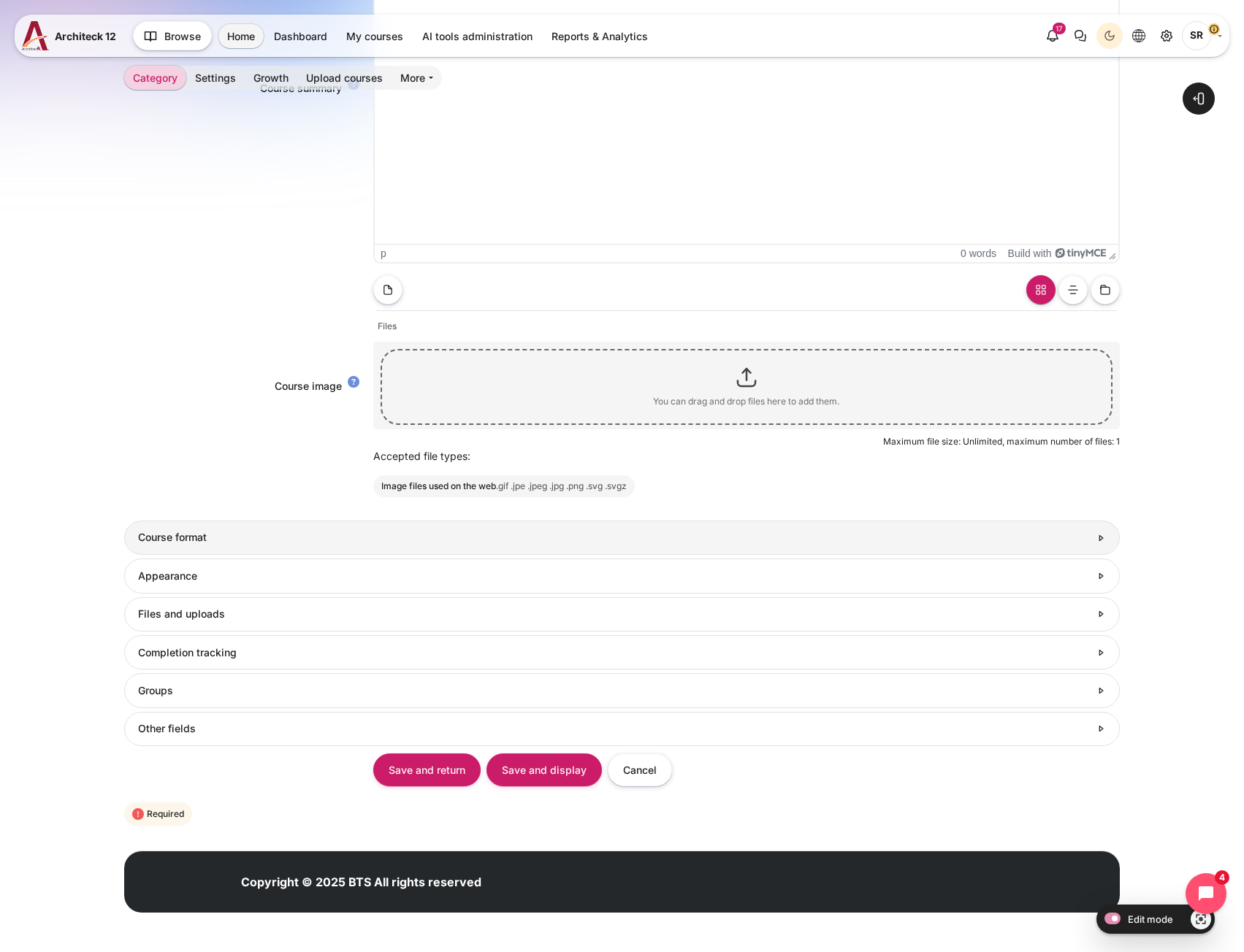
click at [258, 534] on h3 "Course format" at bounding box center [615, 536] width 952 height 13
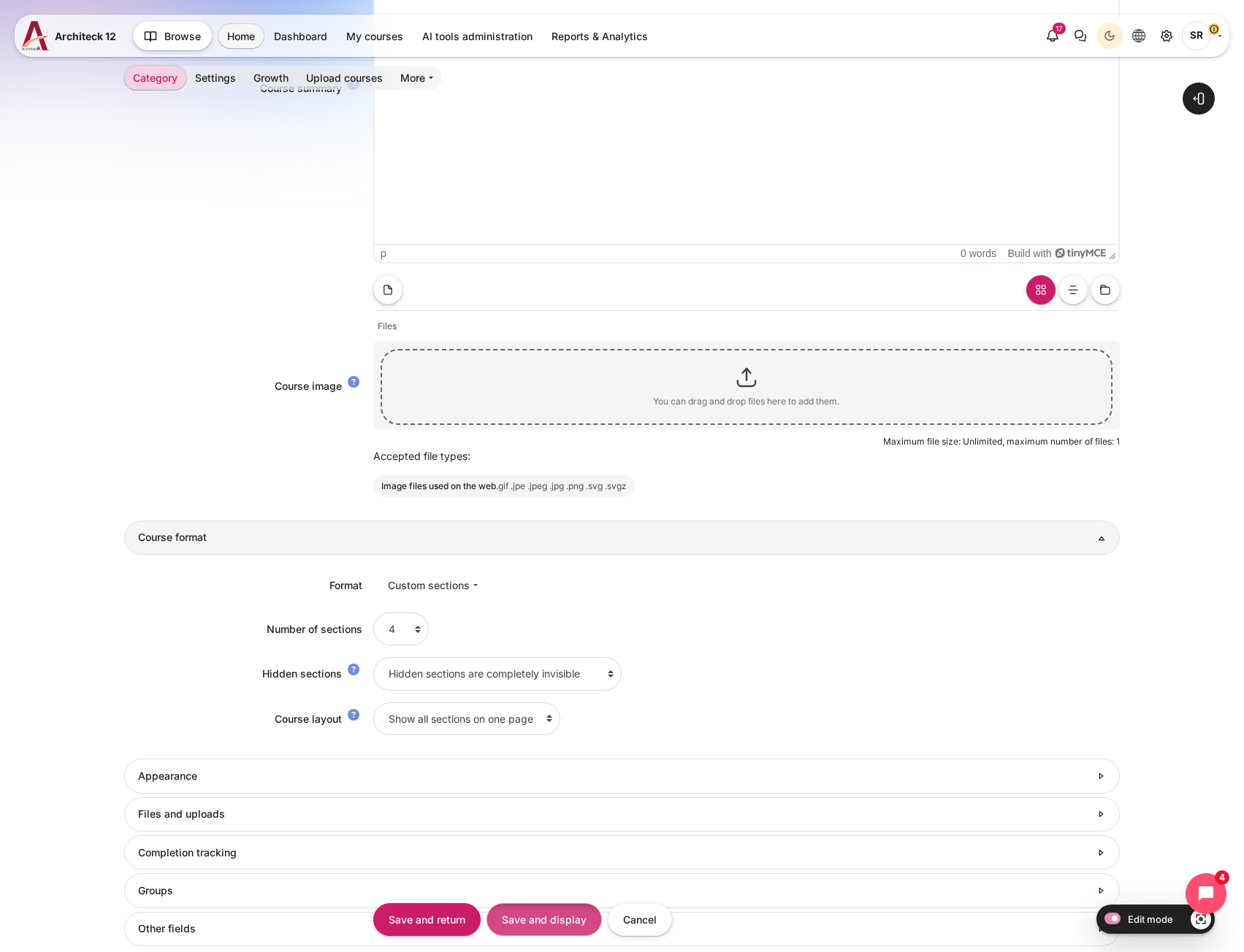
click at [521, 912] on input "Save and display" at bounding box center [544, 920] width 115 height 33
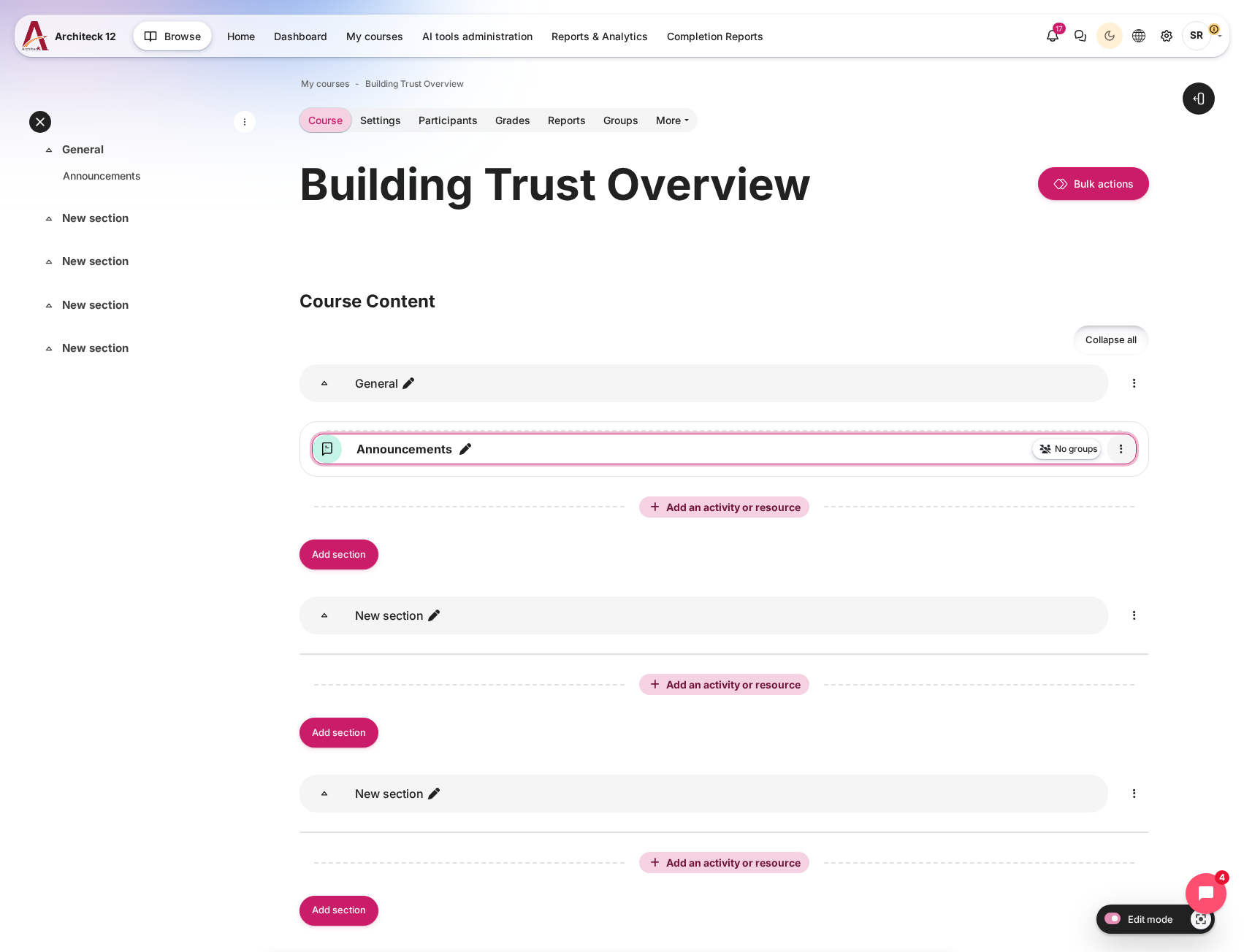
click at [1130, 450] on icon "Edit" at bounding box center [1121, 450] width 18 height 18
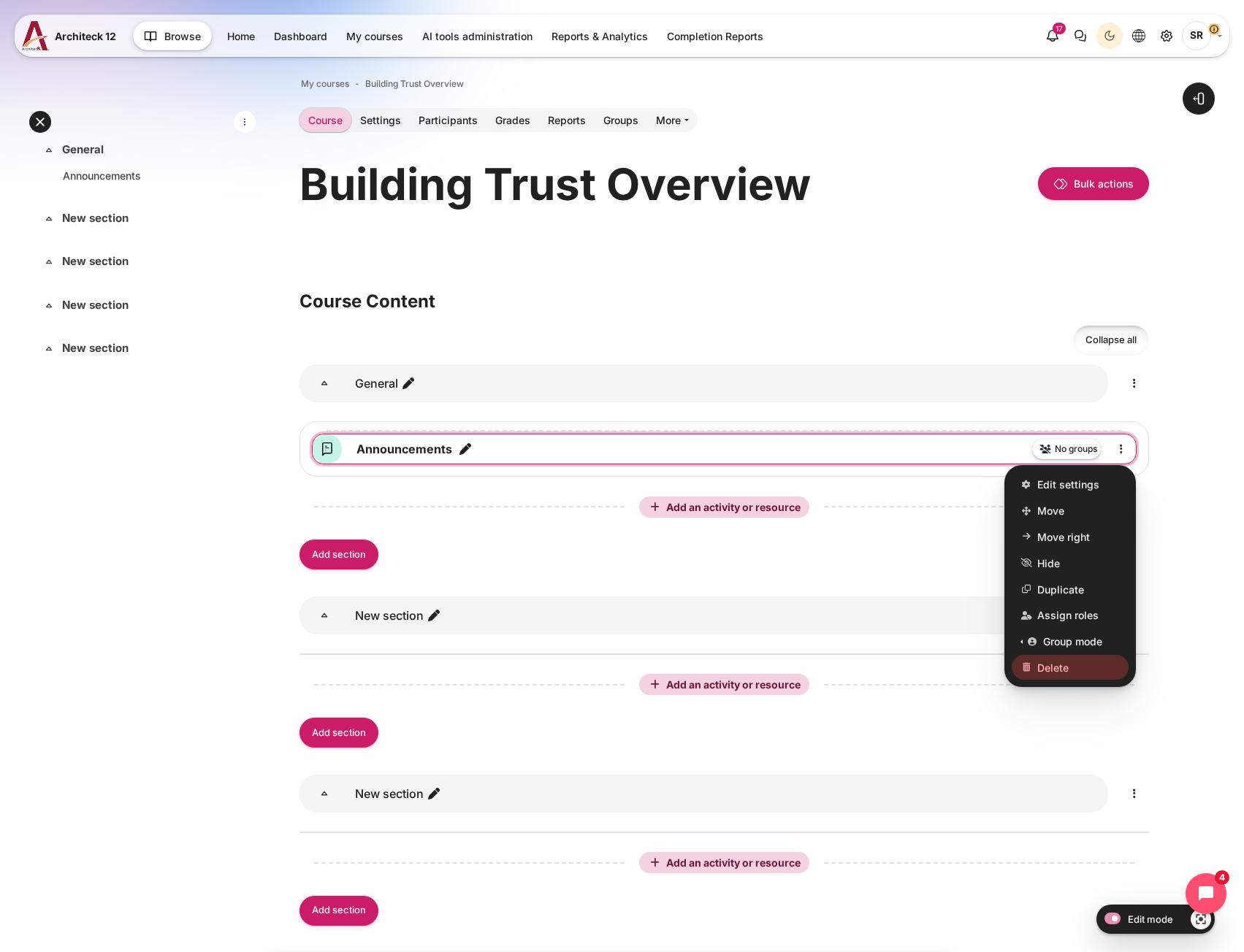
click at [1051, 676] on link "Delete" at bounding box center [1070, 667] width 117 height 24
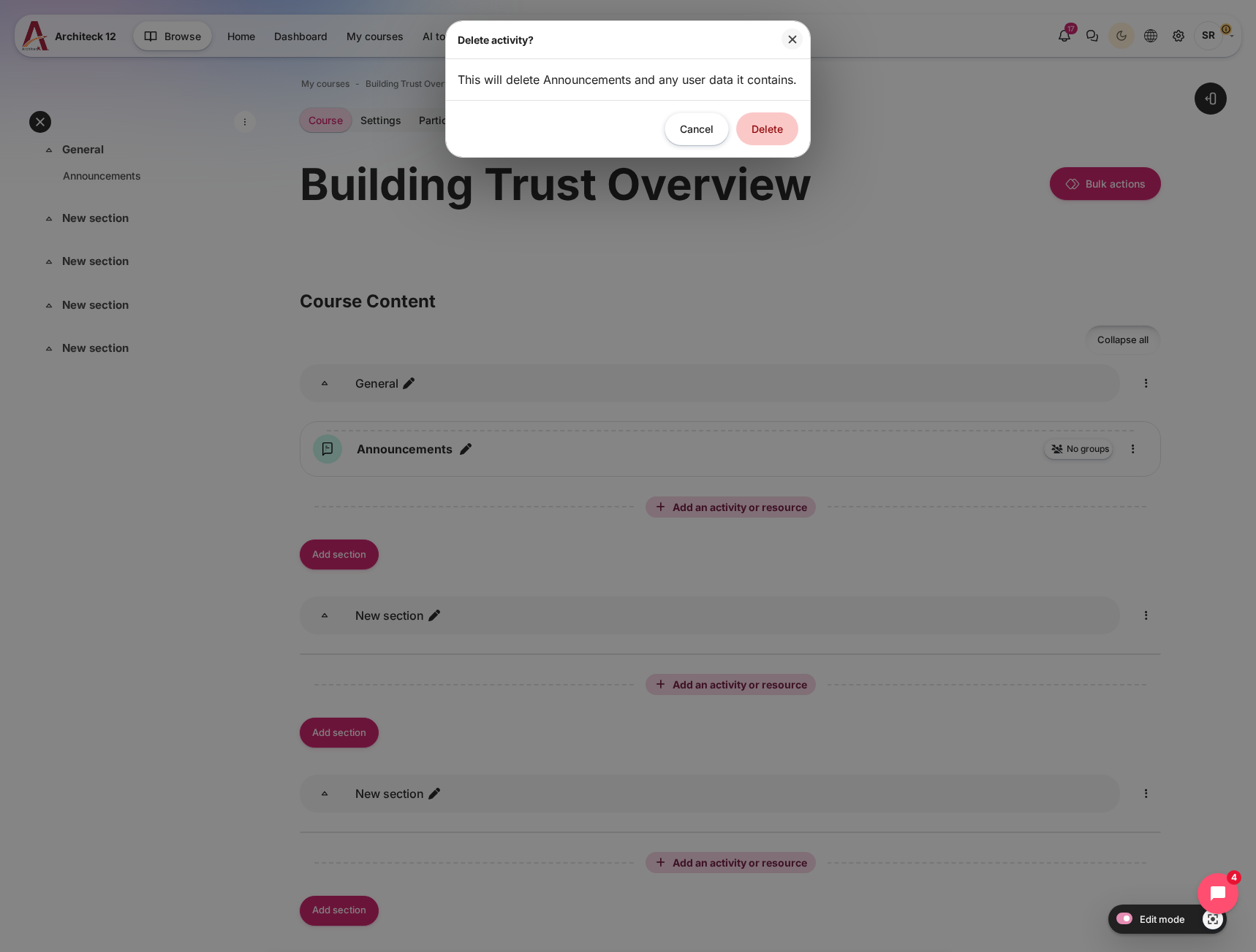
click at [777, 134] on button "Delete" at bounding box center [767, 129] width 62 height 33
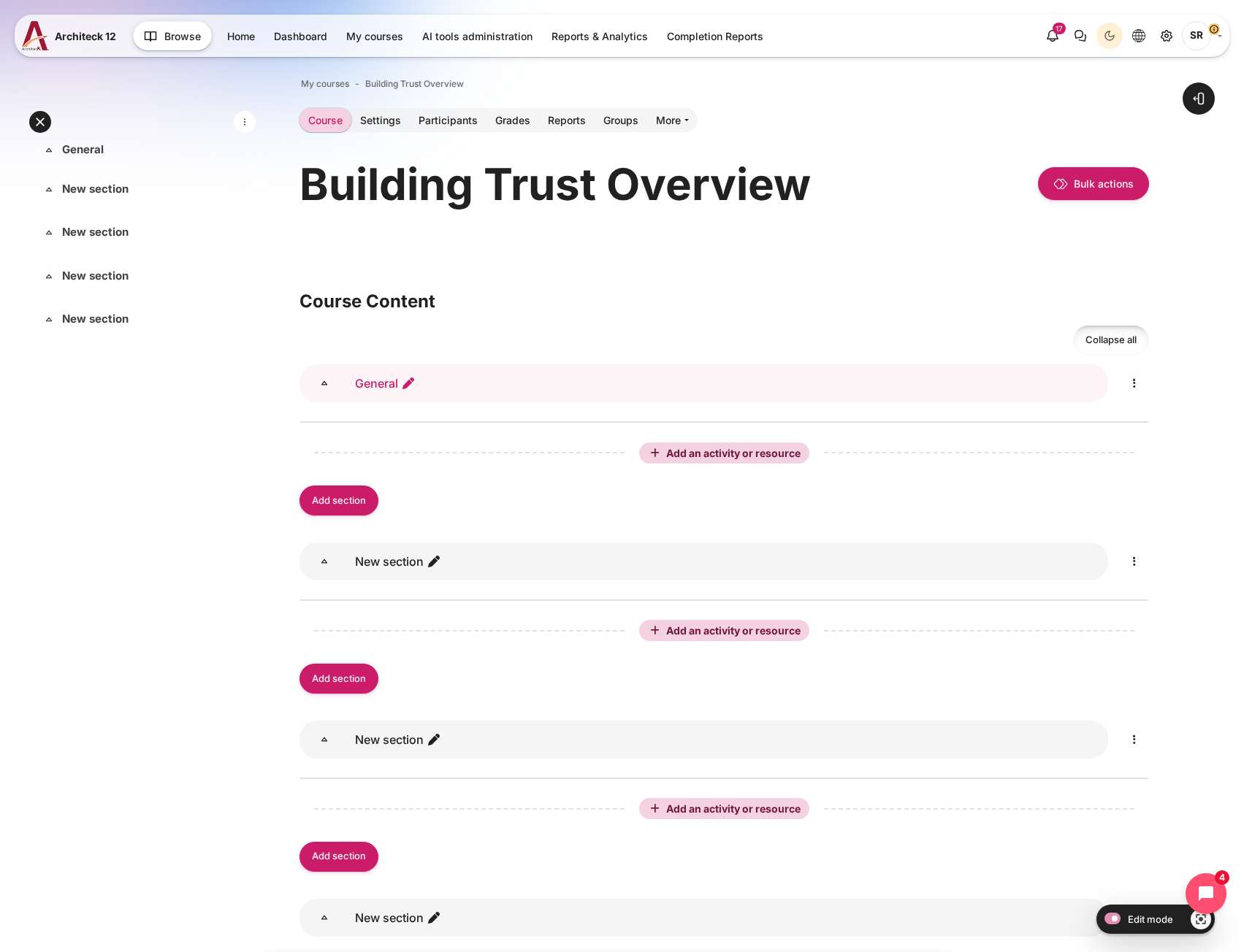
click at [411, 381] on icon "Edit section name" at bounding box center [408, 383] width 15 height 15
type input "Course"
click at [1138, 569] on icon "Edit" at bounding box center [1135, 562] width 18 height 18
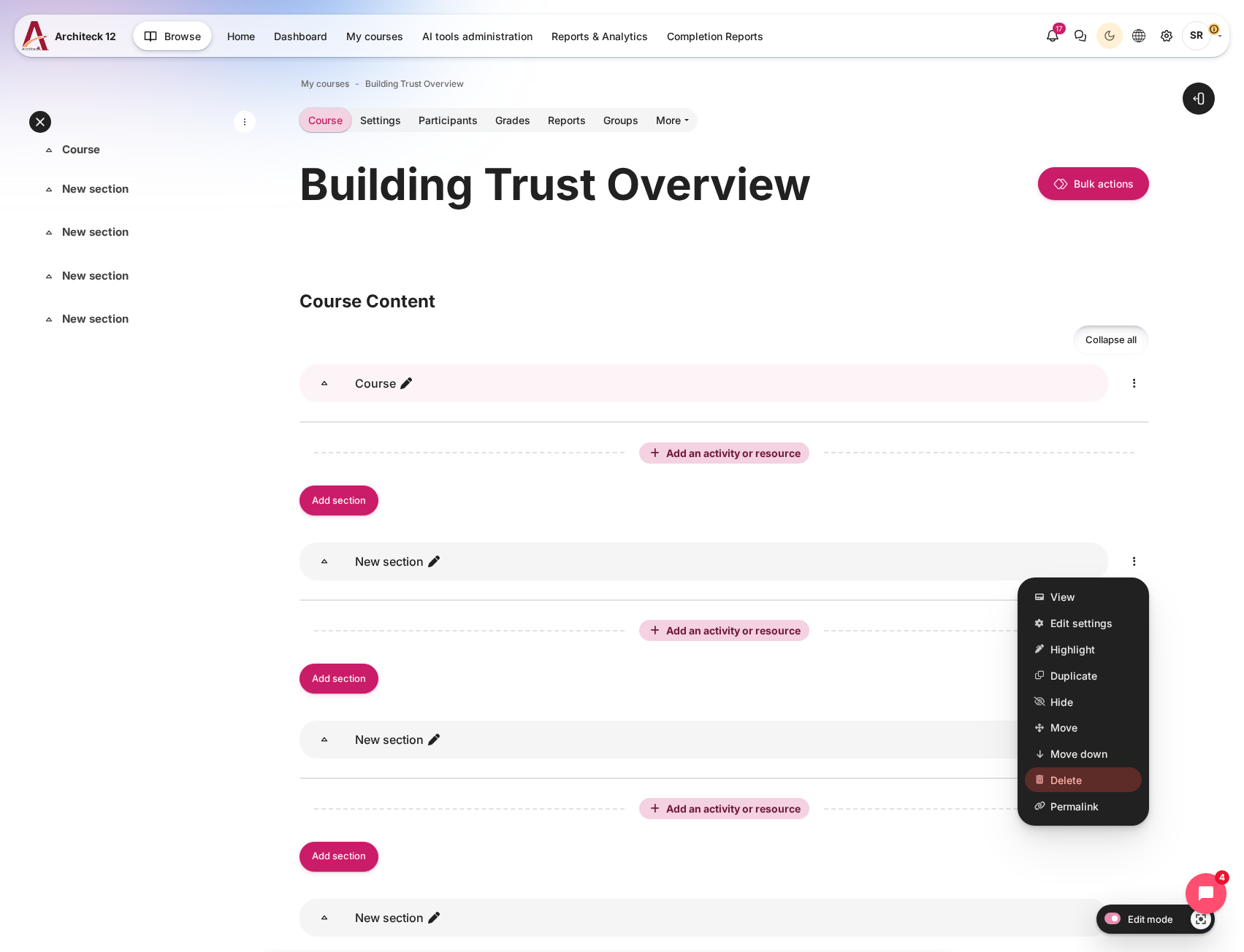
click at [1109, 778] on link "Delete" at bounding box center [1084, 780] width 117 height 24
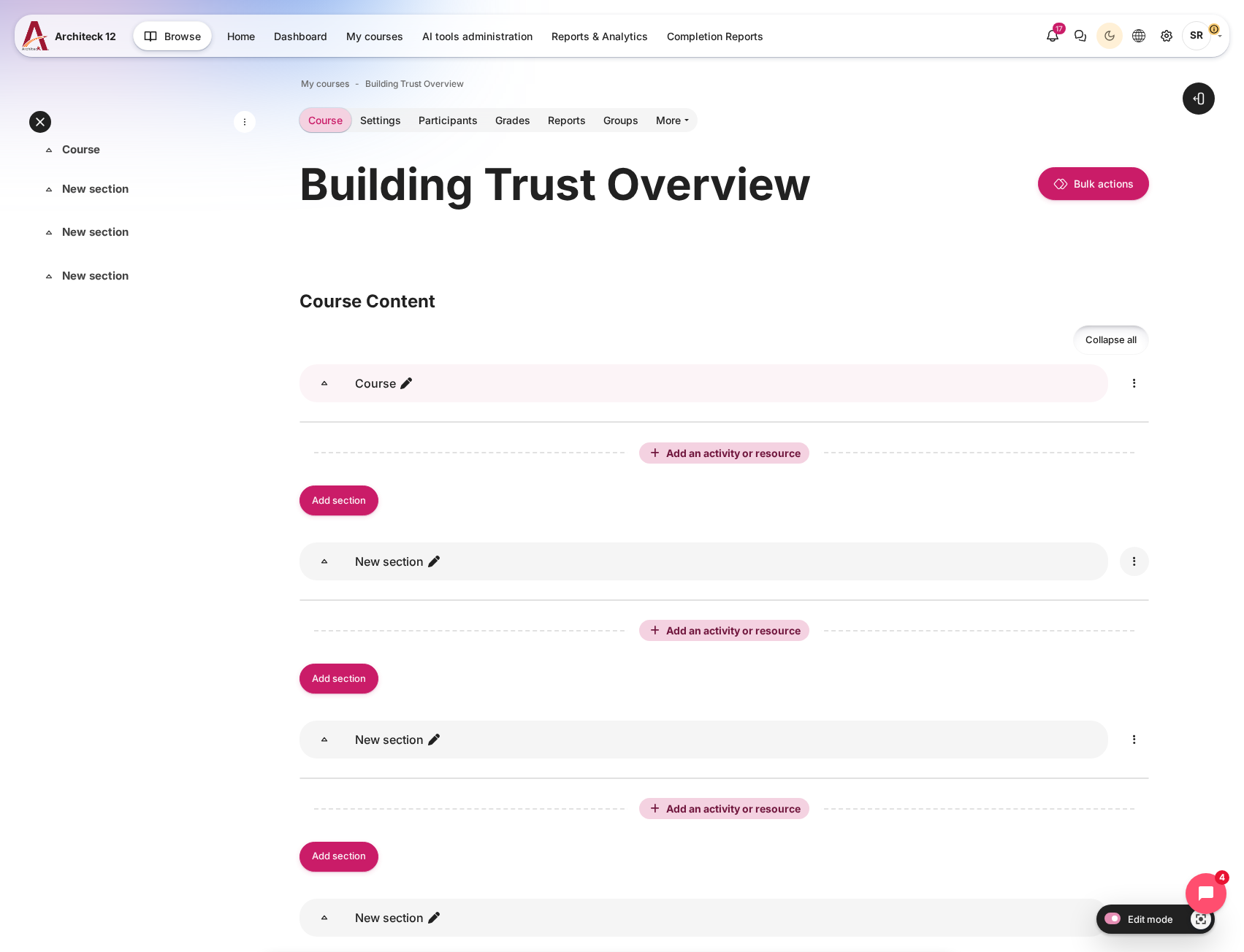
click at [1140, 569] on icon "Edit" at bounding box center [1135, 562] width 18 height 18
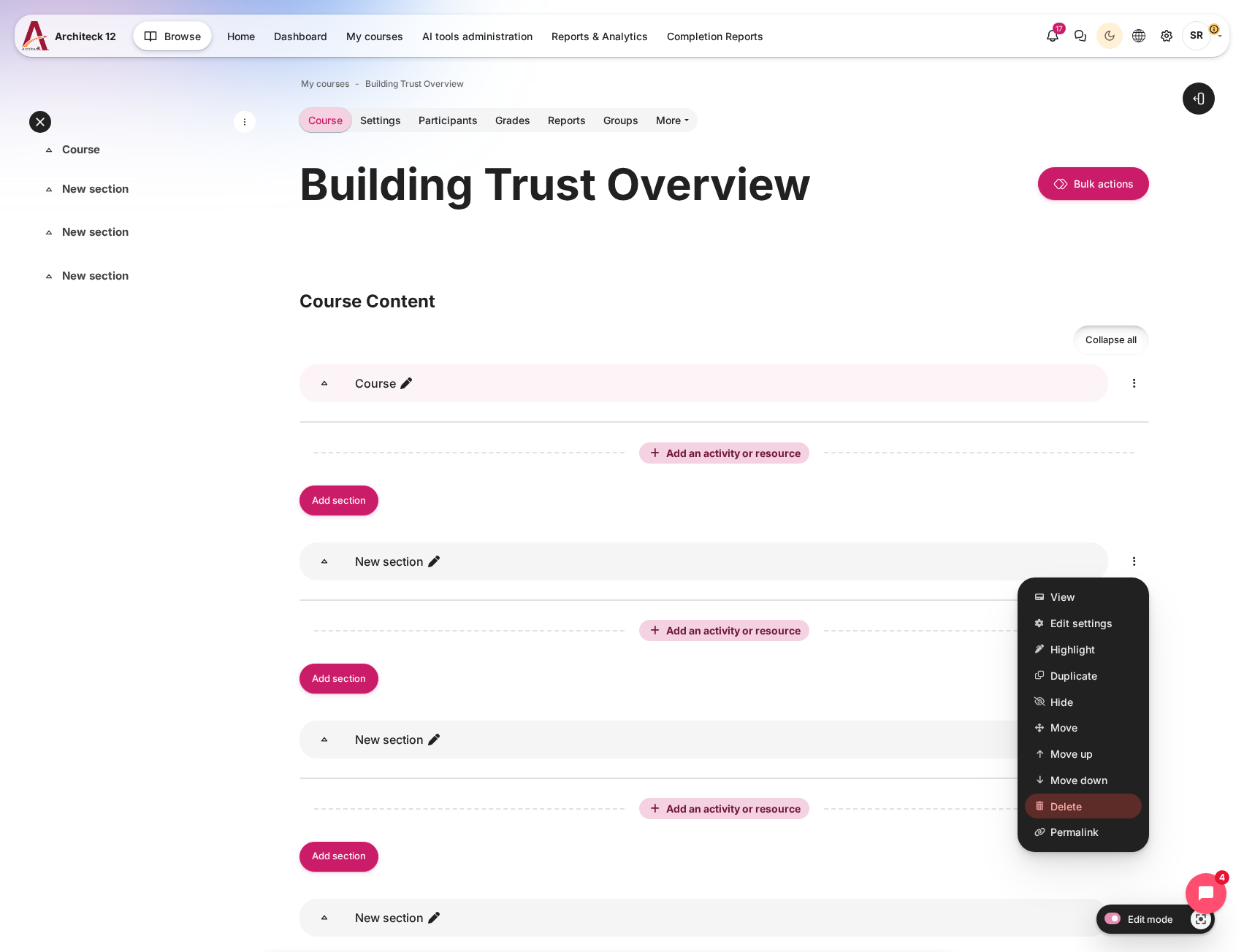
click at [1060, 805] on span "Delete" at bounding box center [1066, 807] width 31 height 16
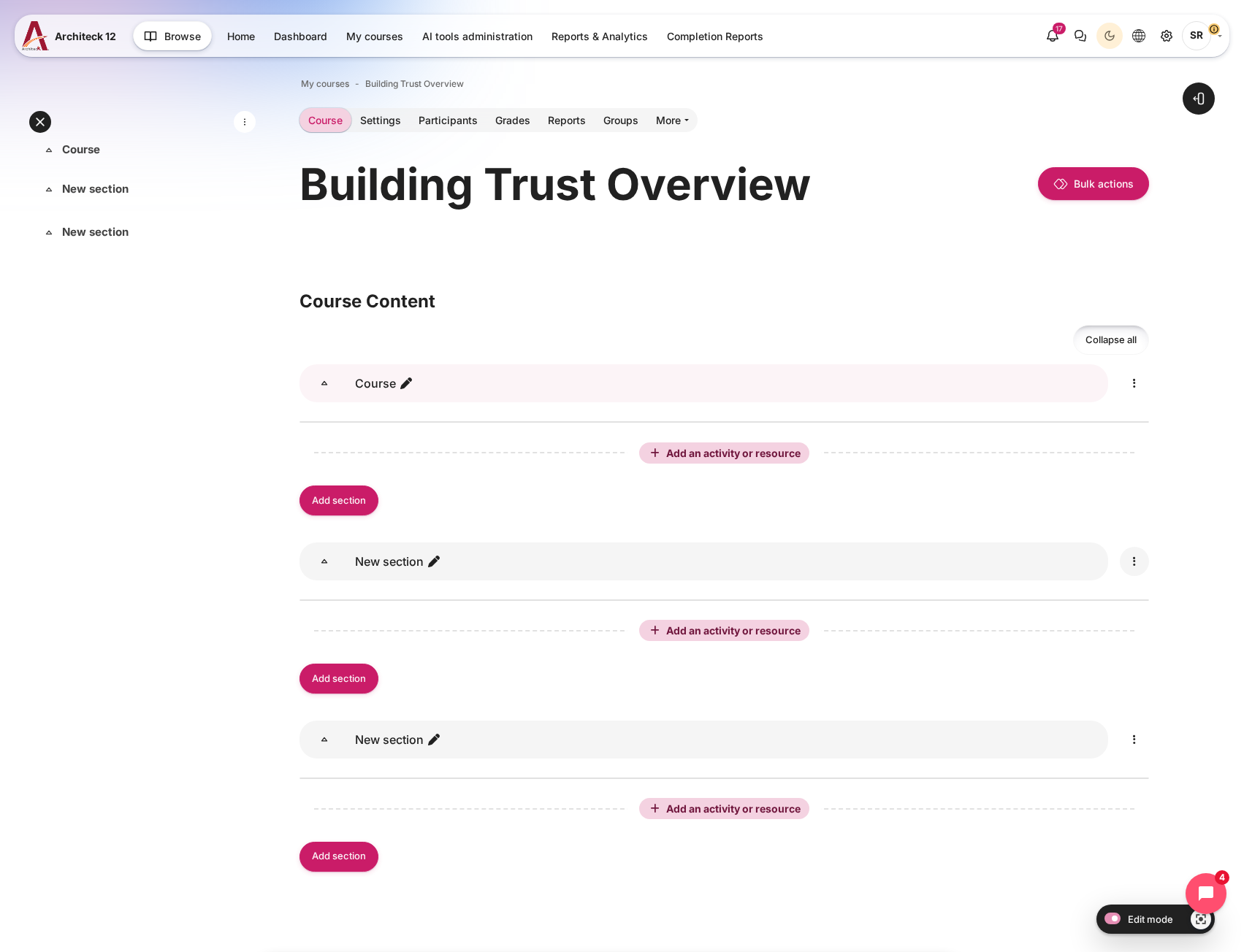
click at [1139, 565] on icon "Edit" at bounding box center [1135, 562] width 18 height 18
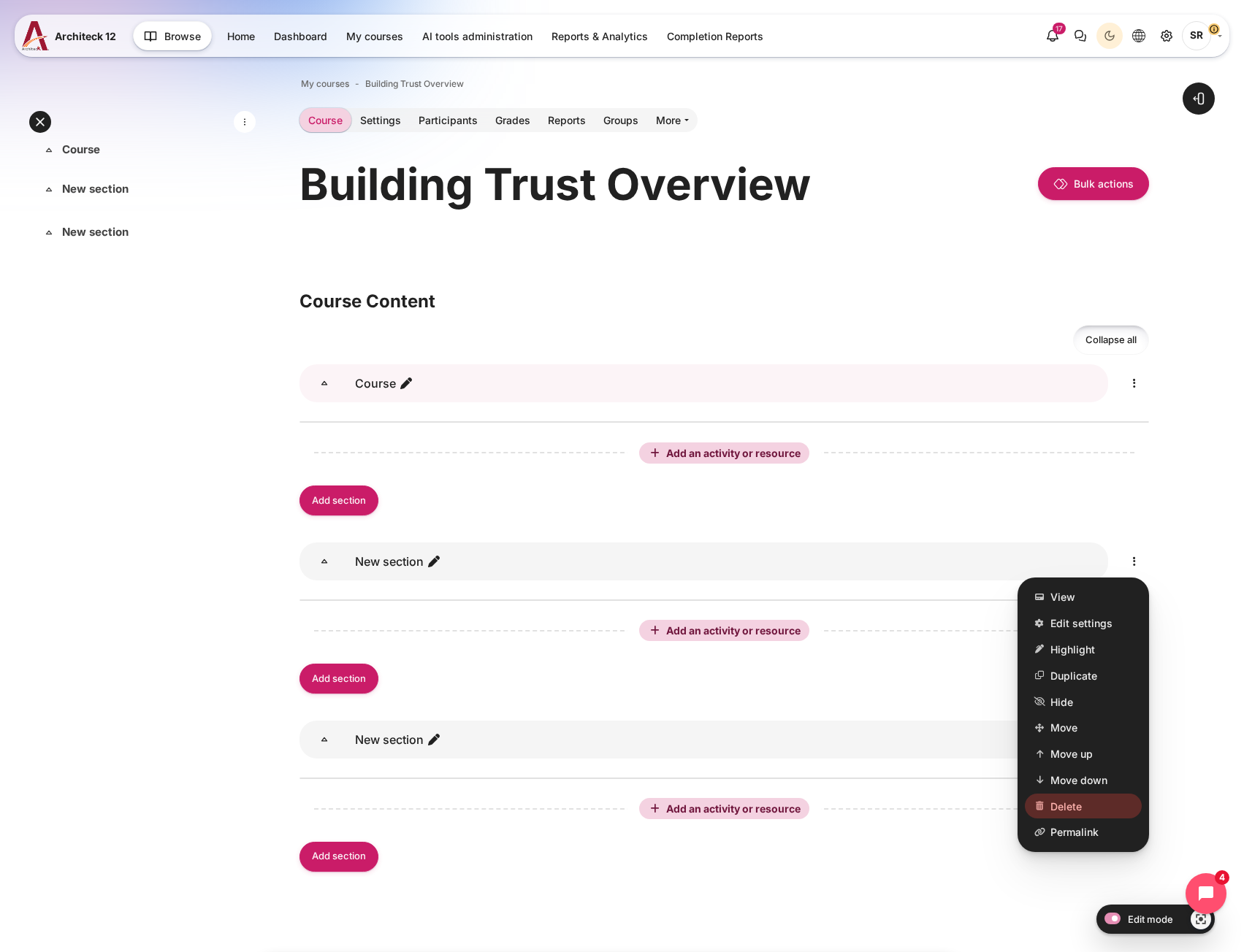
click at [1064, 810] on span "Delete" at bounding box center [1066, 807] width 31 height 16
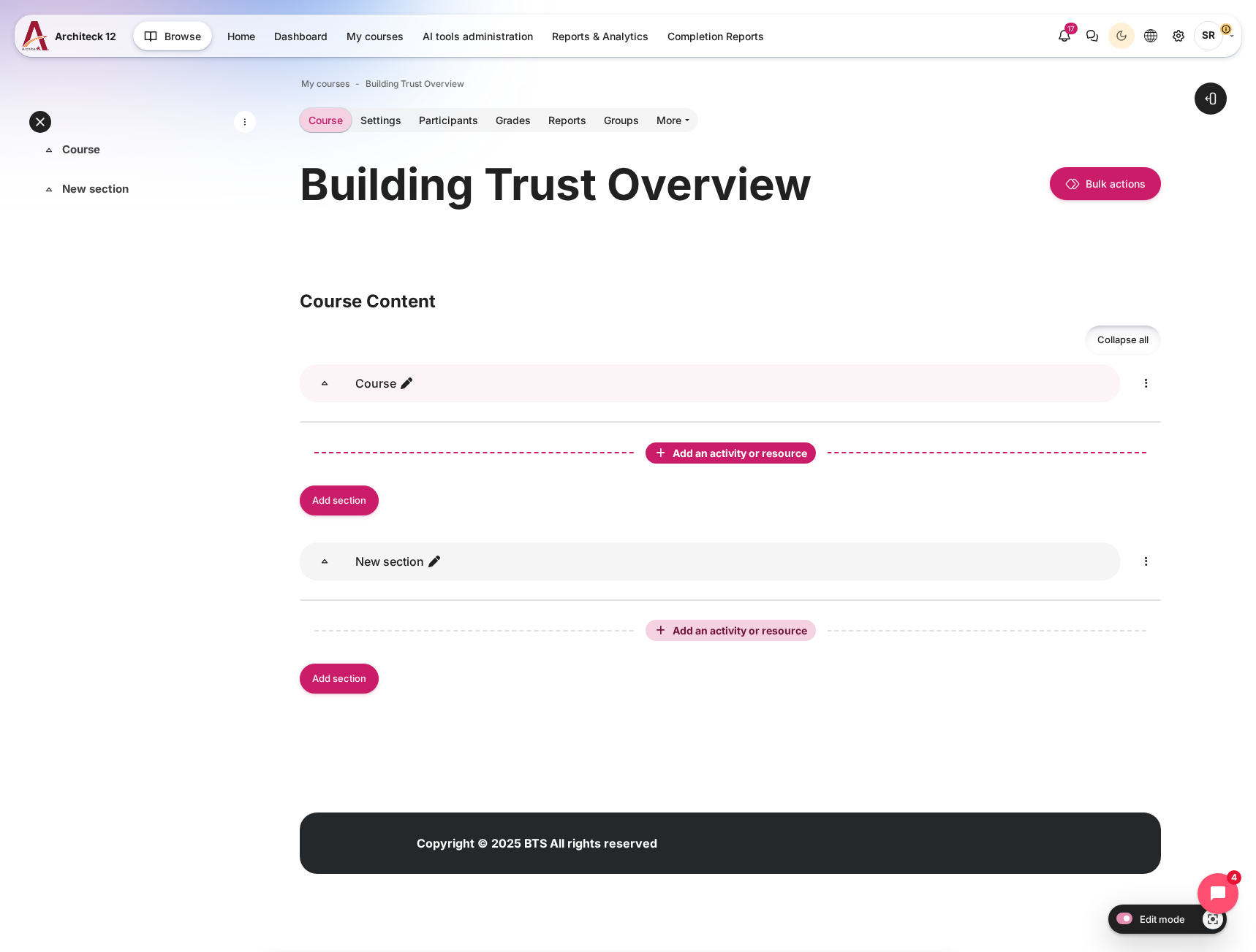
click at [743, 446] on div "Add an activity or resource" at bounding box center [730, 454] width 164 height 16
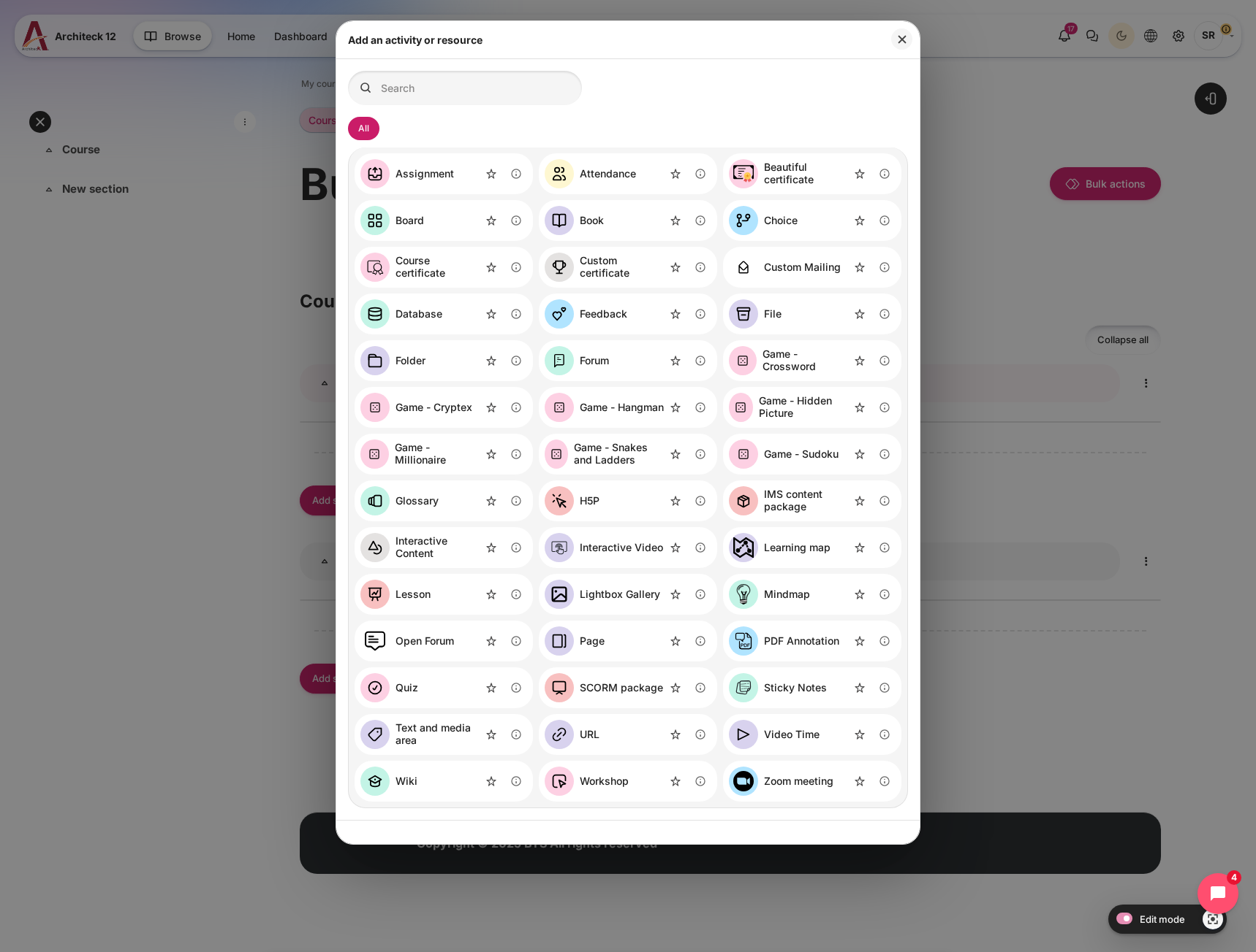
click at [625, 692] on div "SCORM package" at bounding box center [621, 688] width 83 height 13
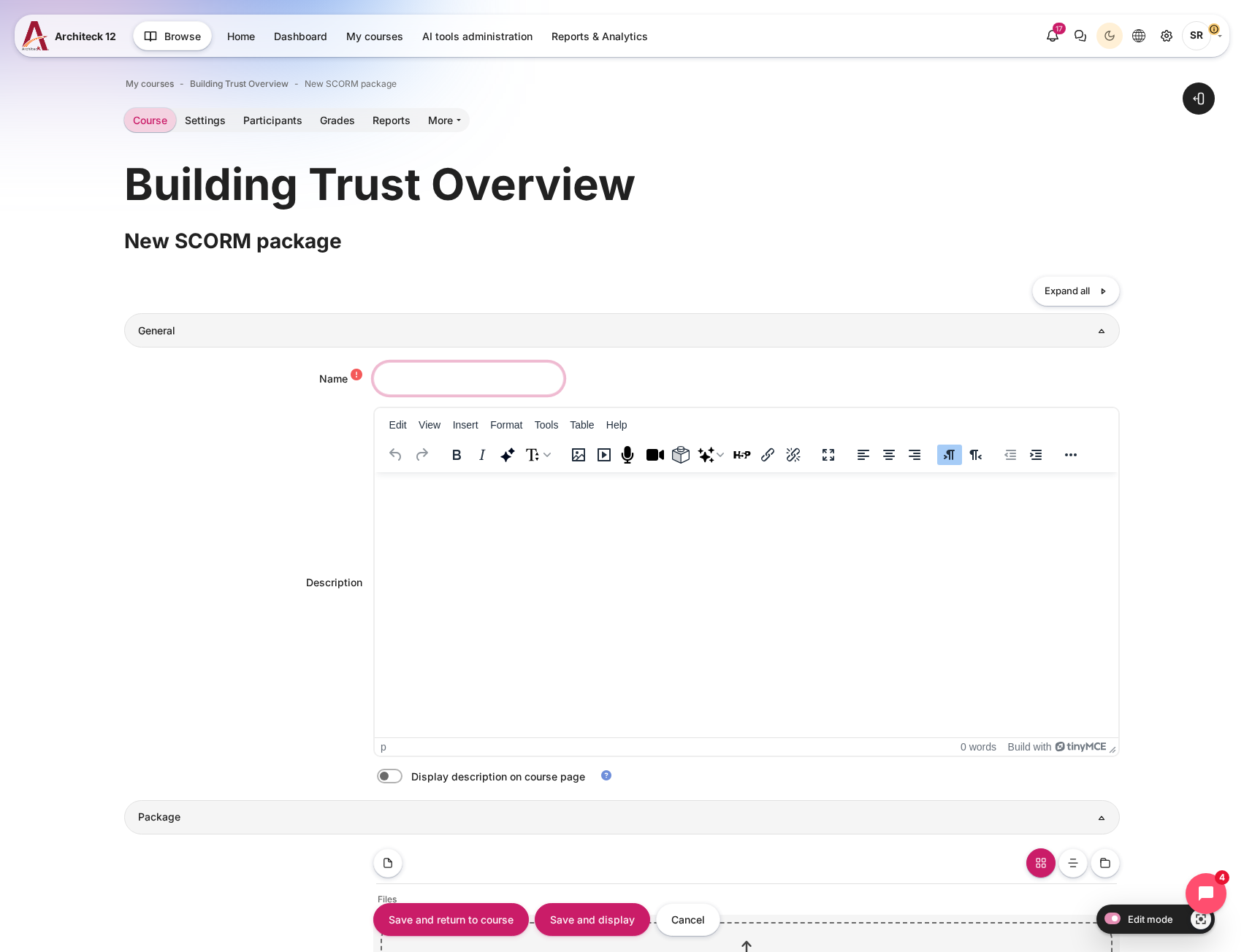
click at [464, 387] on input "Name" at bounding box center [468, 378] width 190 height 33
paste input "Discover Building Trust"
type input "Discover Building Trust"
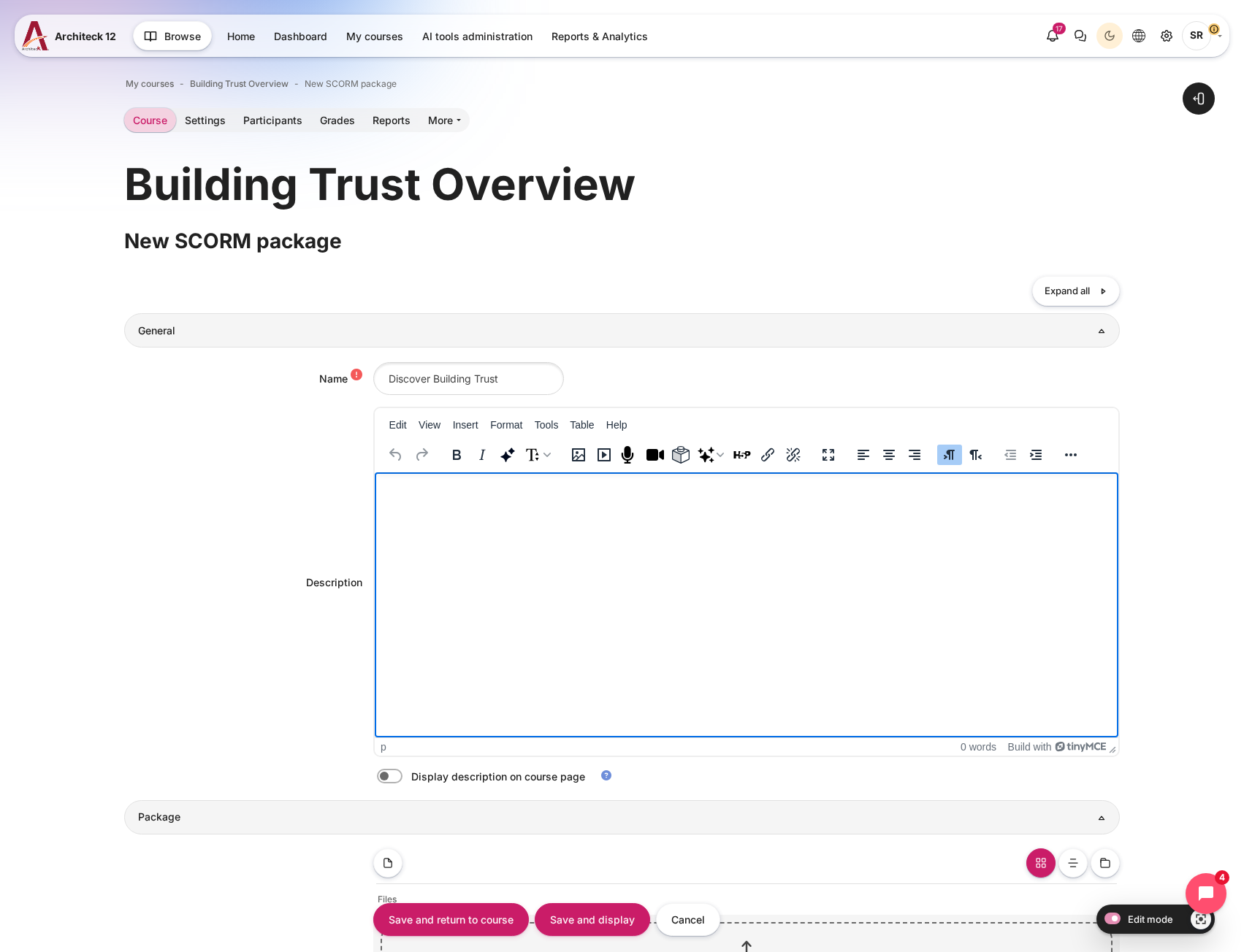
click at [504, 501] on html at bounding box center [745, 487] width 743 height 29
click at [504, 501] on html "Complete this activity to learn about the key concepts of Building Trust." at bounding box center [745, 487] width 743 height 29
click at [618, 501] on html "Complete this activity to learn about the key concepts of Building Trust." at bounding box center [745, 487] width 743 height 29
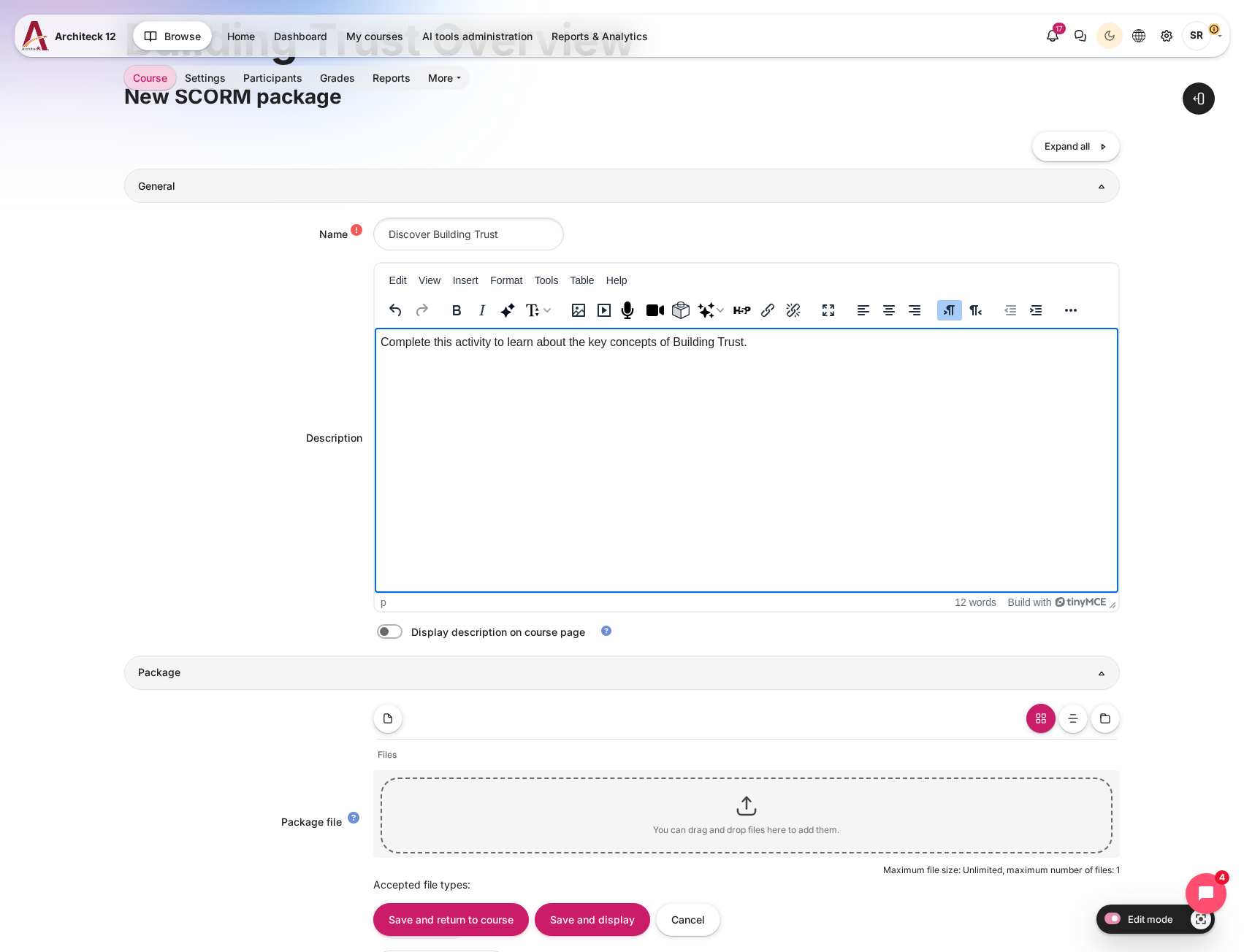
scroll to position [146, 0]
click at [409, 631] on label "Content" at bounding box center [410, 631] width 3 height 16
click at [403, 631] on input "Content" at bounding box center [416, 632] width 25 height 15
checkbox input "true"
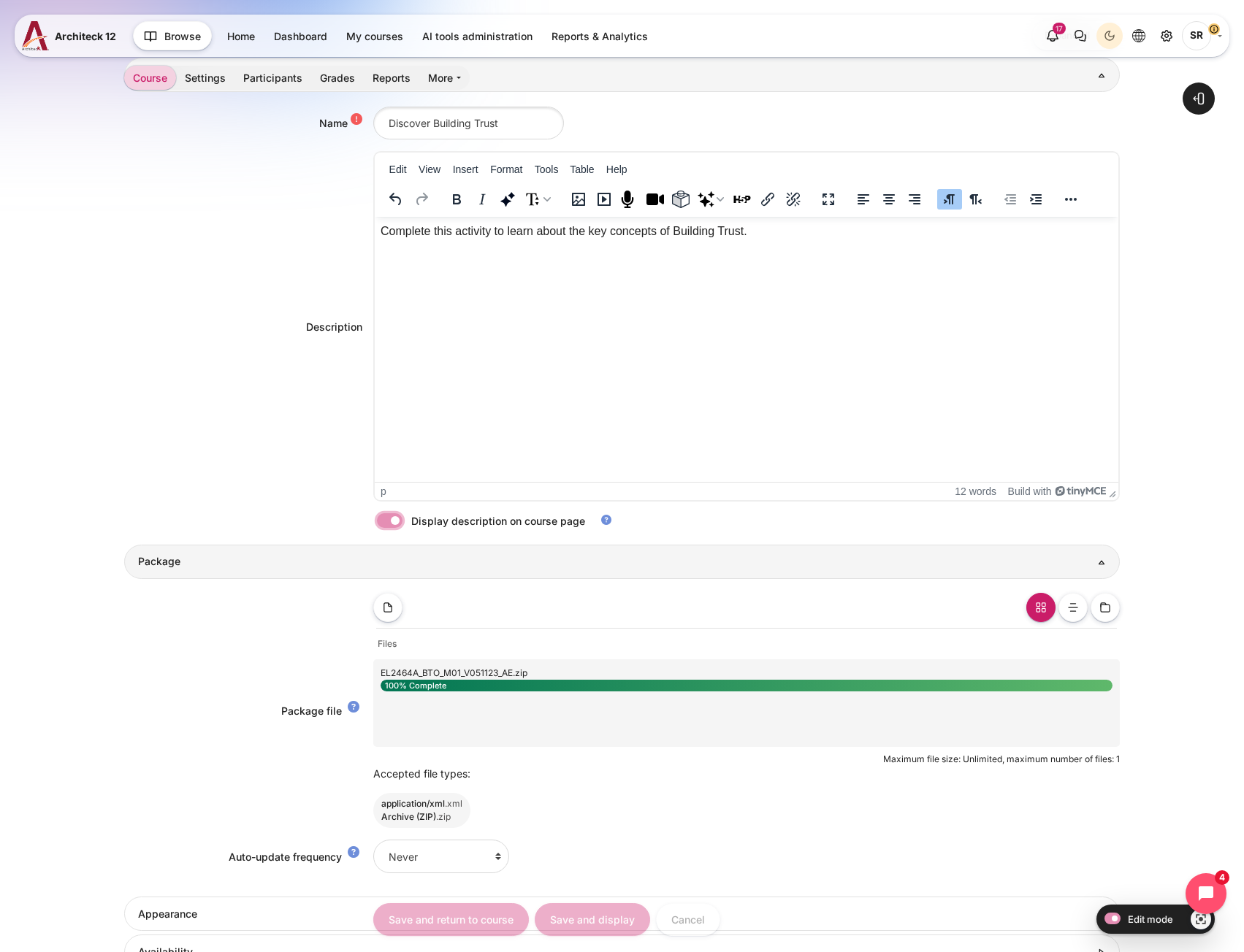
scroll to position [584, 0]
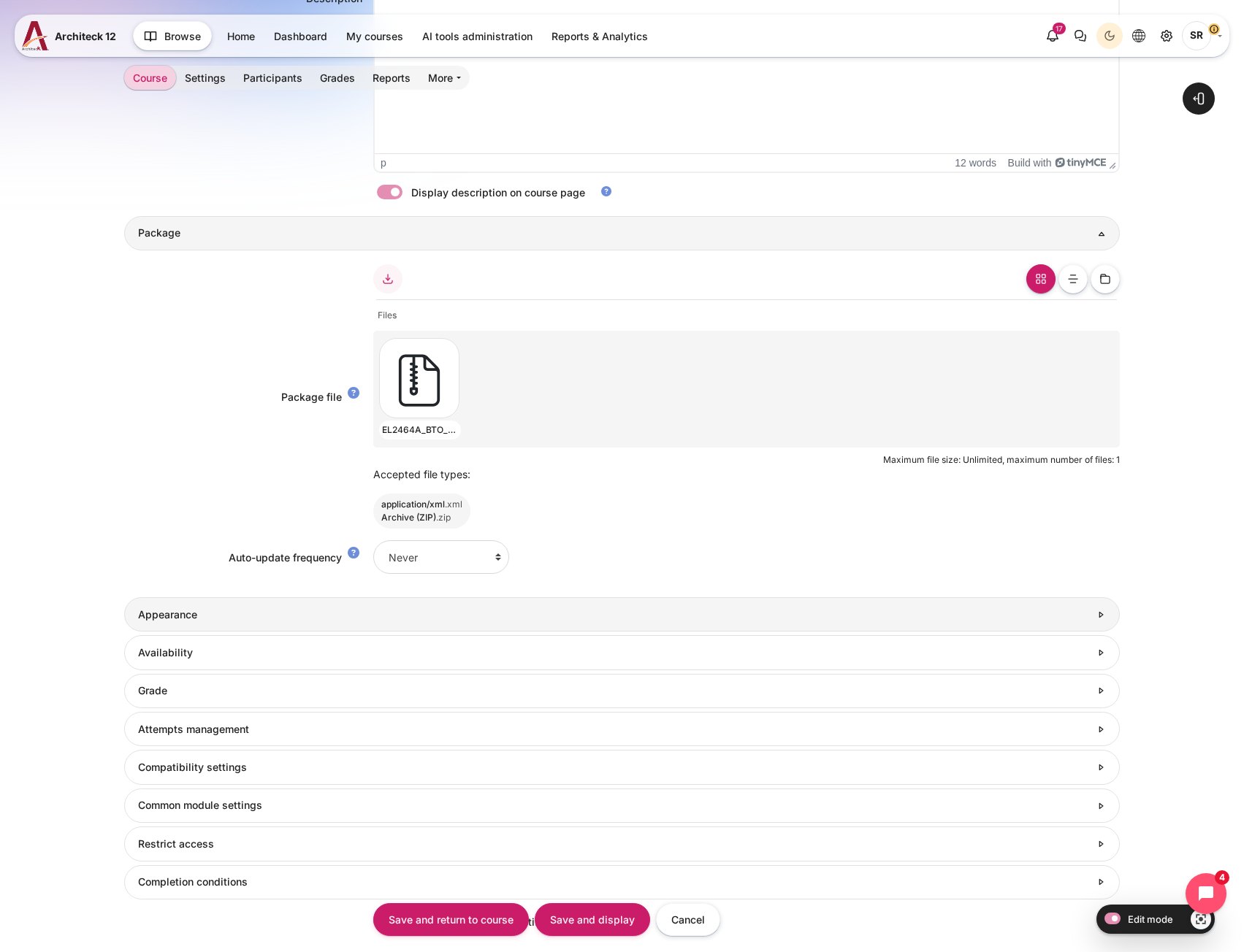
click at [213, 622] on link "Appearance" at bounding box center [622, 615] width 995 height 34
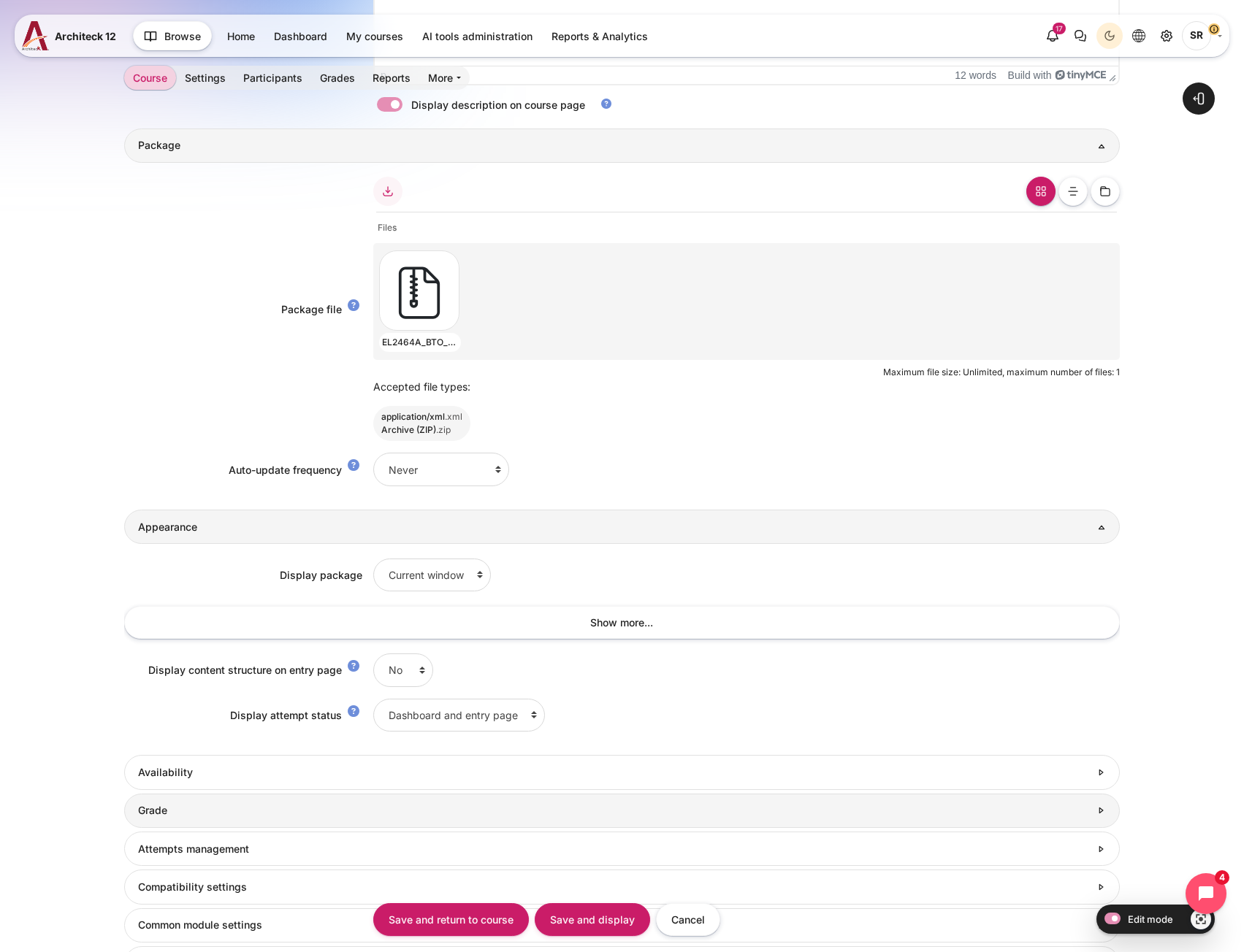
scroll to position [804, 0]
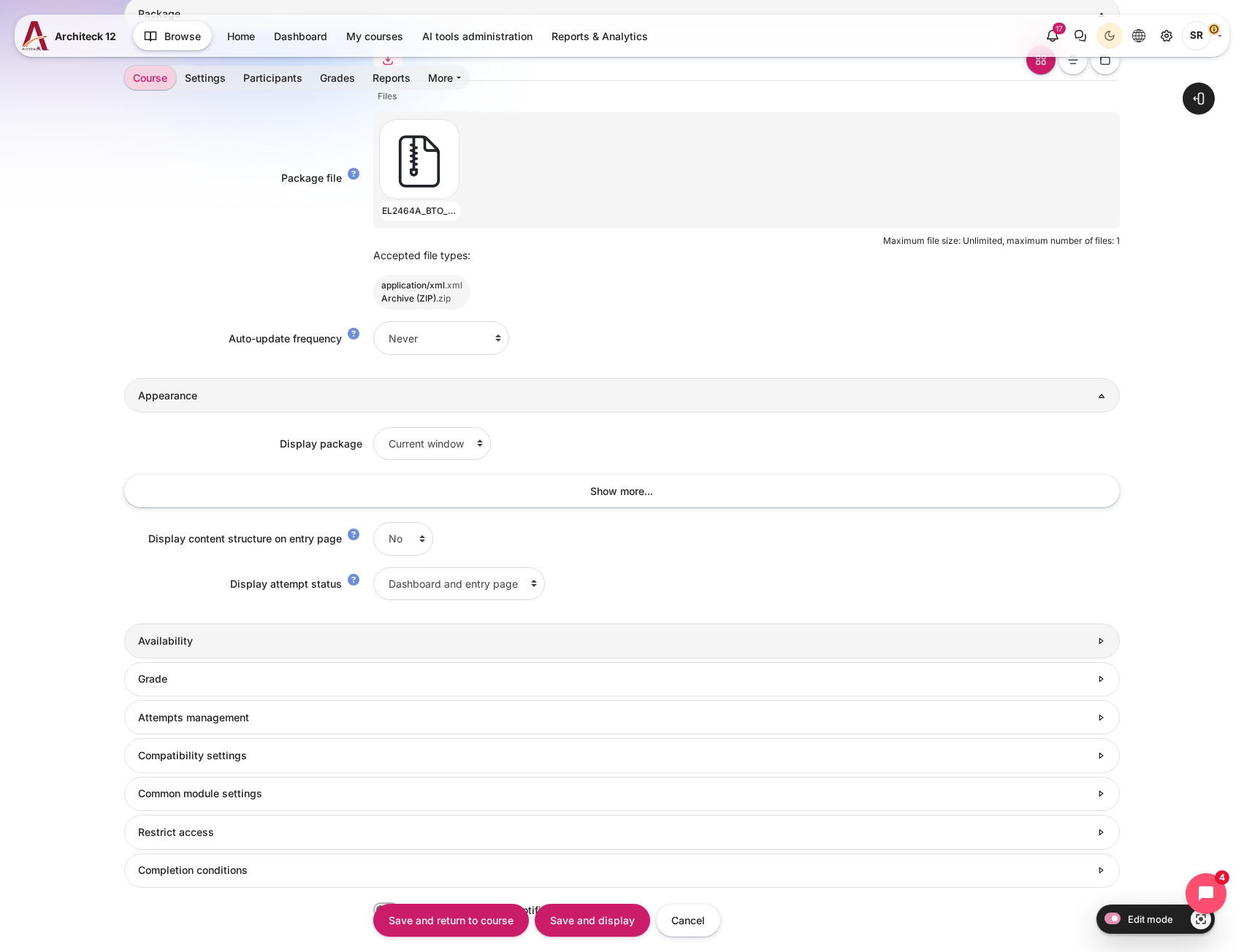
click at [223, 653] on link "Availability" at bounding box center [622, 641] width 995 height 34
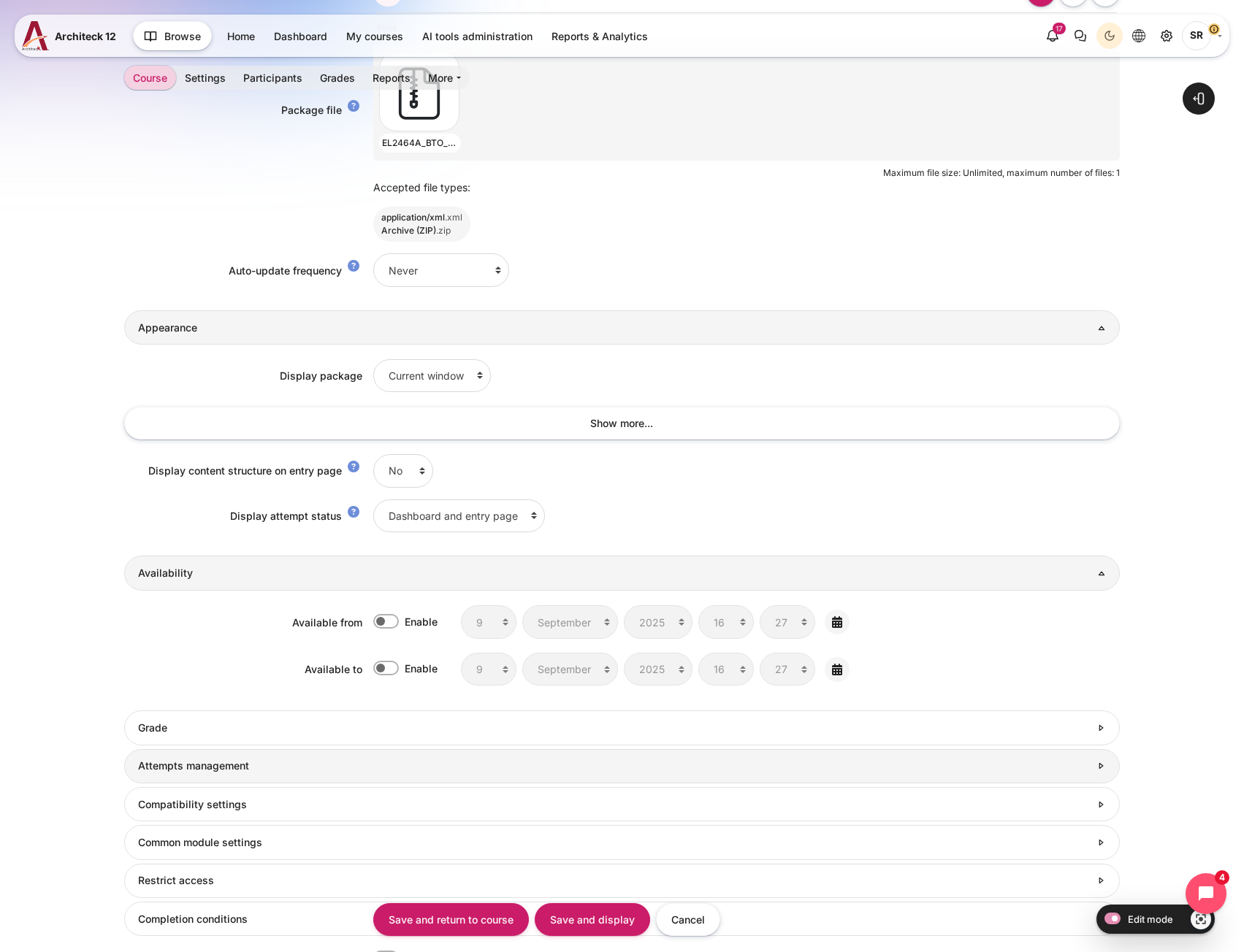
scroll to position [949, 0]
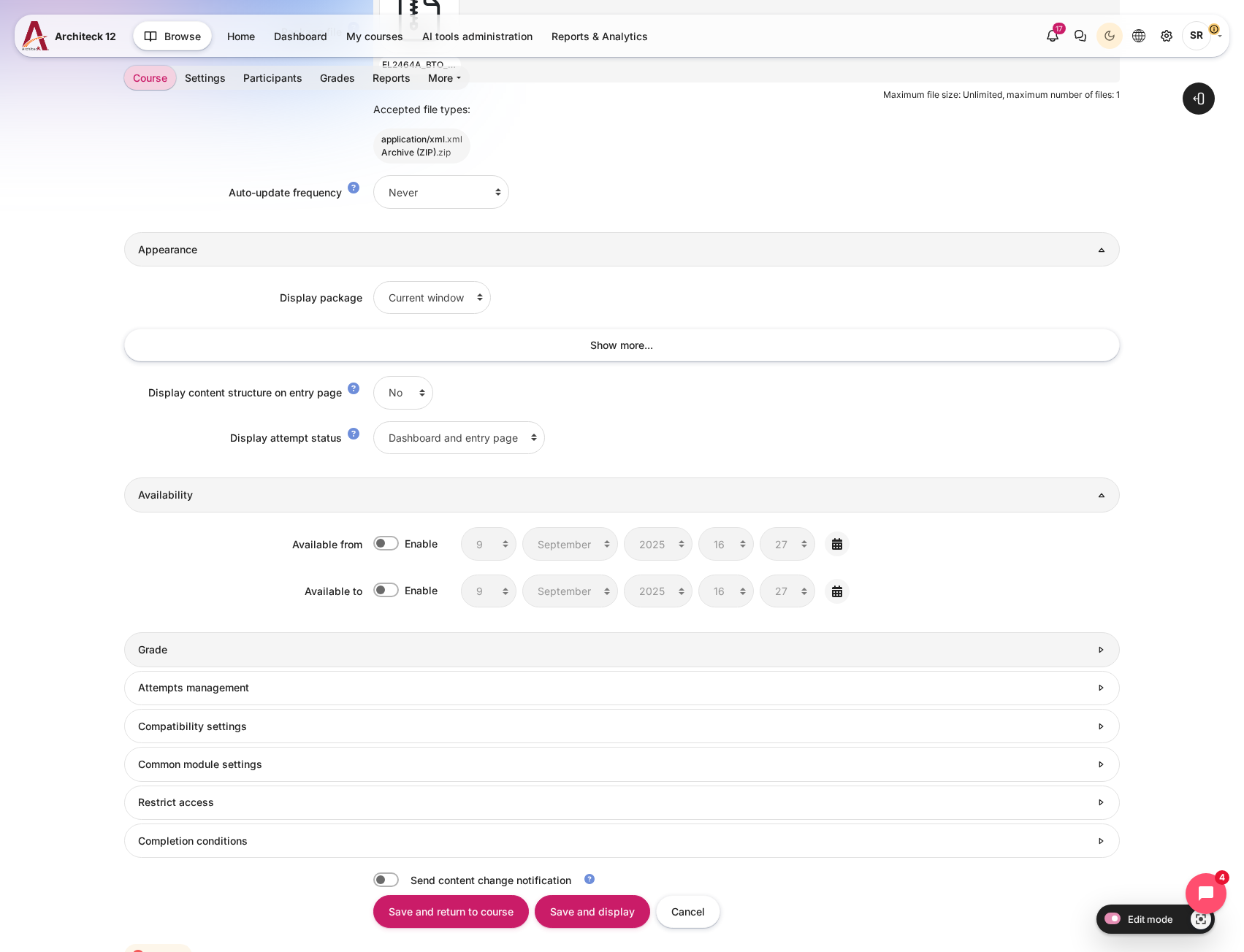
click at [216, 656] on link "Grade" at bounding box center [622, 649] width 995 height 34
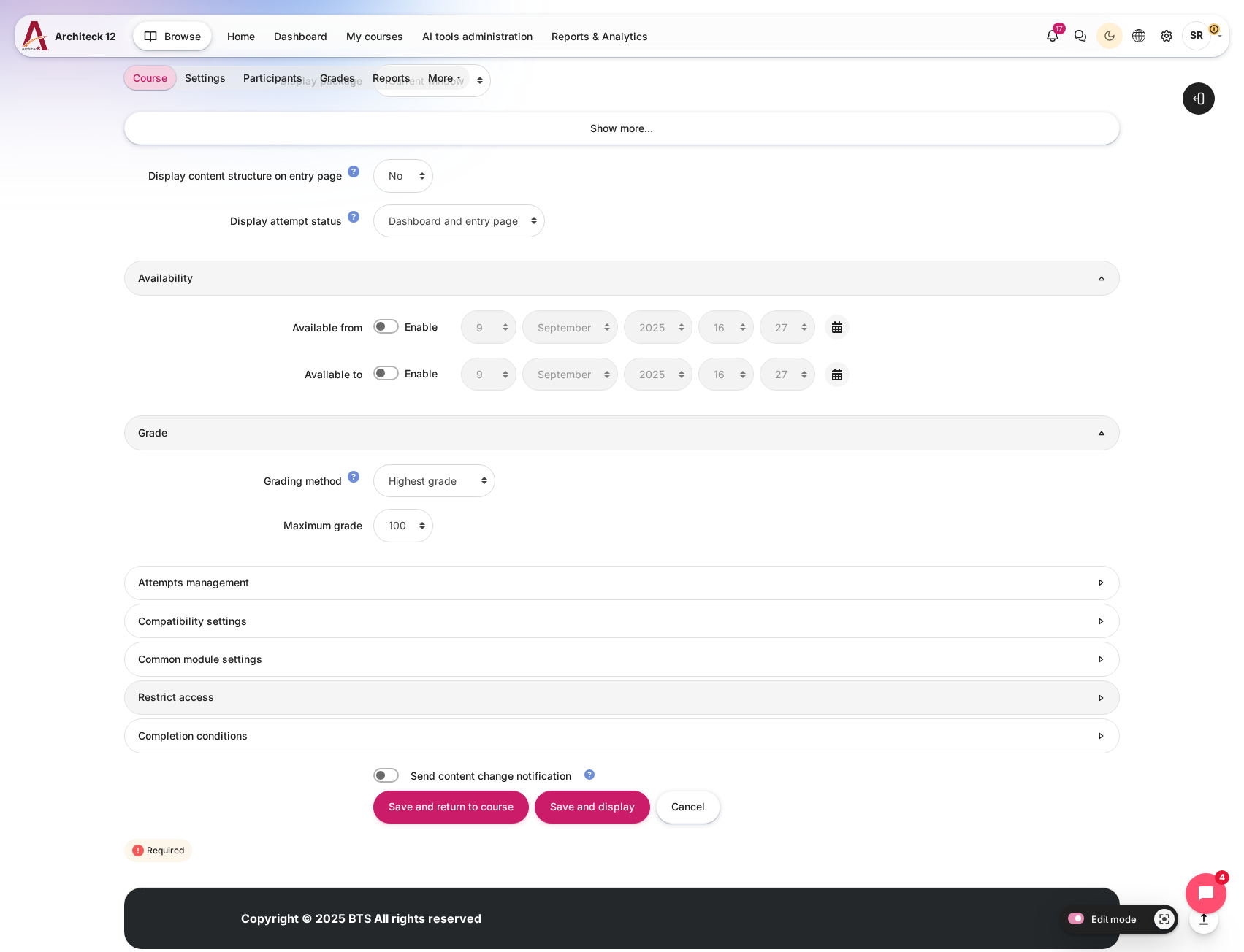
scroll to position [1203, 0]
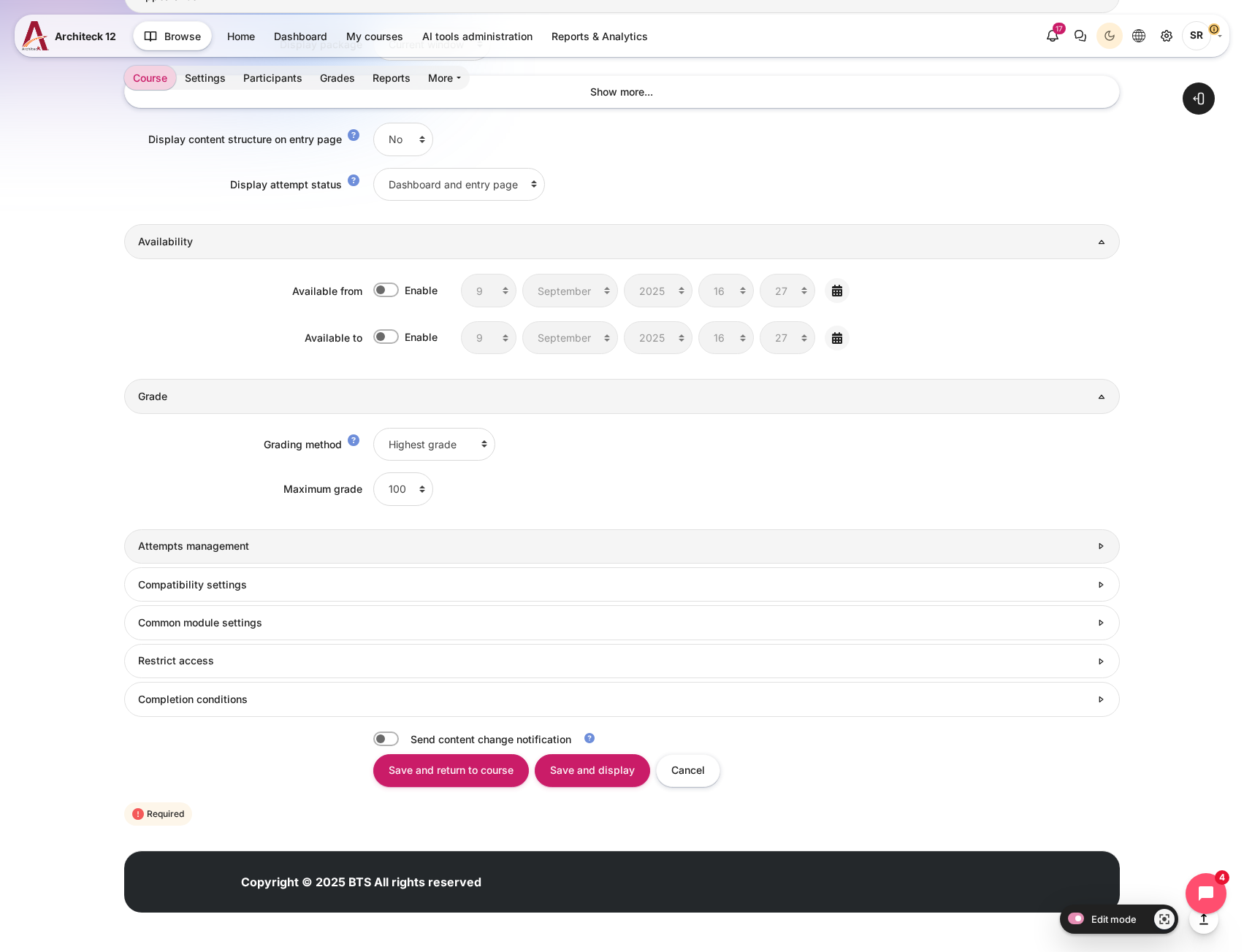
click at [219, 551] on h3 "Attempts management" at bounding box center [615, 545] width 952 height 13
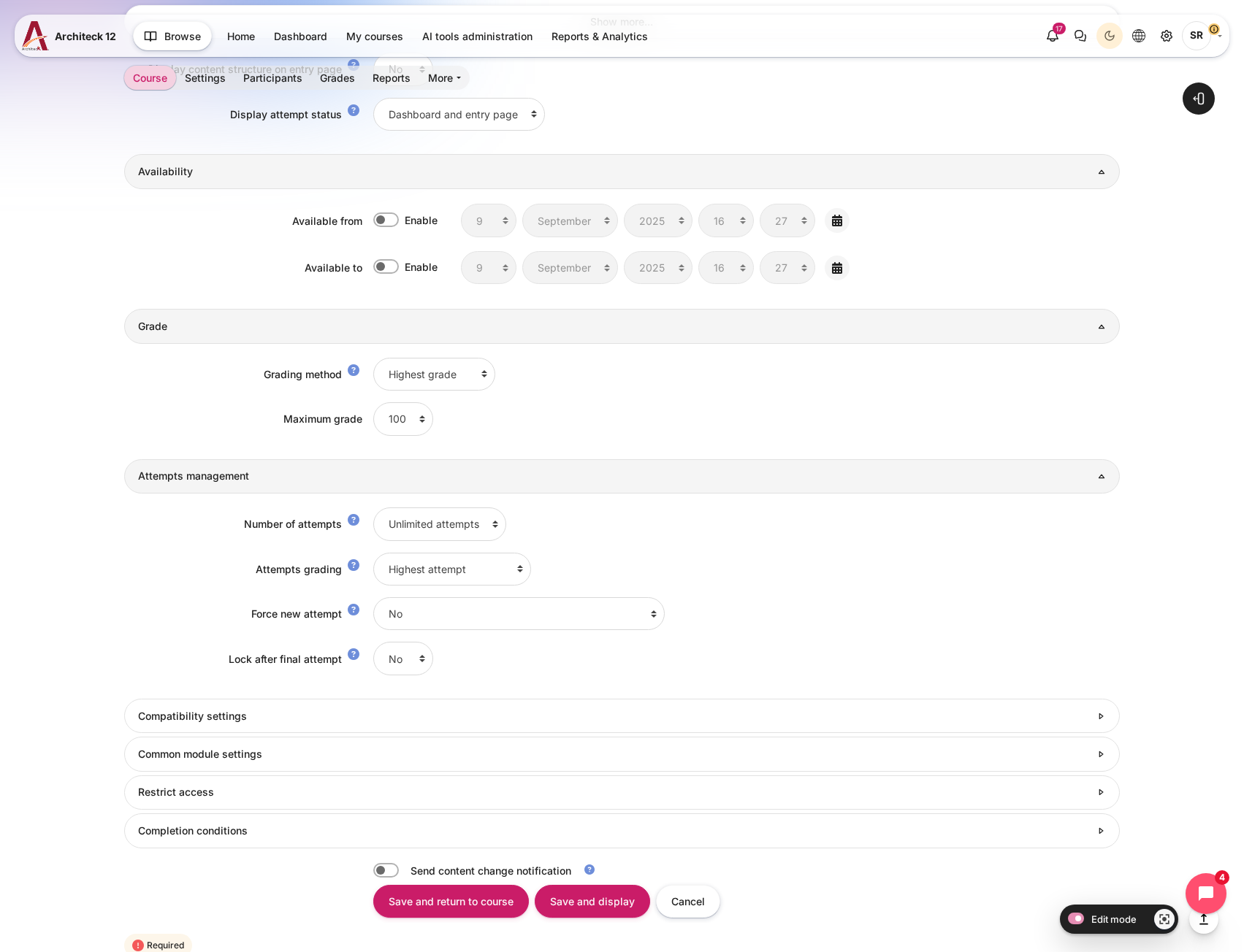
scroll to position [1276, 0]
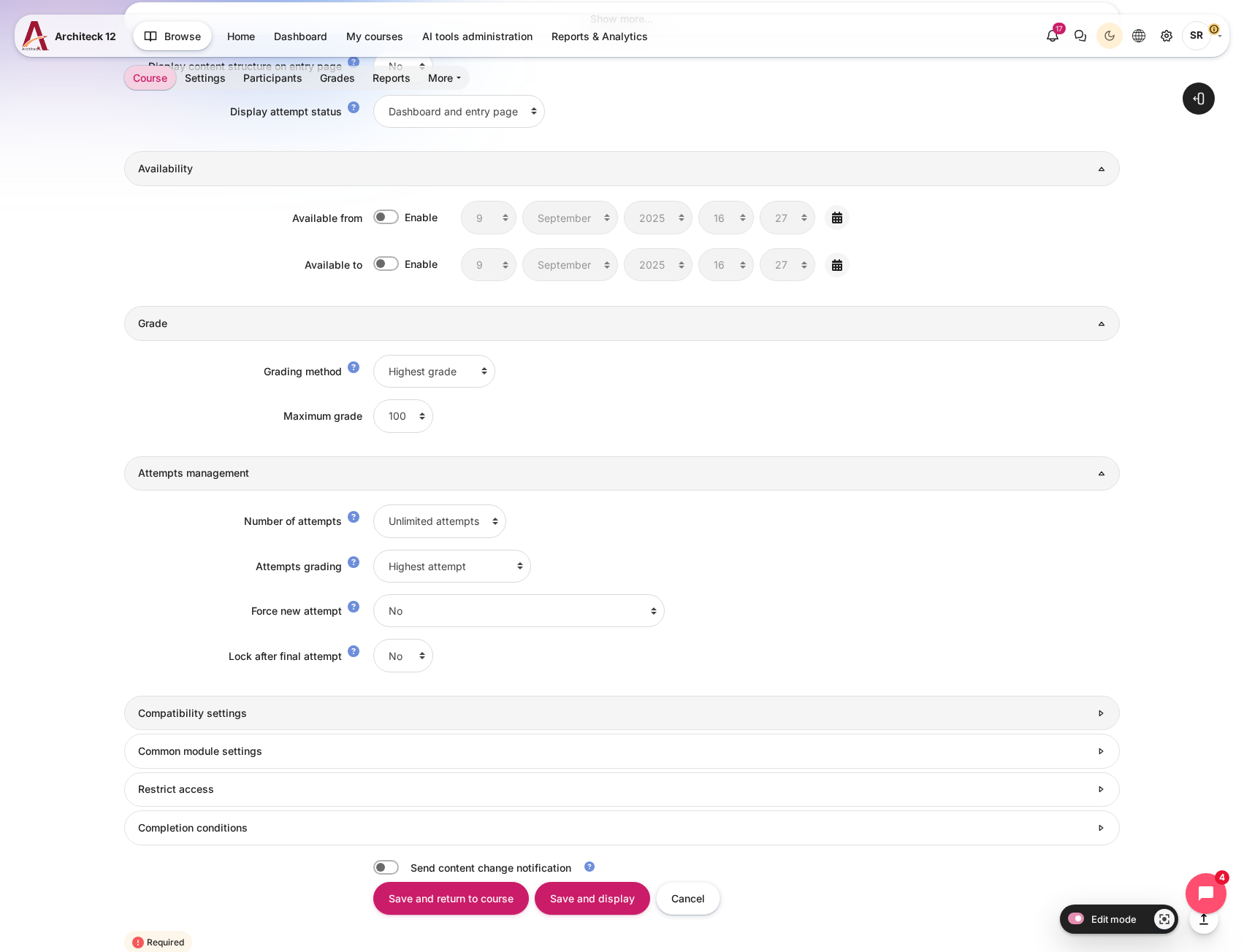
click at [189, 719] on h3 "Compatibility settings" at bounding box center [615, 713] width 952 height 13
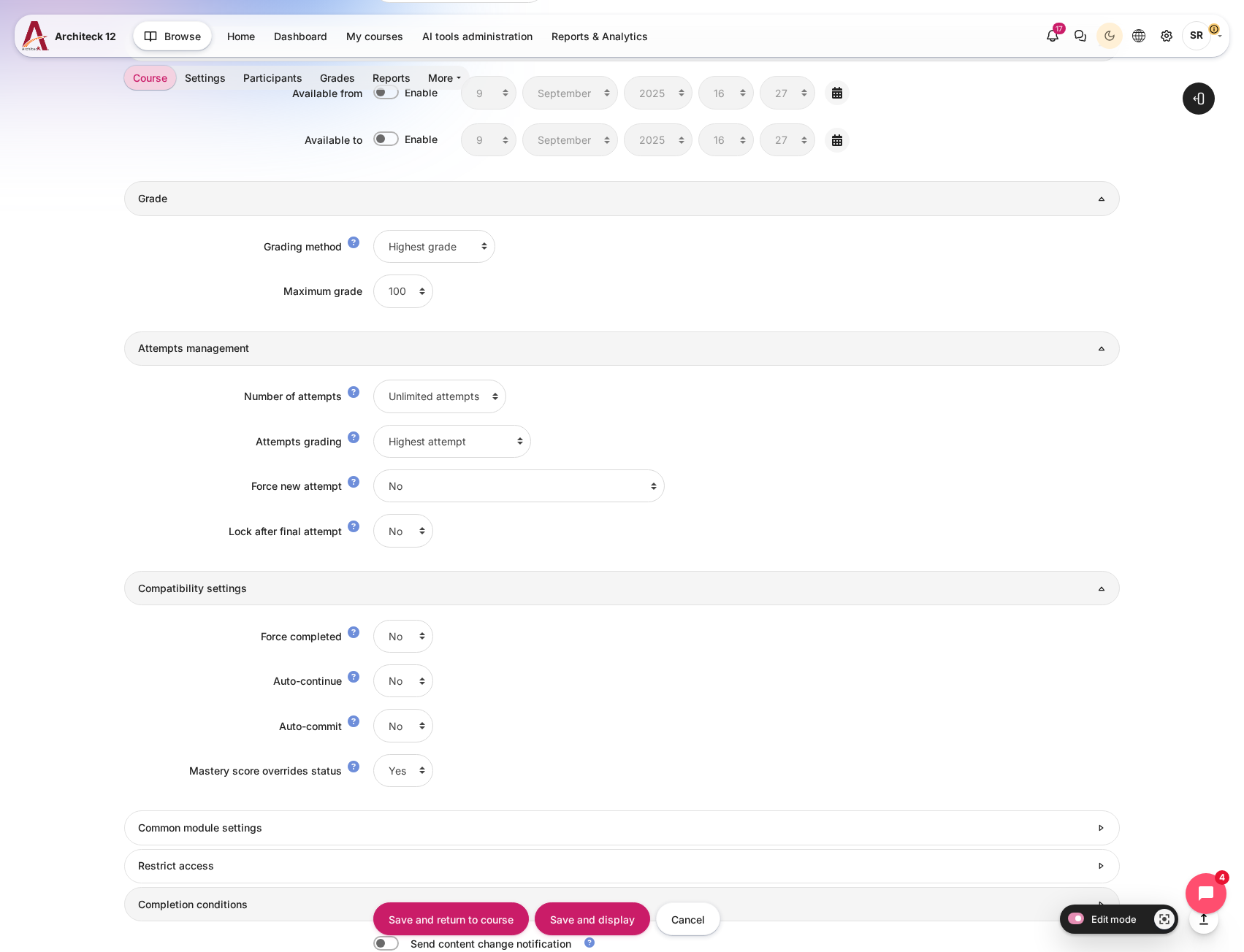
scroll to position [1606, 0]
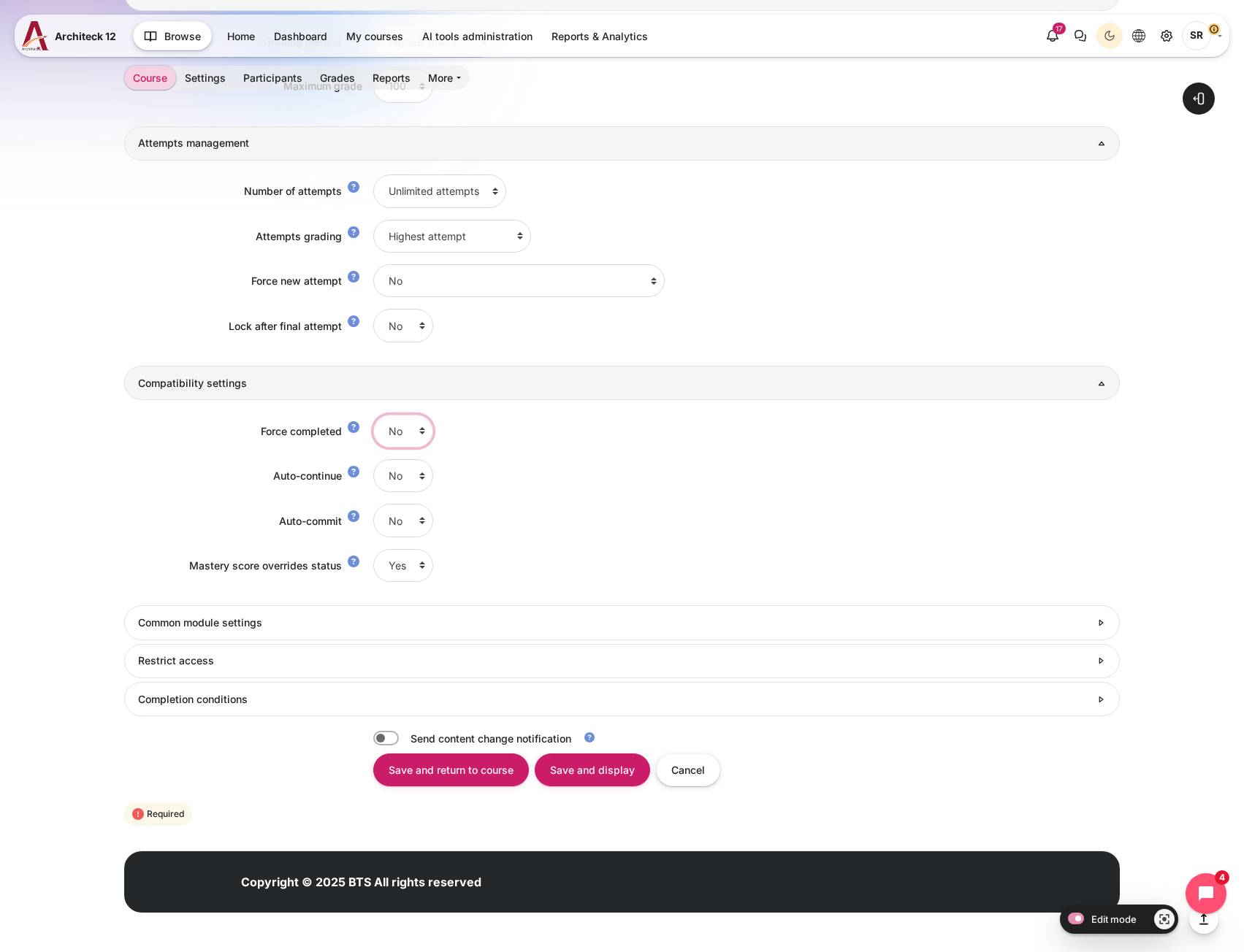
click at [393, 429] on select "No Yes" at bounding box center [403, 431] width 60 height 33
select select "1"
click at [374, 415] on select "No Yes" at bounding box center [403, 431] width 60 height 33
click at [397, 478] on select "No Yes" at bounding box center [403, 476] width 60 height 33
select select "1"
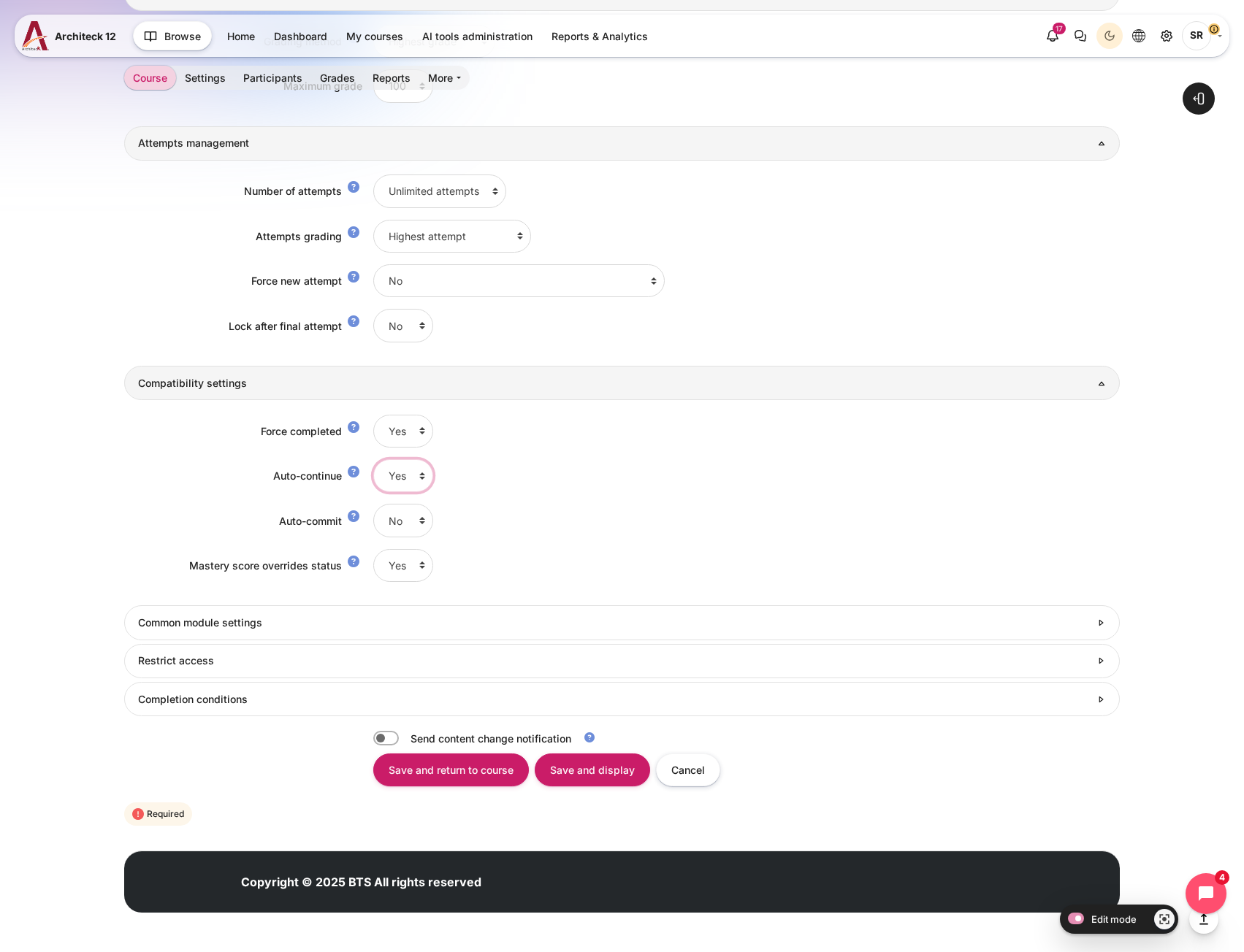
click at [374, 459] on select "No Yes" at bounding box center [403, 476] width 60 height 33
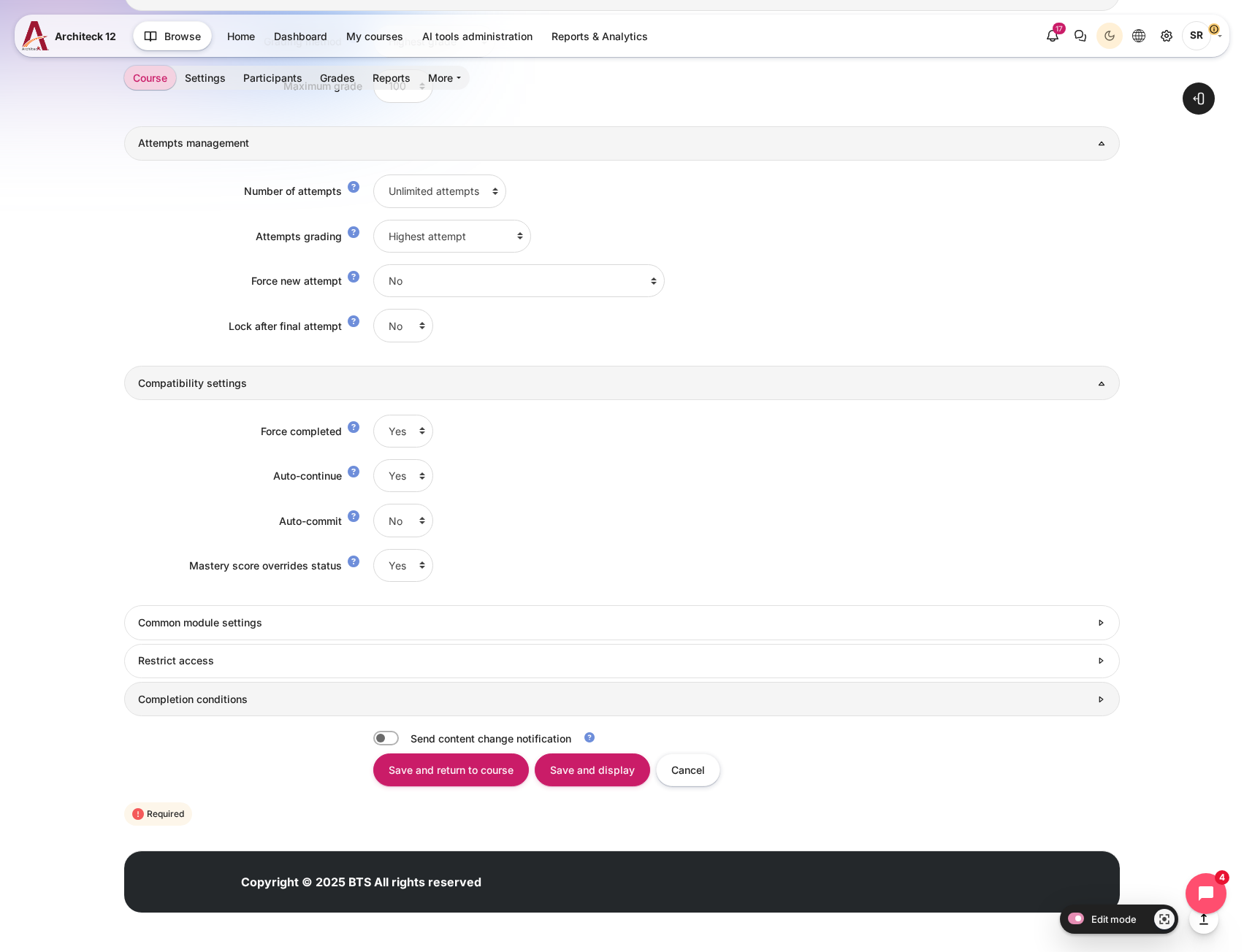
click at [234, 694] on h3 "Completion conditions" at bounding box center [615, 699] width 952 height 13
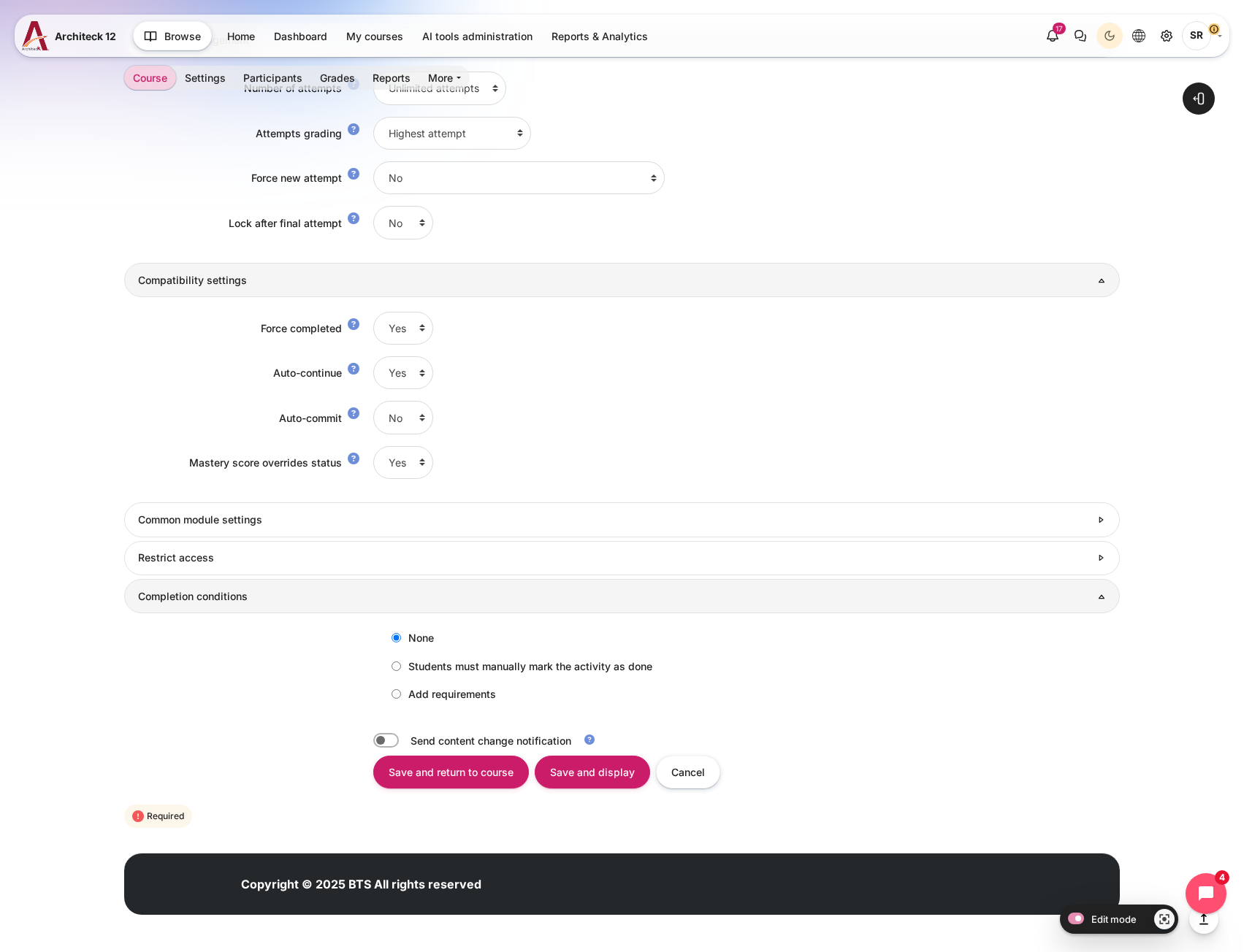
scroll to position [1712, 0]
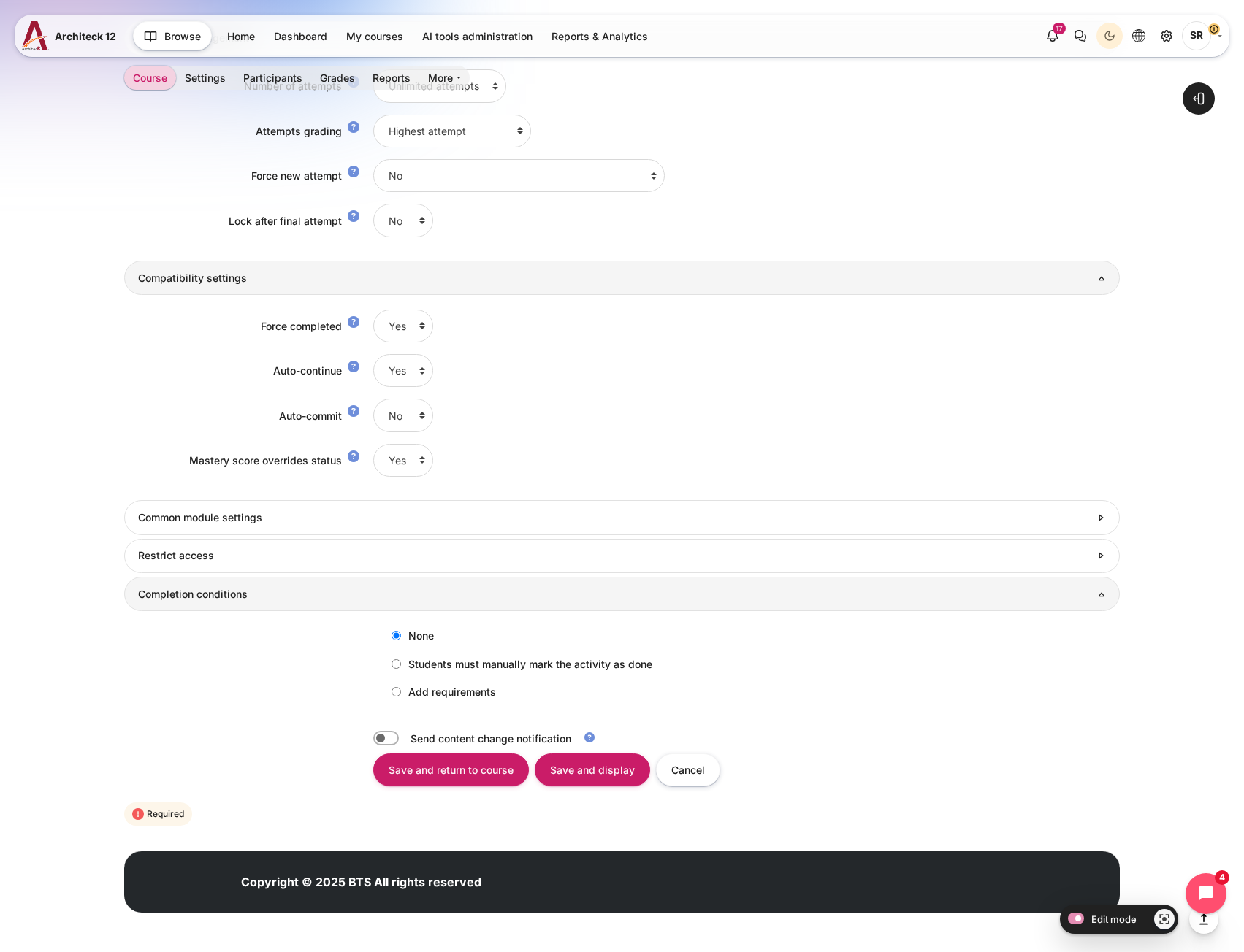
click at [396, 694] on input "Add requirements" at bounding box center [396, 693] width 10 height 10
radio input "true"
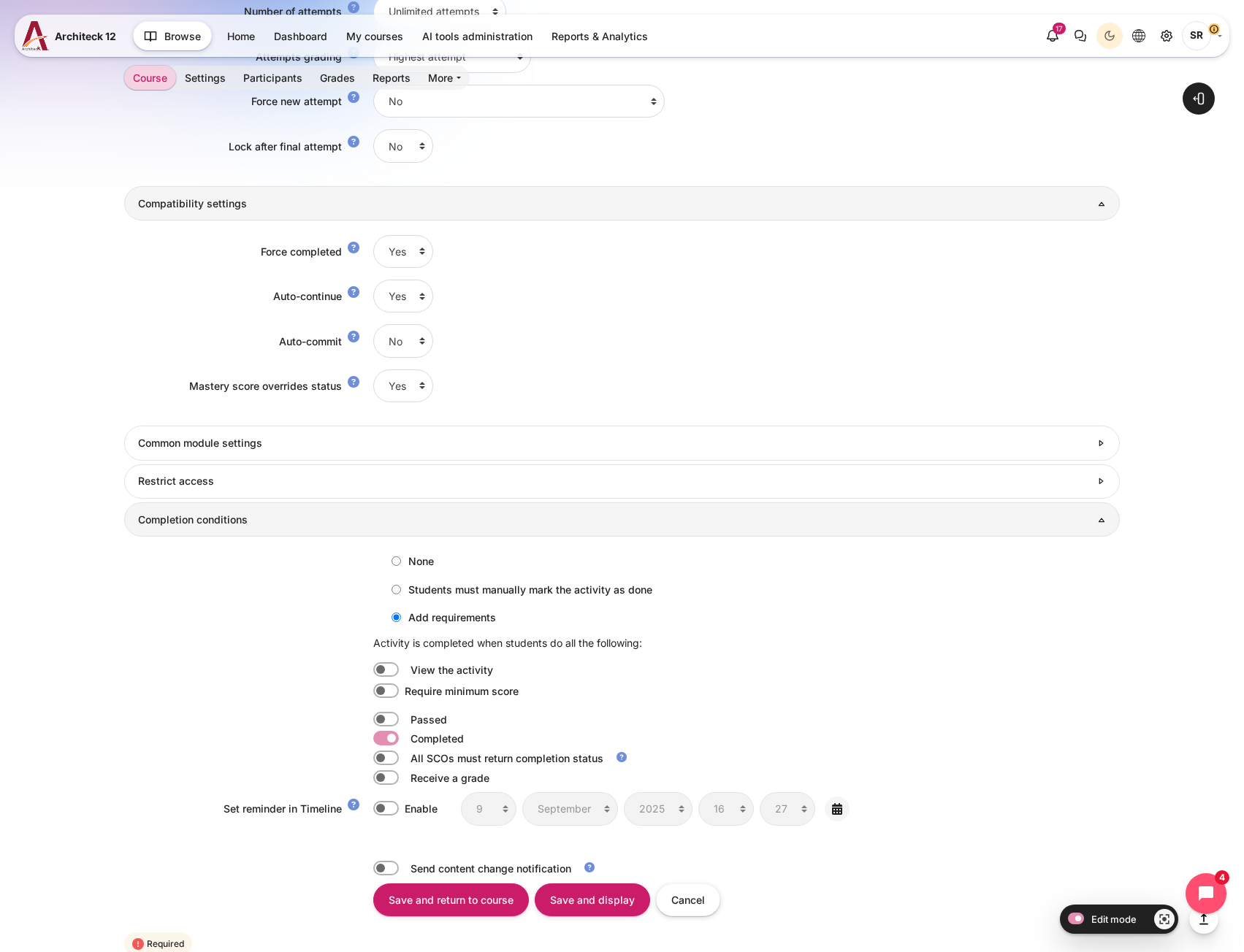
scroll to position [1857, 0]
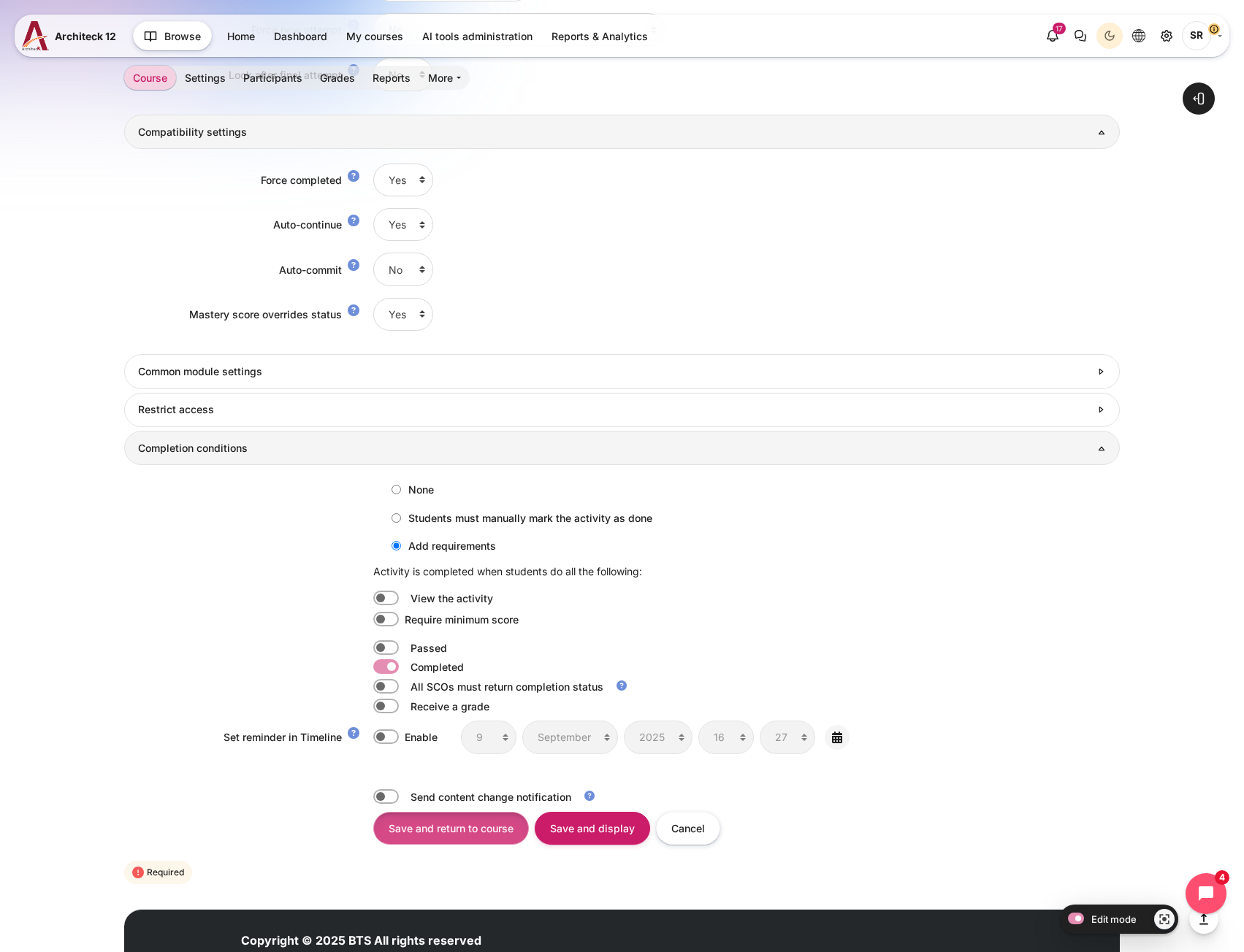
click at [393, 829] on input "Save and return to course" at bounding box center [452, 829] width 156 height 33
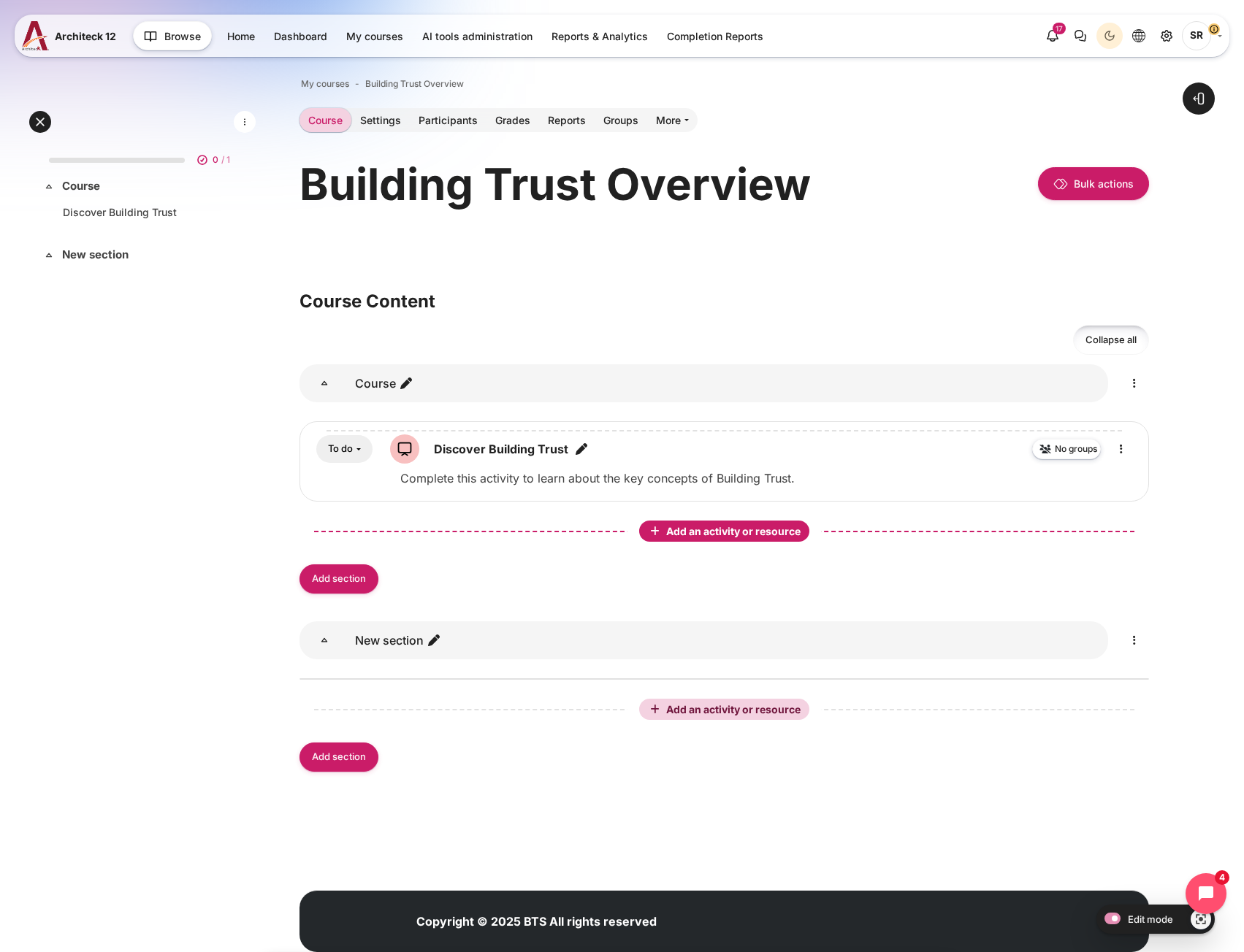
click at [767, 528] on span "Add an activity or resource" at bounding box center [735, 531] width 138 height 13
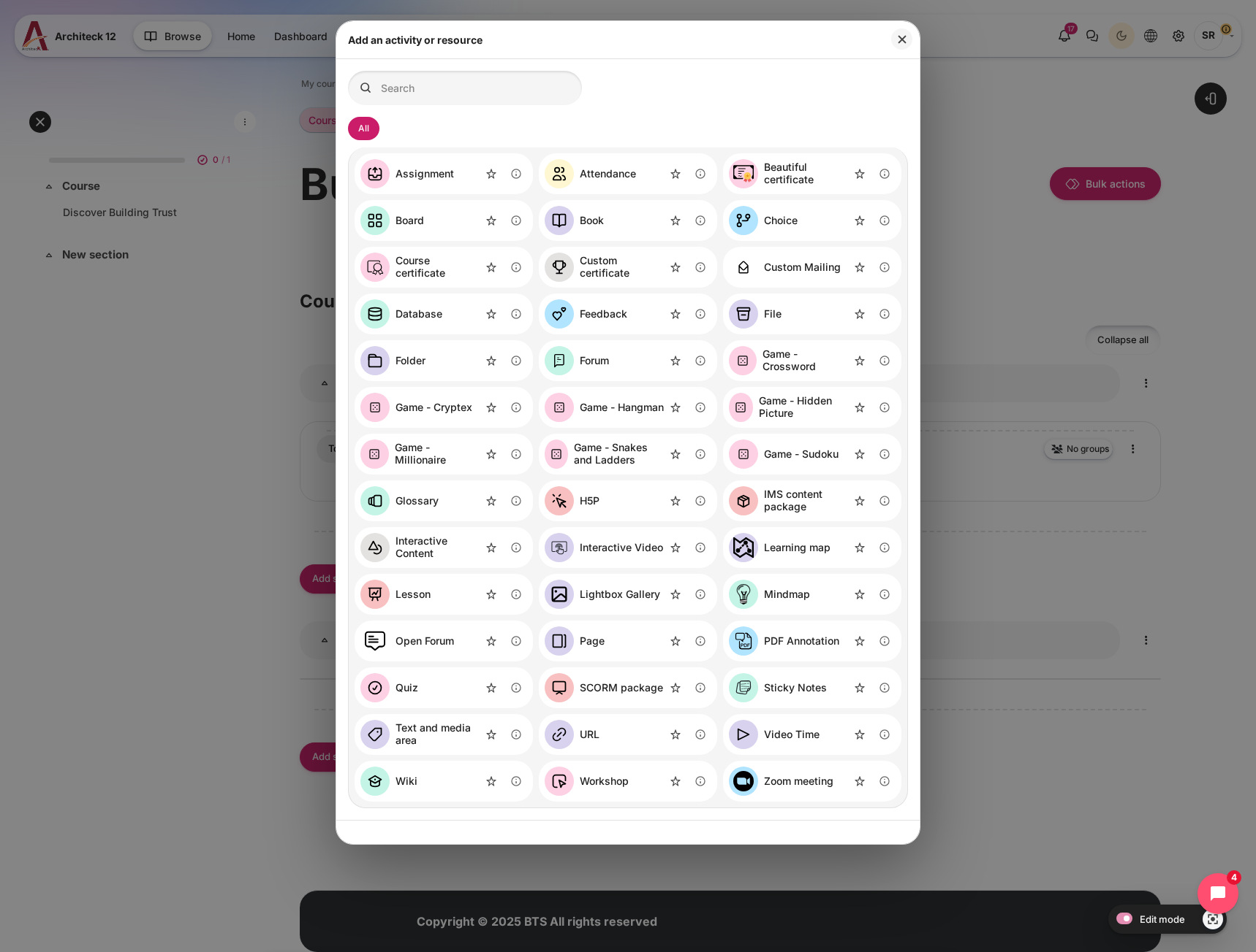
click at [595, 683] on div "SCORM package" at bounding box center [621, 688] width 83 height 13
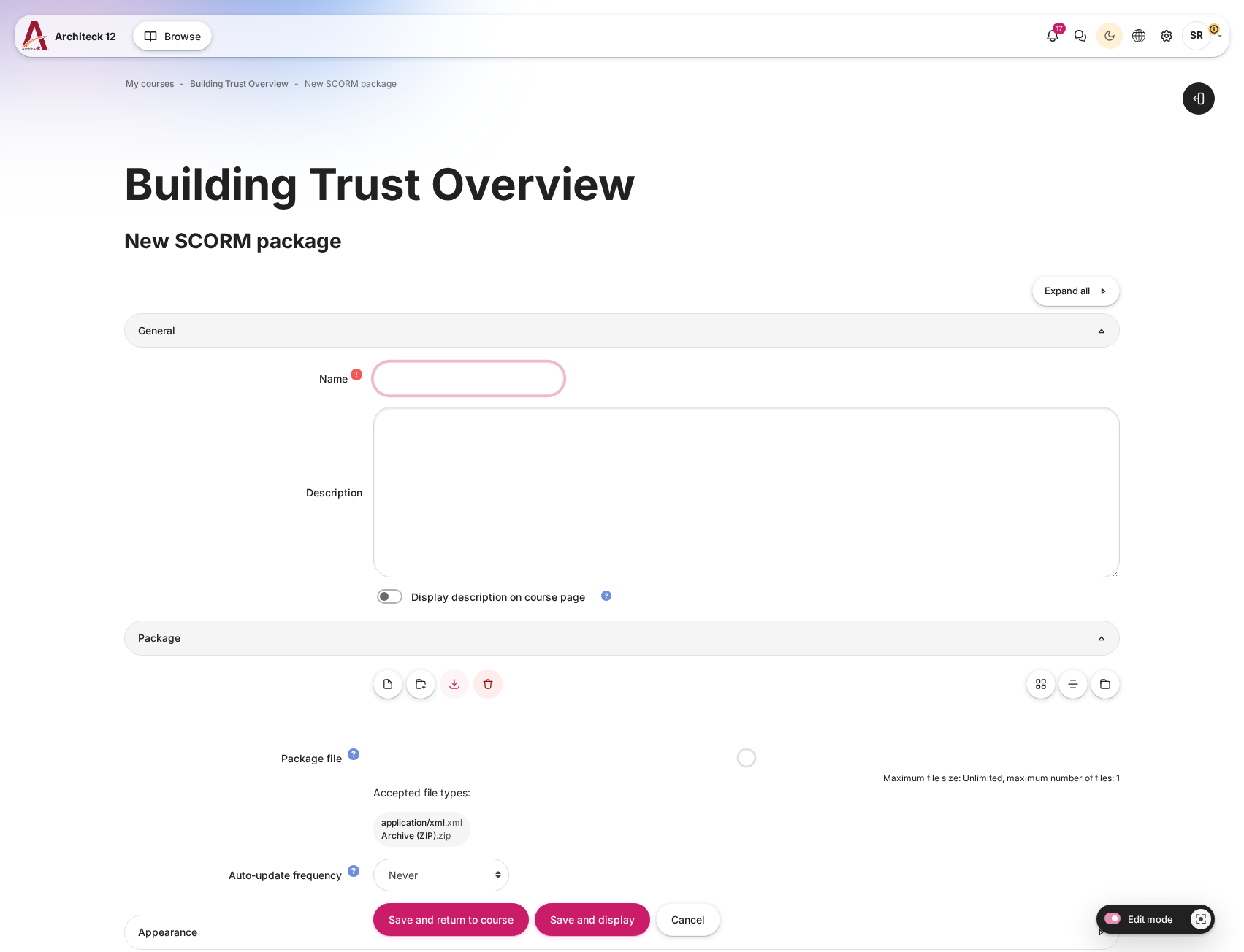
click at [421, 375] on input "Name" at bounding box center [468, 378] width 190 height 33
paste input "Explore Building Trust"
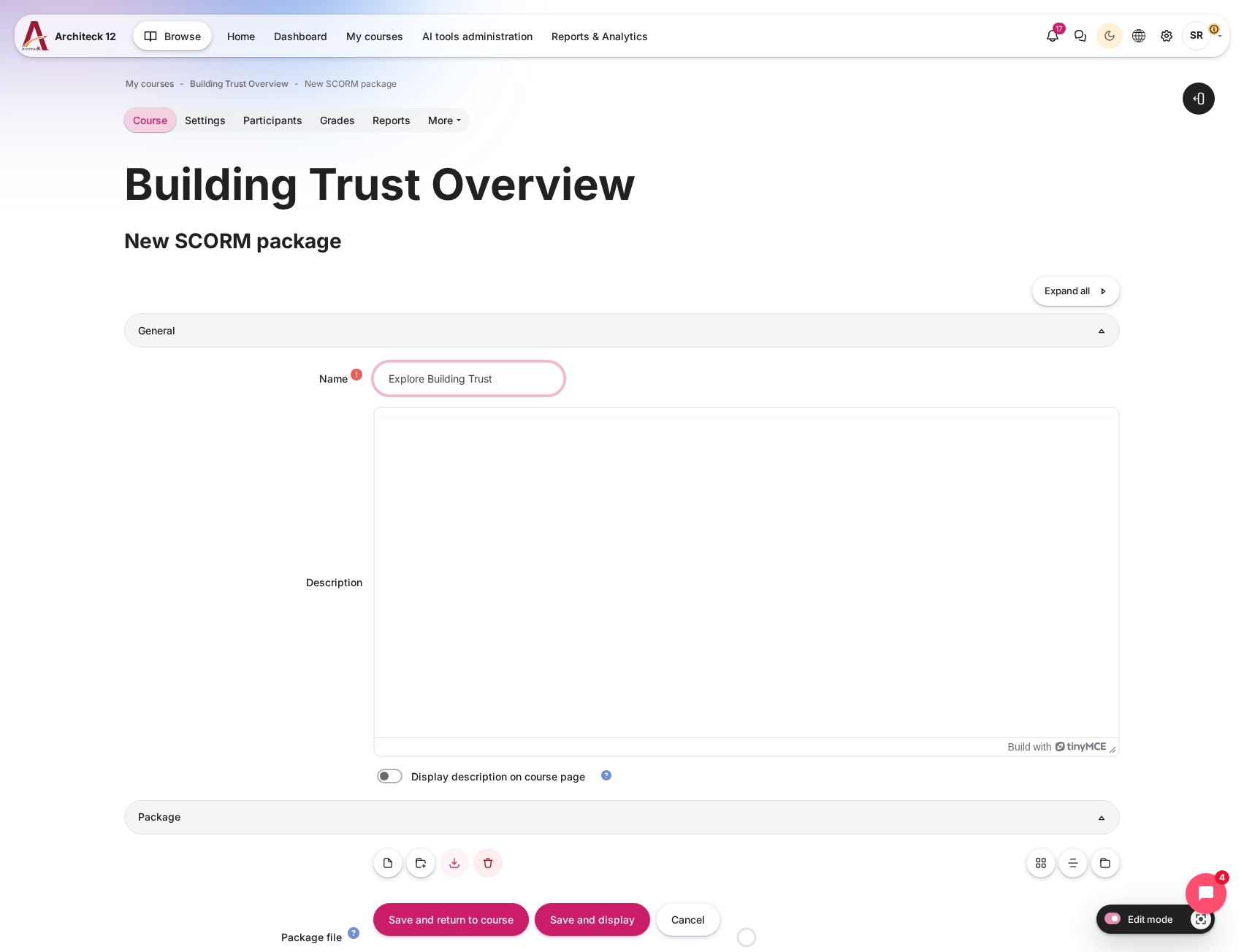
type input "Explore Building Trust"
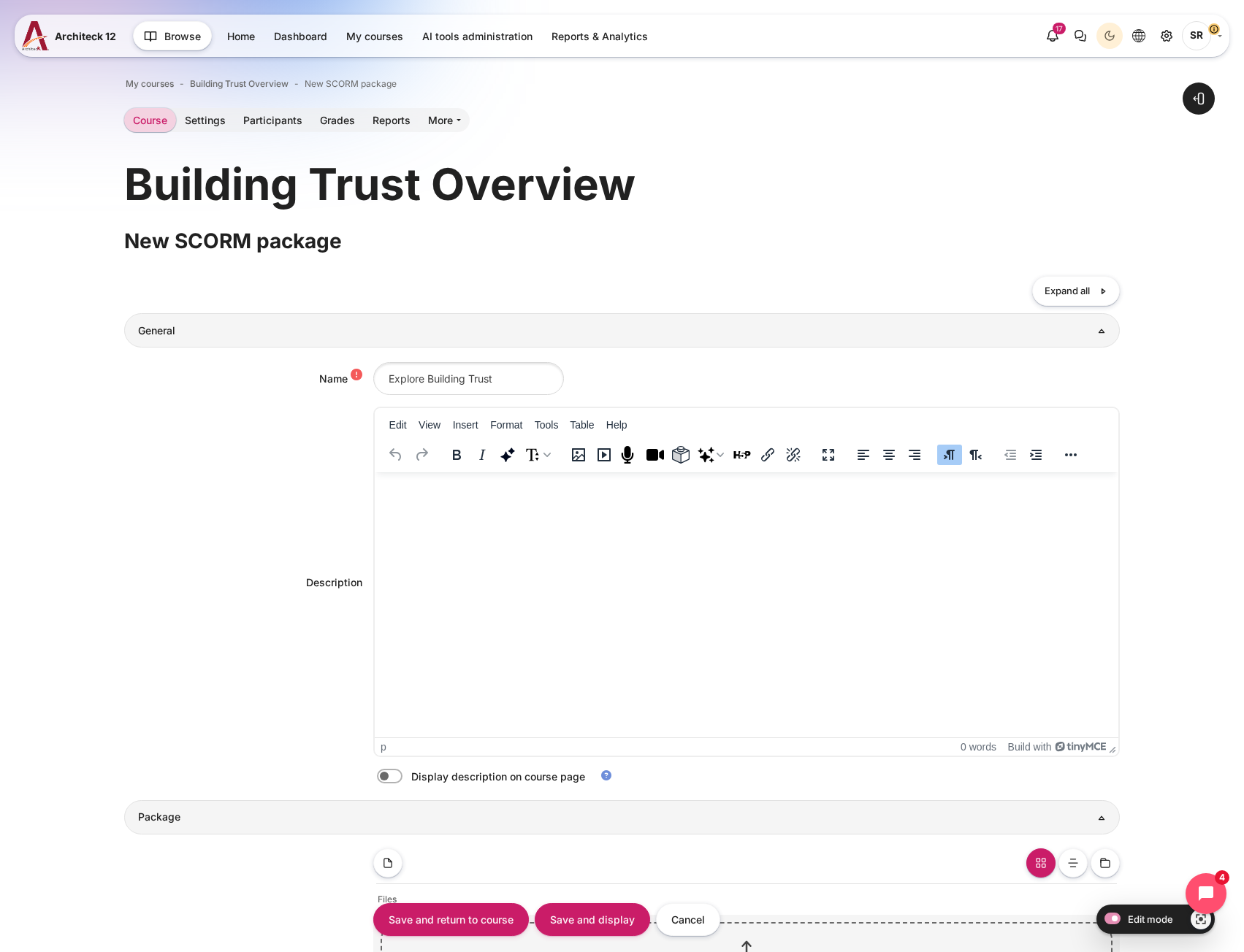
click at [544, 501] on html at bounding box center [745, 487] width 743 height 29
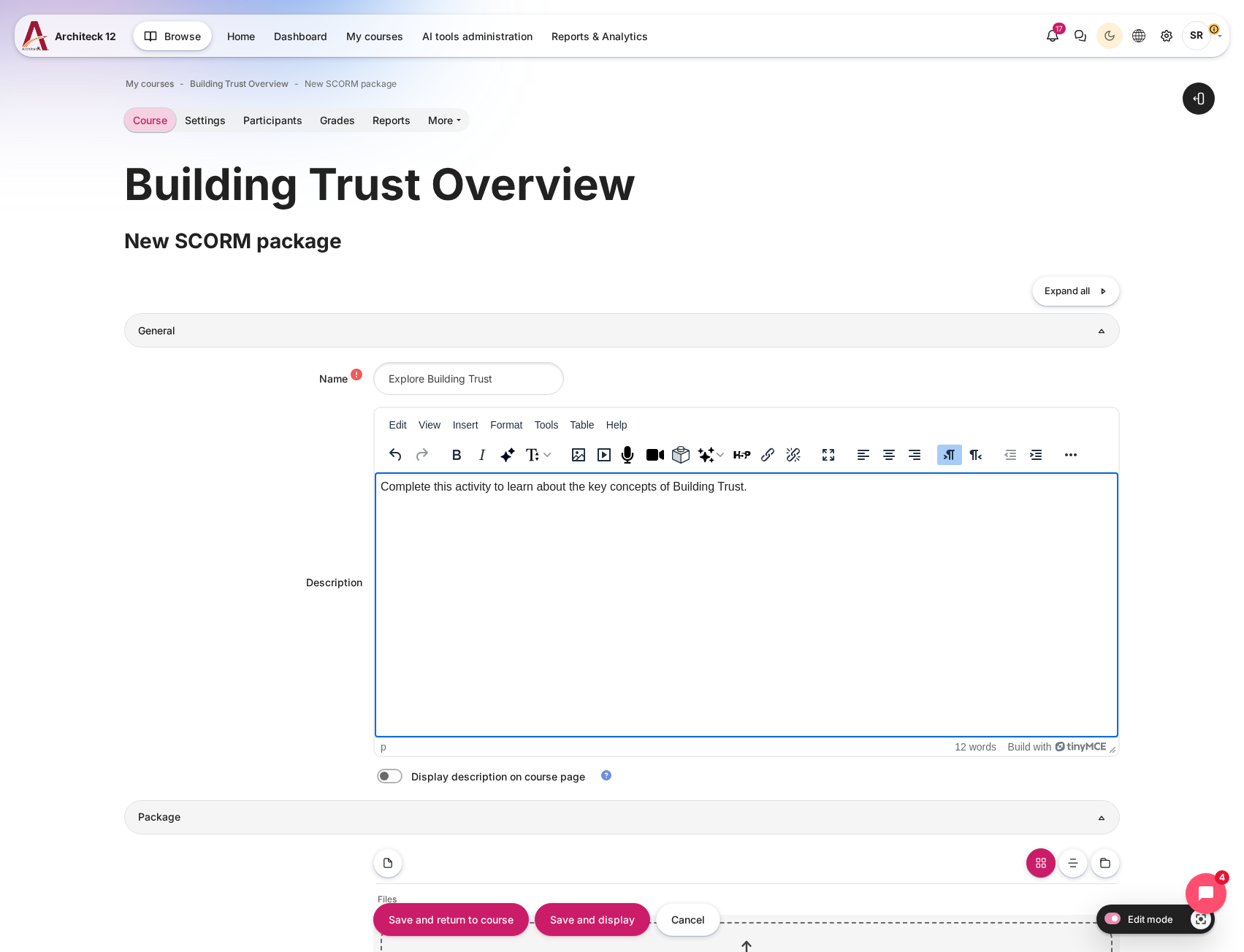
click at [409, 770] on label "Content" at bounding box center [410, 777] width 3 height 16
click at [403, 772] on input "Content" at bounding box center [416, 778] width 25 height 15
checkbox input "true"
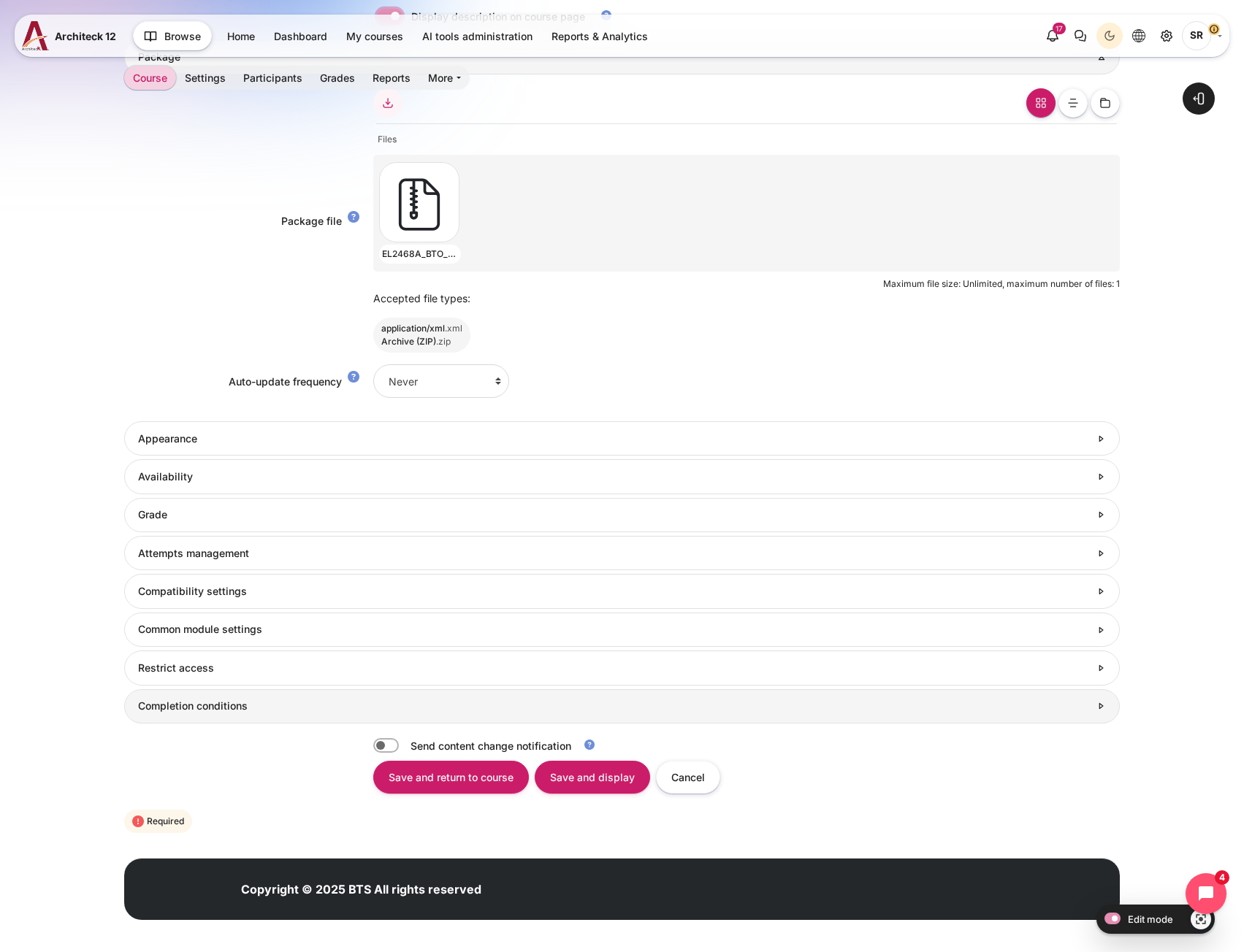
scroll to position [768, 0]
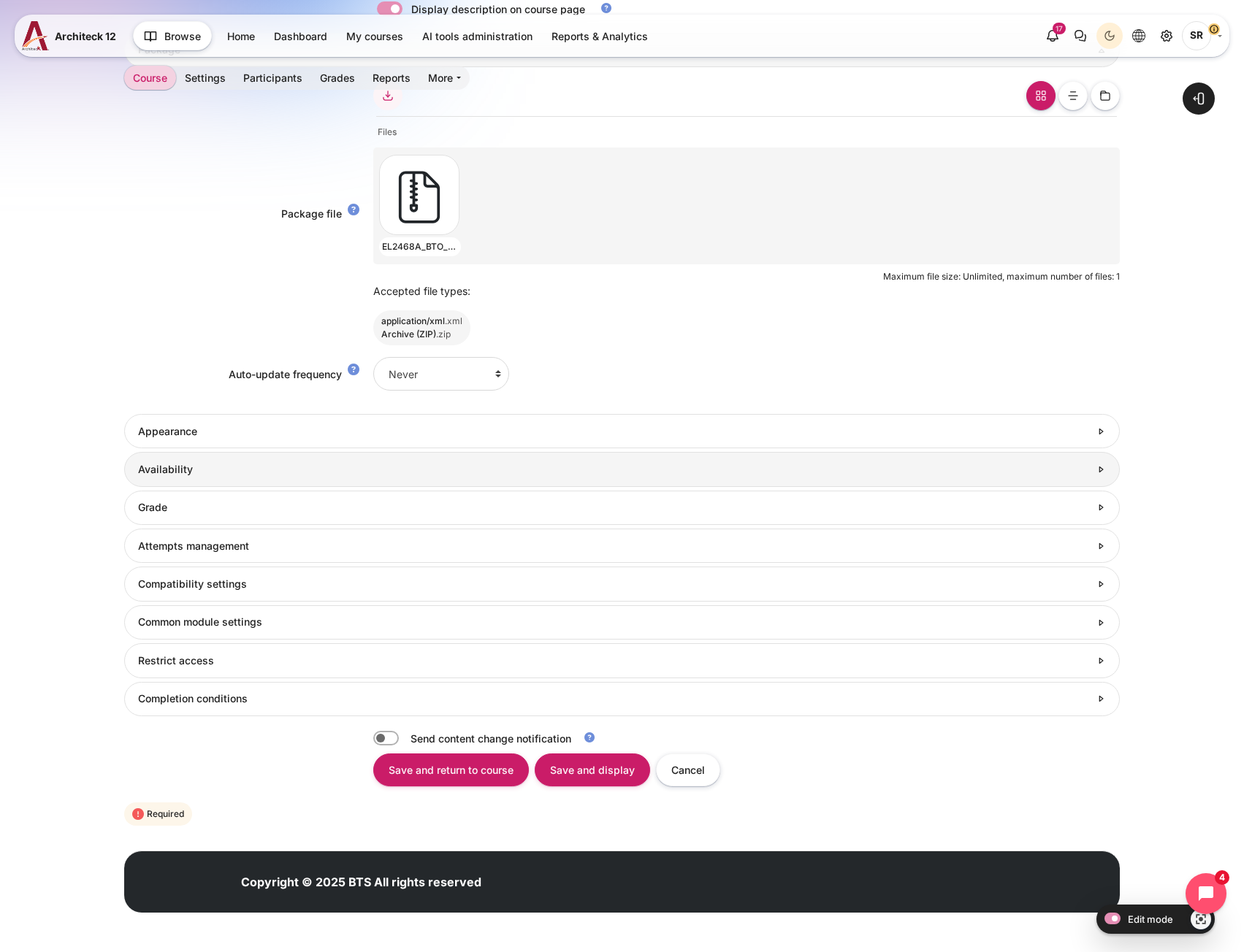
click at [273, 471] on h3 "Availability" at bounding box center [615, 469] width 952 height 13
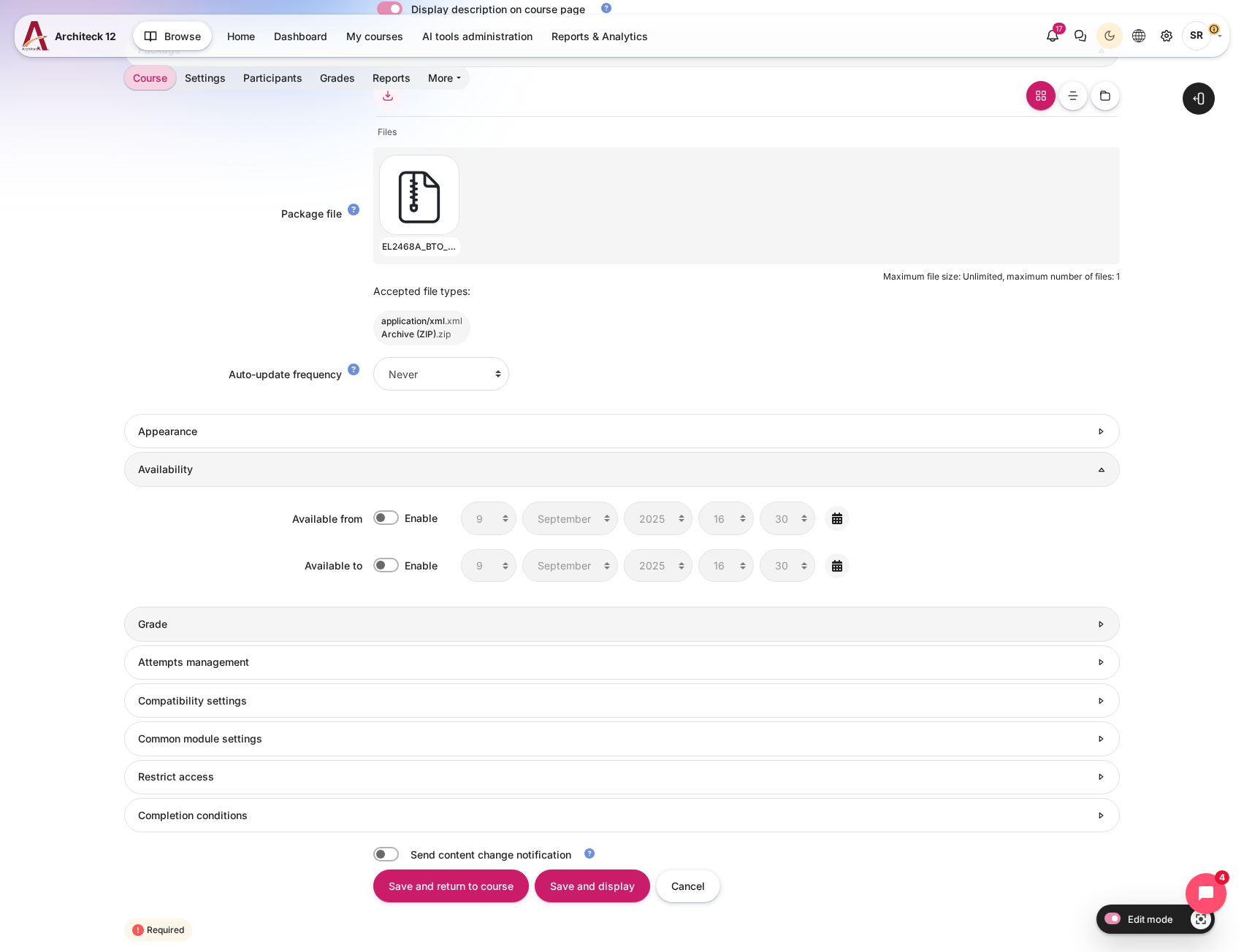
click at [249, 625] on h3 "Grade" at bounding box center [615, 624] width 952 height 13
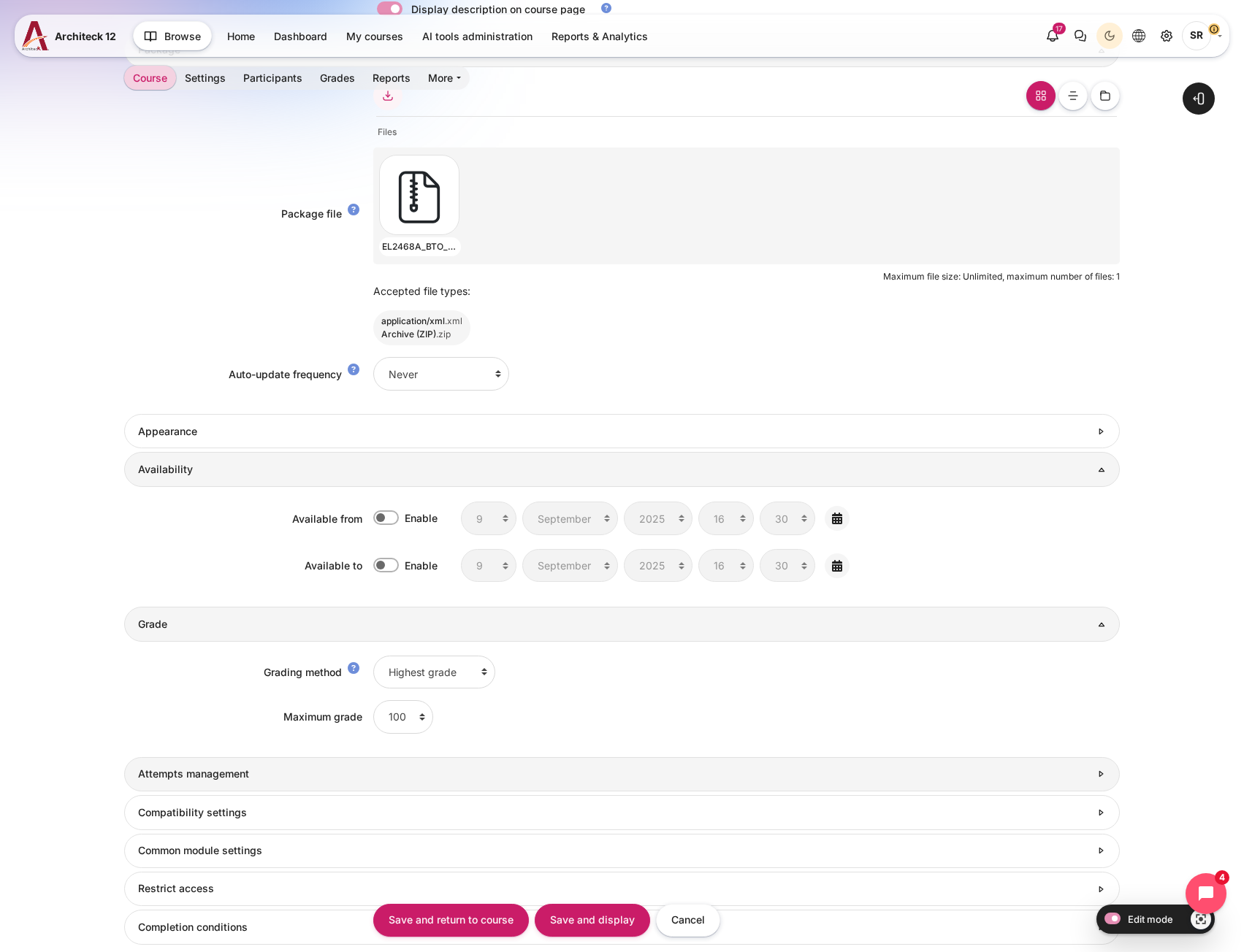
click at [250, 778] on h3 "Attempts management" at bounding box center [615, 774] width 952 height 13
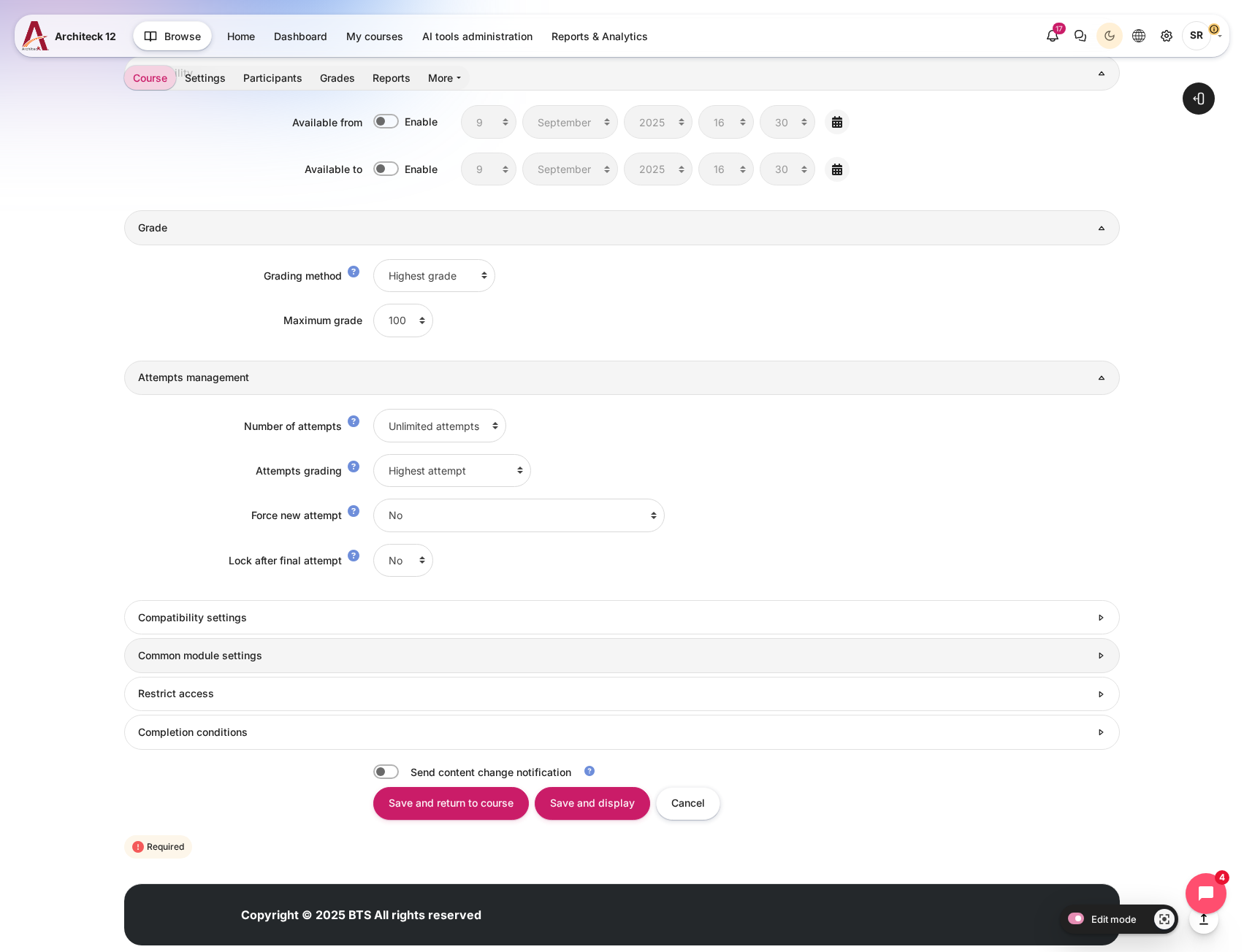
scroll to position [1197, 0]
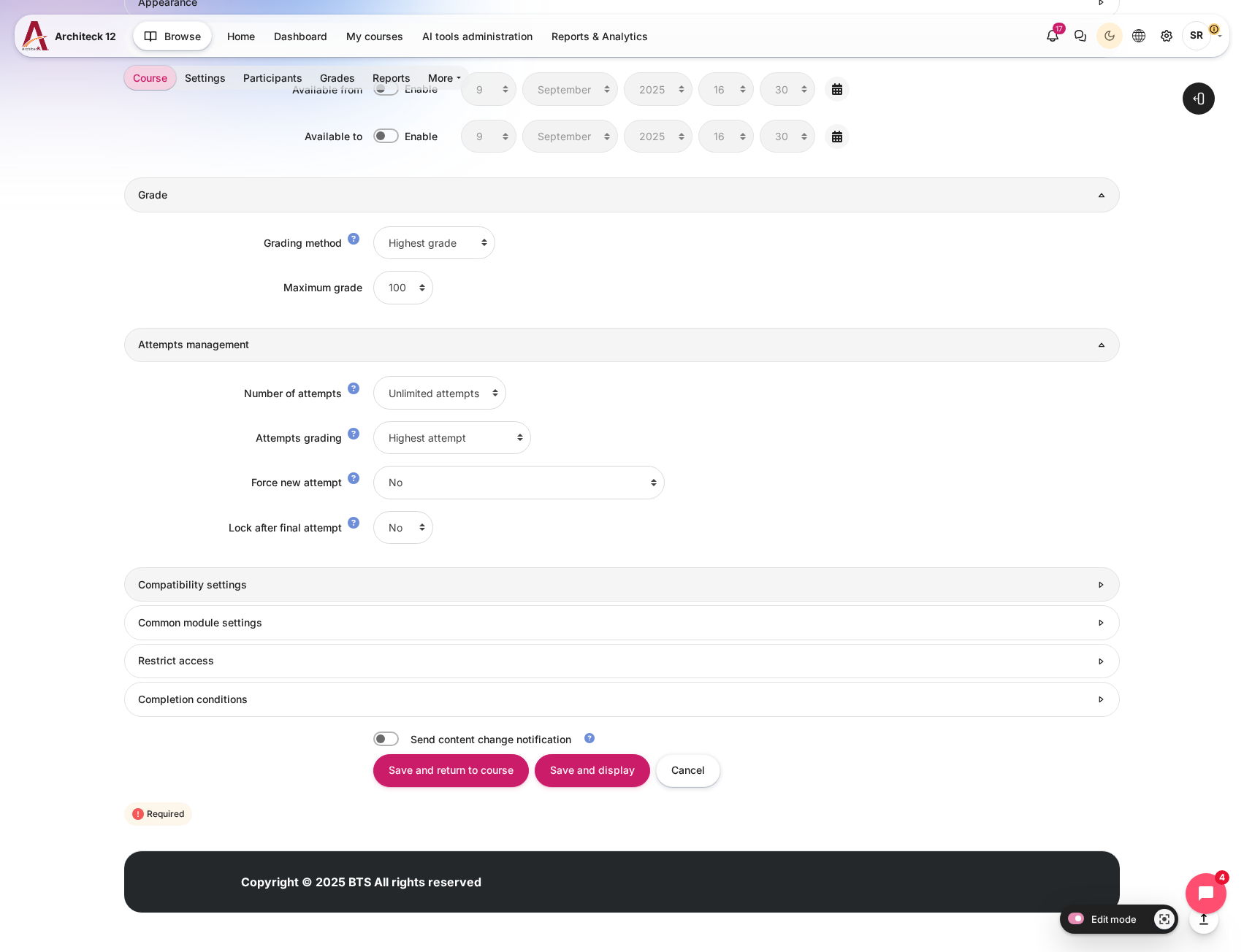
click at [350, 587] on h3 "Compatibility settings" at bounding box center [615, 584] width 952 height 13
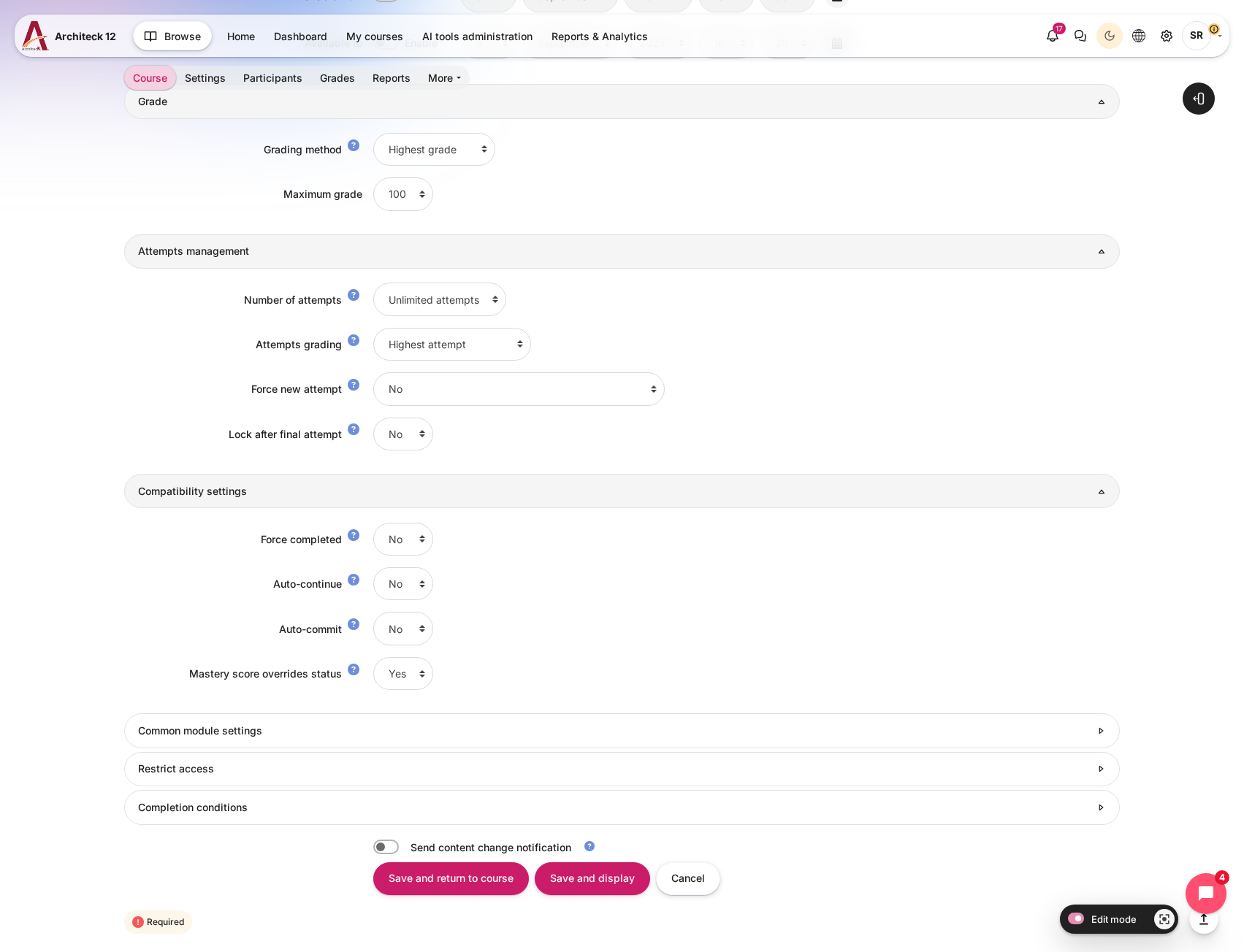
scroll to position [1397, 0]
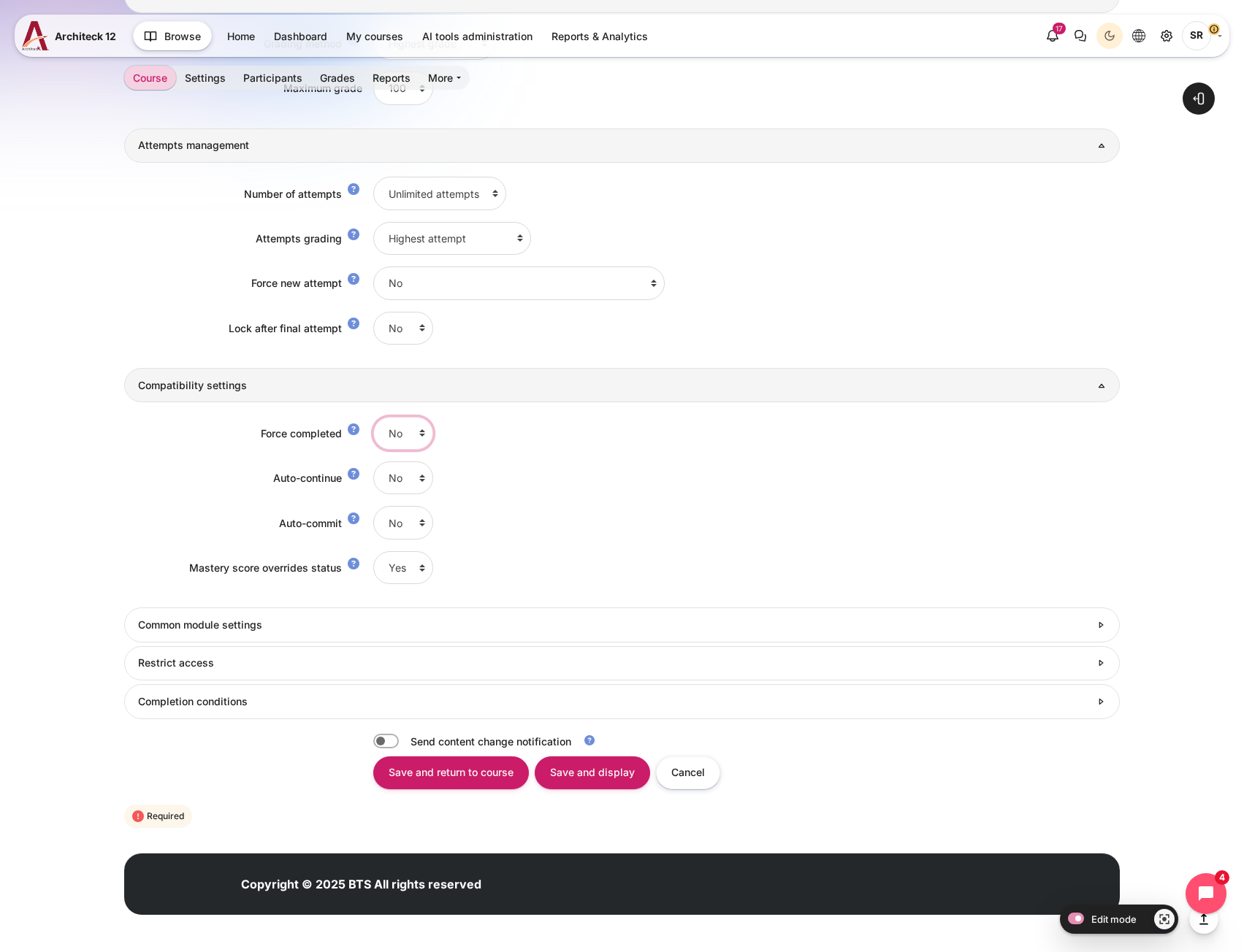
click at [405, 439] on select "No Yes" at bounding box center [403, 434] width 60 height 33
select select "1"
click at [374, 417] on select "No Yes" at bounding box center [403, 434] width 60 height 33
drag, startPoint x: 398, startPoint y: 481, endPoint x: 403, endPoint y: 494, distance: 13.9
click at [398, 481] on select "No Yes" at bounding box center [403, 478] width 60 height 33
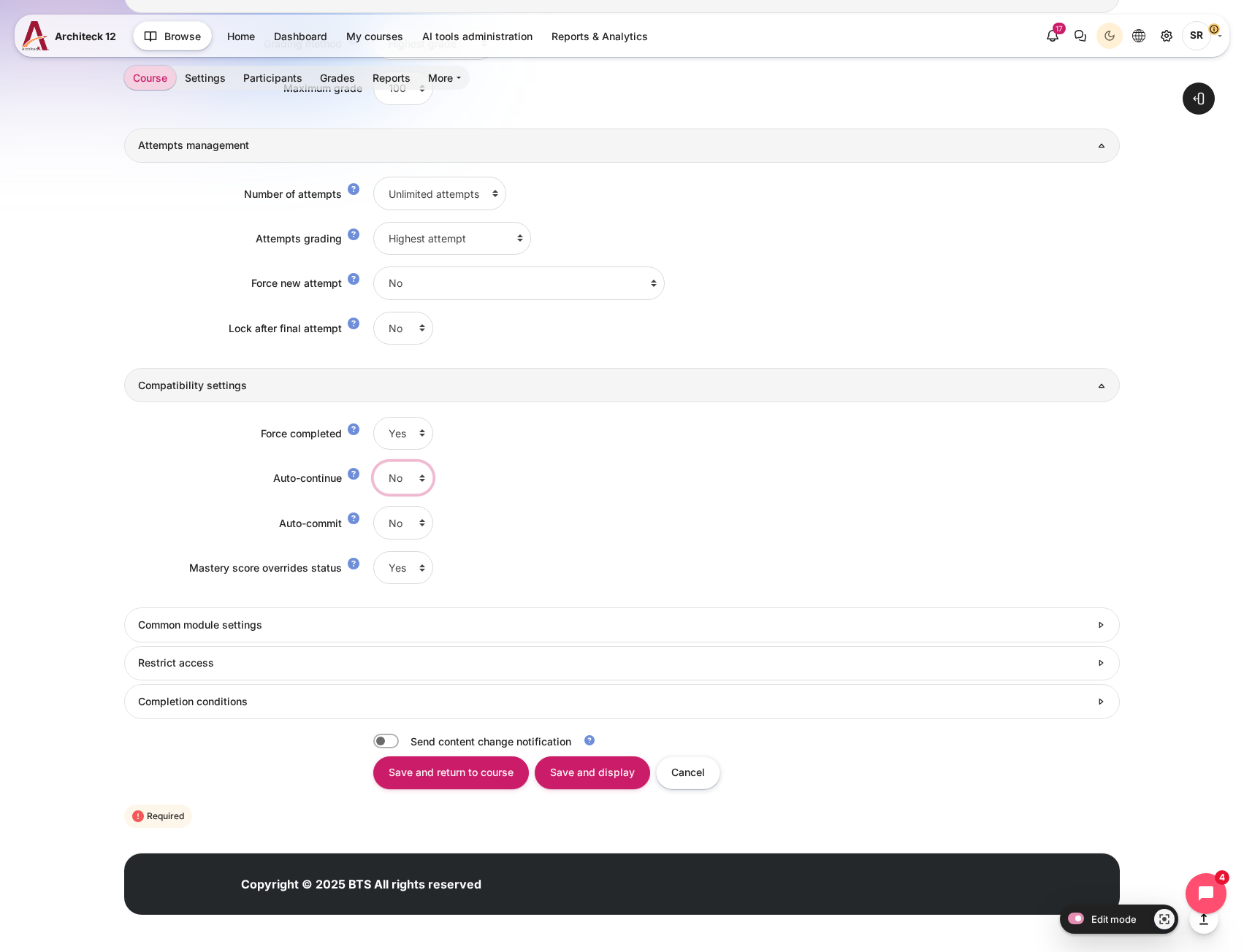
select select "1"
click at [374, 461] on select "No Yes" at bounding box center [403, 478] width 60 height 33
click at [285, 700] on h3 "Completion conditions" at bounding box center [615, 701] width 952 height 13
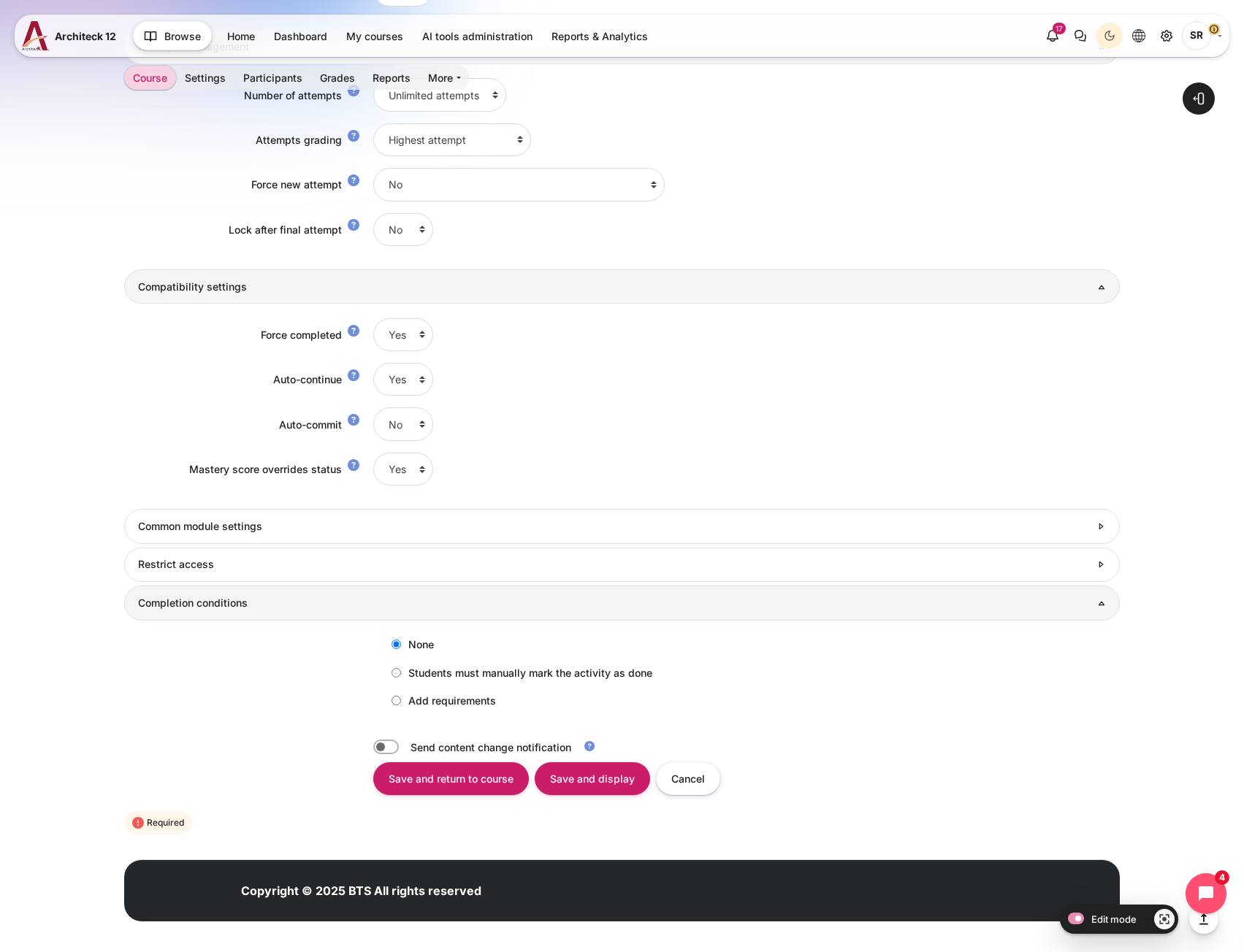
scroll to position [1504, 0]
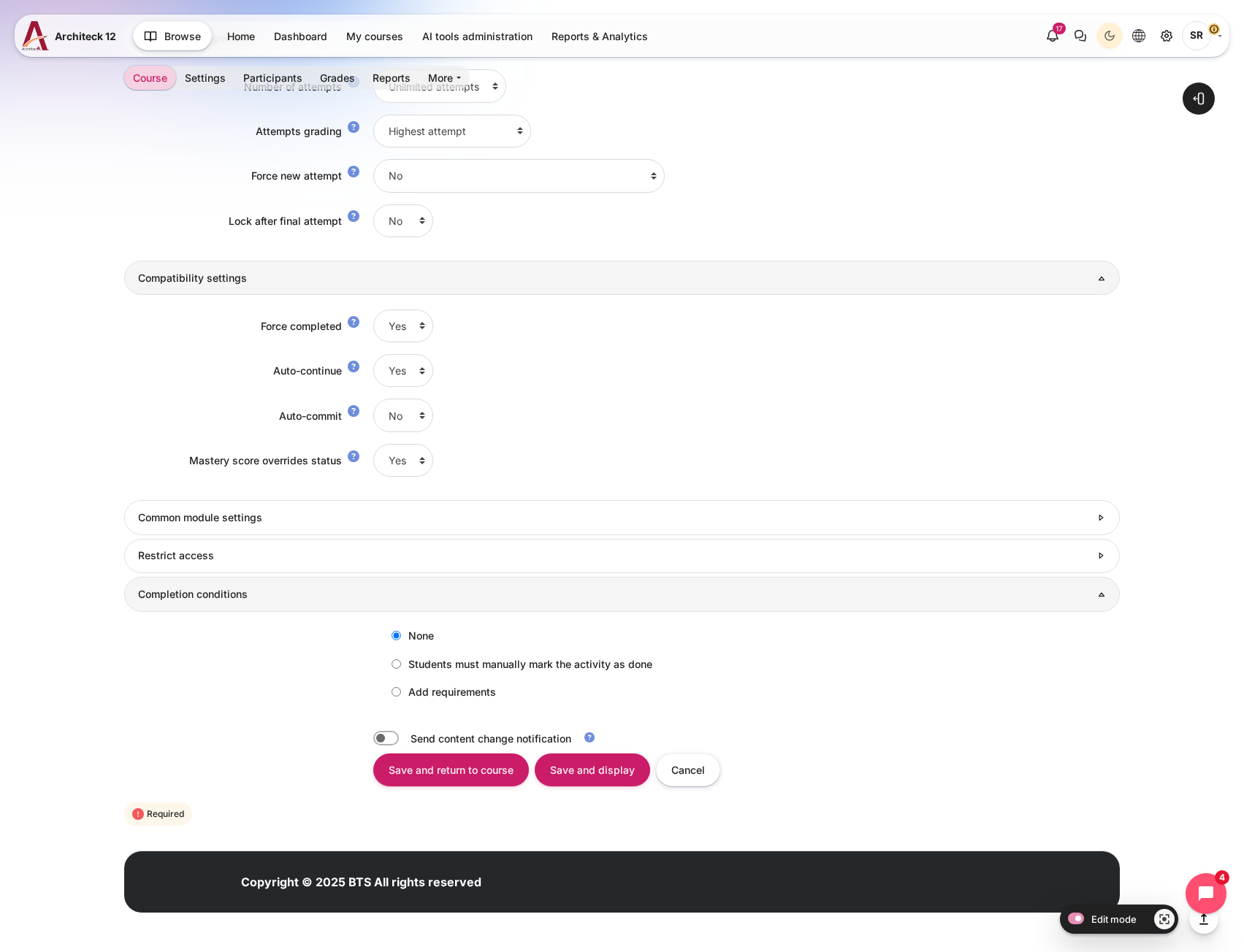
click at [411, 695] on label "Add requirements" at bounding box center [440, 692] width 112 height 24
click at [401, 695] on input "Add requirements" at bounding box center [396, 693] width 10 height 10
radio input "true"
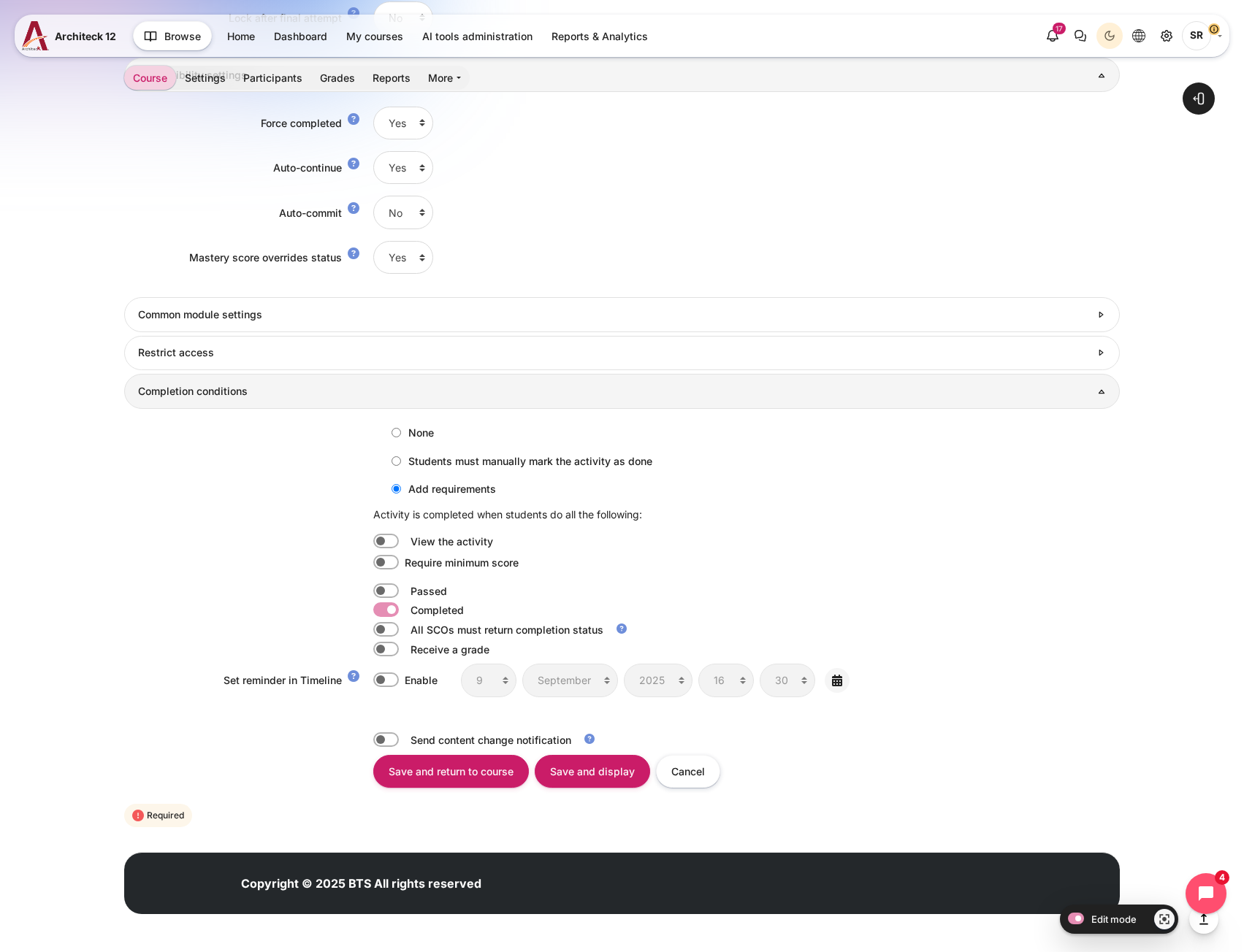
scroll to position [1709, 0]
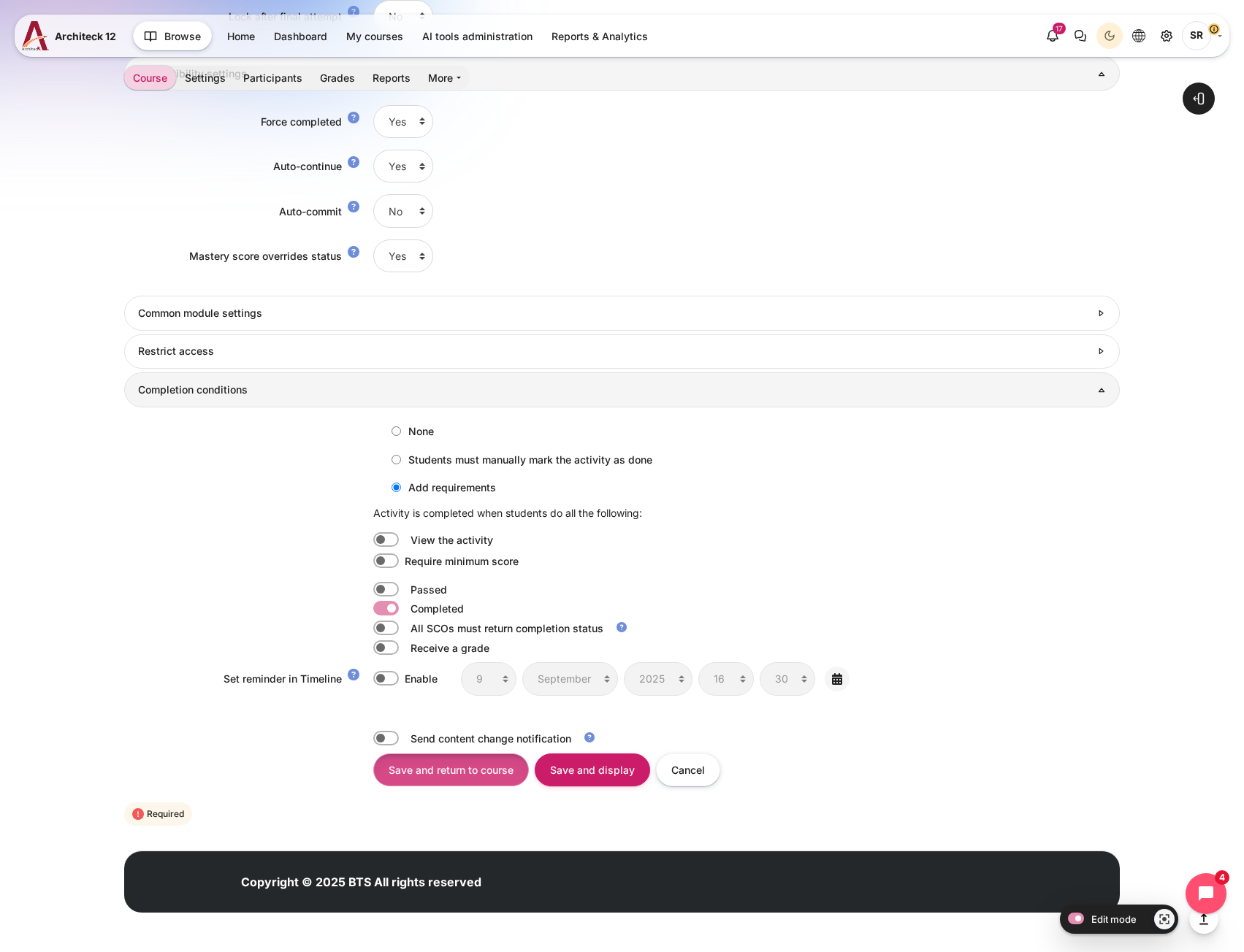
click at [487, 781] on input "Save and return to course" at bounding box center [452, 771] width 156 height 33
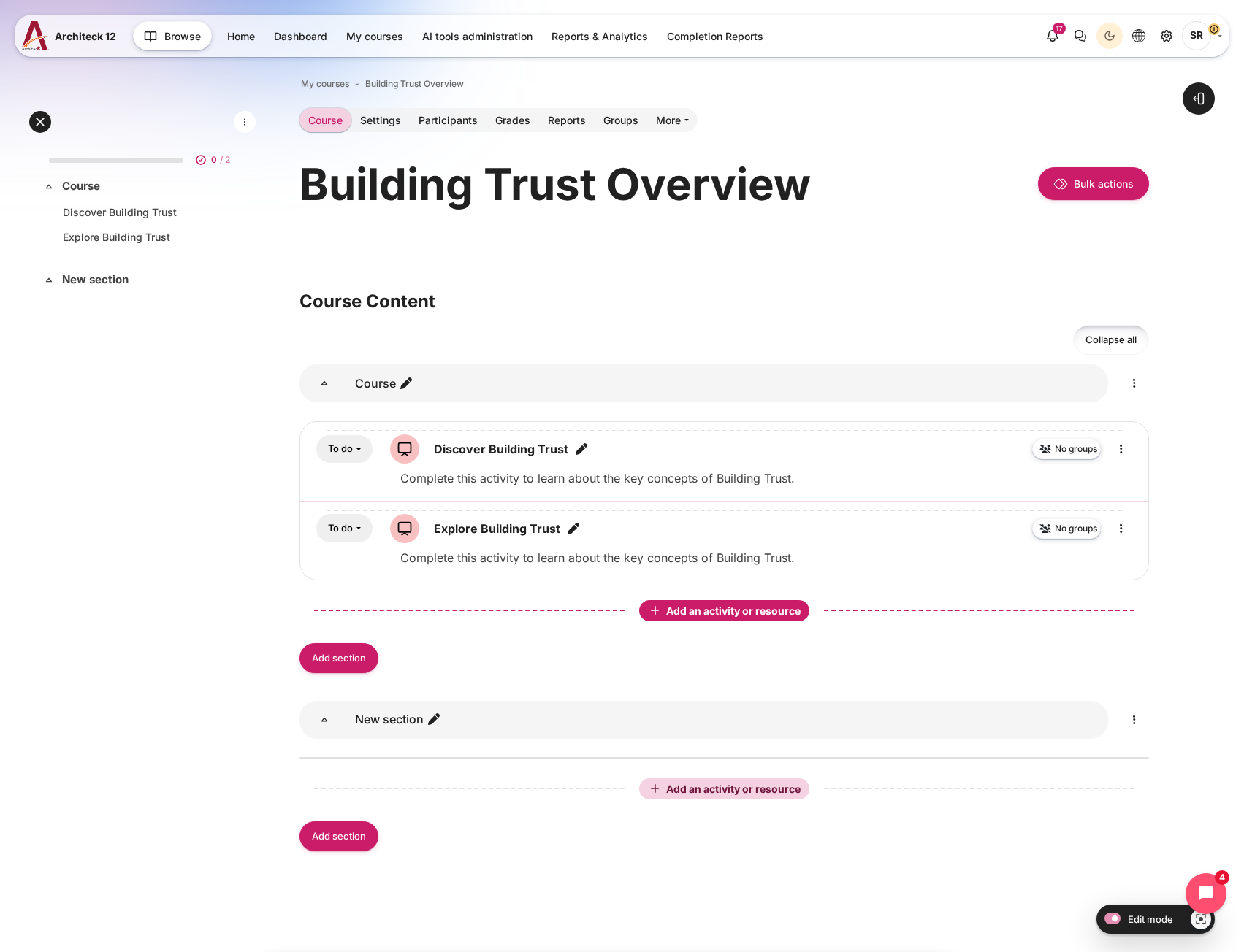
drag, startPoint x: 774, startPoint y: 610, endPoint x: 743, endPoint y: 610, distance: 31.0
click at [774, 610] on span "Add an activity or resource" at bounding box center [735, 611] width 138 height 13
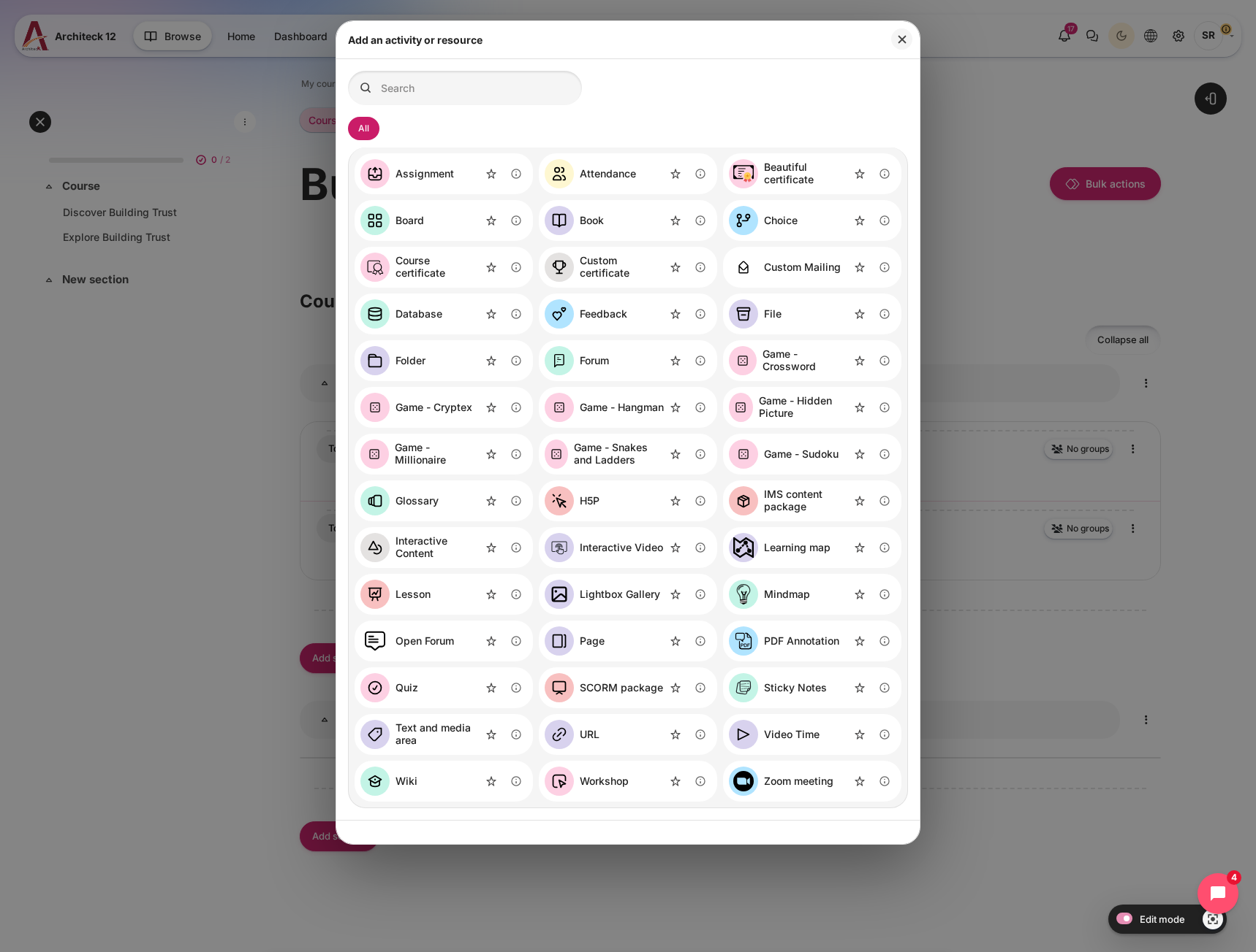
click at [604, 680] on link "SCORM package" at bounding box center [603, 688] width 118 height 29
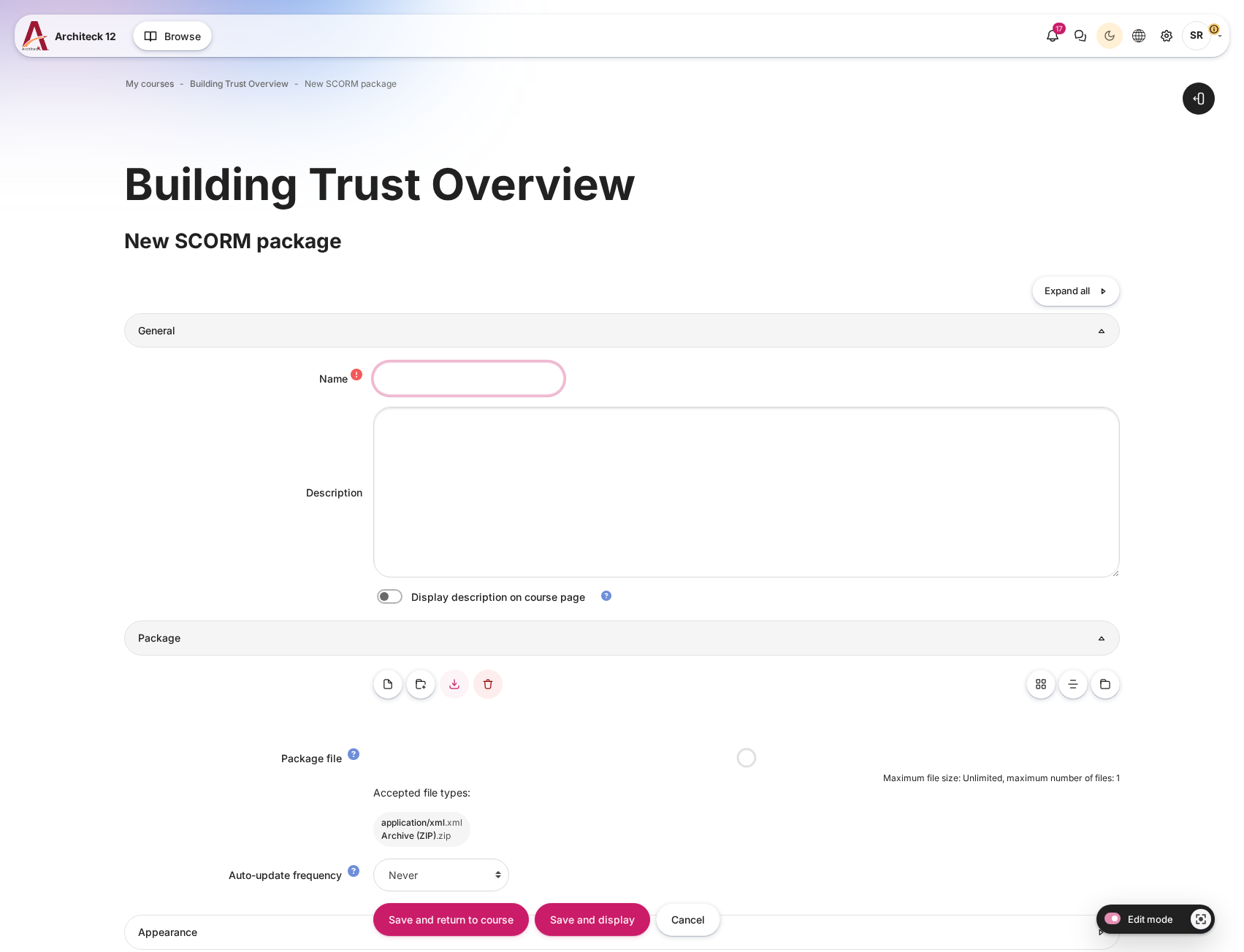
click at [420, 377] on input "Name" at bounding box center [468, 378] width 190 height 33
paste input "Apply Building Trust"
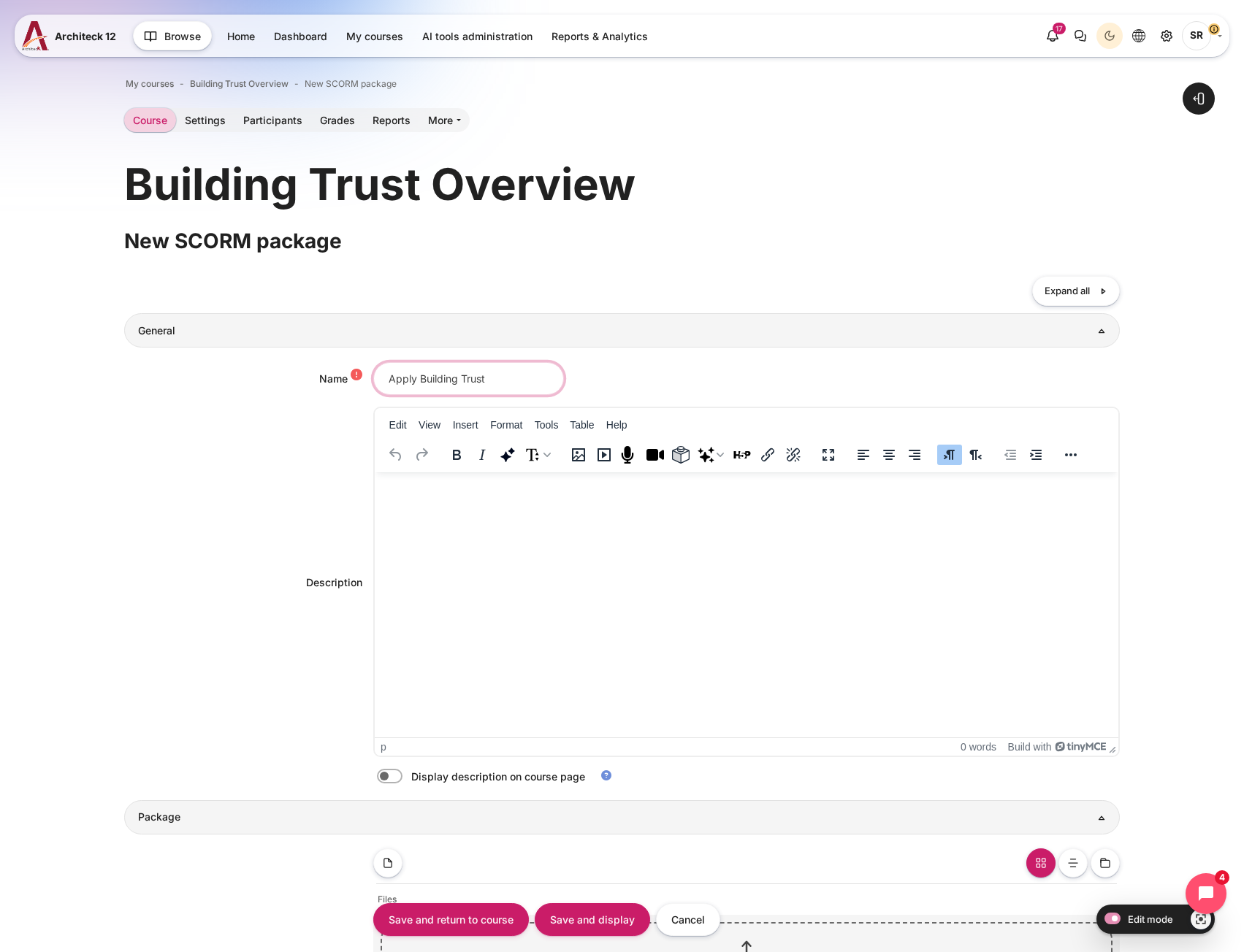
type input "Apply Building Trust"
click at [587, 501] on html at bounding box center [745, 487] width 743 height 29
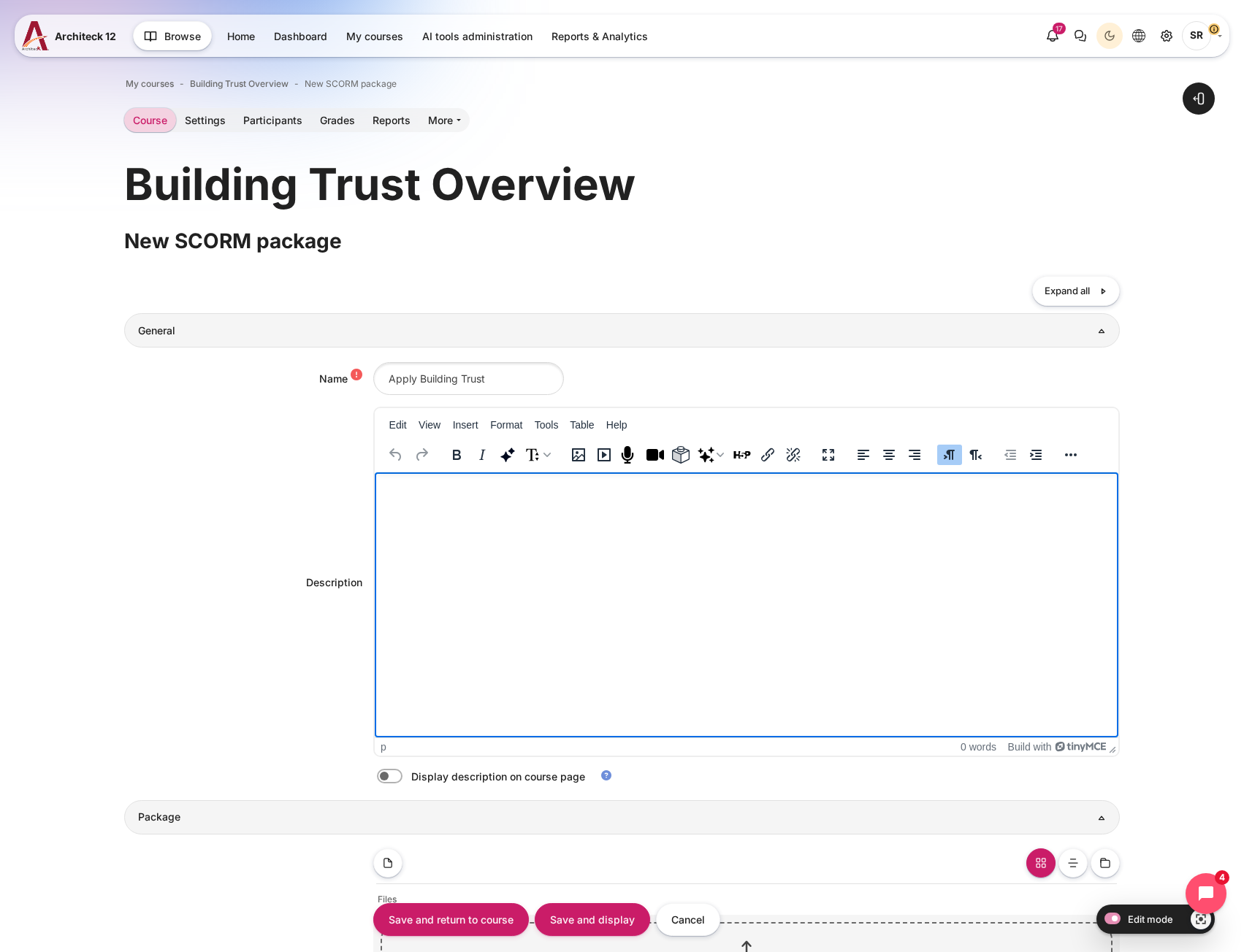
click at [485, 501] on html at bounding box center [745, 487] width 743 height 29
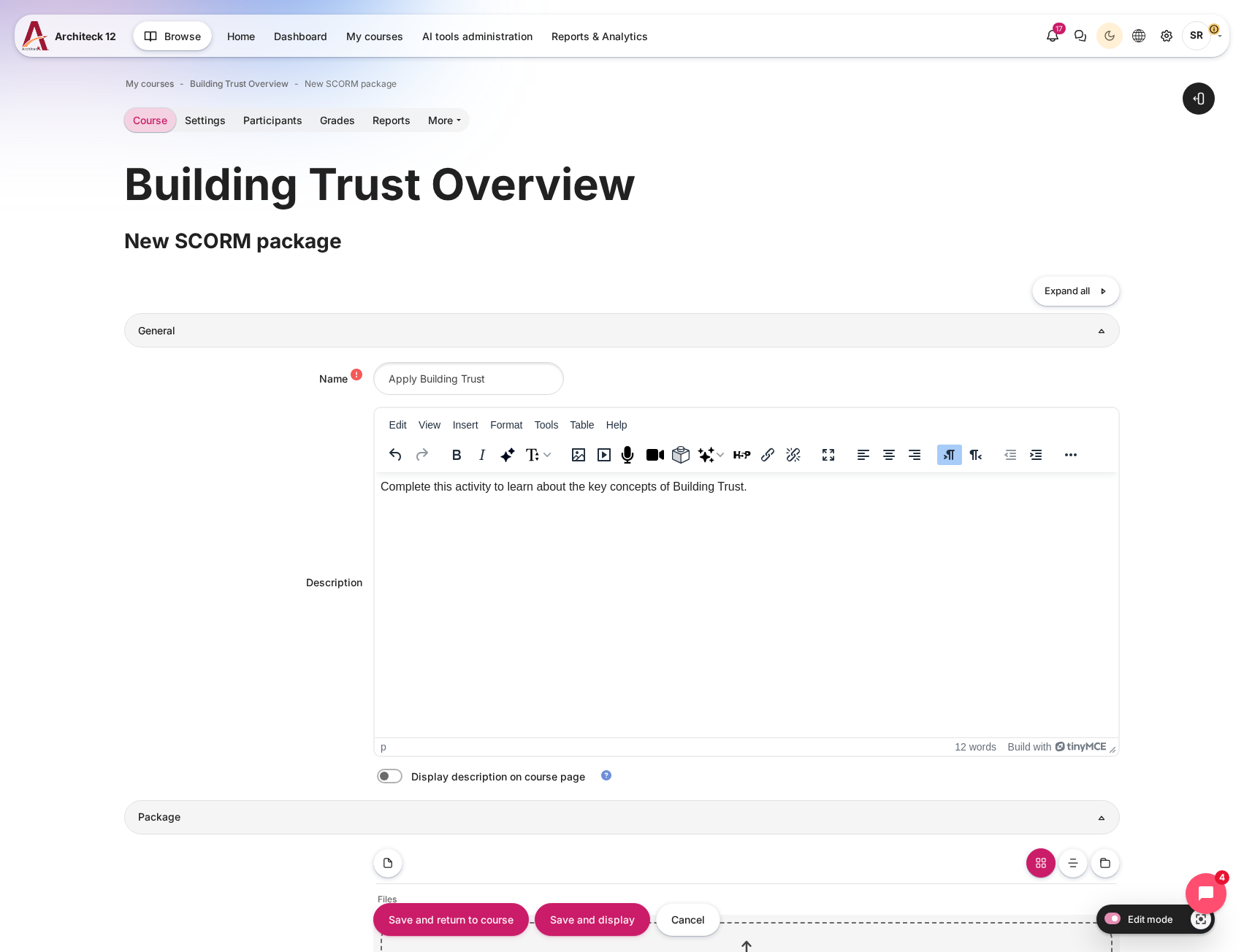
click at [409, 780] on label "Content" at bounding box center [410, 777] width 3 height 16
click at [403, 780] on input "Content" at bounding box center [416, 778] width 25 height 15
checkbox input "true"
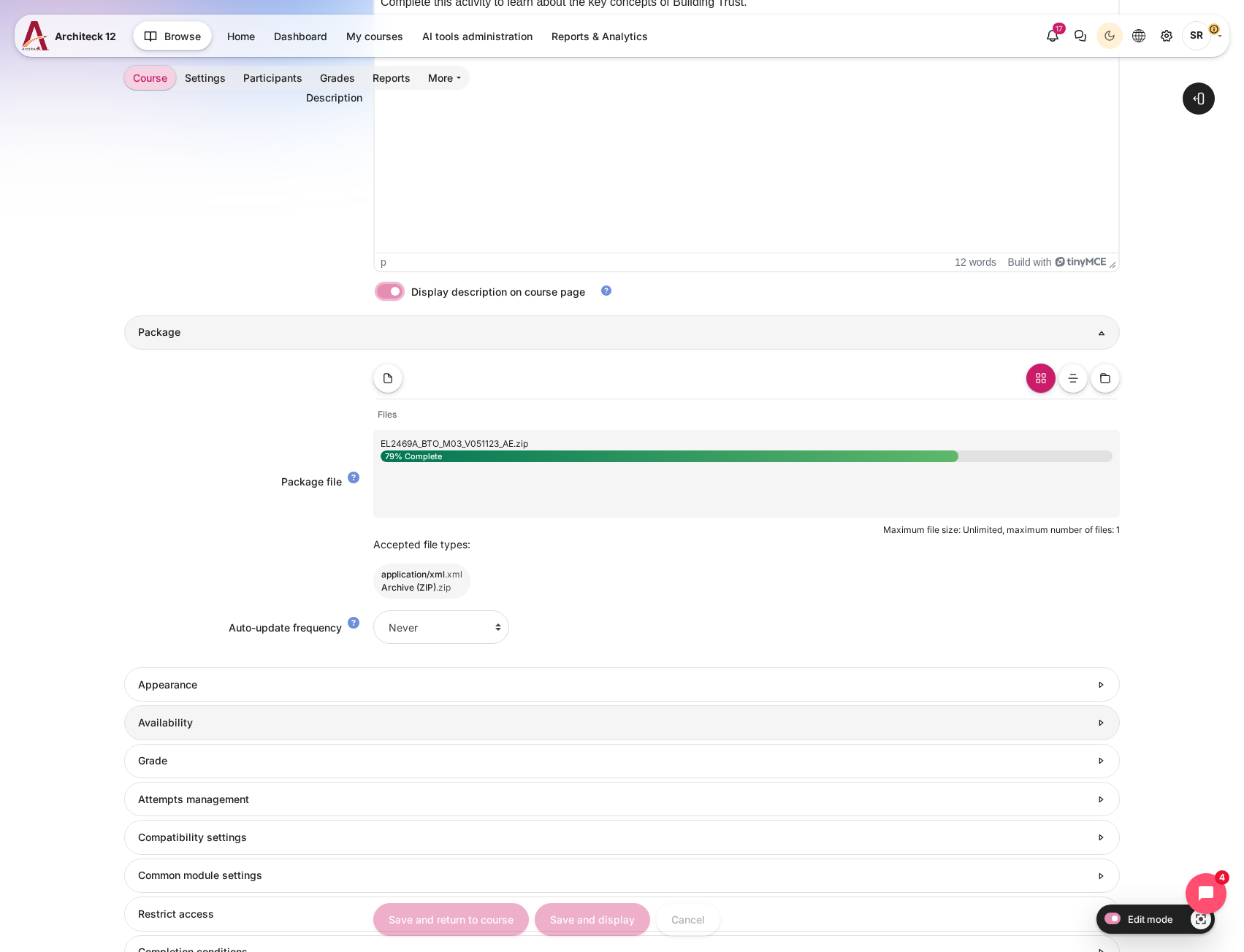
scroll to position [511, 0]
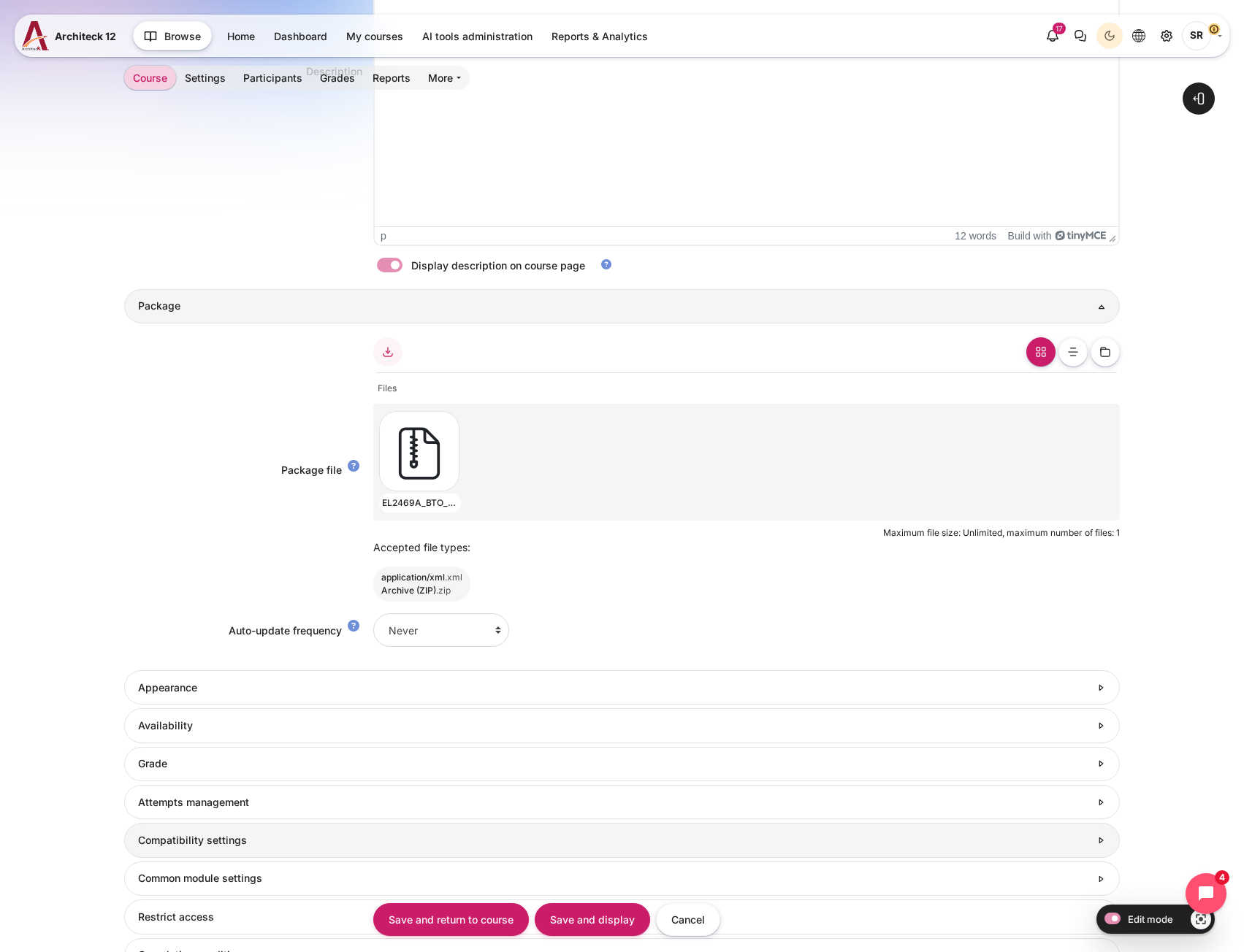
click at [195, 835] on h3 "Compatibility settings" at bounding box center [615, 840] width 952 height 13
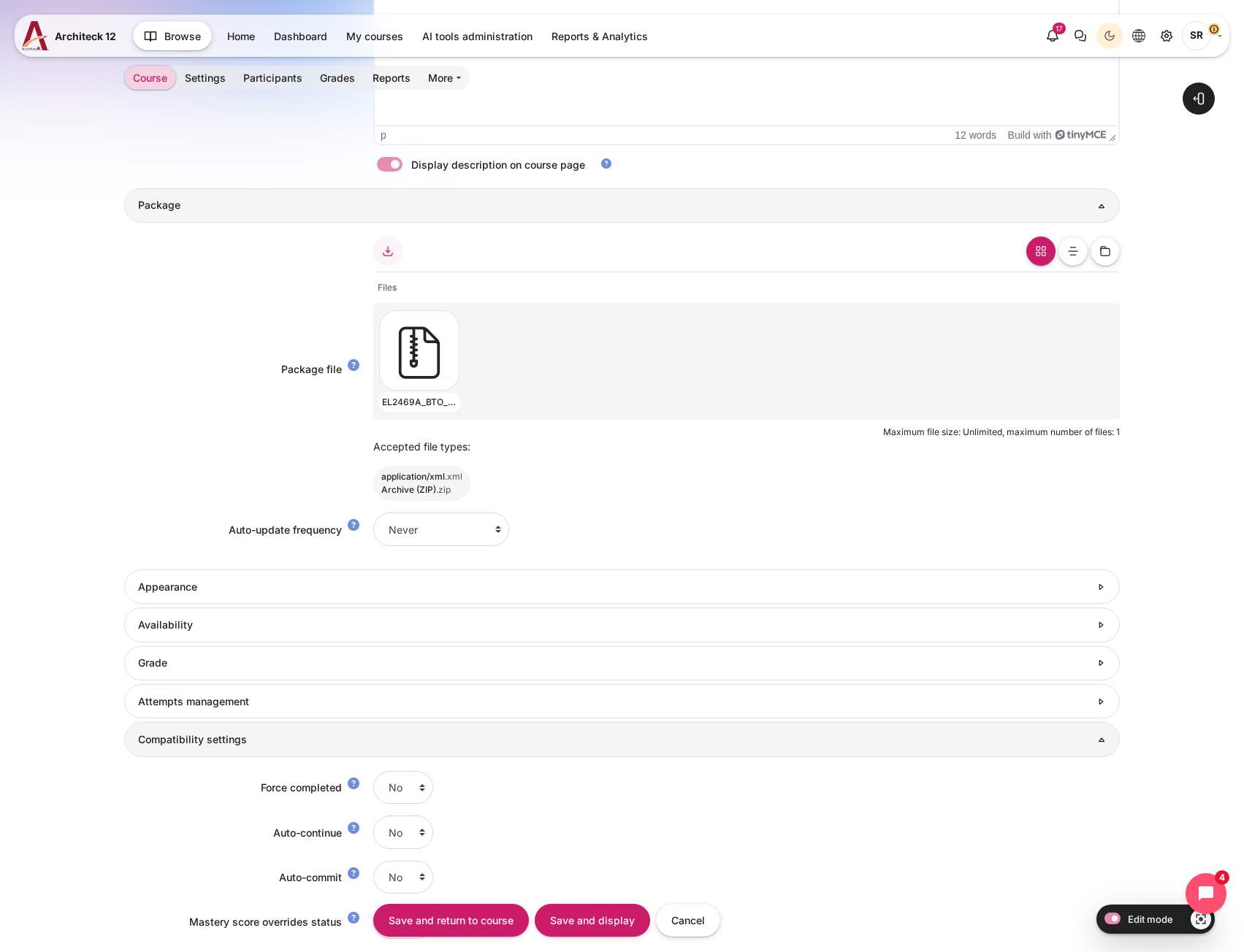
scroll to position [804, 0]
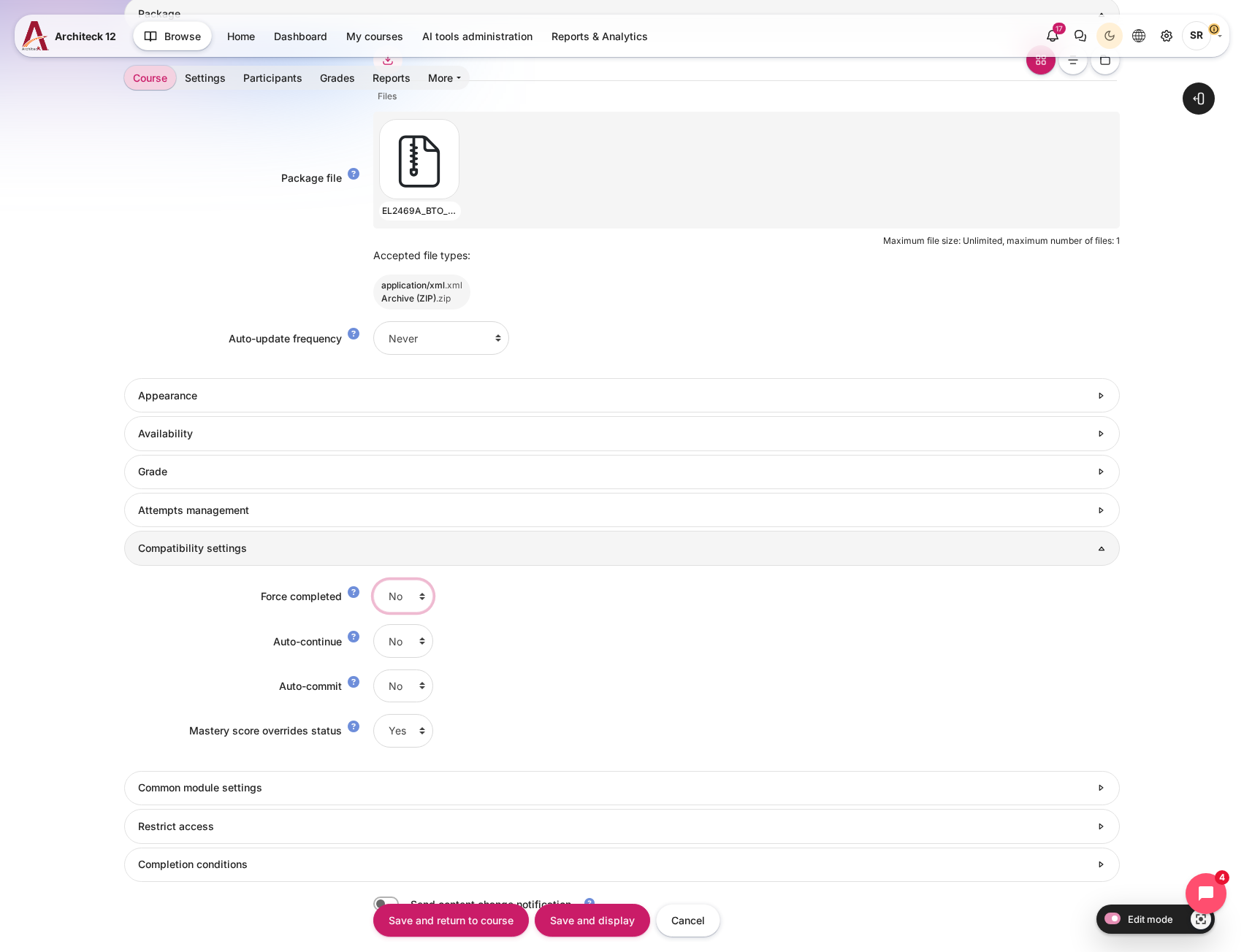
click at [388, 602] on select "No Yes" at bounding box center [403, 597] width 60 height 33
select select "1"
click at [374, 580] on select "No Yes" at bounding box center [403, 597] width 60 height 33
click at [391, 650] on select "No Yes" at bounding box center [403, 641] width 60 height 33
select select "1"
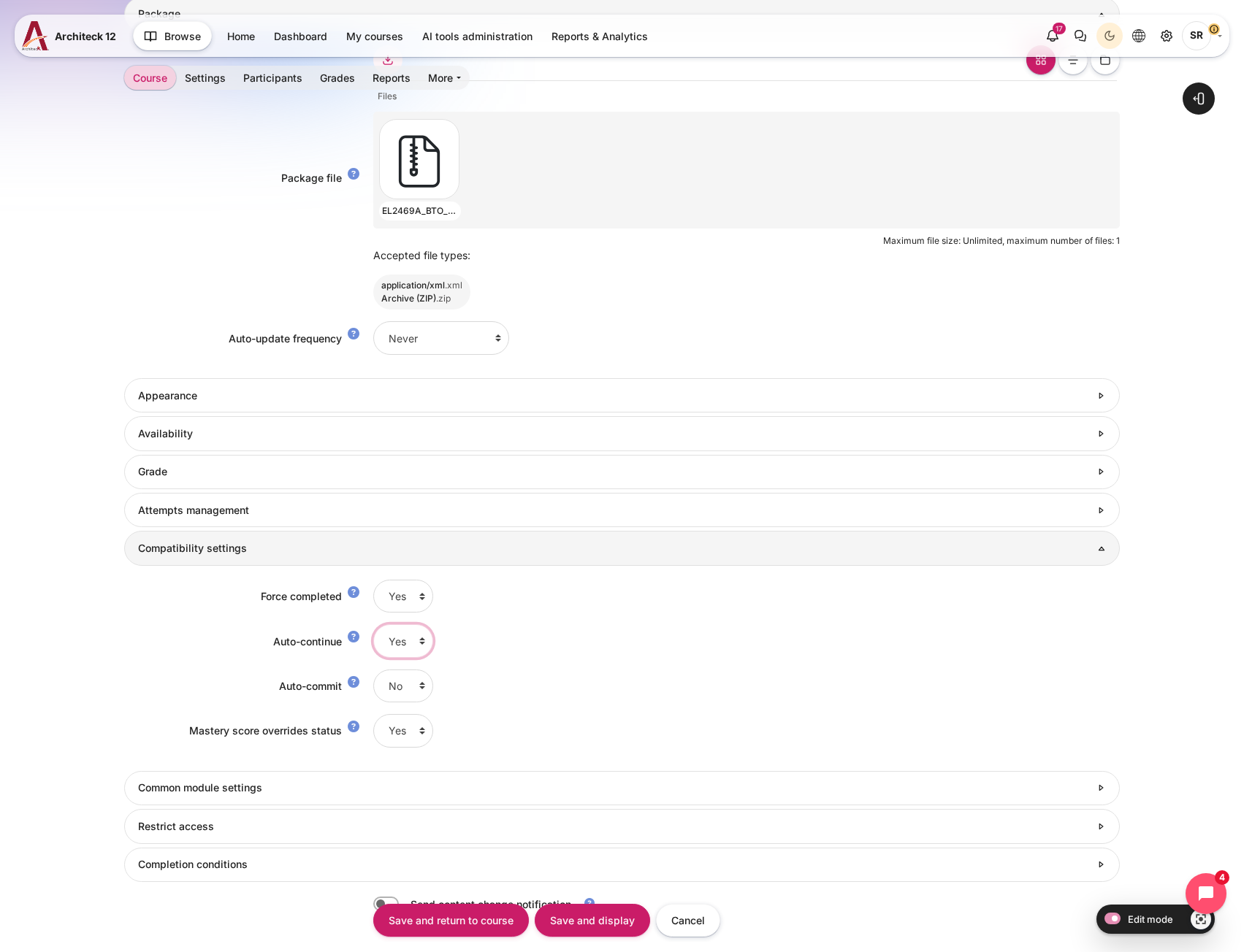
click at [374, 624] on select "No Yes" at bounding box center [403, 641] width 60 height 33
click at [199, 650] on div "Auto-continue No Yes" at bounding box center [622, 641] width 995 height 33
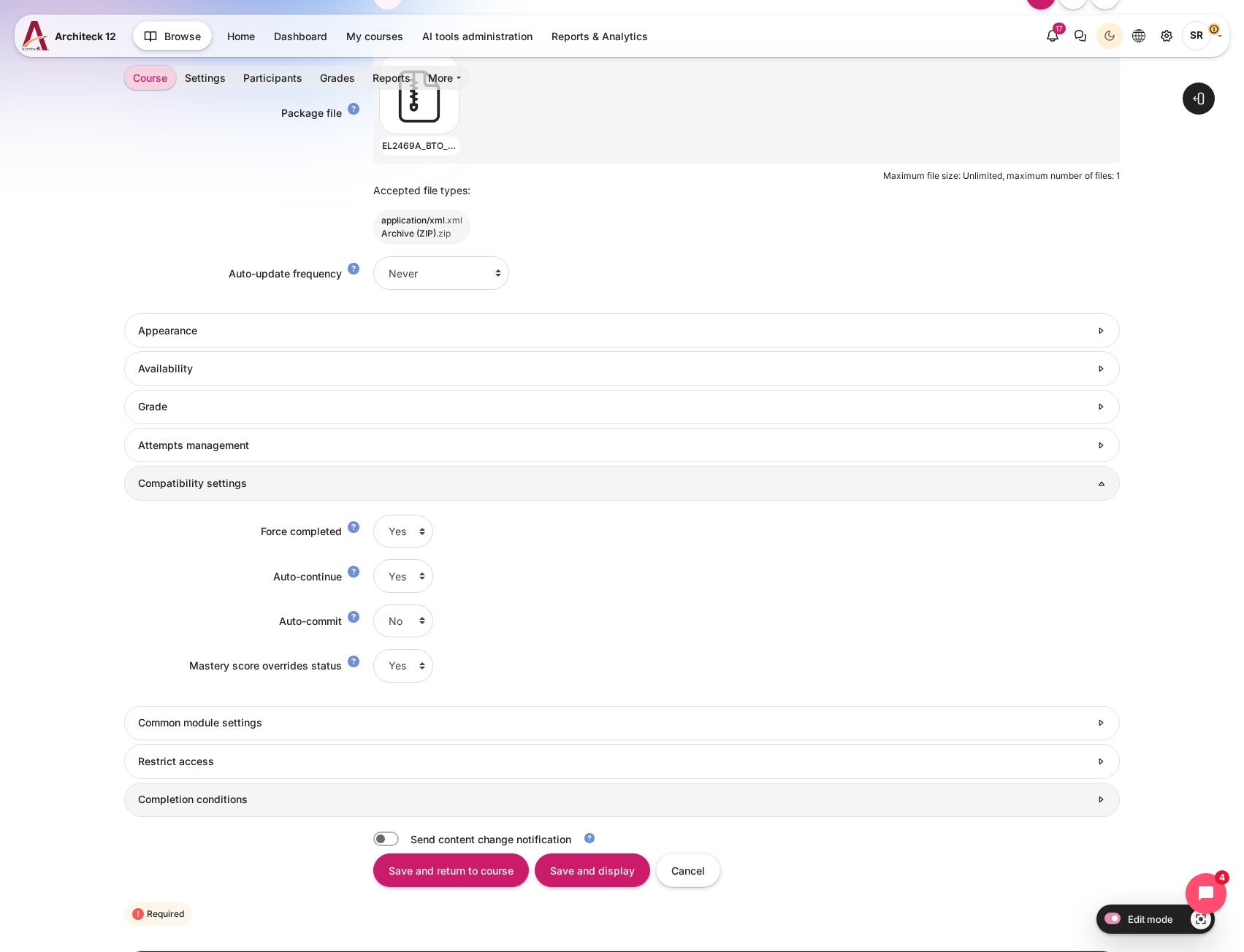
scroll to position [969, 0]
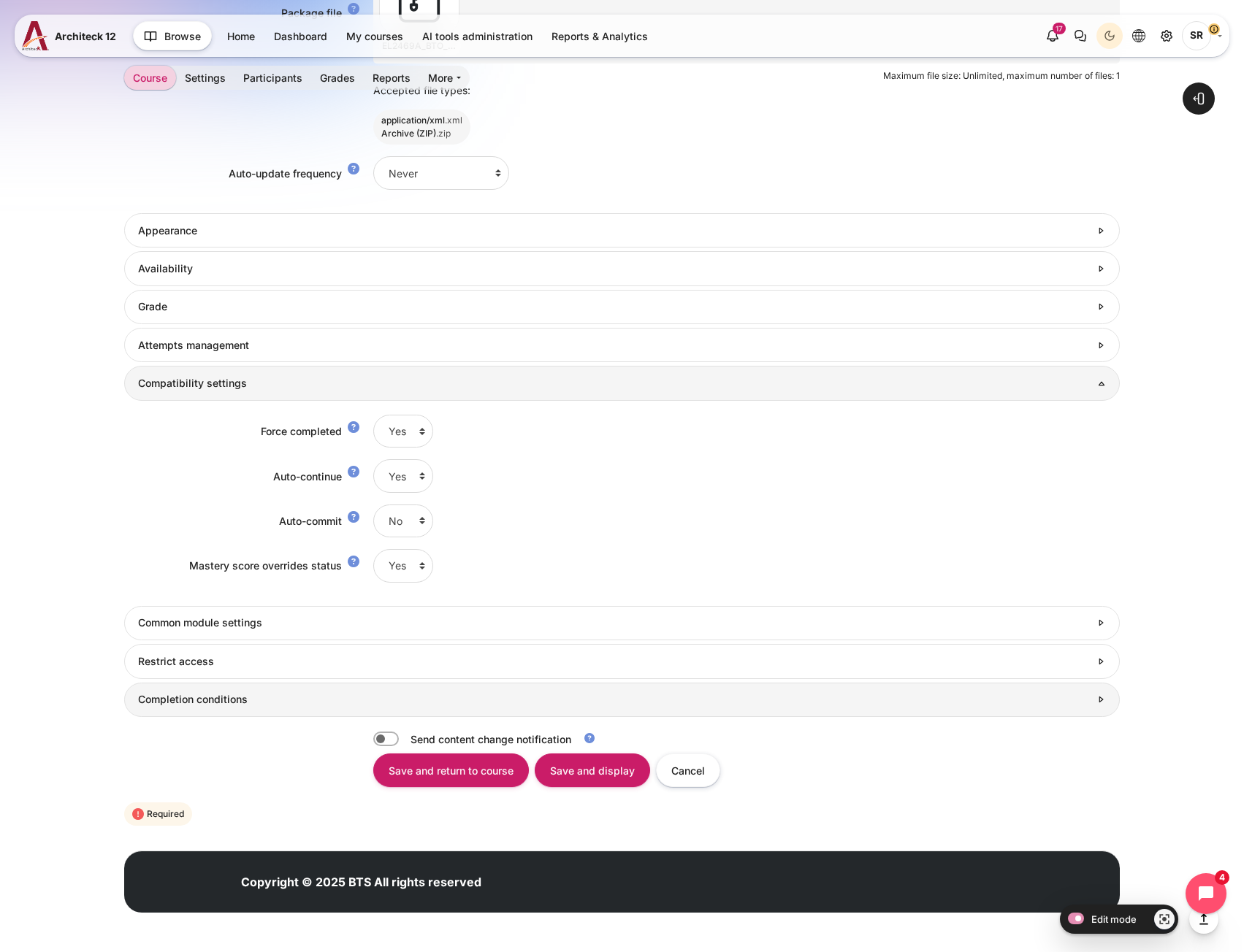
click at [207, 702] on h3 "Completion conditions" at bounding box center [615, 699] width 952 height 13
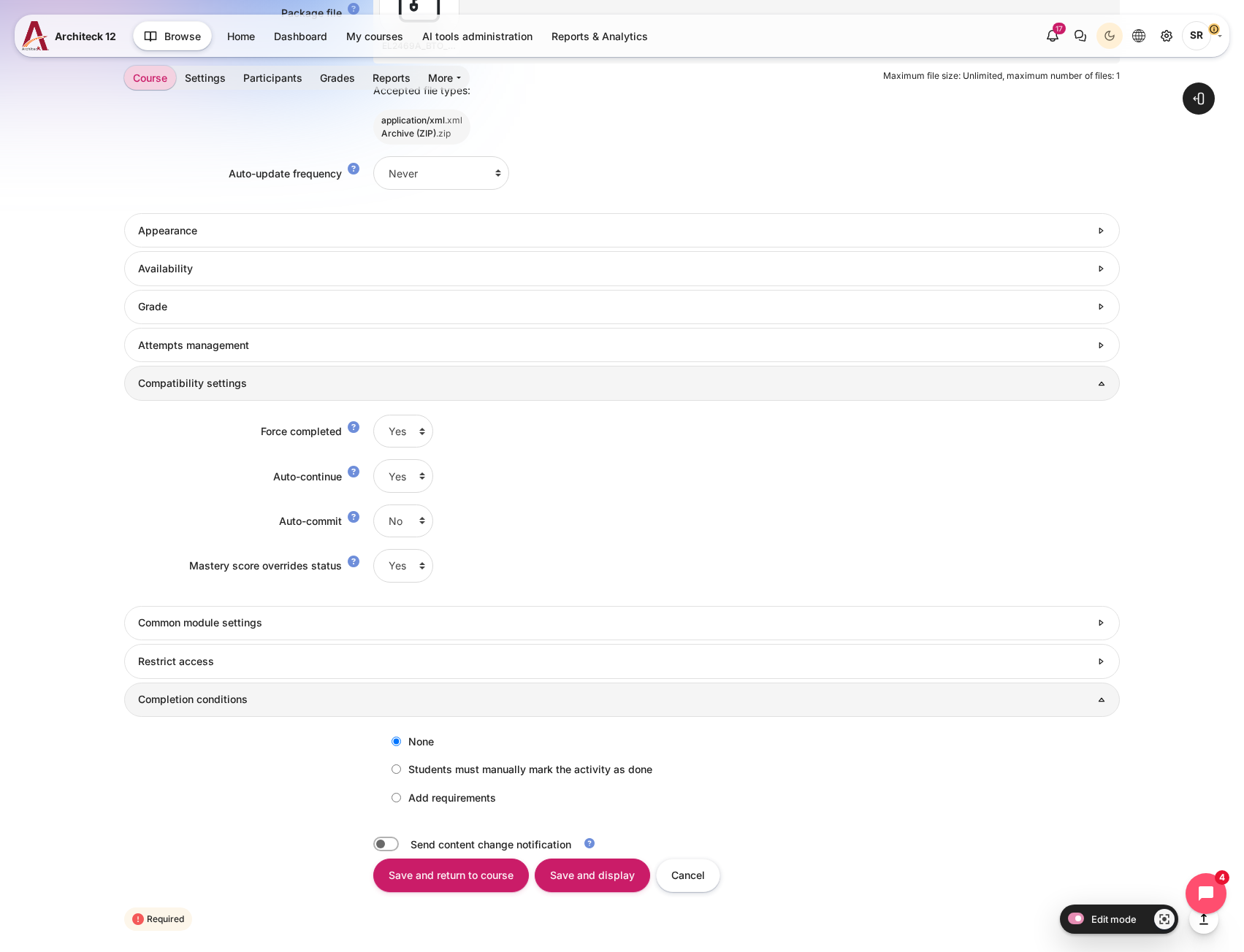
click at [421, 804] on label "Add requirements" at bounding box center [440, 798] width 112 height 24
click at [401, 803] on input "Add requirements" at bounding box center [396, 798] width 10 height 10
radio input "true"
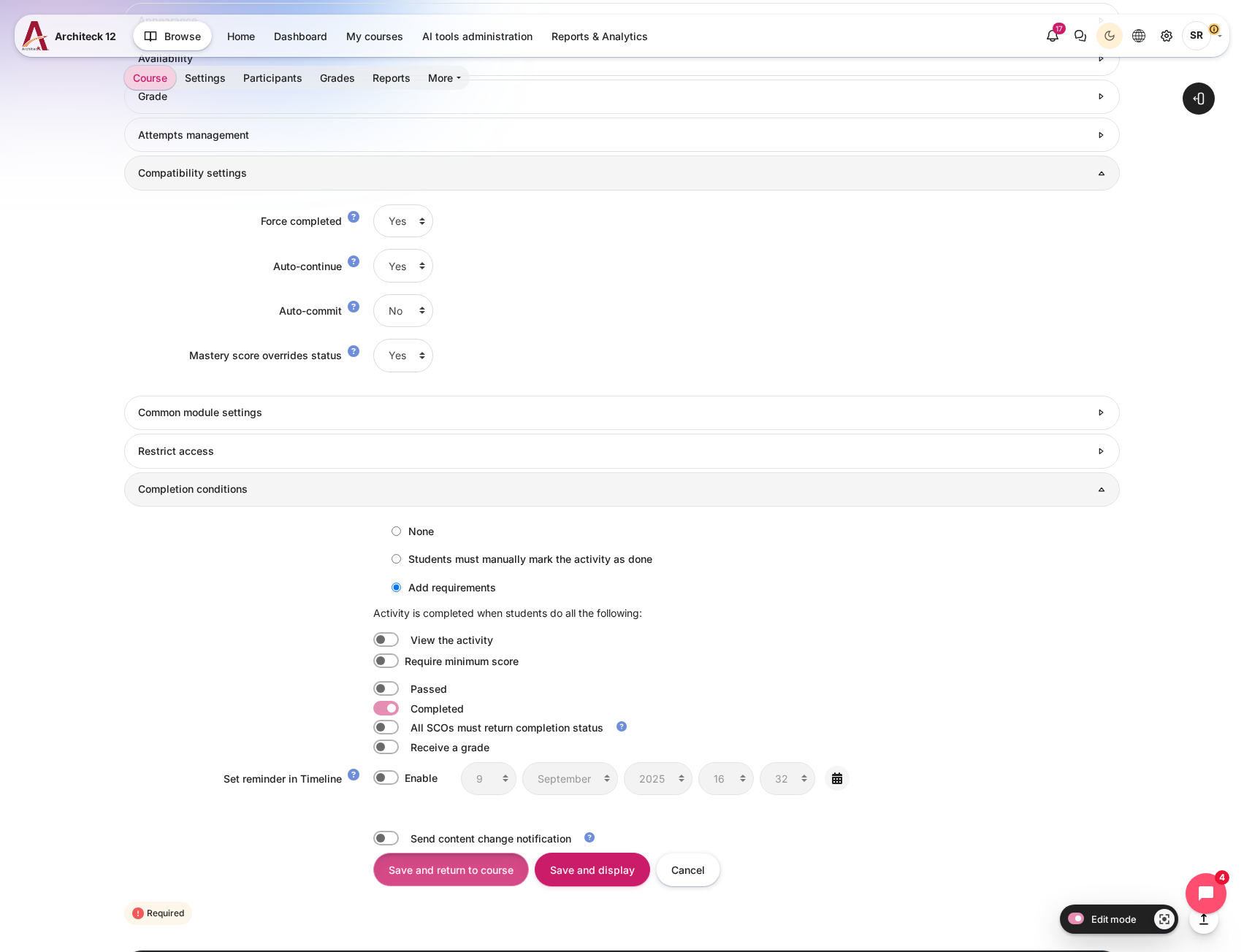
scroll to position [1188, 0]
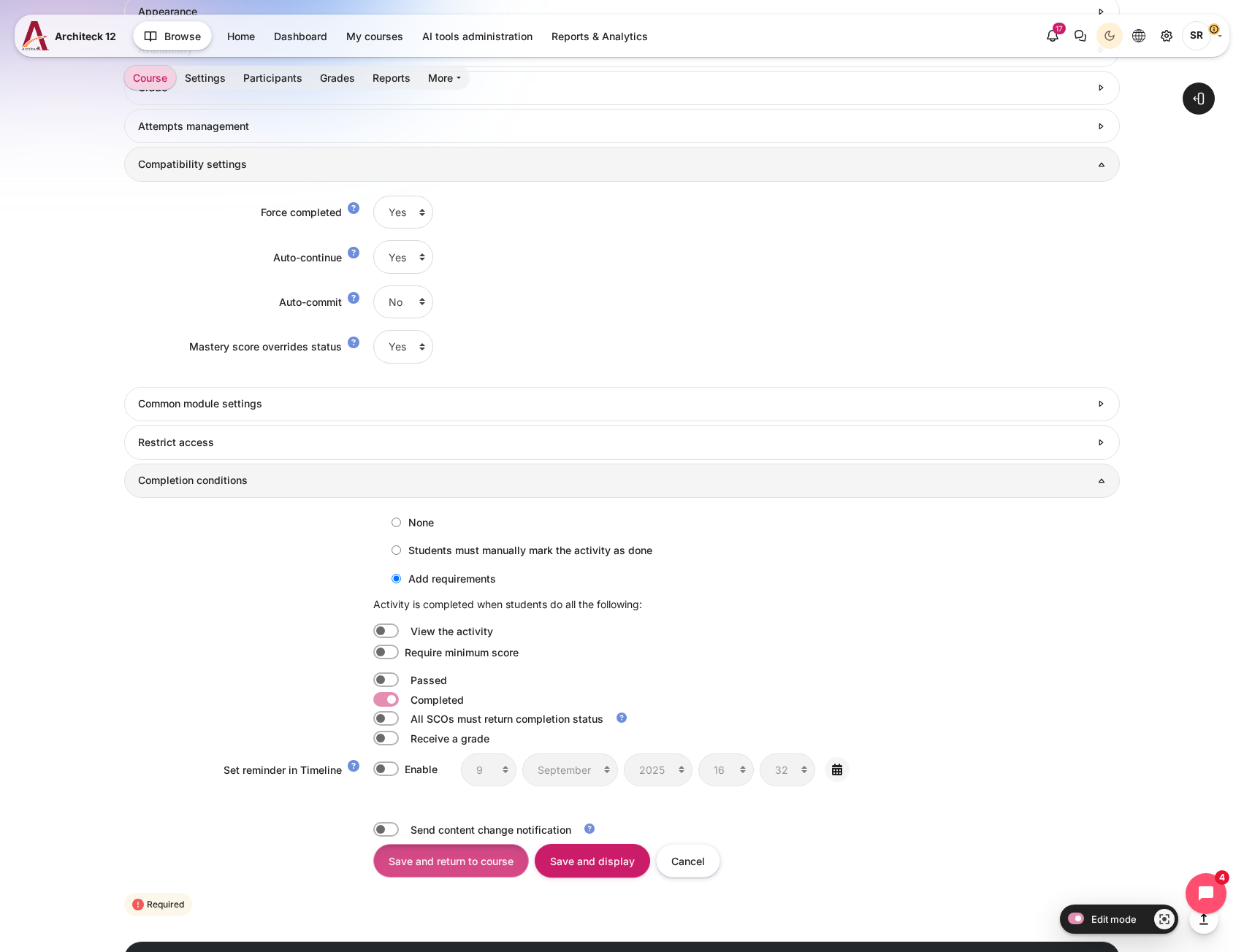
click at [461, 862] on input "Save and return to course" at bounding box center [452, 861] width 156 height 33
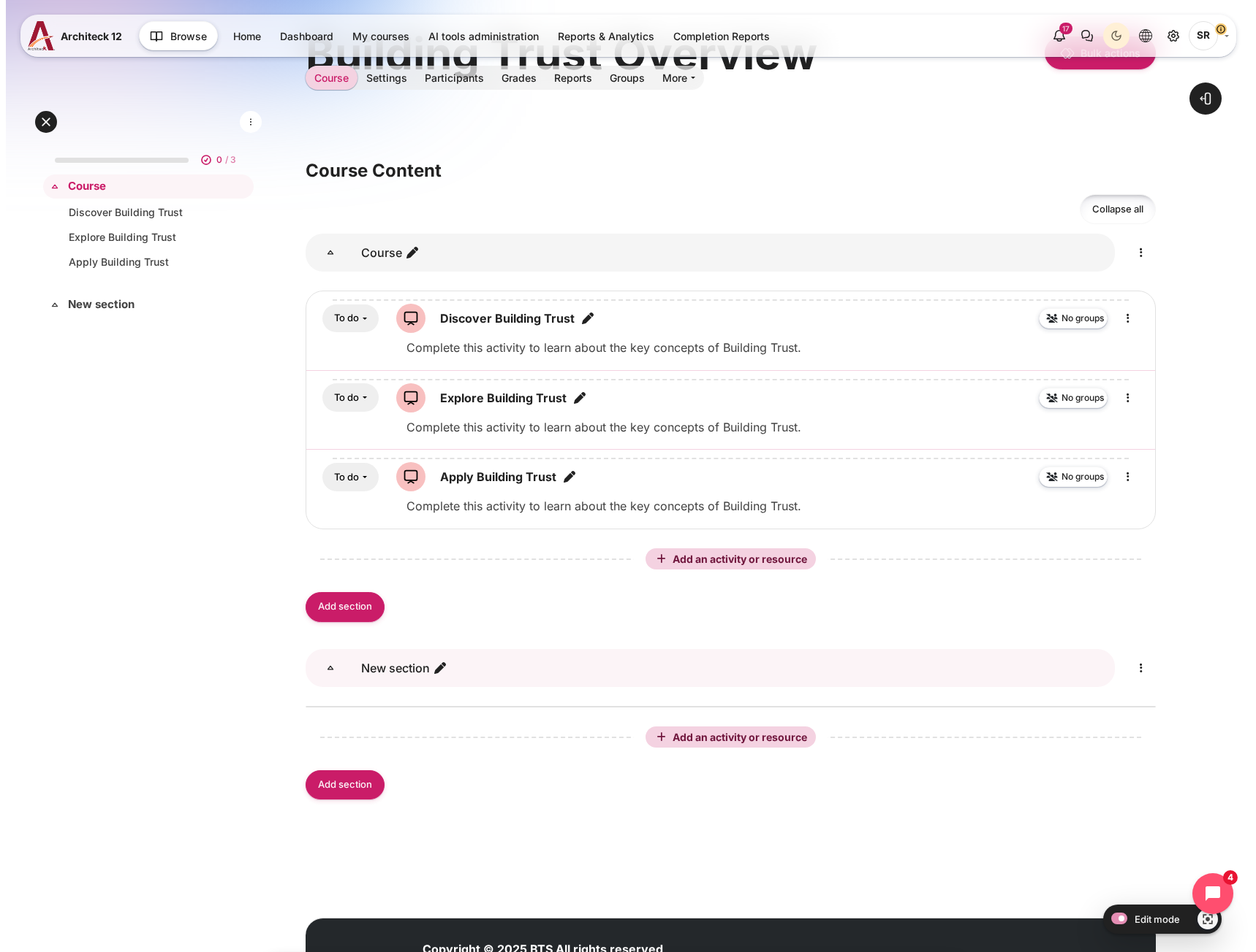
scroll to position [146, 0]
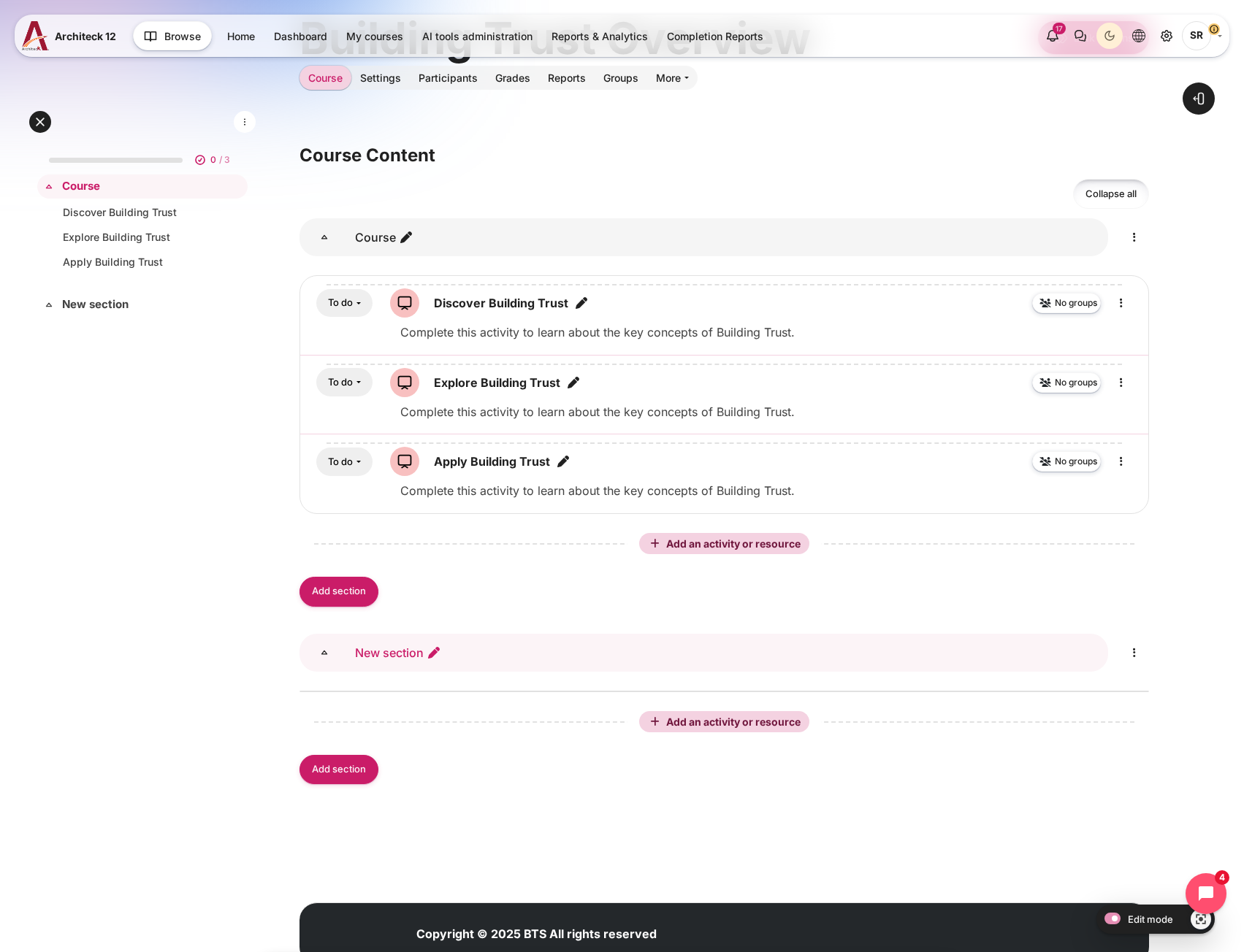
click at [431, 654] on icon "Edit section name" at bounding box center [433, 653] width 15 height 15
type input "ฉ"
type input "Clicks"
click at [134, 701] on div "0 / 3 Expand Collapse Course Highlighted" at bounding box center [142, 484] width 211 height 691
click at [674, 720] on span "Add an activity or resource" at bounding box center [735, 722] width 138 height 13
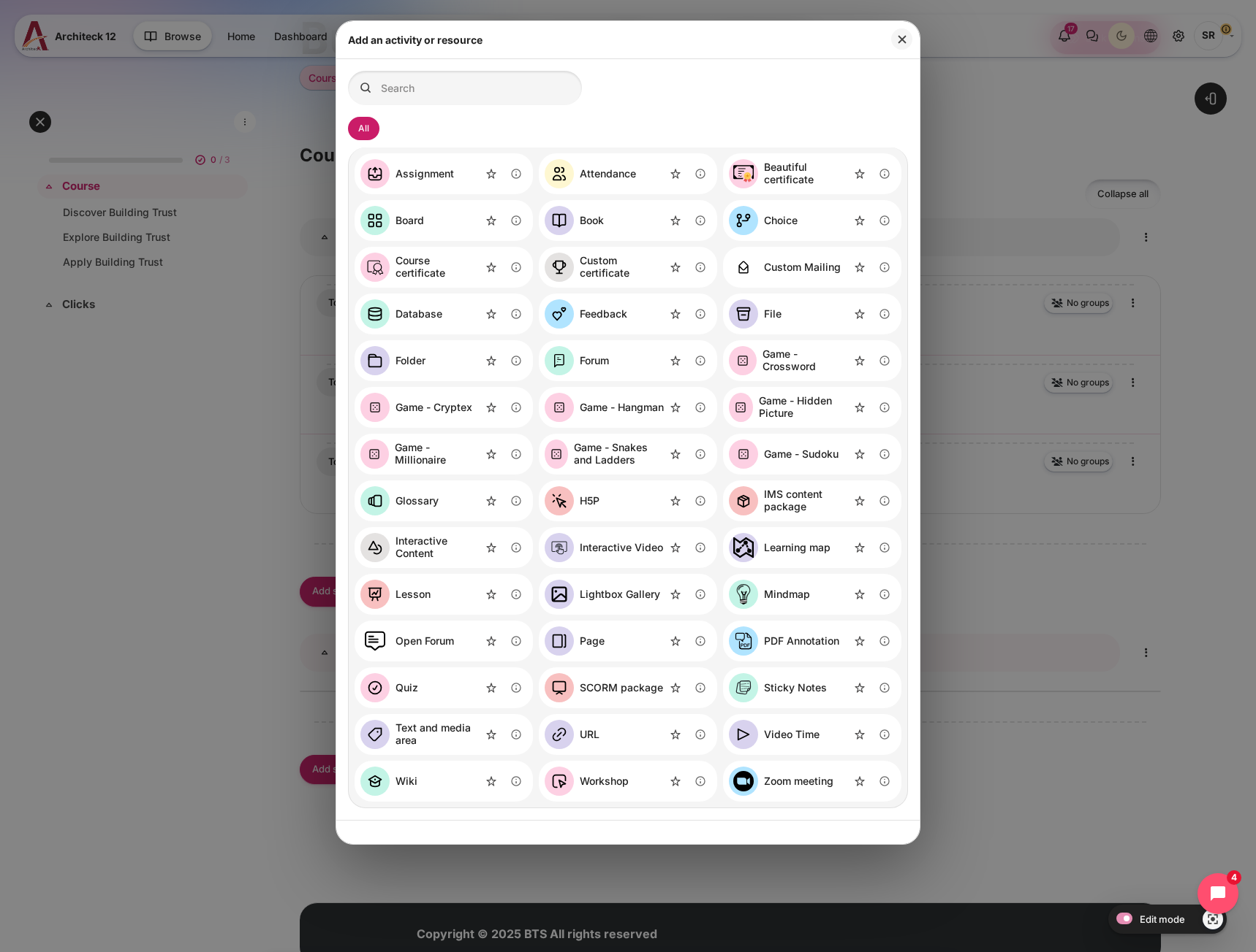
click at [773, 313] on div "File" at bounding box center [773, 314] width 18 height 13
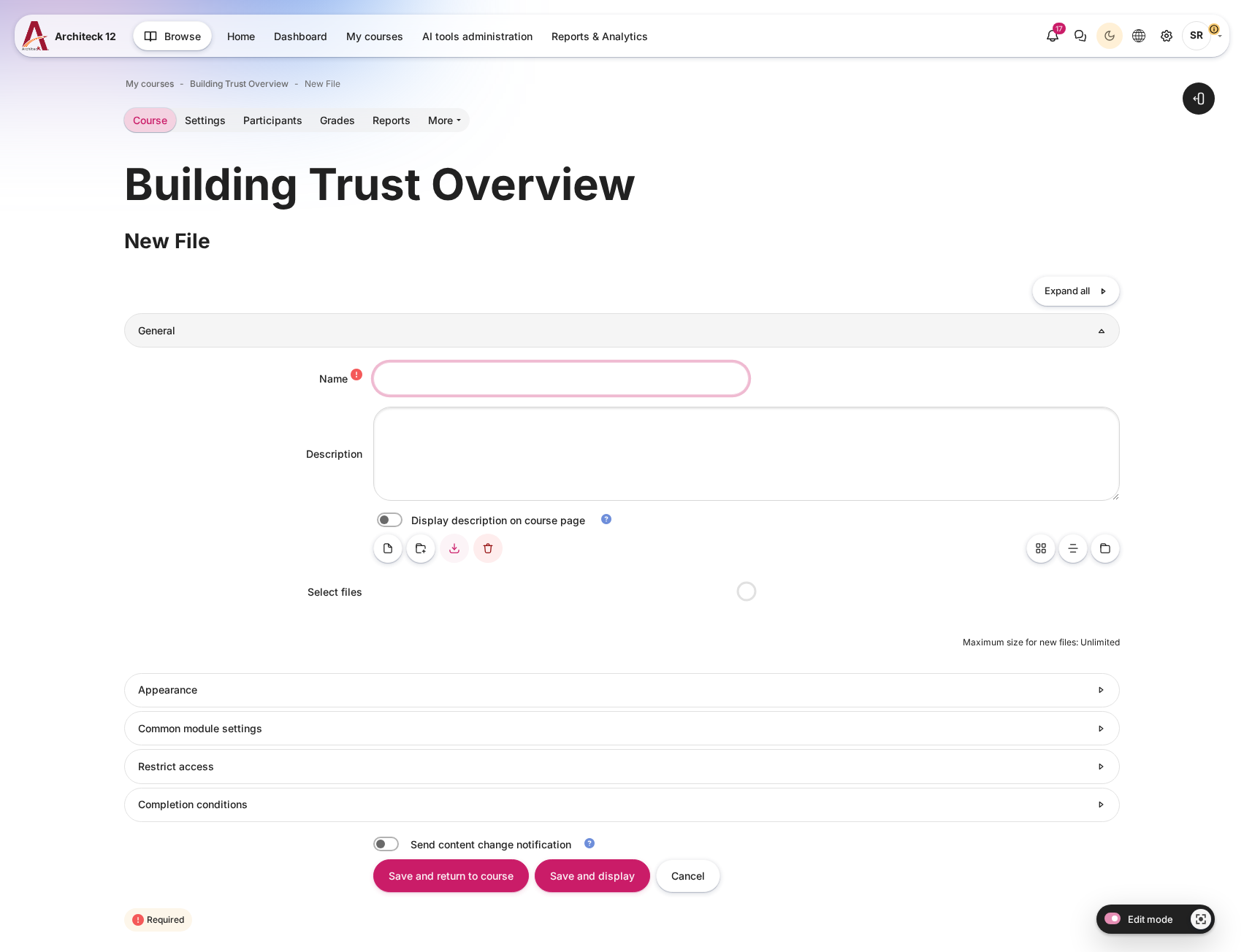
click at [430, 382] on input "Name" at bounding box center [561, 378] width 376 height 33
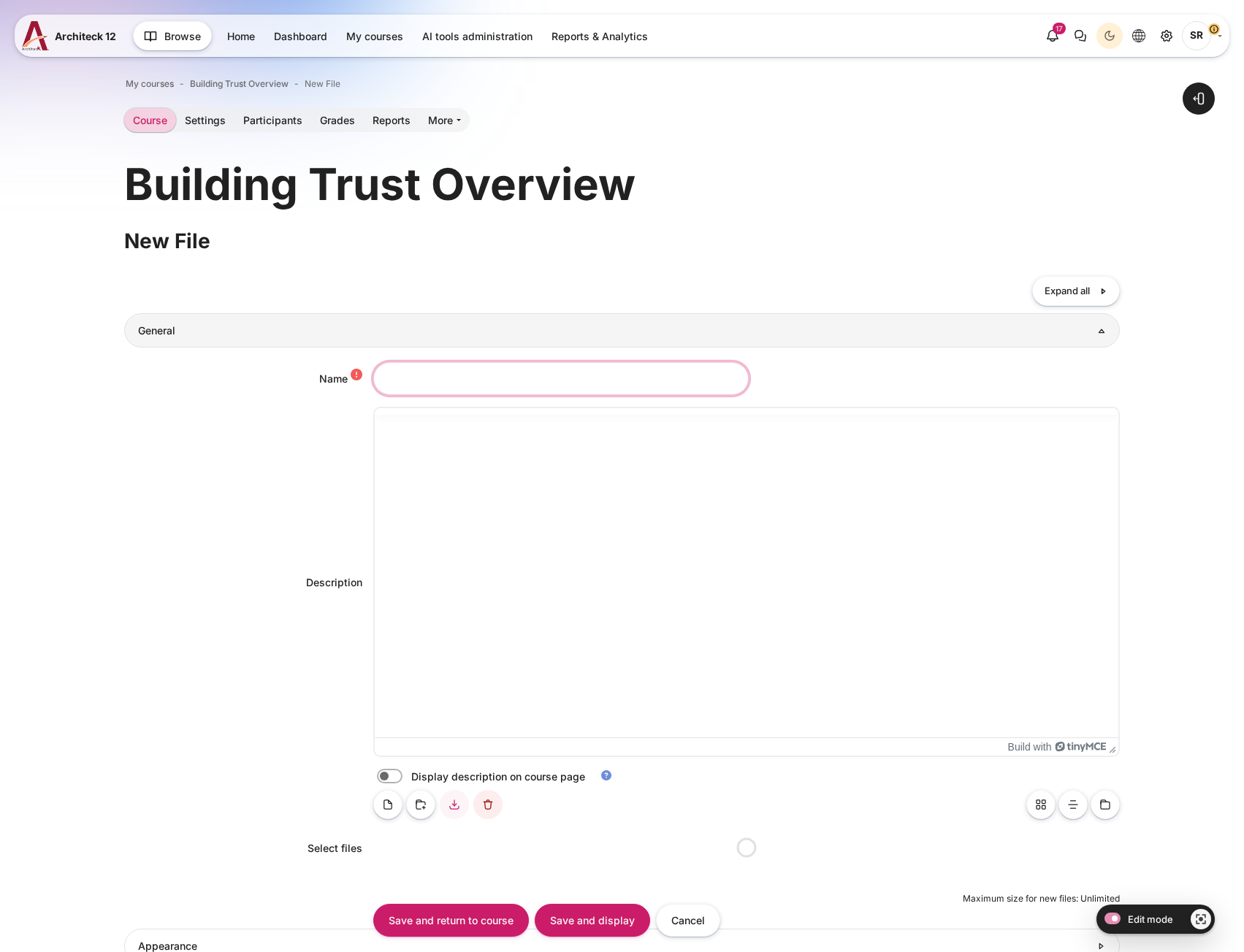
paste input "Am I Trustworthy?"
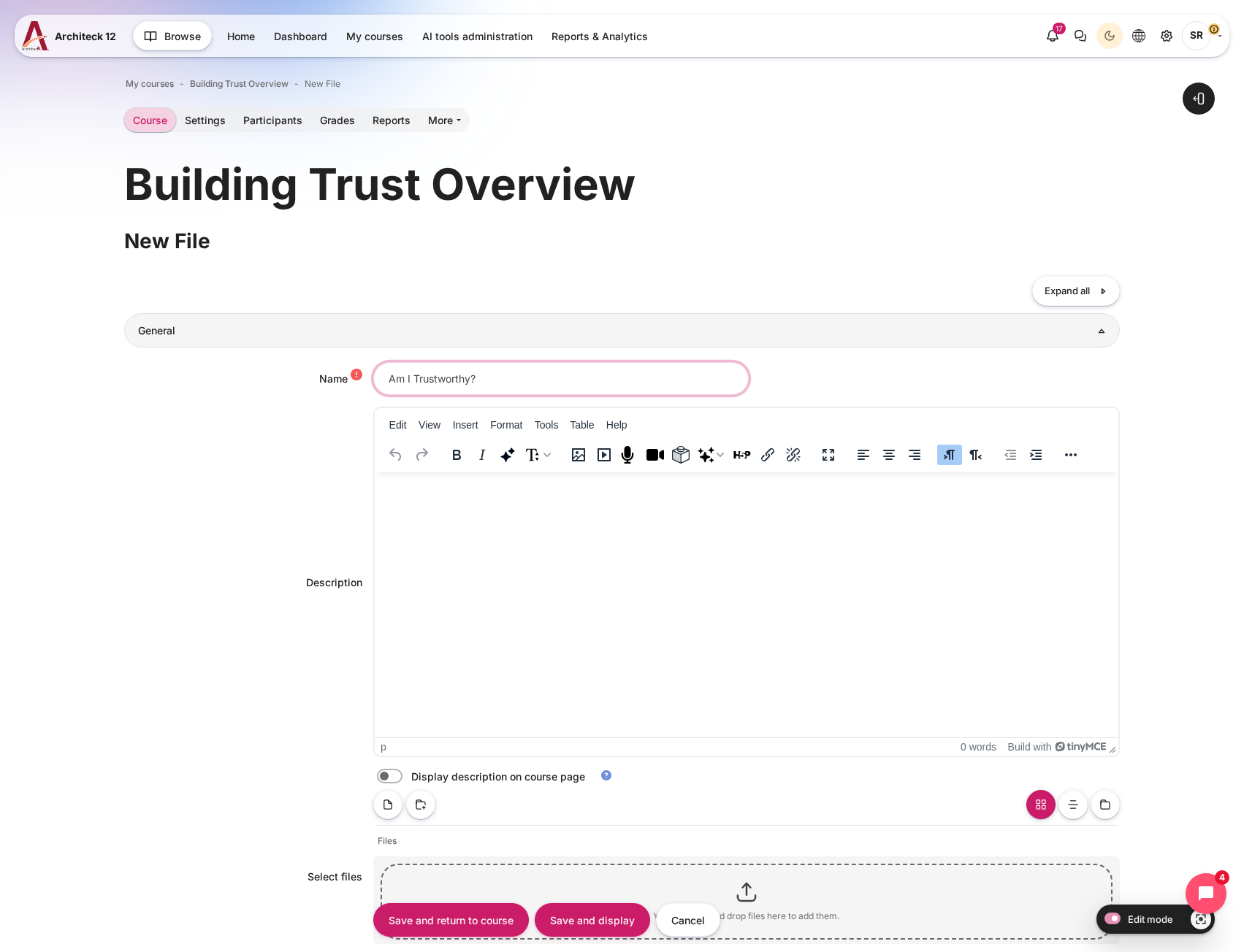
type input "Am I Trustworthy?"
click at [444, 496] on html at bounding box center [745, 487] width 743 height 29
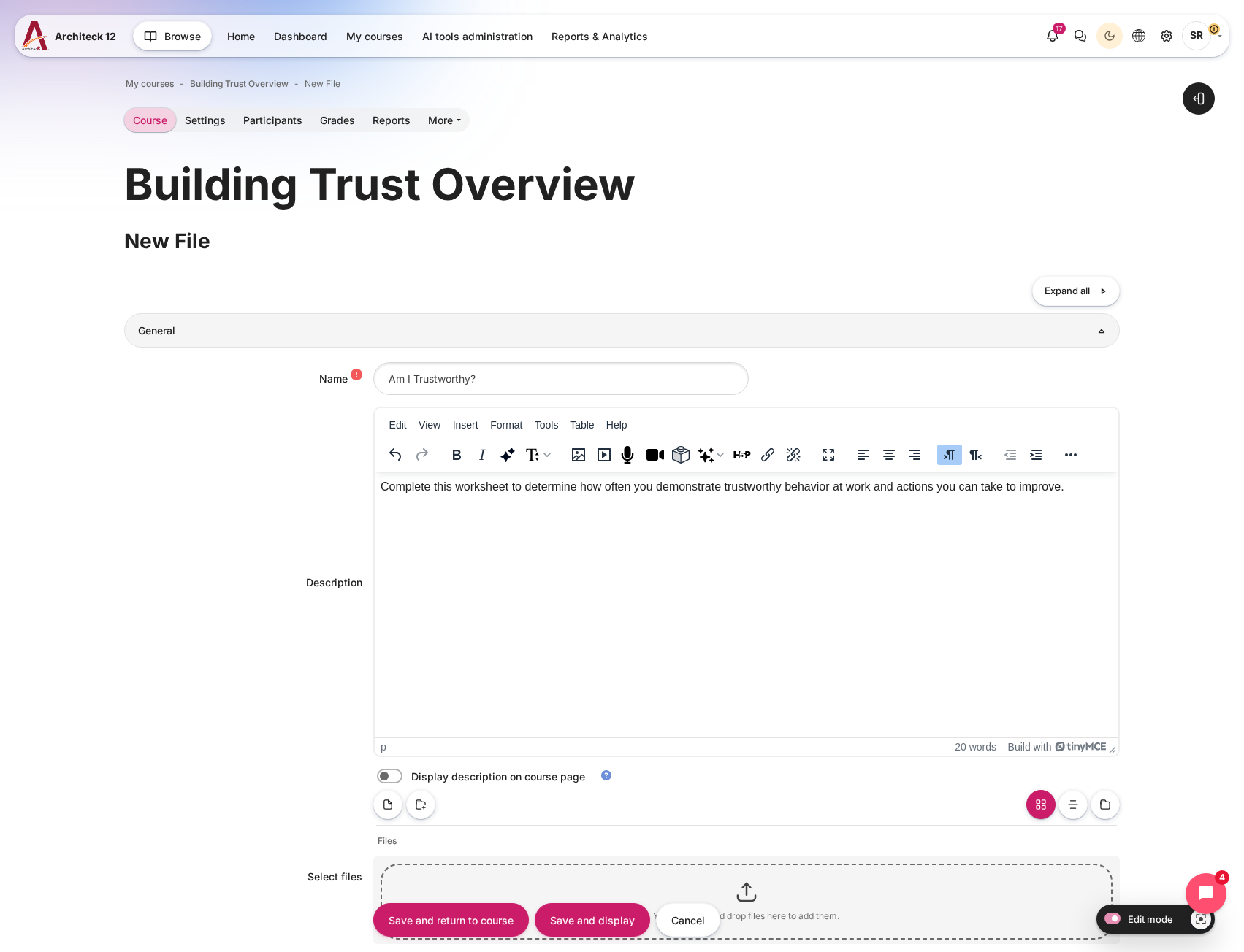
click at [409, 774] on label "Content" at bounding box center [410, 777] width 3 height 16
click at [403, 774] on input "Content" at bounding box center [416, 778] width 25 height 15
checkbox input "true"
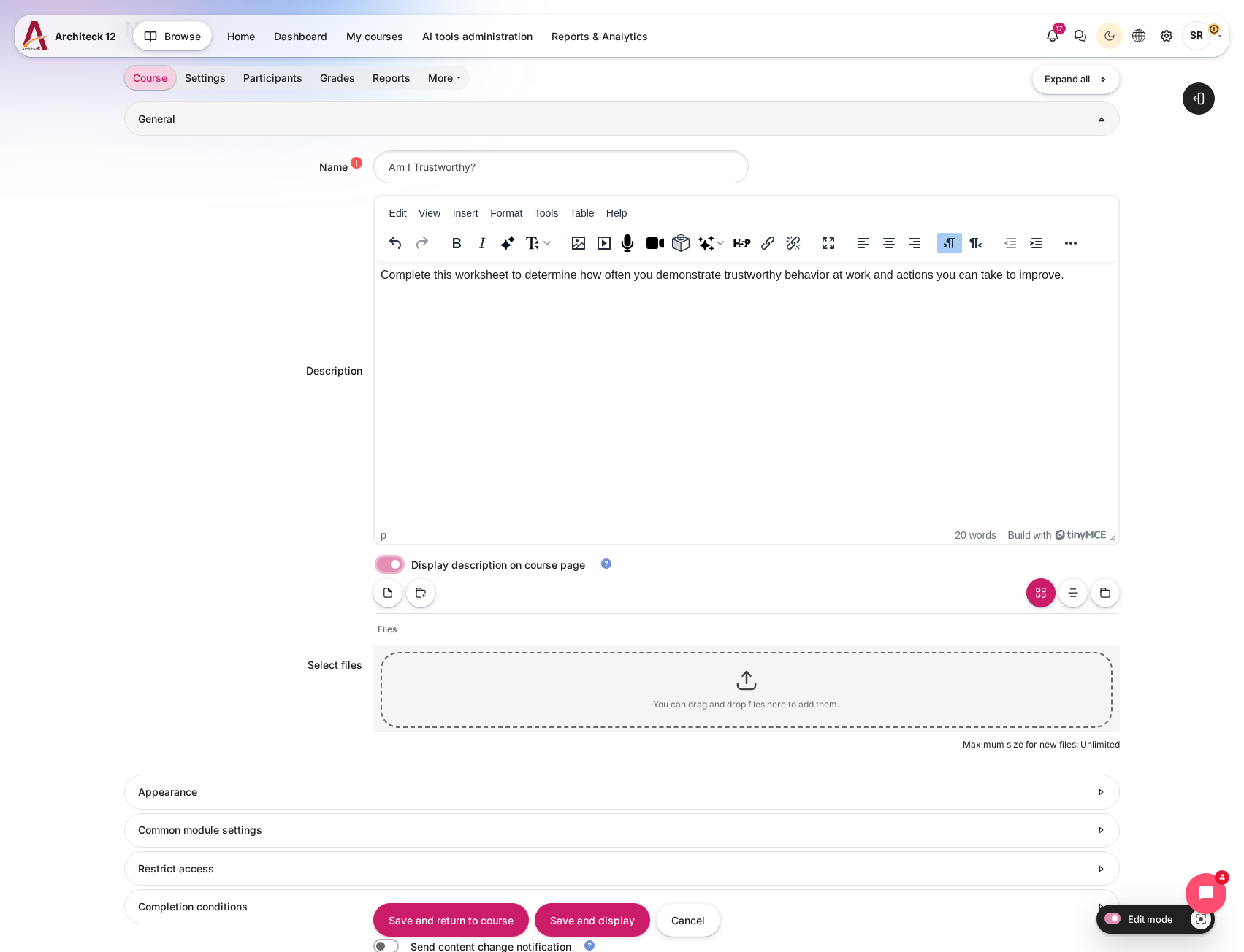
scroll to position [419, 0]
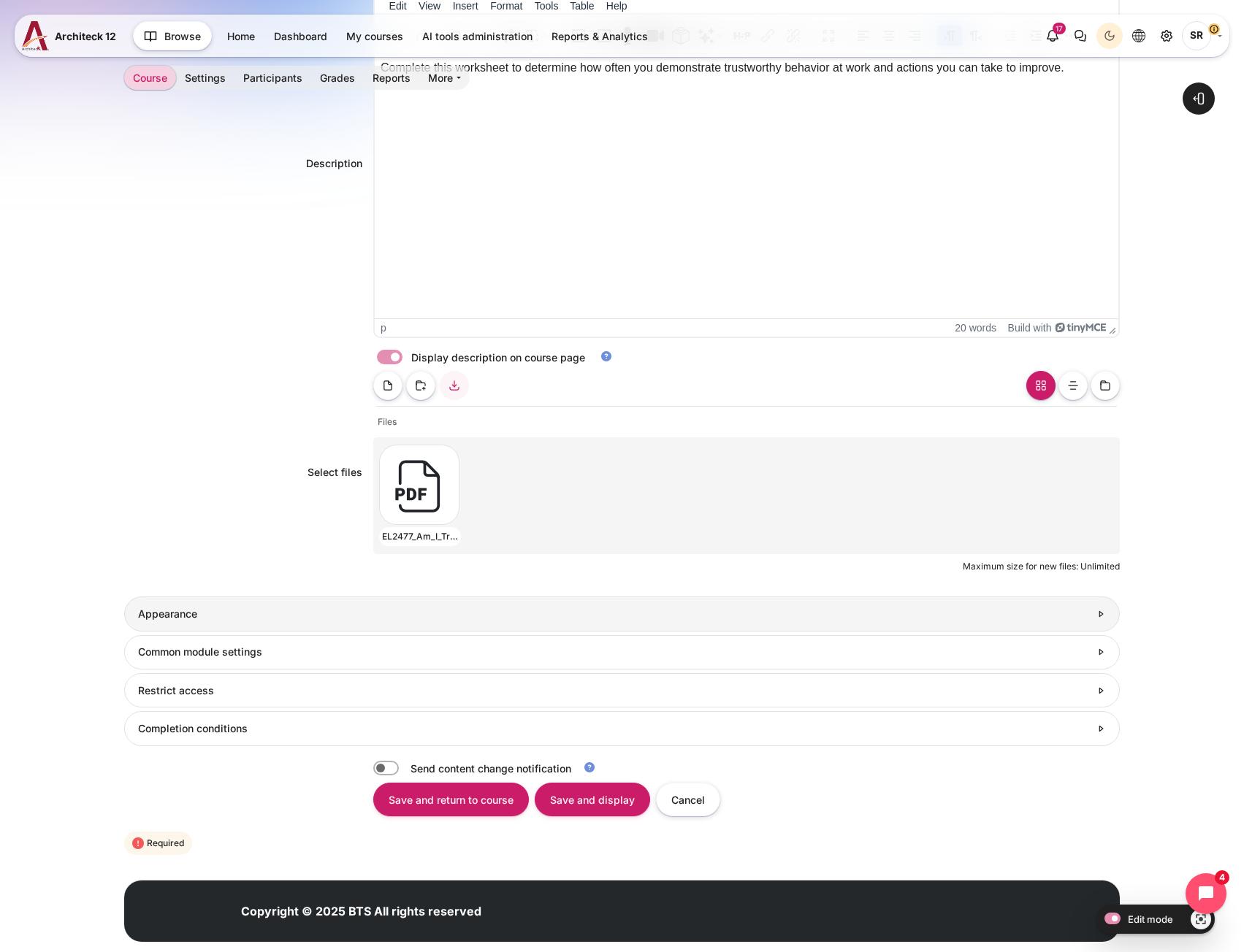
click at [246, 611] on h3 "Appearance" at bounding box center [615, 614] width 952 height 13
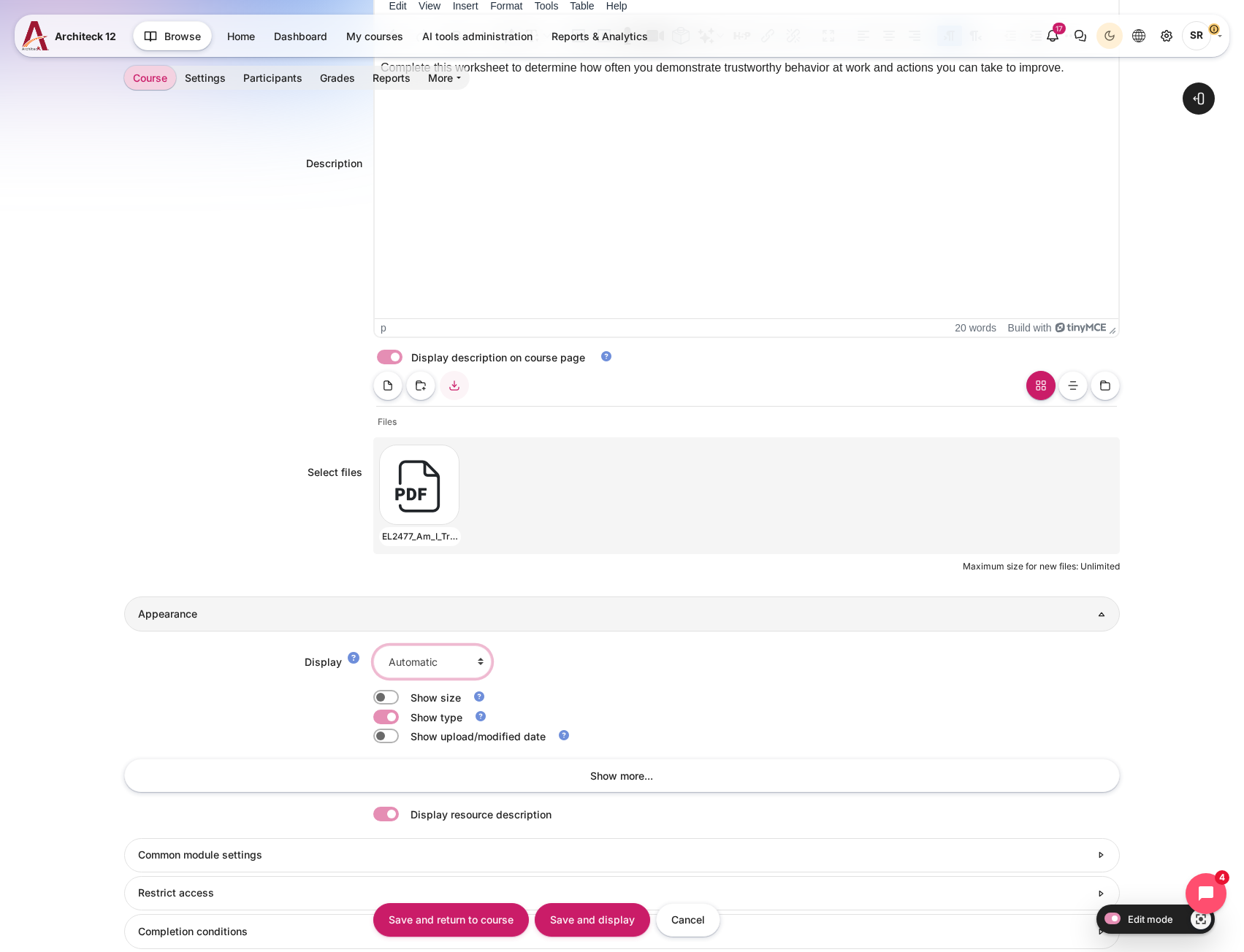
click at [459, 653] on select "Automatic Embed Force download Open In pop-up" at bounding box center [432, 662] width 118 height 33
select select "4"
click at [374, 646] on select "Automatic Embed Force download Open In pop-up" at bounding box center [432, 662] width 118 height 33
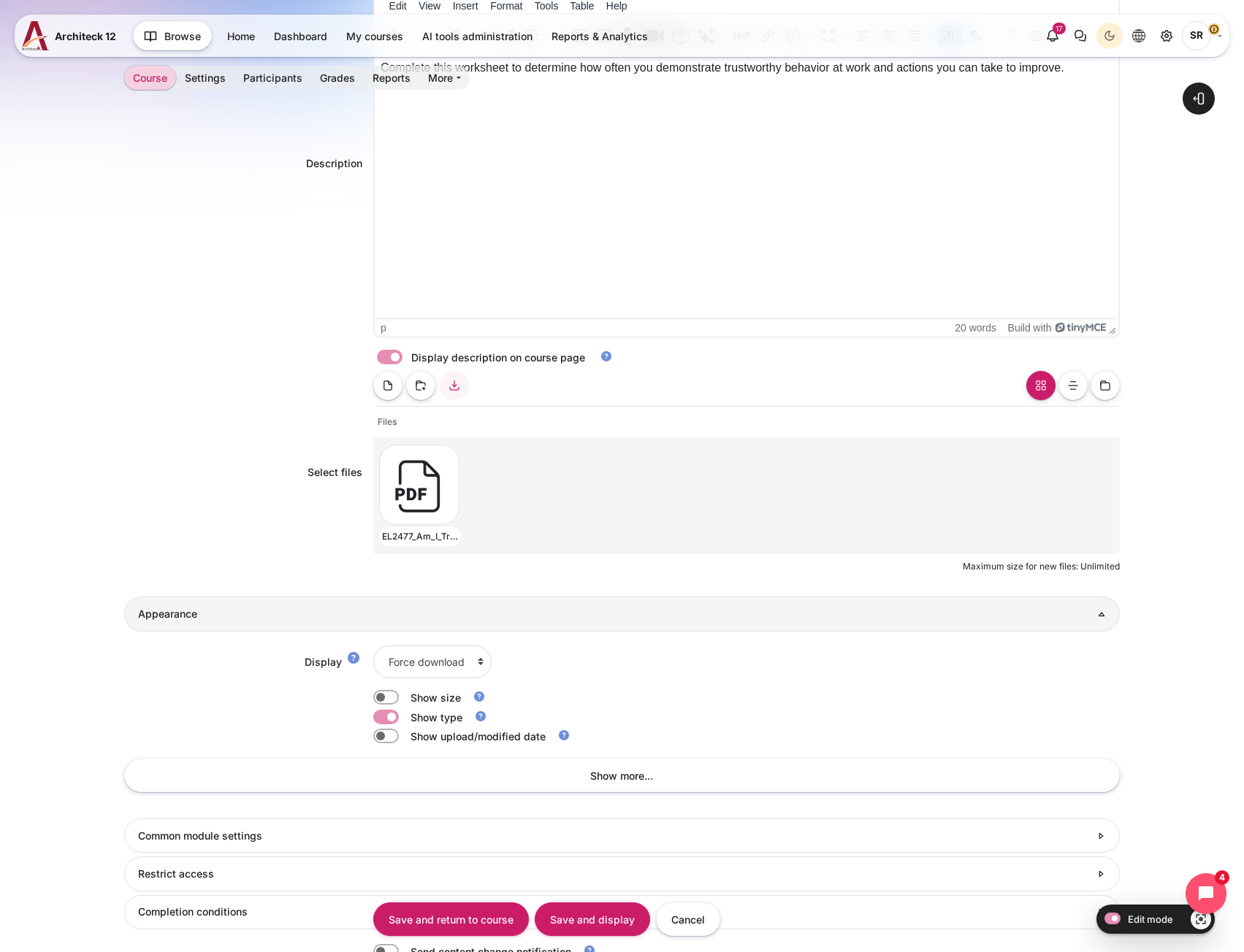
click at [113, 685] on div "Open block drawer" at bounding box center [622, 395] width 1244 height 1543
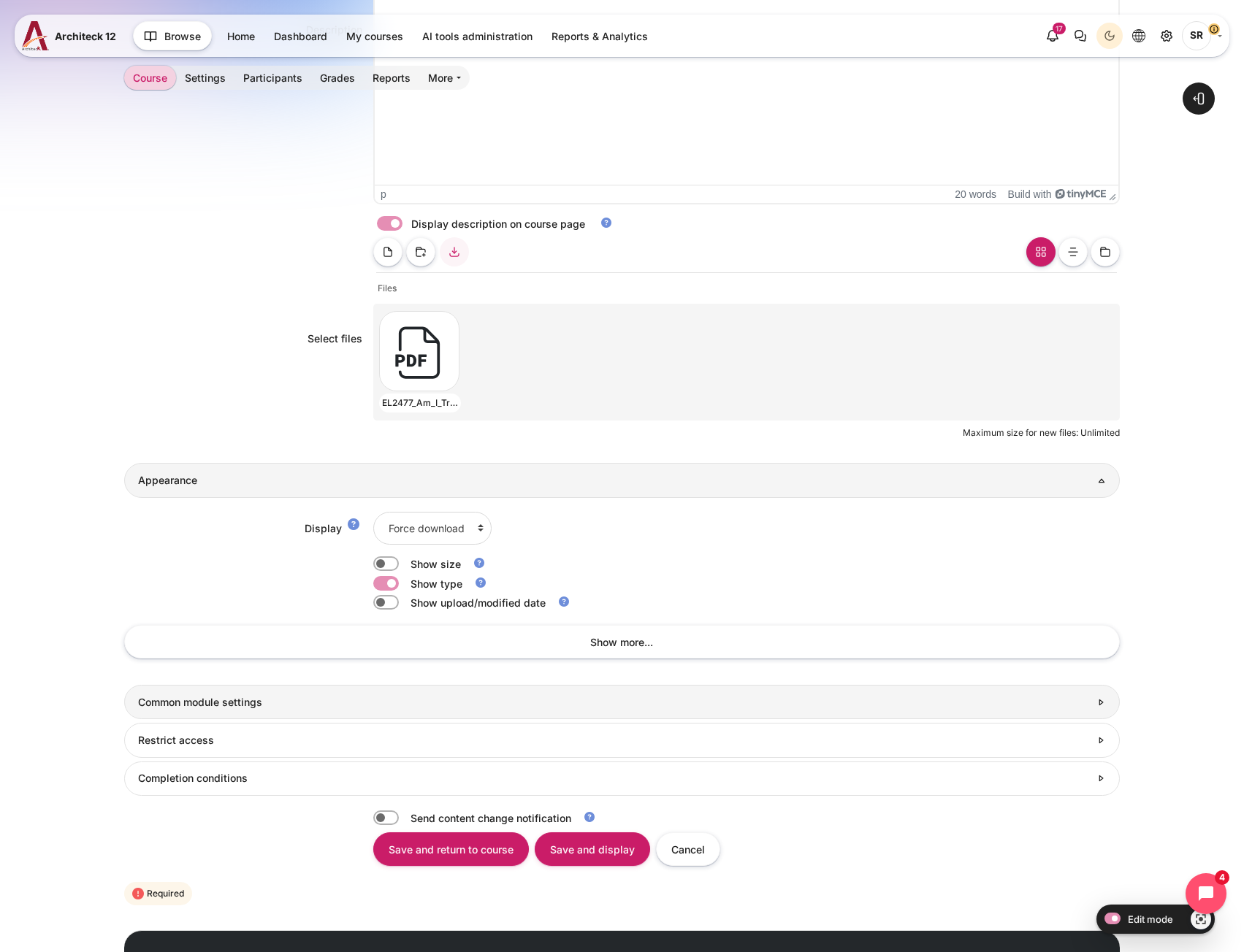
scroll to position [632, 0]
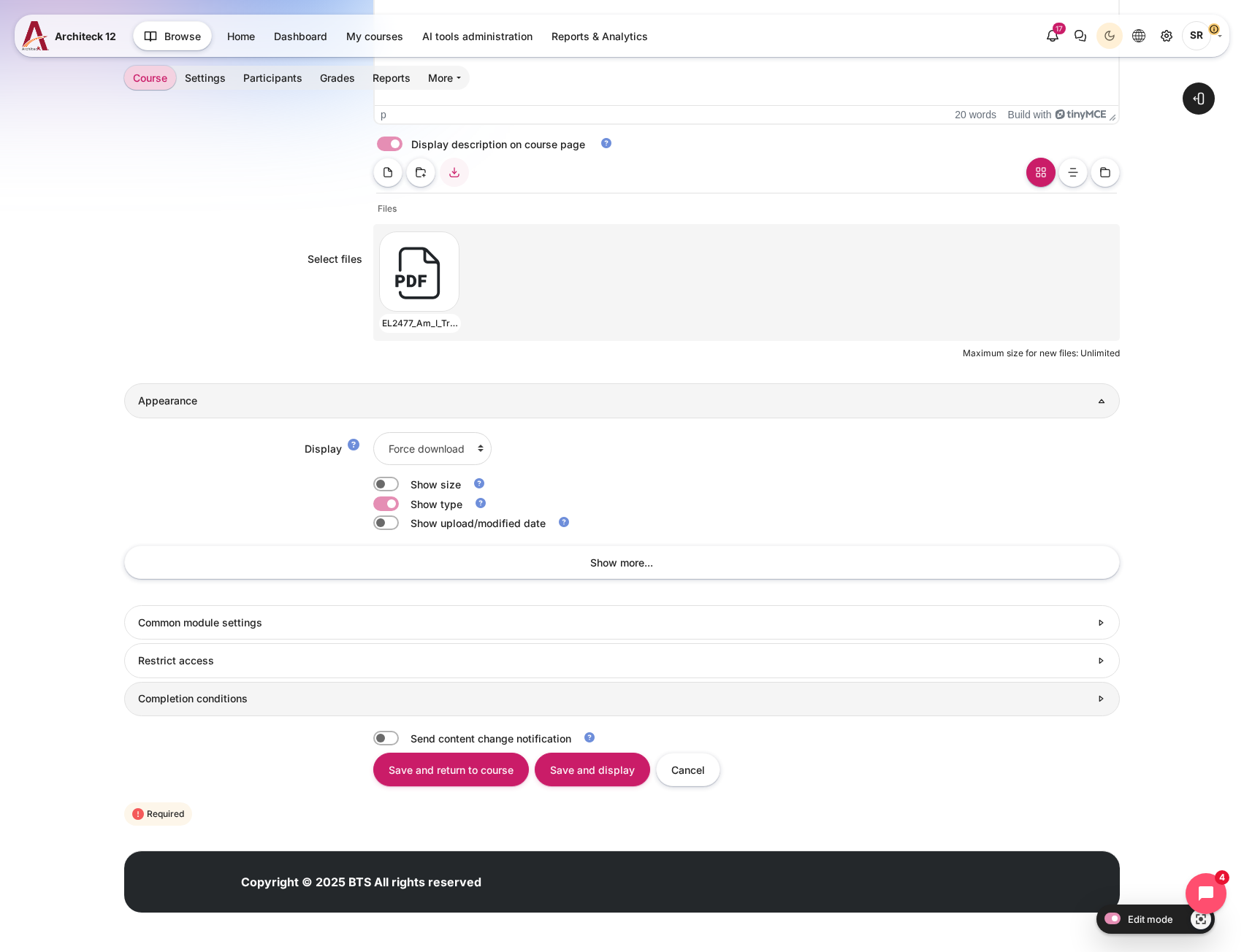
click at [173, 691] on link "Completion conditions" at bounding box center [622, 698] width 995 height 34
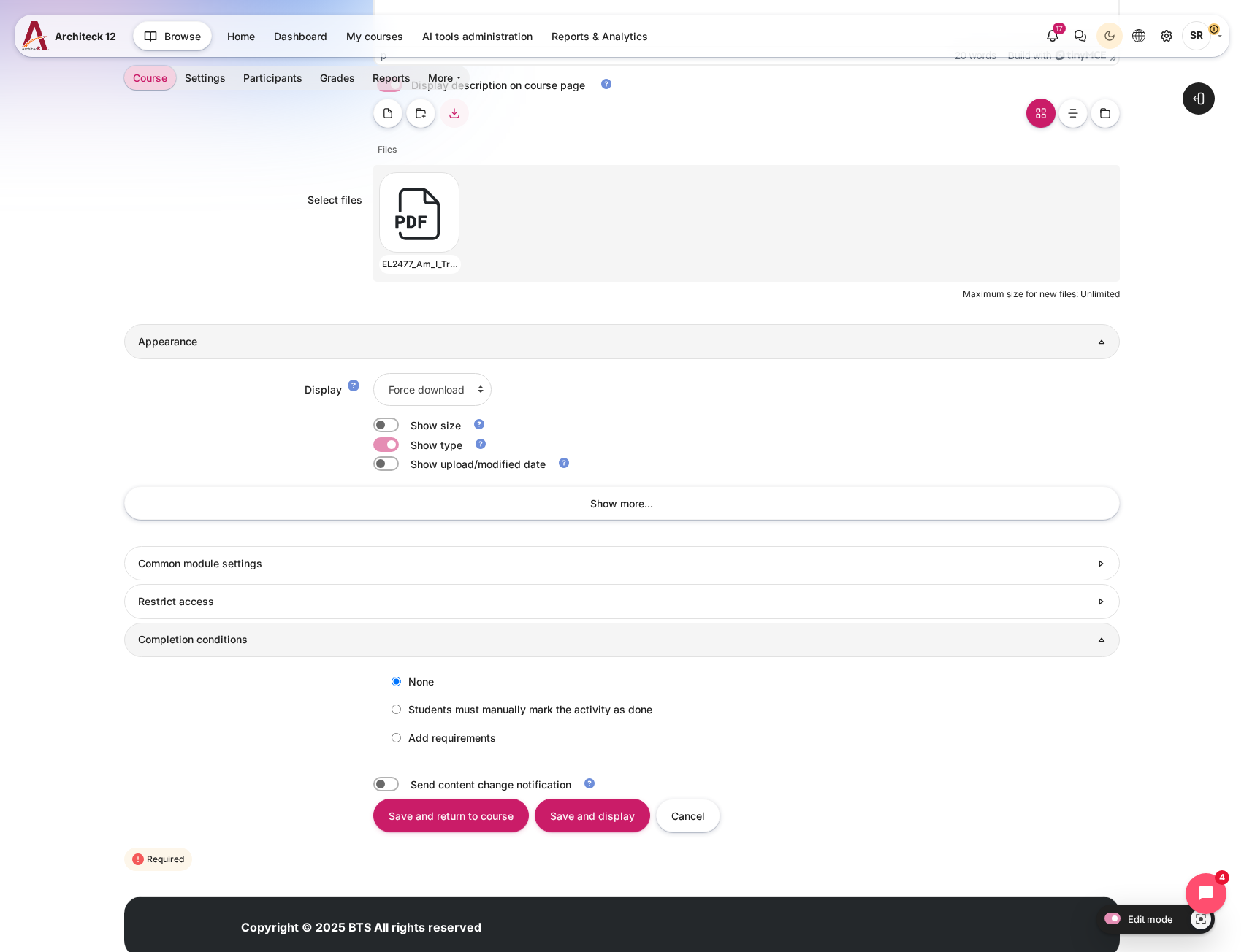
scroll to position [737, 0]
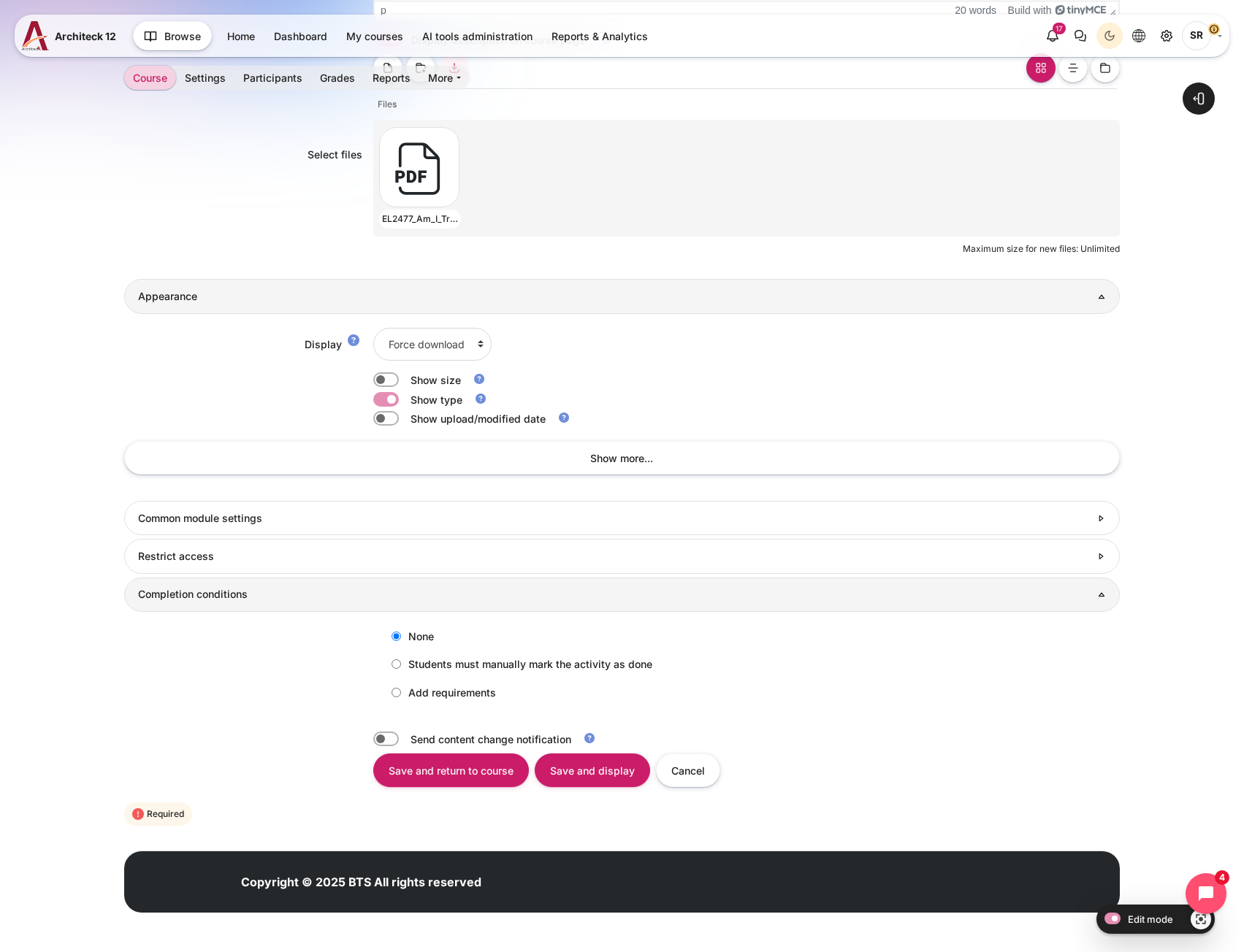
click at [406, 693] on label "Add requirements" at bounding box center [440, 693] width 112 height 24
click at [401, 693] on input "Add requirements" at bounding box center [396, 693] width 10 height 10
radio input "true"
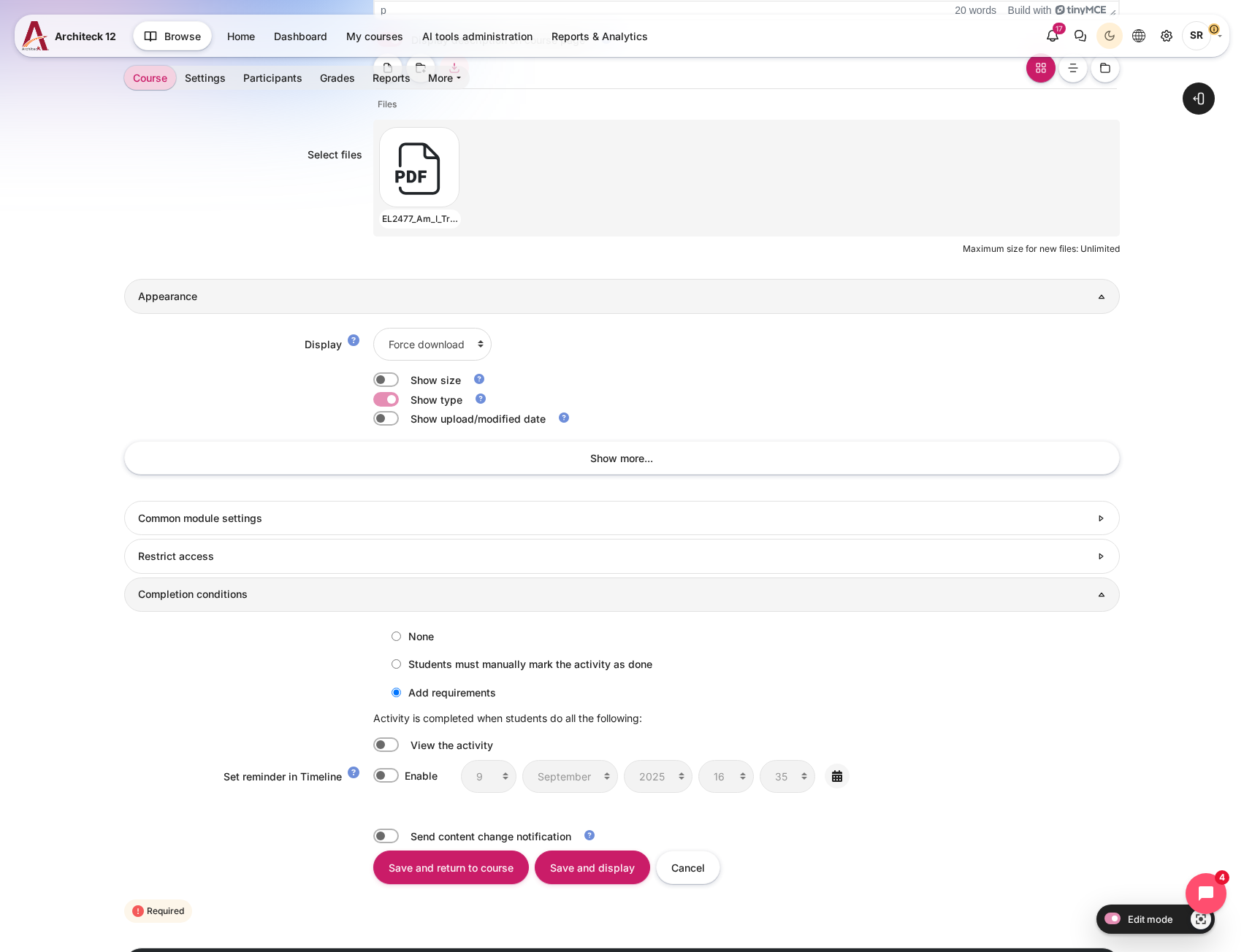
click at [405, 743] on label "Content" at bounding box center [406, 745] width 3 height 16
click at [383, 743] on input "Content" at bounding box center [386, 744] width 25 height 15
checkbox input "true"
click at [446, 859] on input "Save and return to course" at bounding box center [452, 867] width 156 height 33
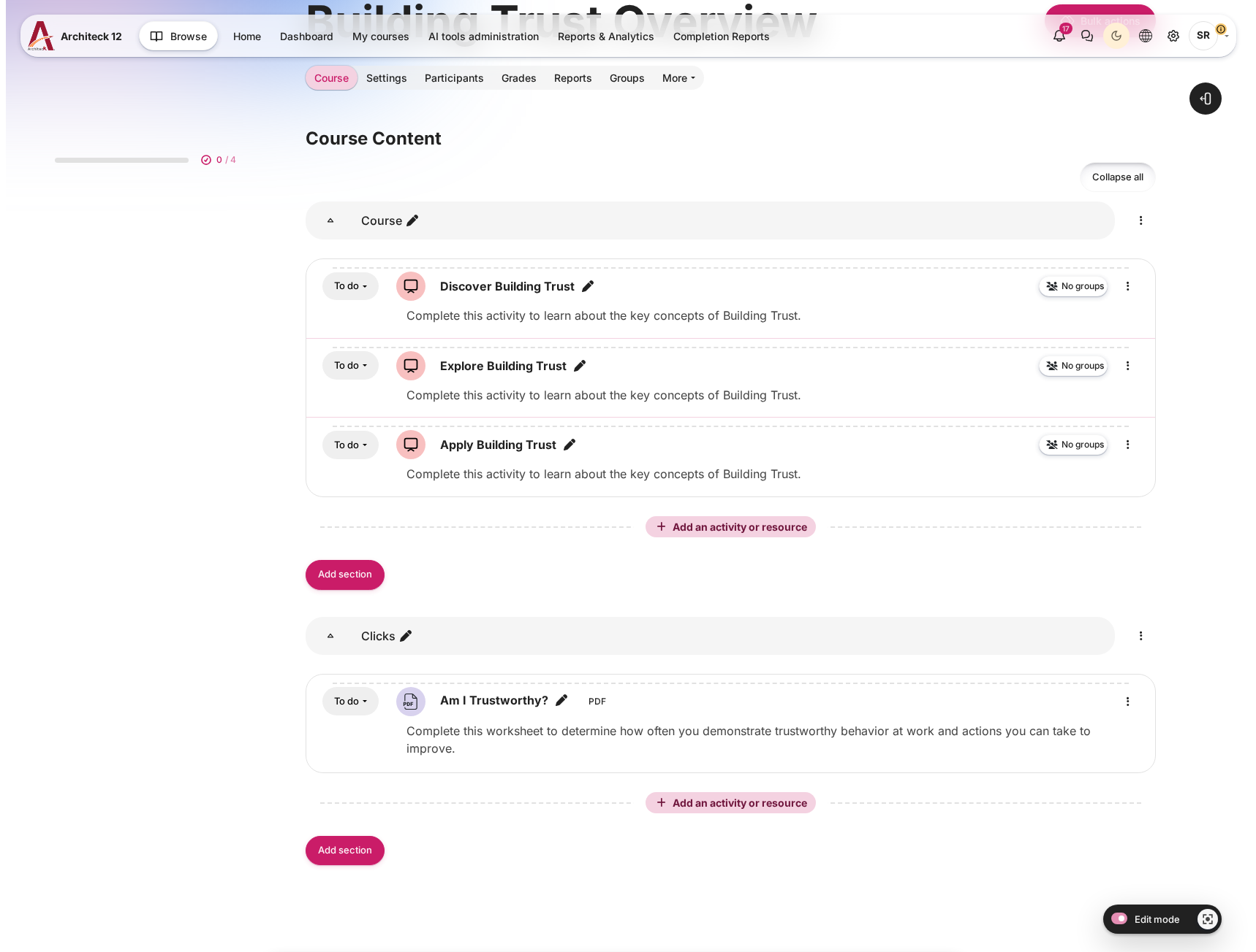
scroll to position [277, 0]
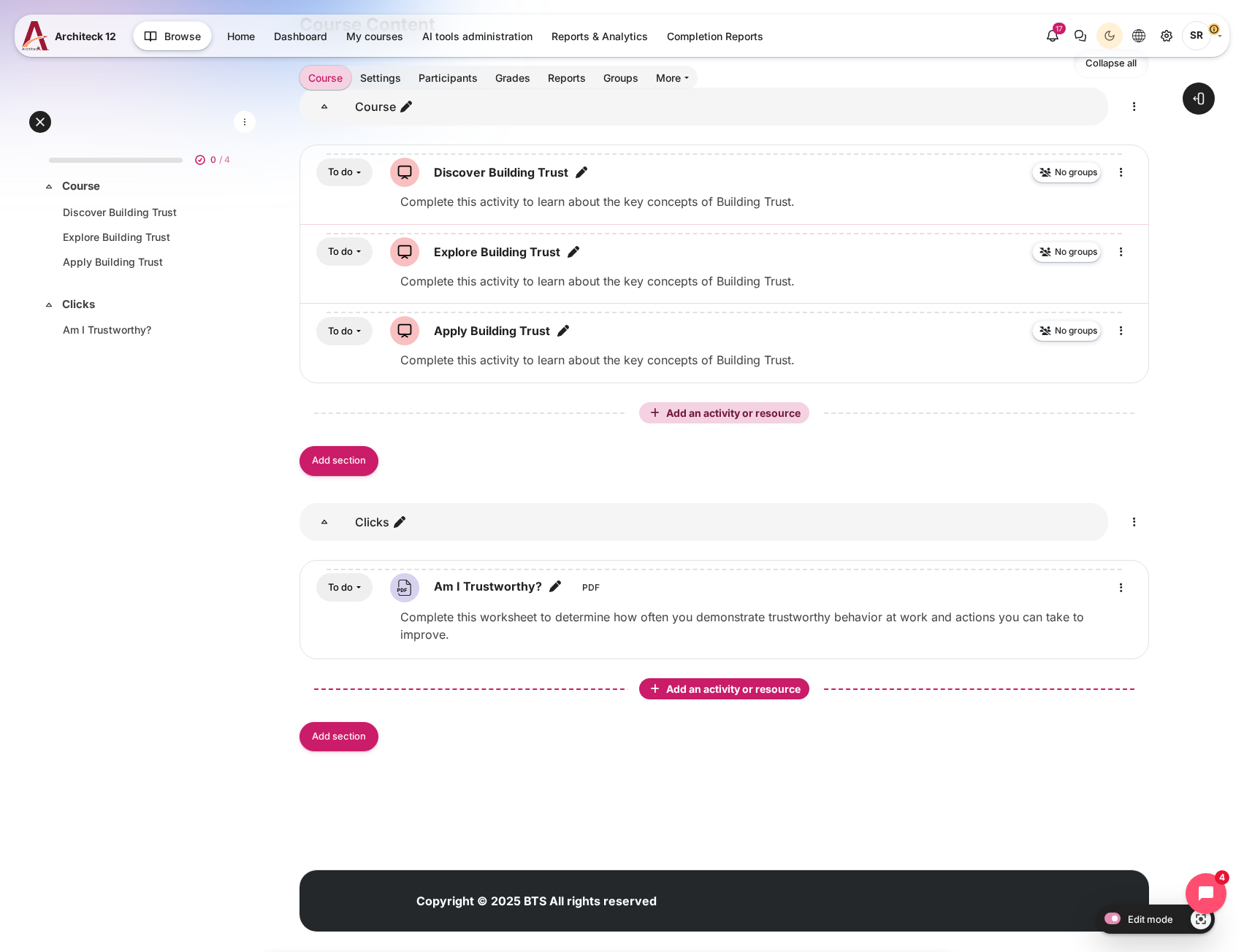
click at [755, 683] on span "Add an activity or resource" at bounding box center [735, 689] width 138 height 13
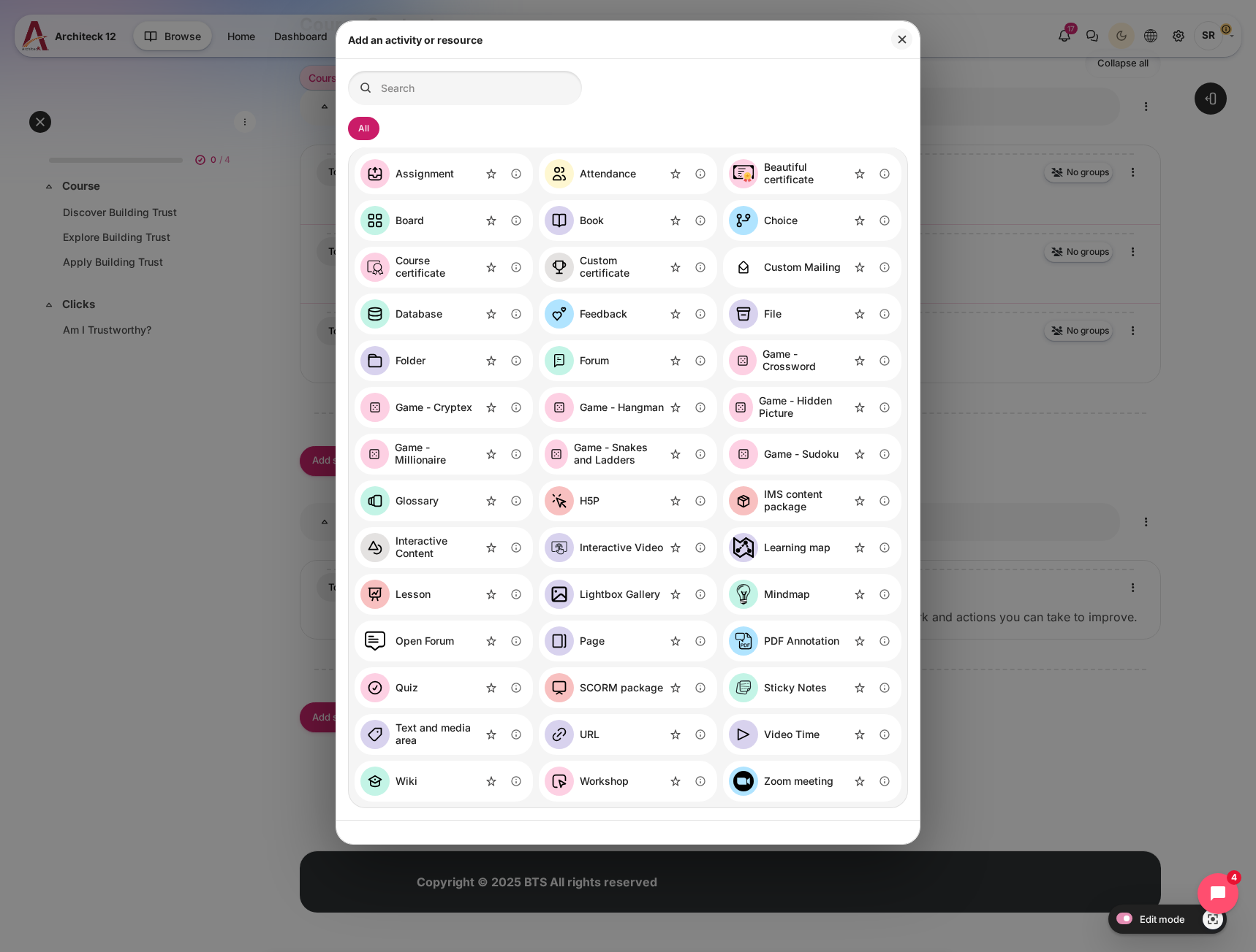
click at [619, 691] on div "SCORM package" at bounding box center [621, 688] width 83 height 13
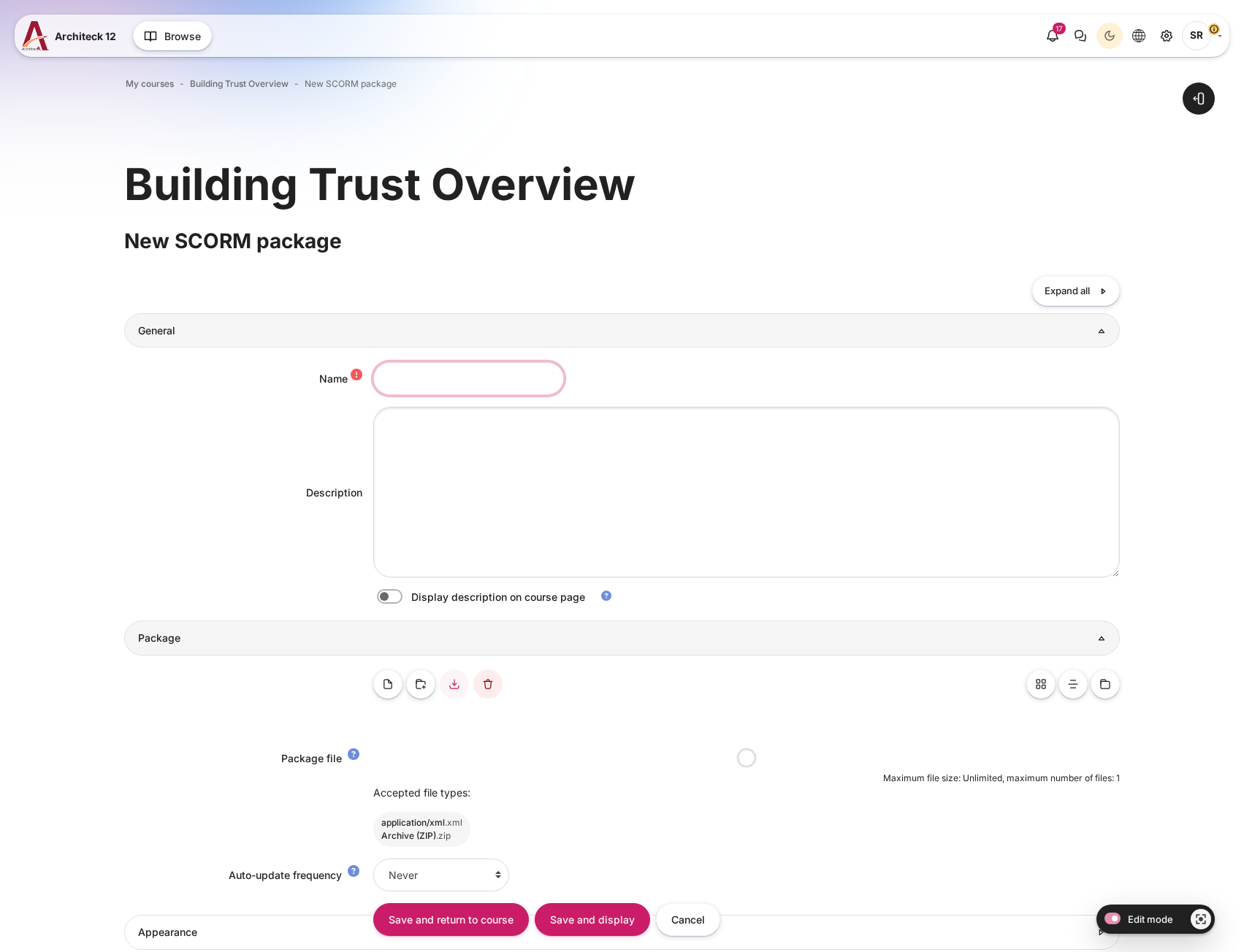
click at [391, 366] on input "Name" at bounding box center [468, 378] width 190 height 33
paste input "Elements of Trust"
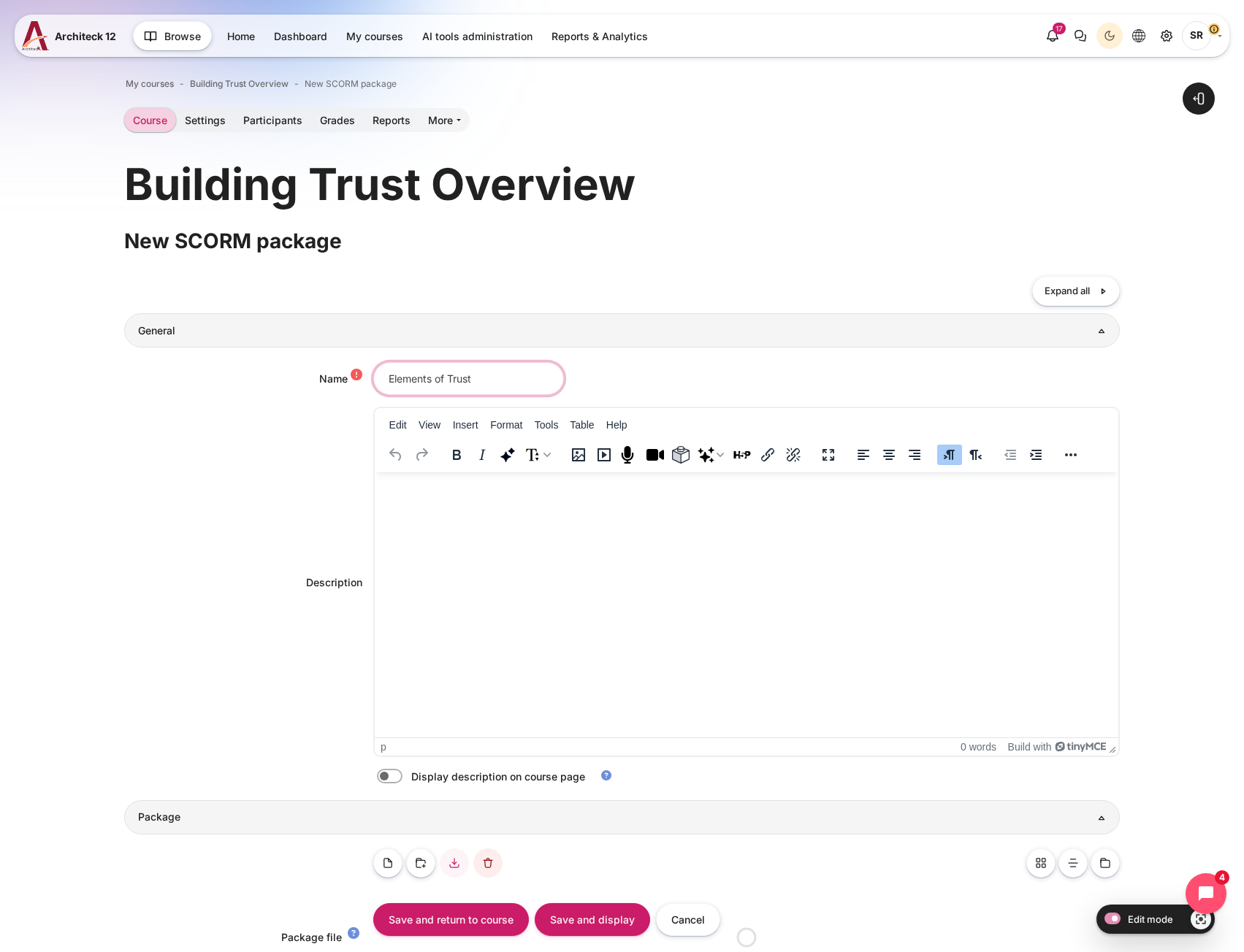
type input "Elements of Trust"
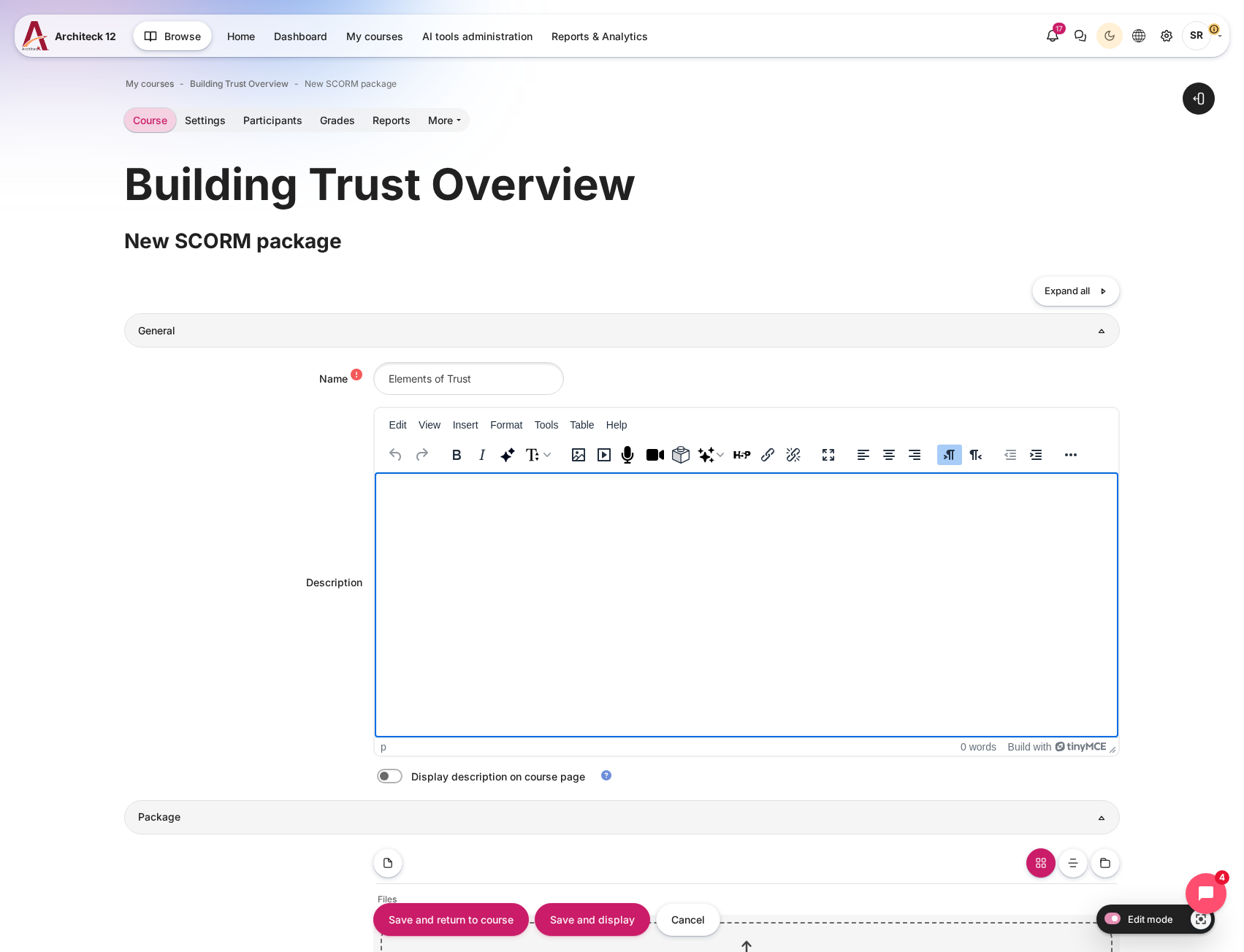
click at [489, 494] on p "Rich text area. Press ALT-0 for help." at bounding box center [745, 487] width 732 height 18
click at [409, 781] on label "Content" at bounding box center [410, 777] width 3 height 16
click at [403, 781] on input "Content" at bounding box center [416, 778] width 25 height 15
checkbox input "true"
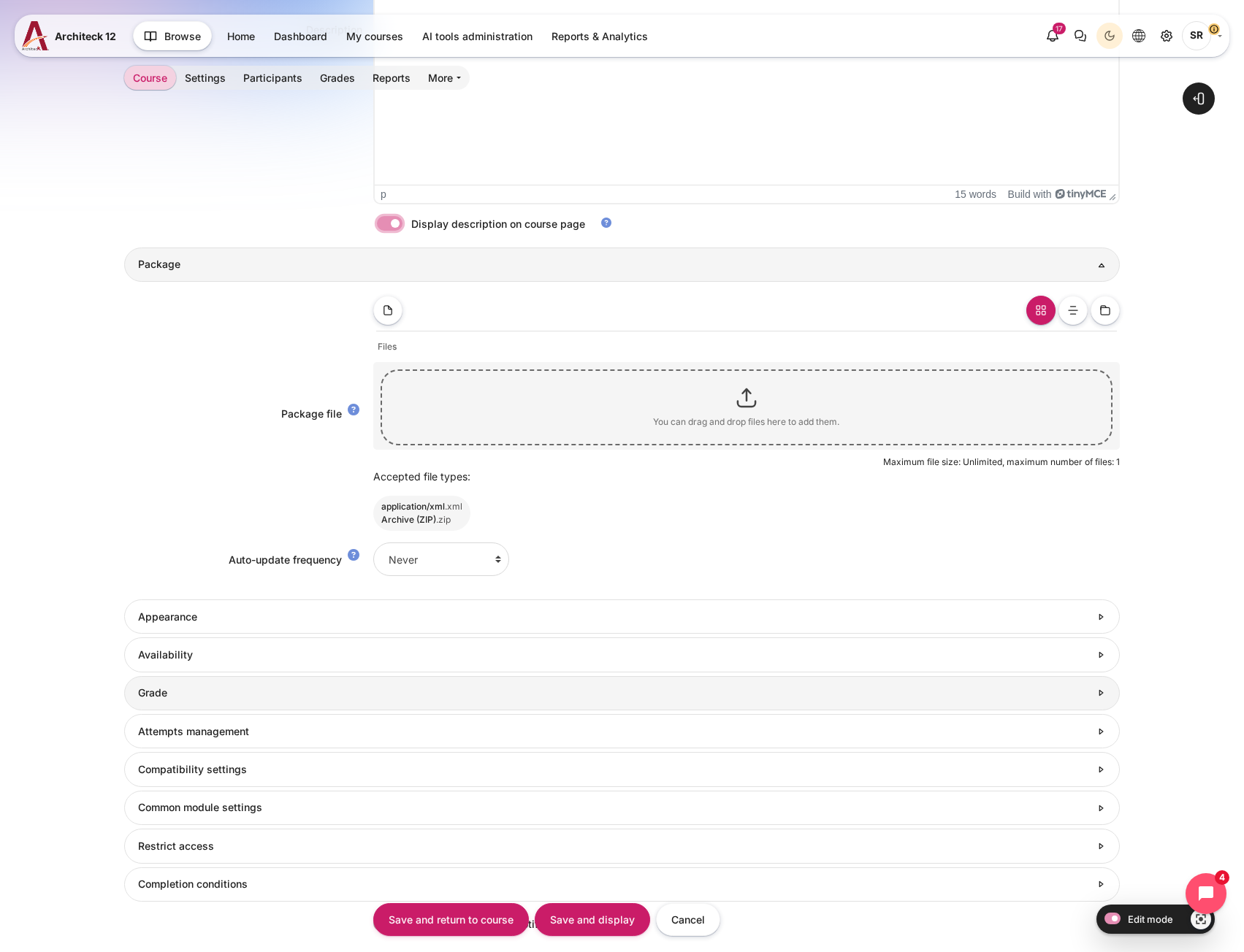
scroll to position [584, 0]
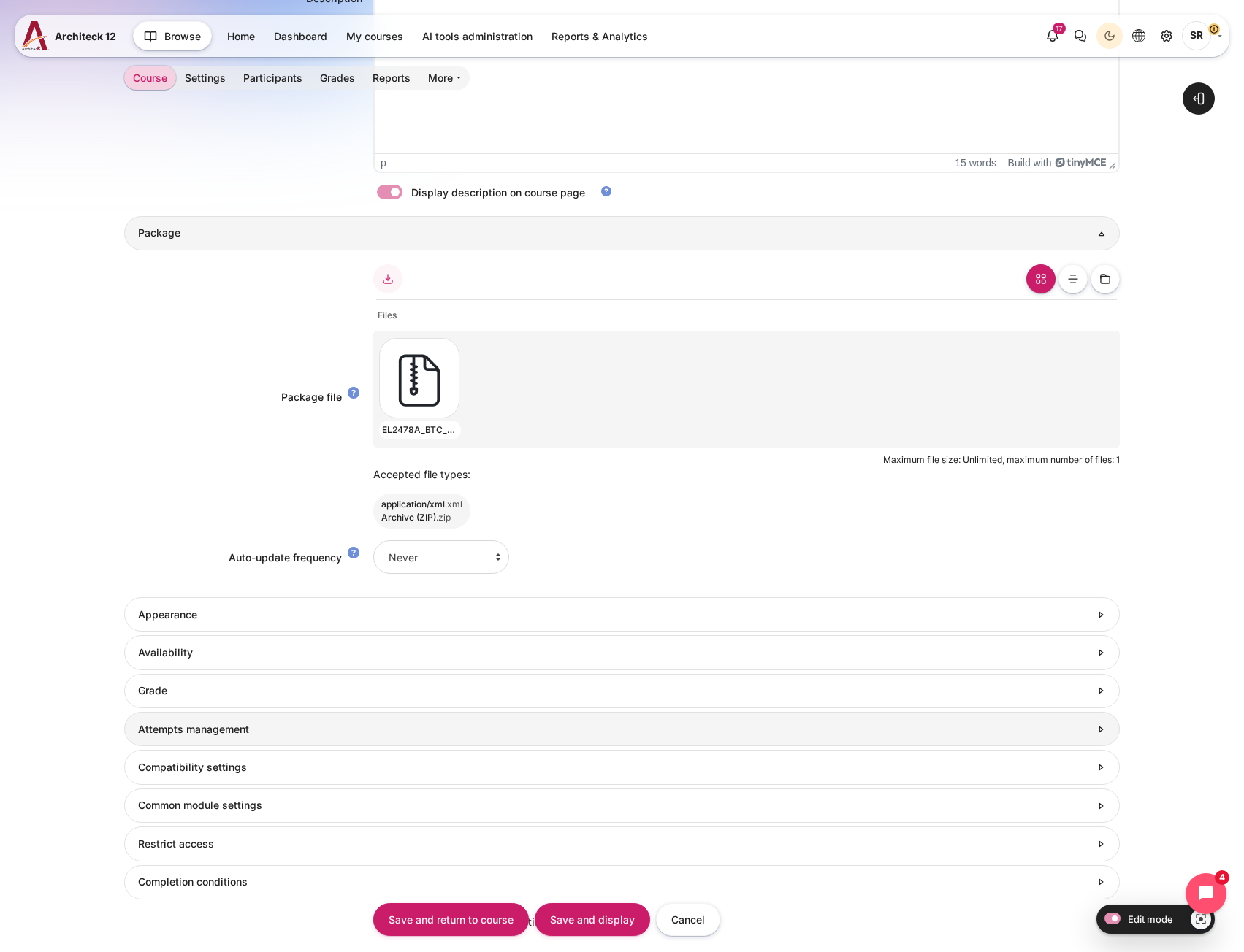
click at [183, 732] on h3 "Attempts management" at bounding box center [615, 729] width 952 height 13
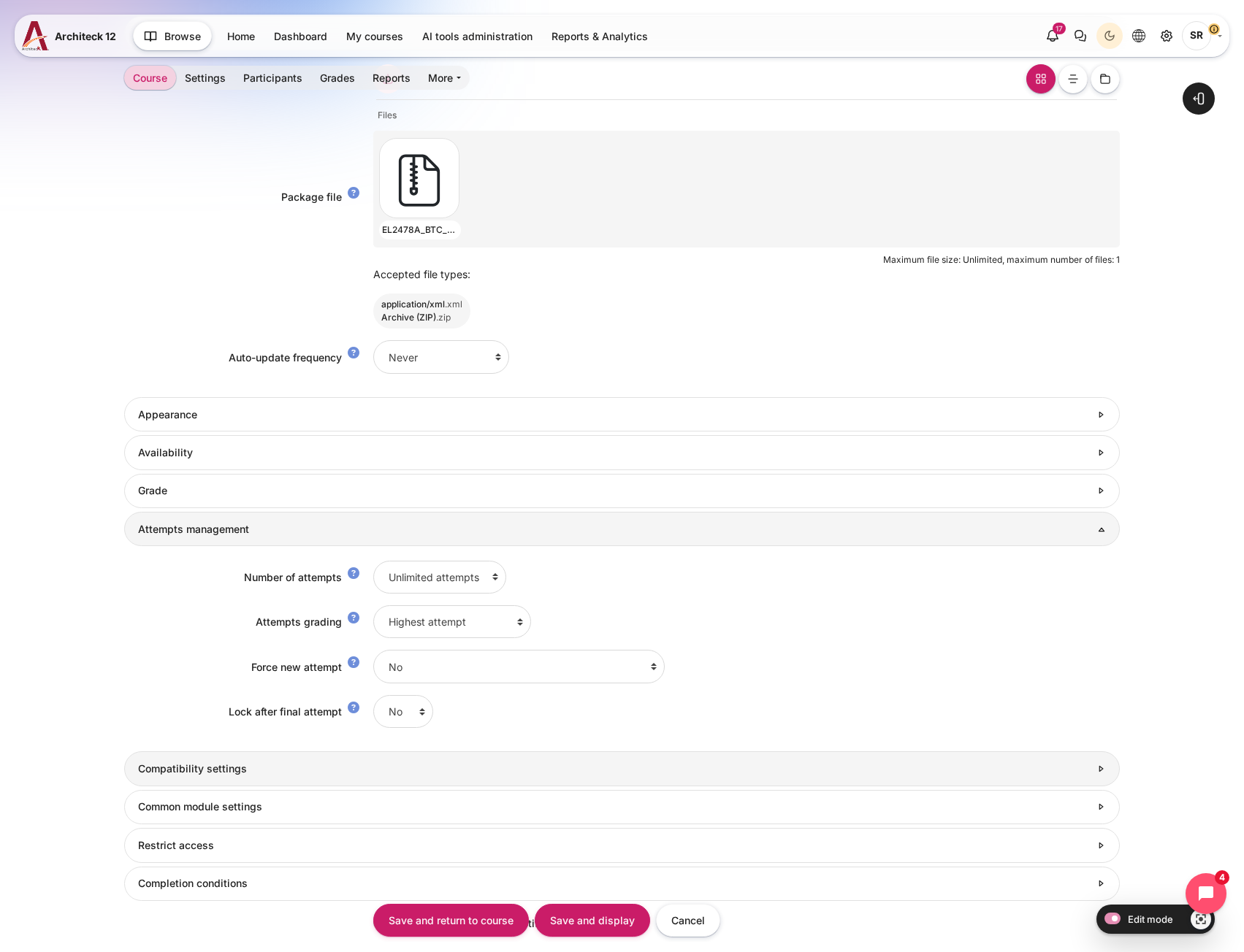
scroll to position [804, 0]
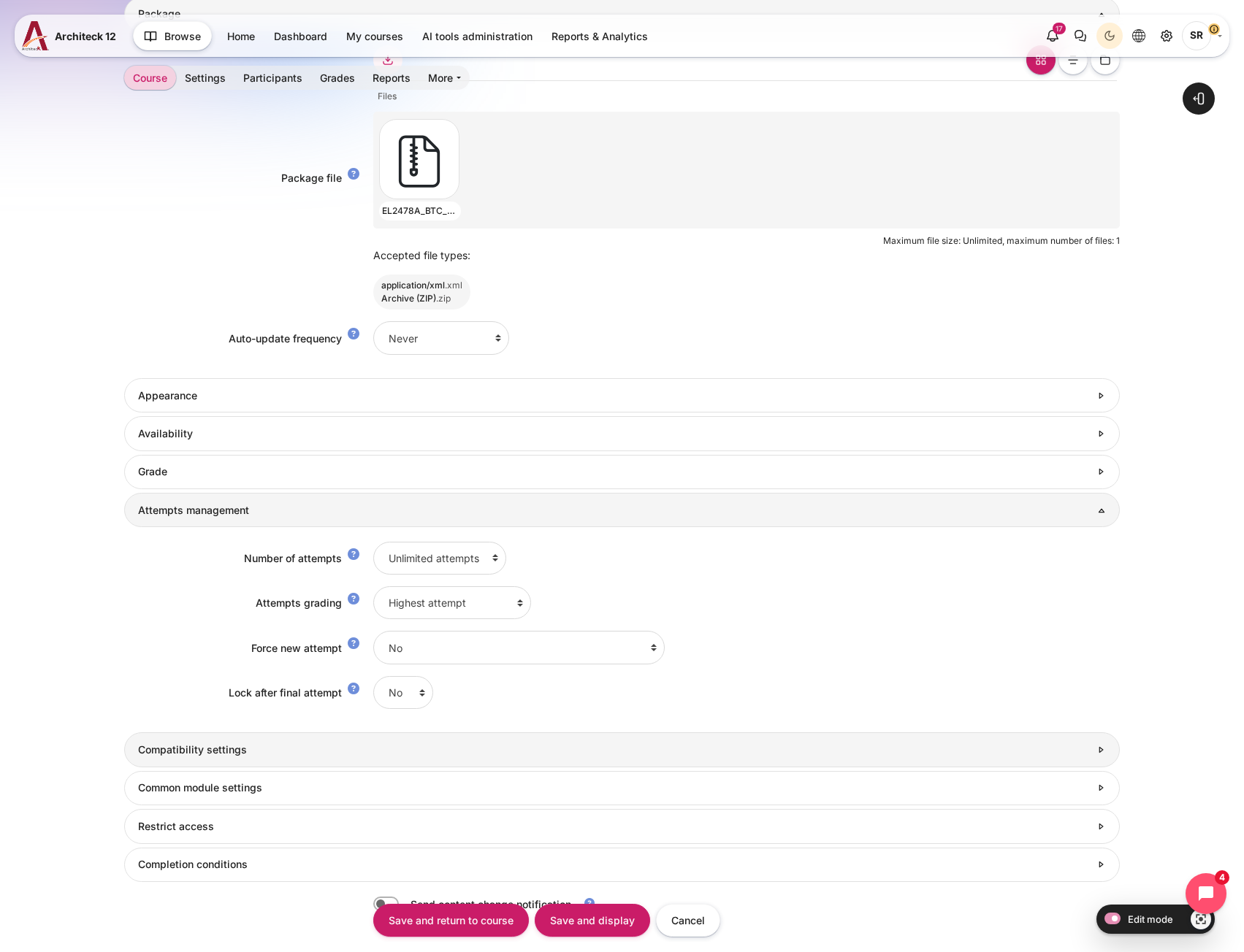
click at [193, 752] on h3 "Compatibility settings" at bounding box center [615, 749] width 952 height 13
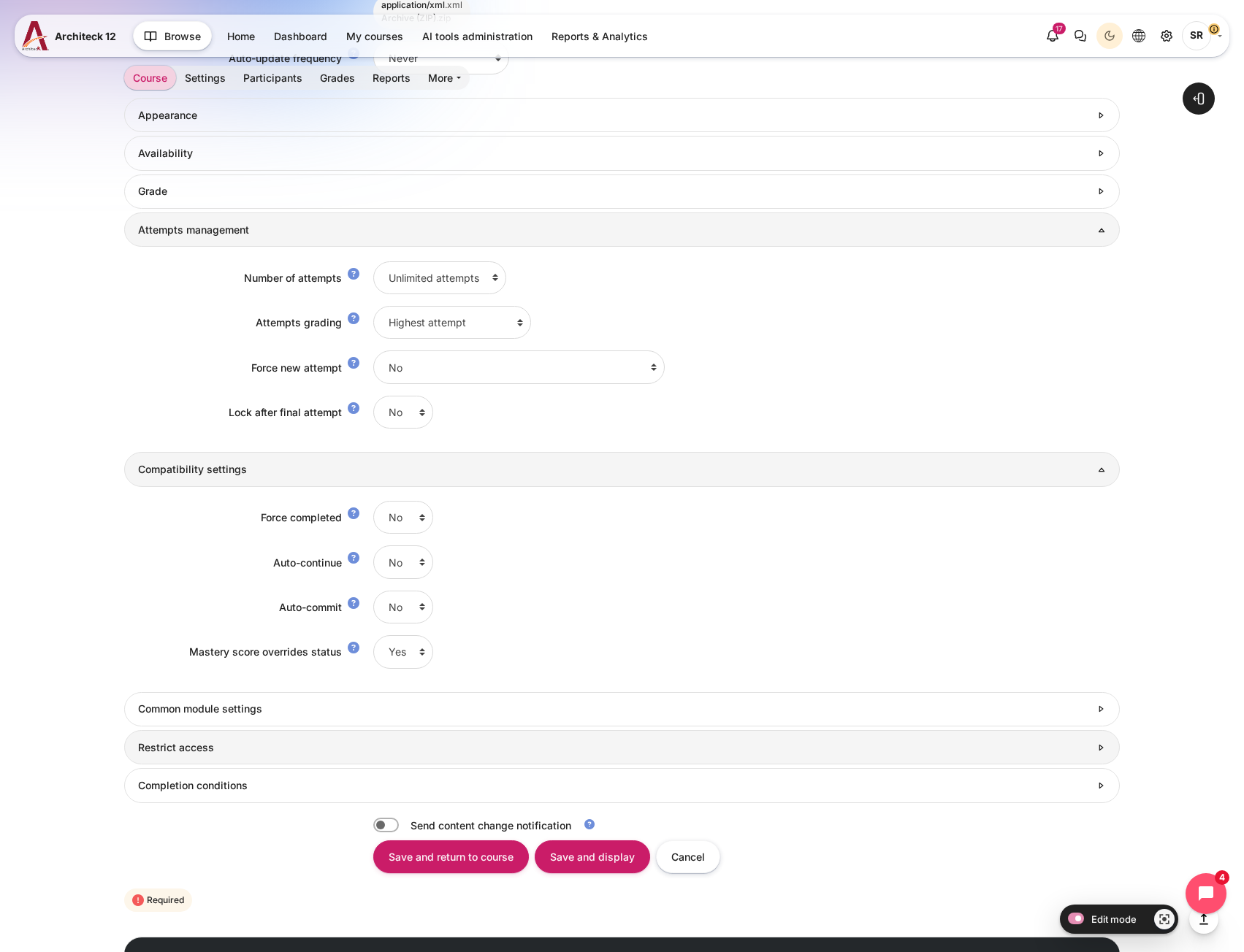
scroll to position [1095, 0]
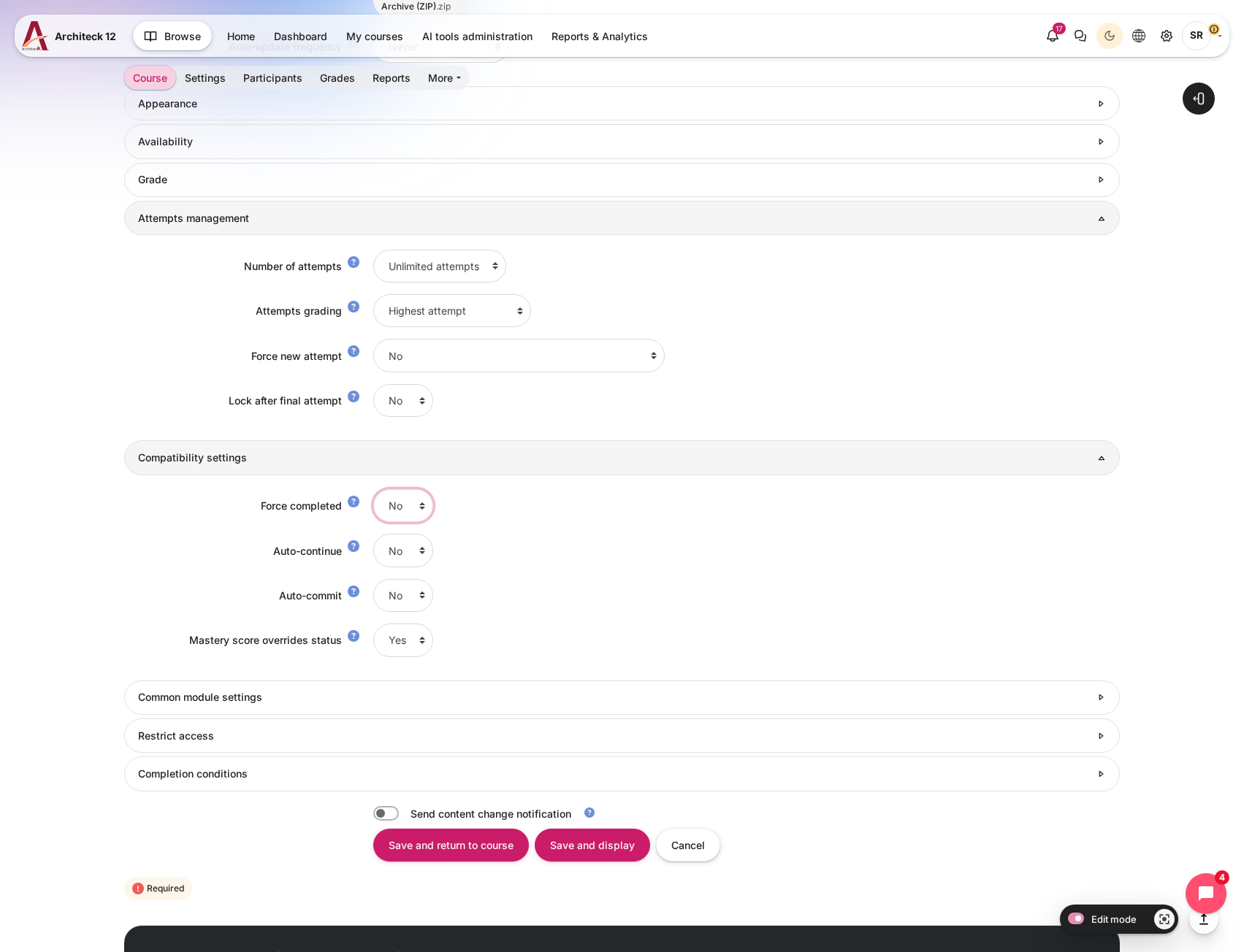
click at [400, 504] on select "No Yes" at bounding box center [403, 506] width 60 height 33
select select "1"
click at [374, 490] on select "No Yes" at bounding box center [403, 506] width 60 height 33
click at [397, 554] on select "No Yes" at bounding box center [403, 550] width 60 height 33
select select "1"
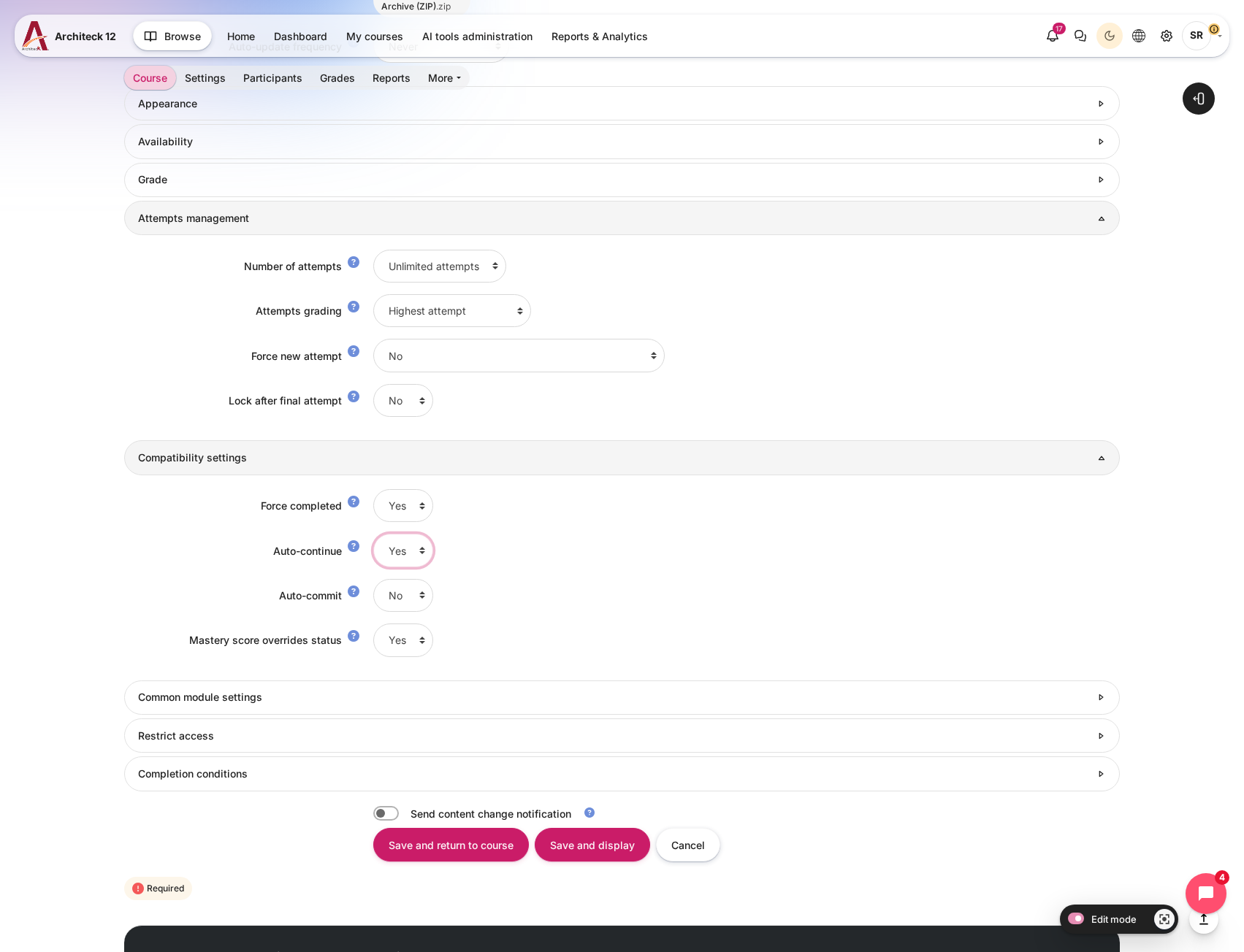
click at [374, 534] on select "No Yes" at bounding box center [403, 550] width 60 height 33
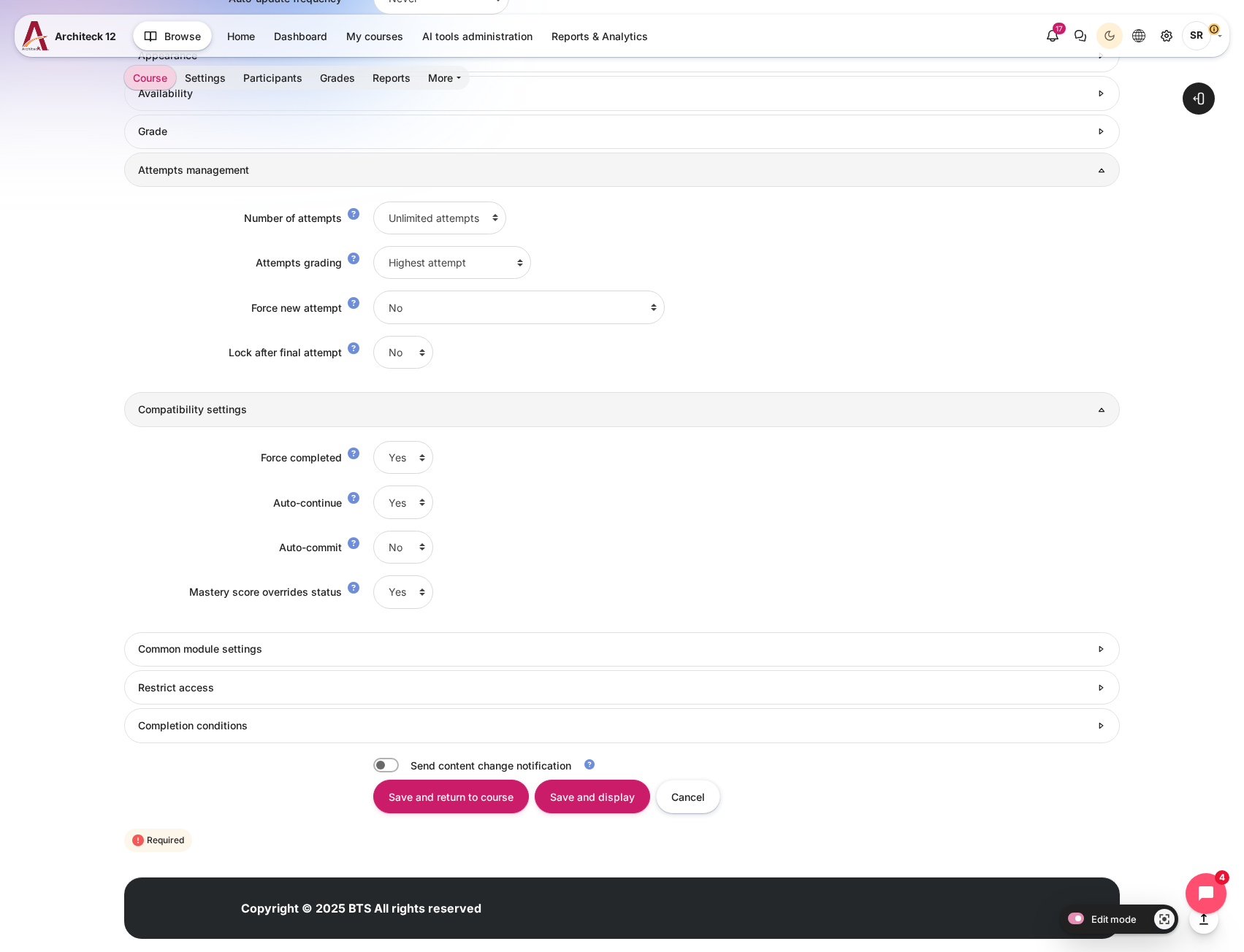
scroll to position [1170, 0]
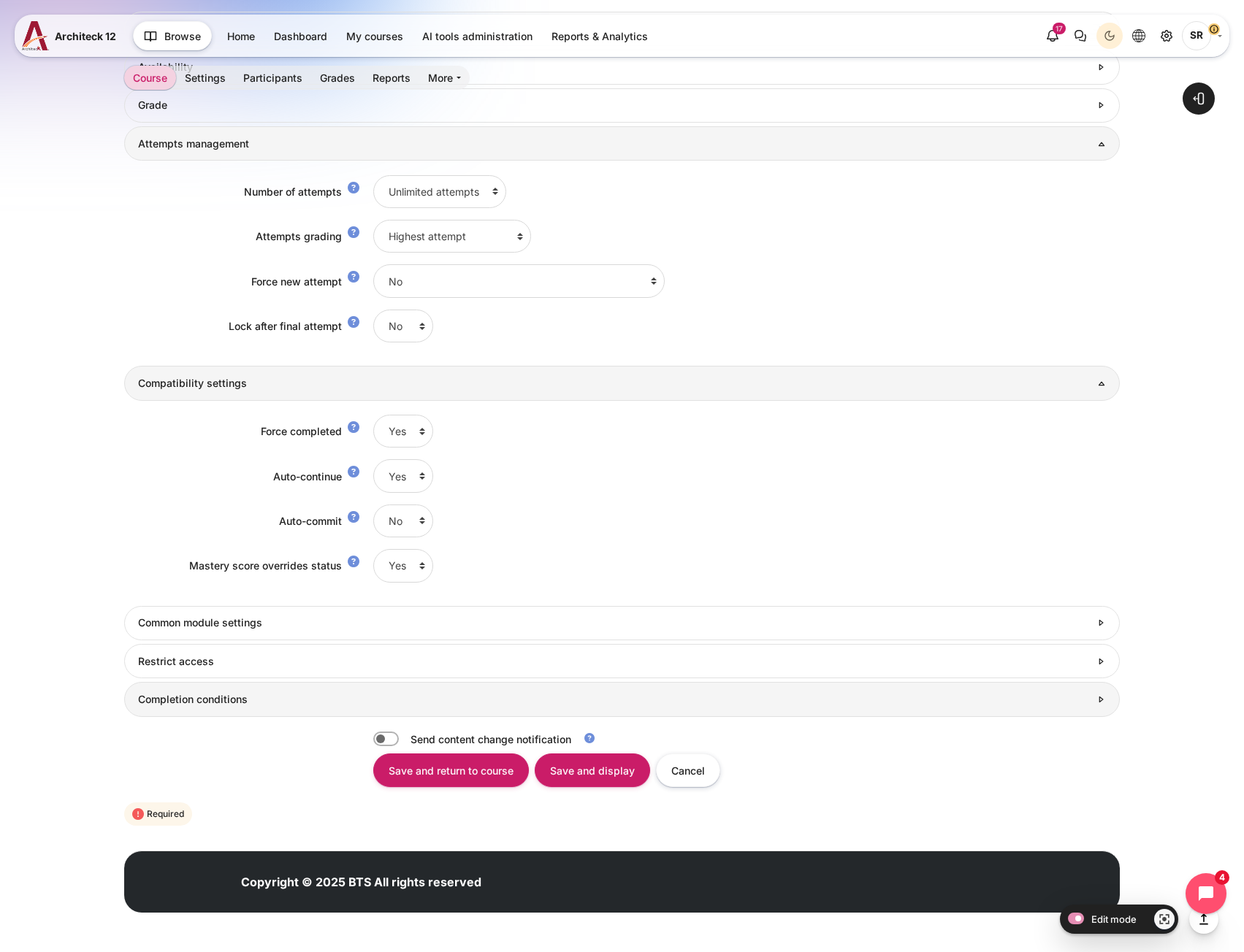
click at [181, 690] on link "Completion conditions" at bounding box center [622, 698] width 995 height 34
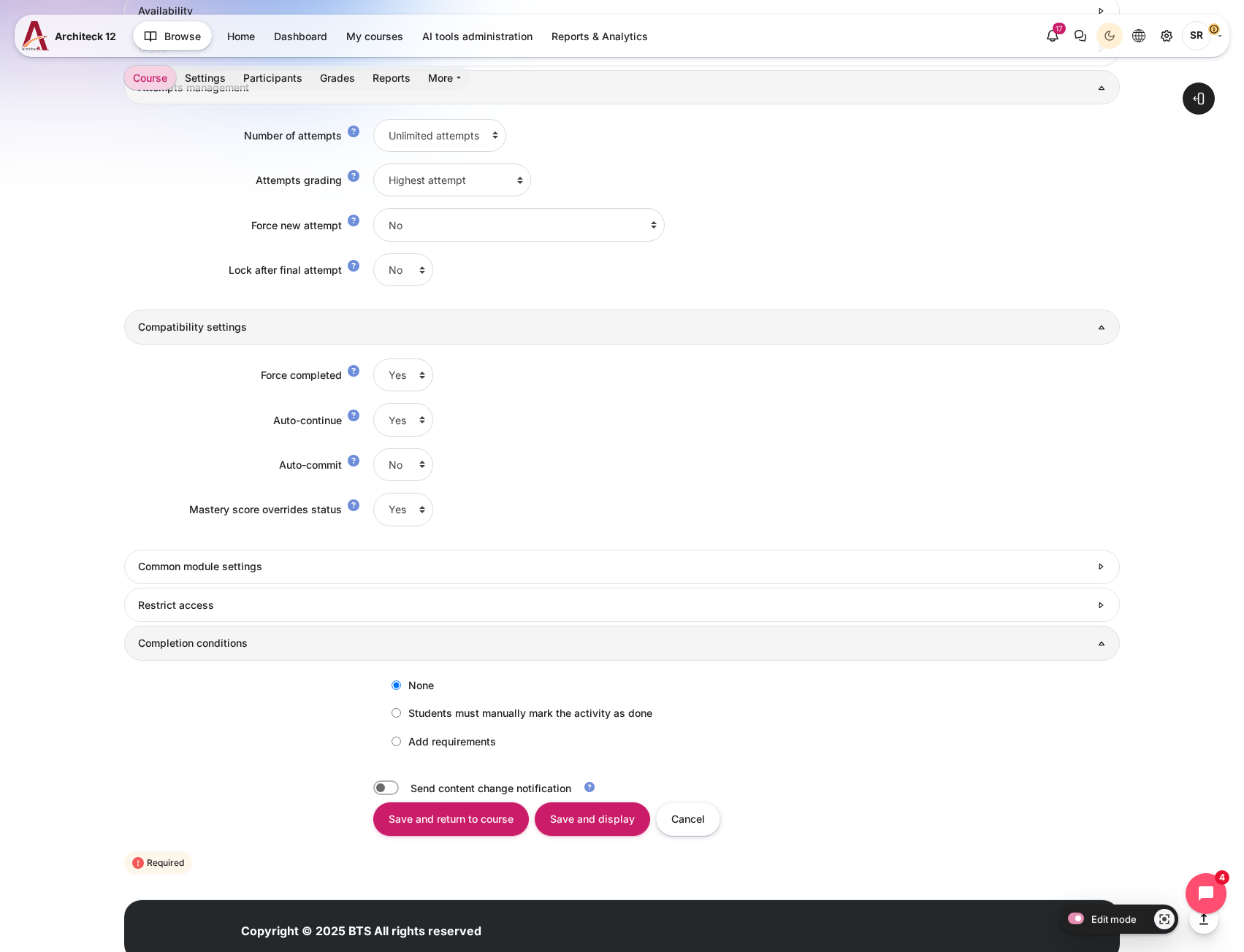
scroll to position [1275, 0]
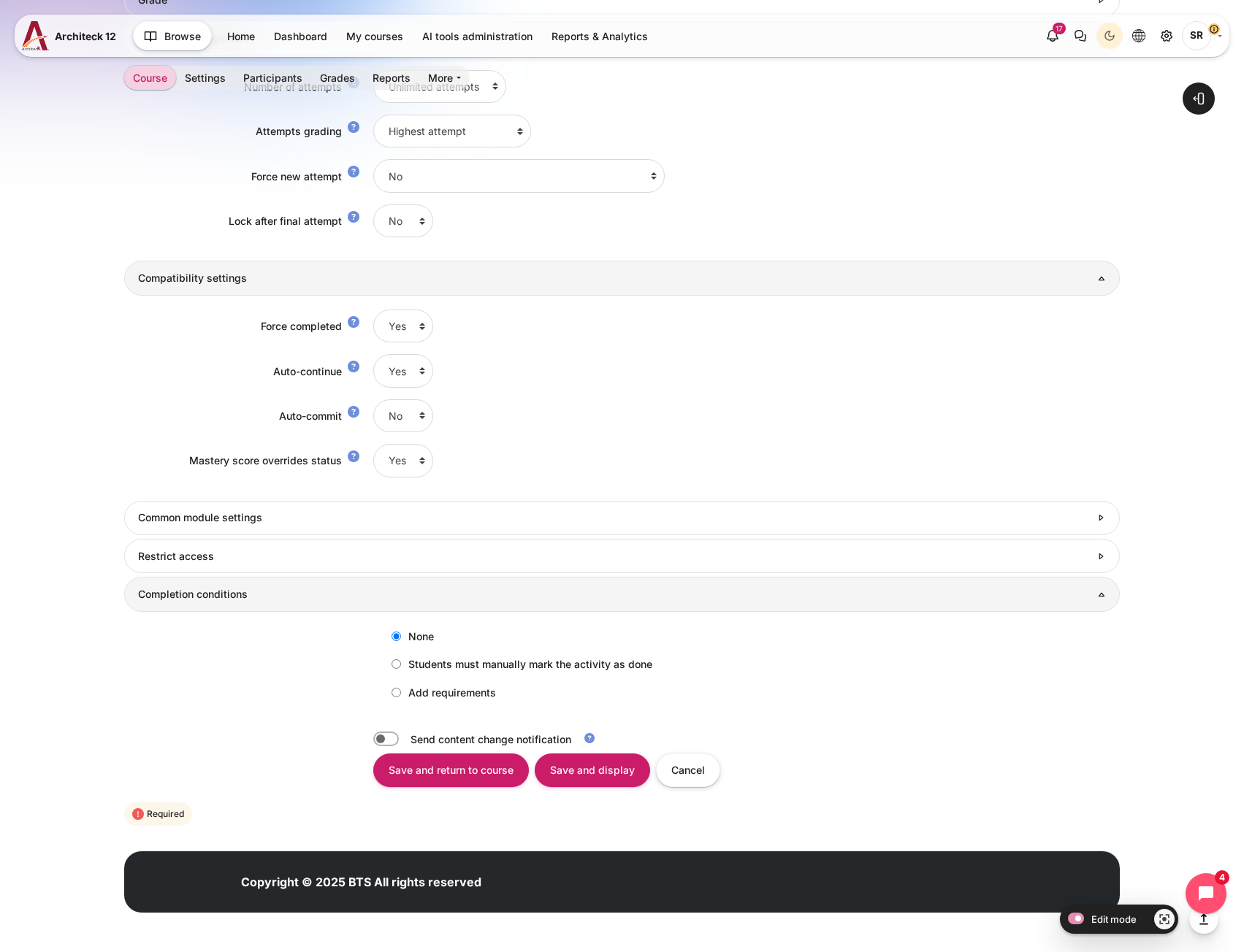
click at [416, 696] on label "Add requirements" at bounding box center [440, 693] width 112 height 24
click at [401, 696] on input "Add requirements" at bounding box center [396, 693] width 10 height 10
radio input "true"
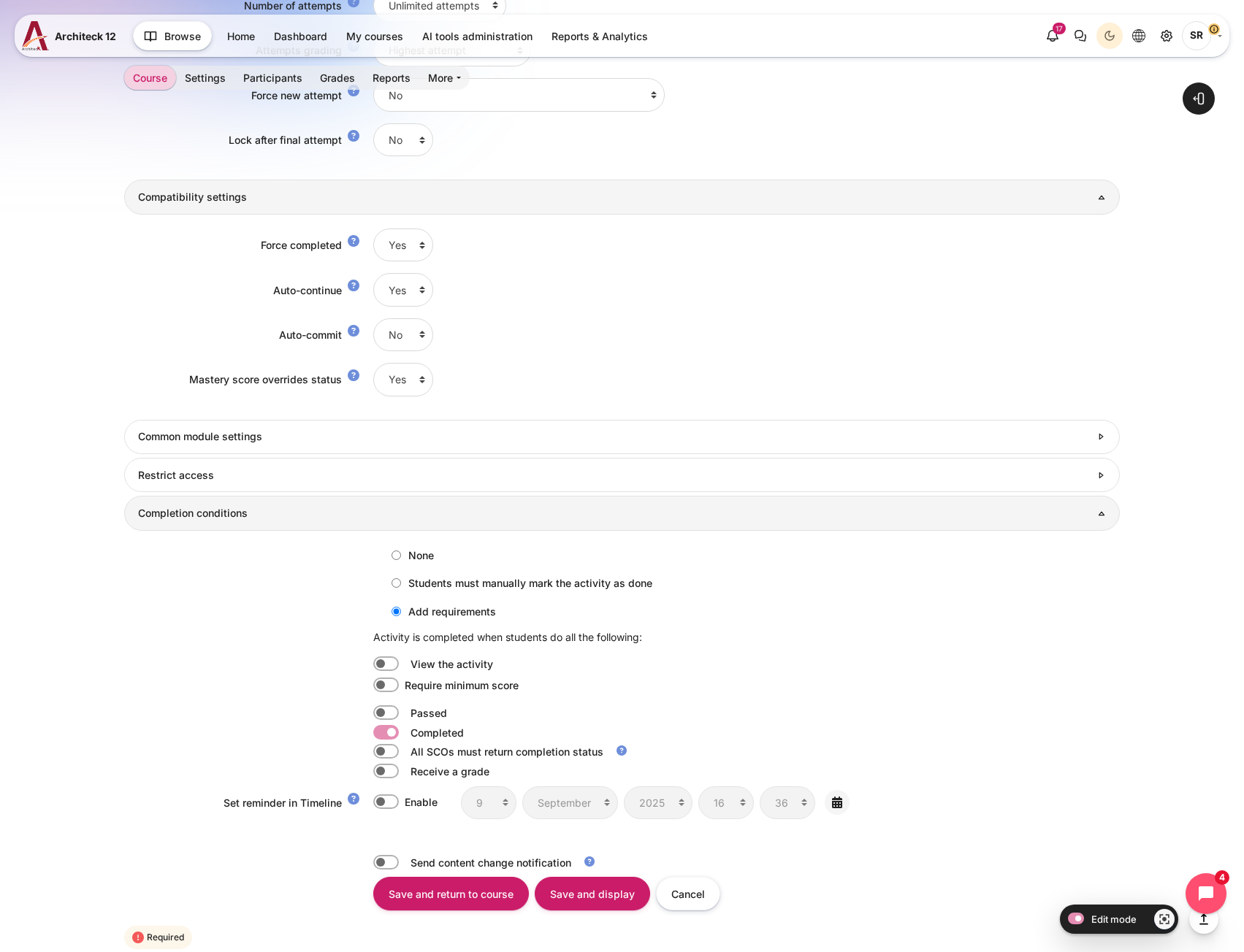
scroll to position [1480, 0]
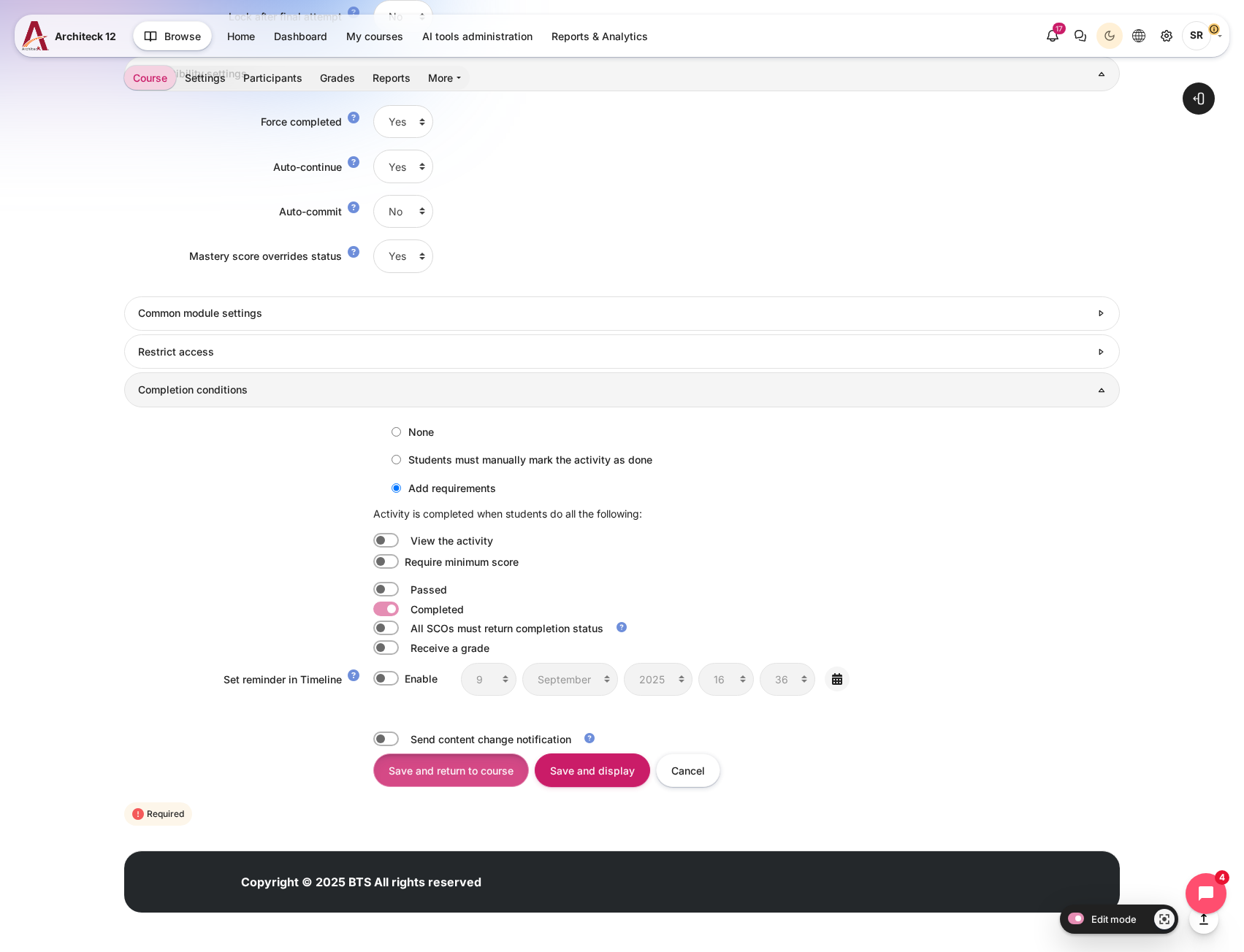
click at [422, 776] on input "Save and return to course" at bounding box center [452, 771] width 156 height 33
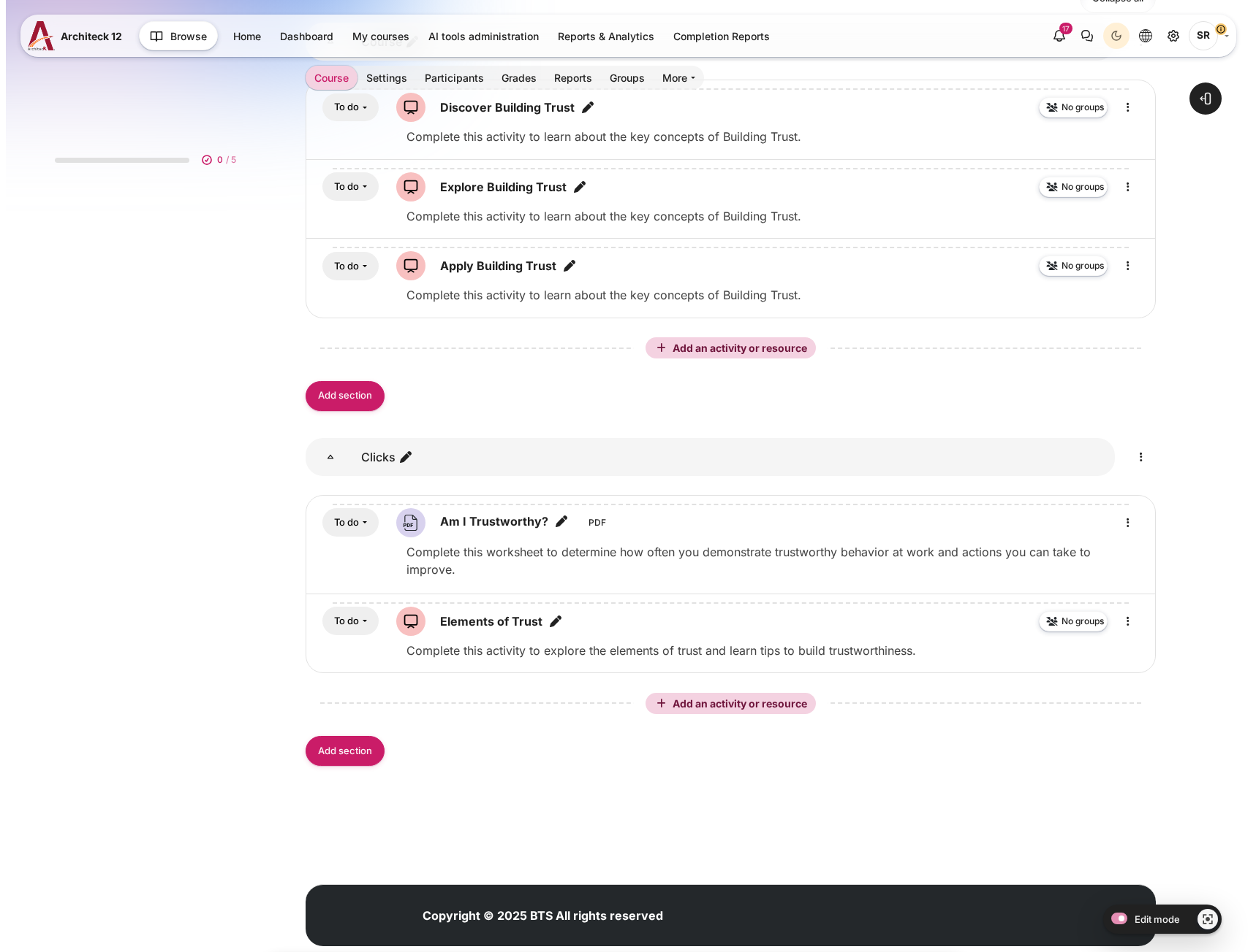
scroll to position [356, 0]
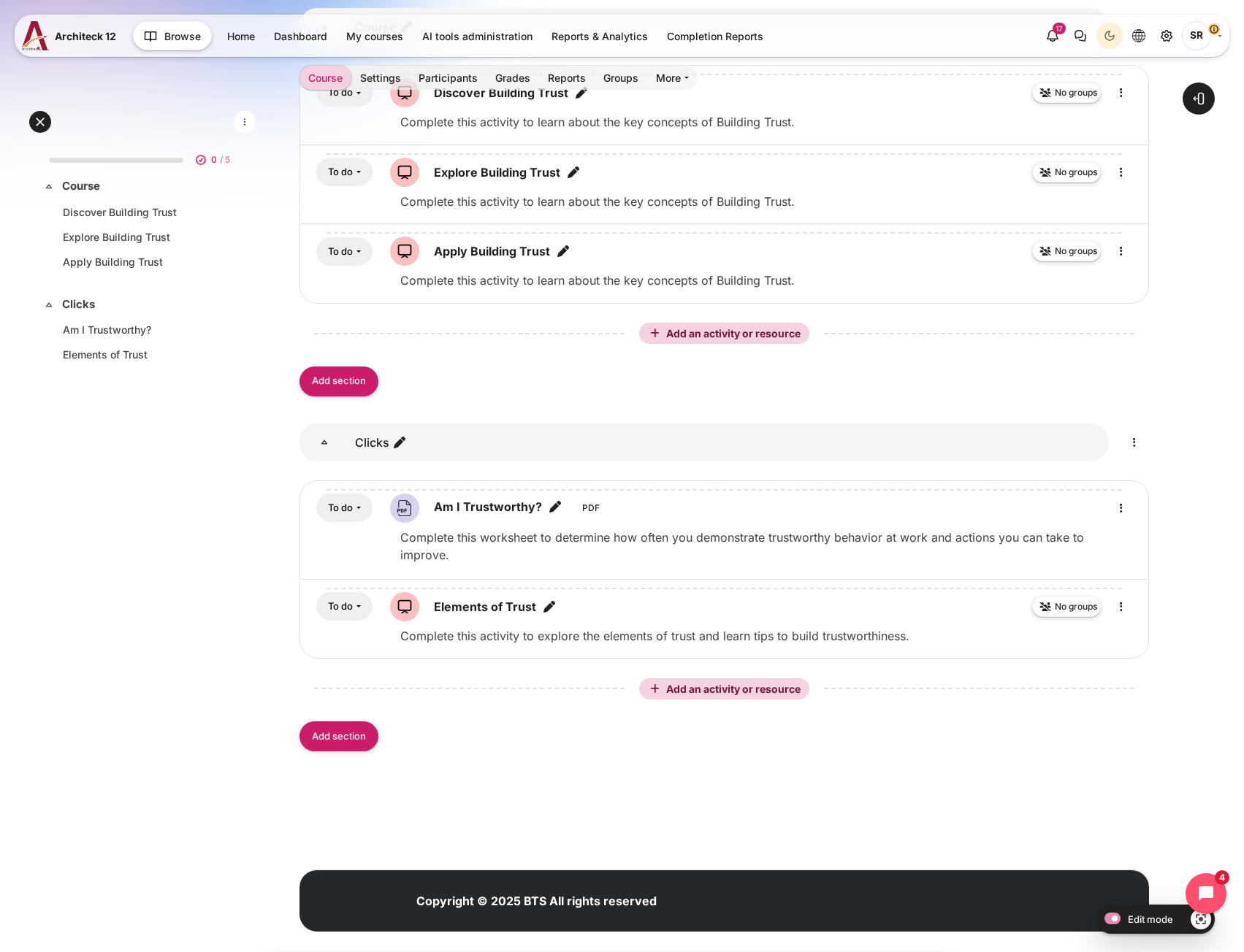
click at [705, 681] on div "Add an activity or resource" at bounding box center [724, 688] width 850 height 30
click at [705, 682] on div "Add an activity or resource" at bounding box center [724, 690] width 164 height 16
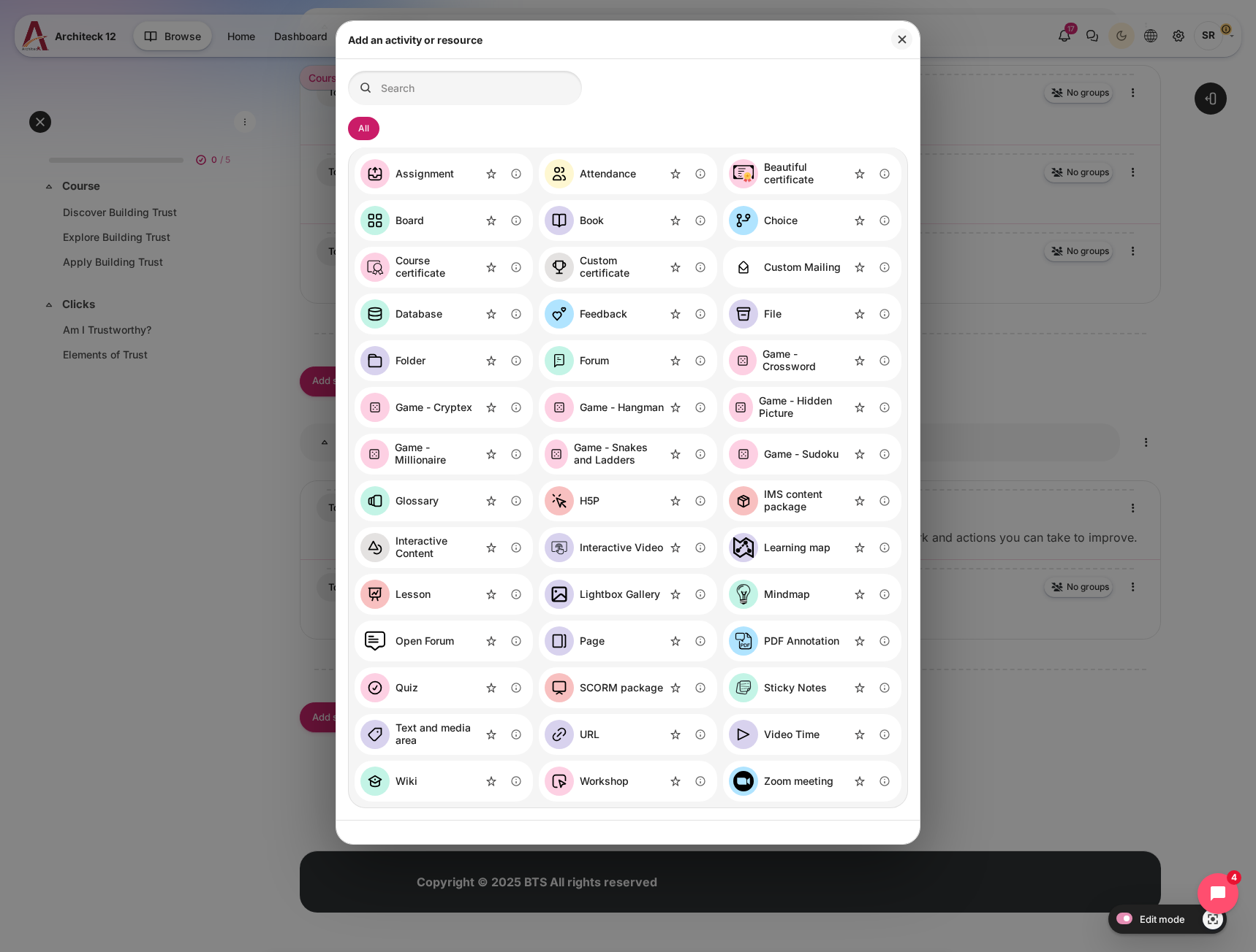
click at [773, 312] on div "File" at bounding box center [773, 314] width 18 height 13
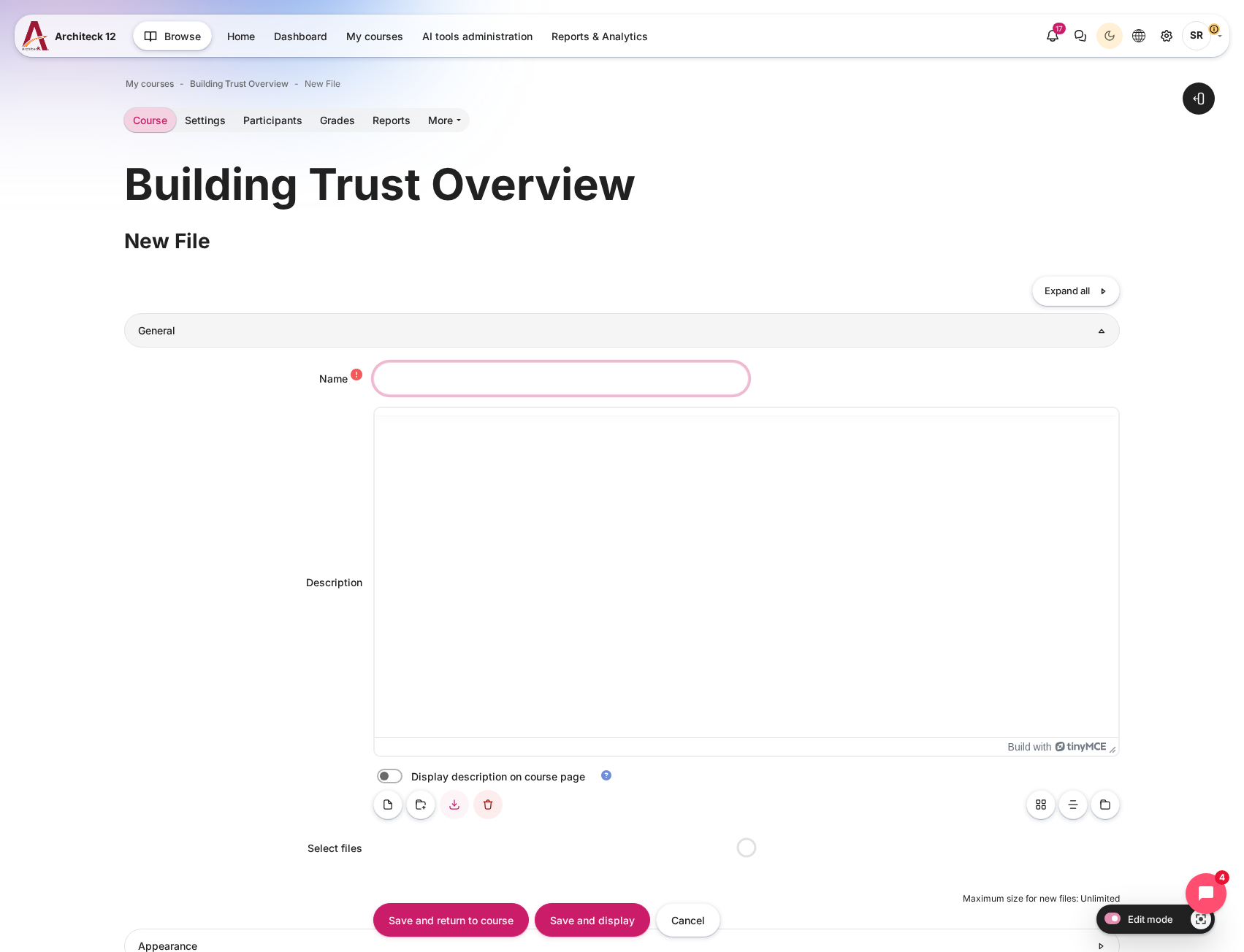
click at [449, 380] on input "Name" at bounding box center [561, 378] width 376 height 33
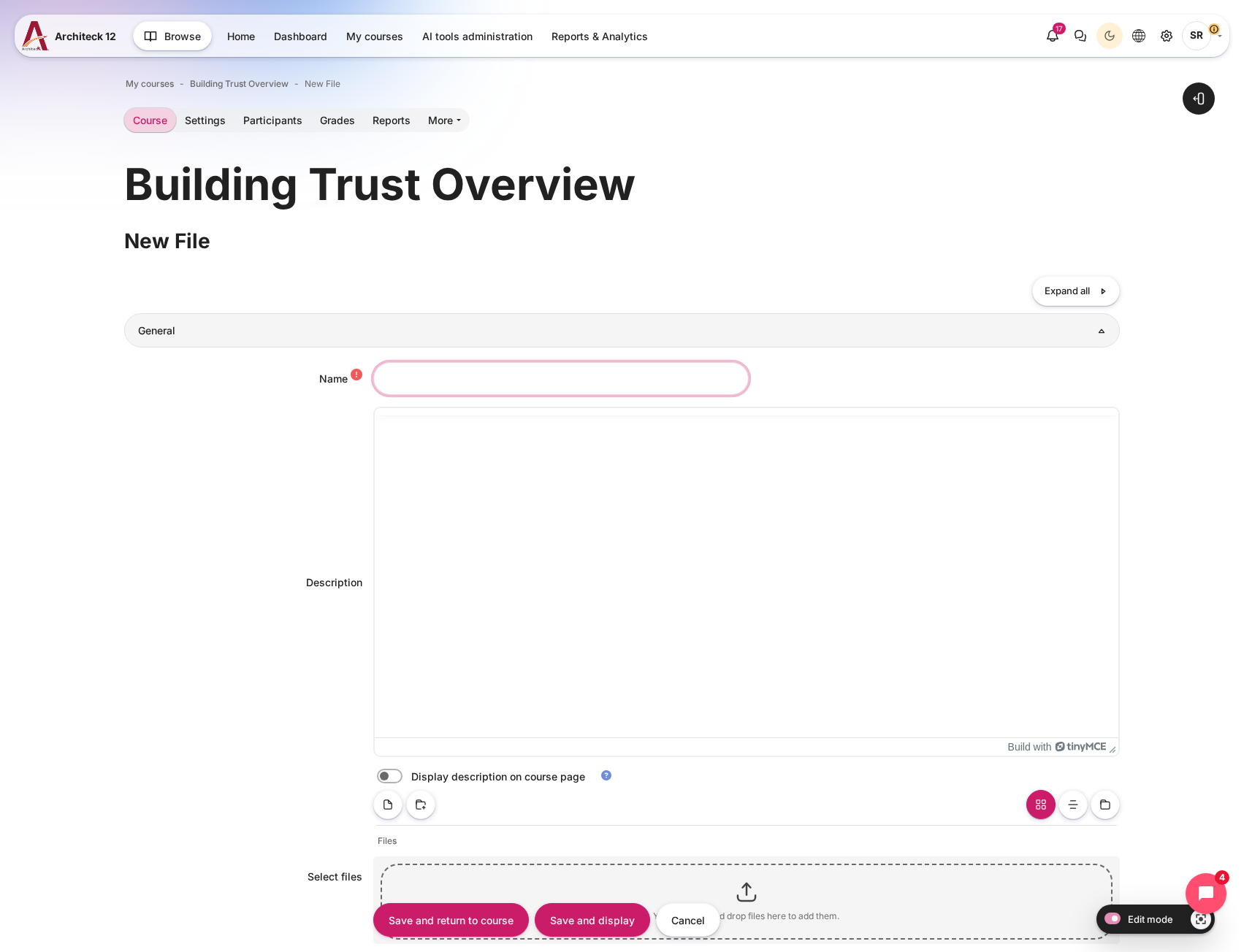
paste input "Someone Eroded My Trust"
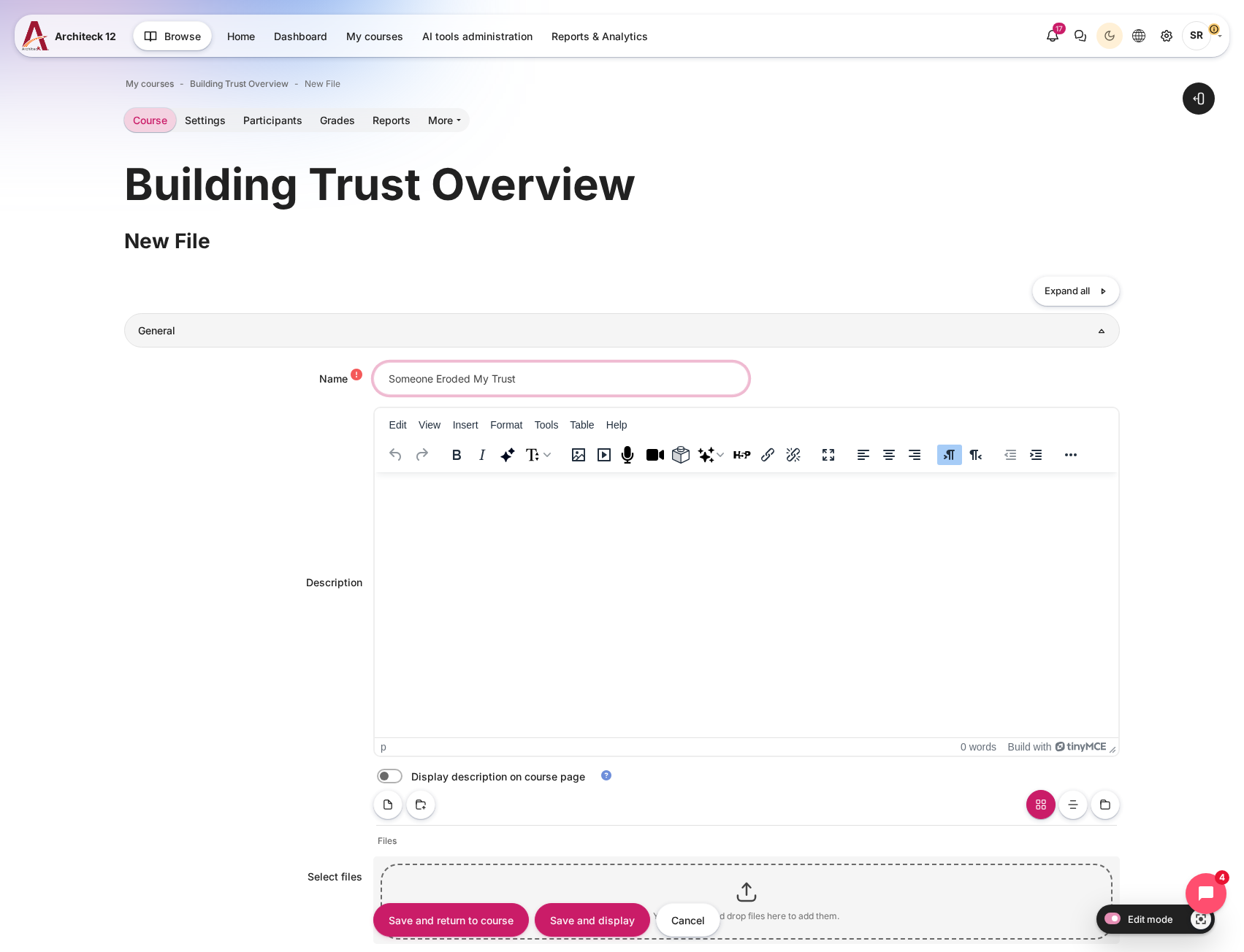
type input "Someone Eroded My Trust"
click at [489, 501] on html at bounding box center [745, 487] width 743 height 29
click at [409, 775] on label "Content" at bounding box center [410, 777] width 3 height 16
click at [403, 775] on input "Content" at bounding box center [416, 778] width 25 height 15
checkbox input "true"
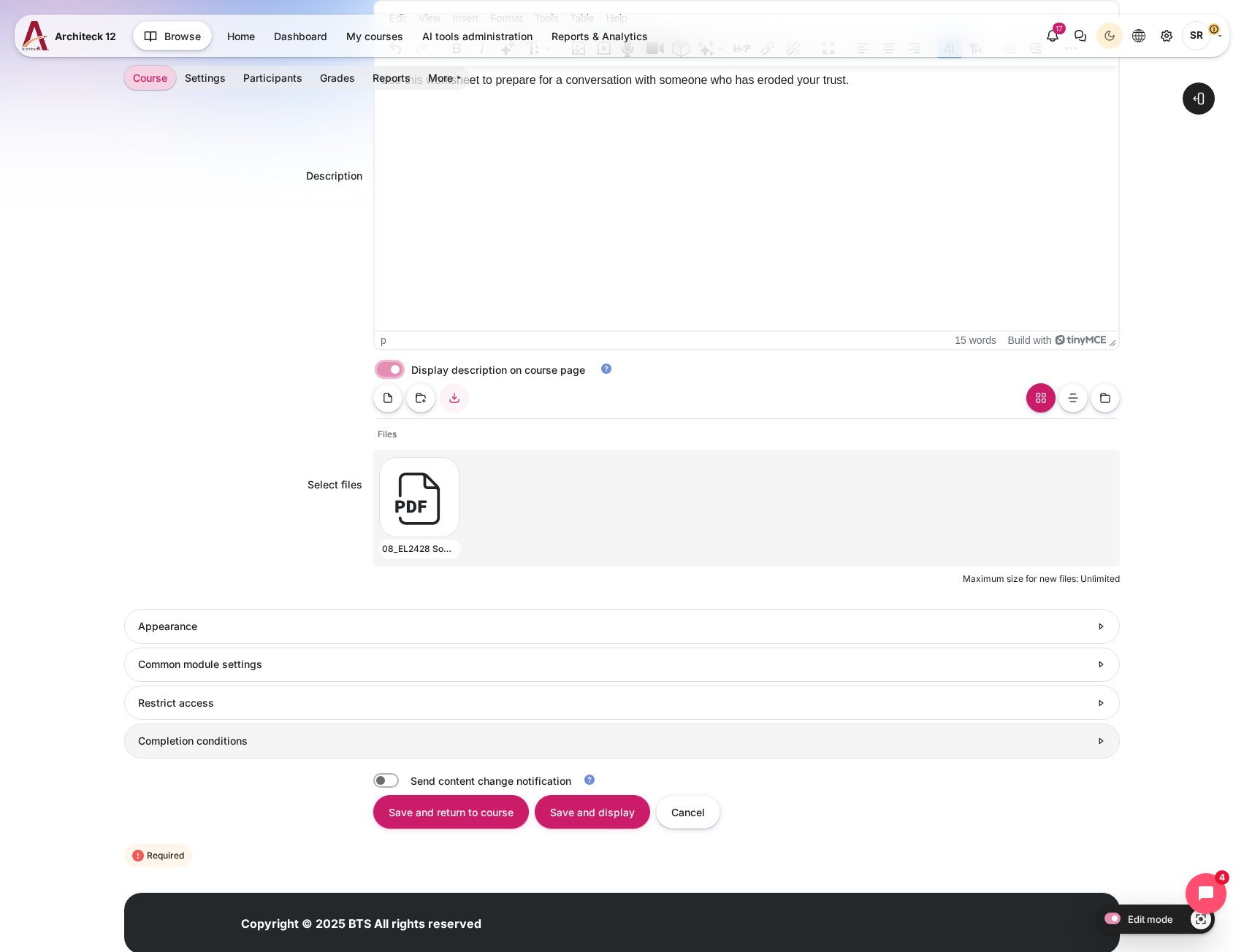
scroll to position [449, 0]
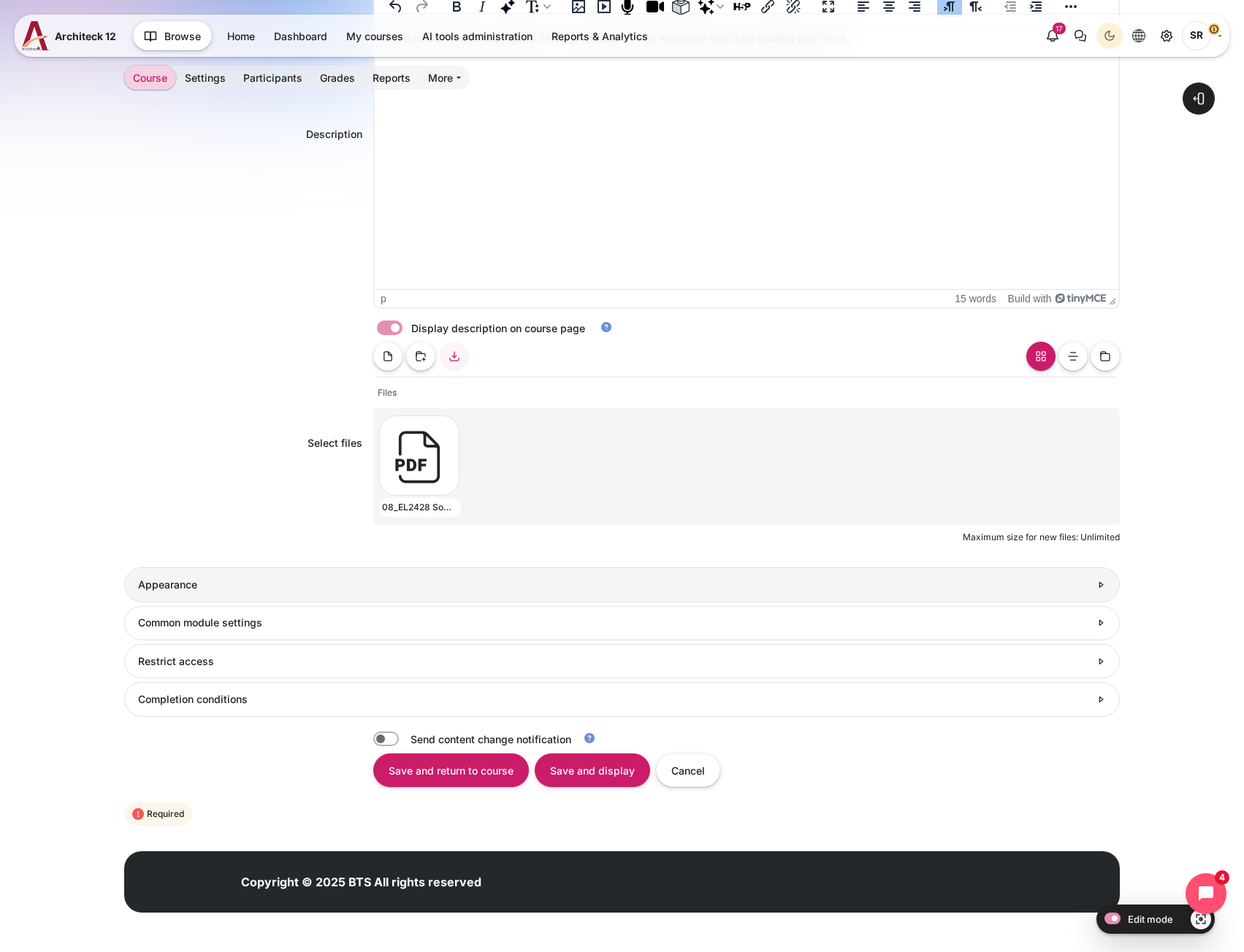
click at [207, 592] on link "Appearance" at bounding box center [622, 584] width 995 height 34
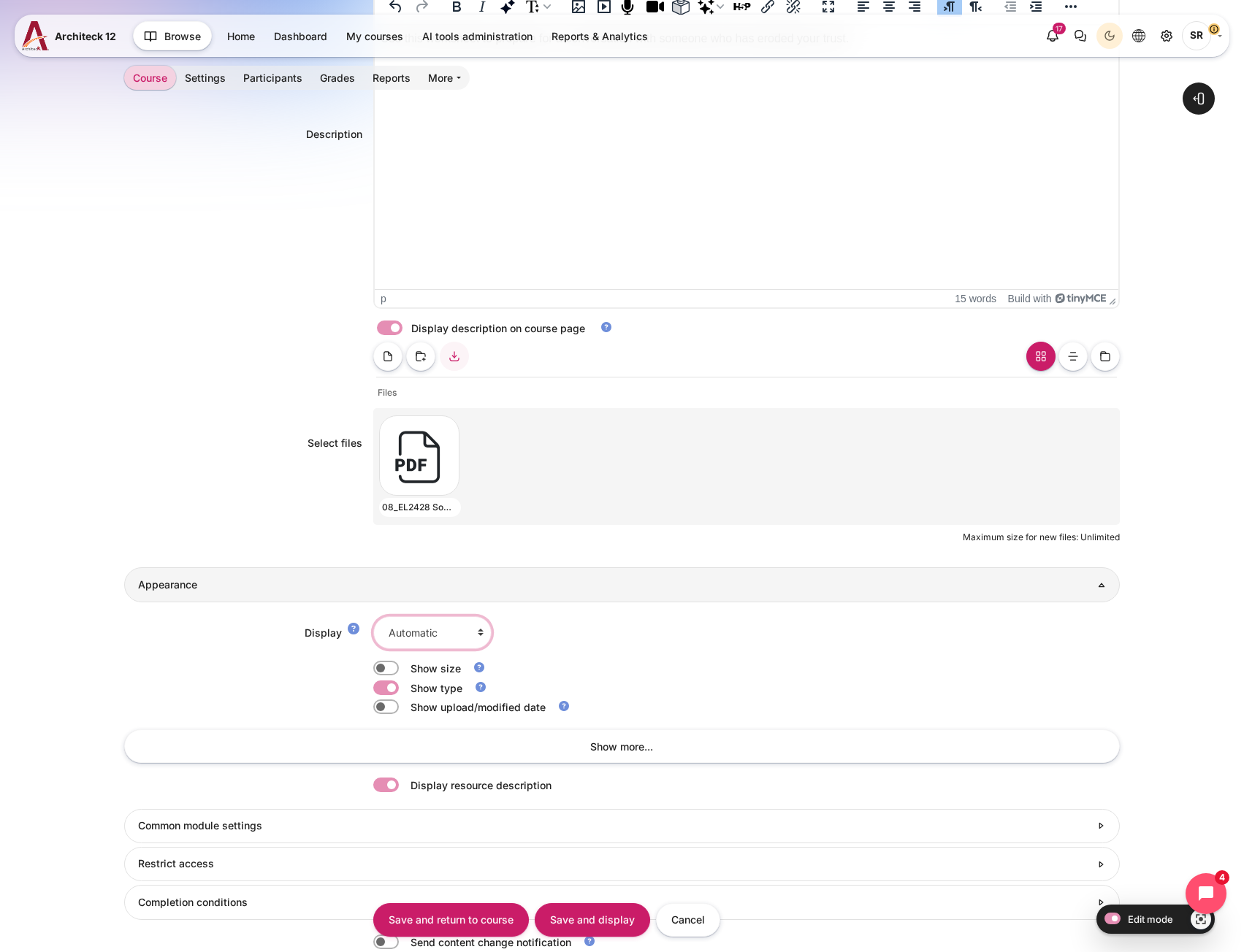
click at [404, 628] on select "Automatic Embed Force download Open In pop-up" at bounding box center [432, 633] width 118 height 33
select select "4"
click at [374, 616] on select "Automatic Embed Force download Open In pop-up" at bounding box center [432, 633] width 118 height 33
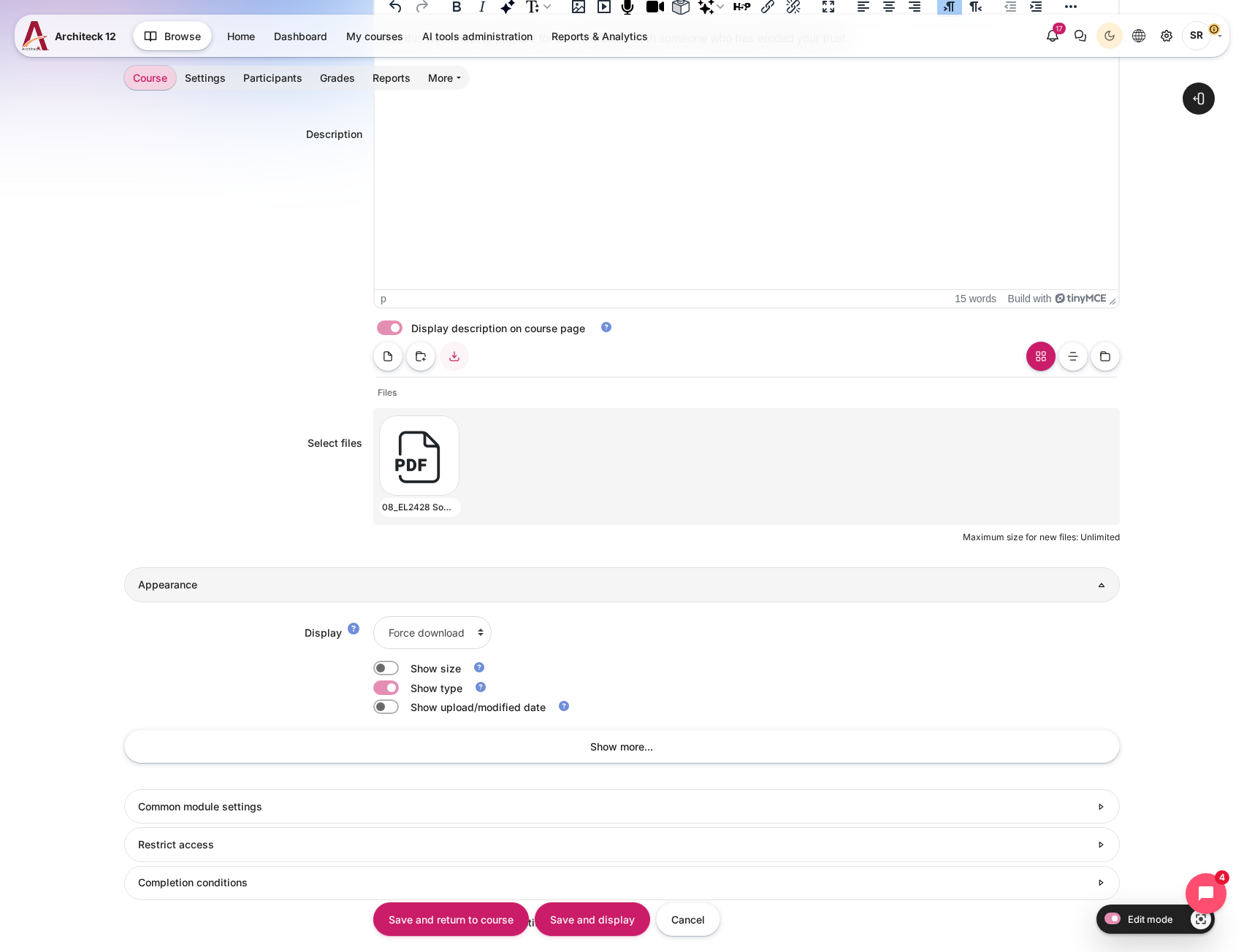
click at [187, 678] on div "Display Automatic Embed Force download Open In pop-up Show size Show type" at bounding box center [622, 694] width 995 height 183
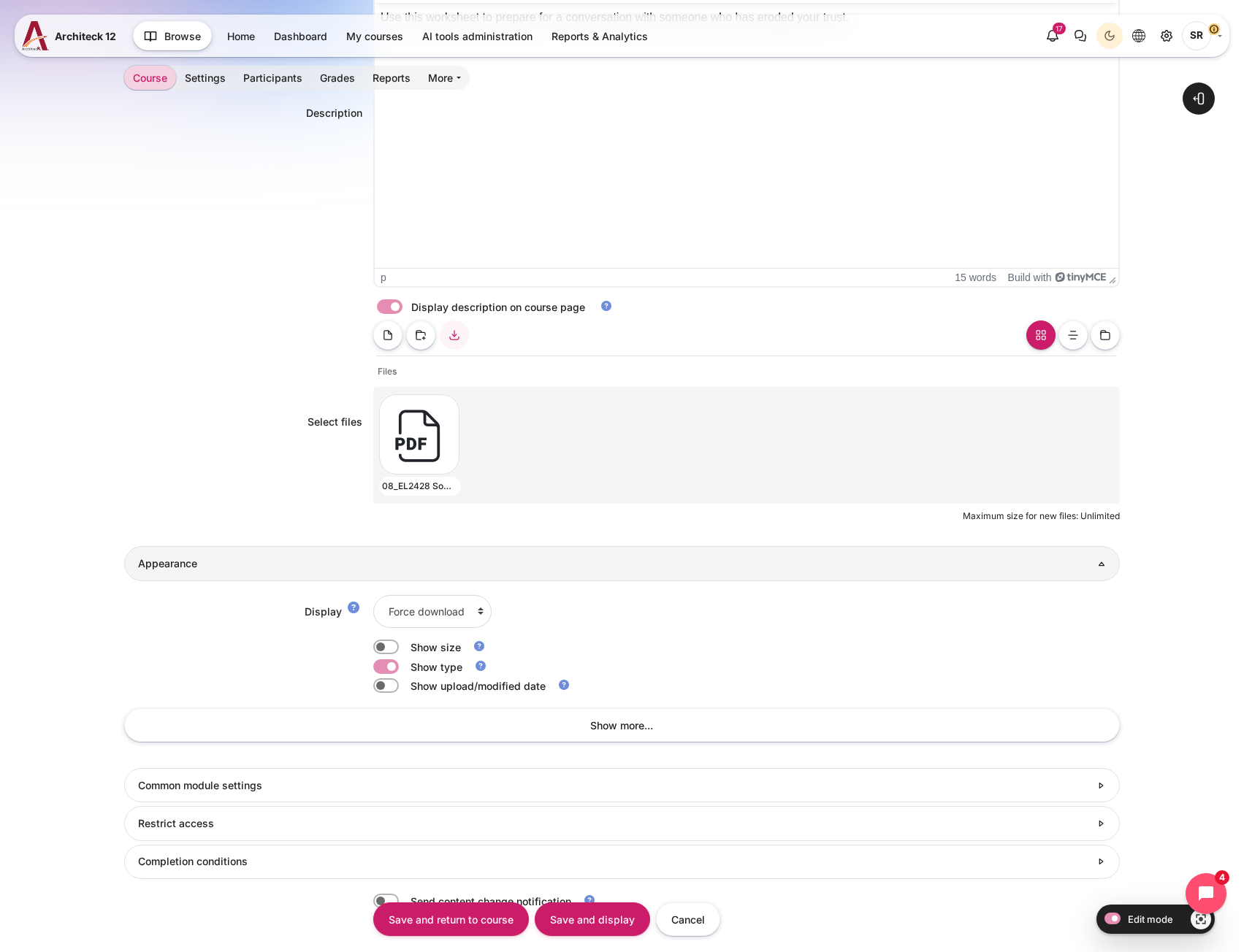
scroll to position [632, 0]
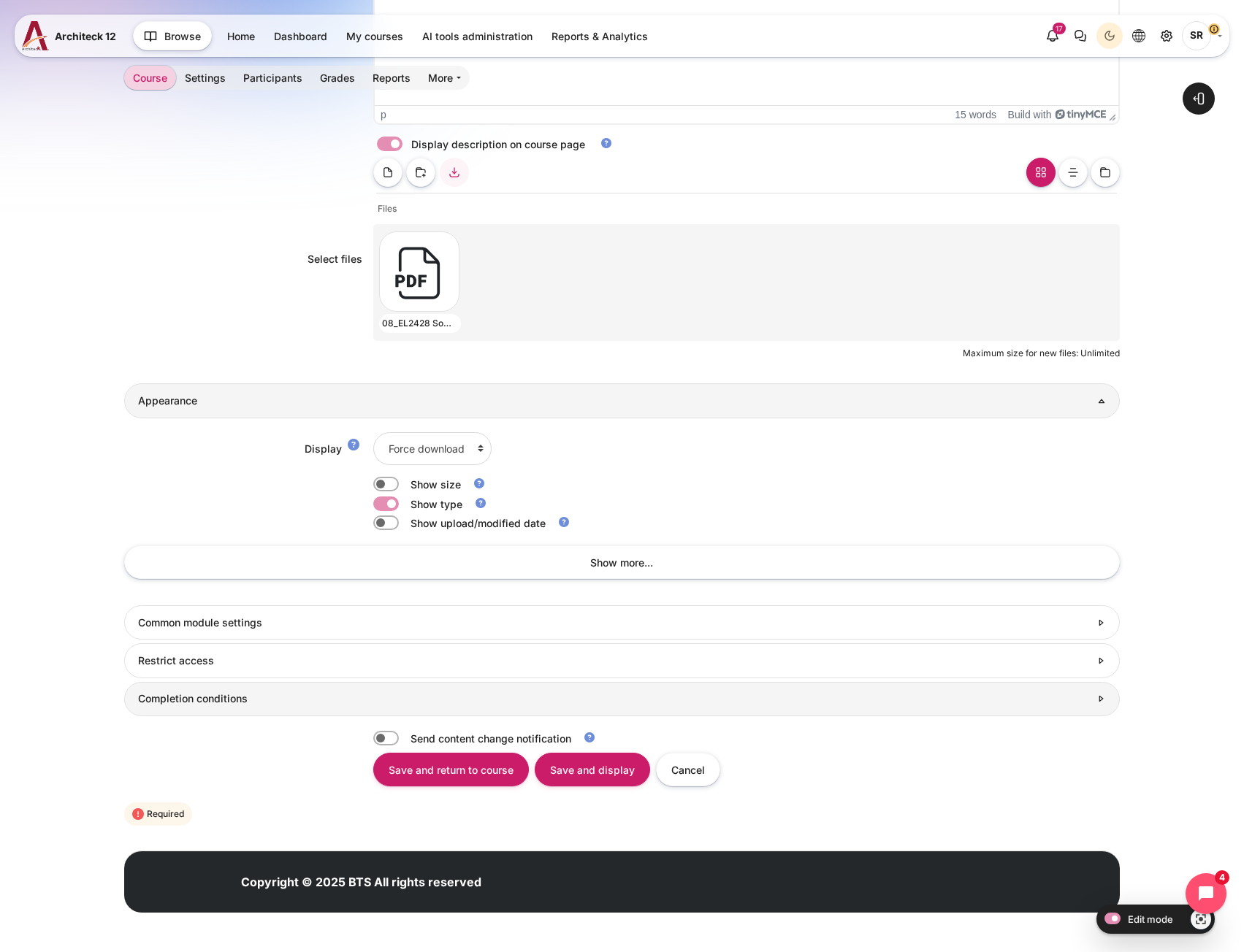
click at [229, 708] on link "Completion conditions" at bounding box center [622, 698] width 995 height 34
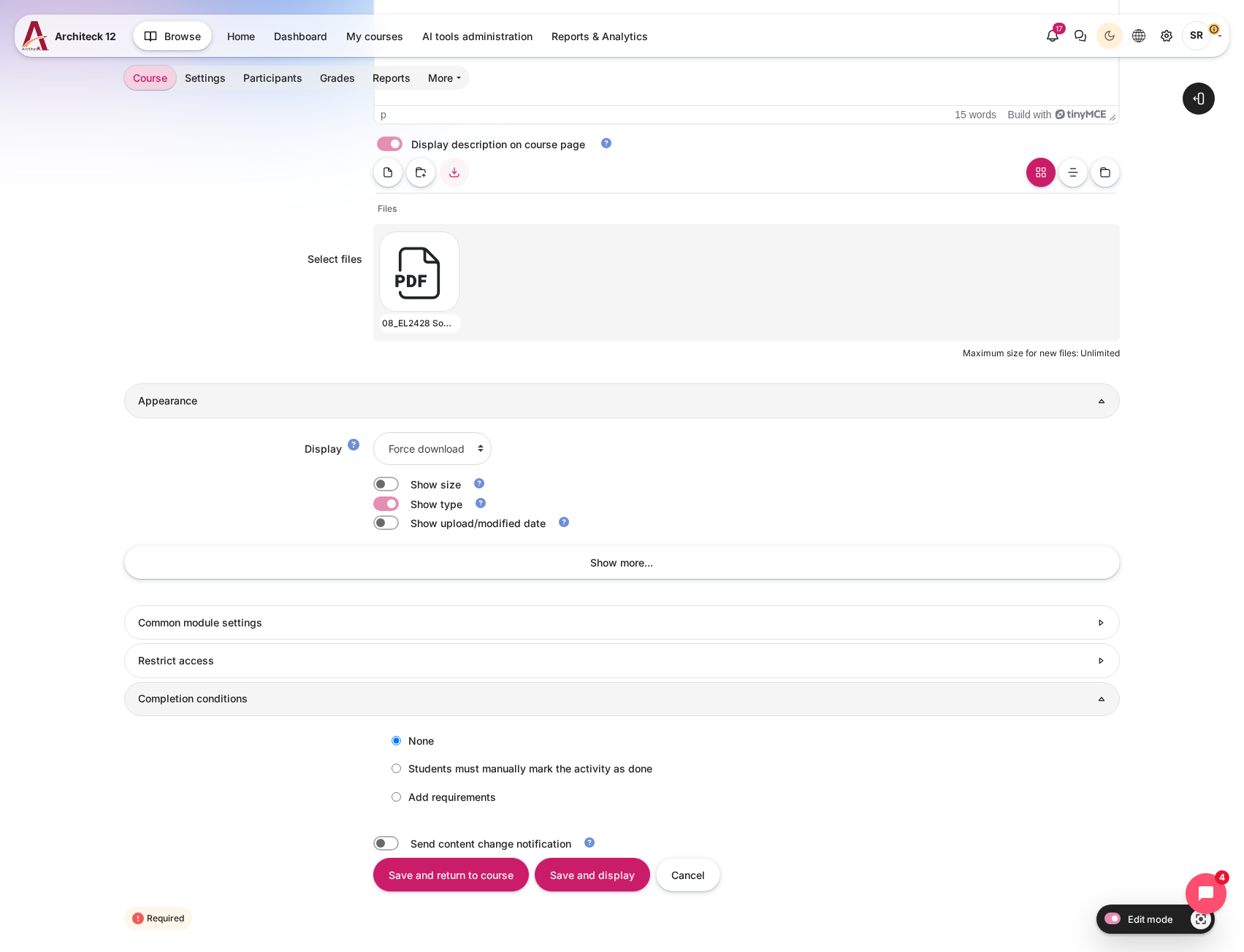
click at [409, 792] on label "Add requirements" at bounding box center [440, 797] width 112 height 24
click at [401, 792] on input "Add requirements" at bounding box center [396, 797] width 10 height 10
radio input "true"
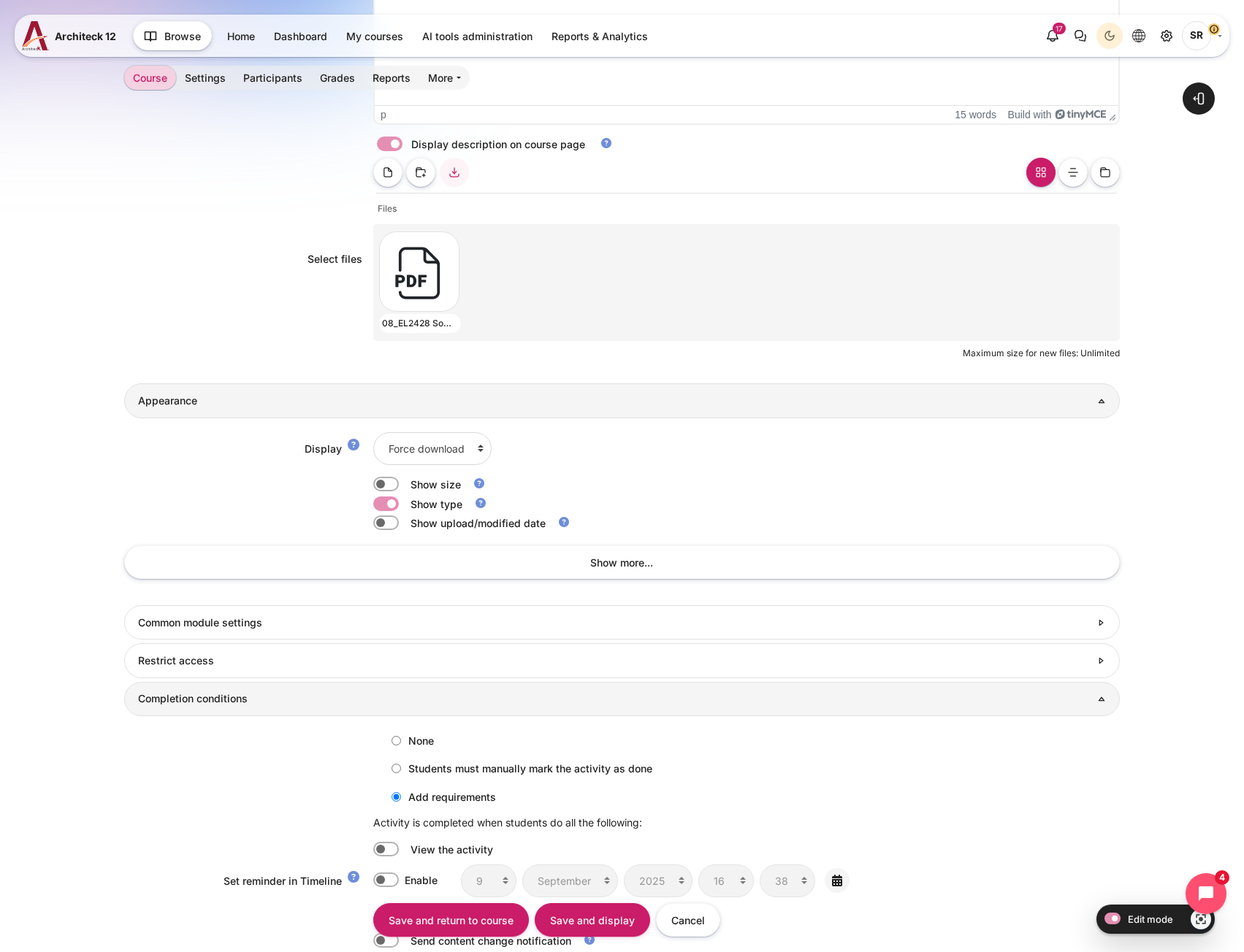
click at [405, 852] on label "Content" at bounding box center [406, 850] width 3 height 16
click at [377, 852] on input "Content" at bounding box center [386, 849] width 25 height 15
checkbox input "true"
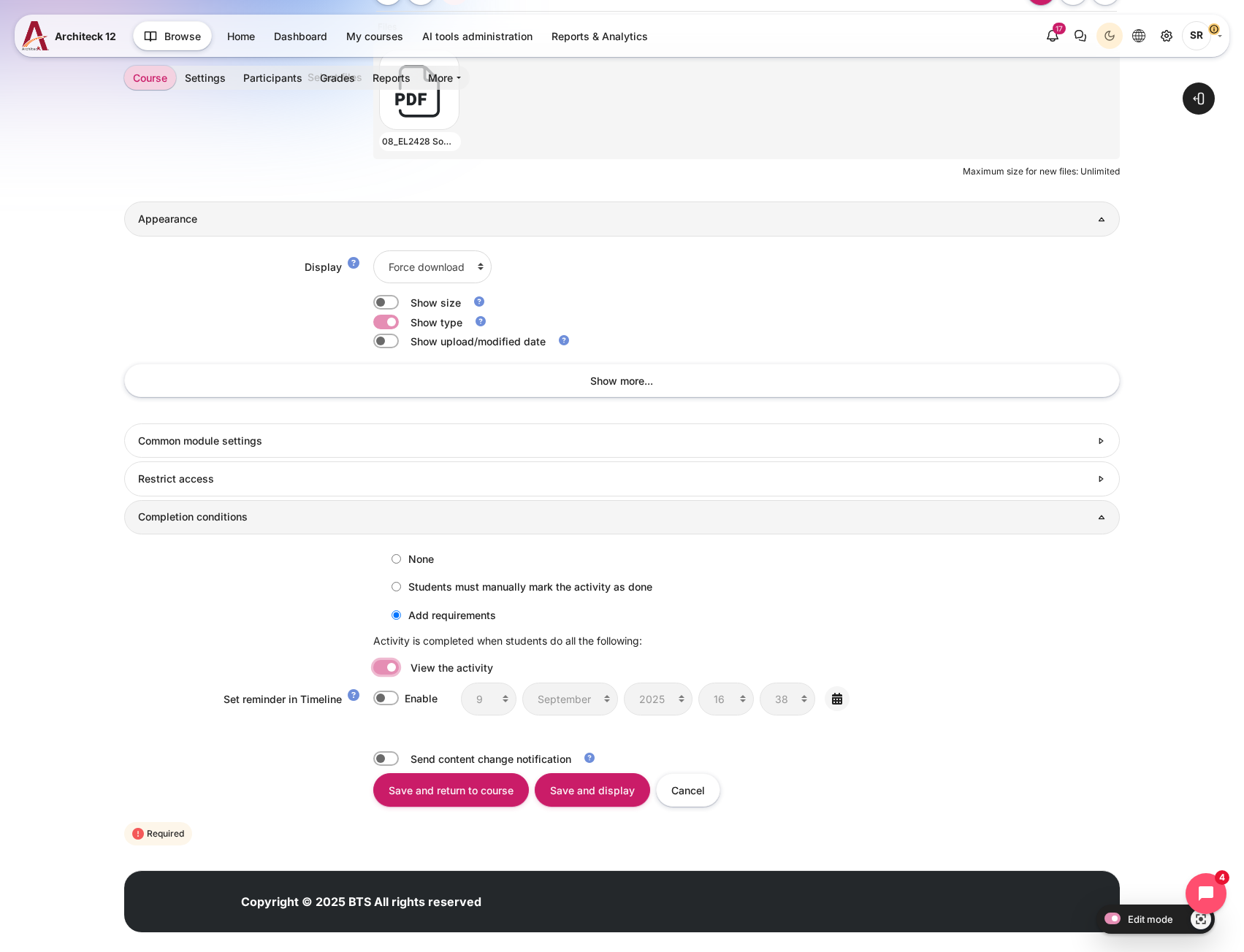
scroll to position [834, 0]
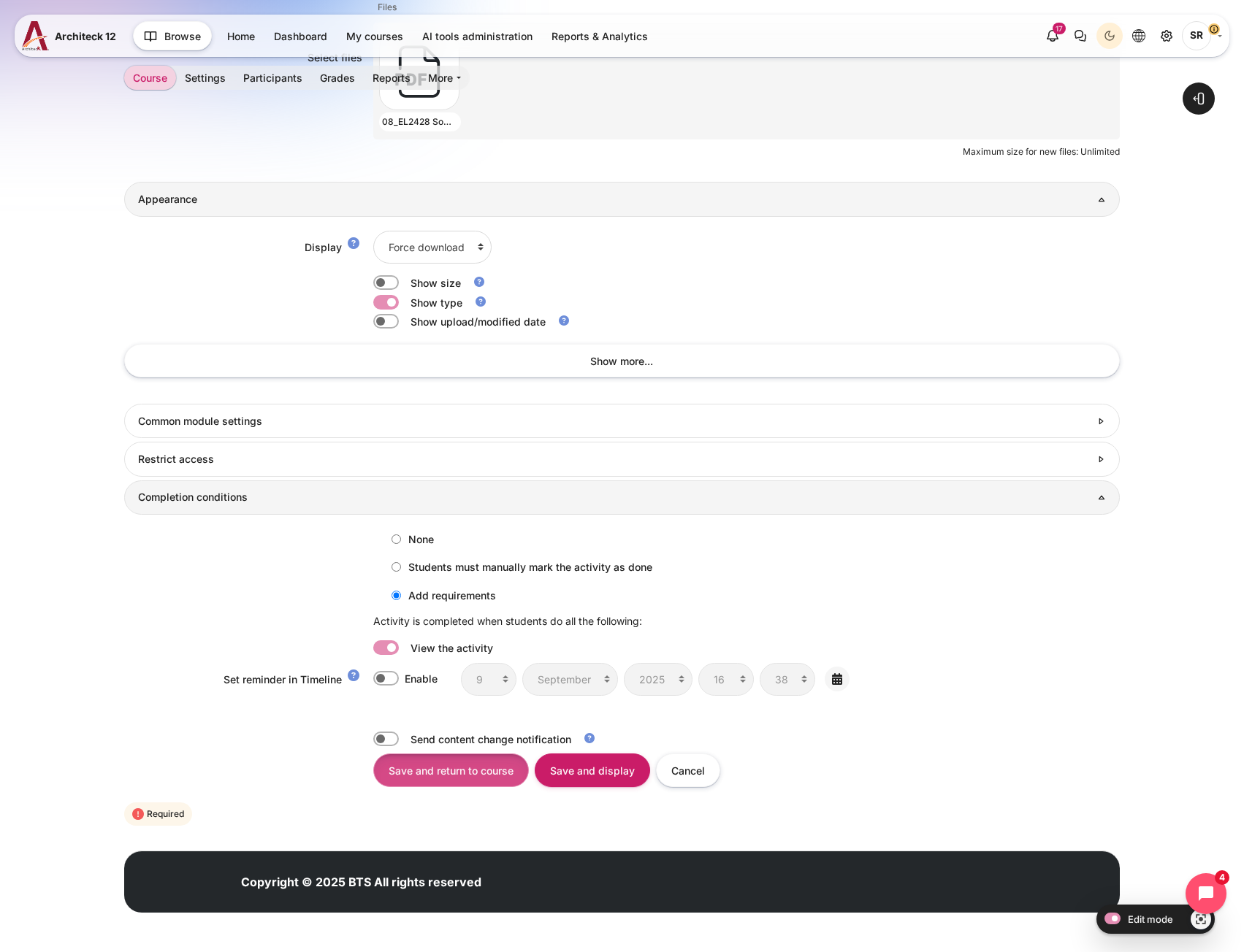
click at [433, 775] on input "Save and return to course" at bounding box center [452, 771] width 156 height 33
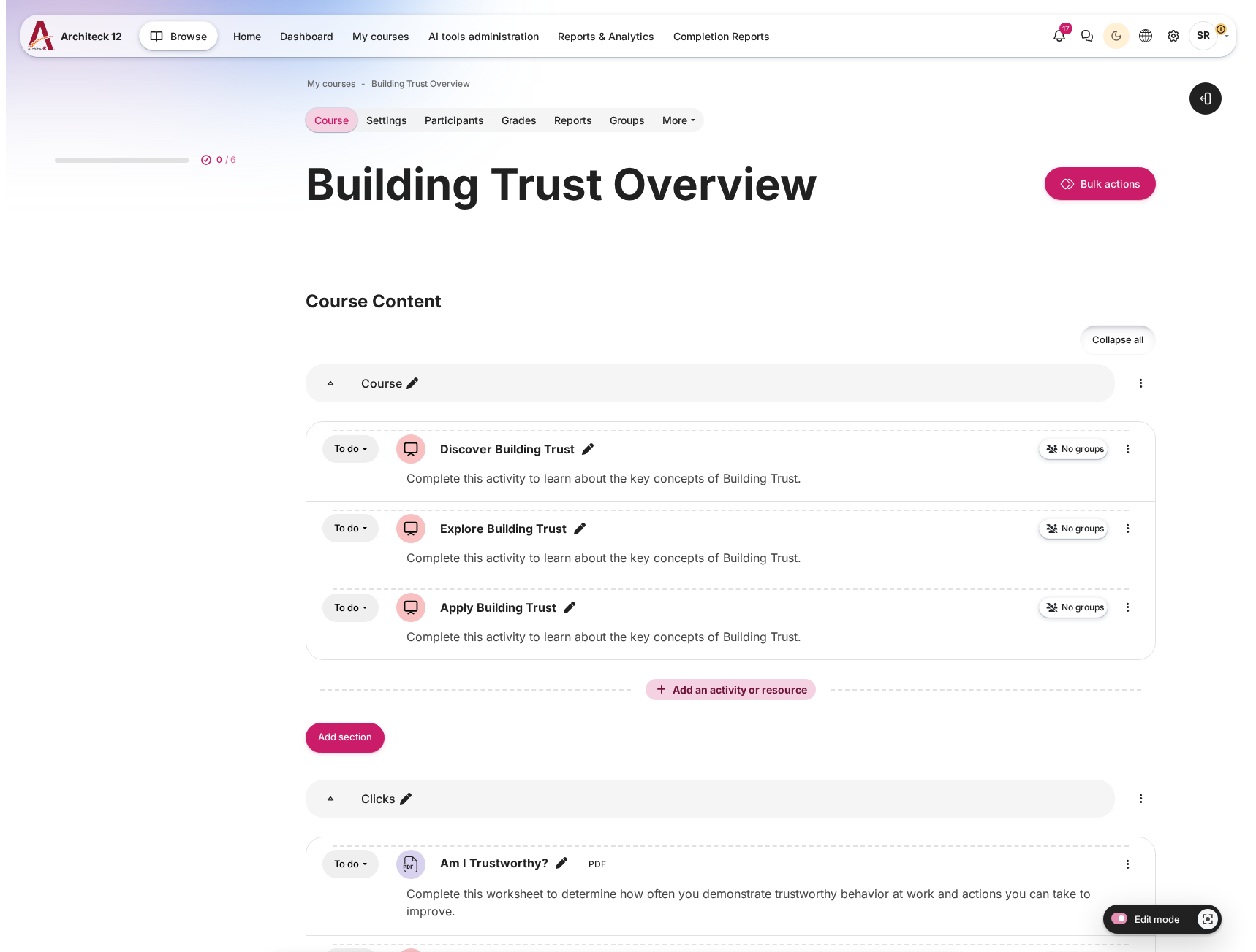
scroll to position [365, 0]
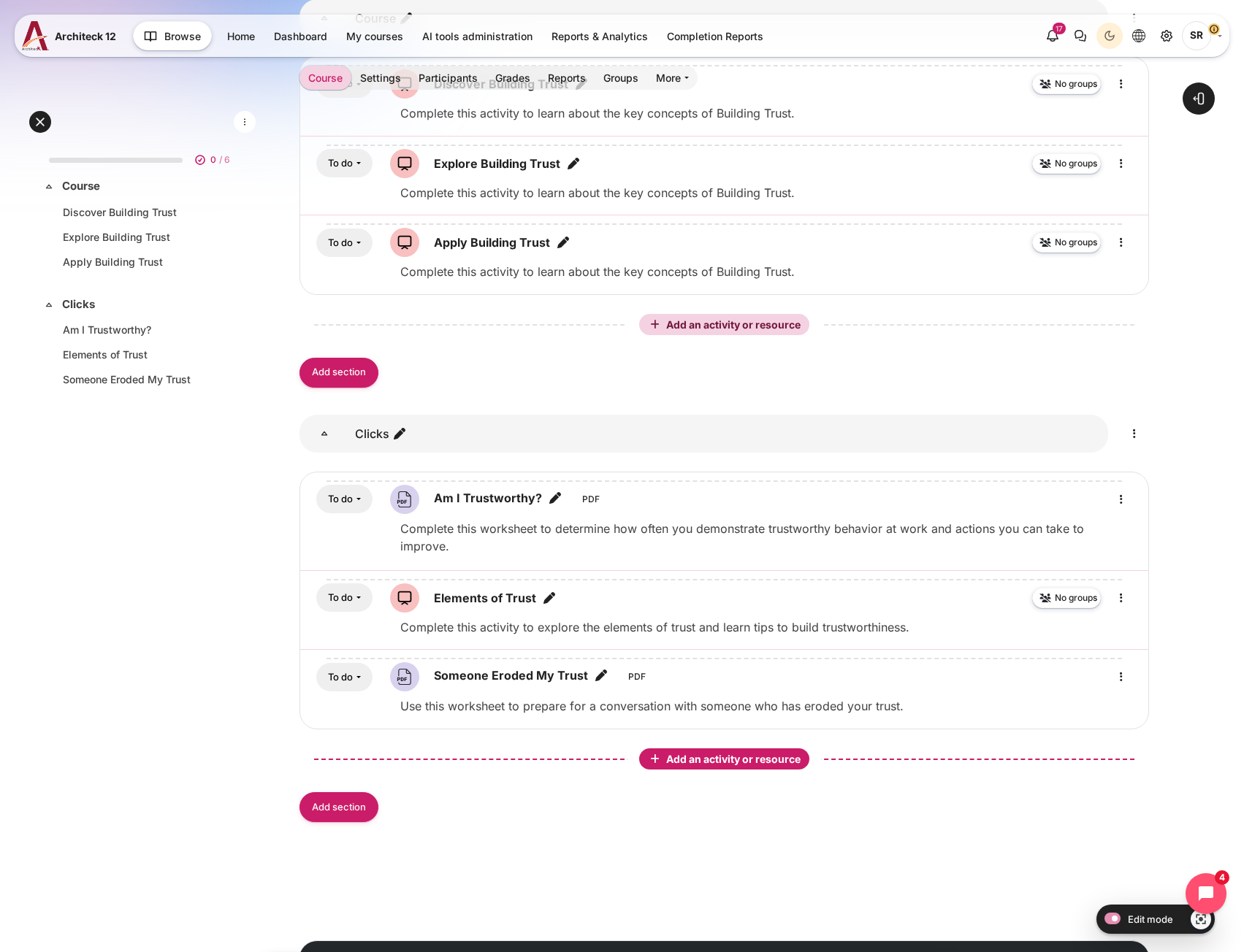
click at [745, 753] on span "Add an activity or resource" at bounding box center [735, 759] width 138 height 13
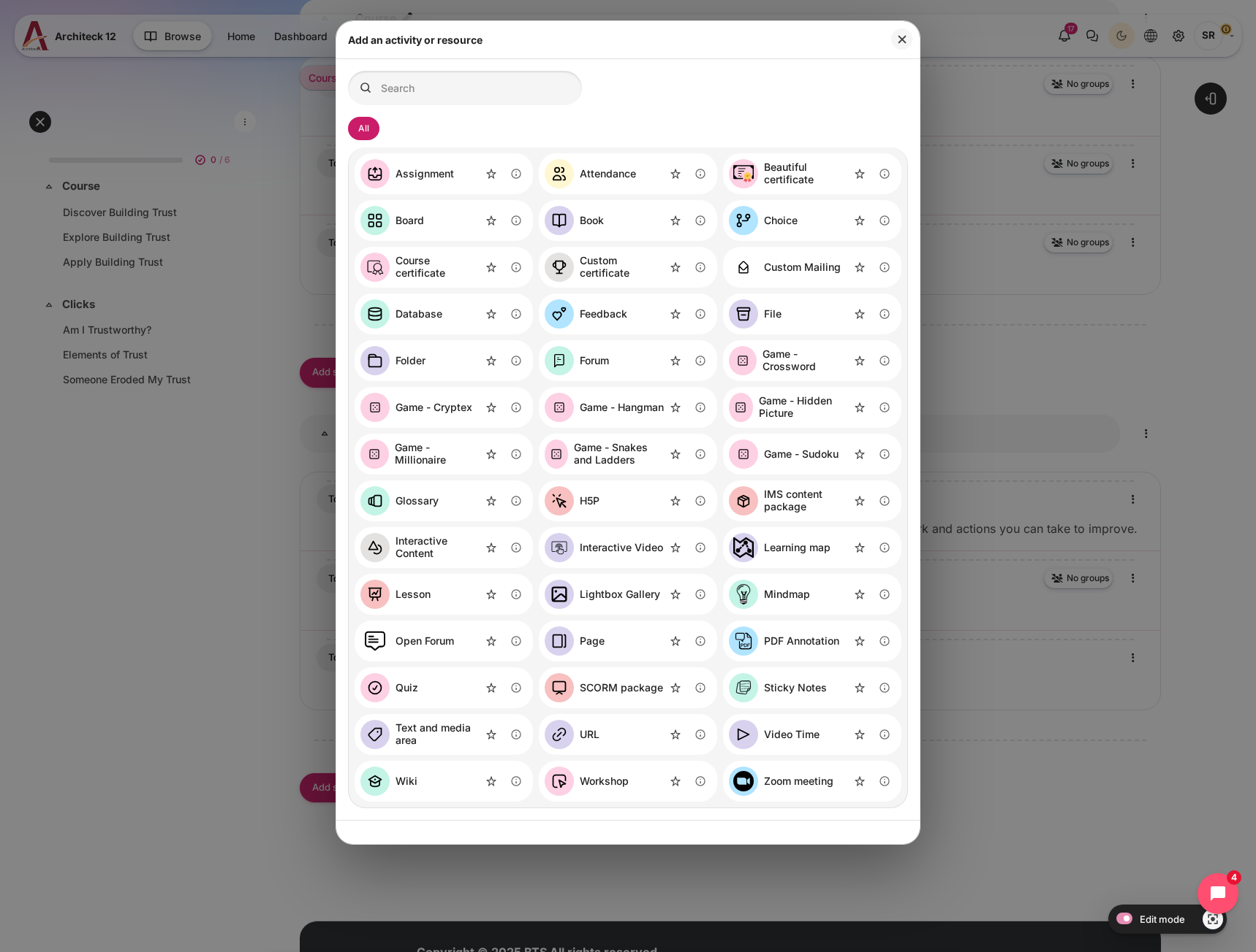
click at [767, 314] on div "File" at bounding box center [773, 314] width 18 height 13
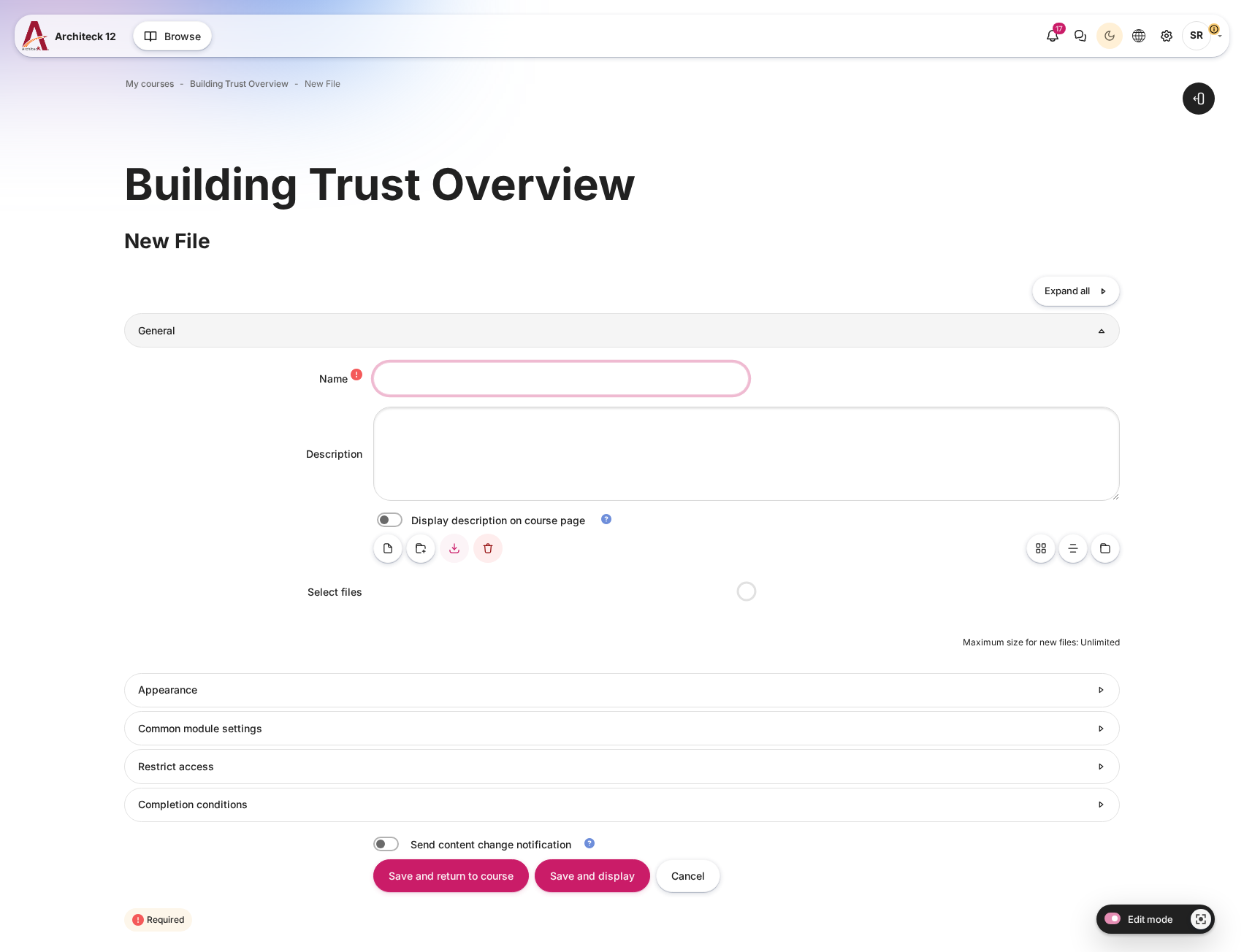
click at [421, 385] on input "Name" at bounding box center [561, 378] width 376 height 33
paste input "I Eroded Someone’s Trust; Now What?"
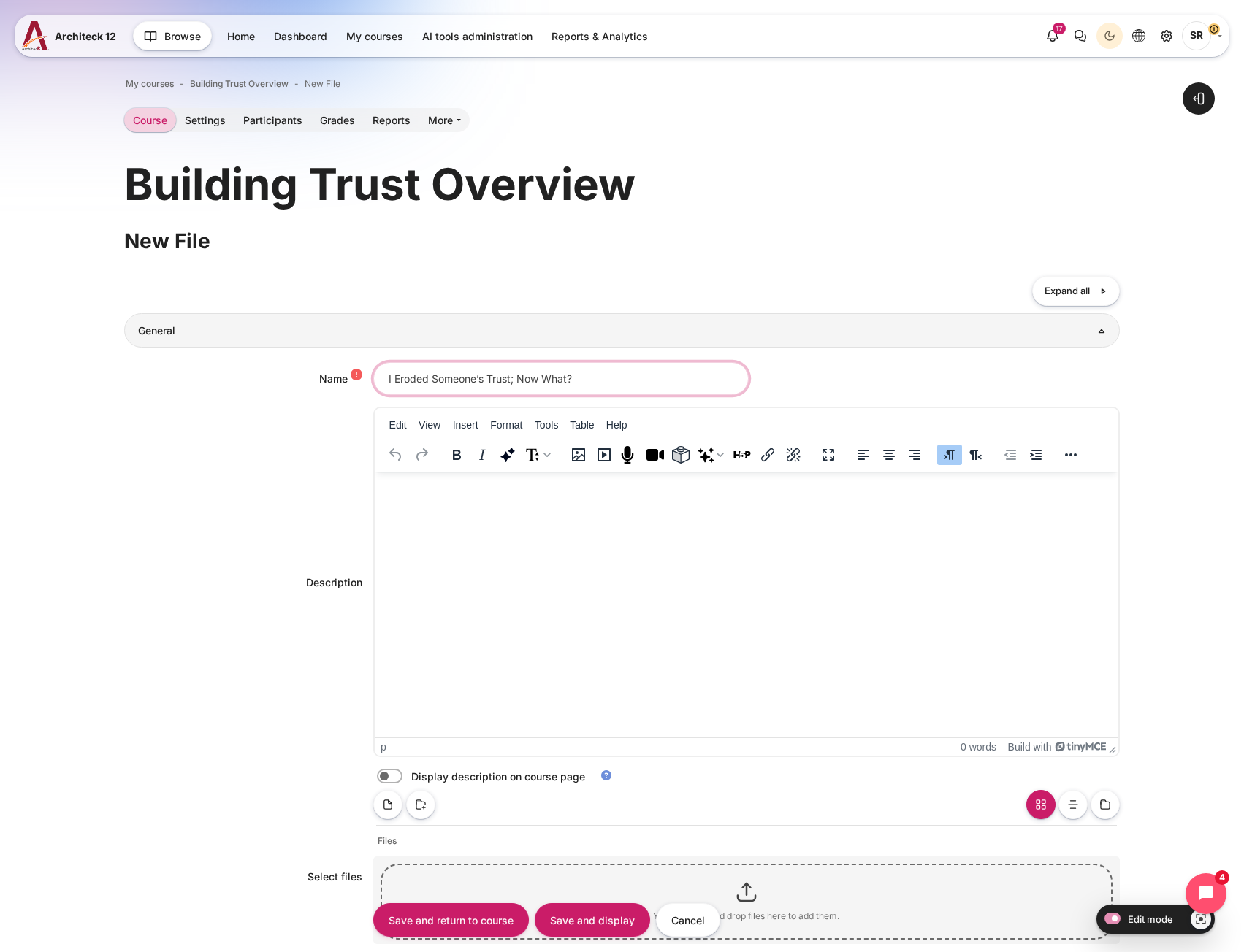
click at [595, 382] on input "I Eroded Someone’s Trust; Now What?" at bounding box center [561, 378] width 376 height 33
paste input "I Eroded Someone's Trust; Now What?"
drag, startPoint x: 596, startPoint y: 377, endPoint x: 244, endPoint y: 373, distance: 352.0
click at [250, 372] on div "Name I Eroded Someone's Trust; Now What?" at bounding box center [622, 378] width 995 height 33
click at [391, 378] on input "I Eroded Someone's Trust; Now What?" at bounding box center [561, 378] width 376 height 33
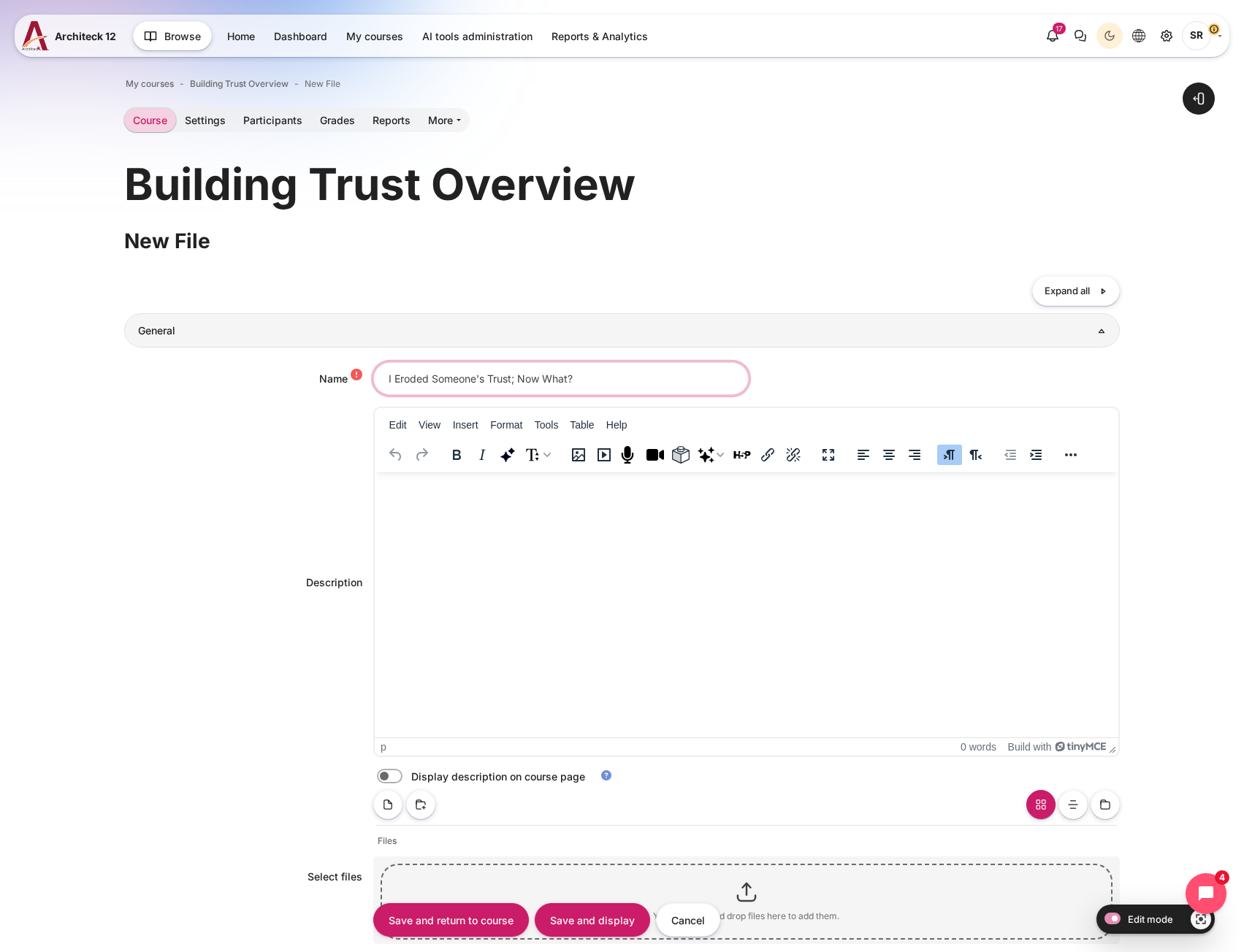
click at [390, 380] on input "I Eroded Someone's Trust; Now What?" at bounding box center [561, 378] width 376 height 33
type input "I Eroded Someone's Trust; Now What?"
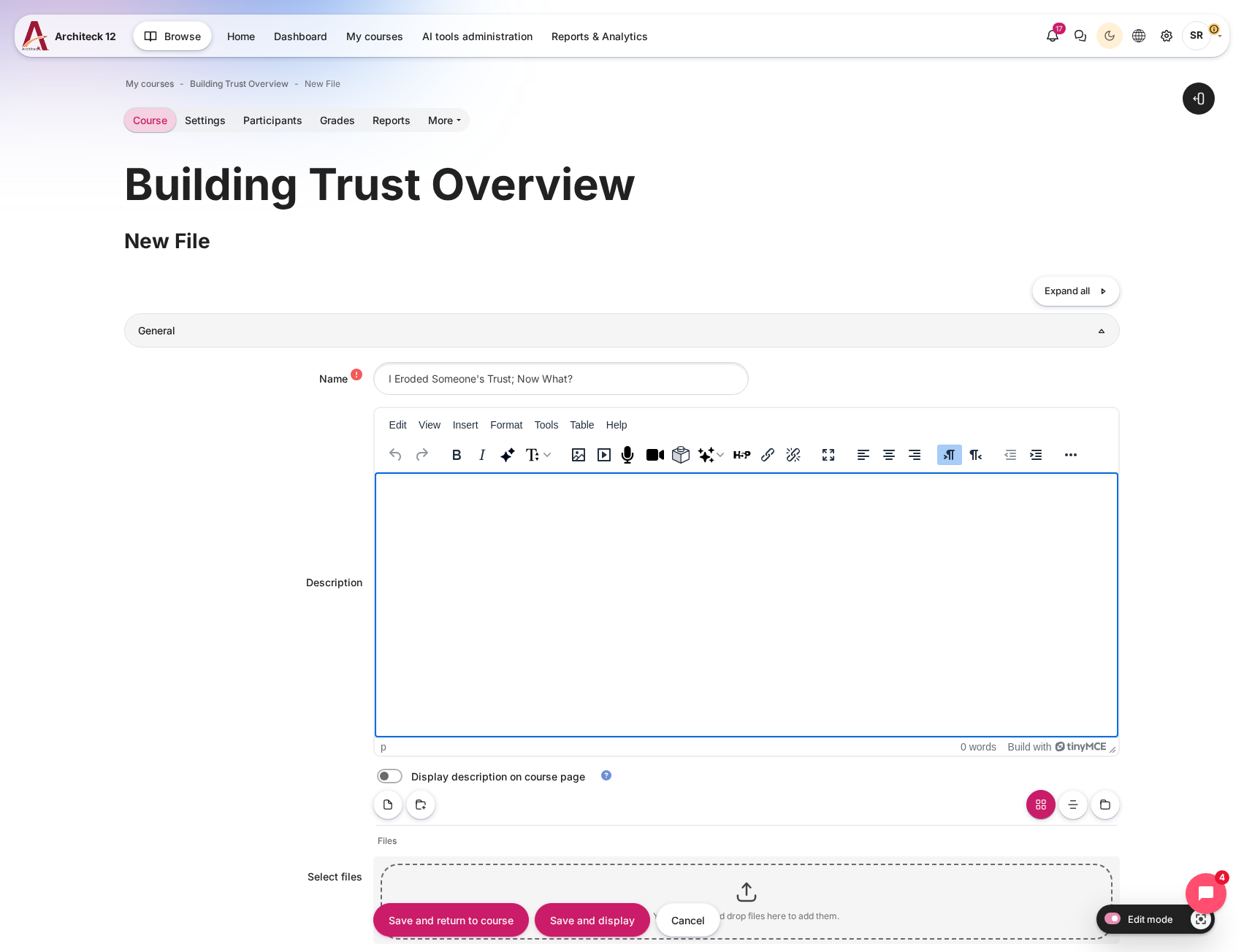
click at [453, 493] on p "Rich text area. Press ALT-0 for help." at bounding box center [745, 487] width 732 height 18
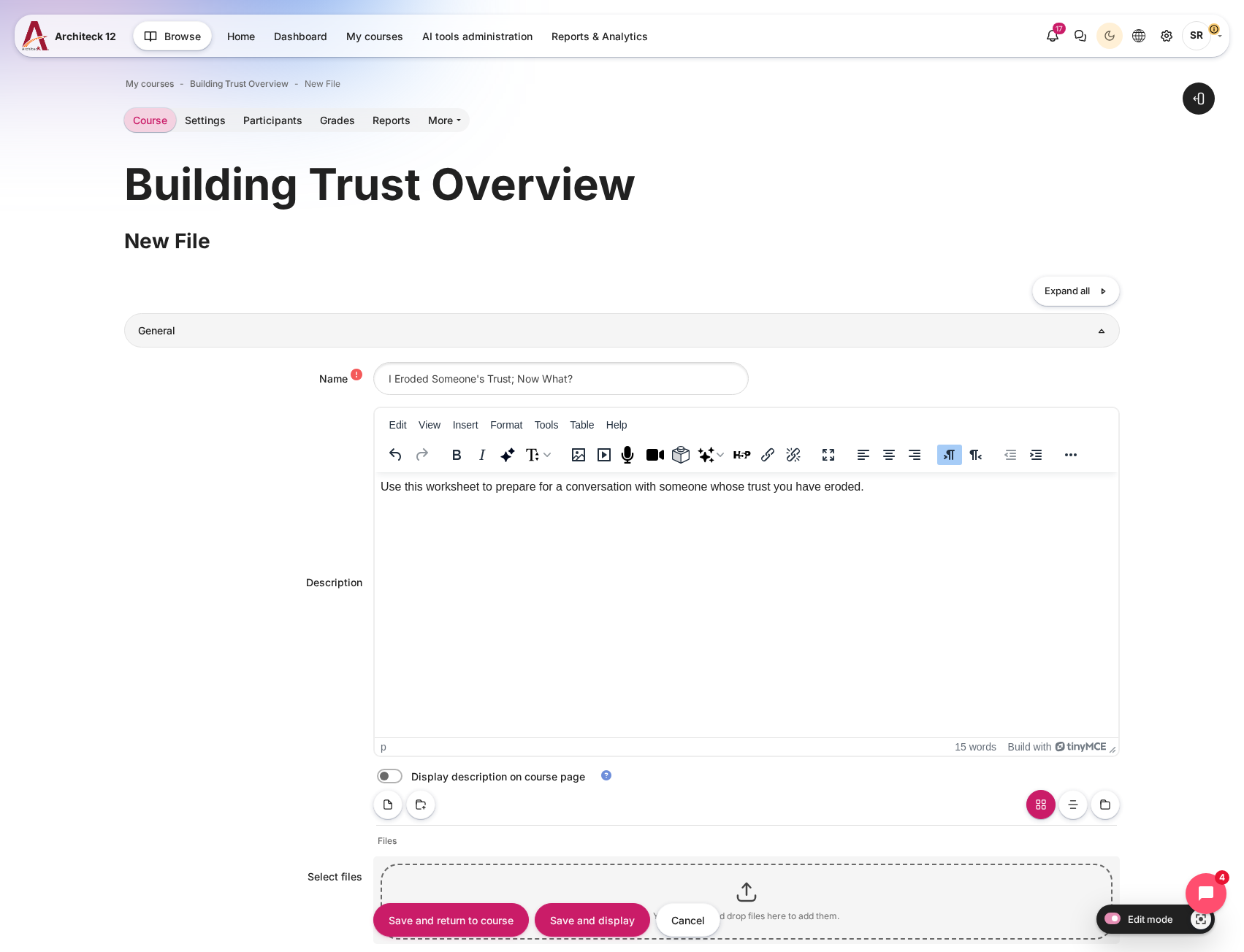
click at [409, 781] on label "Content" at bounding box center [410, 777] width 3 height 16
click at [403, 781] on input "Content" at bounding box center [416, 778] width 25 height 15
checkbox input "true"
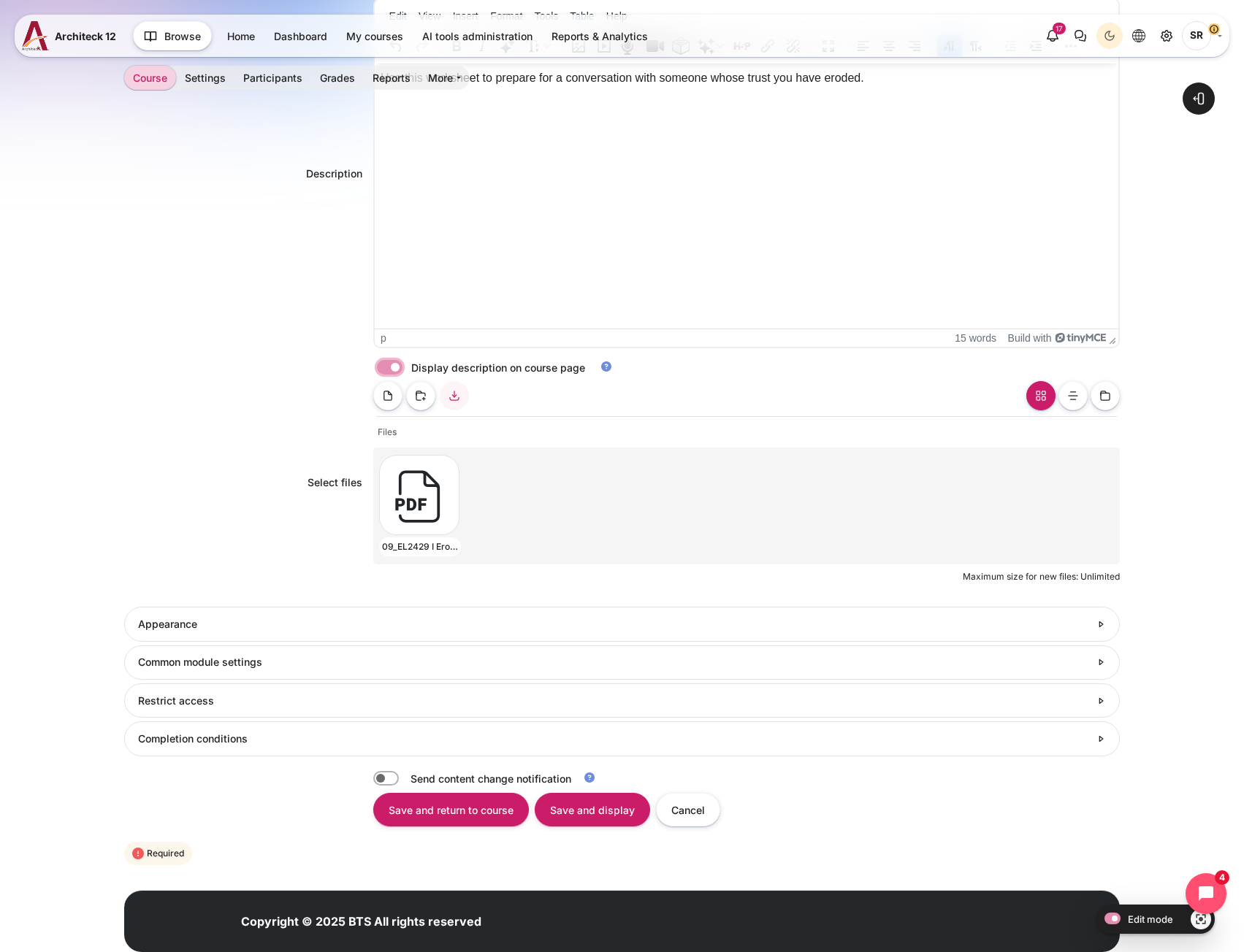
scroll to position [449, 0]
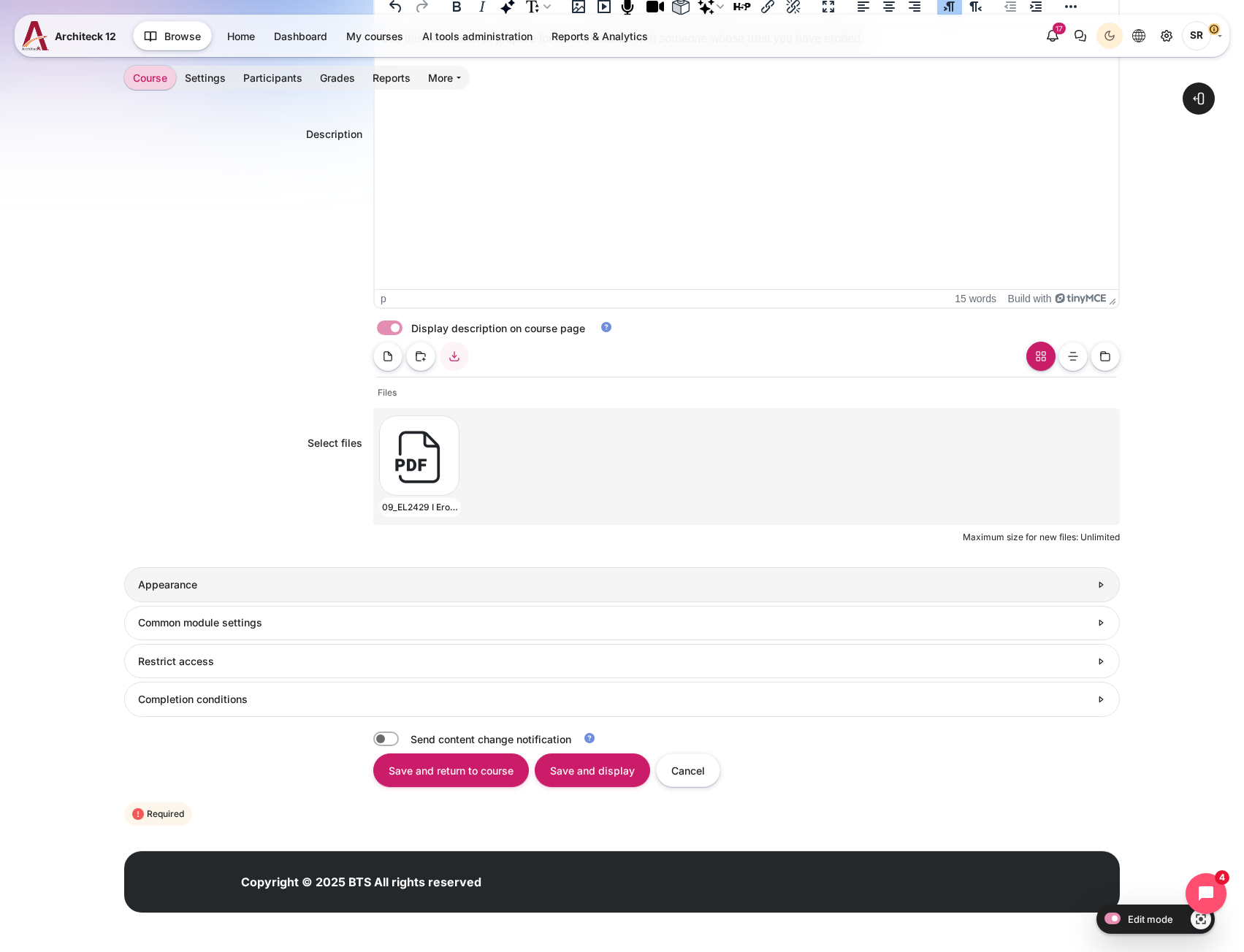
click at [220, 578] on h3 "Appearance" at bounding box center [615, 584] width 952 height 13
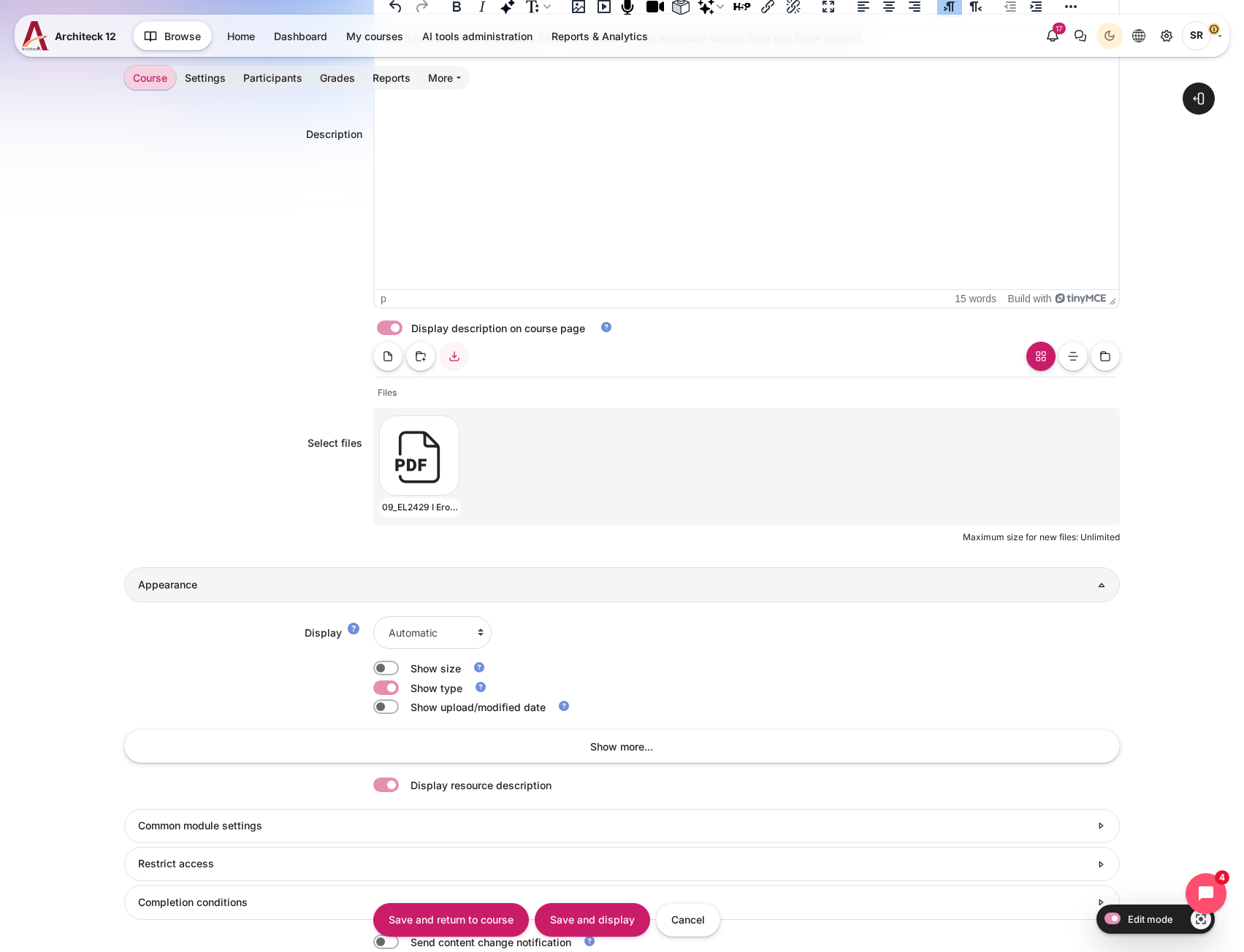
scroll to position [652, 0]
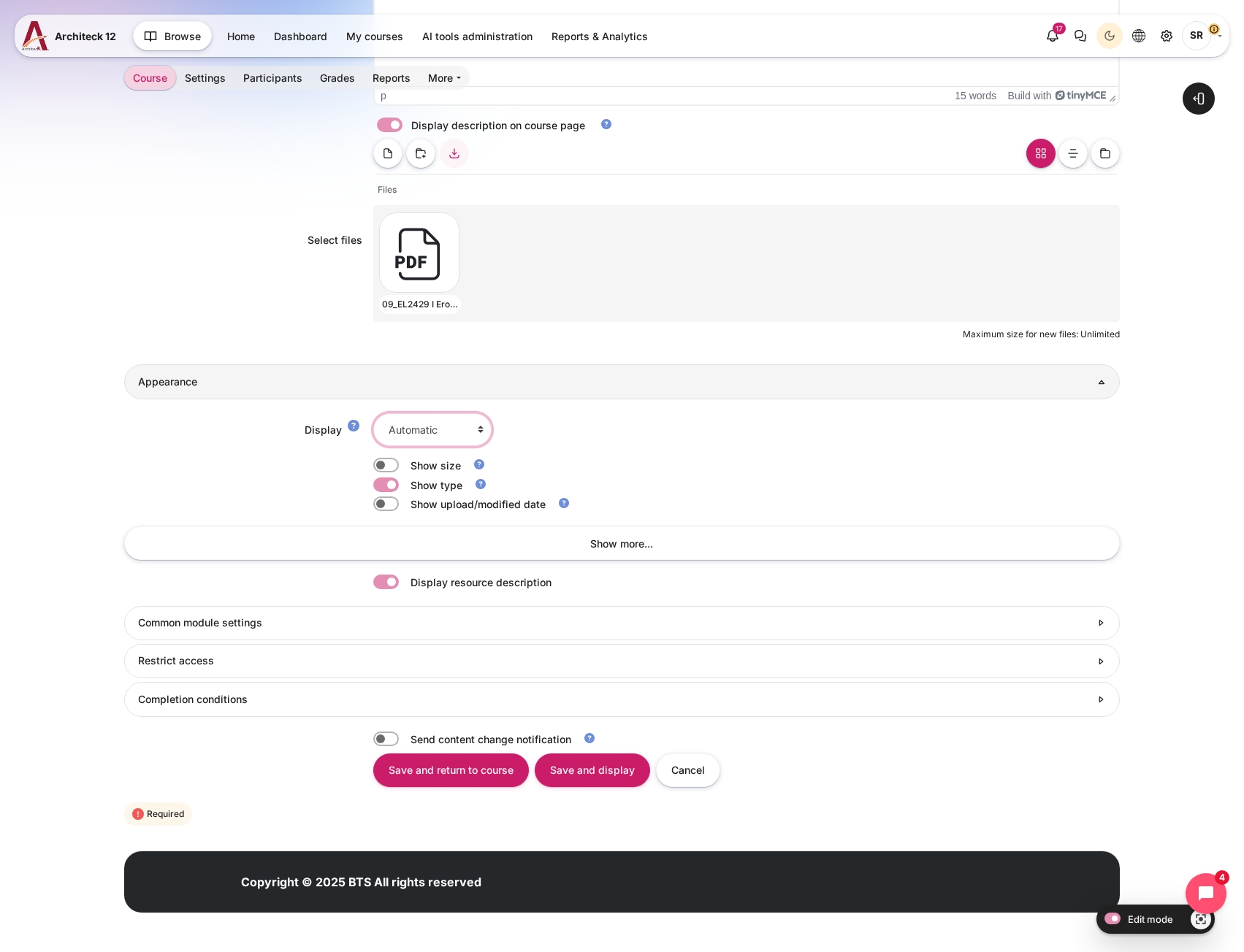
click at [412, 427] on select "Automatic Embed Force download Open In pop-up" at bounding box center [432, 430] width 118 height 33
select select "4"
click at [374, 432] on select "Automatic Embed Force download Open In pop-up" at bounding box center [432, 430] width 118 height 33
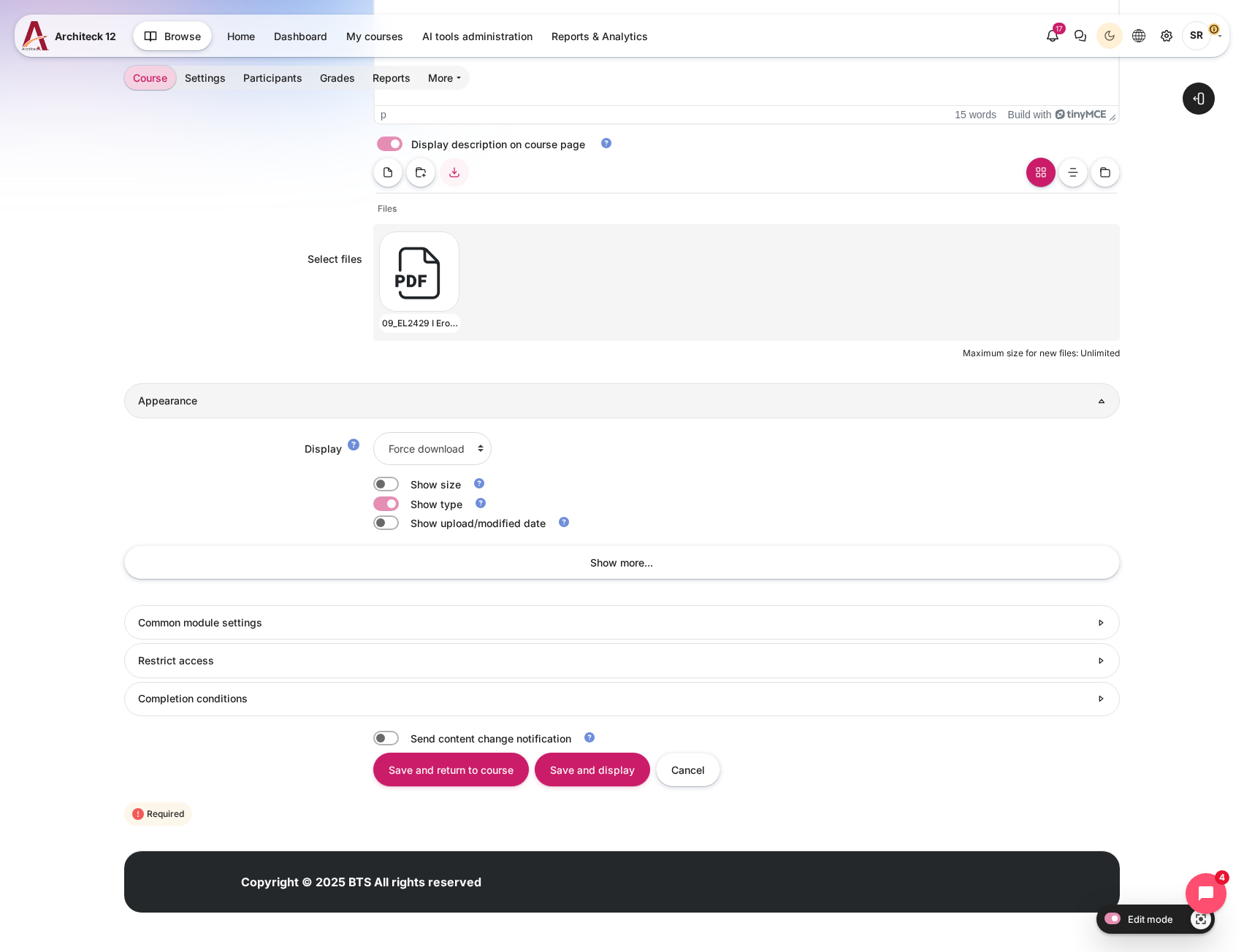
click at [232, 480] on div "Show size" at bounding box center [622, 485] width 995 height 16
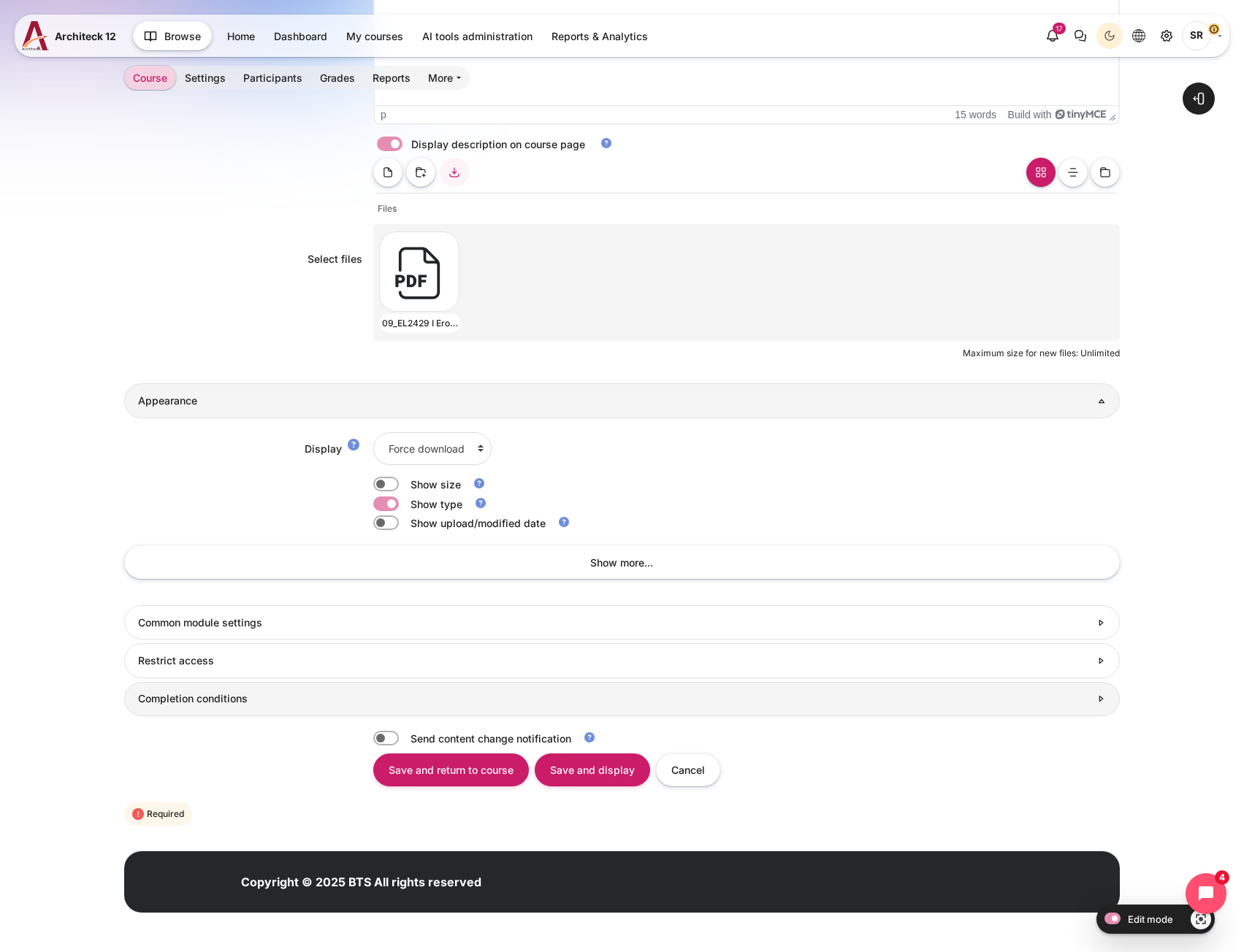
click at [214, 699] on h3 "Completion conditions" at bounding box center [615, 698] width 952 height 13
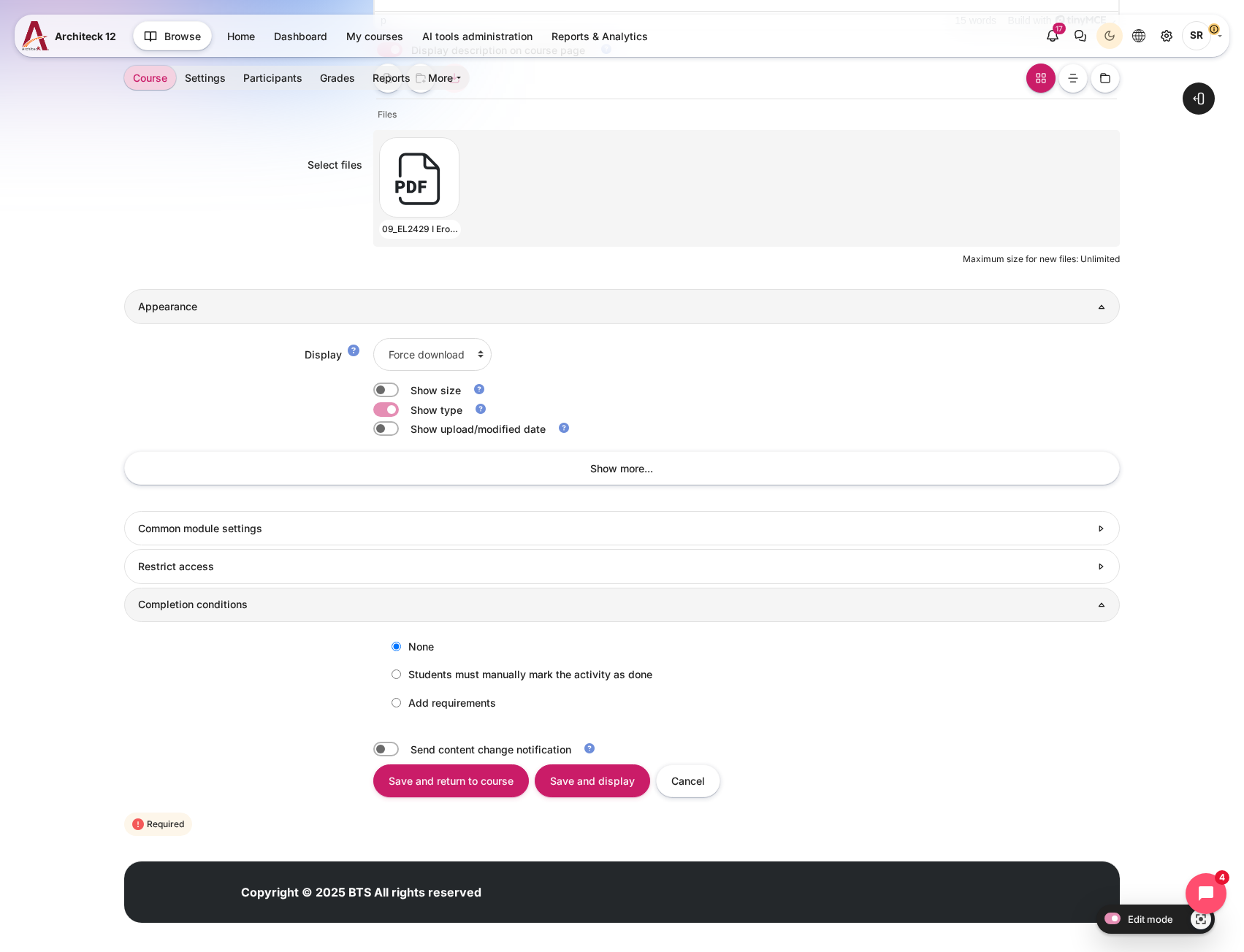
scroll to position [737, 0]
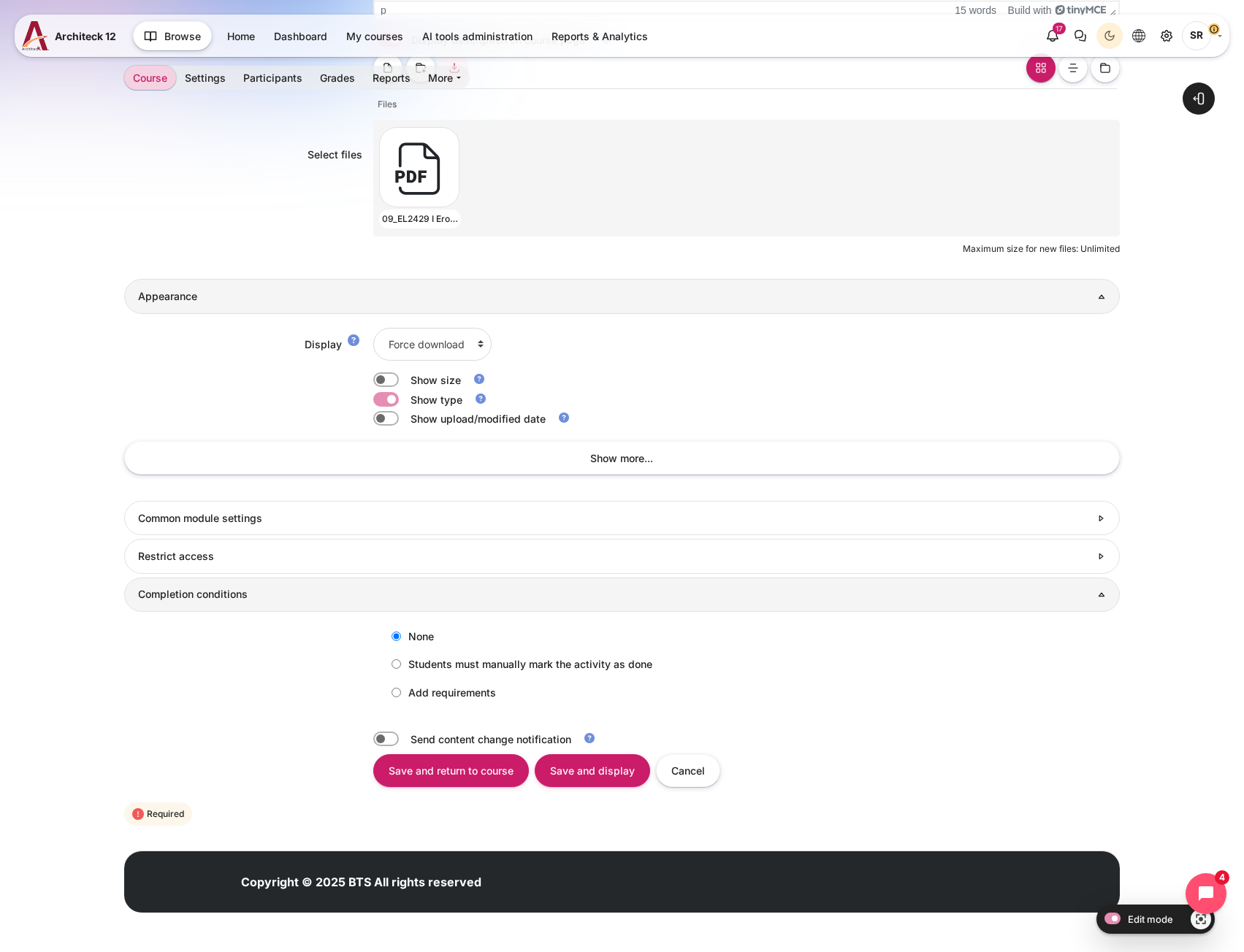
click at [419, 688] on label "Add requirements" at bounding box center [440, 693] width 112 height 24
click at [401, 688] on input "Add requirements" at bounding box center [396, 693] width 10 height 10
radio input "true"
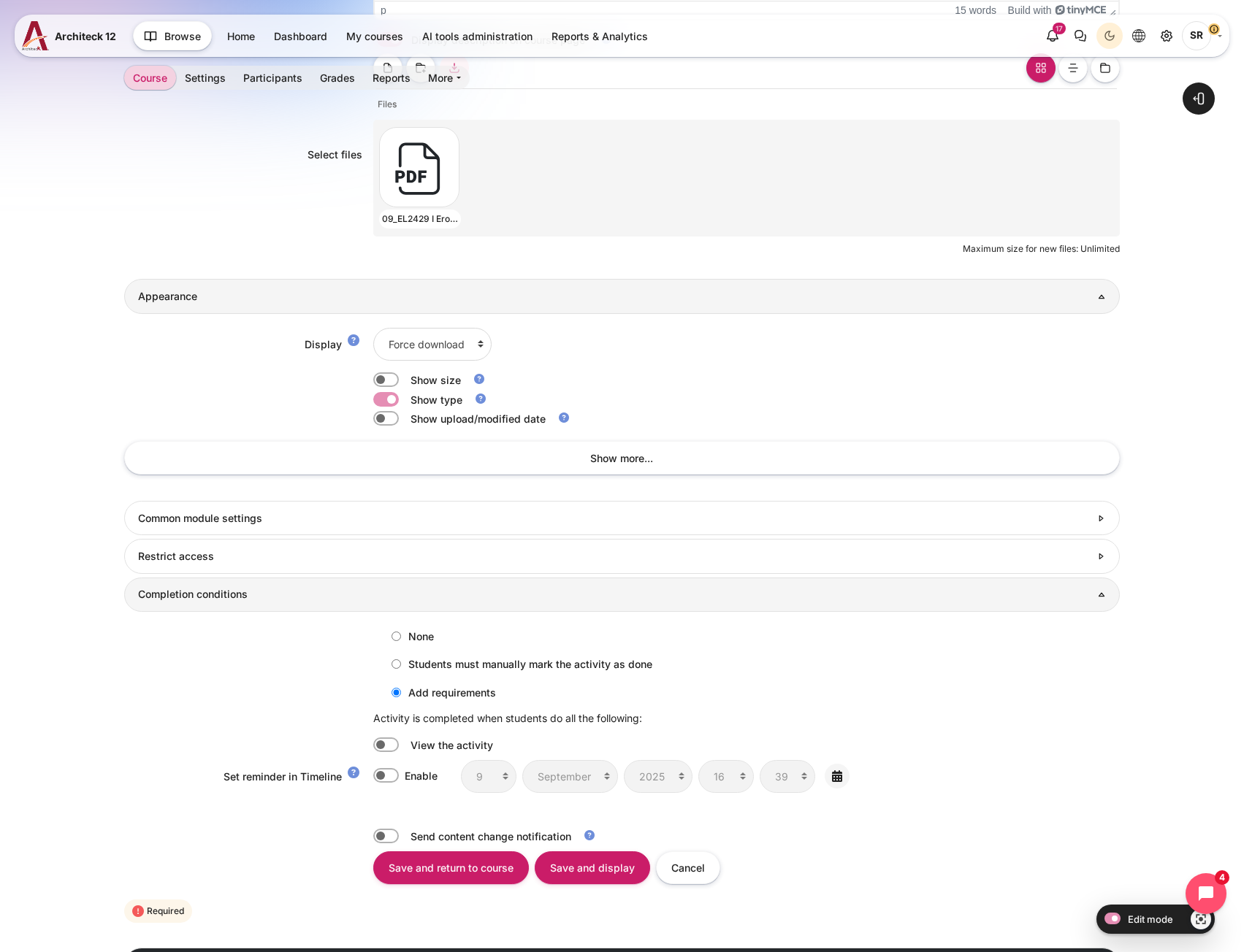
click at [405, 741] on label "Content" at bounding box center [406, 745] width 3 height 16
click at [380, 741] on input "Content" at bounding box center [386, 744] width 25 height 15
checkbox input "true"
click at [429, 855] on input "Save and return to course" at bounding box center [452, 867] width 156 height 33
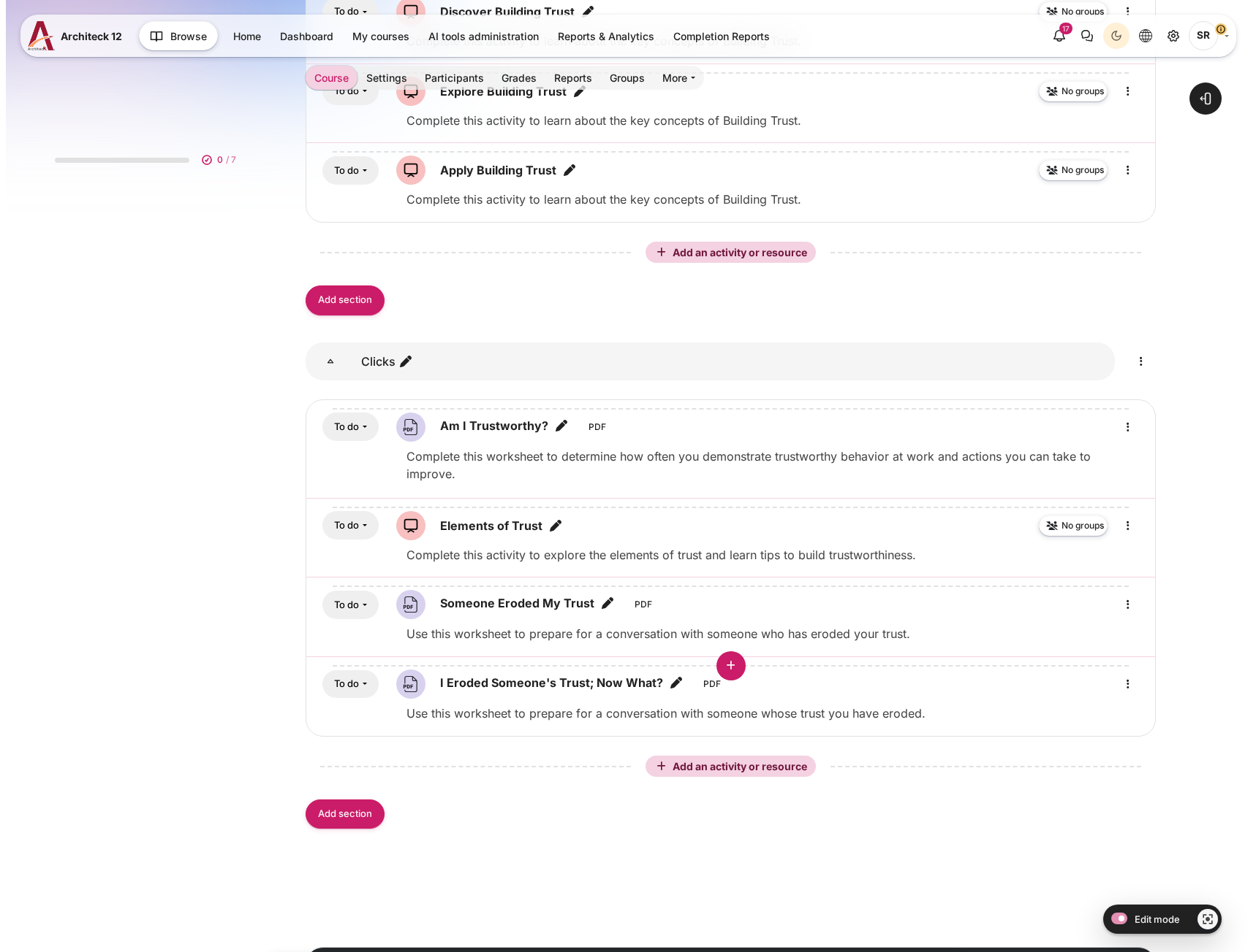
scroll to position [438, 0]
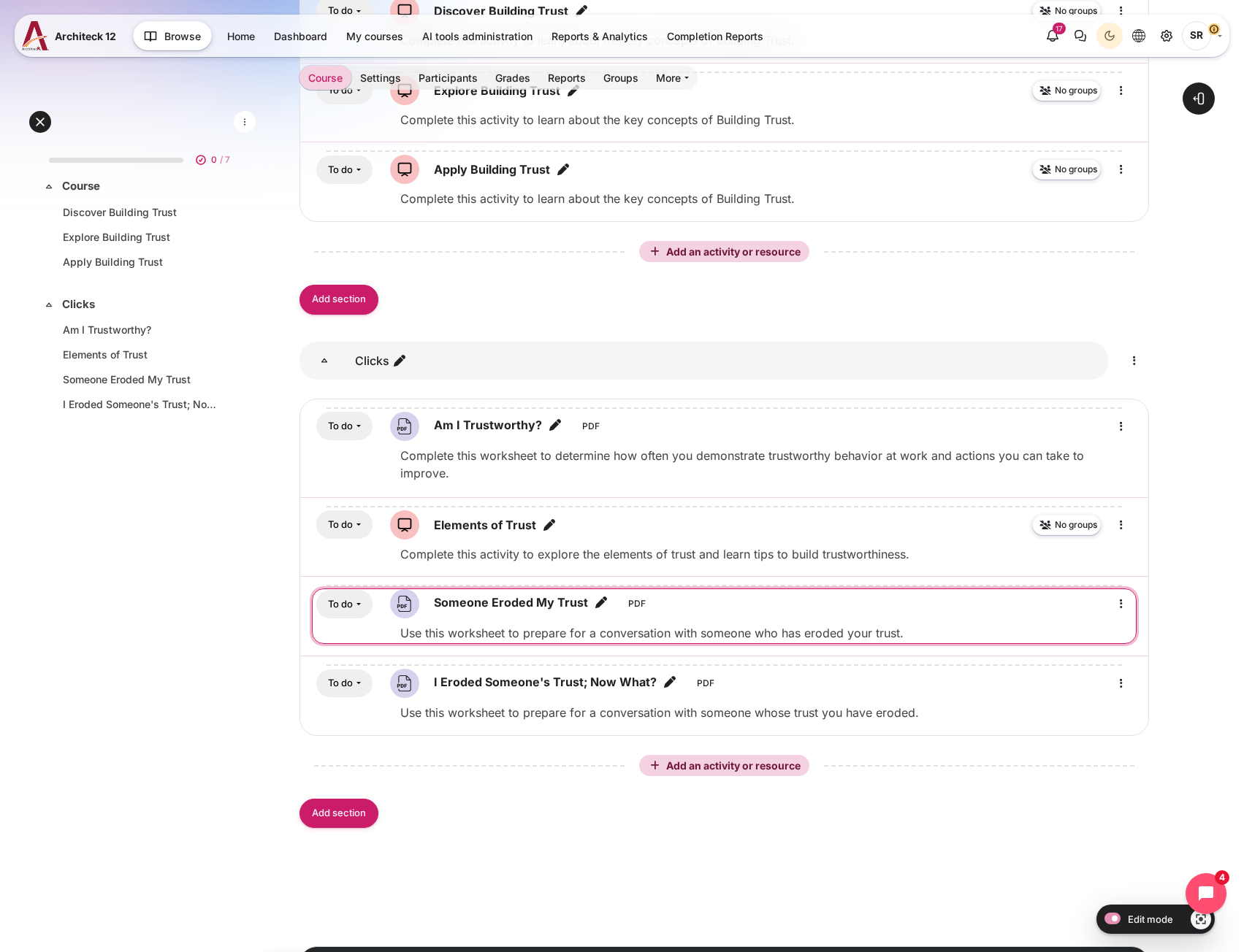
click at [601, 595] on icon "Edit title" at bounding box center [601, 602] width 15 height 15
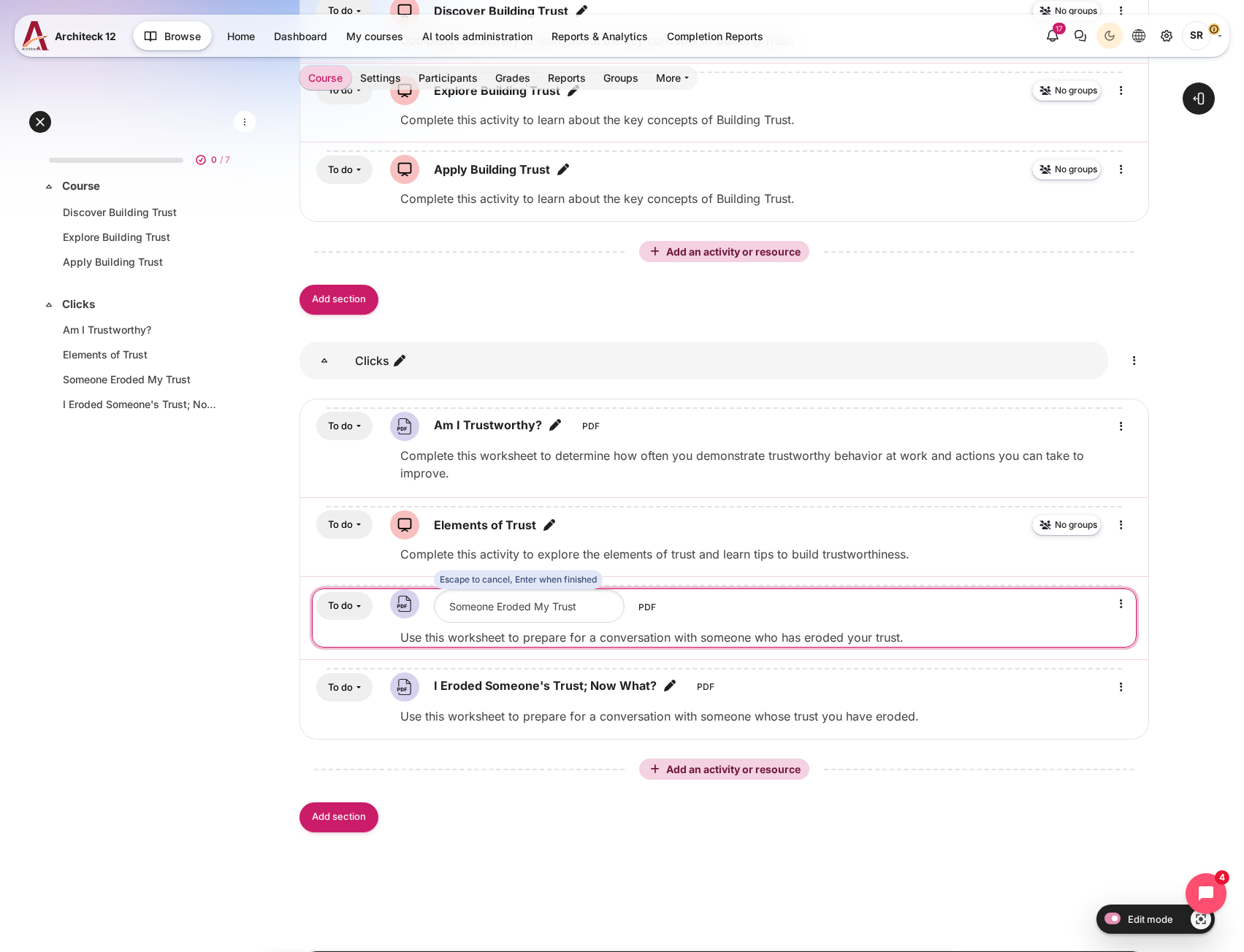
click at [453, 589] on input "Someone Eroded My Trust" at bounding box center [529, 606] width 190 height 33
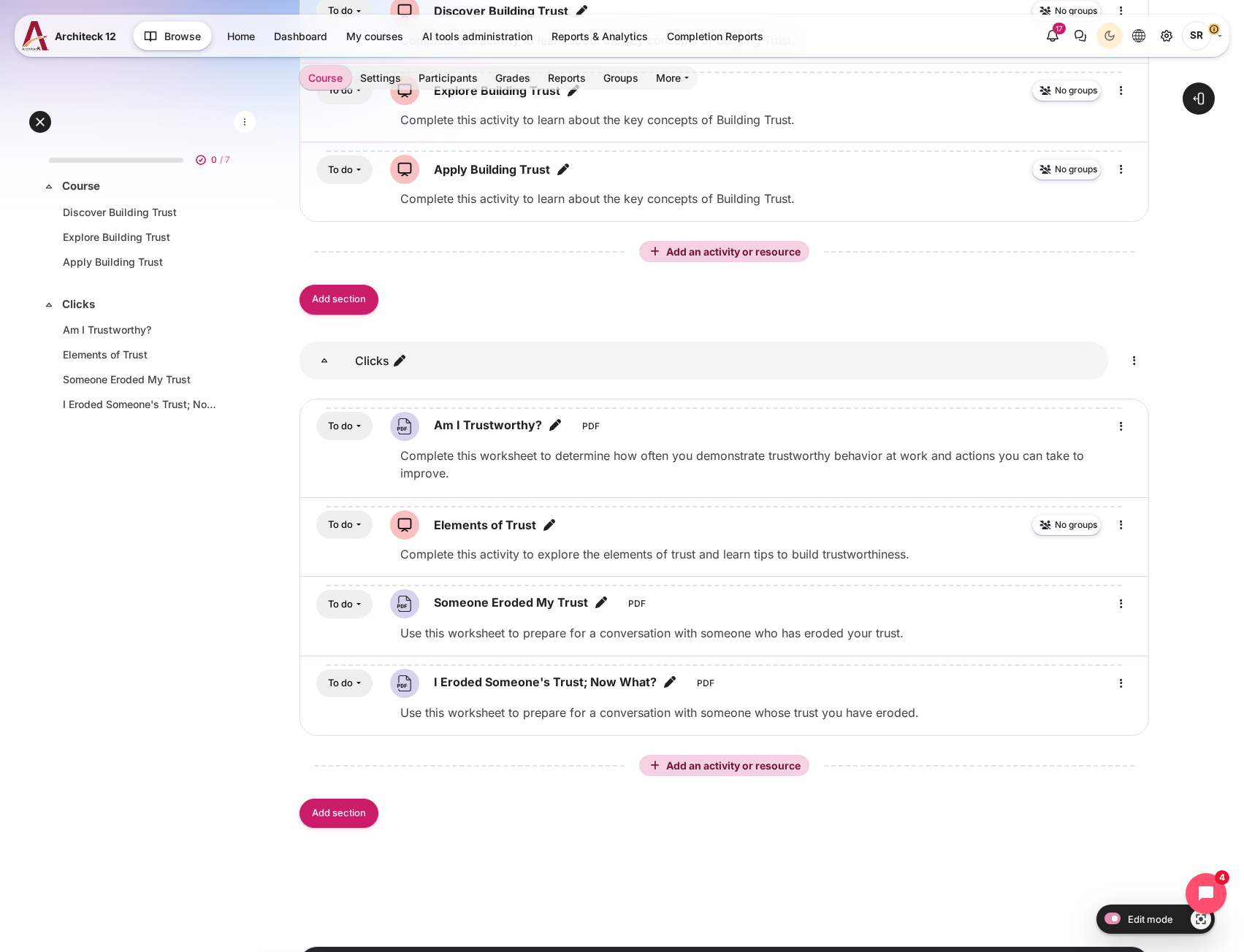
click at [177, 567] on div "0 / 7 Expand Collapse Course Highlighted" at bounding box center [142, 484] width 211 height 691
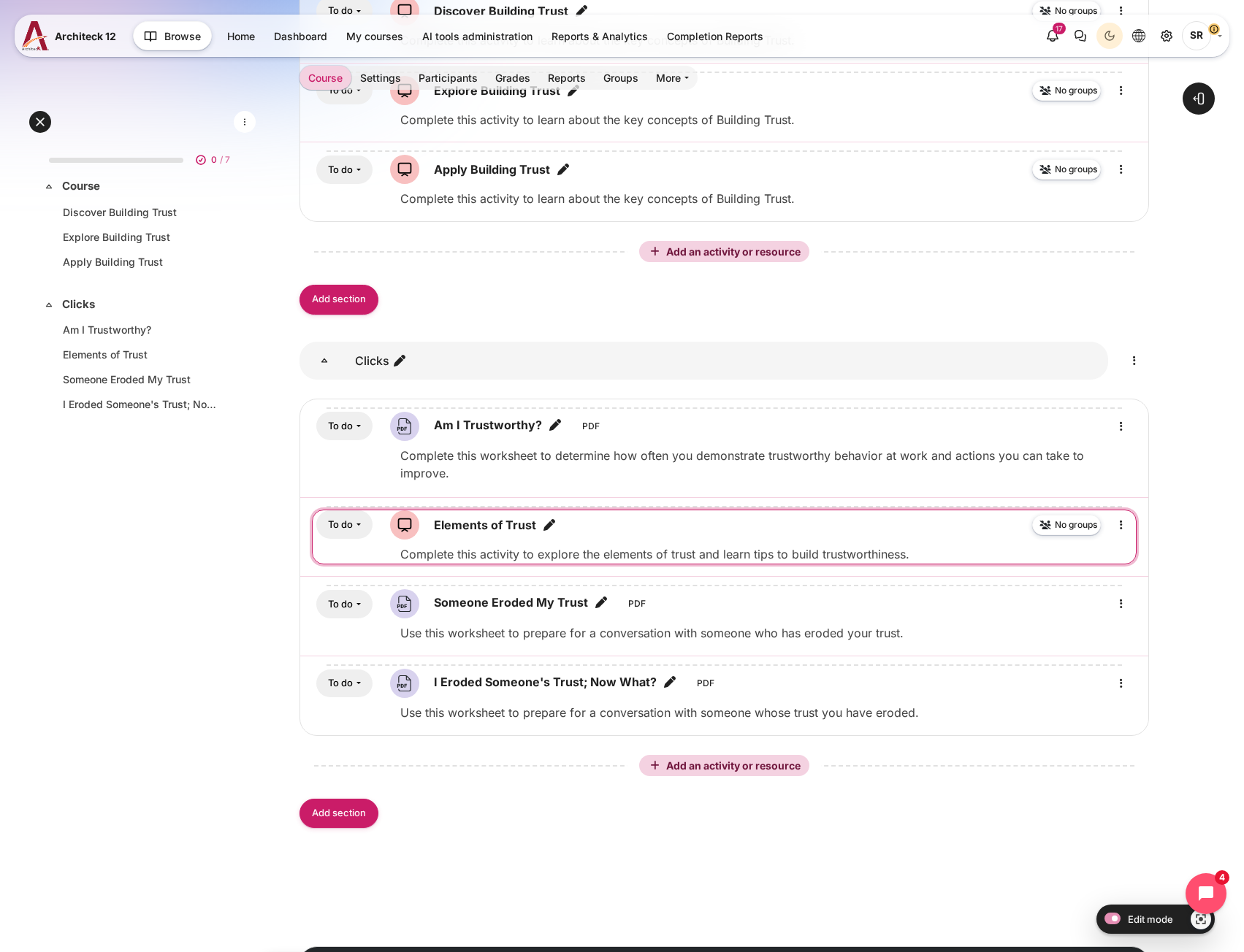
click at [552, 518] on icon "Edit title" at bounding box center [549, 525] width 15 height 15
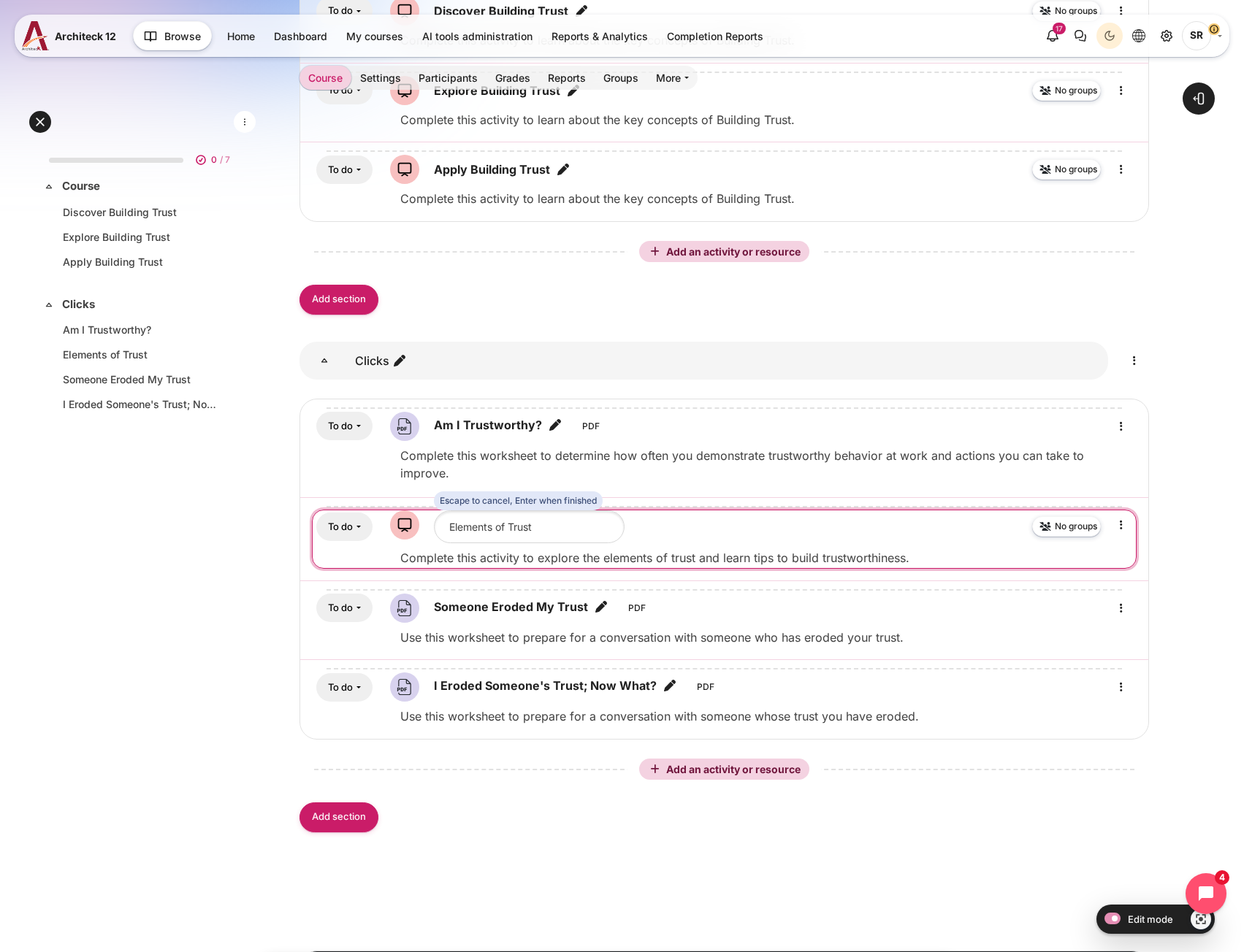
click at [449, 510] on input "Elements of Trust" at bounding box center [529, 527] width 190 height 33
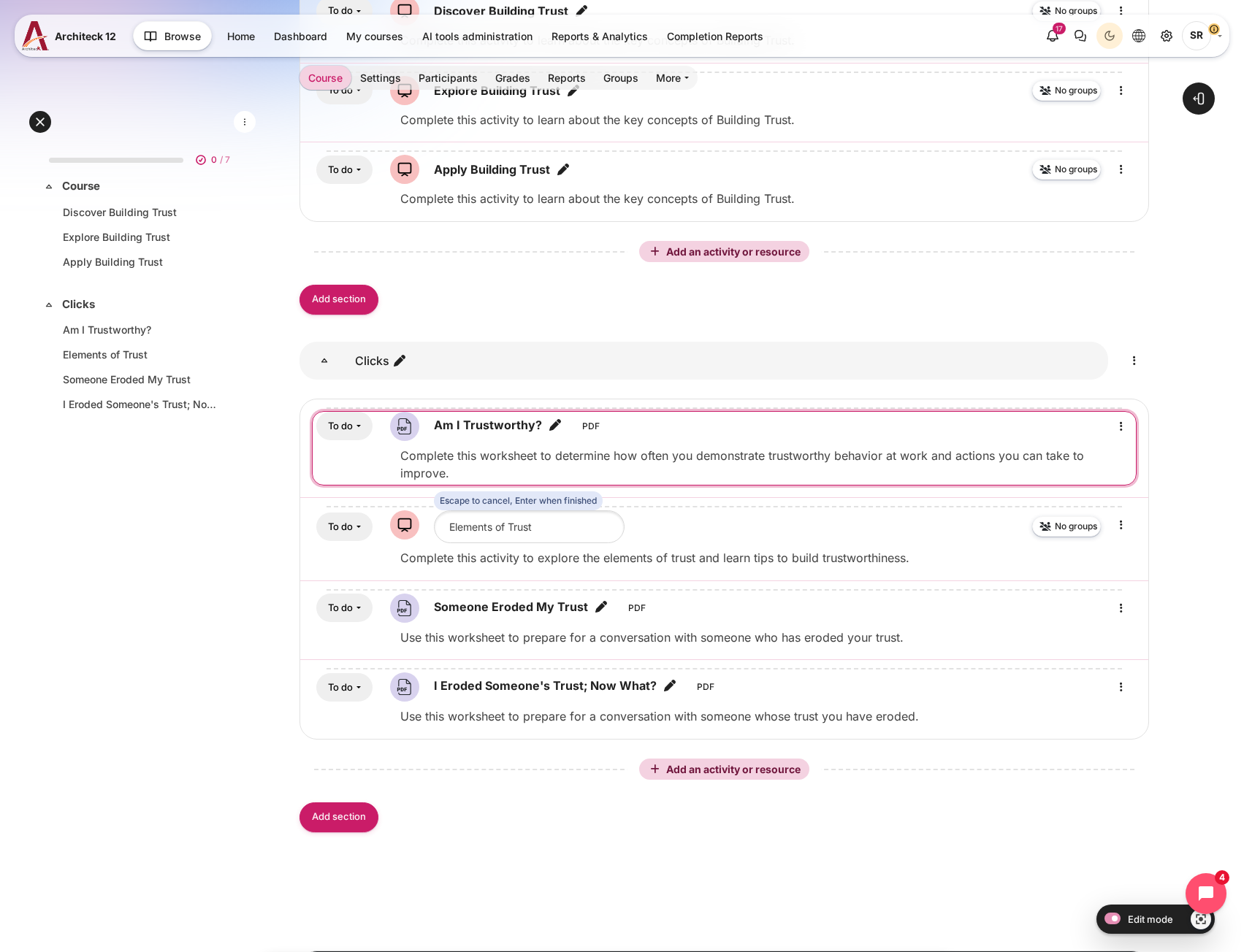
click at [555, 424] on icon "Edit title" at bounding box center [555, 424] width 15 height 15
click at [453, 439] on input "Am I Trustworthy?" at bounding box center [529, 428] width 190 height 33
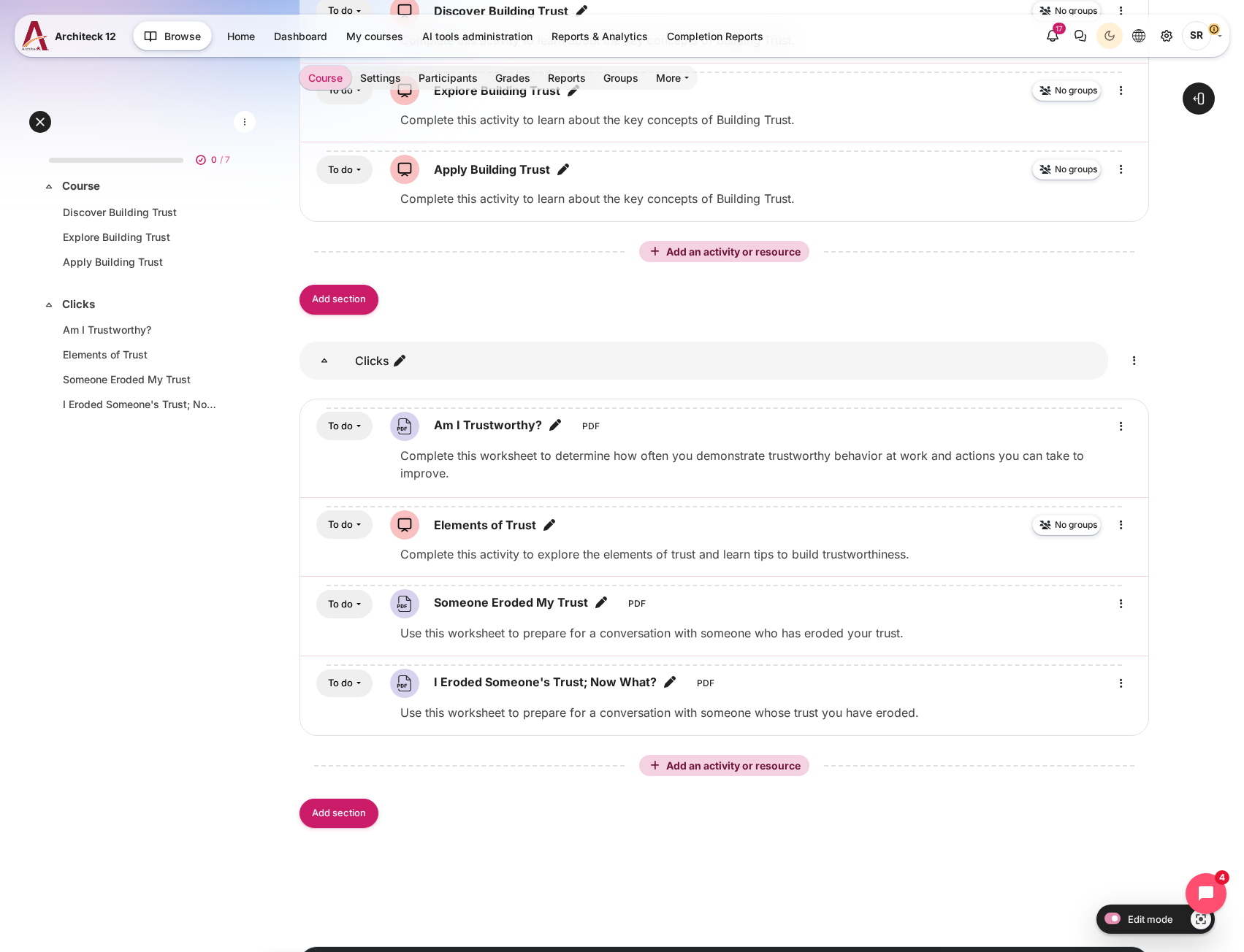
click at [137, 577] on div "0 / 7 Expand Collapse Course Highlighted" at bounding box center [142, 484] width 211 height 691
click at [684, 760] on span "Add an activity or resource" at bounding box center [735, 766] width 138 height 13
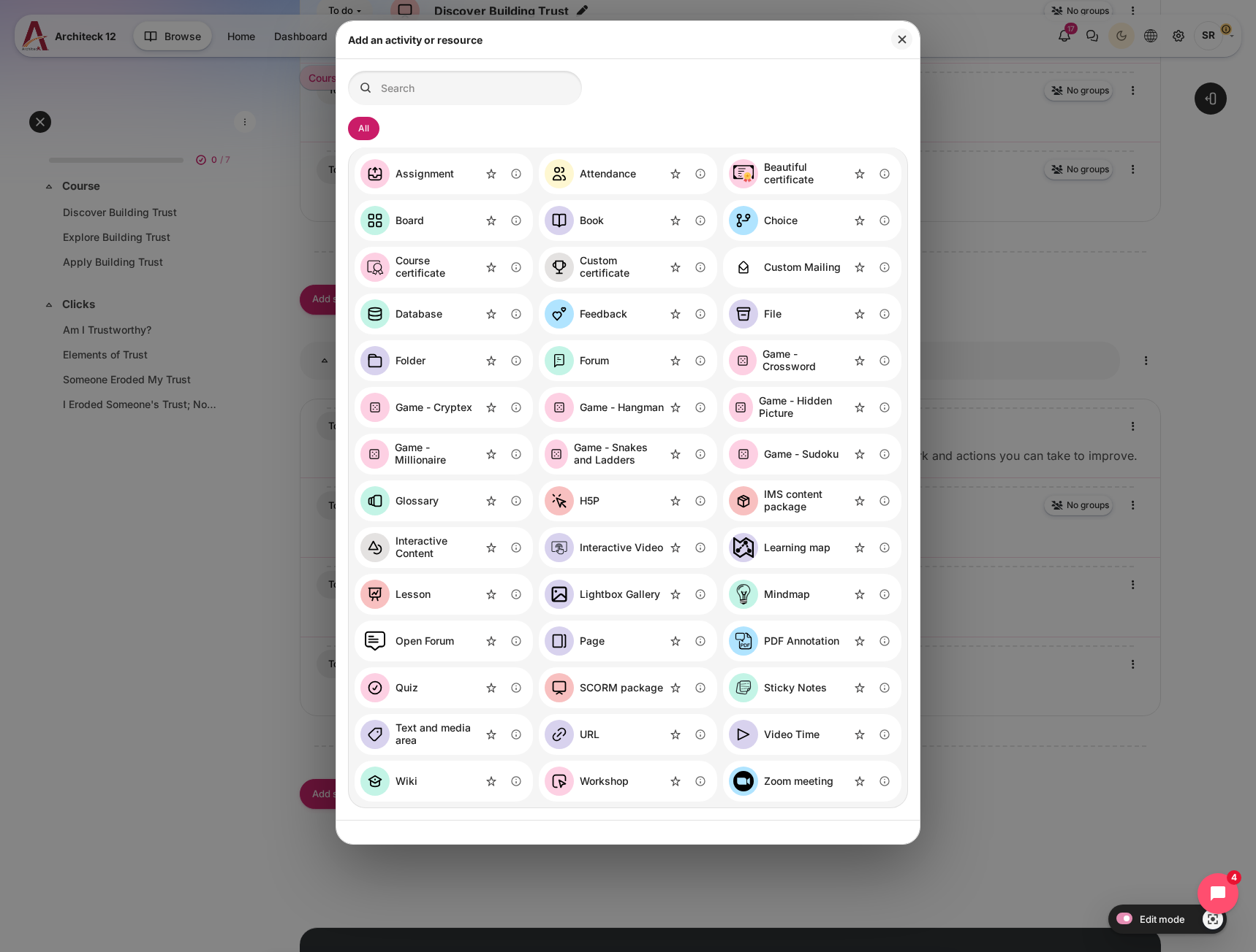
click at [628, 696] on link "SCORM package" at bounding box center [603, 688] width 118 height 29
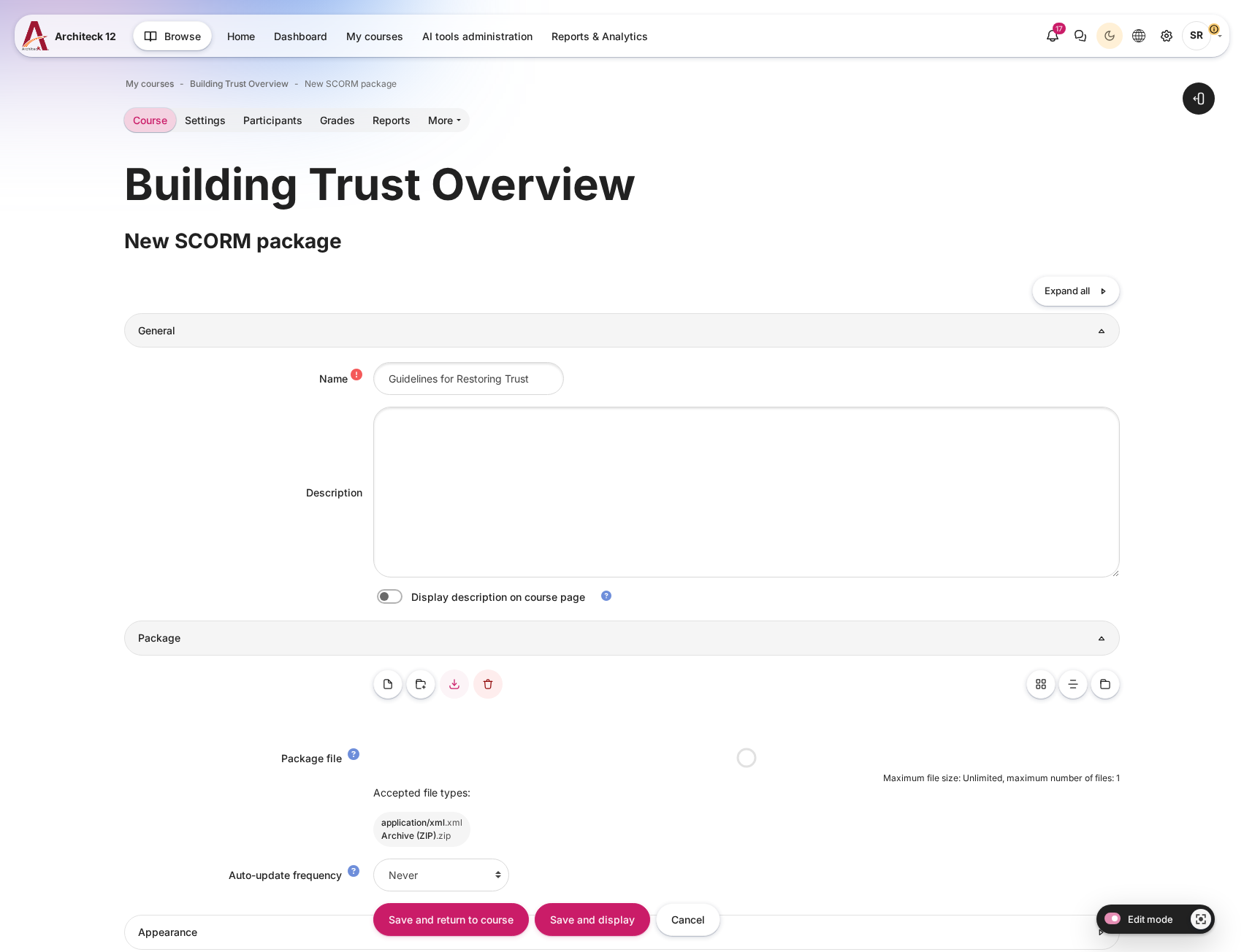
drag, startPoint x: 440, startPoint y: 382, endPoint x: -4, endPoint y: 407, distance: 444.7
click at [0, 407] on html "Skip to main content Add a block Blocks Architeck 12 42 3" at bounding box center [622, 727] width 1244 height 1453
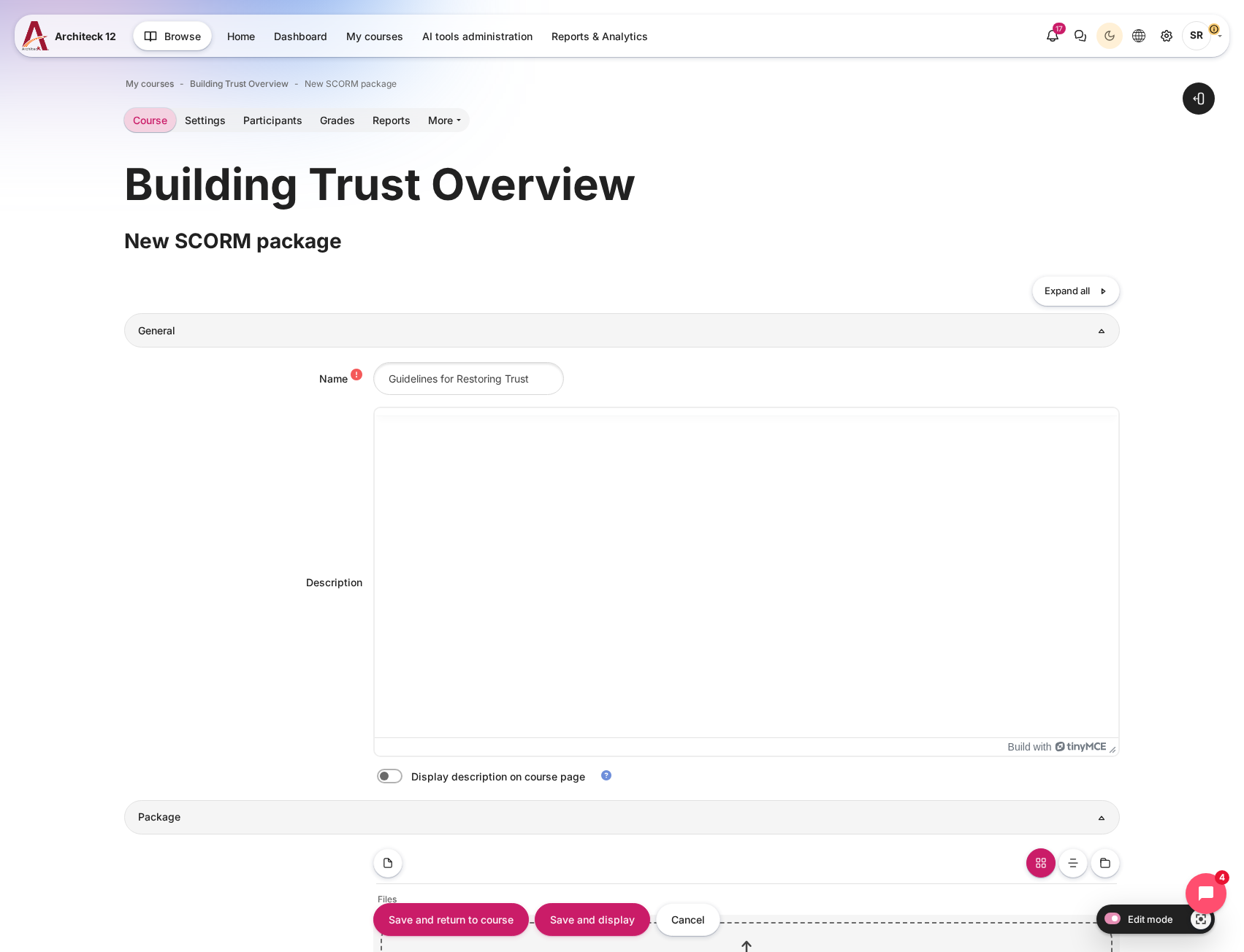
type input "Guidelines for Restoring Trust"
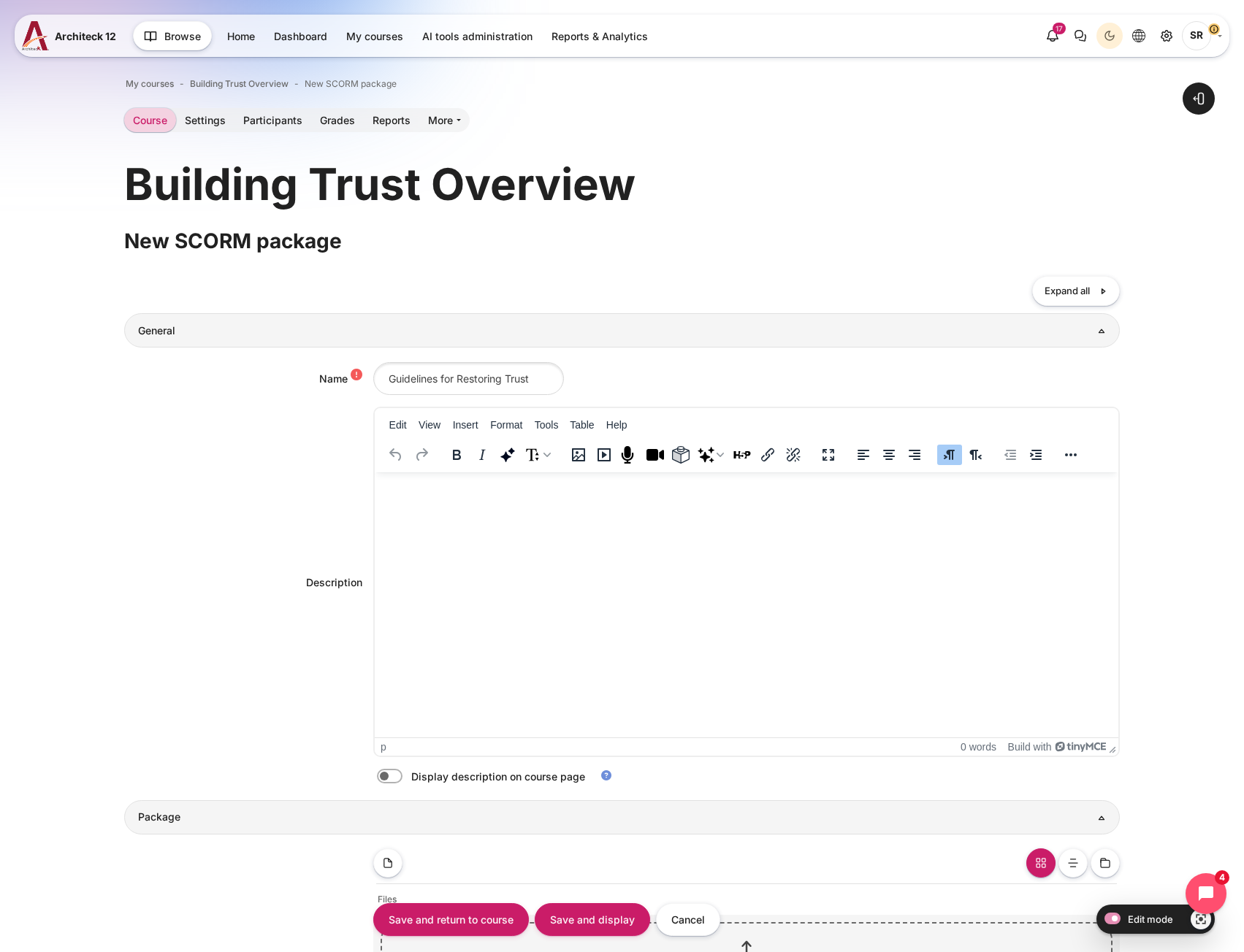
click html
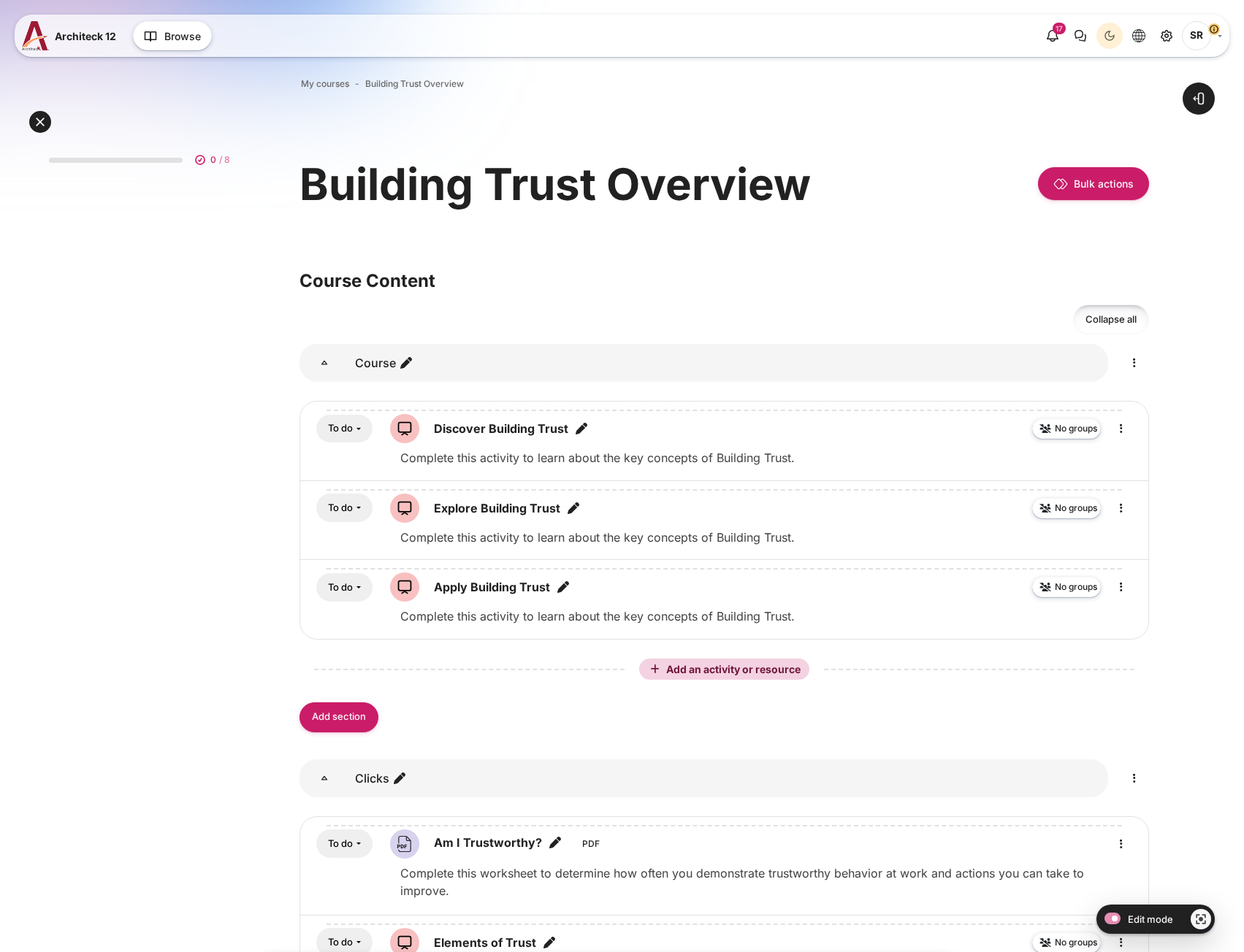
scroll to position [438, 0]
